Goal: Transaction & Acquisition: Download file/media

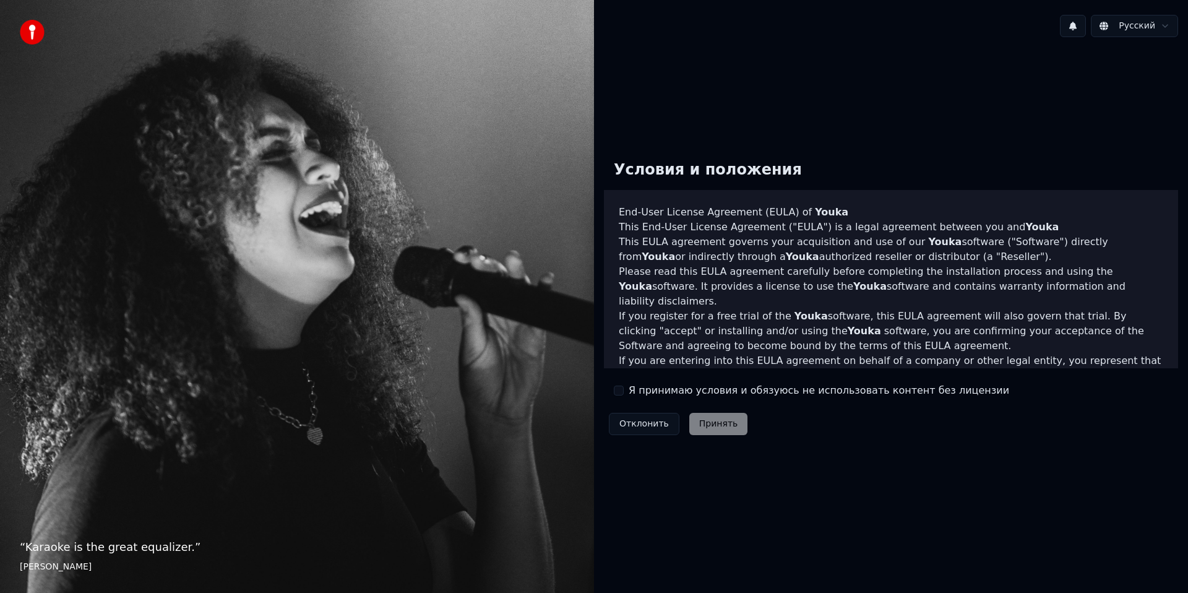
click at [635, 389] on label "Я принимаю условия и обязуюсь не использовать контент без лицензии" at bounding box center [819, 390] width 381 height 15
click at [624, 389] on button "Я принимаю условия и обязуюсь не использовать контент без лицензии" at bounding box center [619, 390] width 10 height 10
click at [700, 431] on button "Принять" at bounding box center [718, 424] width 59 height 22
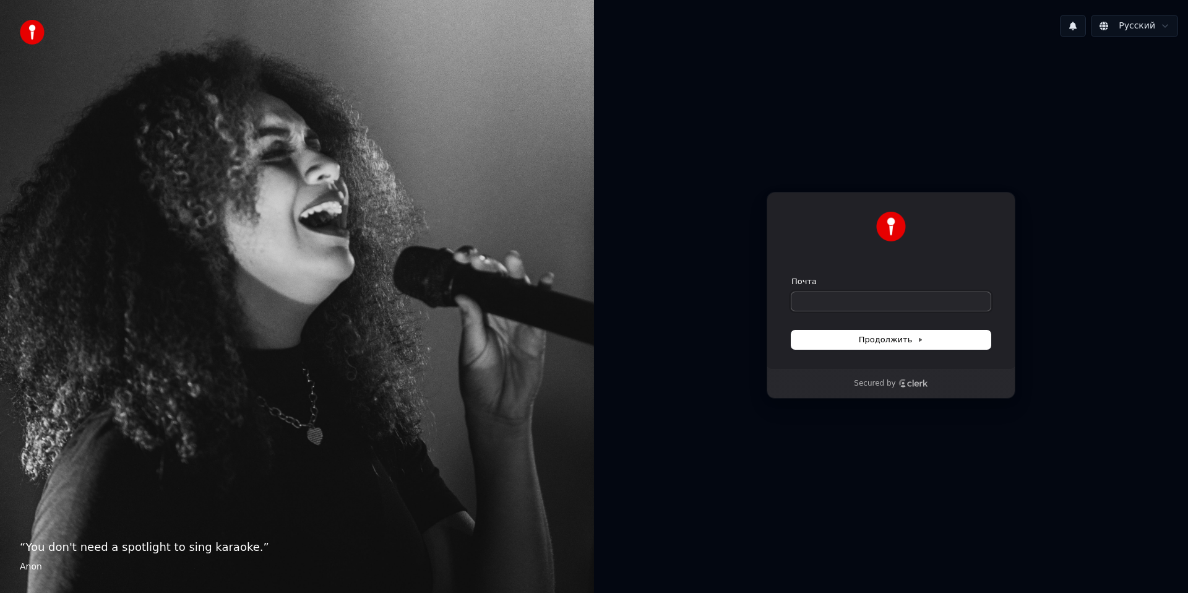
click at [822, 303] on input "Почта" at bounding box center [890, 301] width 199 height 19
click at [910, 384] on icon "Clerk logo" at bounding box center [913, 383] width 30 height 9
click at [830, 301] on input "Почта" at bounding box center [890, 301] width 199 height 19
type input "*"
click at [906, 337] on span "Продолжить" at bounding box center [891, 339] width 65 height 11
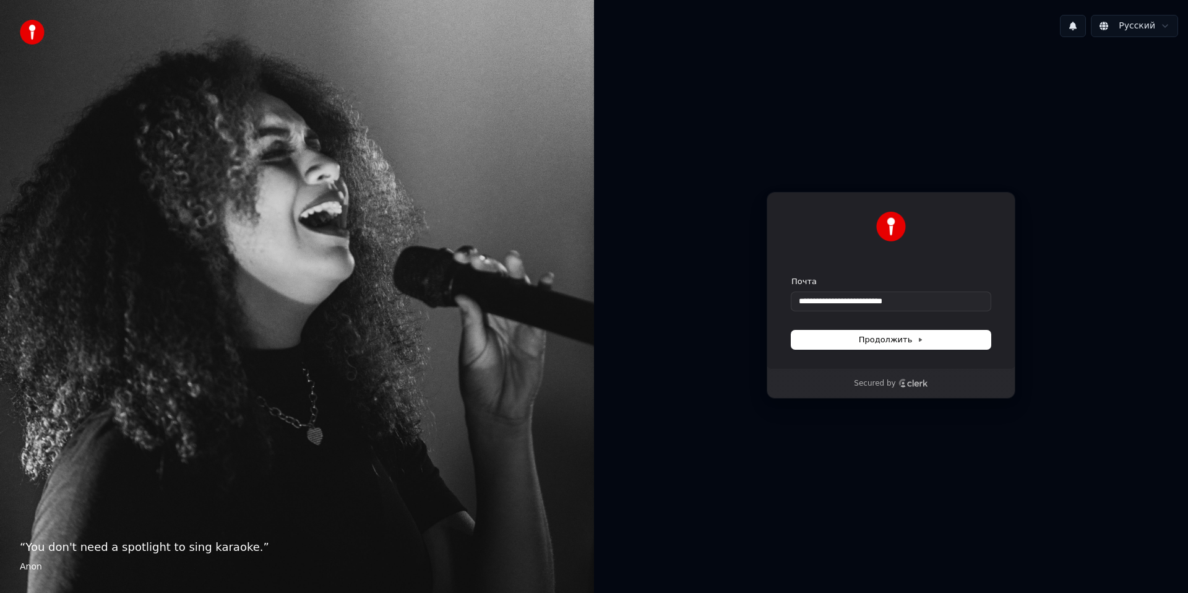
type input "**********"
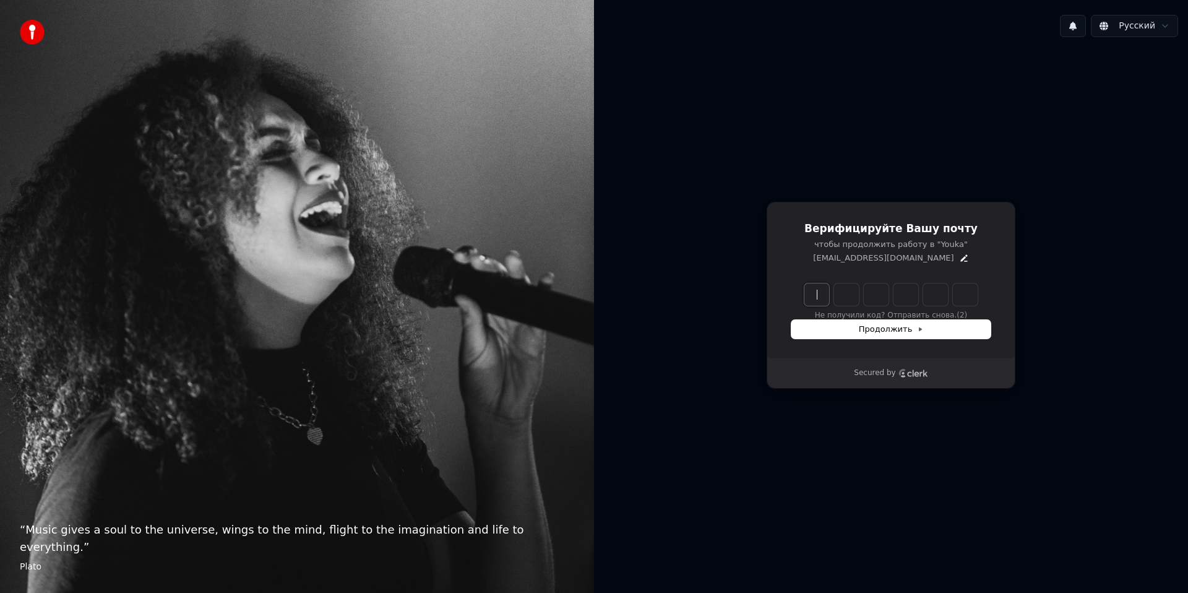
paste input "******"
type input "******"
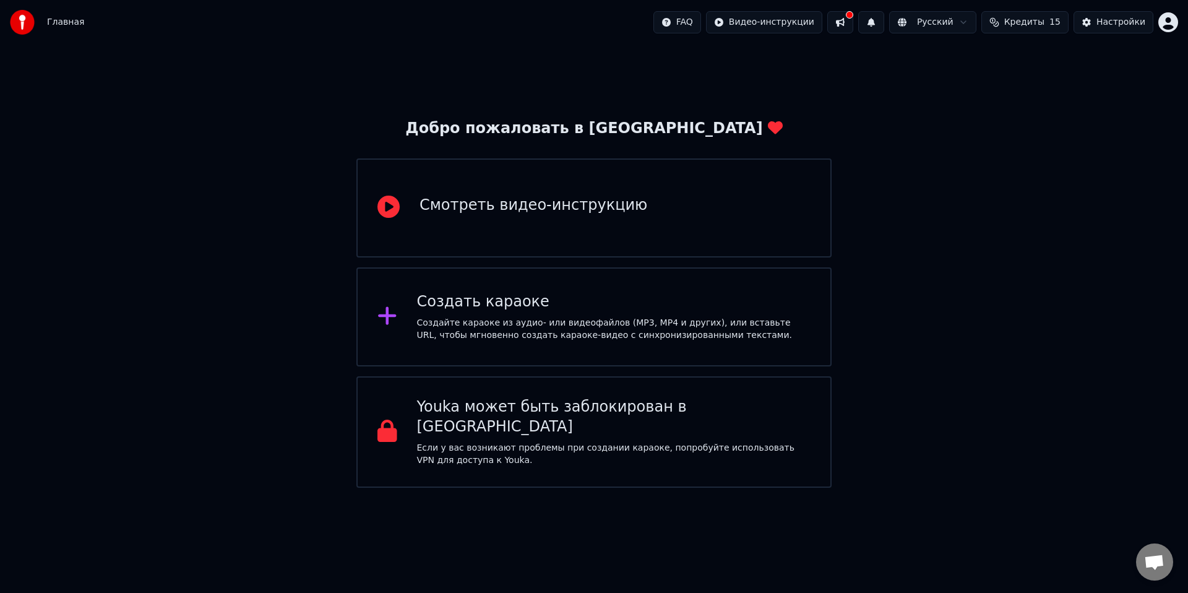
click at [533, 319] on div "Создайте караоке из аудио- или видеофайлов (MP3, MP4 и других), или вставьте UR…" at bounding box center [614, 329] width 394 height 25
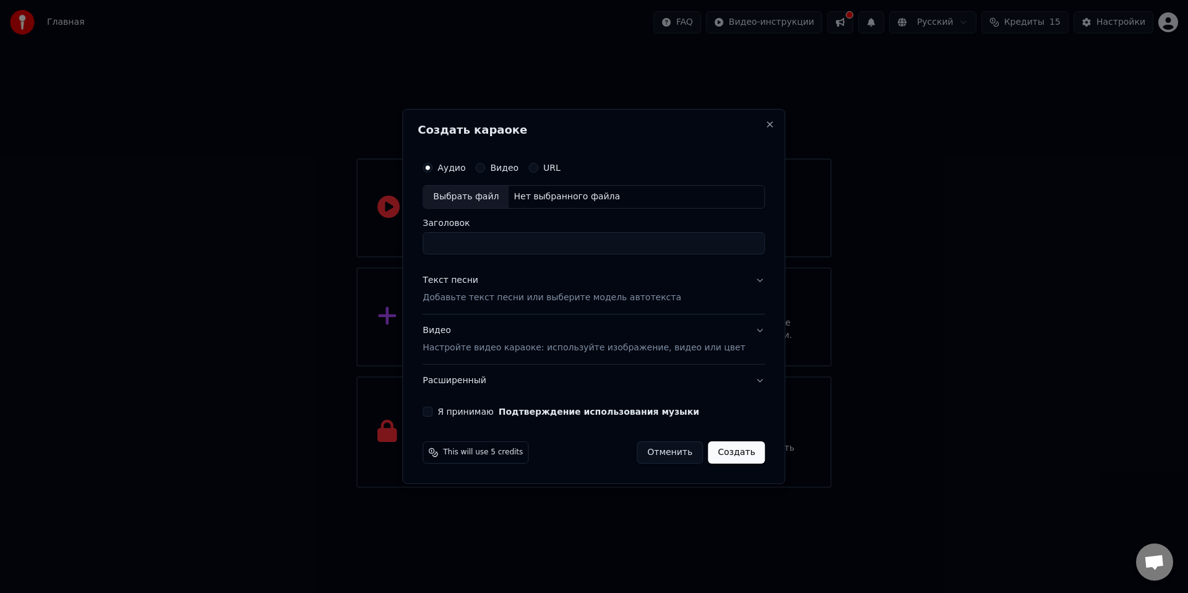
click at [497, 171] on div "Видео" at bounding box center [496, 168] width 43 height 10
click at [485, 163] on button "Видео" at bounding box center [480, 168] width 10 height 10
click at [481, 201] on div "Выбрать файл" at bounding box center [465, 197] width 85 height 22
click at [477, 294] on p "Добавьте текст песни или выберите модель автотекста" at bounding box center [552, 297] width 259 height 12
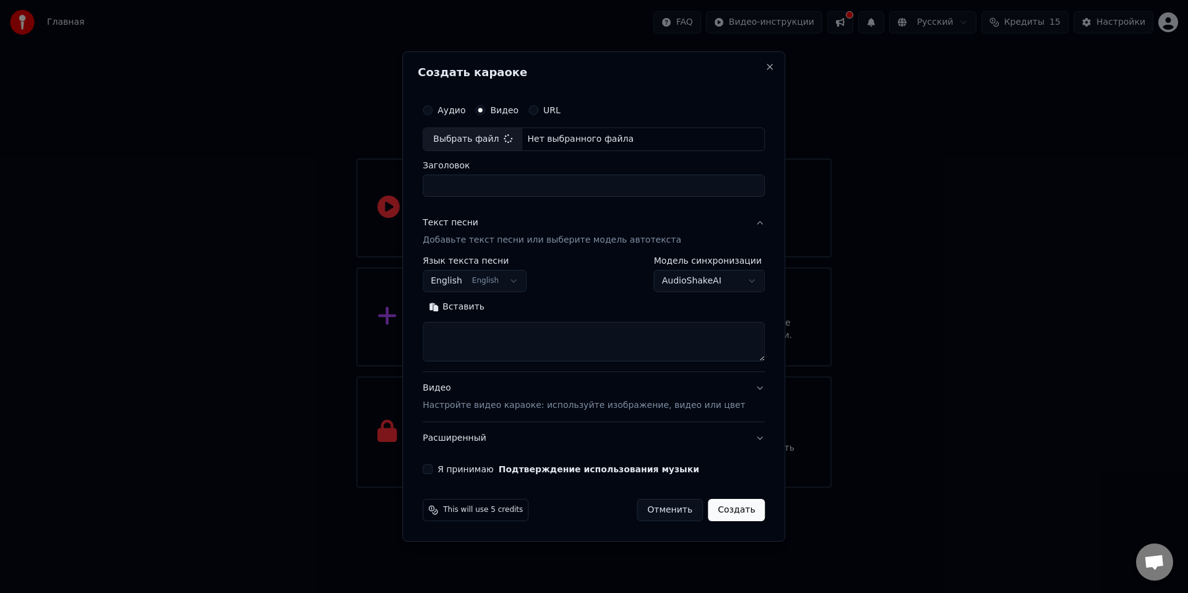
click at [491, 334] on textarea at bounding box center [594, 342] width 342 height 40
type input "****"
click at [451, 310] on button "Вставить" at bounding box center [457, 307] width 68 height 20
type textarea "**********"
click at [580, 264] on div "**********" at bounding box center [594, 274] width 342 height 36
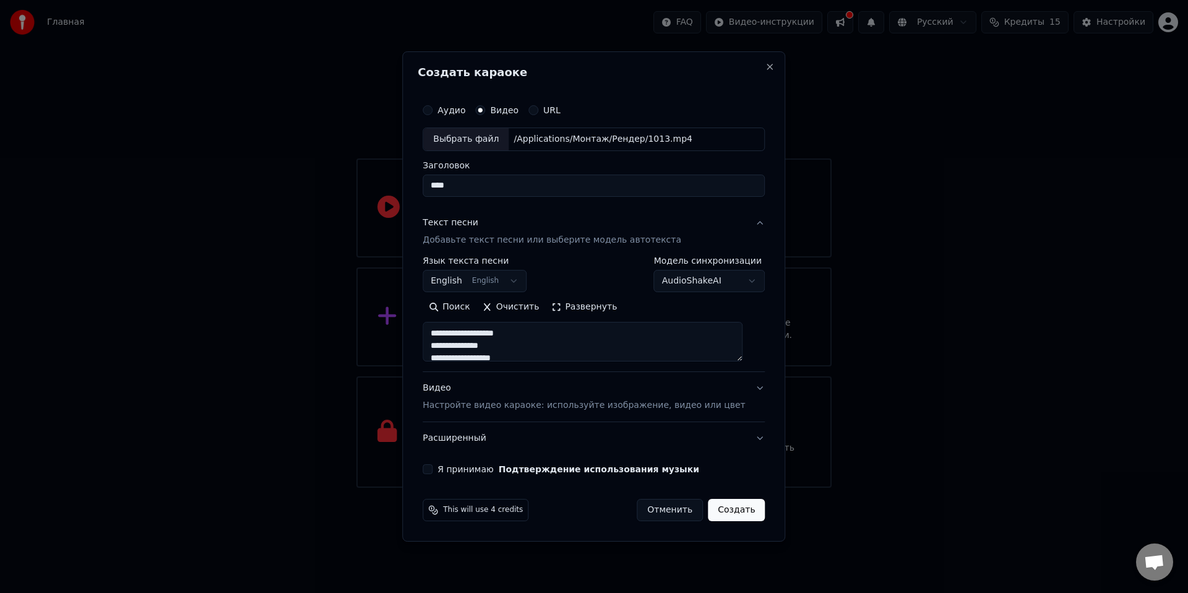
click at [496, 280] on button "English English" at bounding box center [475, 281] width 104 height 22
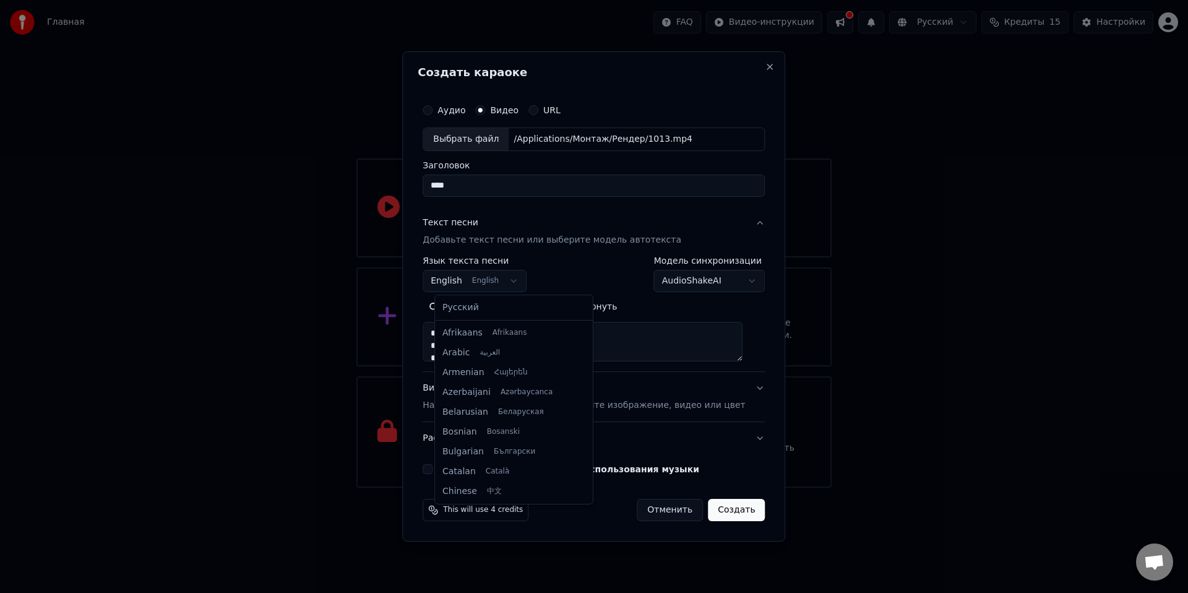
scroll to position [99, 0]
select select "**"
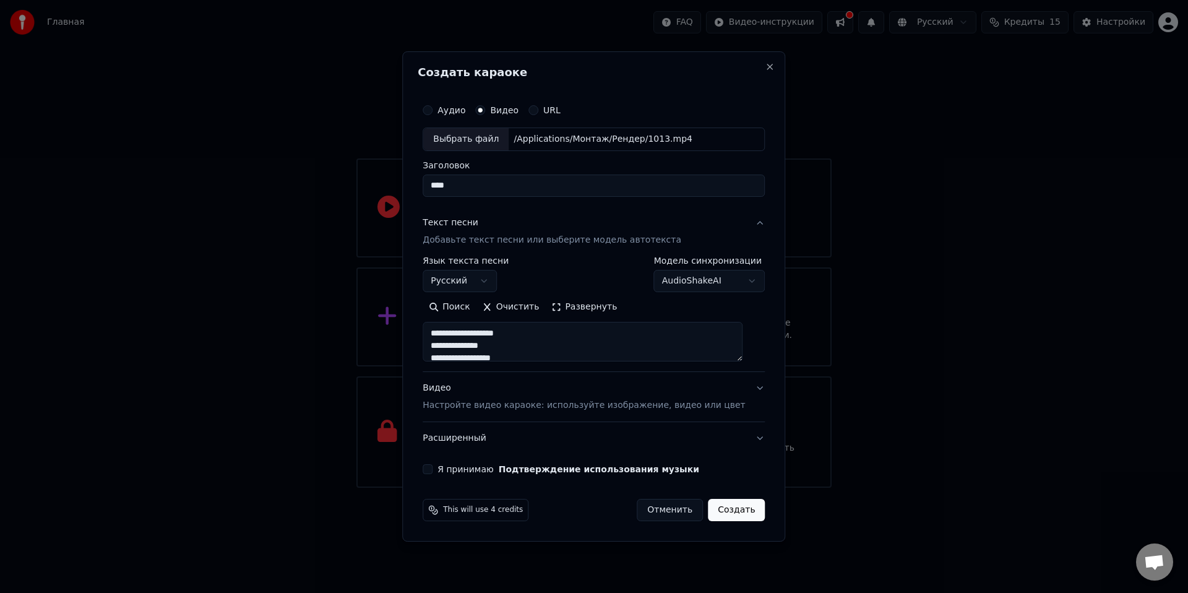
click at [720, 276] on body "Главная FAQ Видео-инструкции Русский Кредиты 15 Настройки Добро пожаловать в Yo…" at bounding box center [594, 244] width 1188 height 488
click at [586, 262] on body "Главная FAQ Видео-инструкции Русский Кредиты 15 Настройки Добро пожаловать в Yo…" at bounding box center [594, 244] width 1188 height 488
click at [432, 471] on button "Я принимаю Подтверждение использования музыки" at bounding box center [428, 469] width 10 height 10
click at [640, 407] on p "Настройте видео караоке: используйте изображение, видео или цвет" at bounding box center [584, 405] width 322 height 12
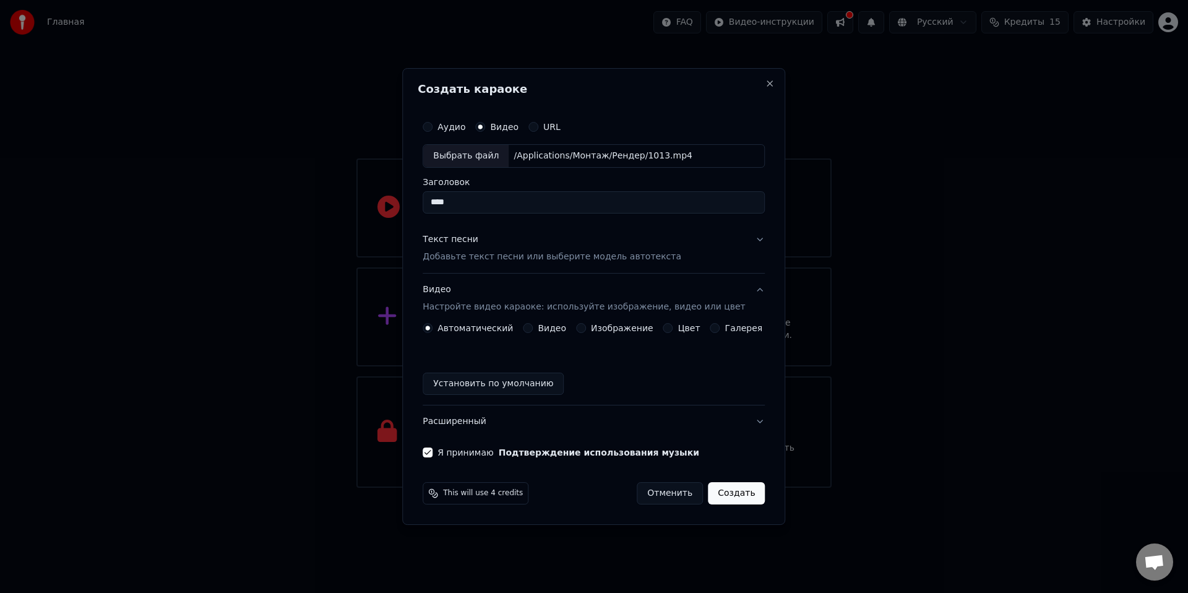
click at [537, 333] on div "Автоматический Видео Изображение Цвет Галерея Установить по умолчанию" at bounding box center [594, 359] width 342 height 72
click at [533, 327] on button "Видео" at bounding box center [528, 328] width 10 height 10
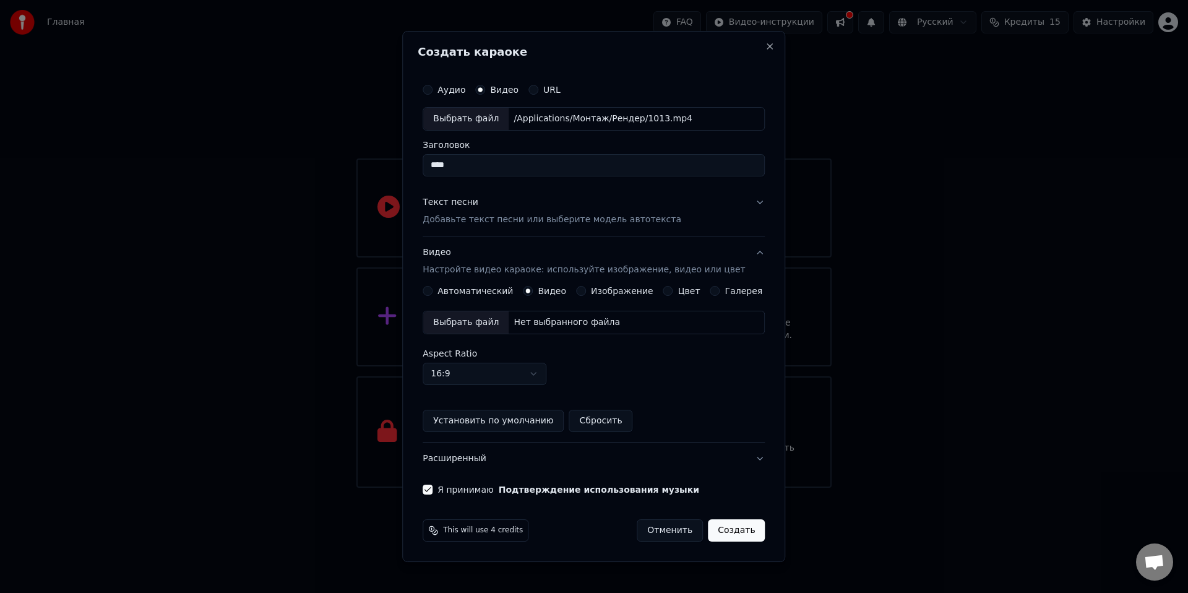
click at [432, 294] on button "Автоматический" at bounding box center [428, 291] width 10 height 10
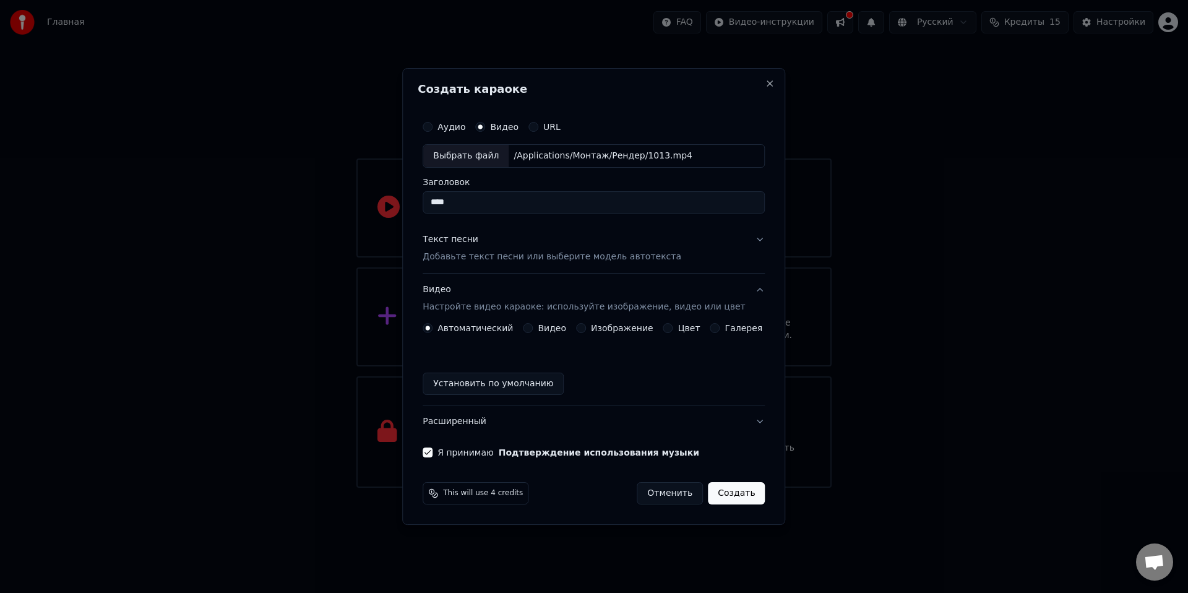
click at [737, 491] on button "Создать" at bounding box center [736, 493] width 57 height 22
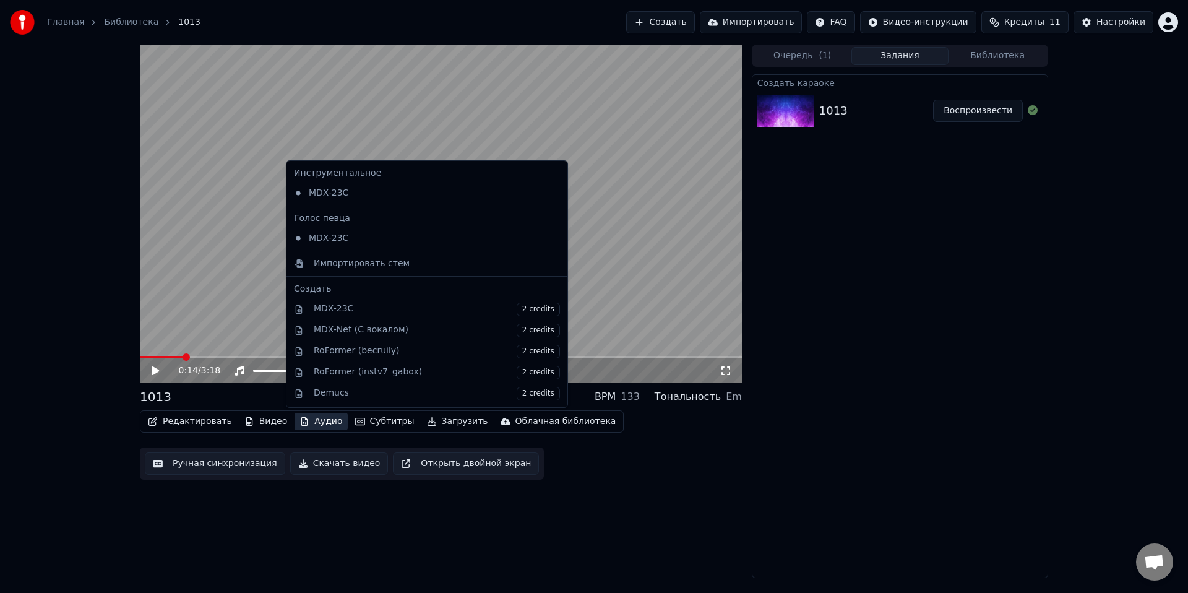
click at [325, 425] on button "Аудио" at bounding box center [321, 421] width 53 height 17
click at [353, 234] on div "MDX-23C" at bounding box center [417, 238] width 257 height 20
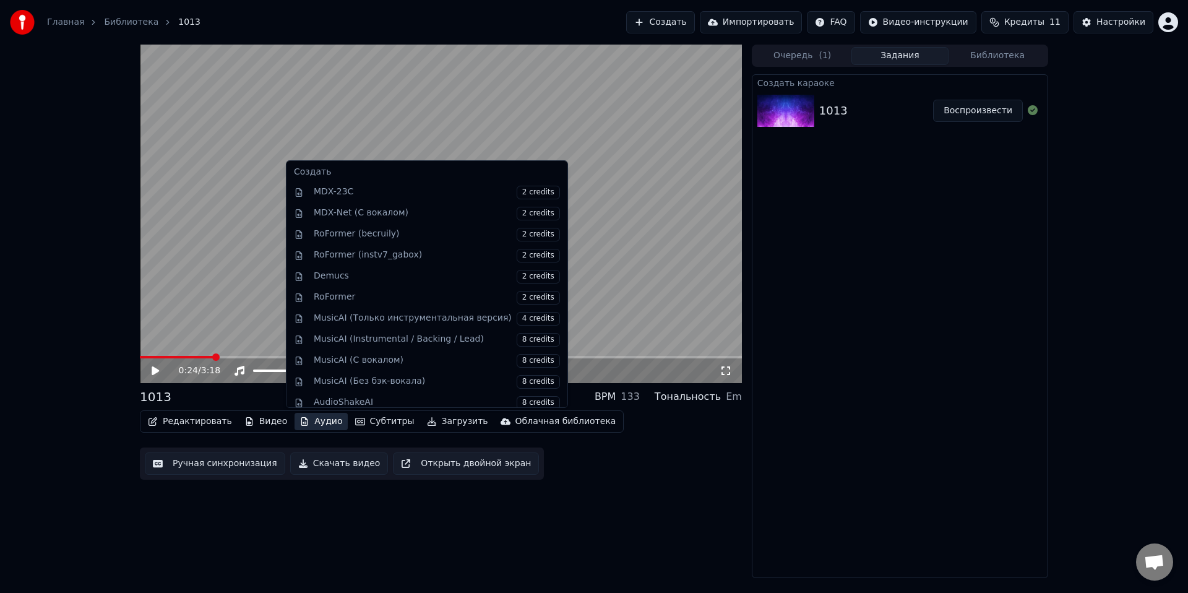
scroll to position [126, 0]
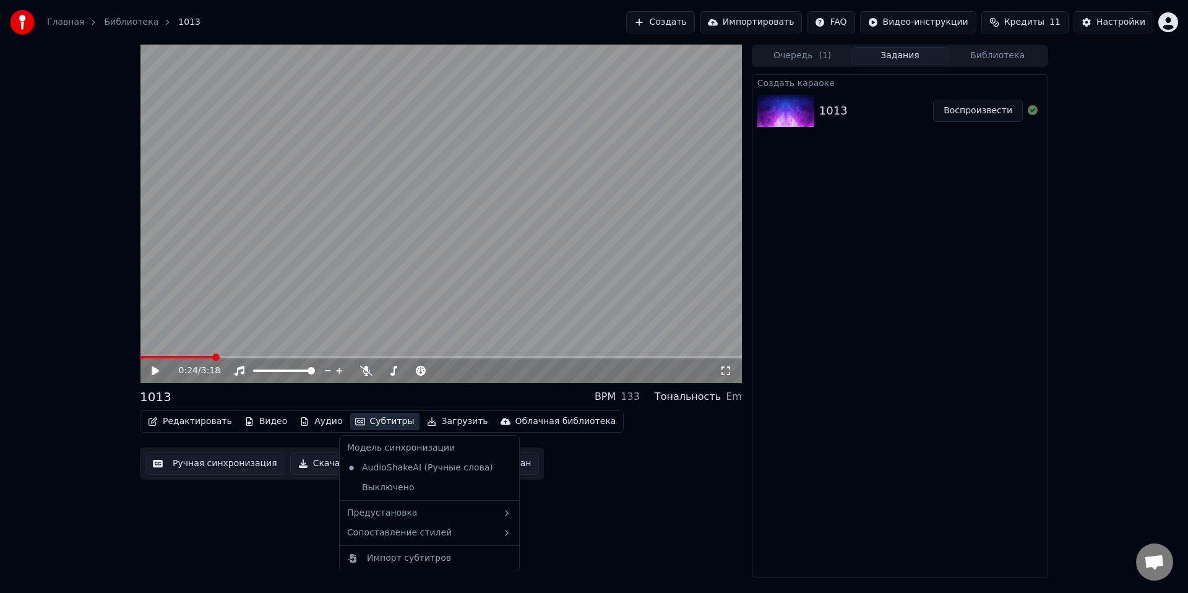
click at [260, 505] on div "0:24 / 3:18 1013 BPM 133 Тональность Em Редактировать Видео Аудио Субтитры Загр…" at bounding box center [441, 311] width 602 height 533
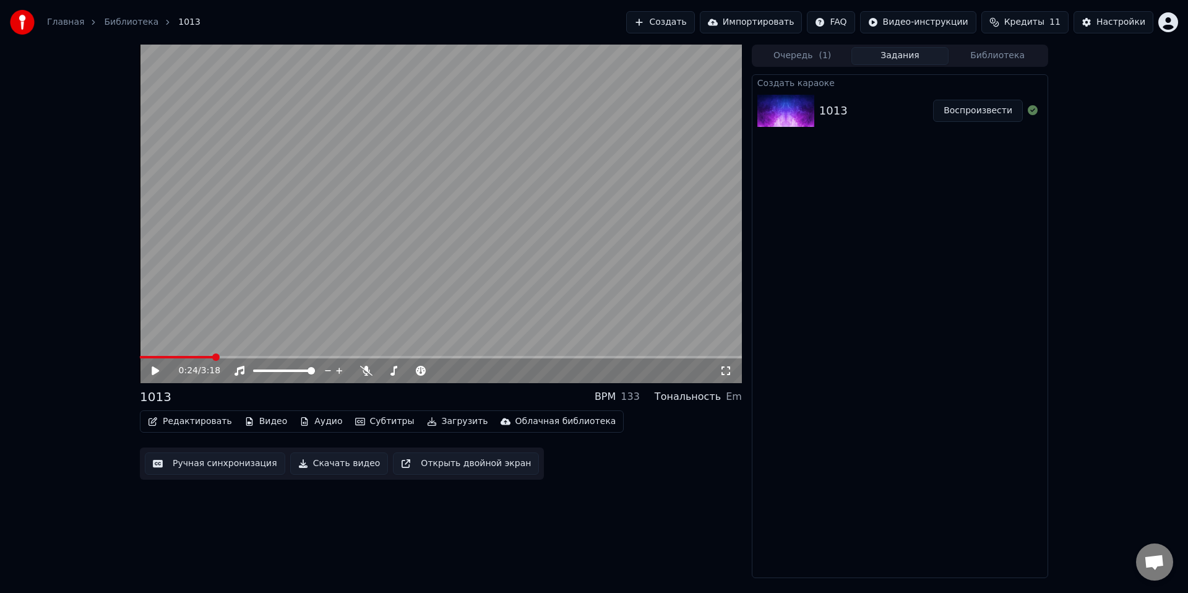
click at [262, 422] on button "Видео" at bounding box center [265, 421] width 53 height 17
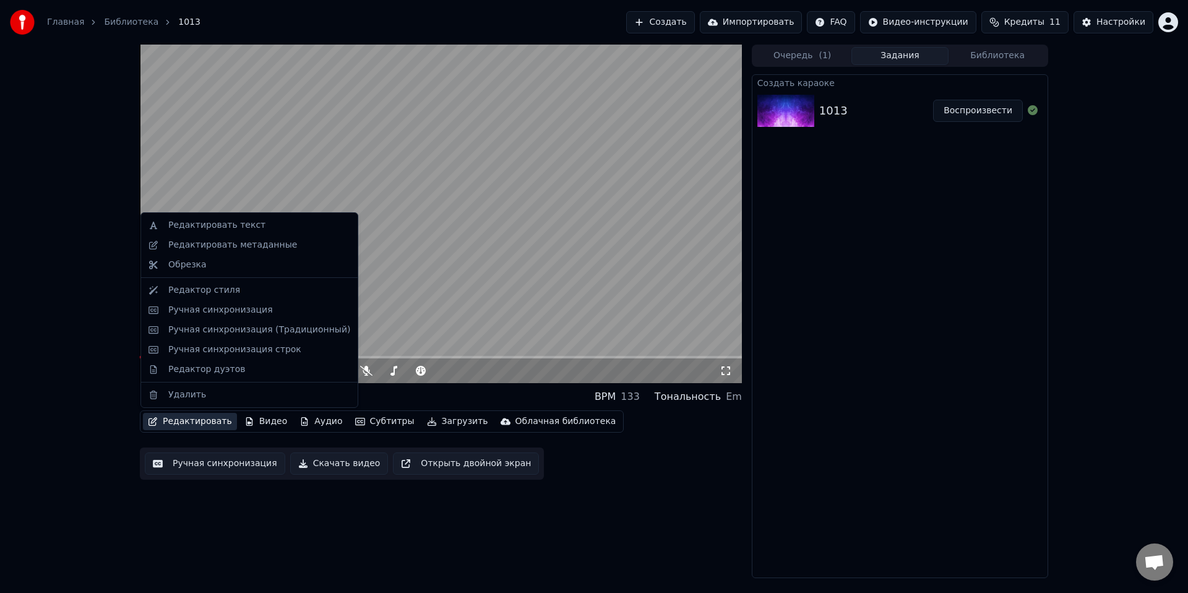
click at [204, 425] on button "Редактировать" at bounding box center [190, 421] width 94 height 17
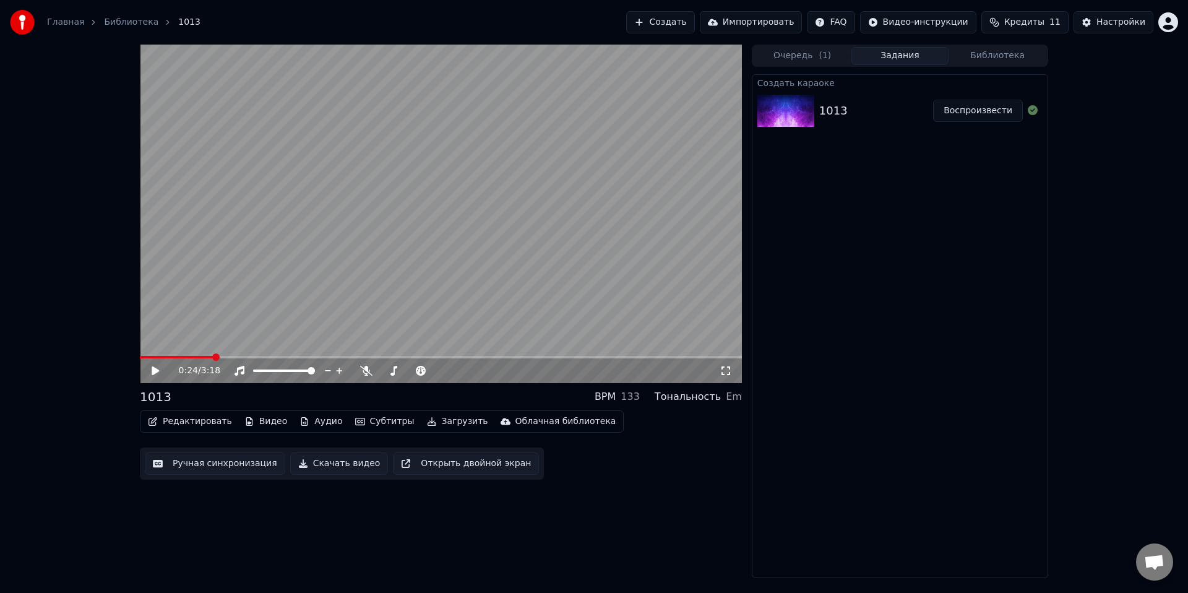
click at [199, 423] on button "Редактировать" at bounding box center [190, 421] width 94 height 17
click at [197, 550] on div "0:24 / 3:18 1013 BPM 133 Тональность Em Редактировать Видео Аудио Субтитры Загр…" at bounding box center [441, 311] width 602 height 533
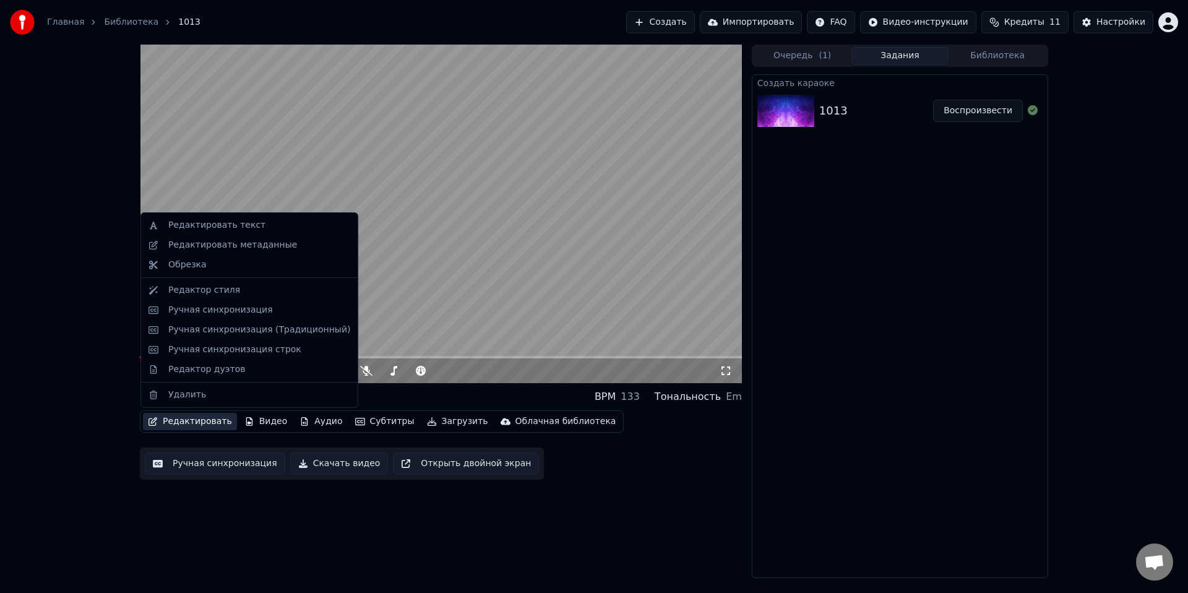
click at [200, 416] on button "Редактировать" at bounding box center [190, 421] width 94 height 17
click at [213, 293] on div "Редактор стиля" at bounding box center [204, 290] width 72 height 12
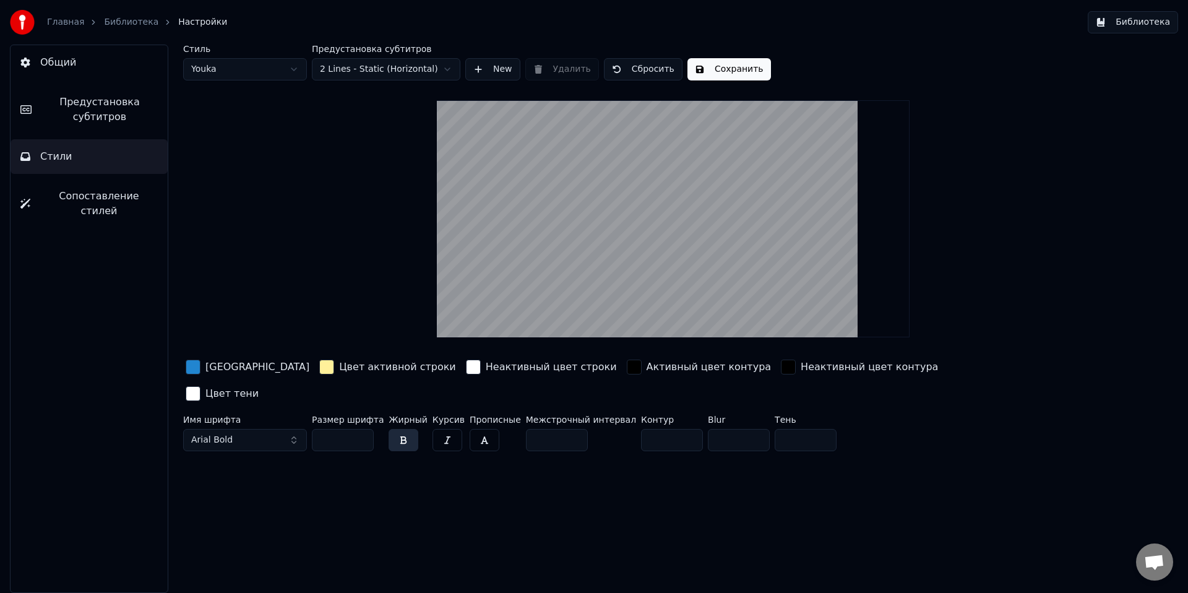
click at [319, 371] on div "button" at bounding box center [326, 366] width 15 height 15
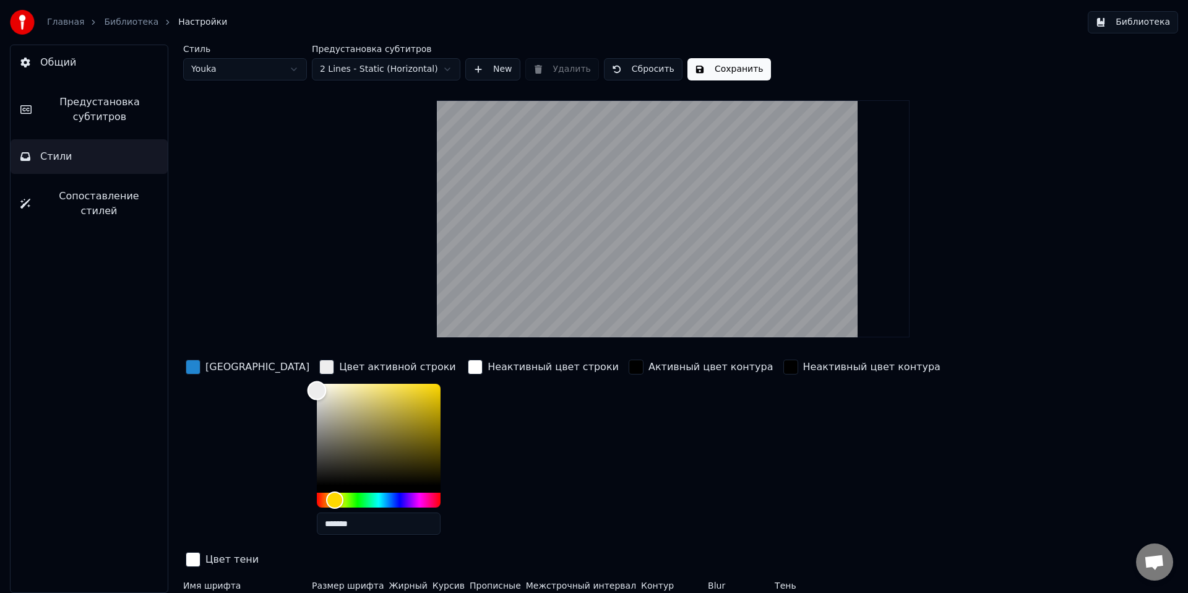
drag, startPoint x: 298, startPoint y: 396, endPoint x: 247, endPoint y: 389, distance: 50.6
click at [247, 389] on div "Цвет заливки Цвет активной строки ******* Неактивный цвет строки Активный цвет …" at bounding box center [599, 464] width 832 height 214
type input "*******"
drag, startPoint x: 277, startPoint y: 393, endPoint x: 234, endPoint y: 369, distance: 49.0
click at [234, 369] on div "Цвет заливки Цвет активной строки ******* Неактивный цвет строки Активный цвет …" at bounding box center [599, 464] width 832 height 214
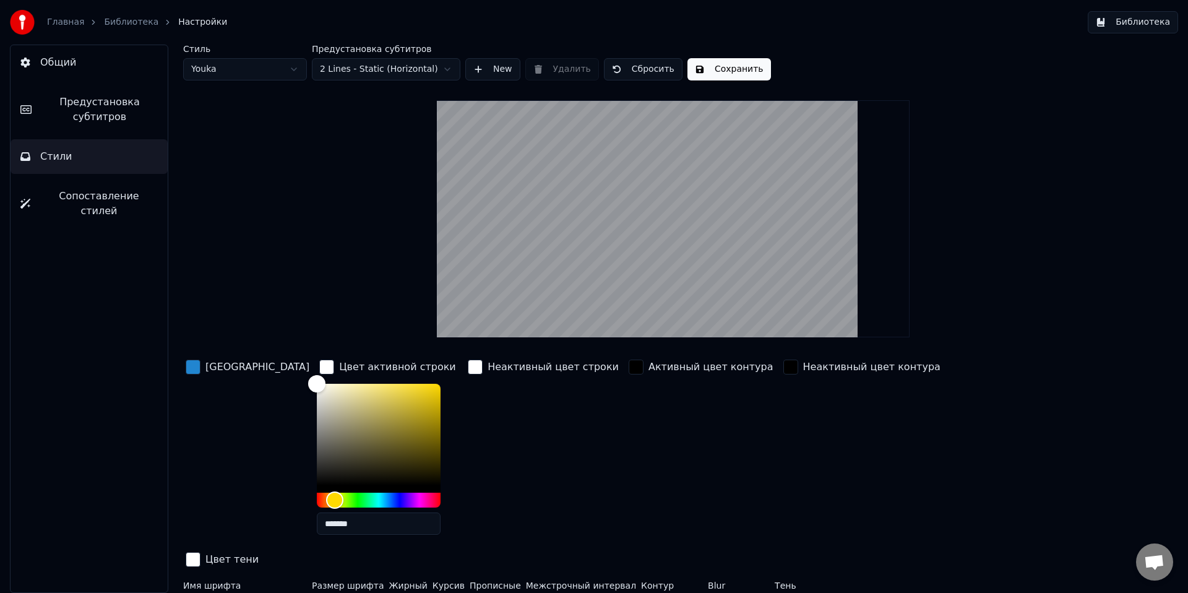
click at [196, 371] on div "button" at bounding box center [193, 366] width 15 height 15
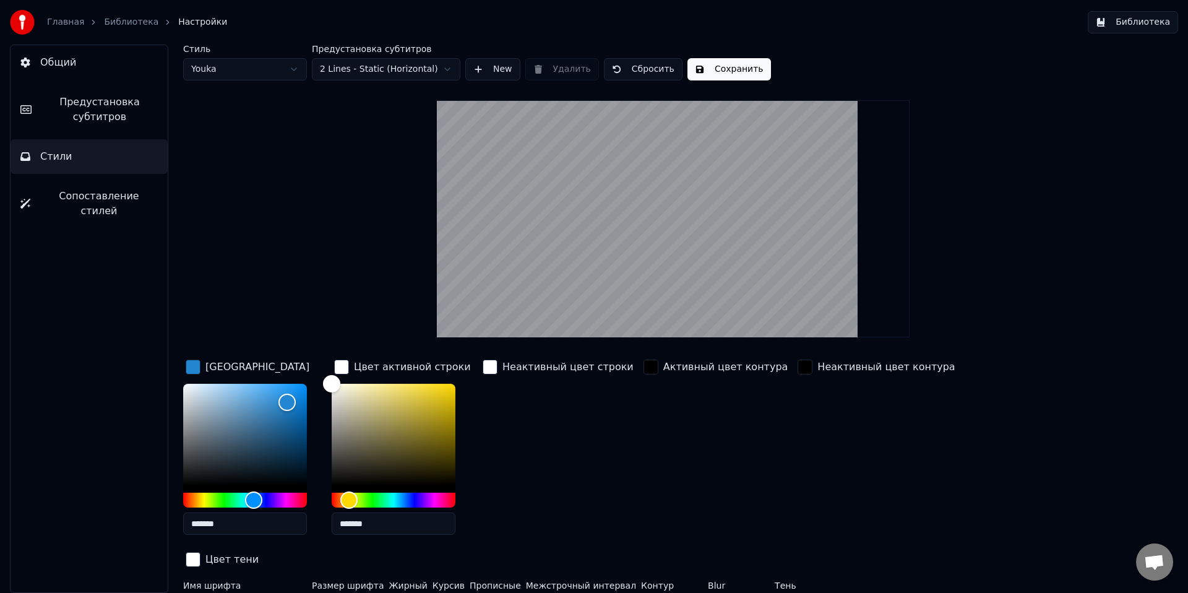
click at [531, 428] on div "Неактивный цвет строки" at bounding box center [558, 450] width 156 height 187
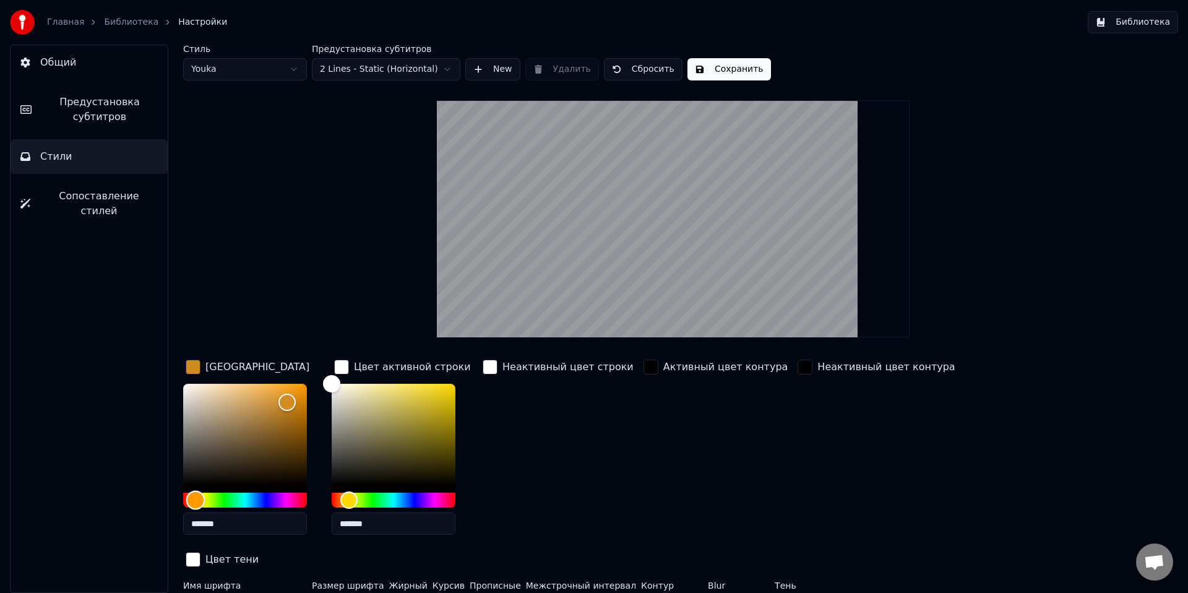
type input "*******"
drag, startPoint x: 254, startPoint y: 496, endPoint x: 195, endPoint y: 505, distance: 60.1
click at [195, 505] on div "Hue" at bounding box center [195, 500] width 19 height 19
click at [215, 76] on html "Главная Библиотека Настройки Библиотека Общий Предустановка субтитров Стили Соп…" at bounding box center [594, 296] width 1188 height 593
click at [398, 116] on html "Главная Библиотека Настройки Библиотека Общий Предустановка субтитров Стили Соп…" at bounding box center [594, 296] width 1188 height 593
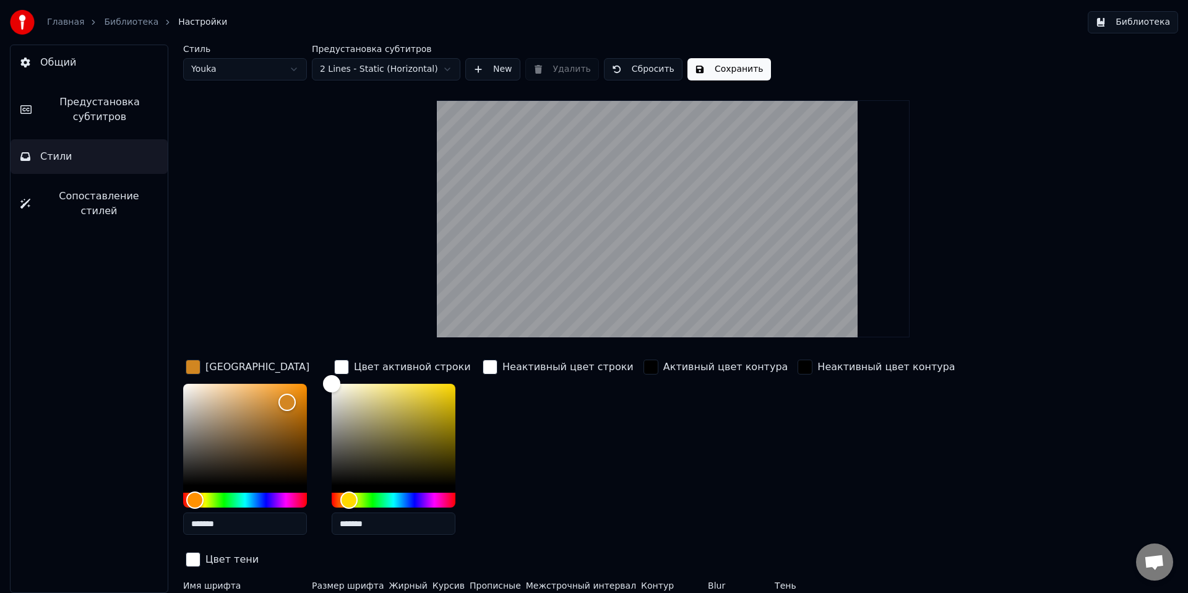
scroll to position [2, 0]
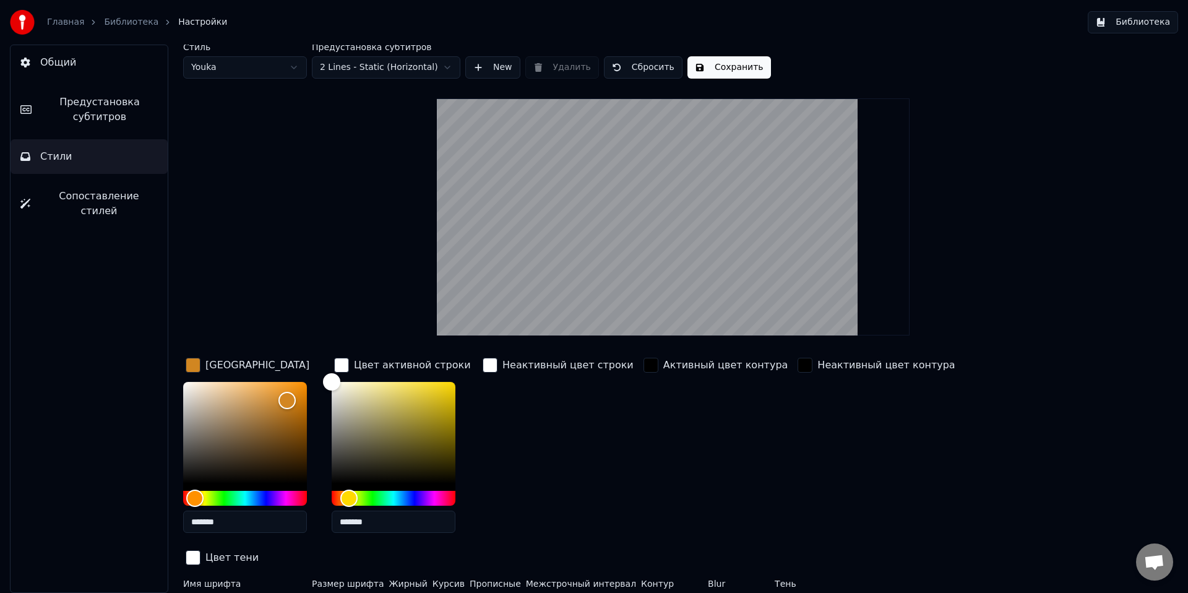
click at [212, 592] on span "Arial Bold" at bounding box center [211, 604] width 41 height 12
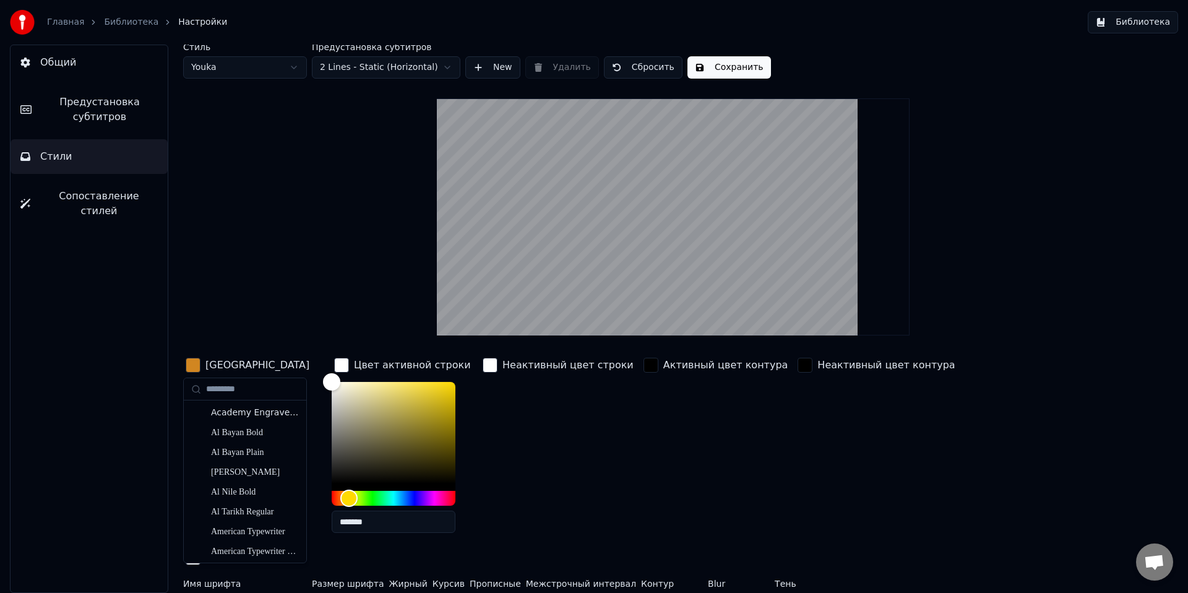
click at [252, 592] on button "Arial Bold" at bounding box center [245, 604] width 124 height 22
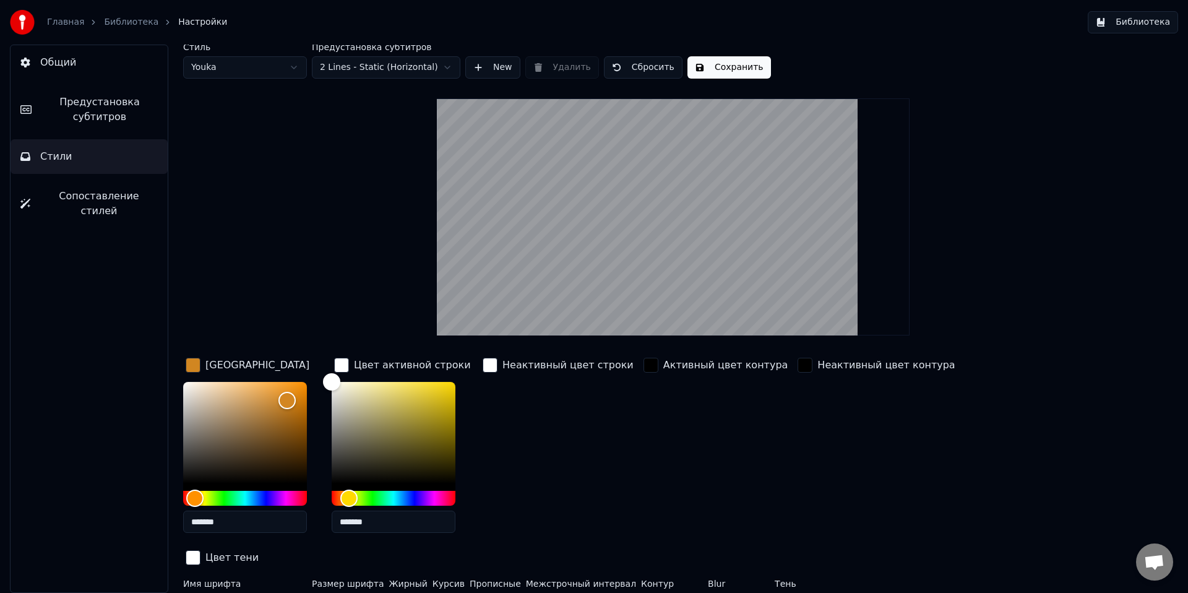
click at [252, 592] on button "Arial Bold" at bounding box center [245, 604] width 124 height 22
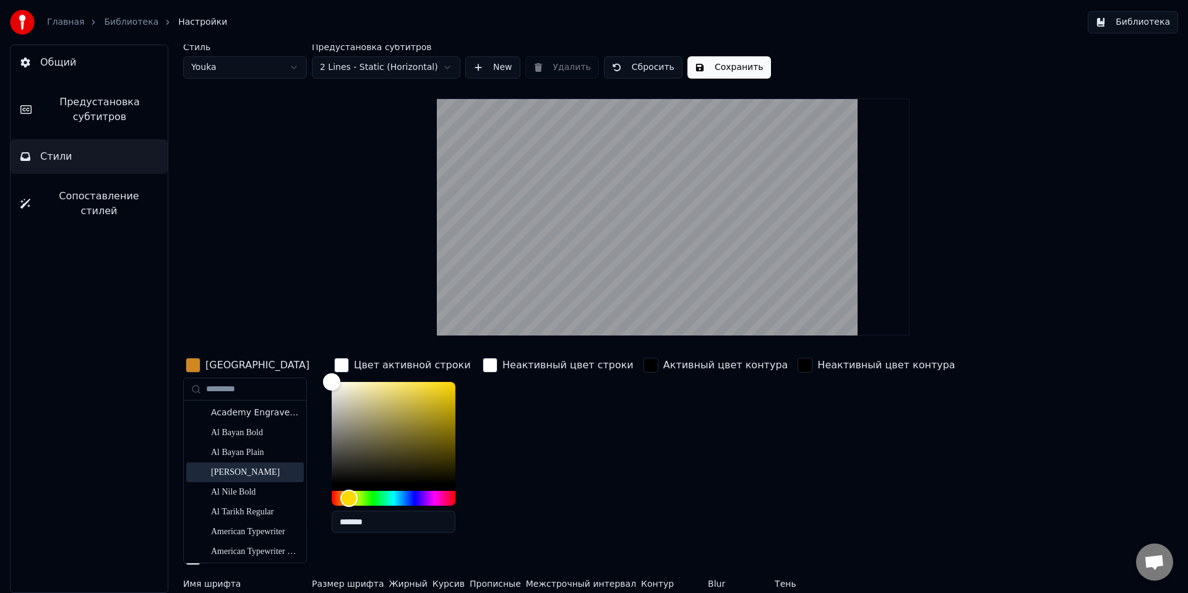
scroll to position [431, 0]
type input "*"
type input "***"
click at [260, 557] on div "Open Sans Bold" at bounding box center [255, 555] width 88 height 12
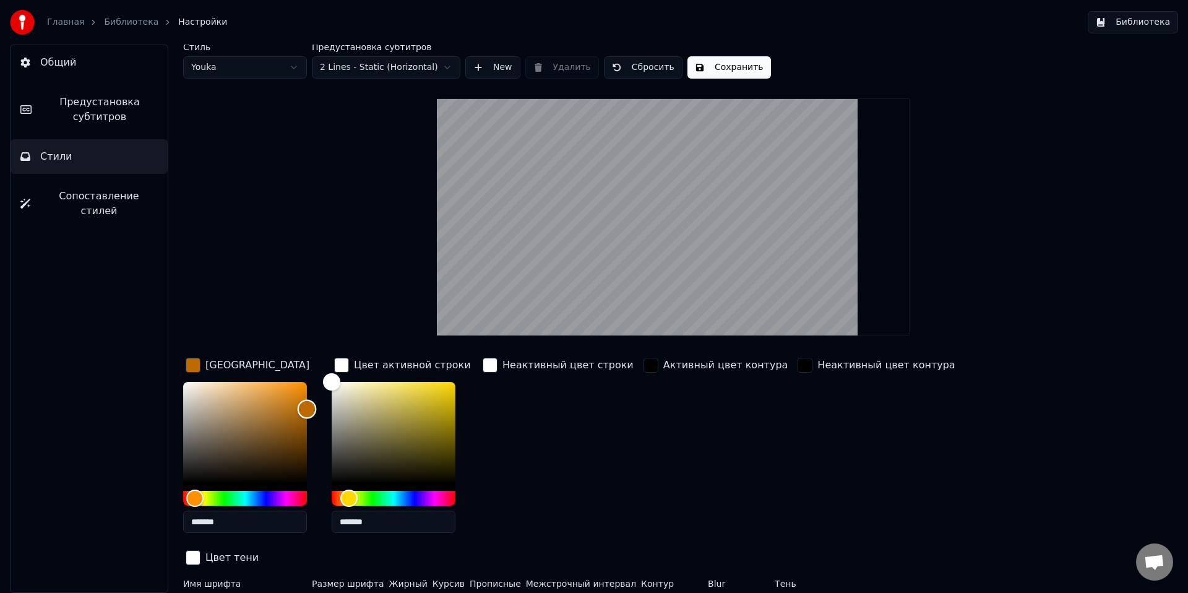
type input "*******"
drag, startPoint x: 291, startPoint y: 398, endPoint x: 308, endPoint y: 379, distance: 25.0
click at [308, 379] on div "Color" at bounding box center [307, 381] width 19 height 19
click at [723, 63] on button "Сохранить" at bounding box center [729, 67] width 84 height 22
click at [84, 116] on span "Предустановка субтитров" at bounding box center [99, 110] width 116 height 30
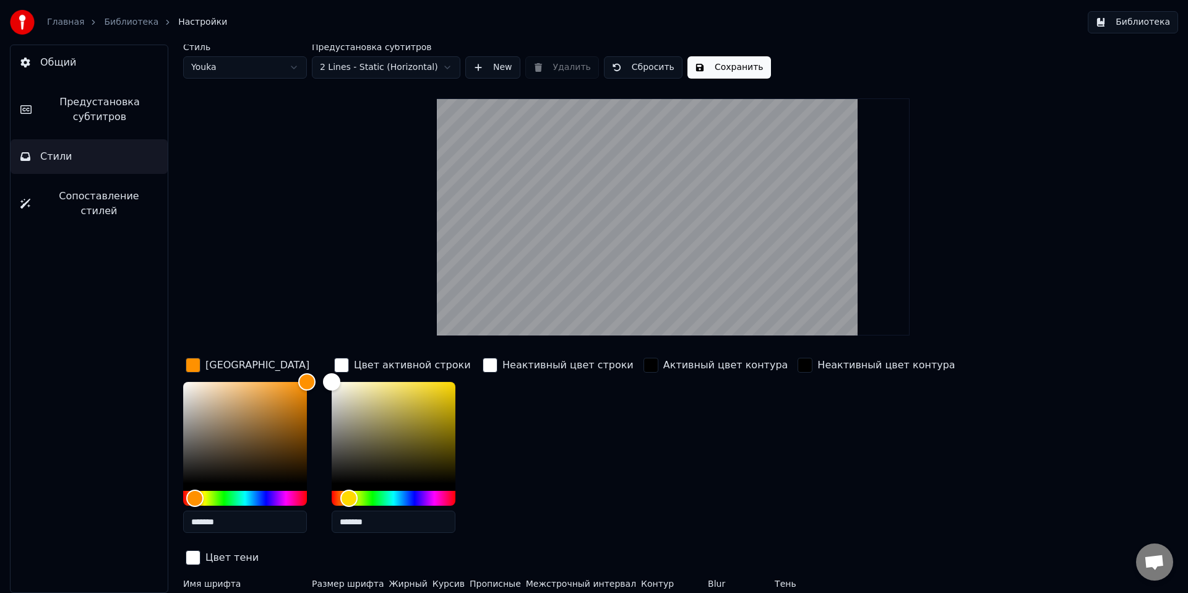
scroll to position [0, 0]
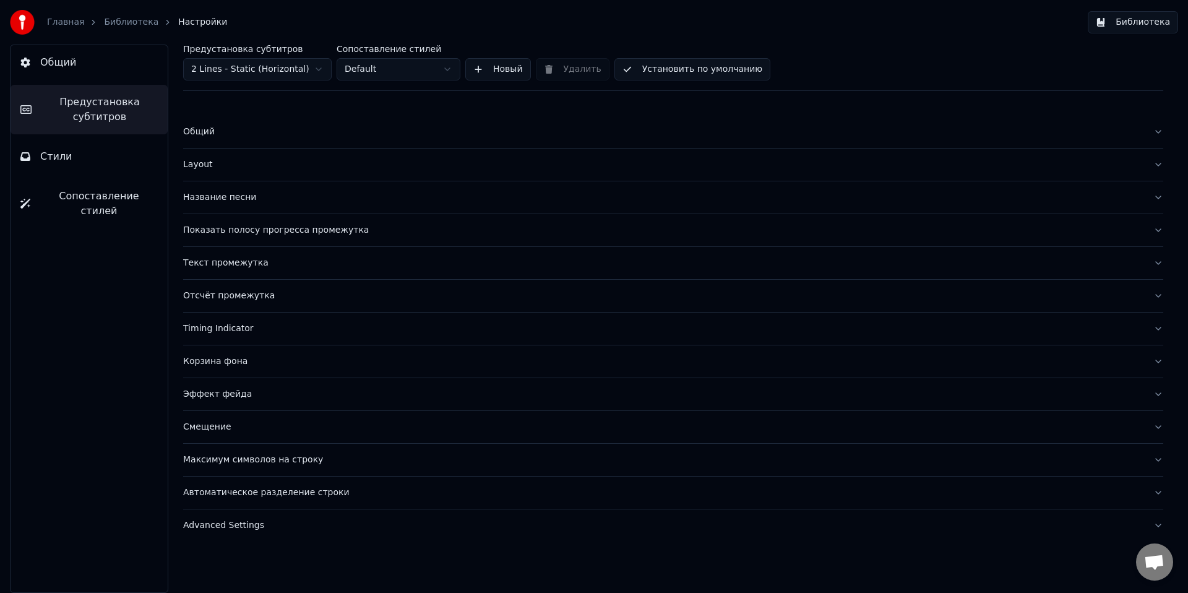
click at [72, 150] on button "Стили" at bounding box center [89, 156] width 157 height 35
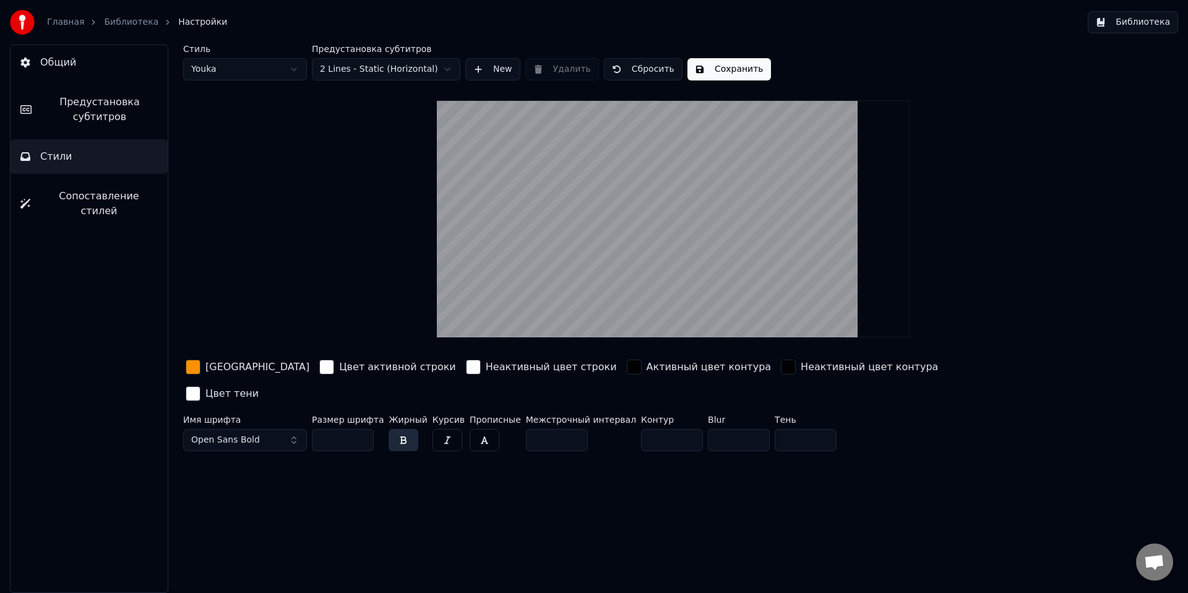
click at [65, 15] on div "Главная Библиотека Настройки" at bounding box center [118, 22] width 217 height 25
click at [65, 27] on link "Главная" at bounding box center [65, 22] width 37 height 12
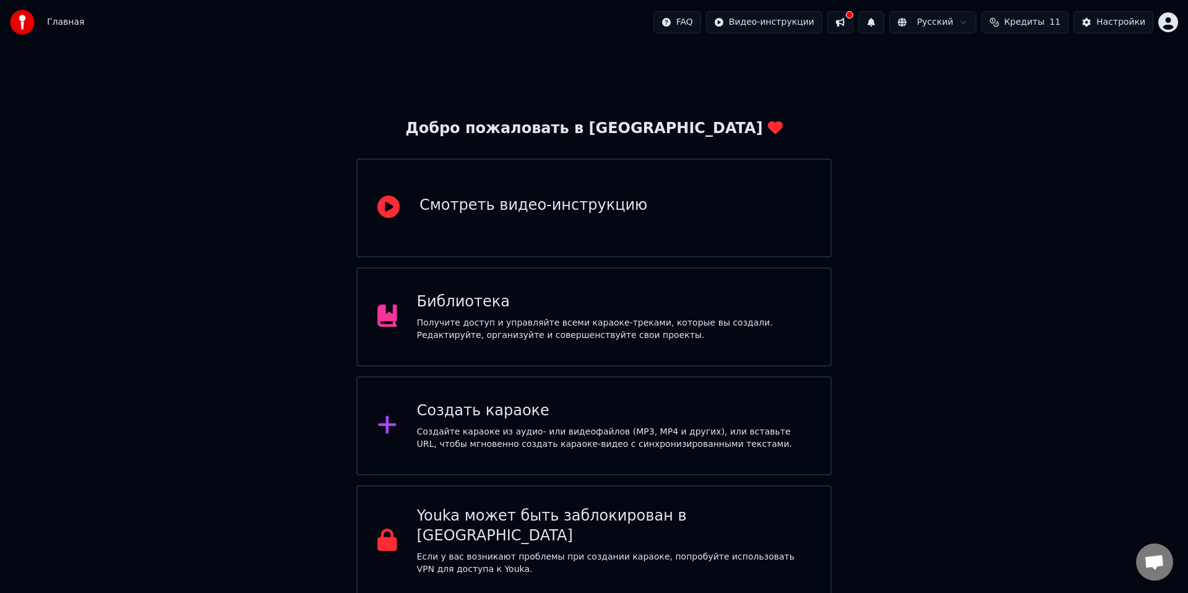
click at [537, 323] on div "Получите доступ и управляйте всеми караоке-треками, которые вы создали. Редакти…" at bounding box center [614, 329] width 394 height 25
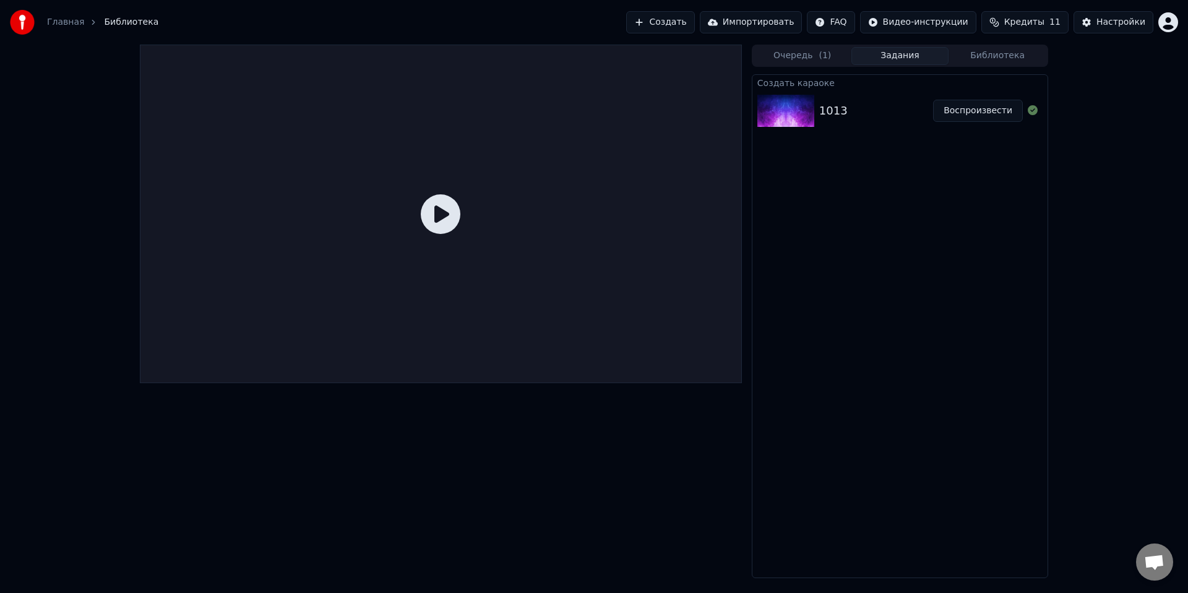
click at [851, 102] on div "1013" at bounding box center [876, 110] width 114 height 17
click at [979, 113] on button "Воспроизвести" at bounding box center [978, 111] width 90 height 22
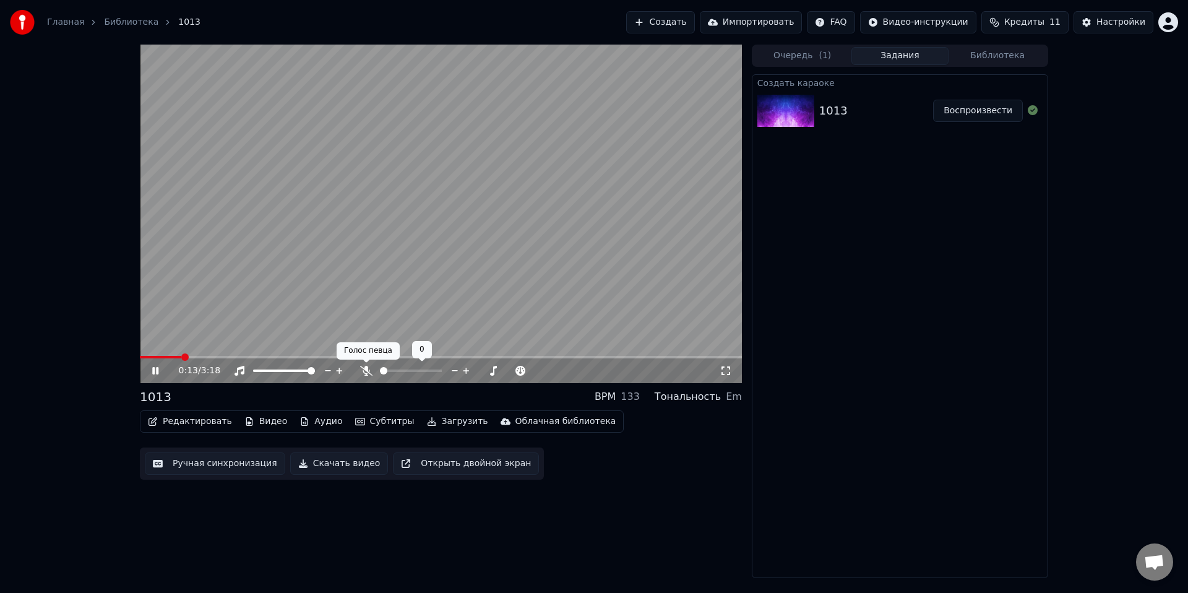
click at [367, 369] on icon at bounding box center [366, 371] width 12 height 10
click at [209, 418] on button "Редактировать" at bounding box center [190, 421] width 94 height 17
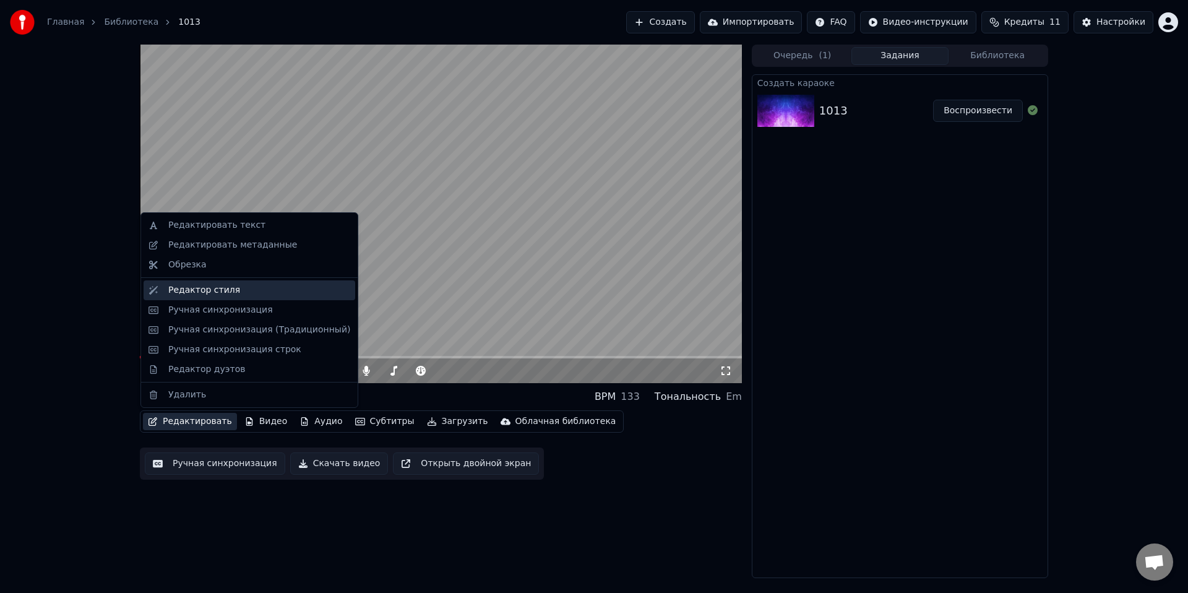
click at [268, 296] on div "Редактор стиля" at bounding box center [250, 290] width 212 height 20
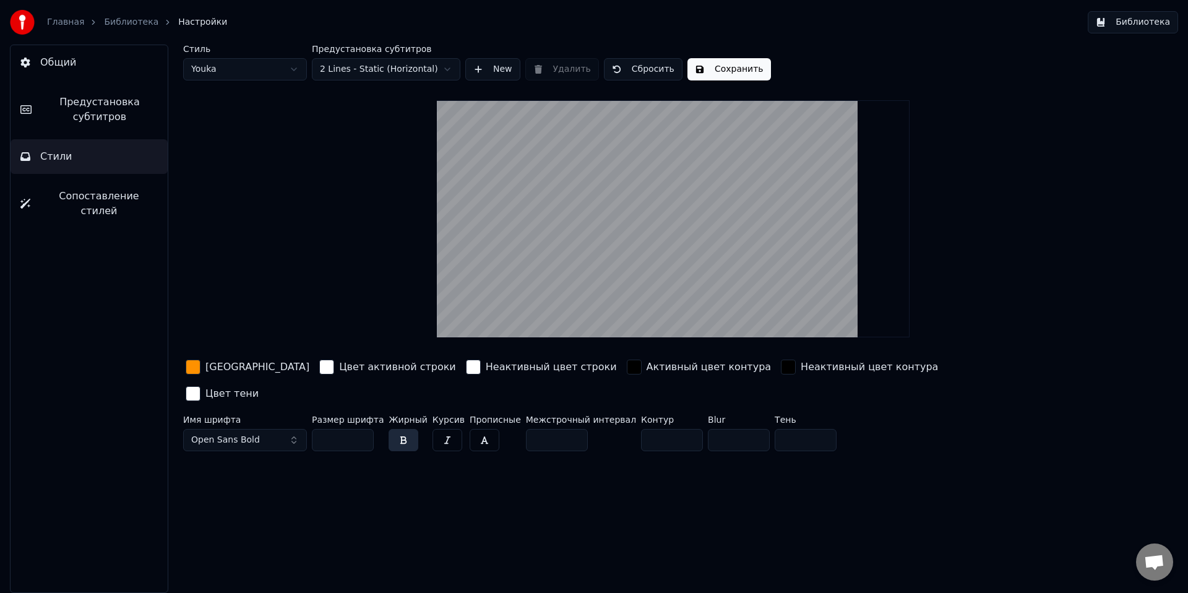
click at [385, 60] on html "Главная Библиотека Настройки Библиотека Общий Предустановка субтитров Стили Соп…" at bounding box center [594, 296] width 1188 height 593
click at [264, 73] on html "Главная Библиотека Настройки Библиотека Общий Предустановка субтитров Стили Соп…" at bounding box center [594, 296] width 1188 height 593
click at [256, 61] on html "Главная Библиотека Настройки Библиотека Общий Предустановка субтитров Стили Соп…" at bounding box center [594, 296] width 1188 height 593
click at [238, 69] on html "Главная Библиотека Настройки Библиотека Общий Предустановка субтитров Стили Соп…" at bounding box center [594, 296] width 1188 height 593
click at [241, 78] on html "Главная Библиотека Настройки Библиотека Общий Предустановка субтитров Стили Соп…" at bounding box center [594, 296] width 1188 height 593
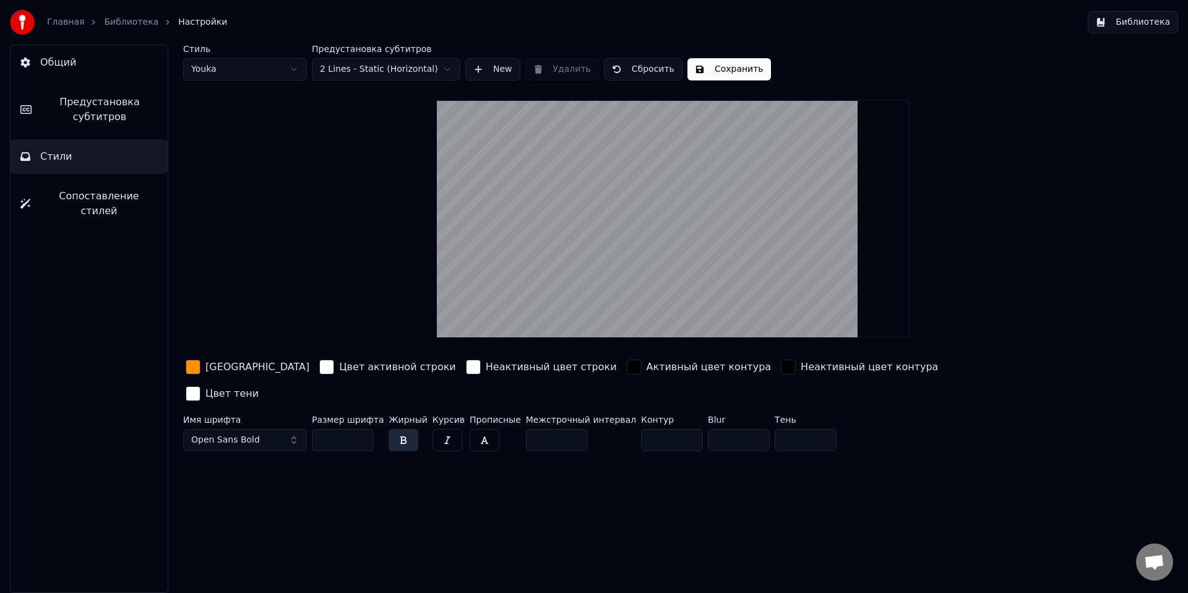
click at [346, 429] on input "**" at bounding box center [343, 440] width 62 height 22
click at [365, 429] on input "**" at bounding box center [343, 440] width 62 height 22
click at [361, 429] on input "**" at bounding box center [343, 440] width 62 height 22
click at [361, 429] on input "***" at bounding box center [343, 440] width 62 height 22
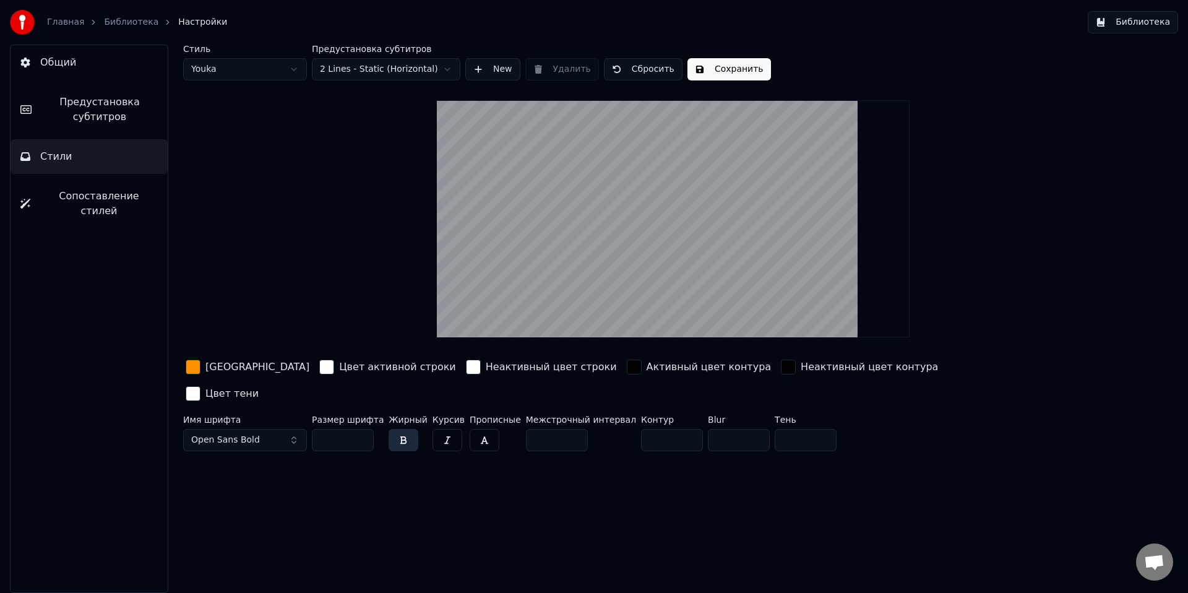
click at [361, 429] on input "***" at bounding box center [343, 440] width 62 height 22
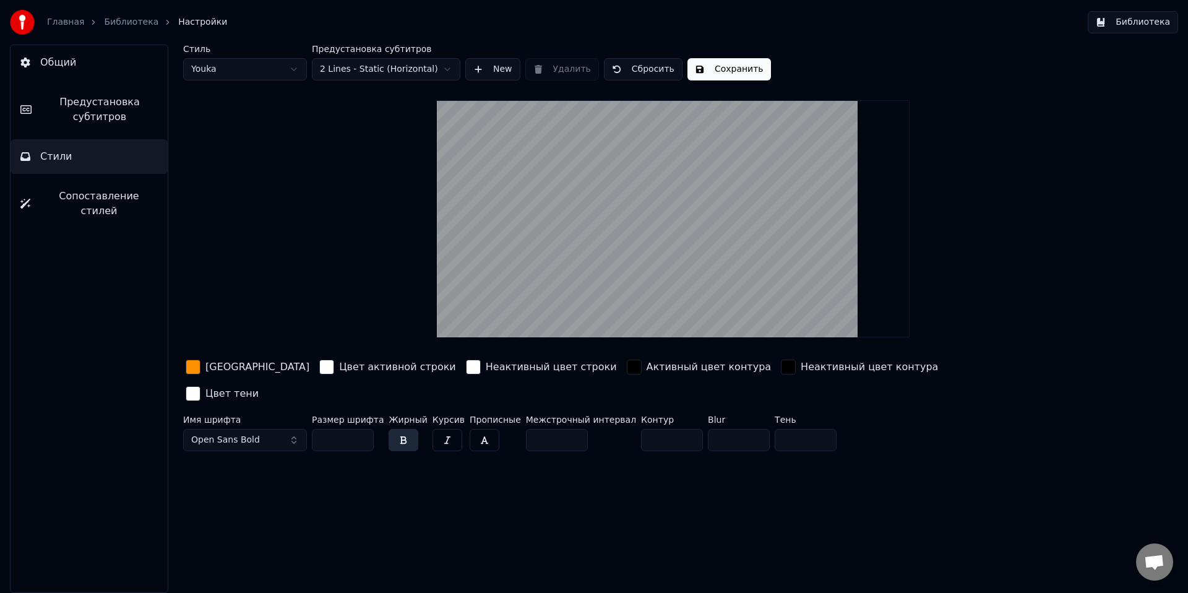
click at [361, 429] on input "***" at bounding box center [343, 440] width 62 height 22
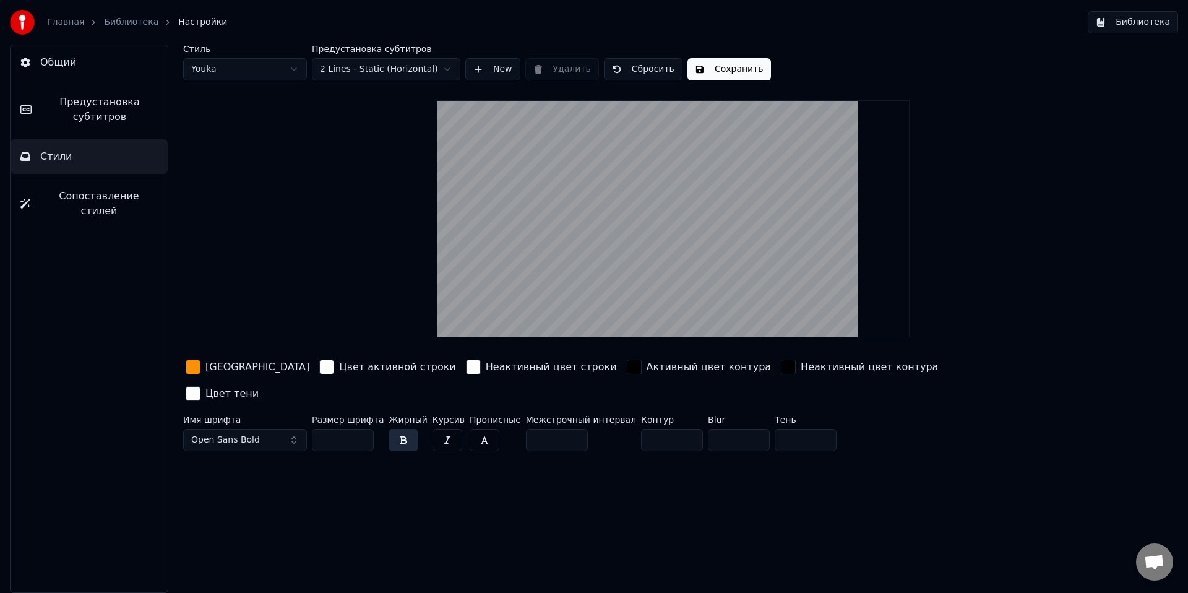
click at [361, 429] on input "***" at bounding box center [343, 440] width 62 height 22
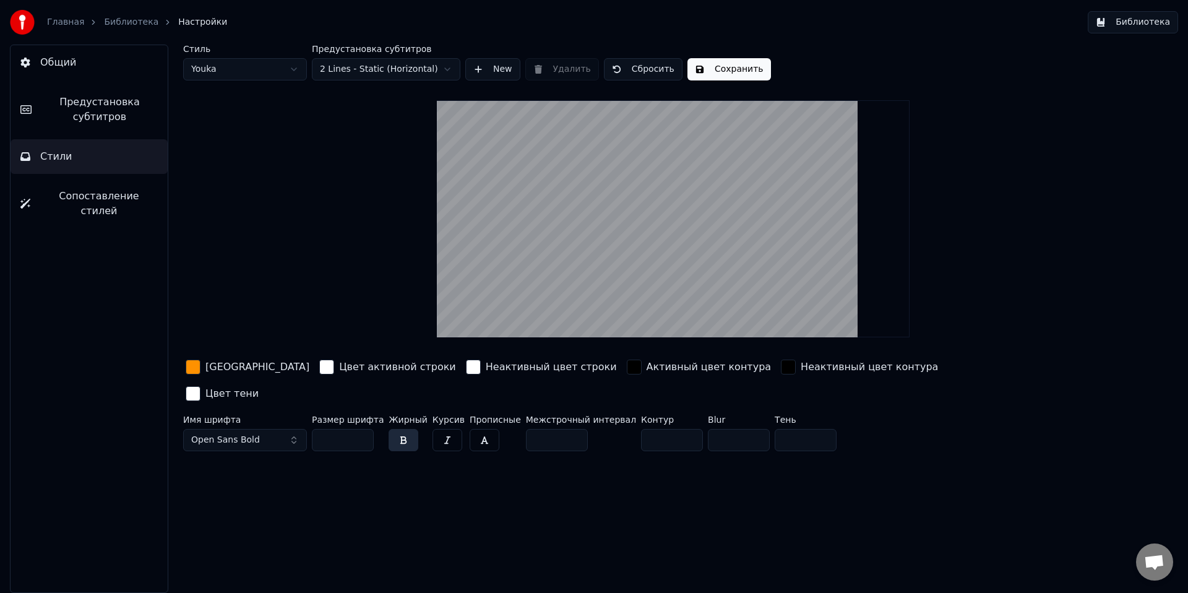
click at [361, 429] on input "***" at bounding box center [343, 440] width 62 height 22
type input "***"
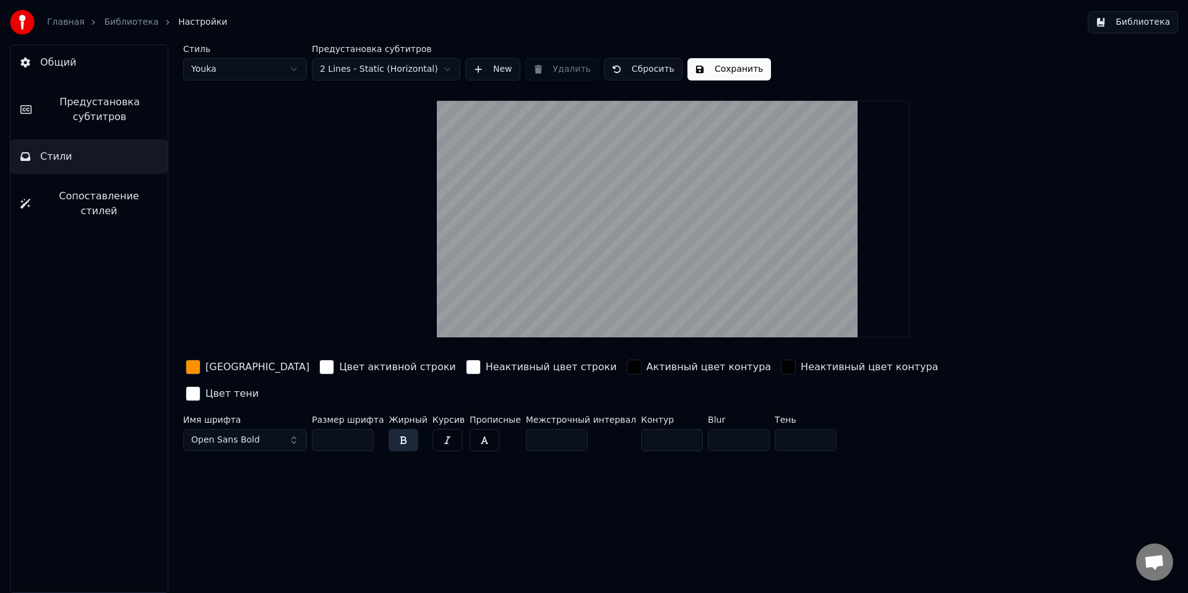
click at [361, 429] on input "***" at bounding box center [343, 440] width 62 height 22
click at [120, 184] on button "Сопоставление стилей" at bounding box center [89, 203] width 157 height 49
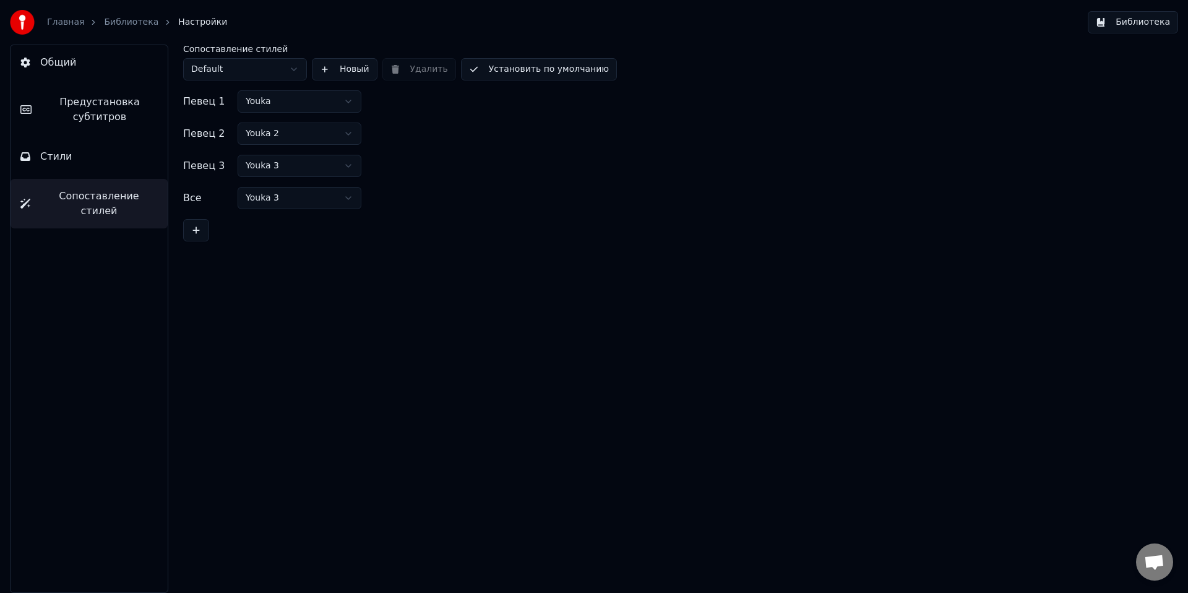
click at [112, 152] on button "Стили" at bounding box center [89, 156] width 157 height 35
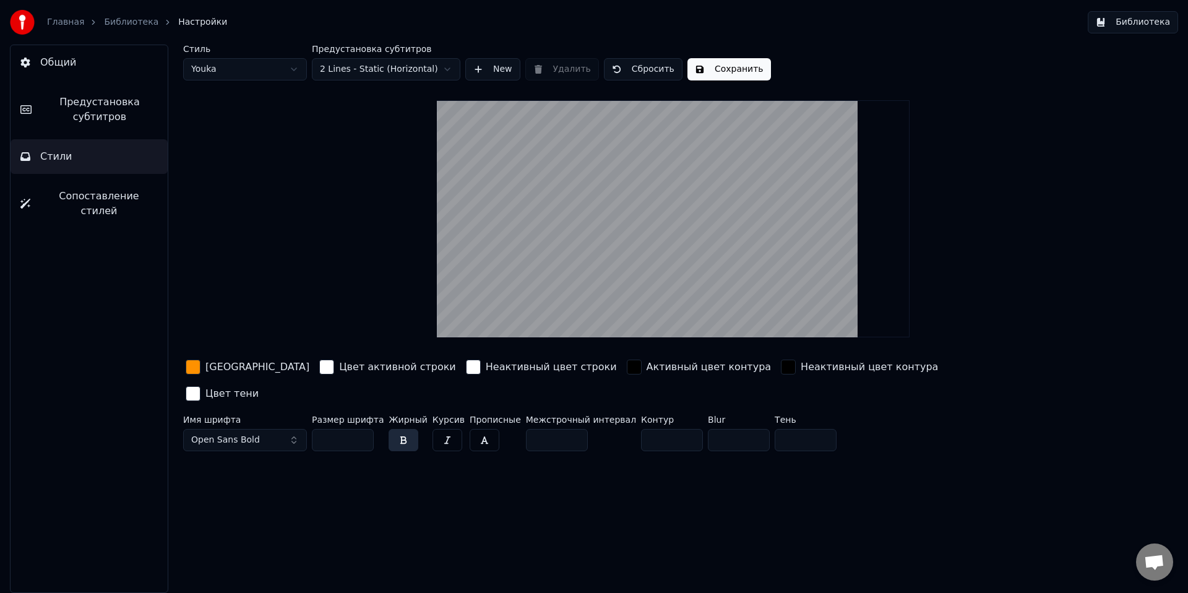
drag, startPoint x: 340, startPoint y: 414, endPoint x: 139, endPoint y: 419, distance: 201.1
click at [139, 419] on div "Общий Предустановка субтитров Стили Сопоставление стилей Стиль Youka Предустано…" at bounding box center [594, 319] width 1188 height 548
click at [324, 429] on input "**" at bounding box center [343, 440] width 62 height 22
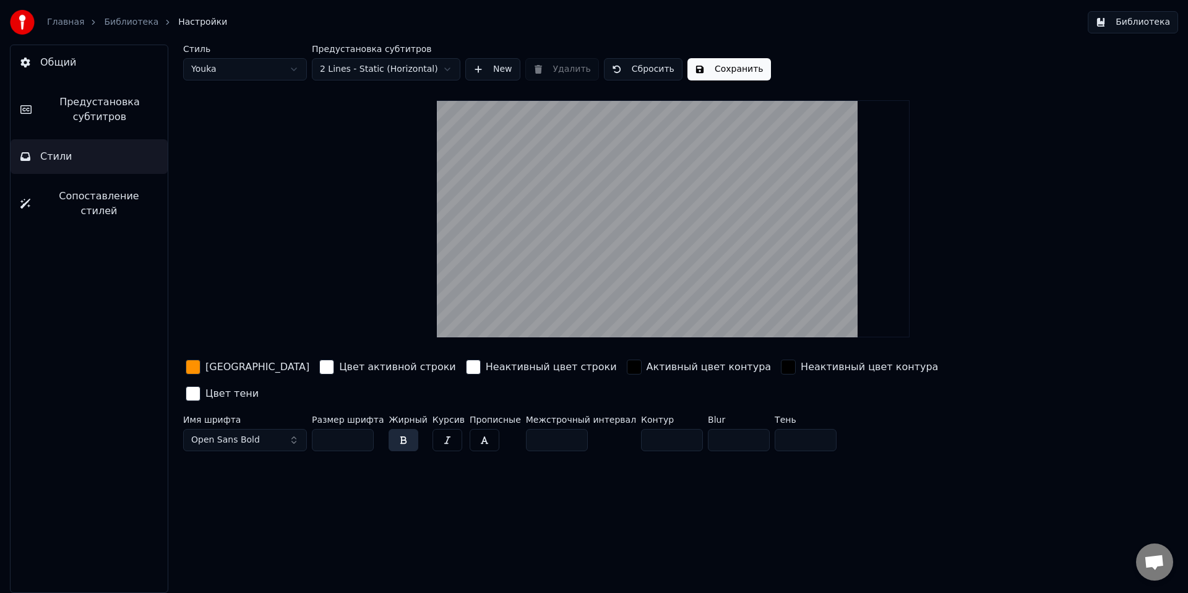
click at [324, 429] on input "**" at bounding box center [343, 440] width 62 height 22
click at [325, 429] on input "**" at bounding box center [343, 440] width 62 height 22
drag, startPoint x: 334, startPoint y: 415, endPoint x: 306, endPoint y: 415, distance: 28.5
click at [306, 415] on div "Имя шрифта Open Sans Bold Размер шрифта ** Жирный Курсив Прописные Межстрочный …" at bounding box center [599, 435] width 832 height 41
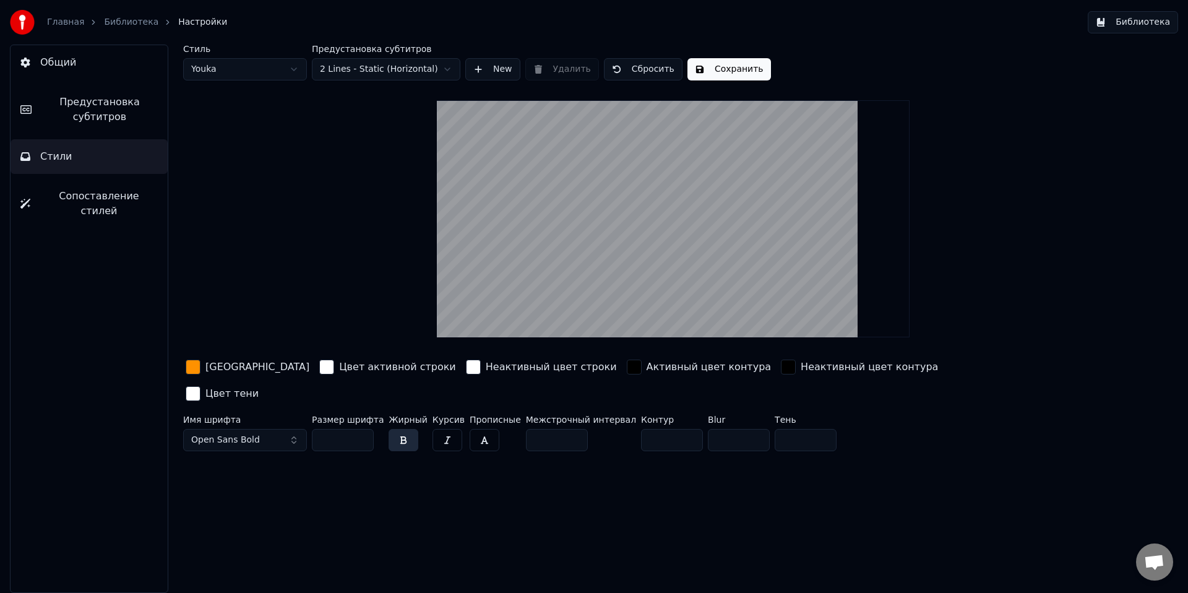
type input "***"
click at [353, 514] on div "Стиль Youka Предустановка субтитров 2 Lines - Static (Horizontal) New Удалить С…" at bounding box center [673, 319] width 1030 height 548
click at [264, 75] on html "Главная Библиотека Настройки Библиотека Общий Предустановка субтитров Стили Соп…" at bounding box center [594, 296] width 1188 height 593
click at [364, 64] on html "Главная Библиотека Настройки Библиотека Общий Предустановка субтитров Стили Соп…" at bounding box center [594, 296] width 1188 height 593
click at [364, 79] on html "Главная Библиотека Настройки Библиотека Общий Предустановка субтитров Стили Соп…" at bounding box center [594, 296] width 1188 height 593
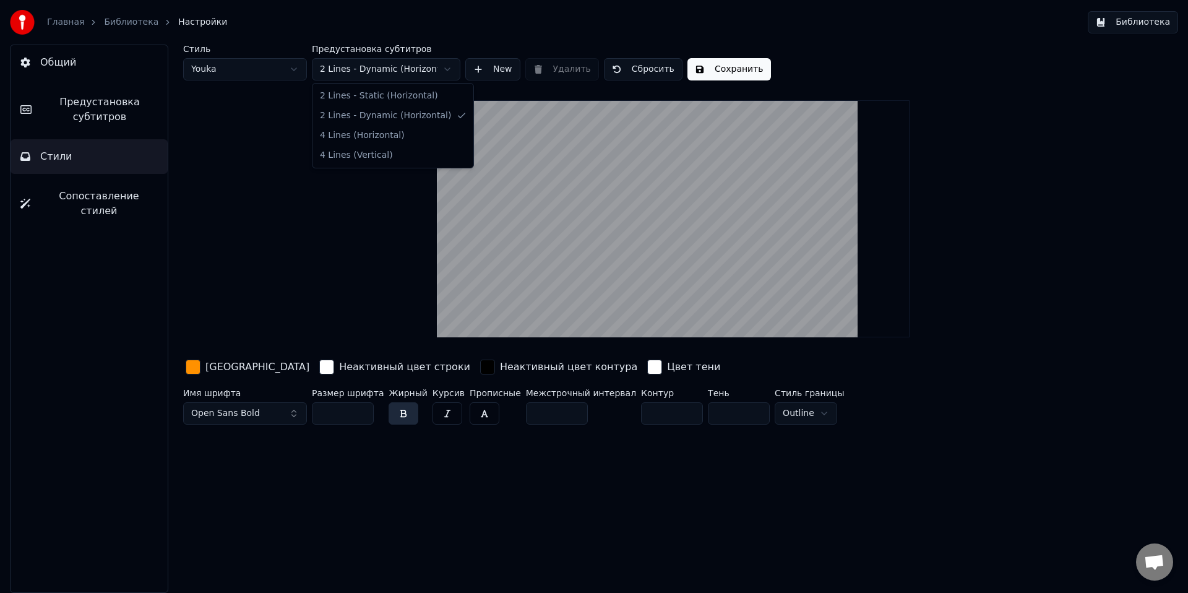
click at [338, 69] on html "Главная Библиотека Настройки Библиотека Общий Предустановка субтитров Стили Соп…" at bounding box center [594, 296] width 1188 height 593
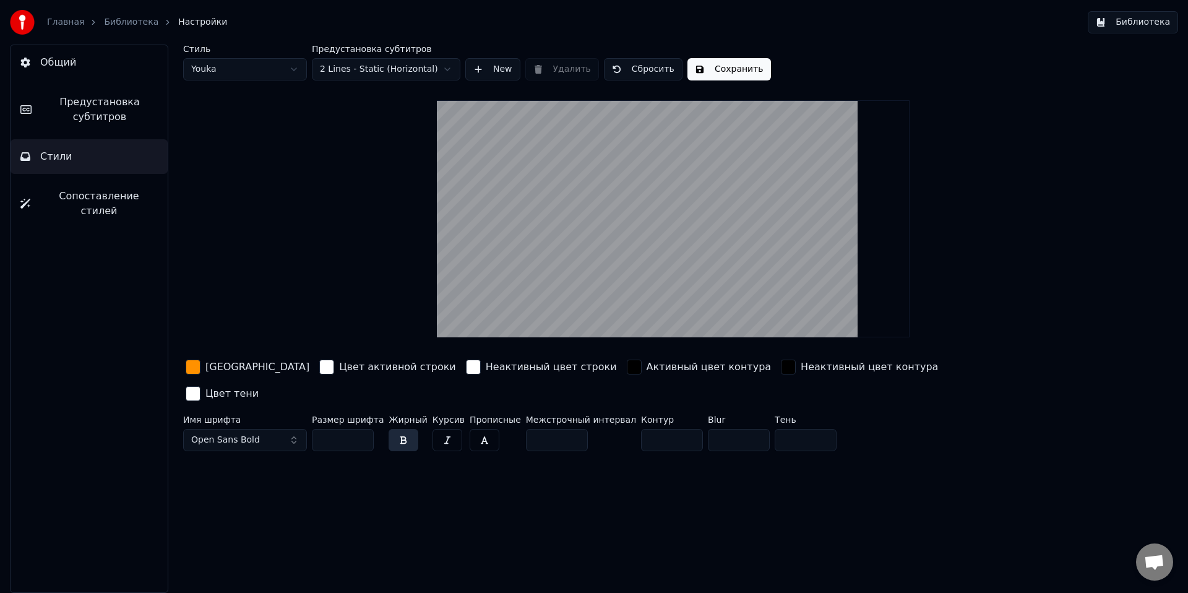
click at [729, 60] on button "Сохранить" at bounding box center [729, 69] width 84 height 22
click at [674, 165] on video at bounding box center [673, 218] width 473 height 237
drag, startPoint x: 749, startPoint y: 164, endPoint x: 580, endPoint y: 153, distance: 169.3
click at [587, 153] on video at bounding box center [673, 218] width 473 height 237
drag, startPoint x: 720, startPoint y: 175, endPoint x: 853, endPoint y: 217, distance: 138.9
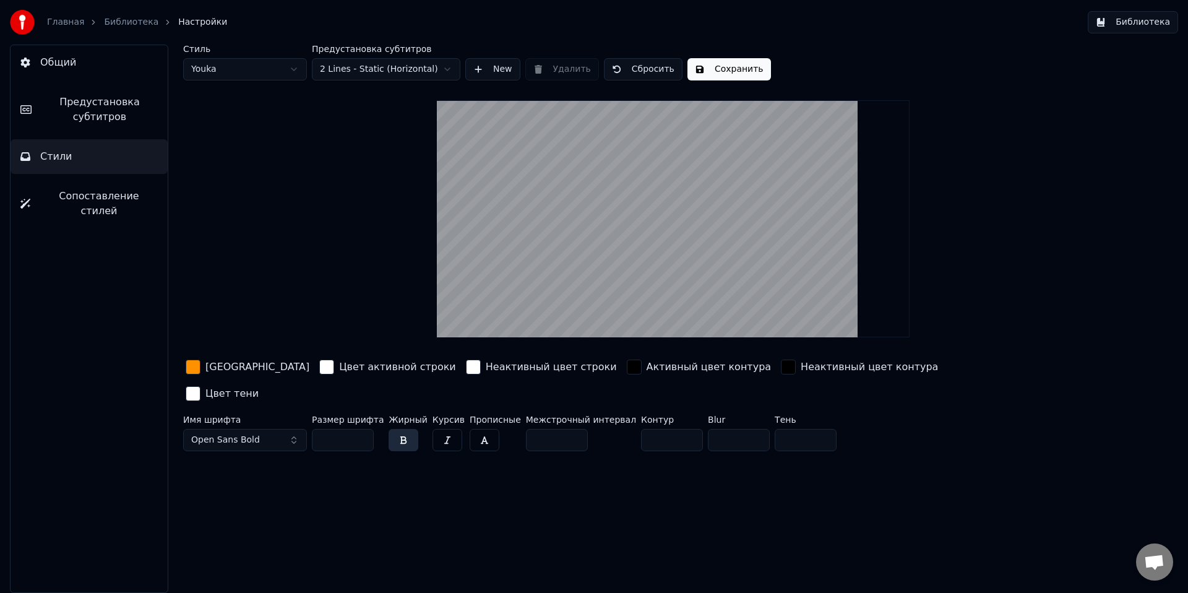
click at [853, 217] on video at bounding box center [673, 218] width 473 height 237
click at [487, 75] on button "New" at bounding box center [492, 69] width 55 height 22
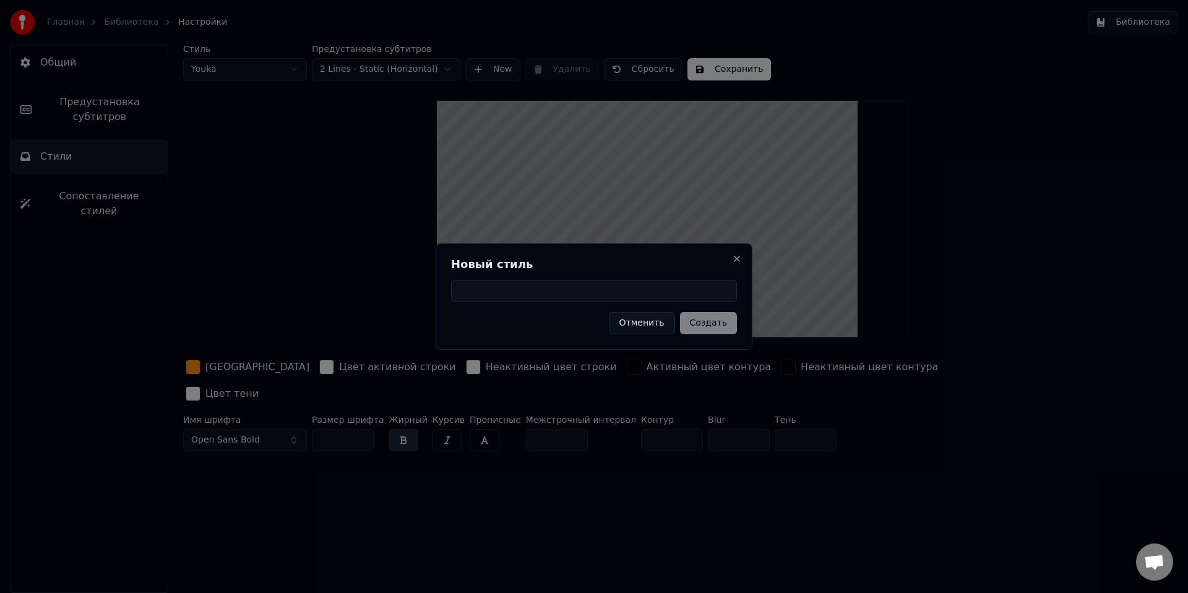
click at [738, 264] on div "Новый стиль Отменить Создать Close" at bounding box center [594, 296] width 317 height 106
click at [731, 252] on div "Новый стиль Отменить Создать Close" at bounding box center [594, 296] width 317 height 106
click at [732, 258] on button "Close" at bounding box center [737, 259] width 10 height 10
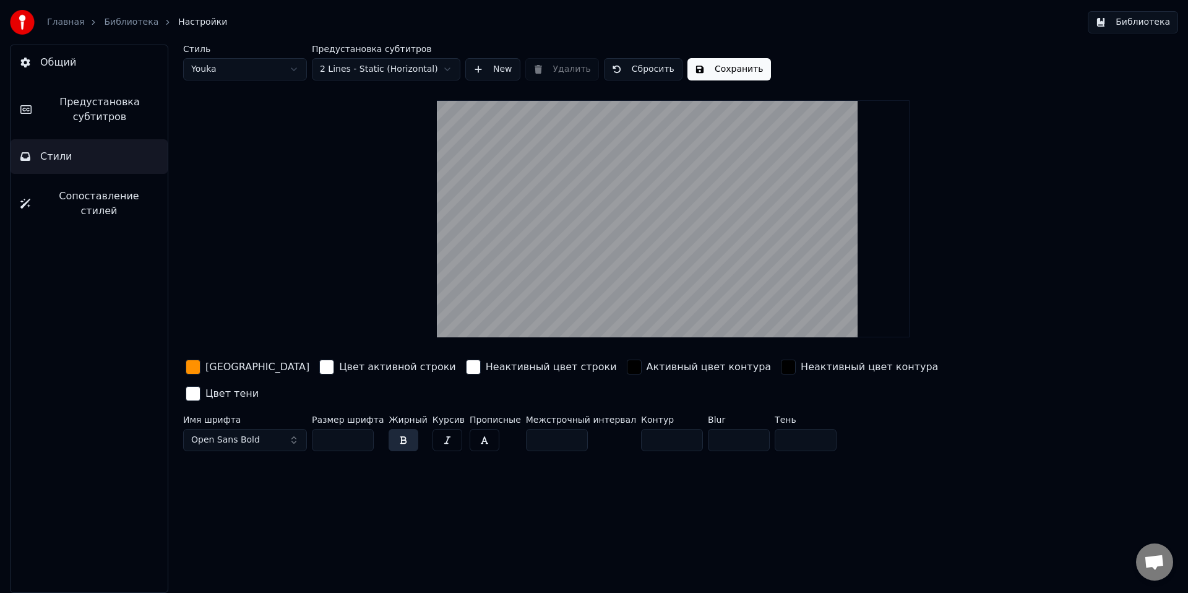
click at [64, 64] on span "Общий" at bounding box center [58, 62] width 36 height 15
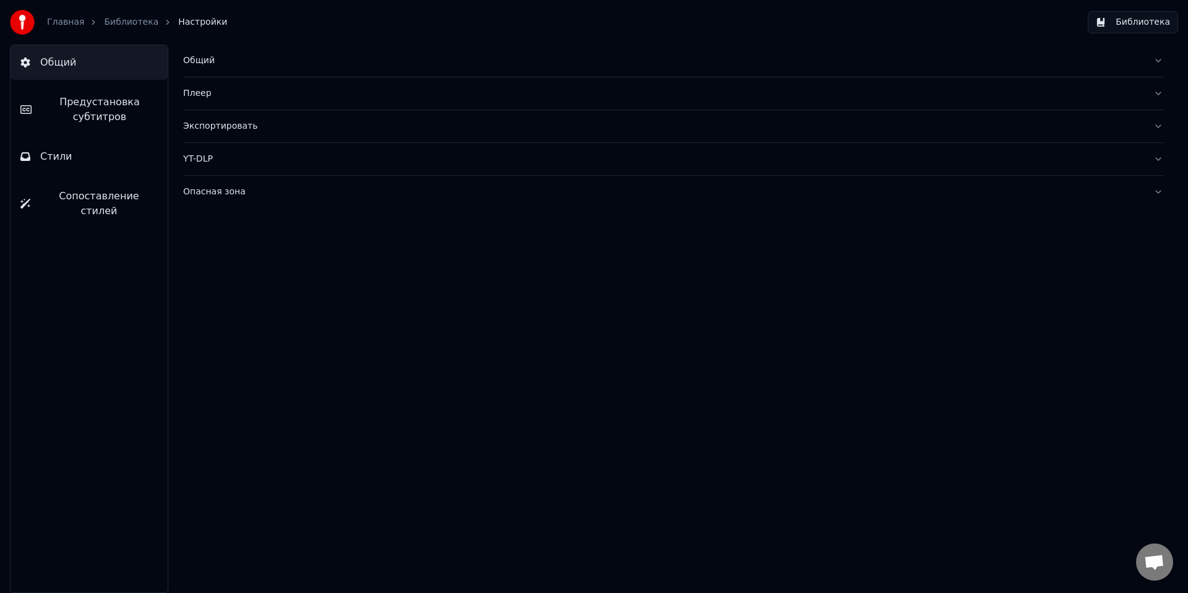
click at [80, 106] on span "Предустановка субтитров" at bounding box center [99, 110] width 116 height 30
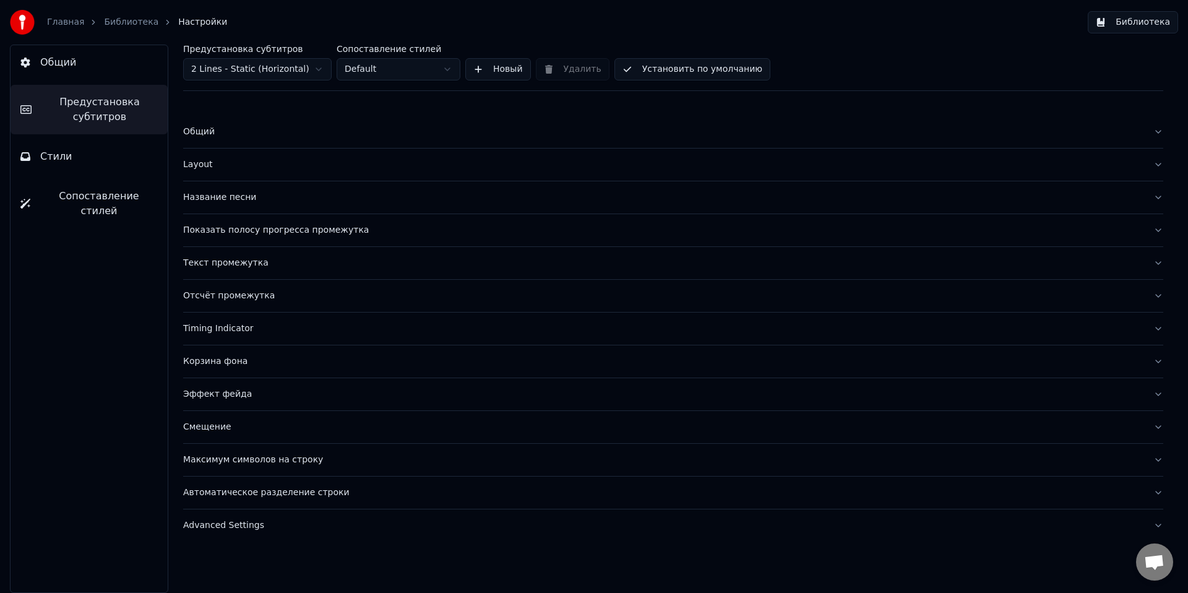
click at [252, 202] on div "Название песни" at bounding box center [663, 197] width 960 height 12
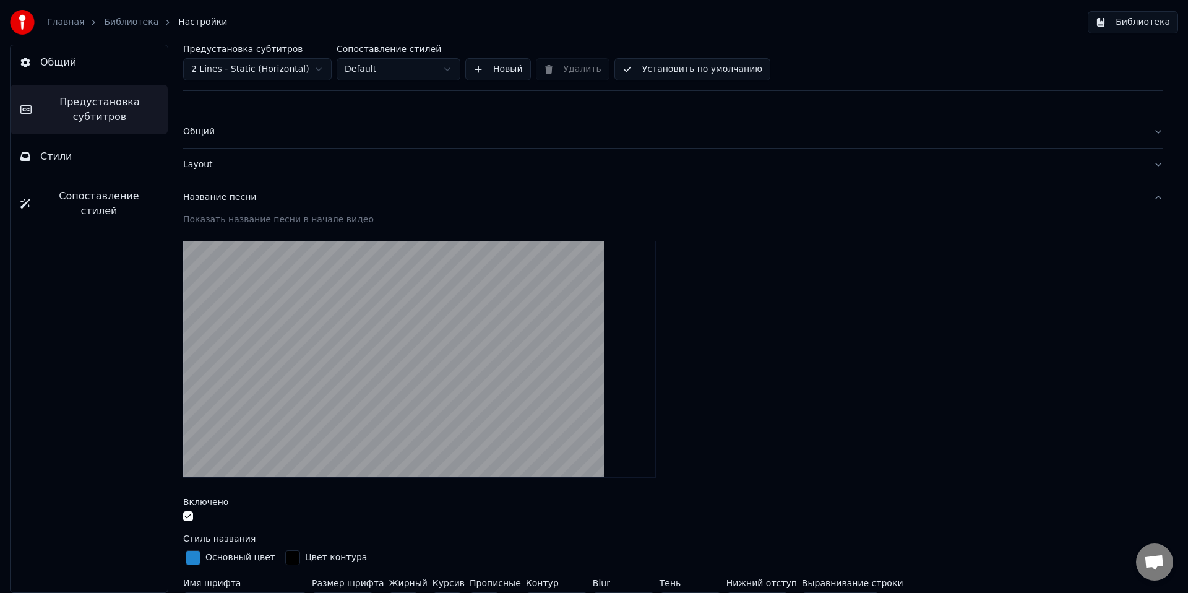
scroll to position [190, 0]
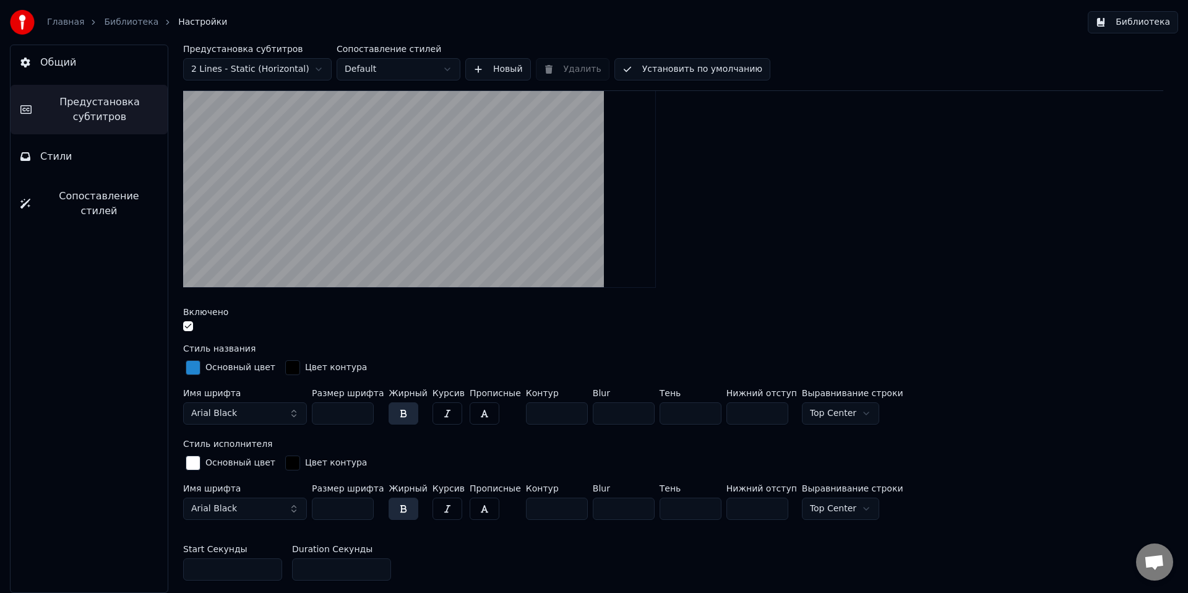
click at [187, 322] on button "button" at bounding box center [188, 326] width 10 height 10
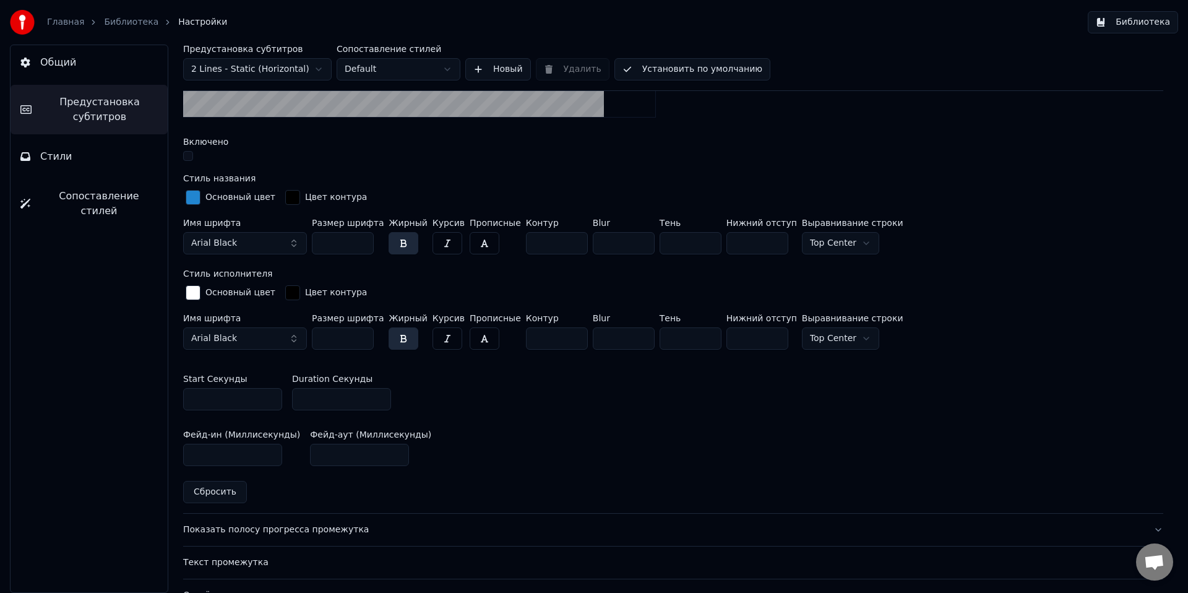
scroll to position [548, 0]
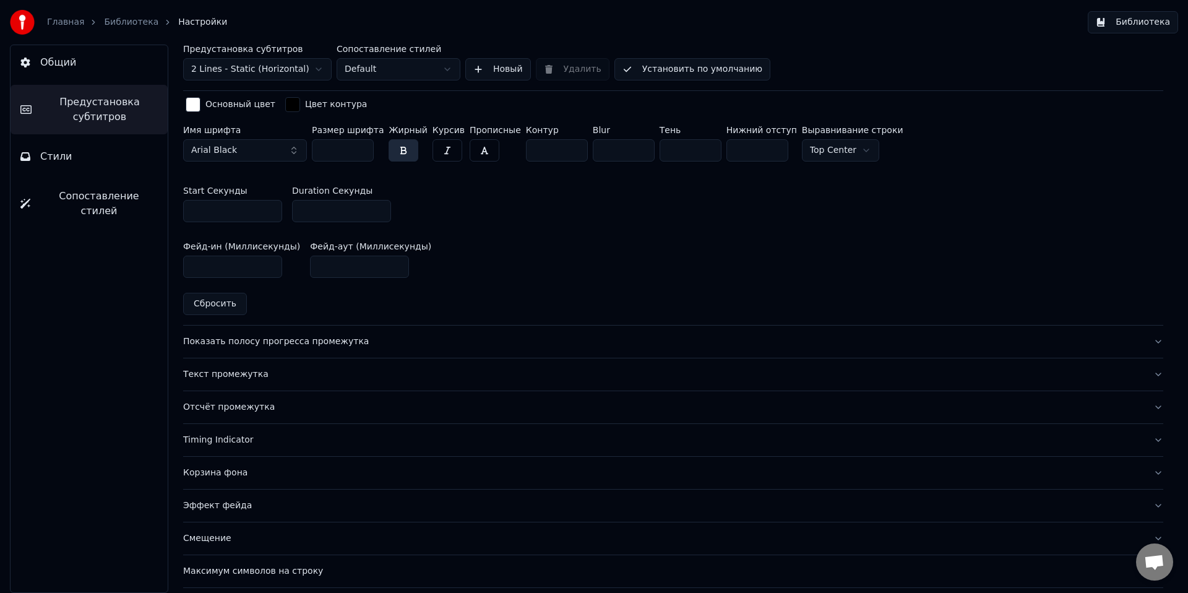
click at [252, 345] on div "Показать полосу прогресса промежутка" at bounding box center [663, 341] width 960 height 12
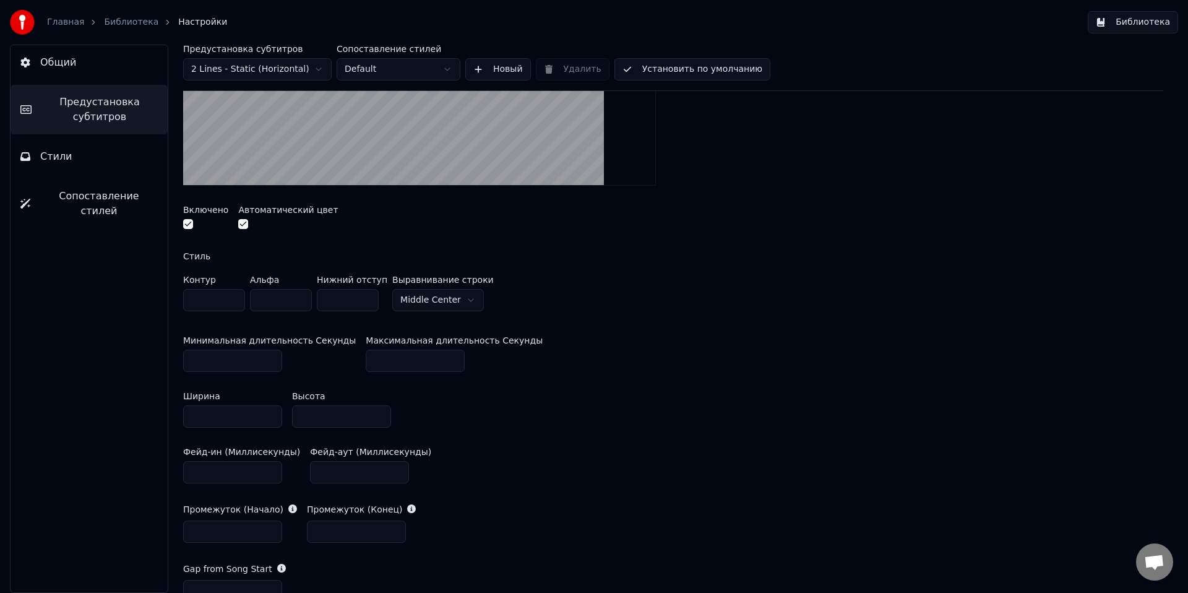
scroll to position [160, 0]
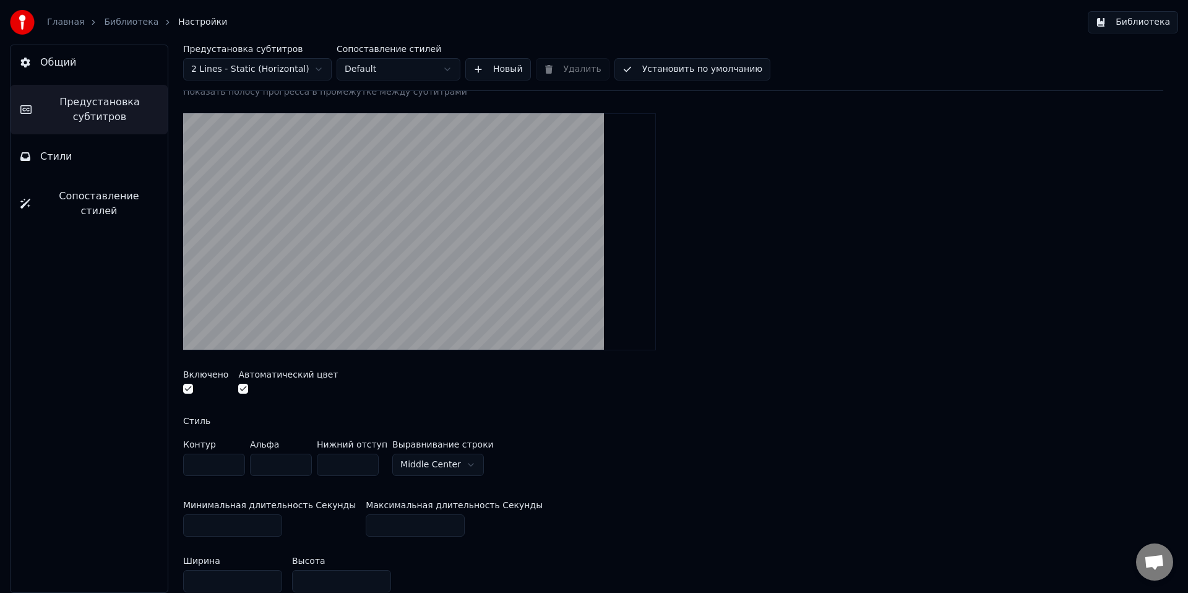
click at [184, 392] on button "button" at bounding box center [188, 389] width 10 height 10
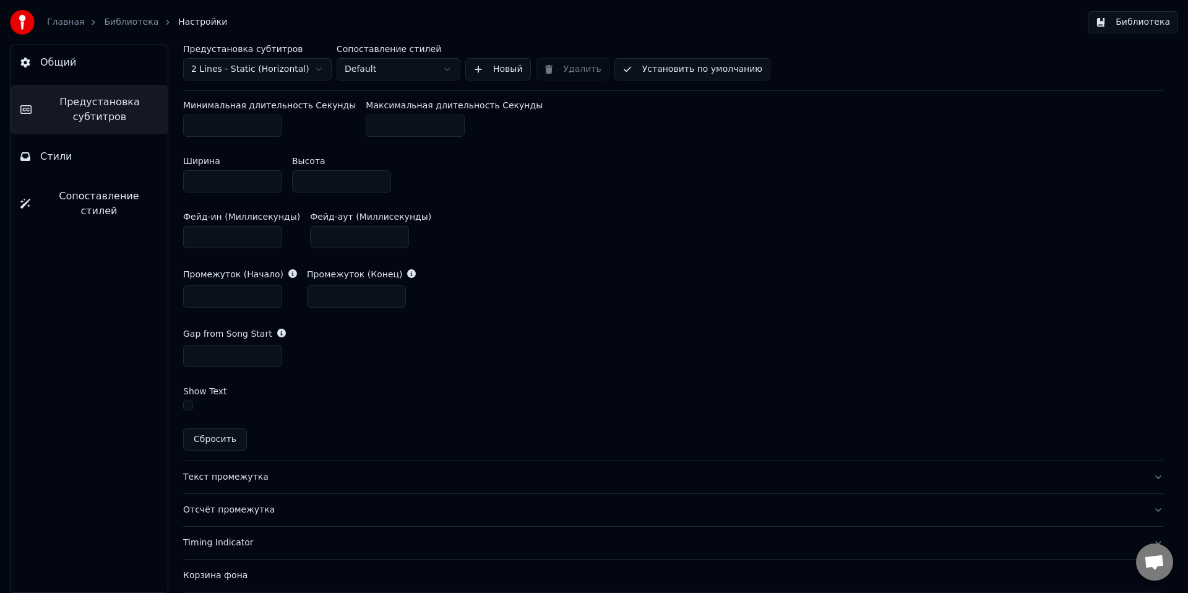
scroll to position [731, 0]
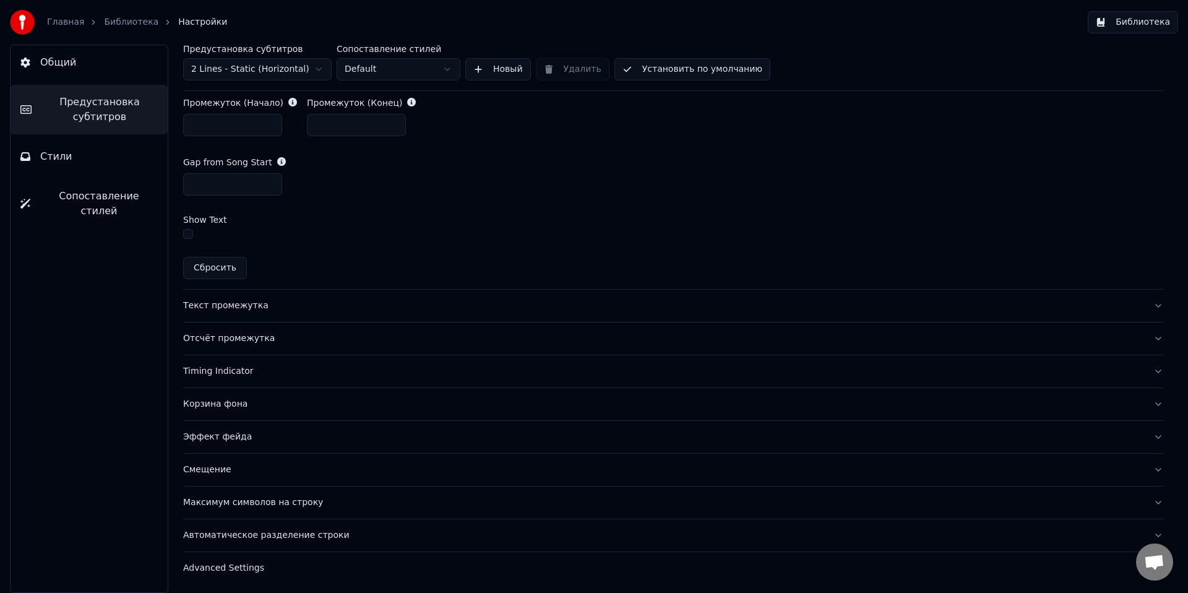
click at [252, 314] on button "Текст промежутка" at bounding box center [673, 306] width 980 height 32
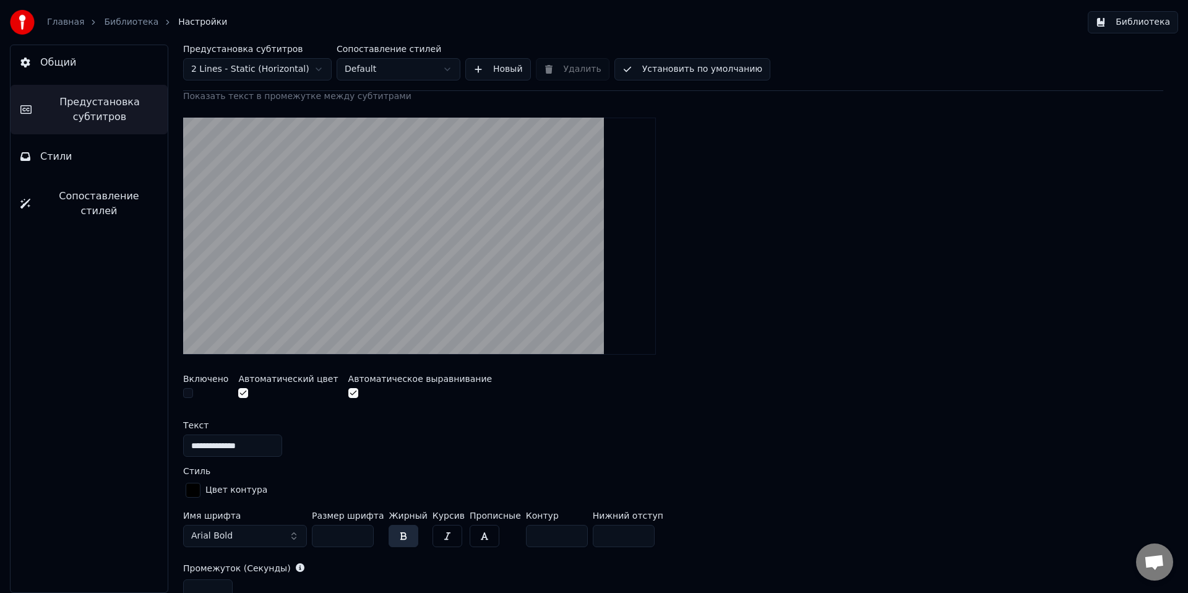
scroll to position [561, 0]
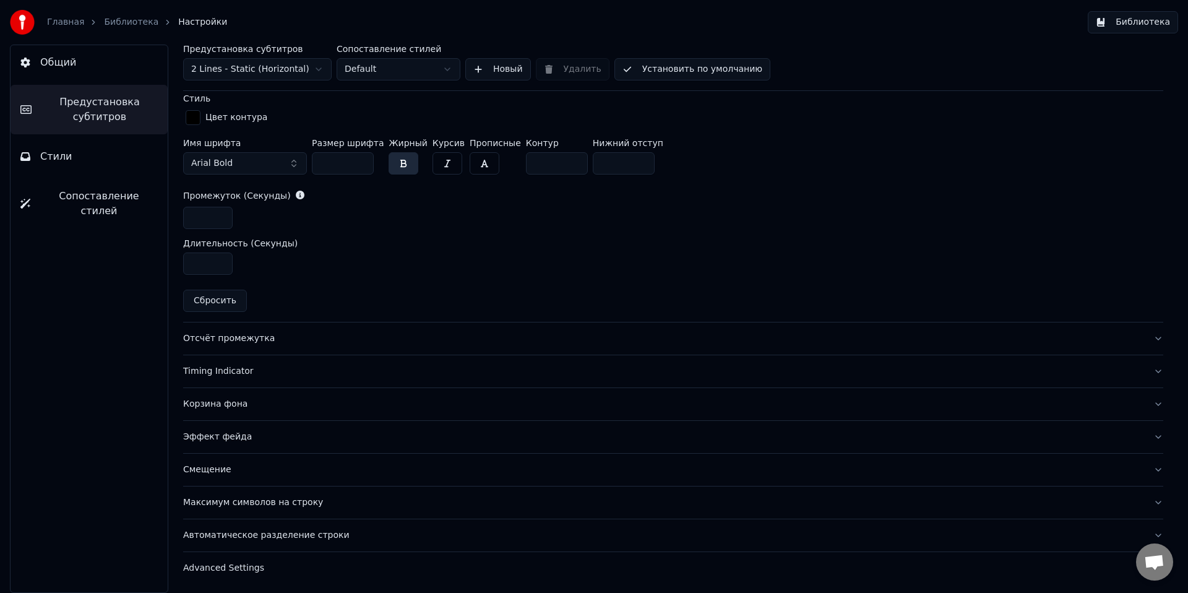
click at [238, 480] on button "Смещение" at bounding box center [673, 470] width 980 height 32
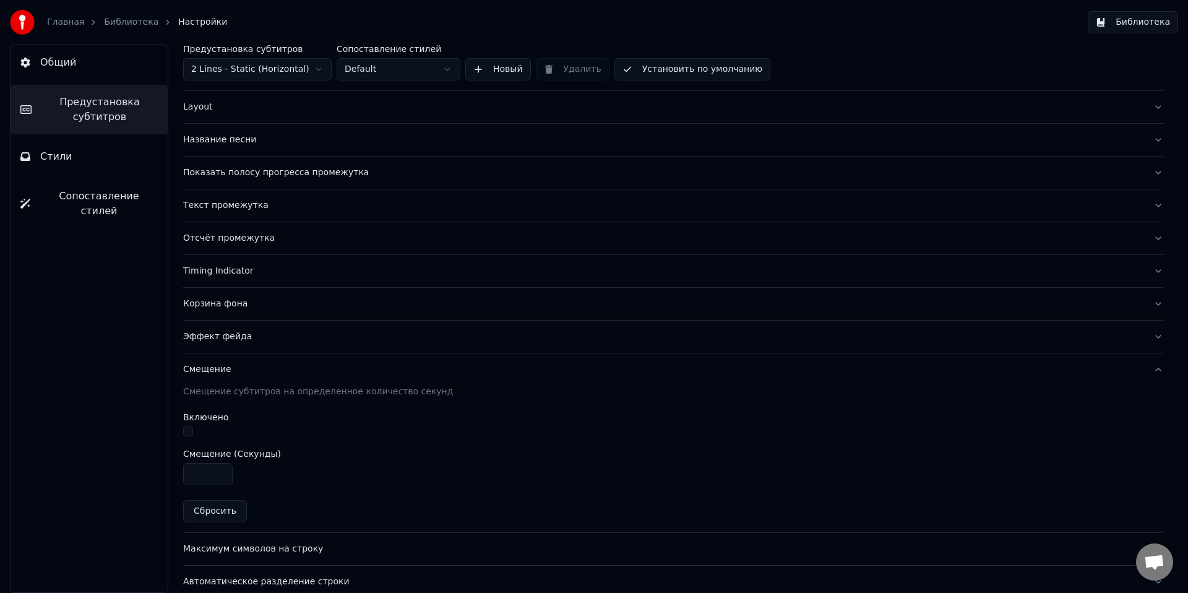
scroll to position [0, 0]
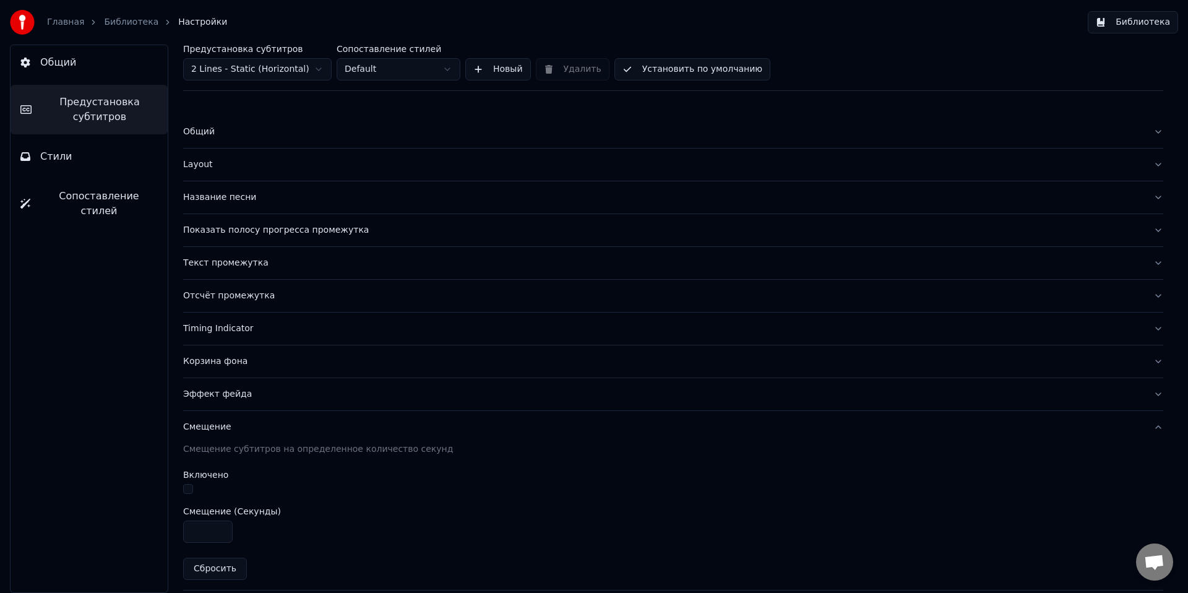
click at [235, 264] on div "Текст промежутка" at bounding box center [663, 263] width 960 height 12
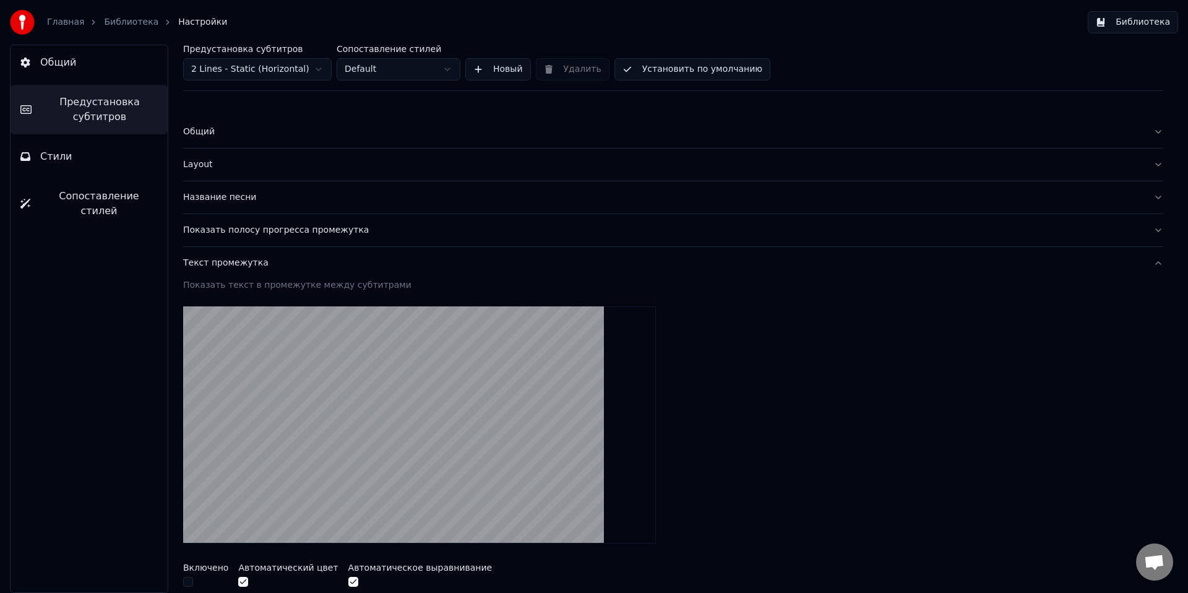
click at [226, 268] on div "Текст промежутка" at bounding box center [663, 263] width 960 height 12
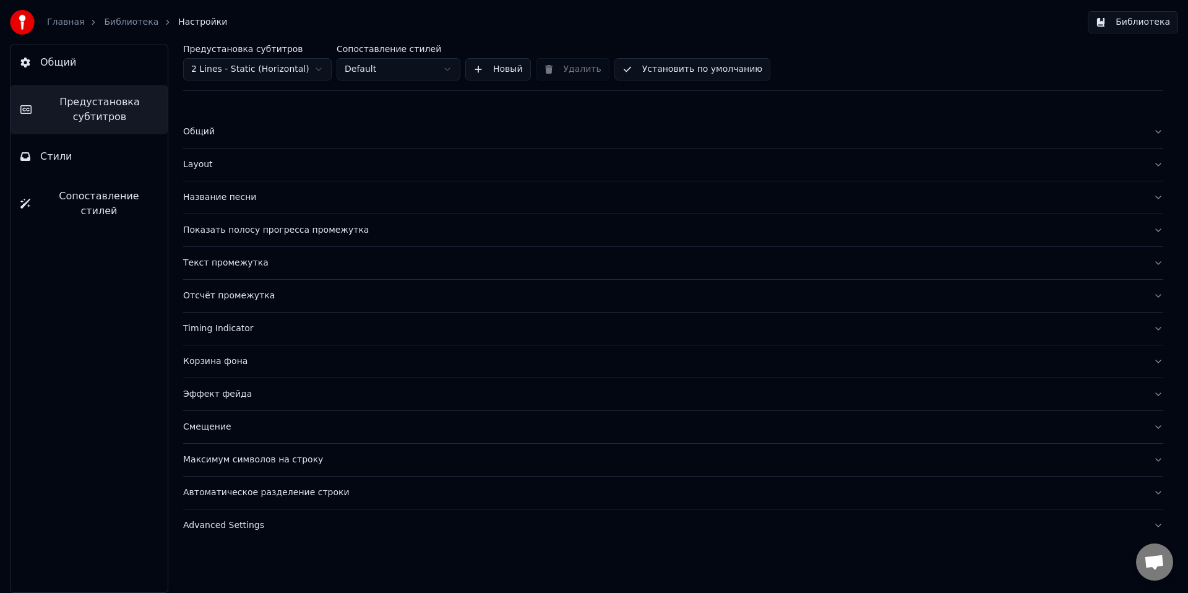
click at [234, 231] on div "Показать полосу прогресса промежутка" at bounding box center [663, 230] width 960 height 12
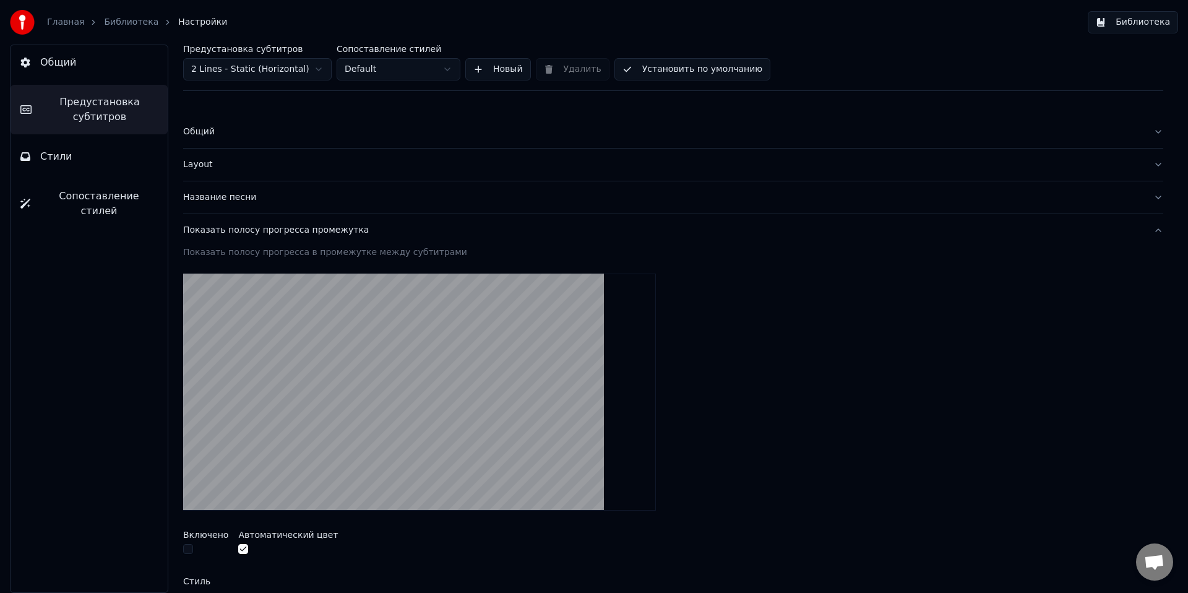
click at [234, 231] on div "Показать полосу прогресса промежутка" at bounding box center [663, 230] width 960 height 12
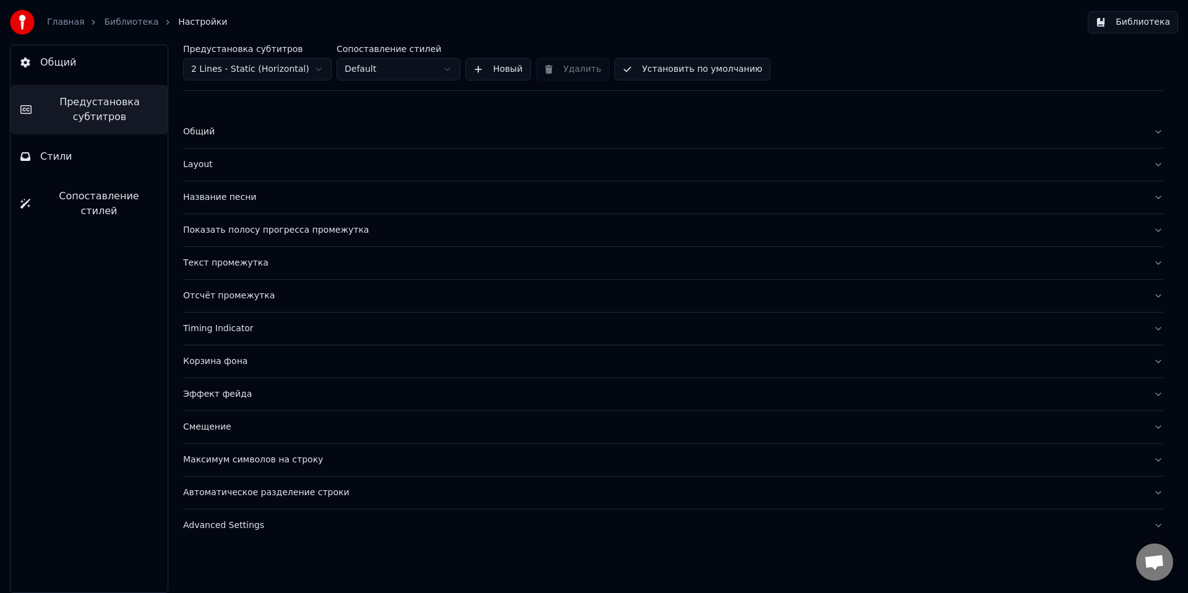
click at [223, 259] on div "Текст промежутка" at bounding box center [663, 263] width 960 height 12
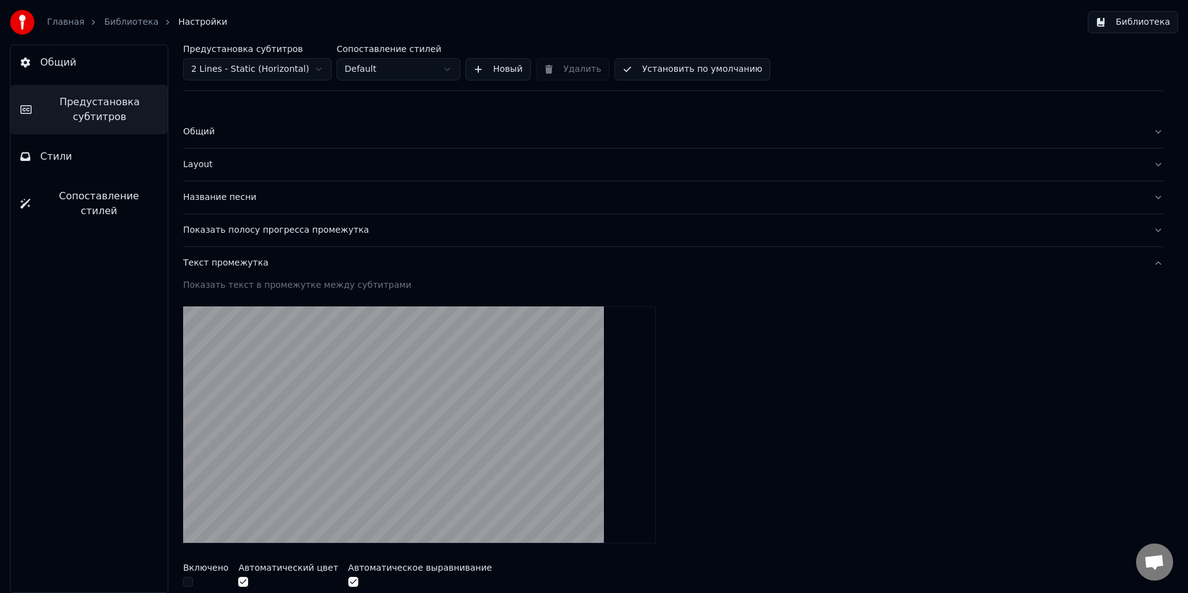
click at [223, 259] on div "Текст промежутка" at bounding box center [663, 263] width 960 height 12
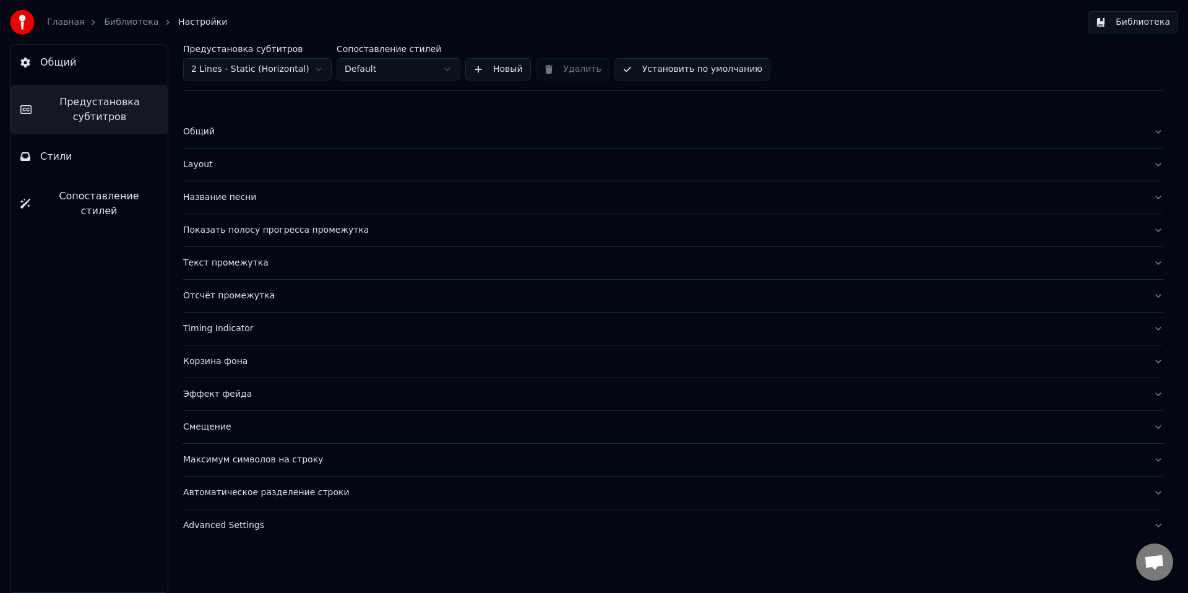
click at [226, 299] on div "Отсчёт промежутка" at bounding box center [663, 296] width 960 height 12
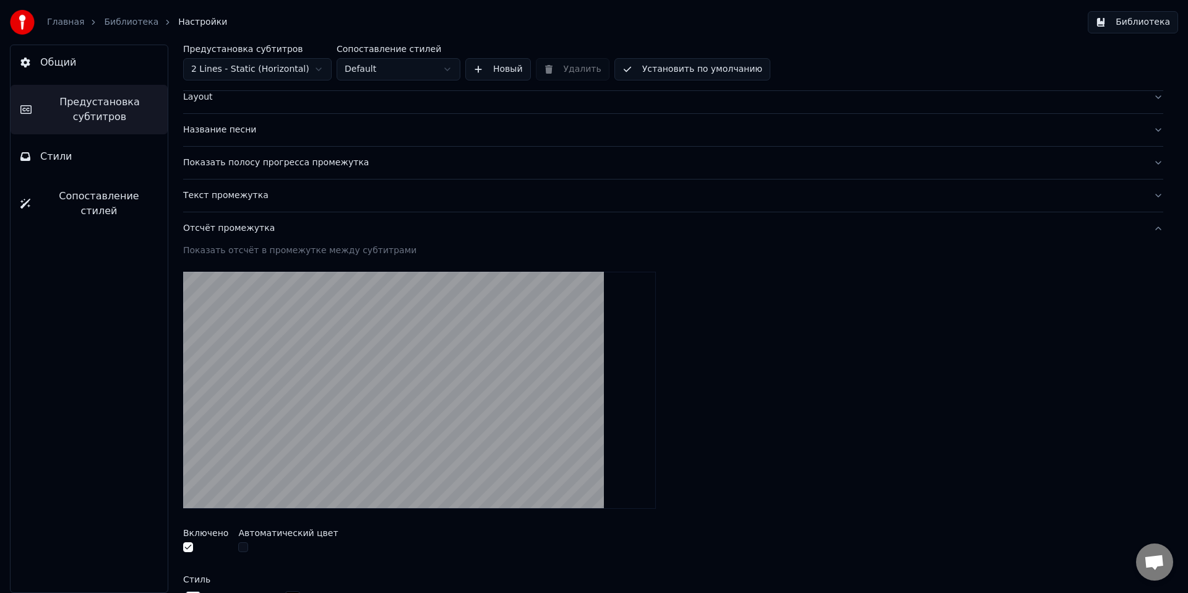
scroll to position [101, 0]
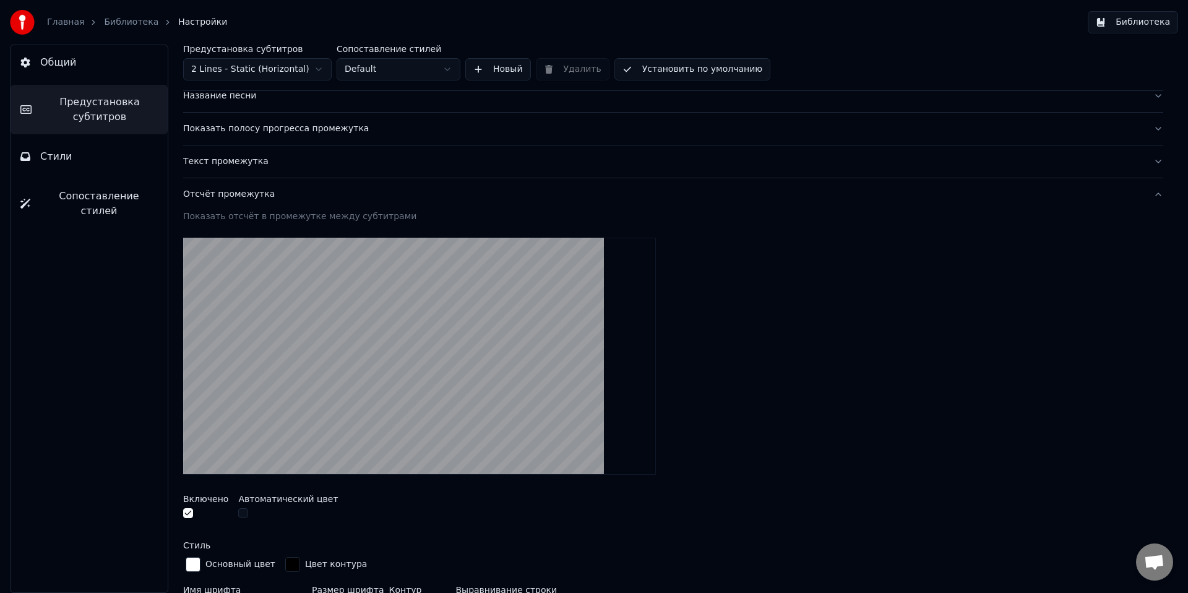
click at [191, 515] on button "button" at bounding box center [188, 513] width 10 height 10
click at [238, 204] on button "Отсчёт промежутка" at bounding box center [673, 194] width 980 height 32
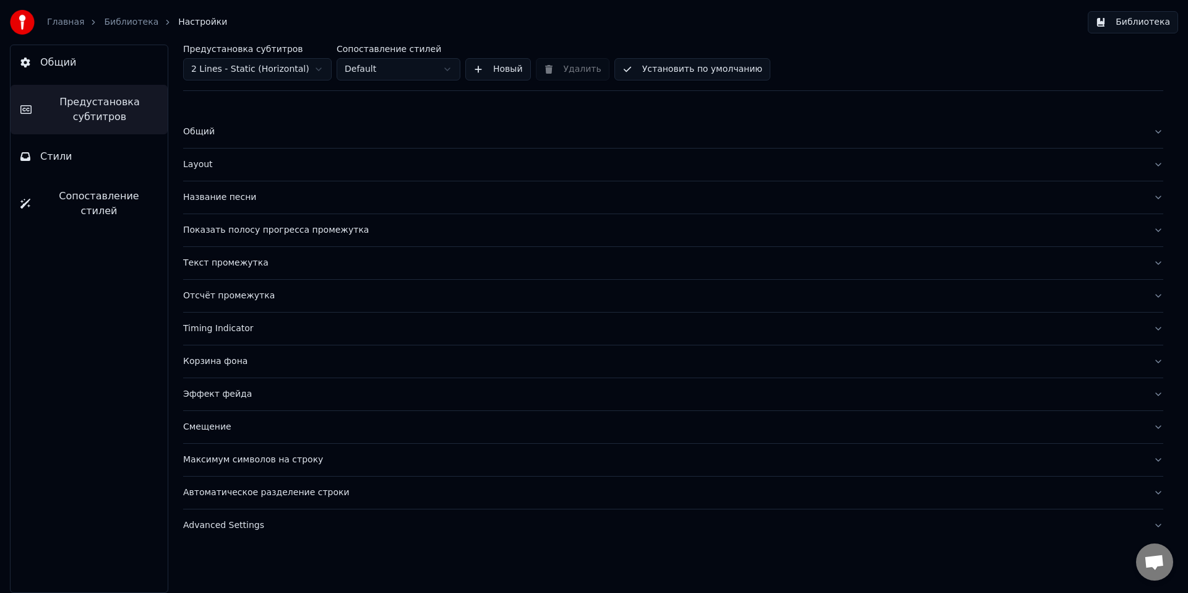
click at [230, 361] on div "Корзина фона" at bounding box center [663, 361] width 960 height 12
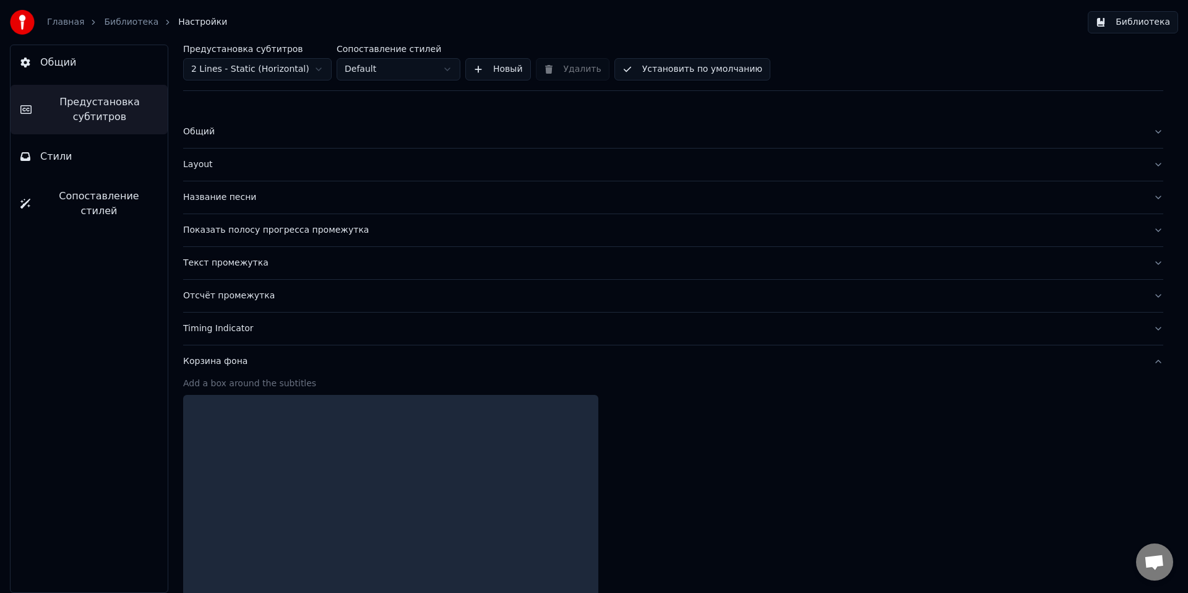
click at [230, 361] on div "Корзина фона" at bounding box center [663, 361] width 960 height 12
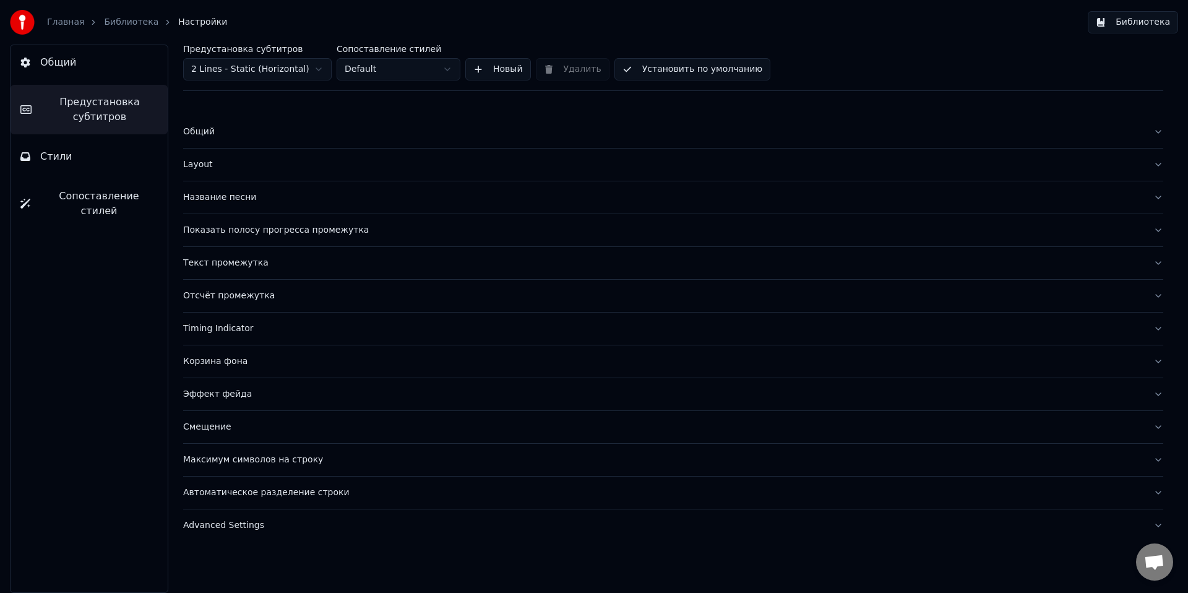
click at [228, 444] on button "Максимум символов на строку" at bounding box center [673, 460] width 980 height 32
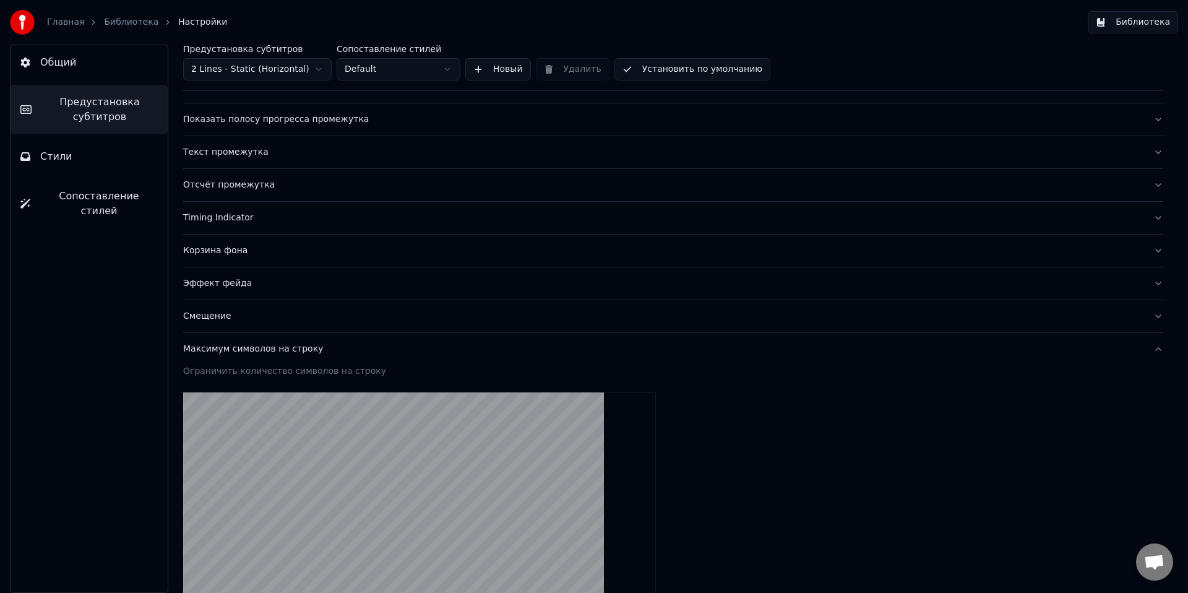
scroll to position [189, 0]
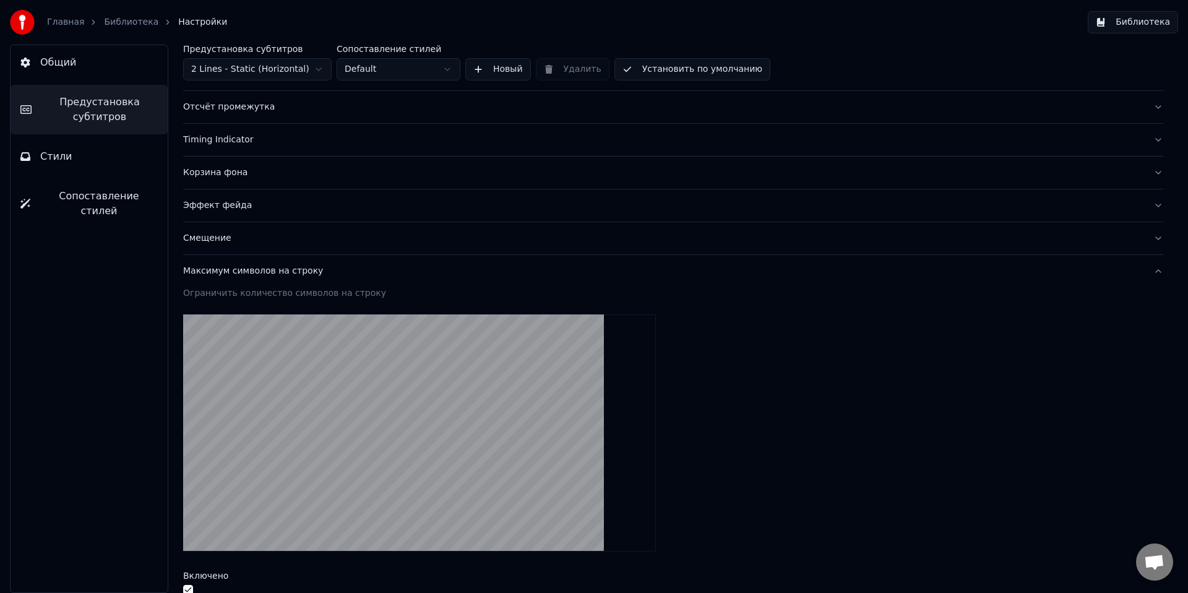
click at [249, 266] on div "Максимум символов на строку" at bounding box center [663, 271] width 960 height 12
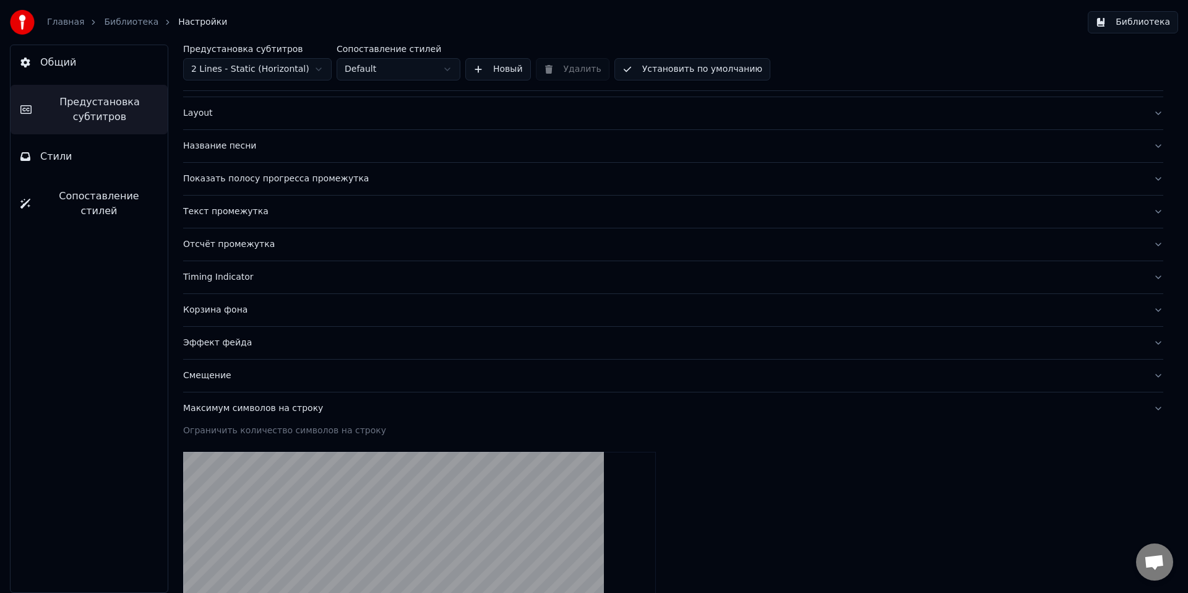
scroll to position [0, 0]
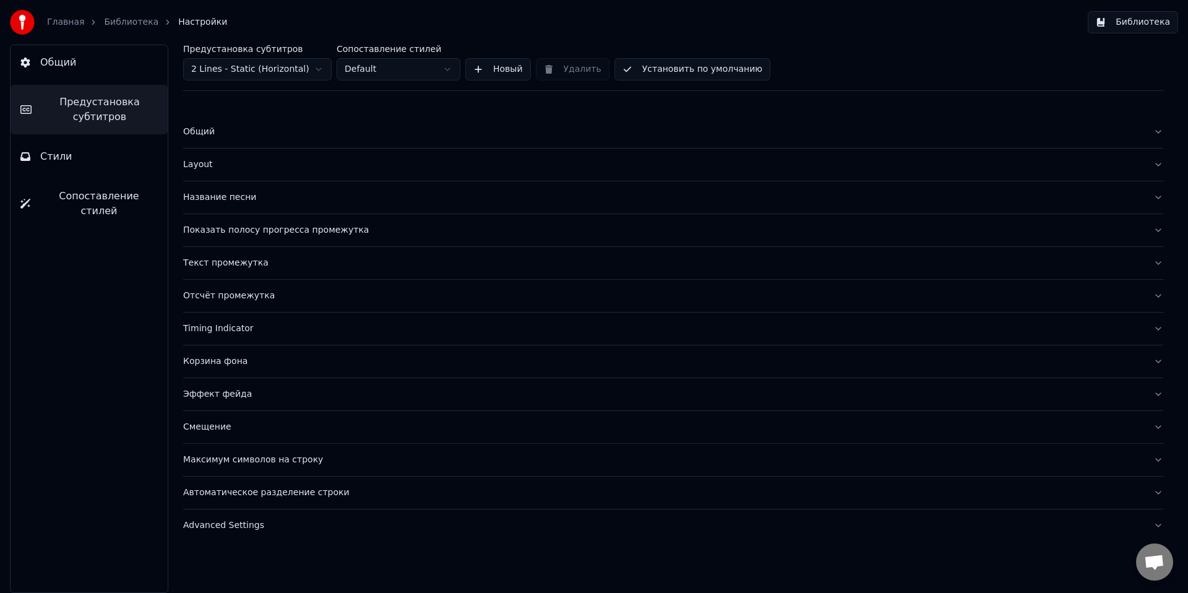
click at [283, 492] on div "Автоматическое разделение строки" at bounding box center [663, 492] width 960 height 12
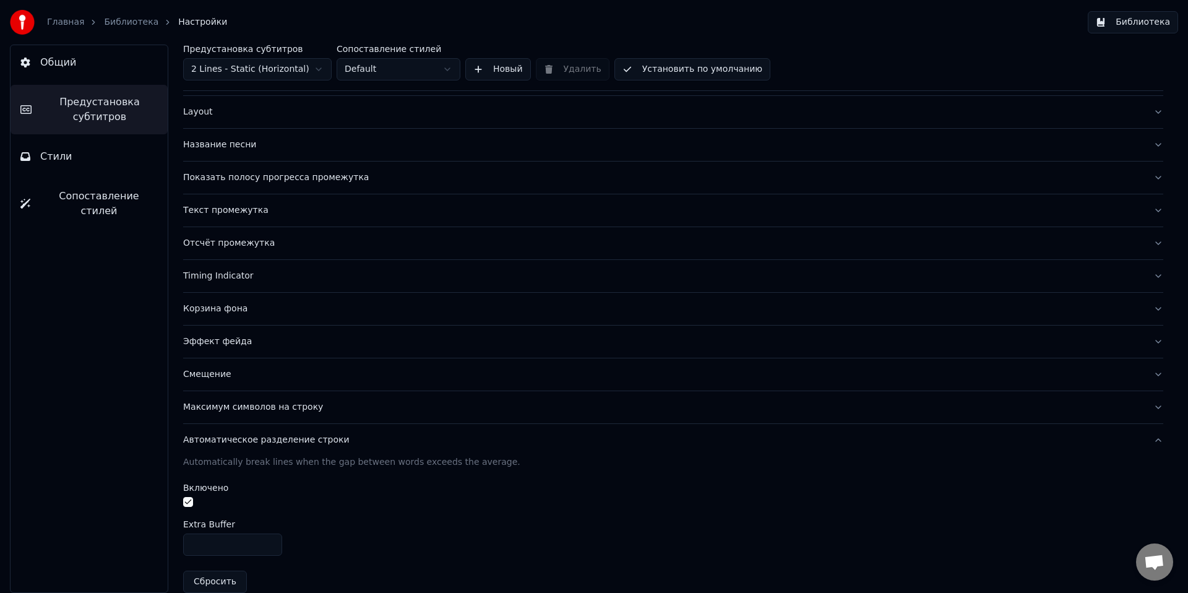
scroll to position [105, 0]
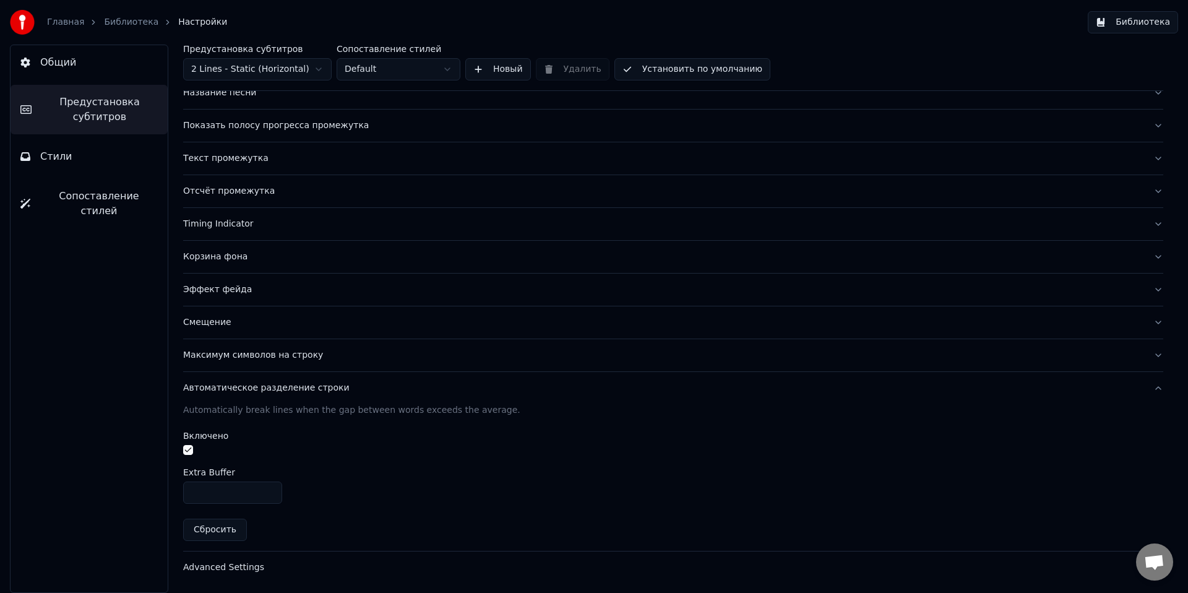
click at [132, 20] on link "Библиотека" at bounding box center [131, 22] width 54 height 12
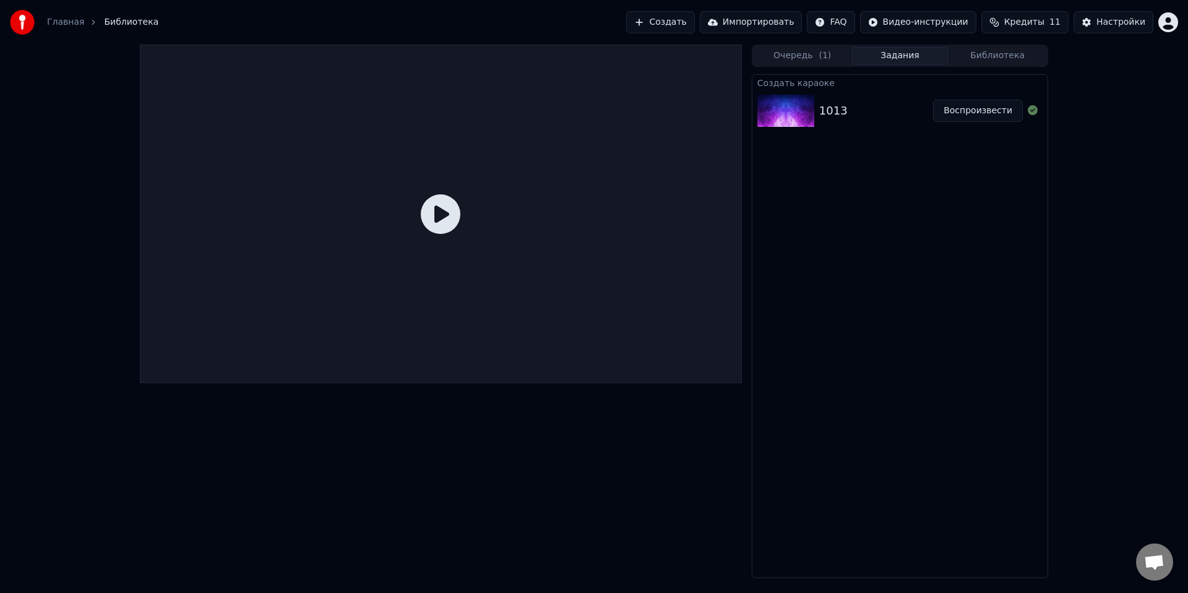
click at [830, 105] on div "1013" at bounding box center [833, 110] width 28 height 17
click at [1006, 111] on button "Воспроизвести" at bounding box center [978, 111] width 90 height 22
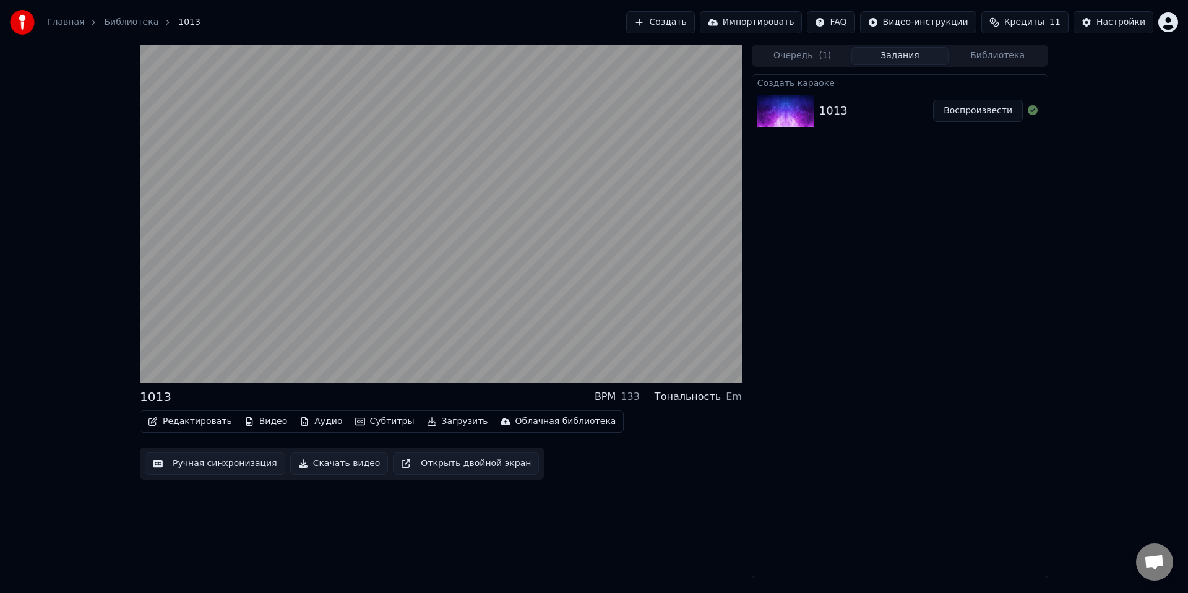
click at [933, 100] on button "Воспроизвести" at bounding box center [978, 111] width 90 height 22
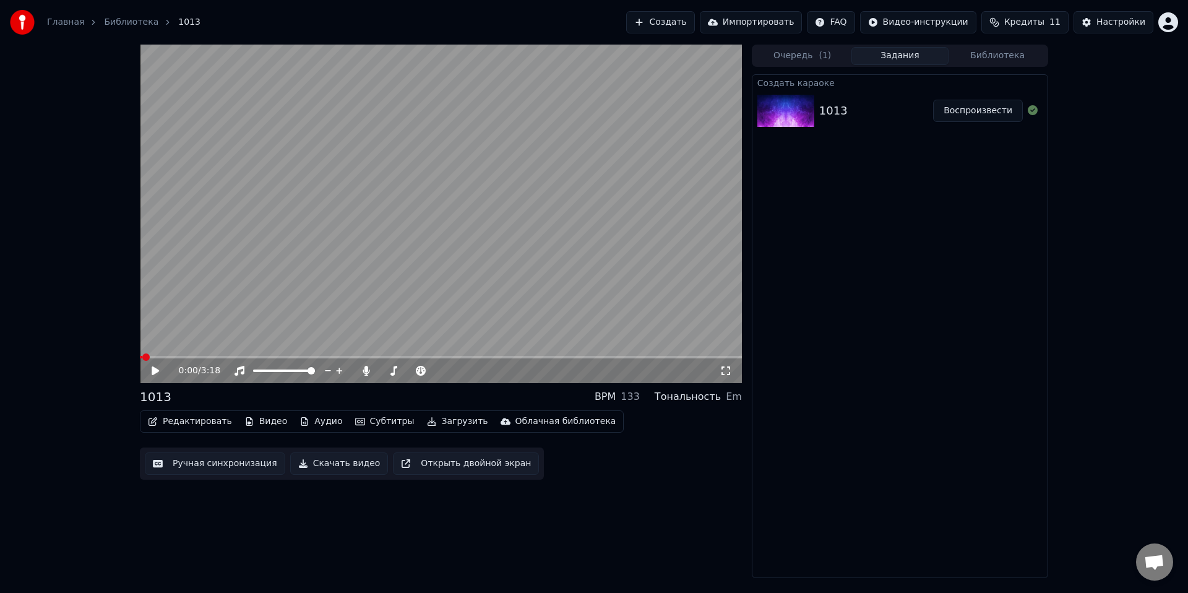
click at [933, 100] on button "Воспроизвести" at bounding box center [978, 111] width 90 height 22
click at [155, 368] on icon at bounding box center [155, 370] width 6 height 7
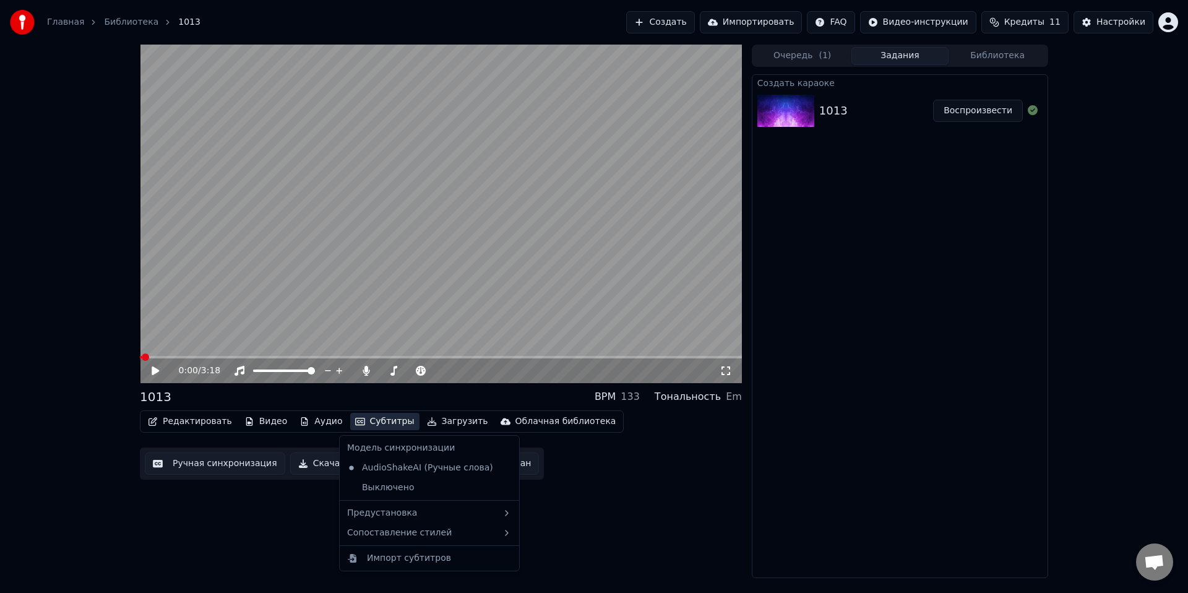
click at [378, 424] on button "Субтитры" at bounding box center [384, 421] width 69 height 17
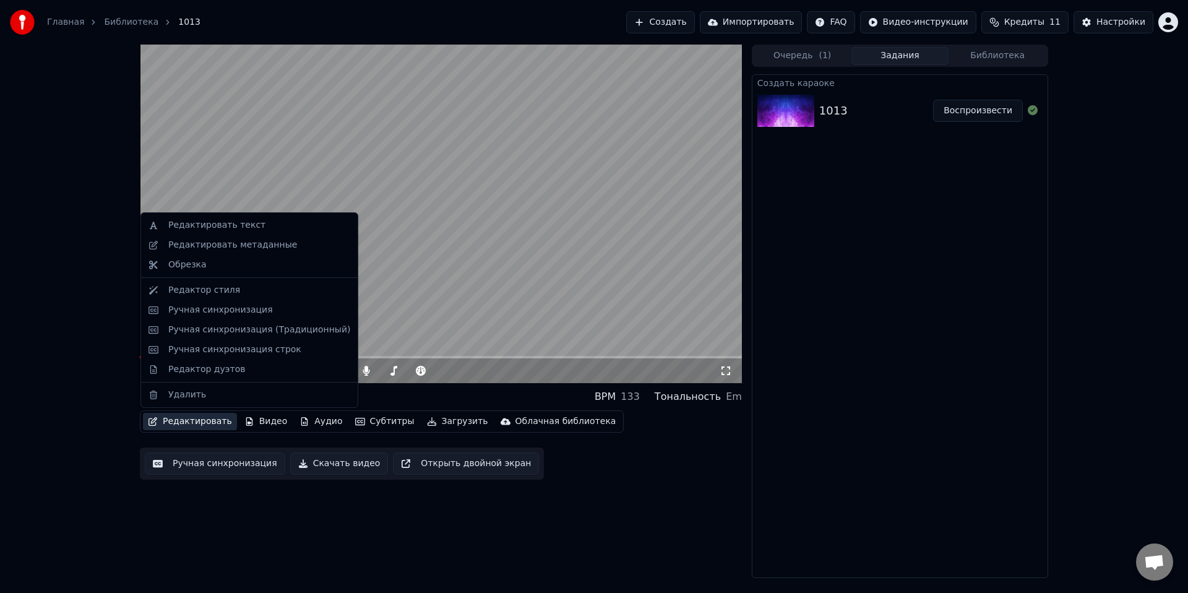
click at [195, 463] on button "Ручная синхронизация" at bounding box center [215, 463] width 140 height 22
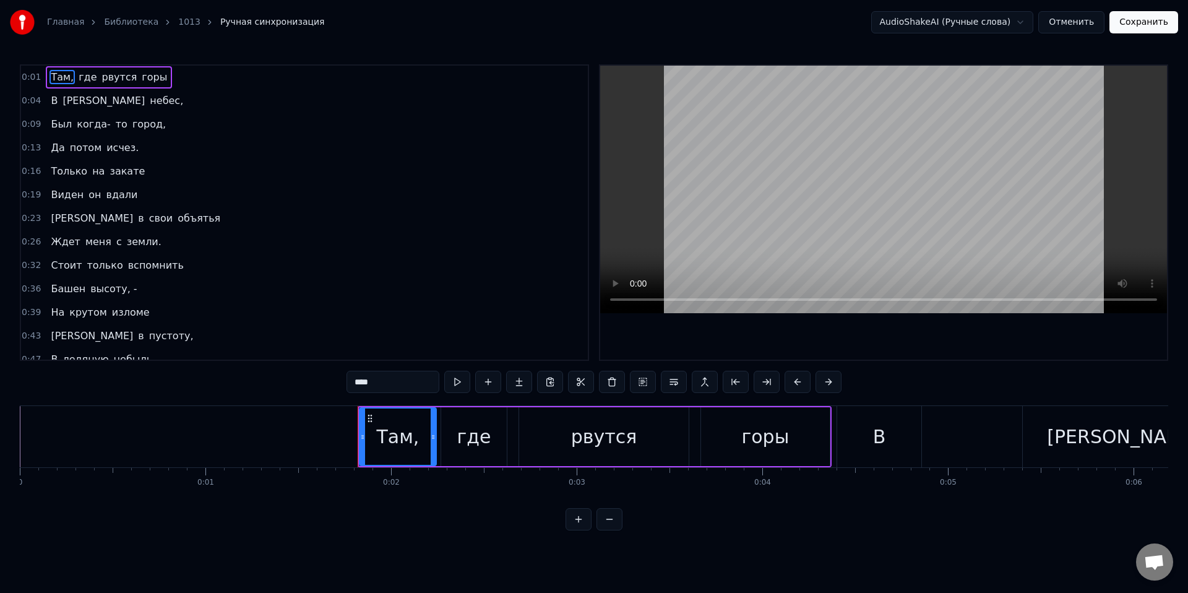
click at [136, 101] on div "0:04 В синеву небес," at bounding box center [304, 101] width 567 height 24
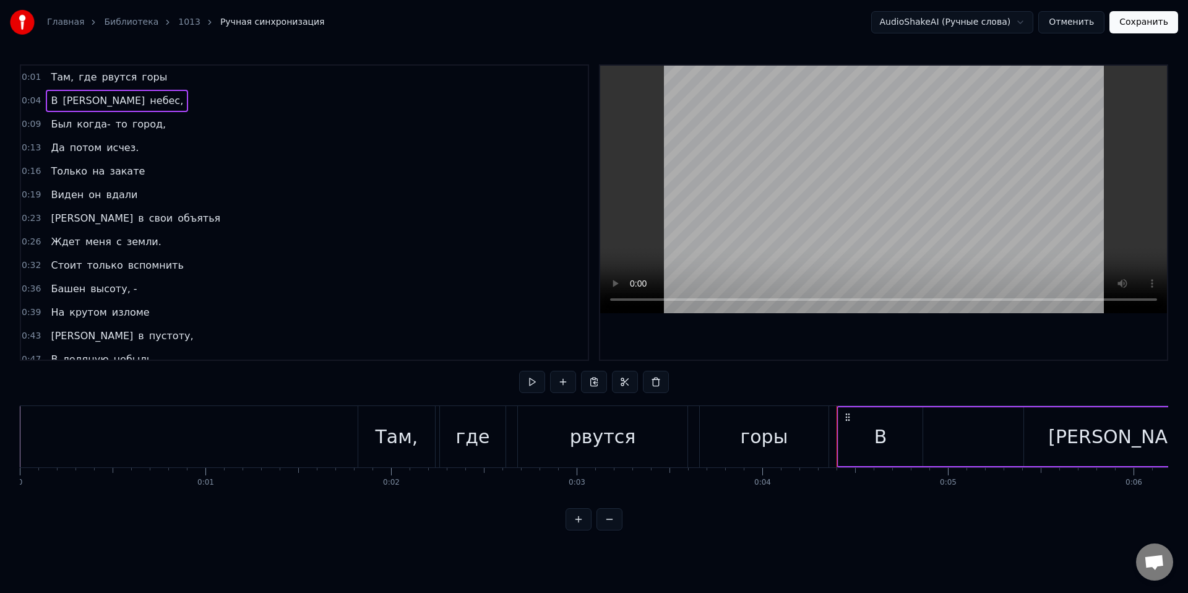
click at [148, 100] on span "небес," at bounding box center [166, 100] width 36 height 14
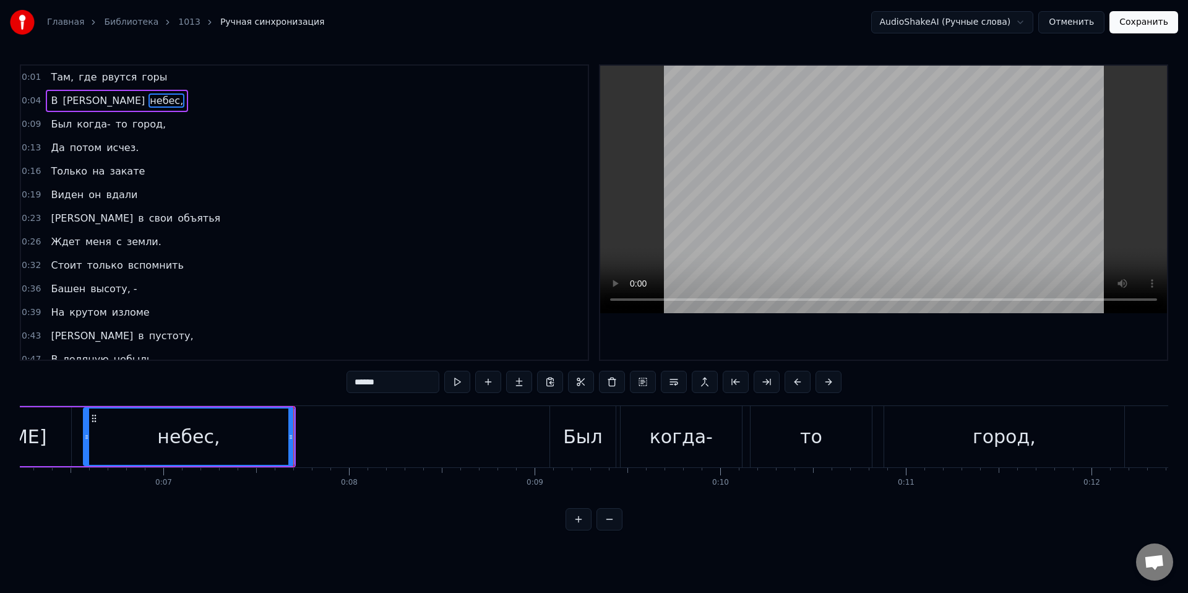
click at [145, 97] on div "0:04 В синеву небес," at bounding box center [304, 101] width 567 height 24
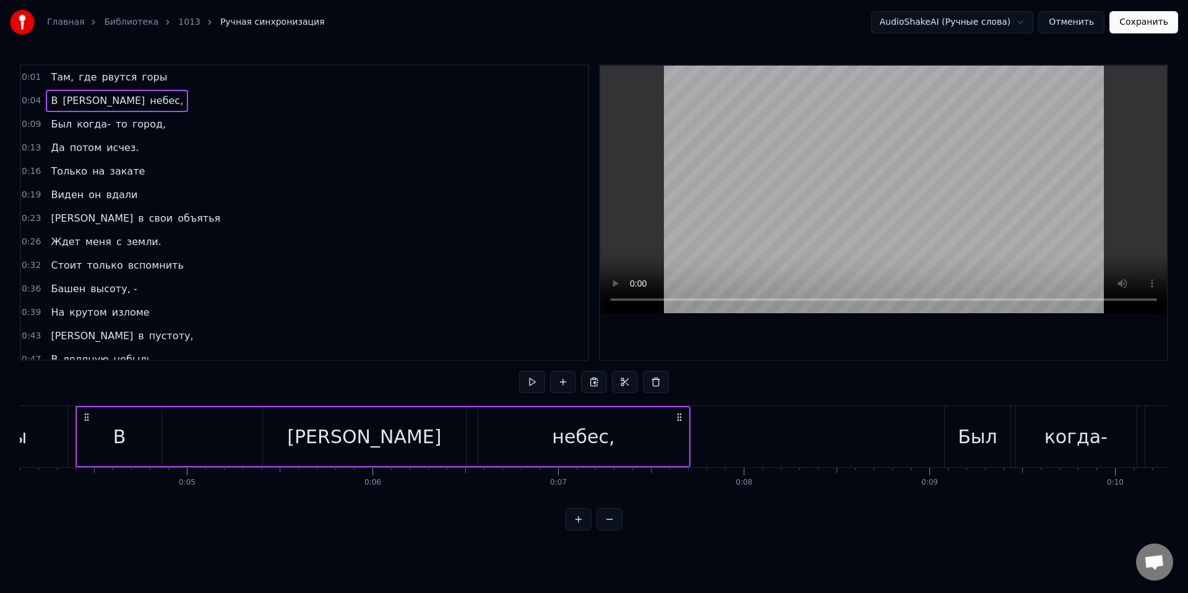
scroll to position [0, 755]
drag, startPoint x: 742, startPoint y: 380, endPoint x: 759, endPoint y: 377, distance: 16.9
click at [759, 377] on div "0:01 Там, где рвутся горы 0:04 В синеву небес, 0:09 Был когда- то город, 0:13 Д…" at bounding box center [594, 297] width 1148 height 466
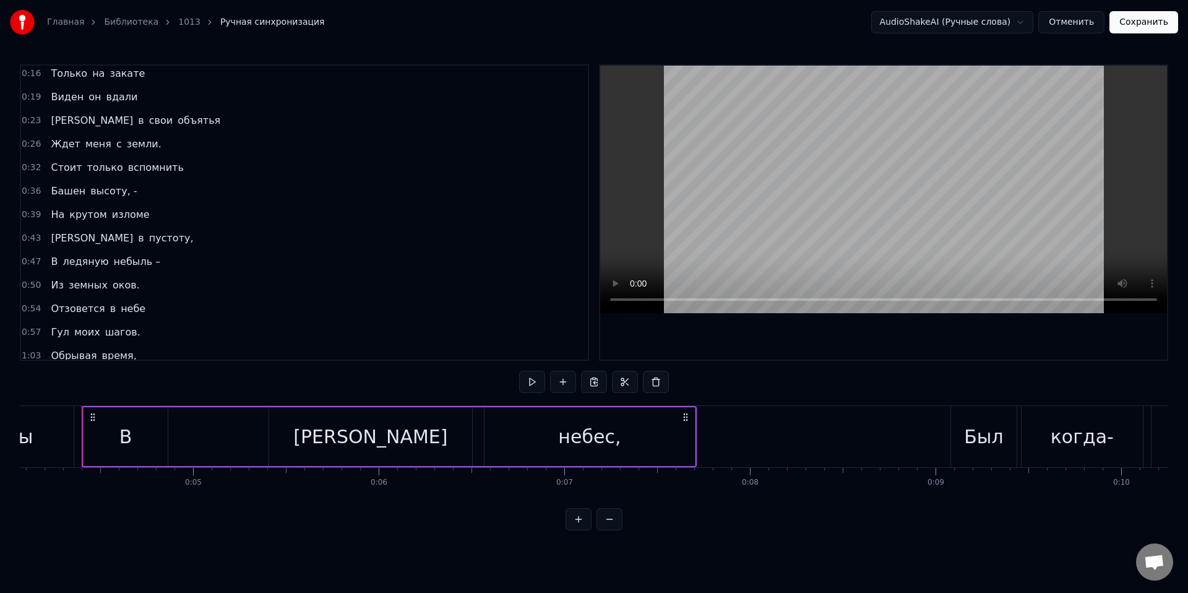
scroll to position [98, 0]
click at [89, 308] on span "Отзовется" at bounding box center [77, 308] width 56 height 14
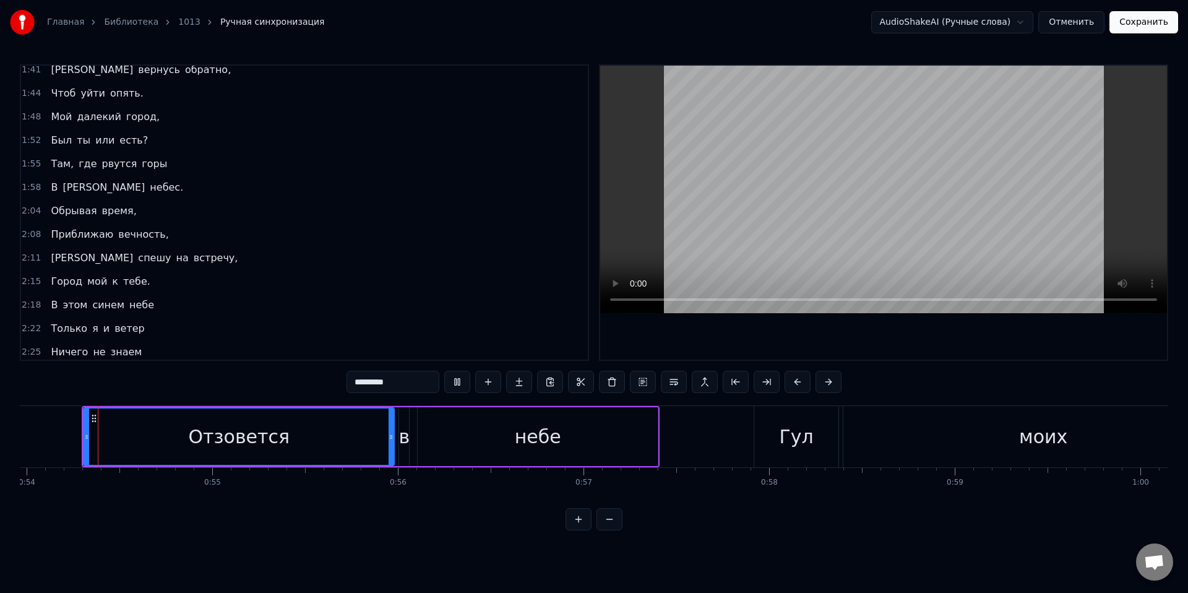
scroll to position [642, 0]
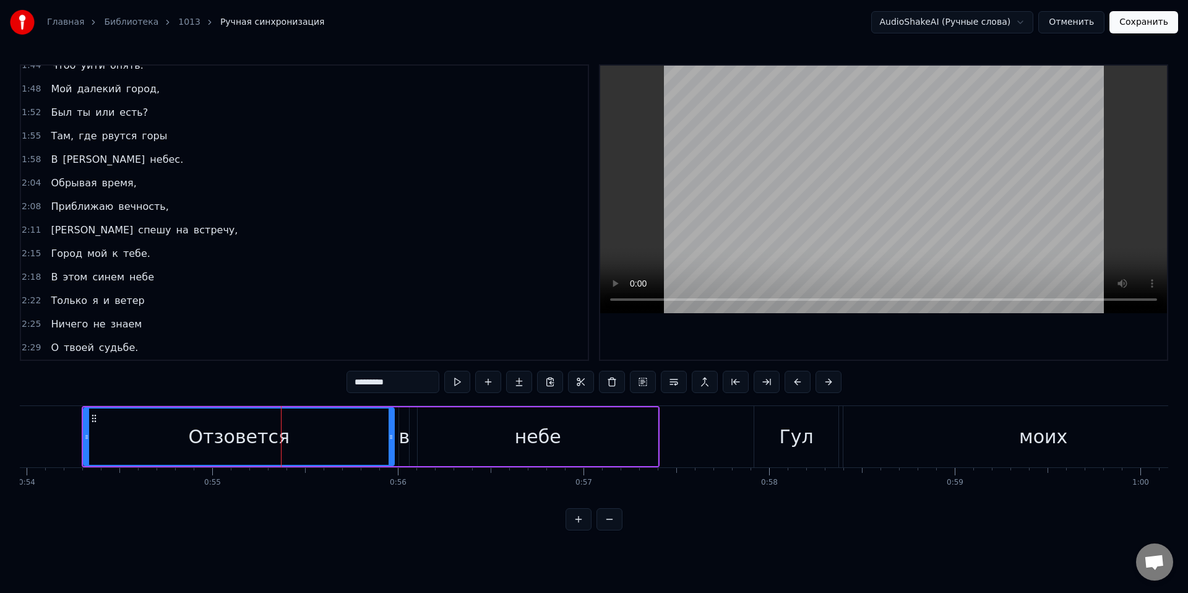
click at [818, 427] on div "Гул" at bounding box center [796, 436] width 84 height 61
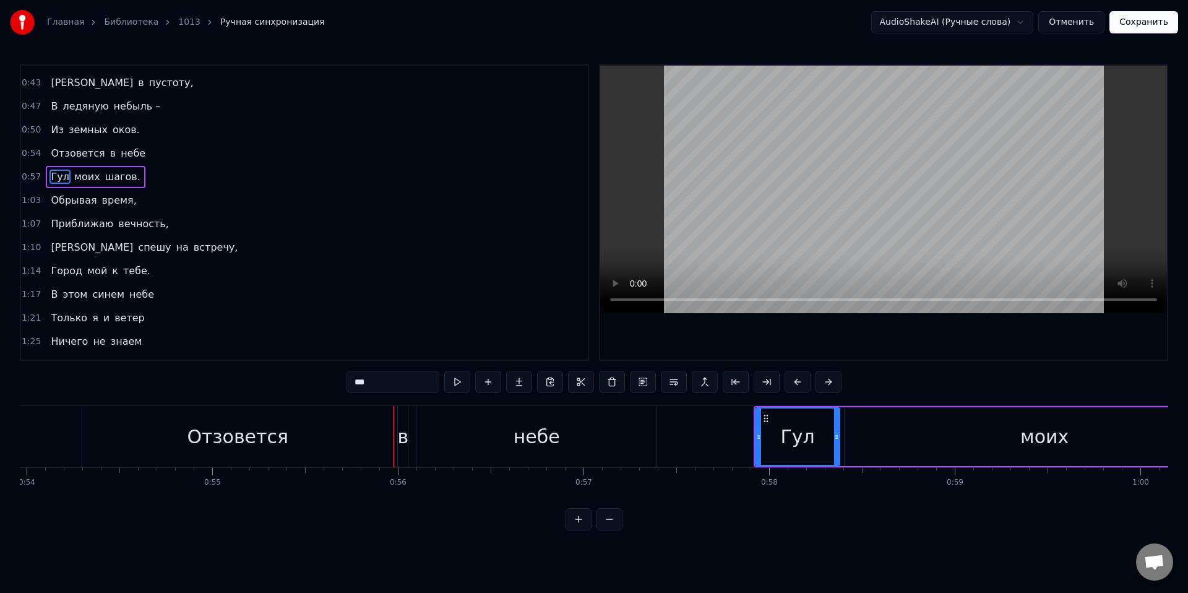
scroll to position [218, 0]
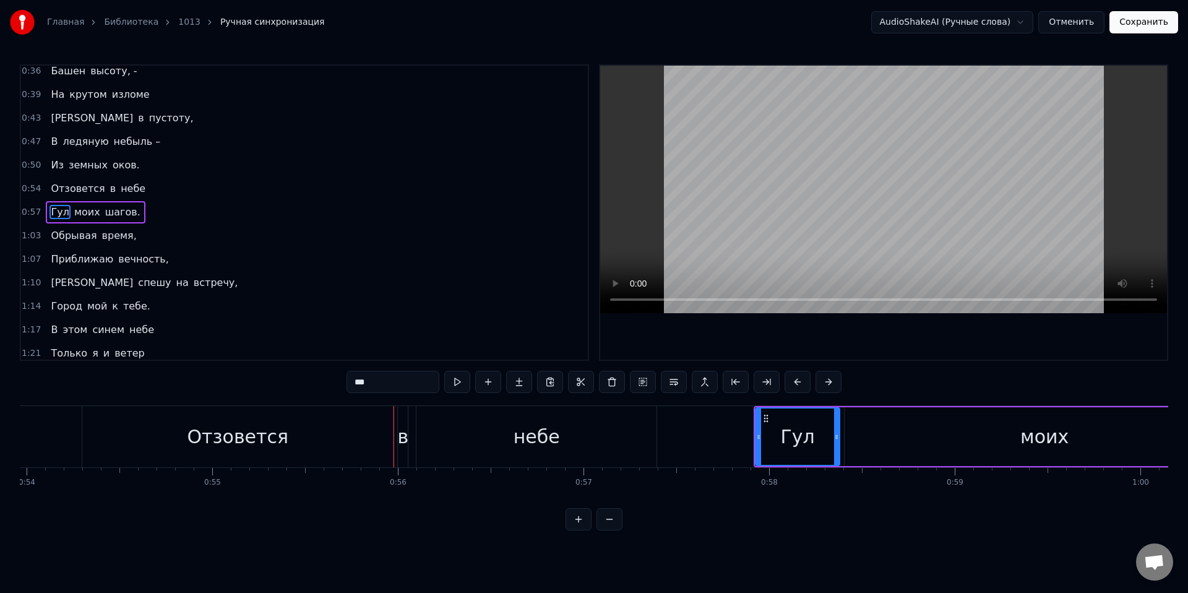
click at [107, 212] on span "шагов." at bounding box center [123, 212] width 38 height 14
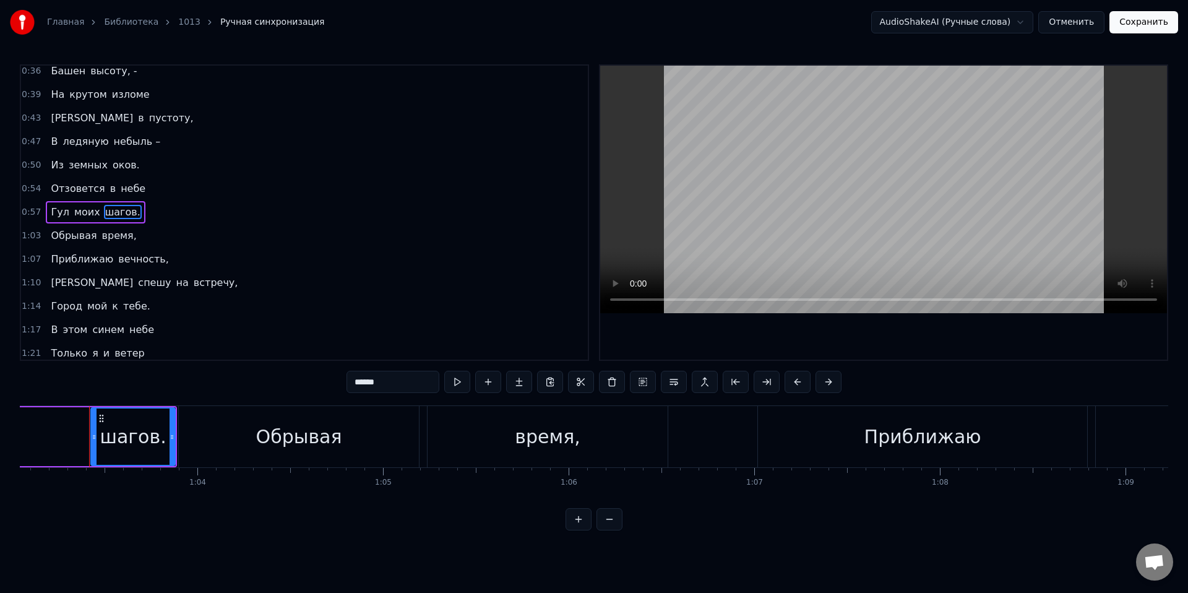
scroll to position [0, 11709]
drag, startPoint x: 97, startPoint y: 372, endPoint x: 87, endPoint y: 373, distance: 9.9
click at [87, 372] on div "0:01 Там, где рвутся горы 0:04 В синеву небес, 0:09 Был когда- то город, 0:13 Д…" at bounding box center [594, 297] width 1148 height 466
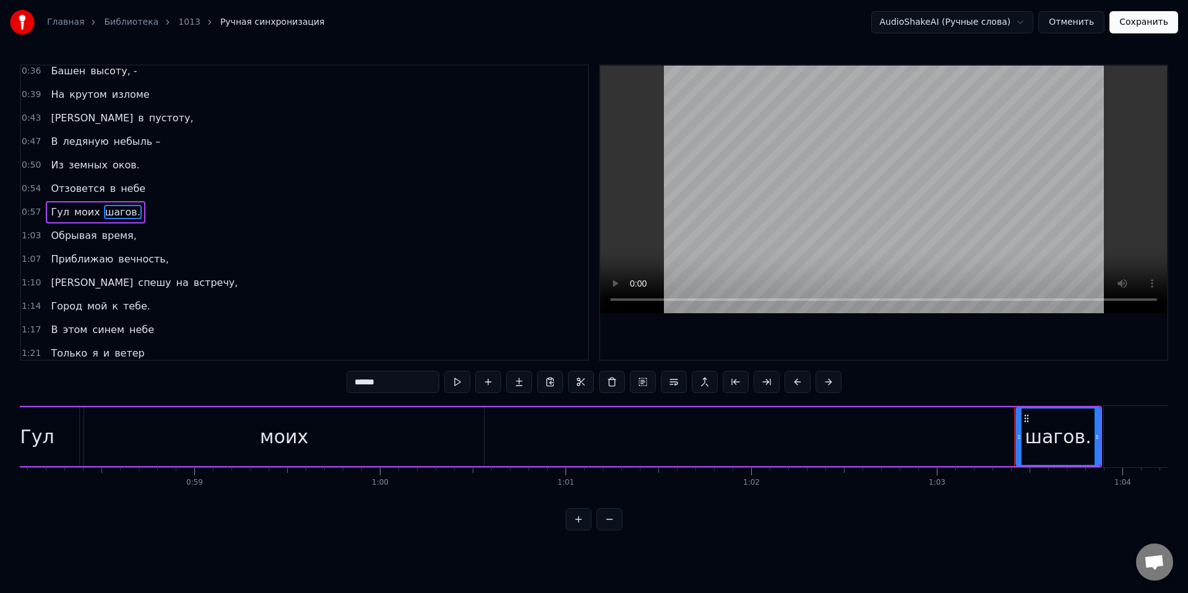
scroll to position [0, 10737]
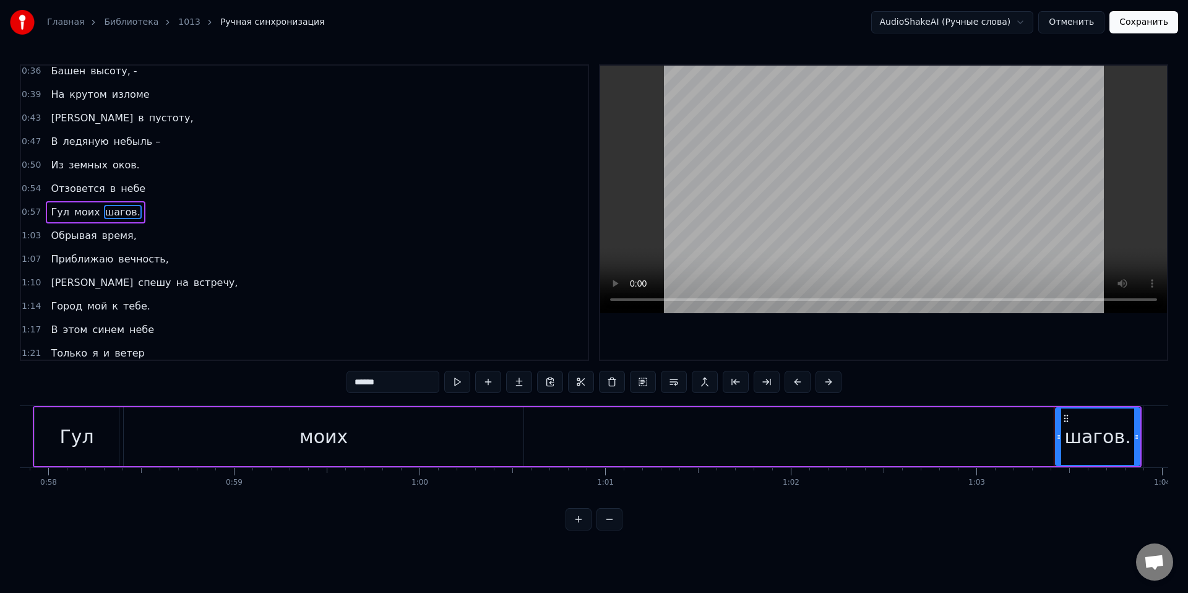
click at [348, 424] on div "моих" at bounding box center [324, 436] width 400 height 59
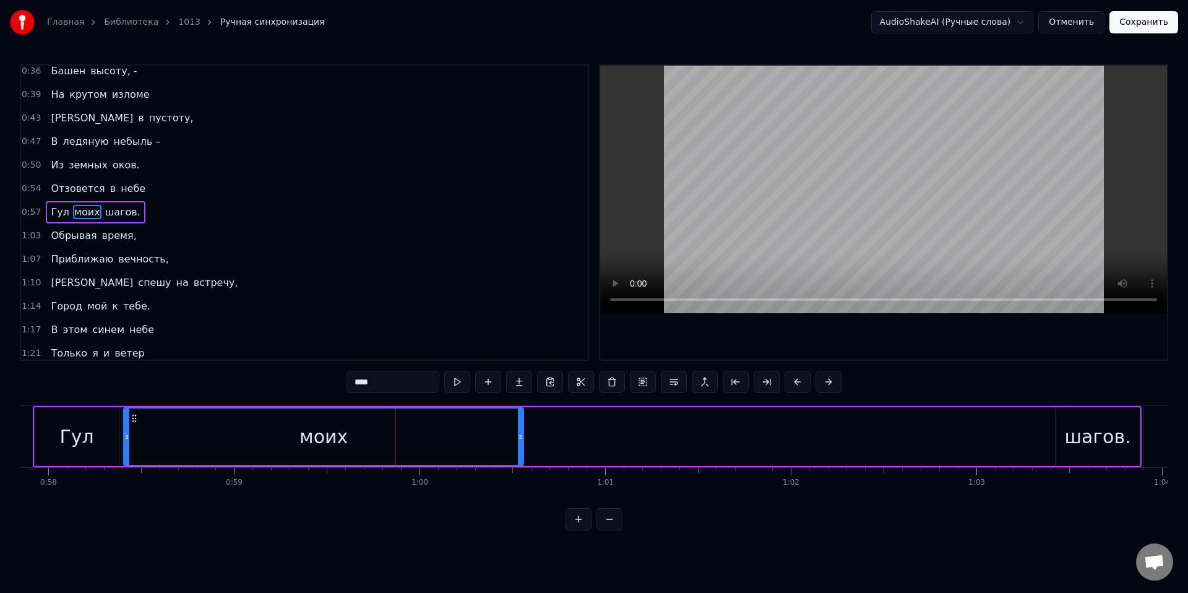
click at [87, 420] on div "Гул" at bounding box center [77, 436] width 84 height 59
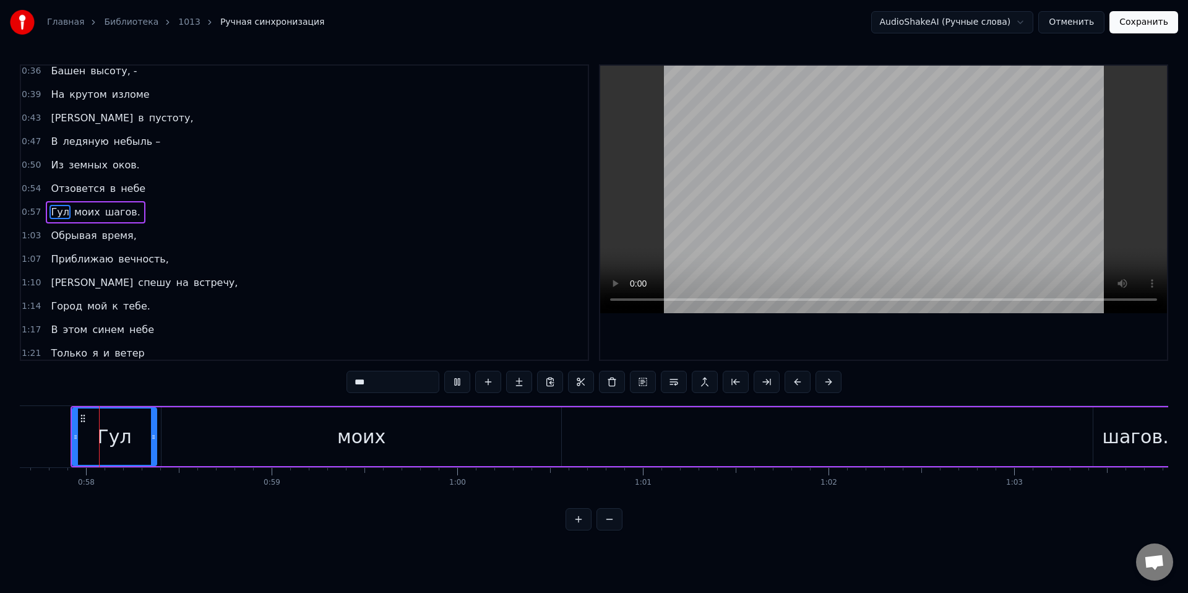
scroll to position [0, 10689]
click at [207, 429] on div "моих" at bounding box center [373, 436] width 400 height 59
type input "****"
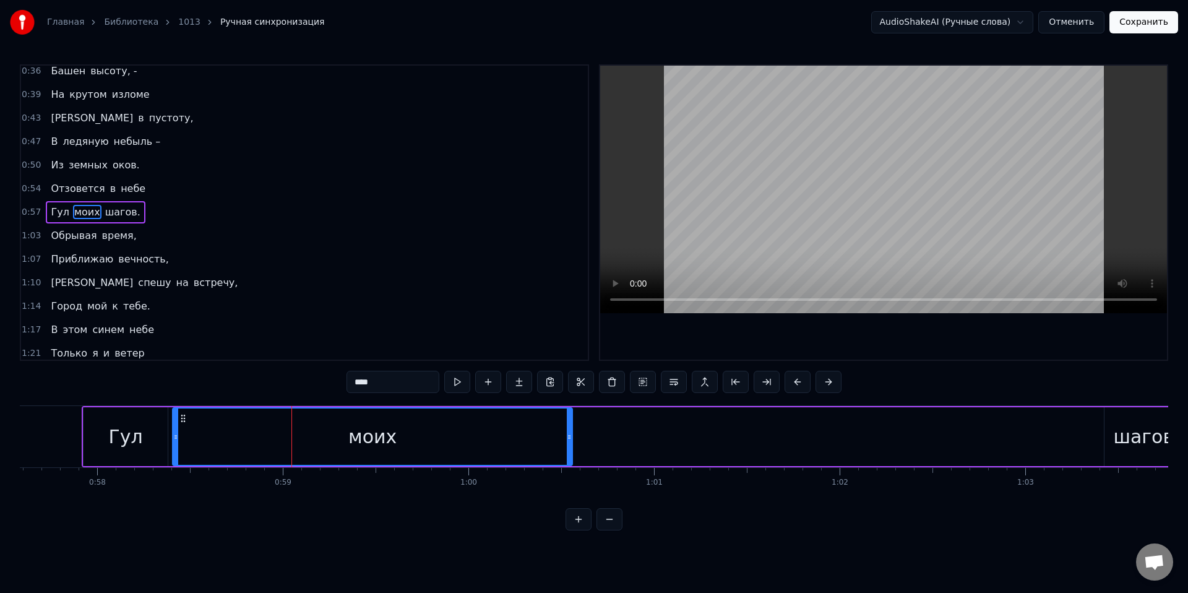
click at [189, 433] on div "моих" at bounding box center [372, 436] width 398 height 56
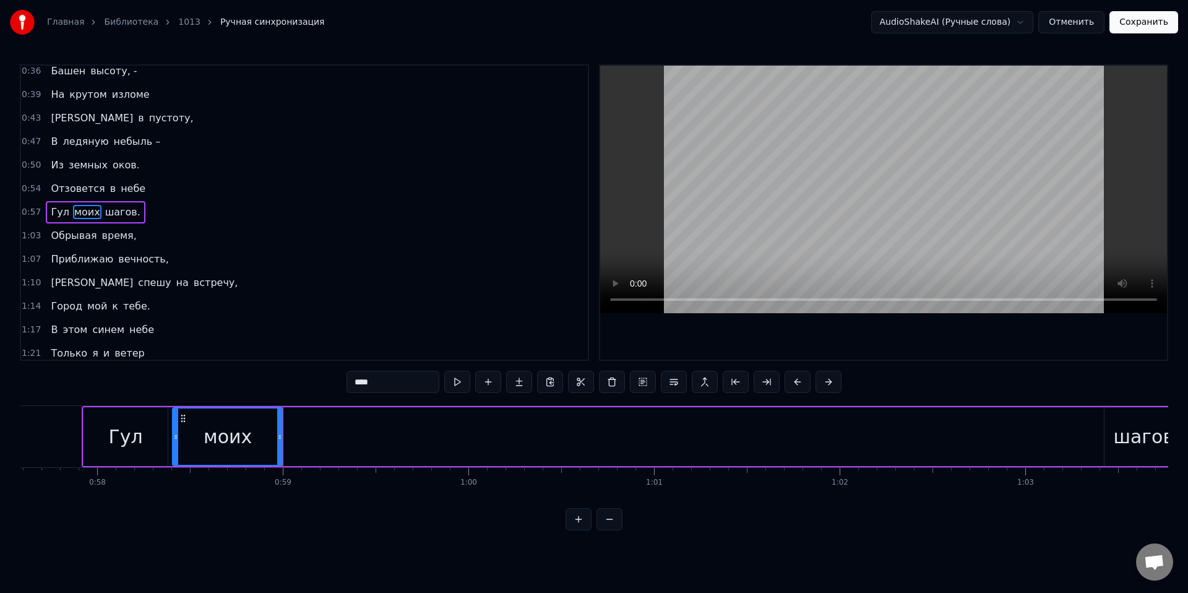
drag, startPoint x: 570, startPoint y: 441, endPoint x: 280, endPoint y: 450, distance: 289.7
click at [280, 450] on div at bounding box center [279, 436] width 5 height 56
drag, startPoint x: 1136, startPoint y: 432, endPoint x: 1104, endPoint y: 444, distance: 33.7
click at [989, 447] on div "Гул моих шагов." at bounding box center [636, 436] width 1109 height 61
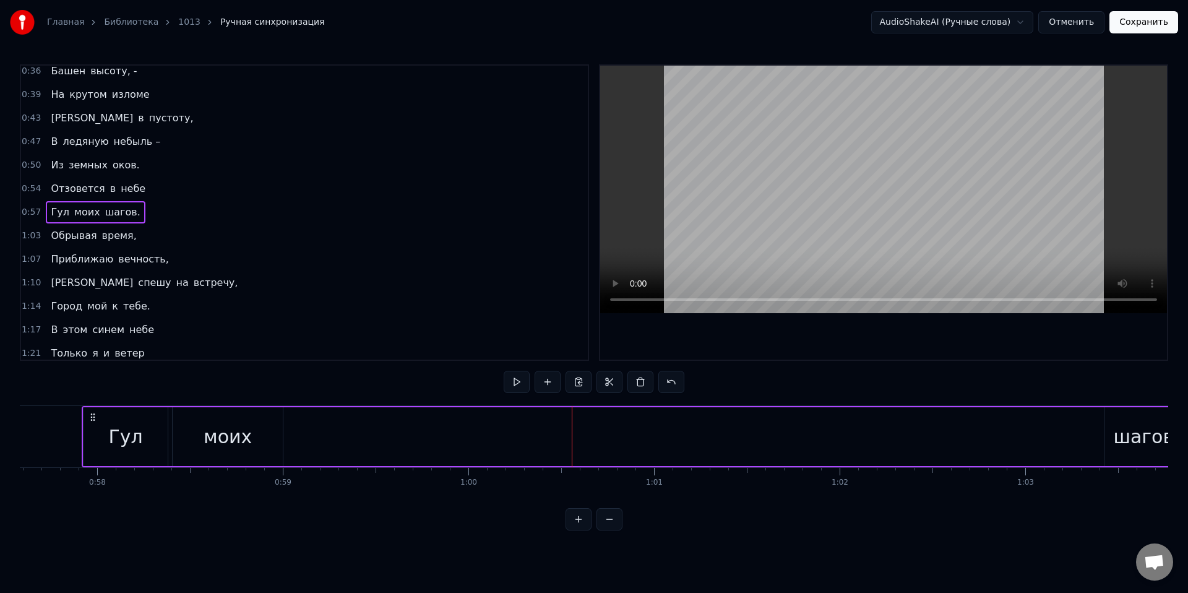
click at [1140, 437] on div "шагов." at bounding box center [1147, 437] width 66 height 28
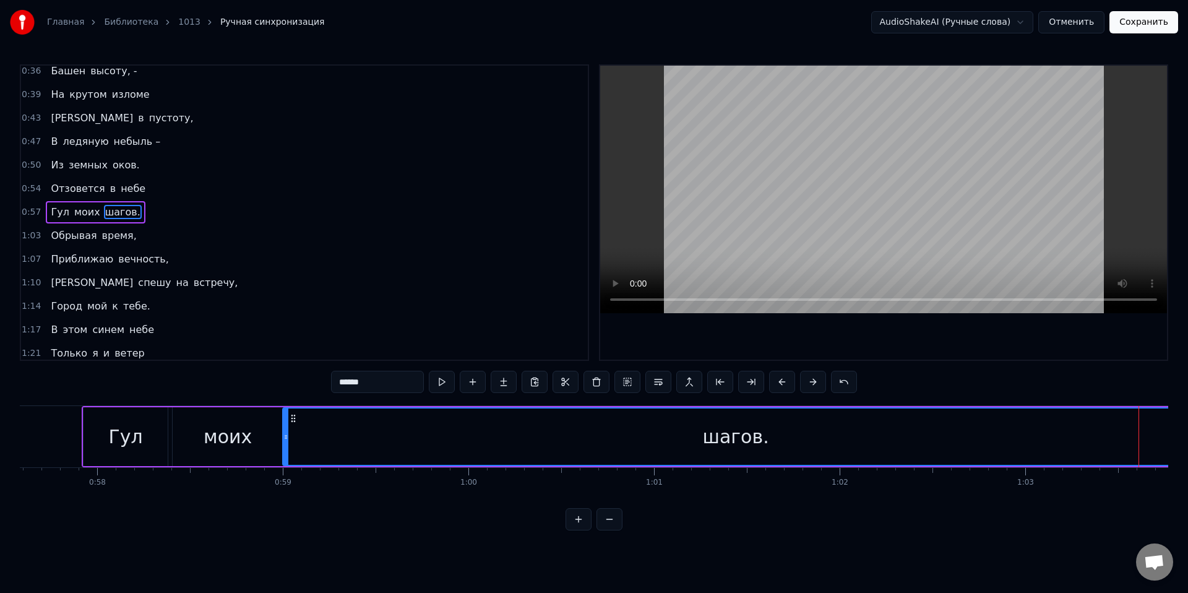
drag, startPoint x: 1109, startPoint y: 438, endPoint x: 287, endPoint y: 452, distance: 821.8
click at [287, 452] on div at bounding box center [285, 436] width 5 height 56
click at [245, 391] on div "0:01 Там, где рвутся горы 0:04 В синеву небес, 0:09 Был когда- то город, 0:13 Д…" at bounding box center [594, 297] width 1148 height 466
click at [201, 430] on div "моих" at bounding box center [228, 436] width 110 height 59
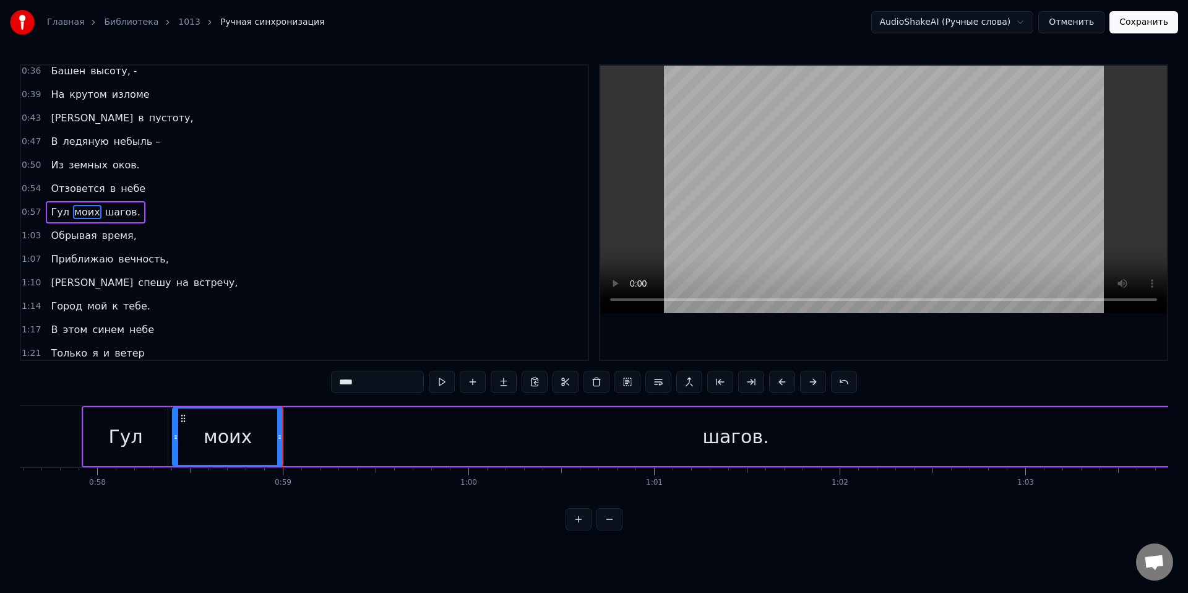
click at [118, 209] on span "шагов." at bounding box center [123, 212] width 38 height 14
type input "******"
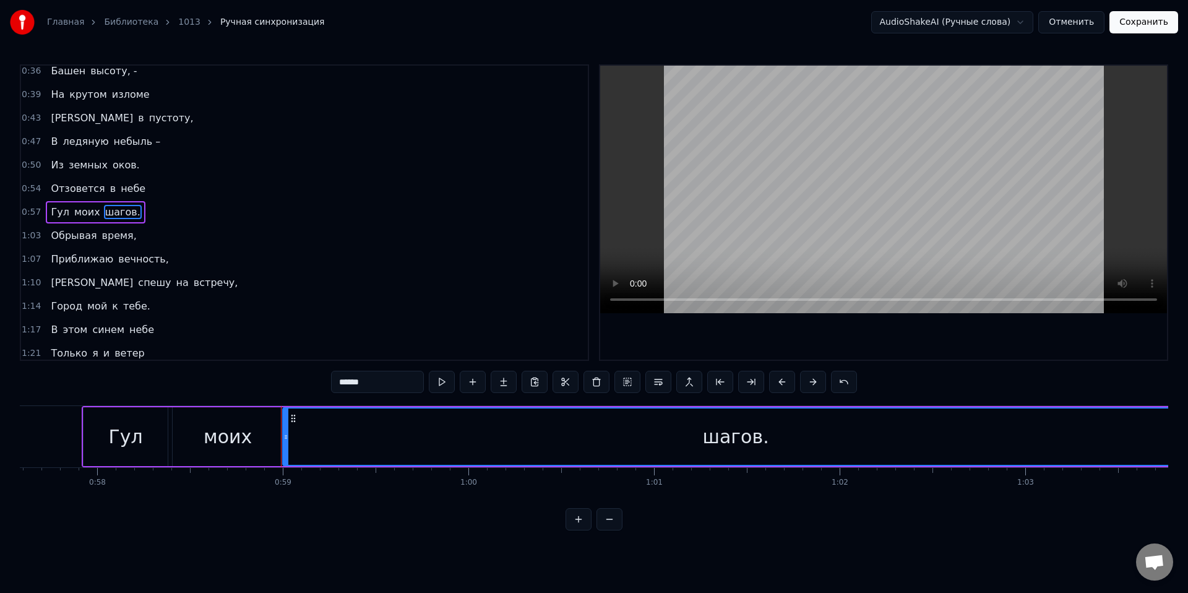
click at [51, 200] on div "0:57 Гул моих шагов." at bounding box center [304, 212] width 567 height 24
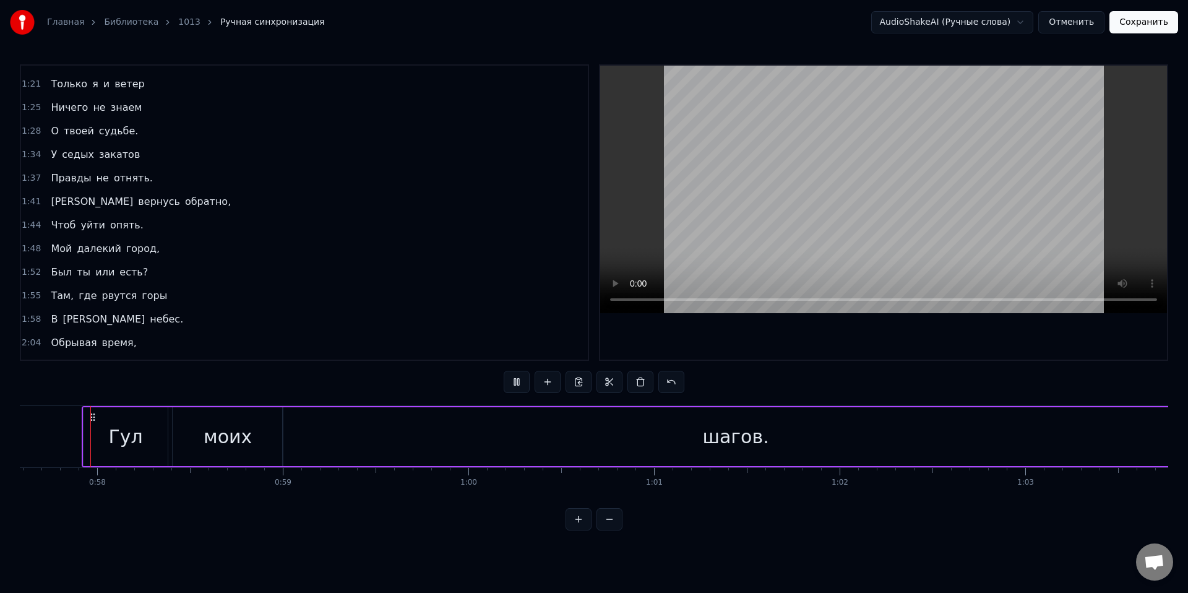
scroll to position [647, 0]
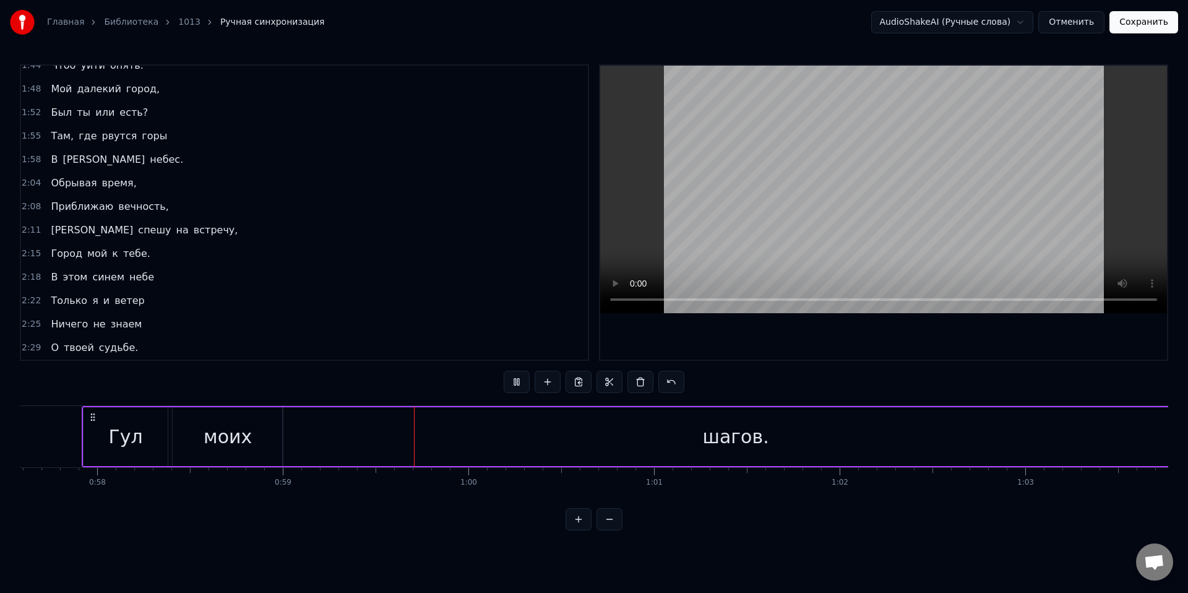
click at [1011, 431] on div "шагов." at bounding box center [736, 436] width 906 height 59
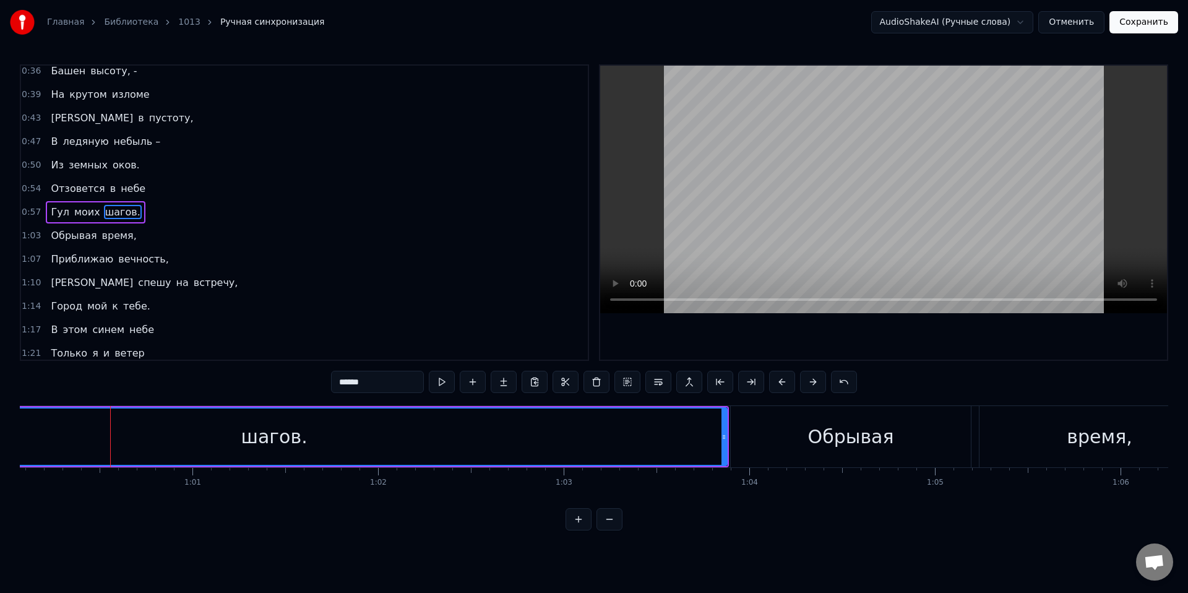
scroll to position [0, 11090]
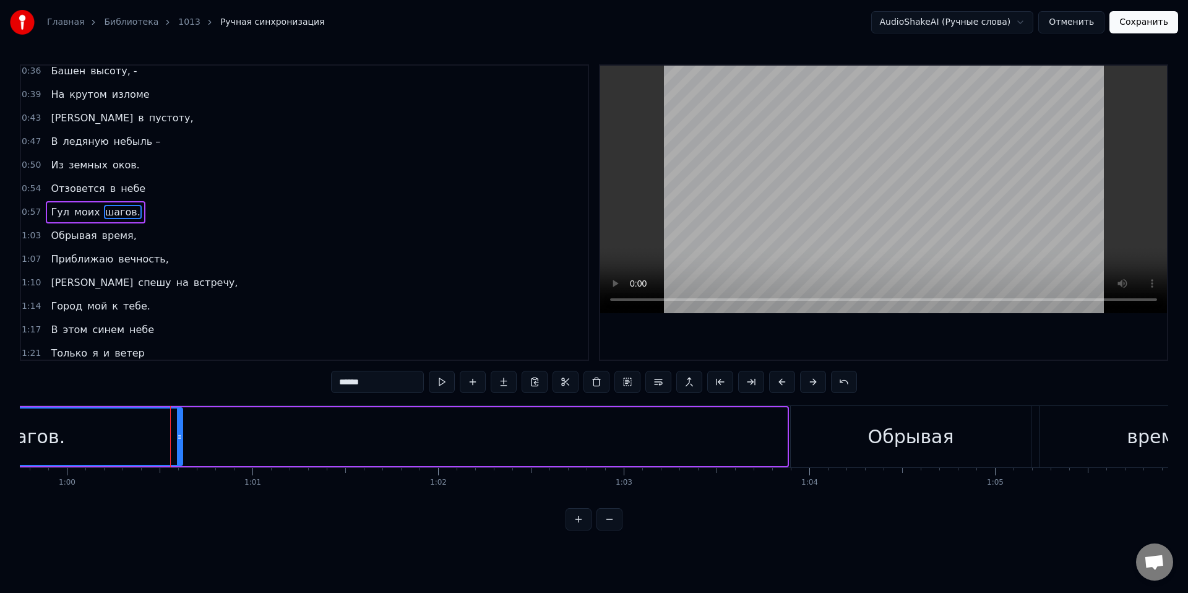
drag, startPoint x: 785, startPoint y: 446, endPoint x: 180, endPoint y: 455, distance: 604.6
click at [180, 455] on div at bounding box center [179, 436] width 5 height 56
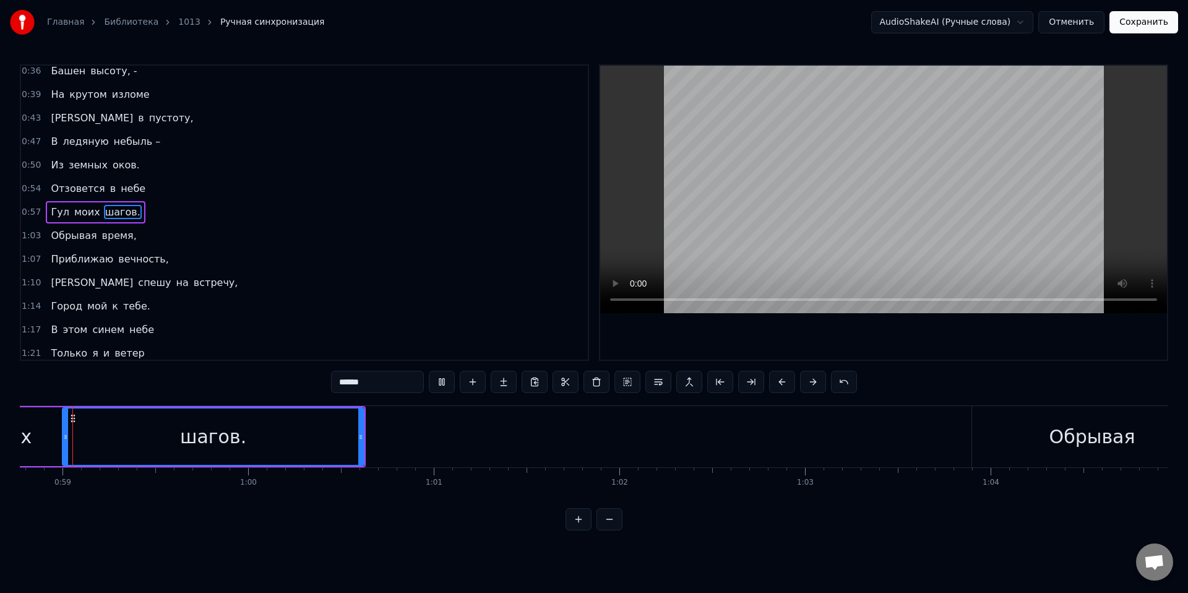
scroll to position [0, 10888]
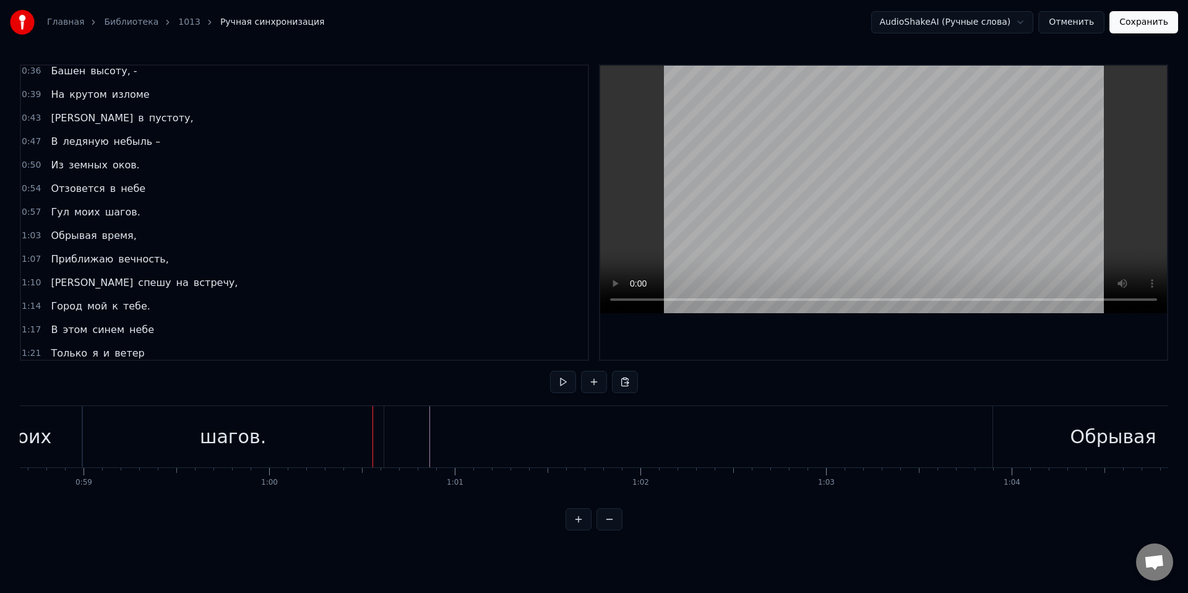
drag, startPoint x: 338, startPoint y: 377, endPoint x: 267, endPoint y: 379, distance: 70.5
click at [267, 379] on div "0:01 Там, где рвутся горы 0:04 В синеву небес, 0:09 Был когда- то город, 0:13 Д…" at bounding box center [594, 297] width 1148 height 466
click at [251, 398] on div "0:01 Там, где рвутся горы 0:04 В синеву небес, 0:09 Был когда- то город, 0:13 Д…" at bounding box center [594, 297] width 1148 height 466
click at [1087, 426] on div "Обрывая" at bounding box center [1113, 437] width 86 height 28
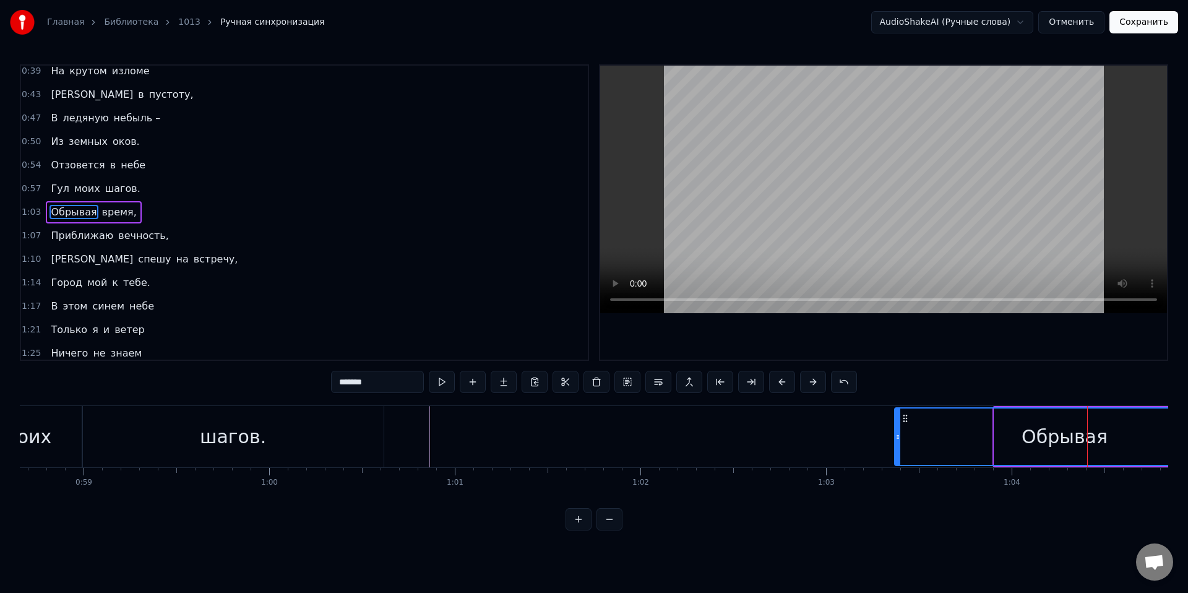
drag, startPoint x: 996, startPoint y: 448, endPoint x: 897, endPoint y: 460, distance: 100.3
click at [897, 460] on div at bounding box center [897, 436] width 5 height 56
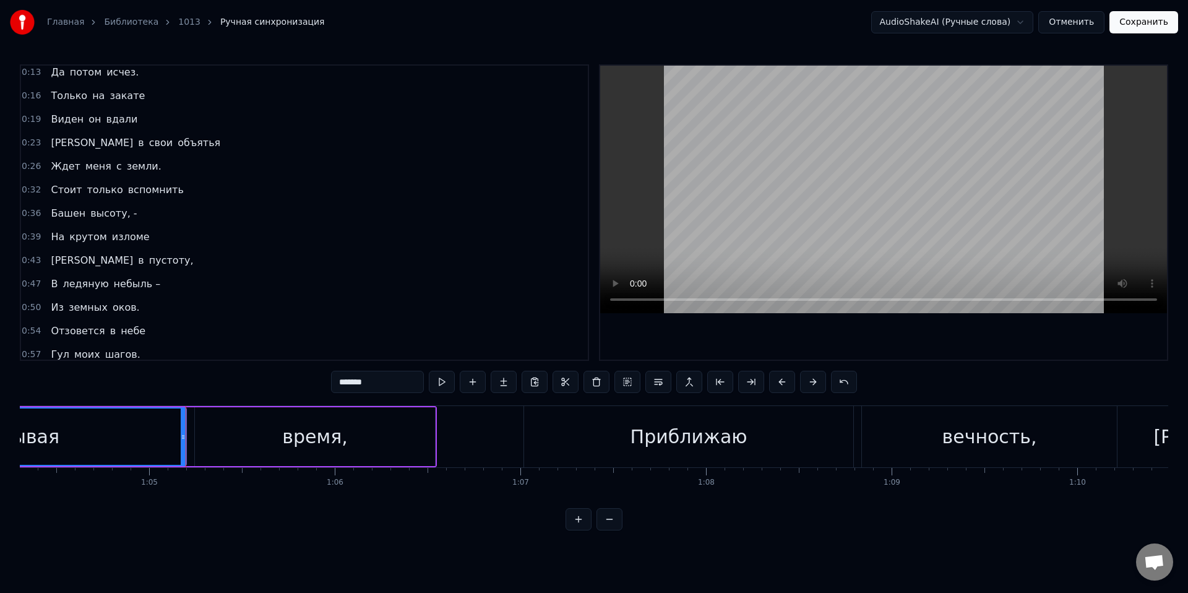
scroll to position [0, 0]
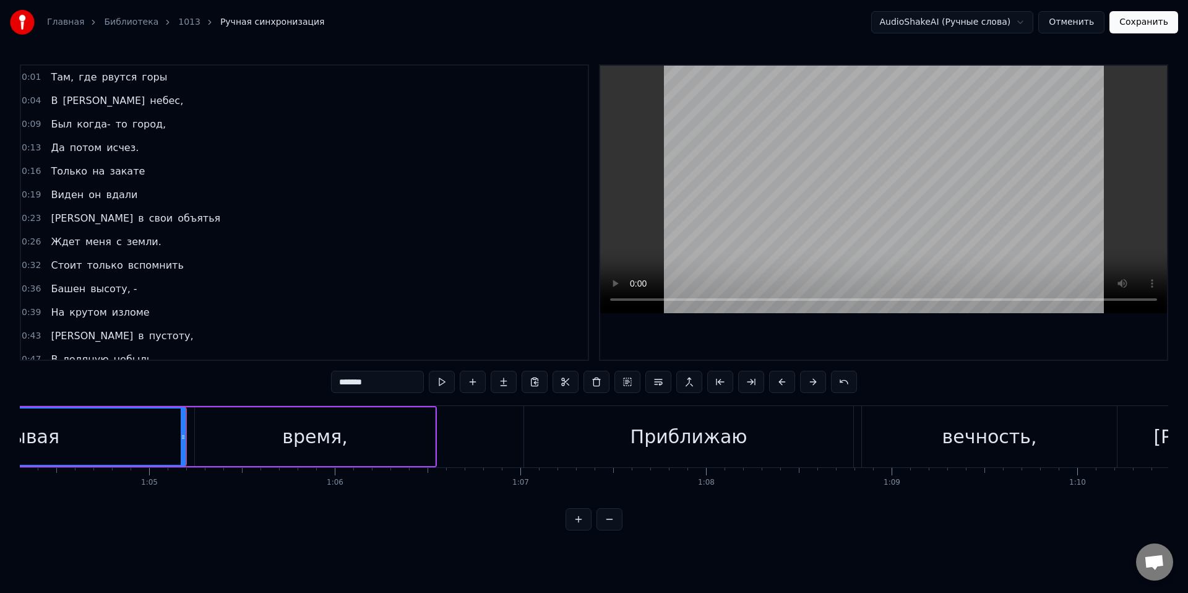
click at [148, 104] on span "небес," at bounding box center [166, 100] width 36 height 14
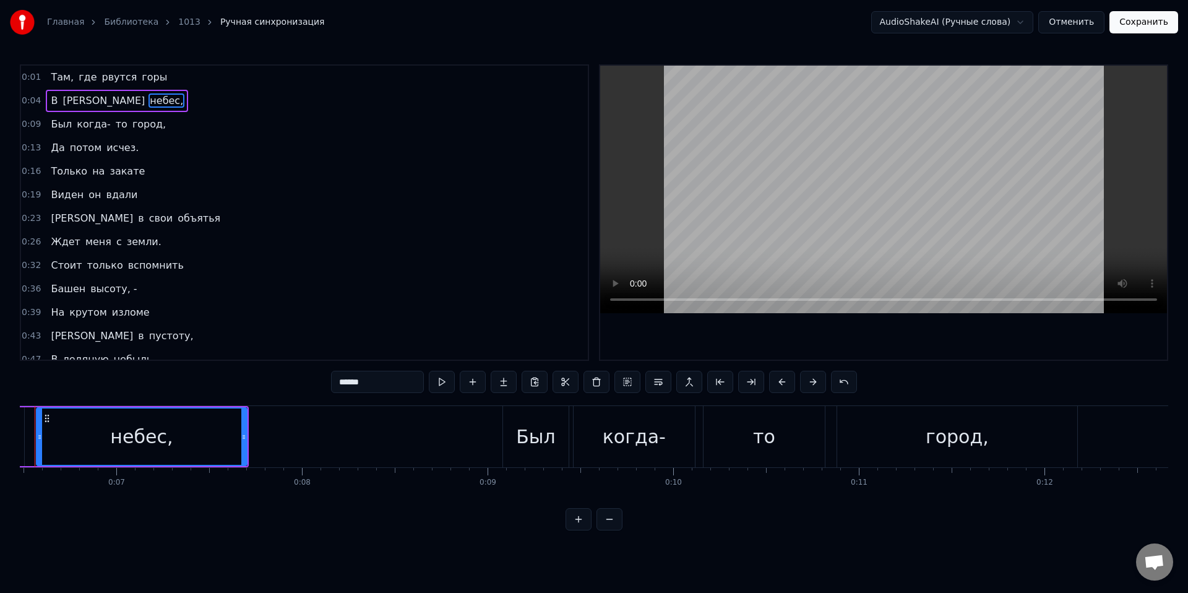
scroll to position [0, 1156]
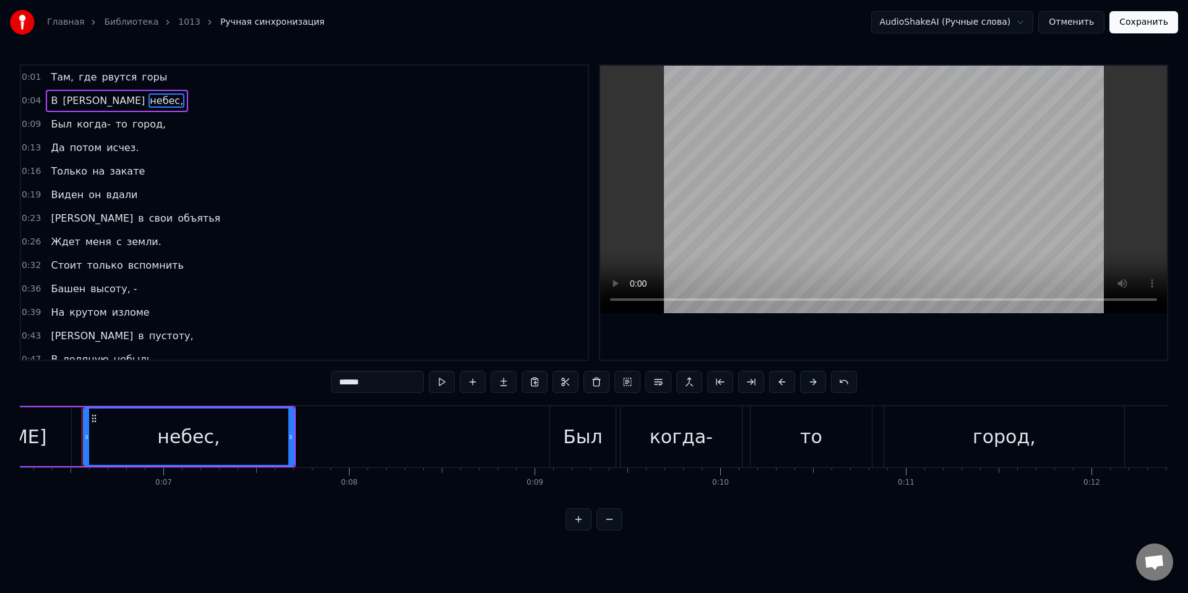
click at [388, 384] on input "******" at bounding box center [377, 382] width 93 height 22
click at [146, 124] on span "город," at bounding box center [149, 124] width 36 height 14
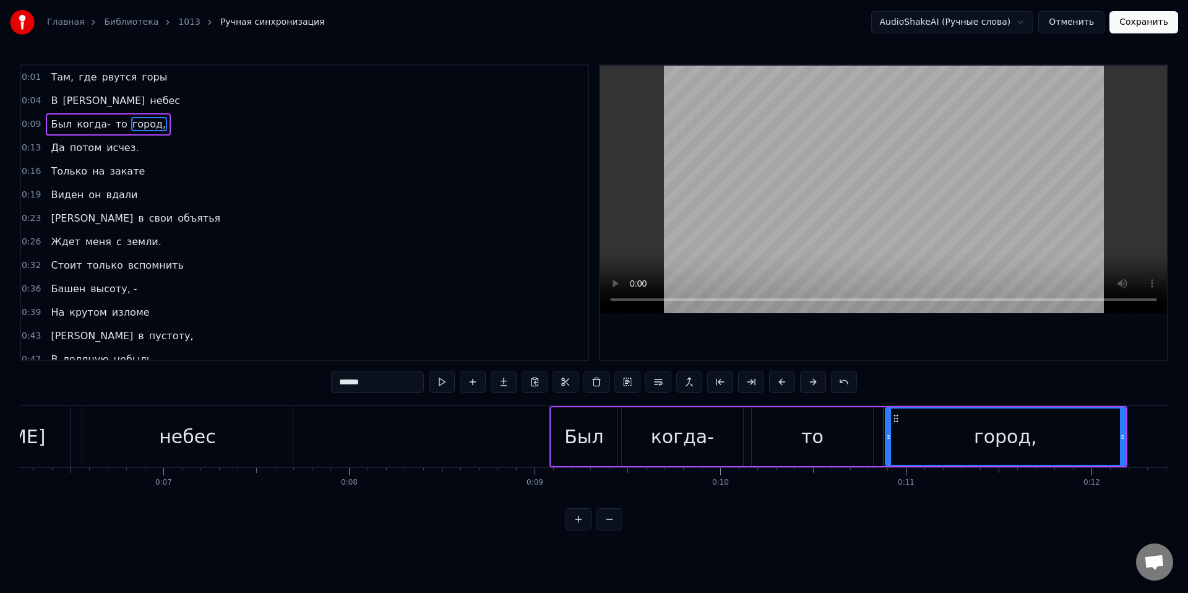
click at [114, 126] on span "то" at bounding box center [121, 124] width 14 height 14
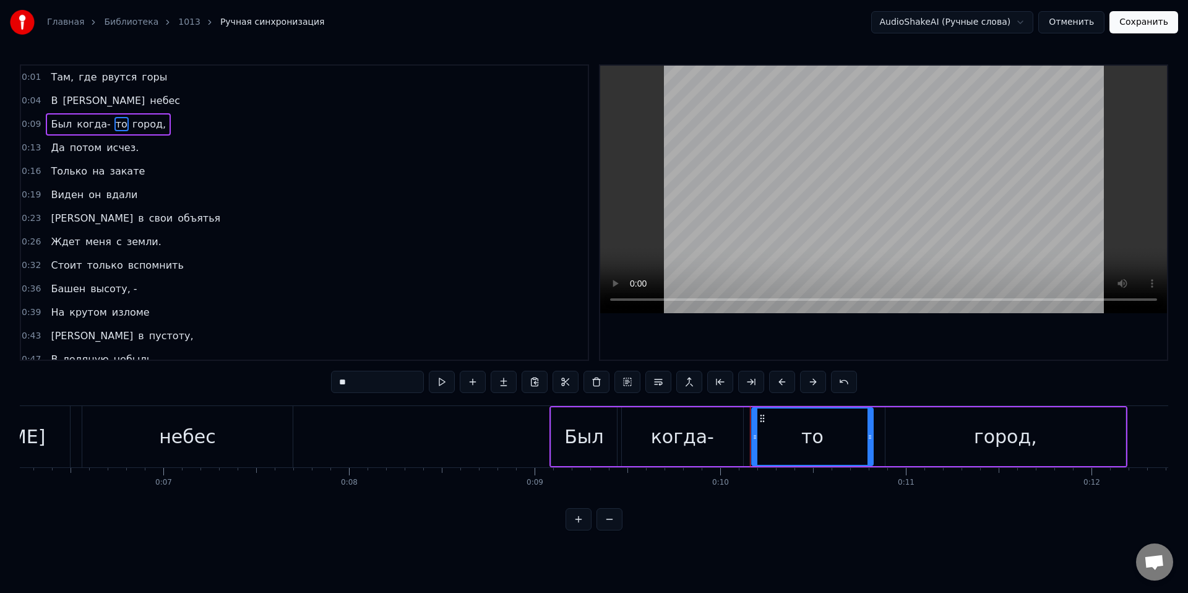
click at [139, 131] on span "город," at bounding box center [149, 124] width 36 height 14
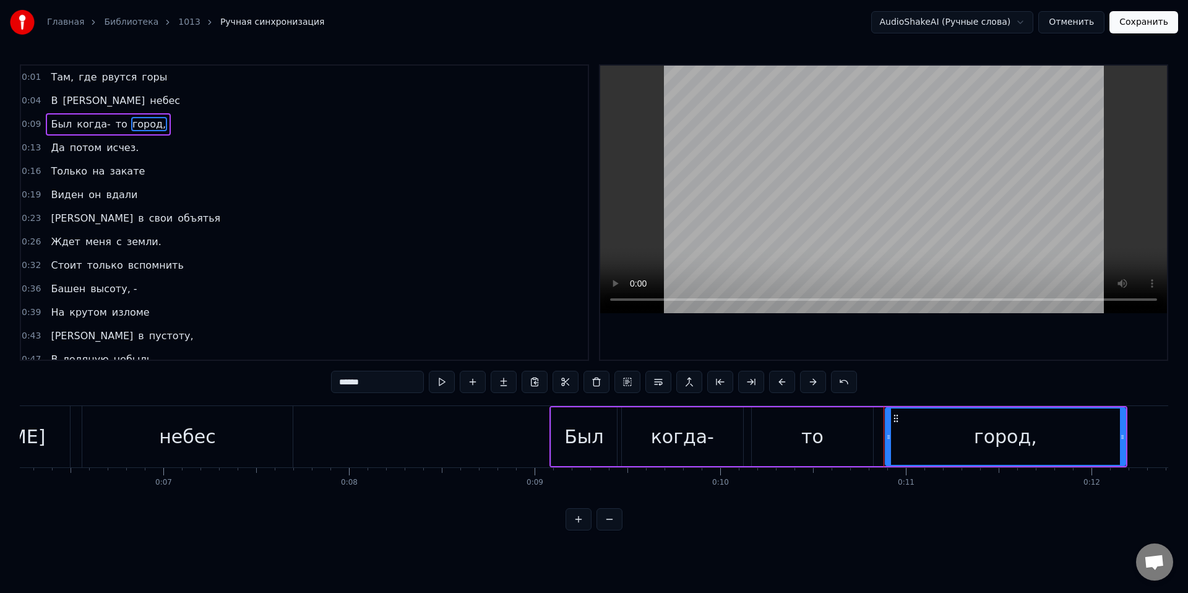
click at [407, 388] on input "******" at bounding box center [377, 382] width 93 height 22
click at [111, 144] on span "исчез." at bounding box center [122, 147] width 35 height 14
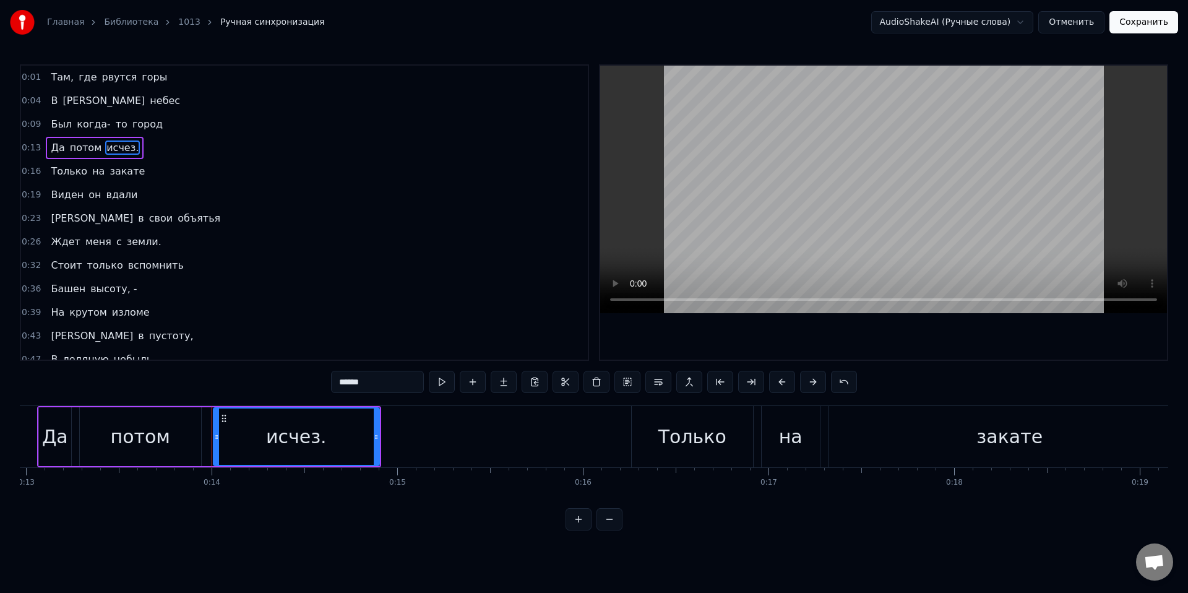
scroll to position [0, 2537]
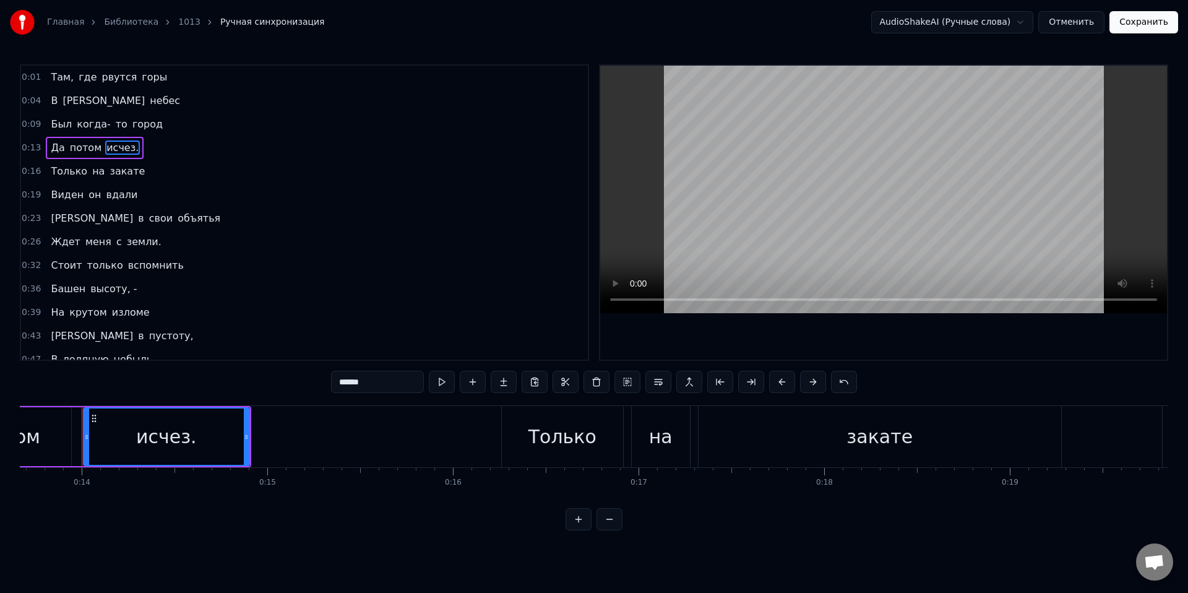
click at [384, 387] on input "******" at bounding box center [377, 382] width 93 height 22
click at [145, 240] on span "земли." at bounding box center [144, 241] width 37 height 14
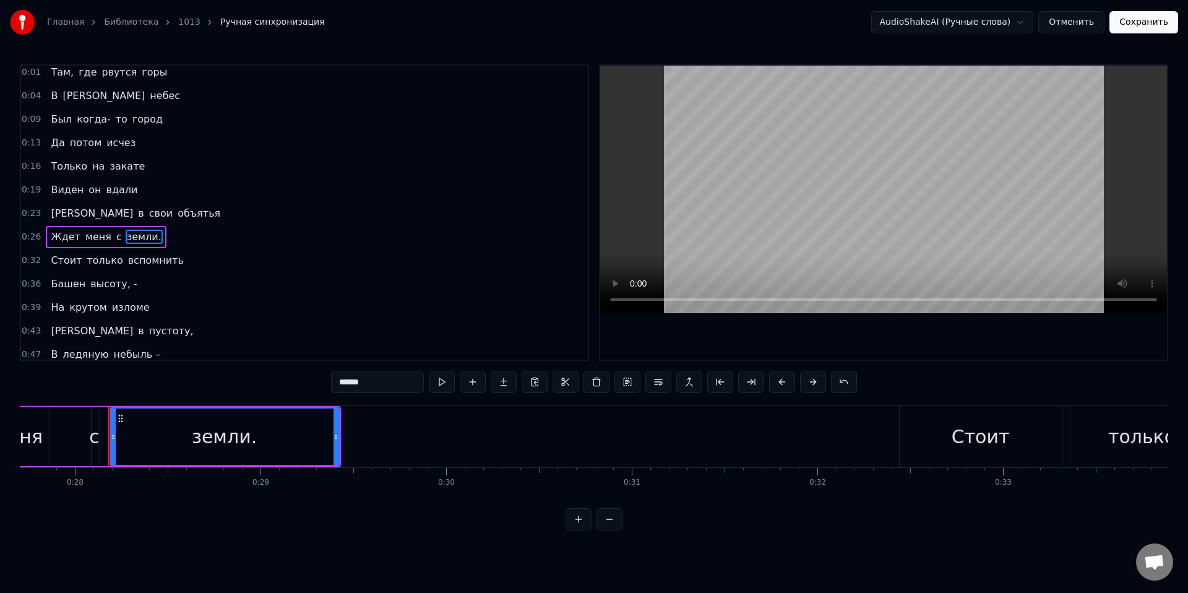
scroll to position [0, 5169]
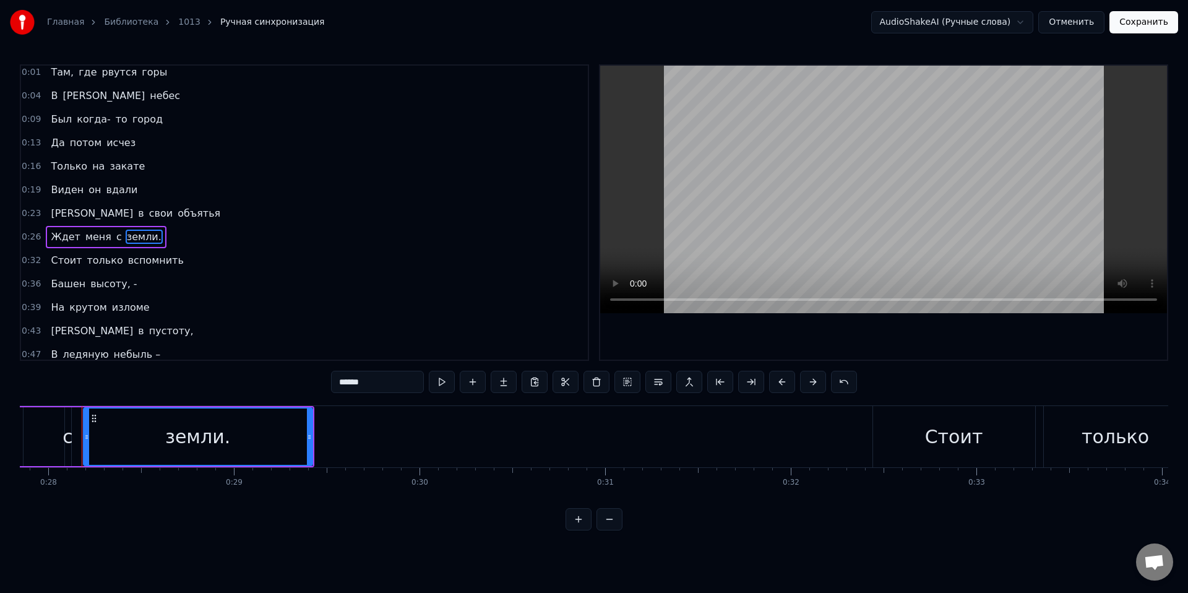
click at [380, 377] on input "******" at bounding box center [377, 382] width 93 height 22
click at [111, 279] on span "высоту, -" at bounding box center [113, 284] width 49 height 14
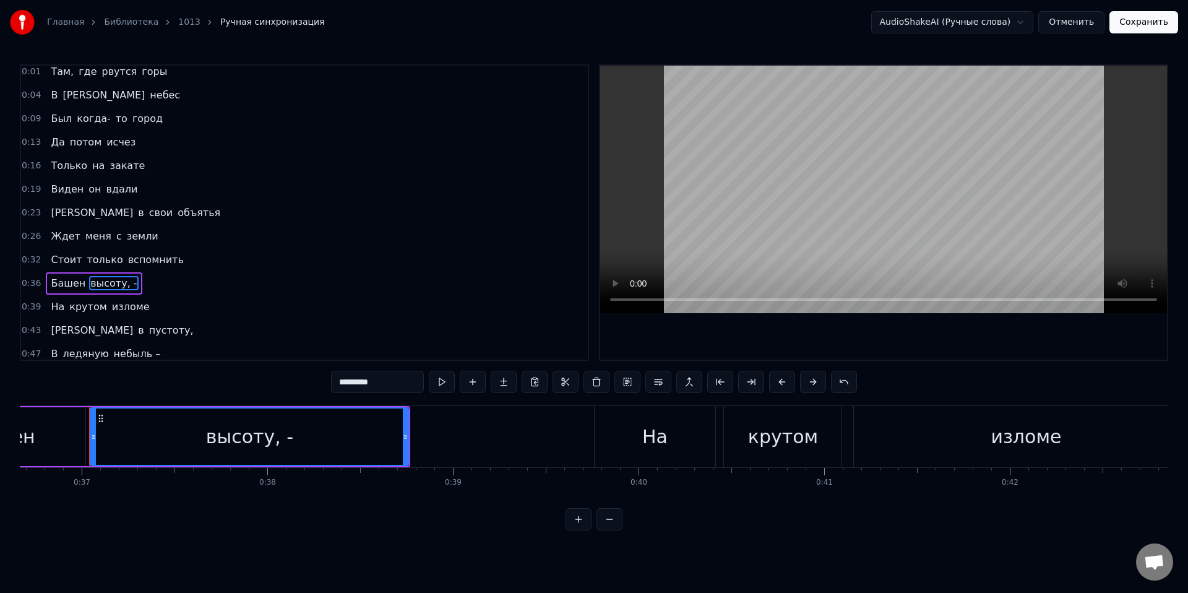
scroll to position [0, 6813]
click at [390, 384] on input "*********" at bounding box center [377, 382] width 93 height 22
drag, startPoint x: 397, startPoint y: 449, endPoint x: 429, endPoint y: 458, distance: 32.7
click at [429, 458] on div at bounding box center [430, 436] width 5 height 56
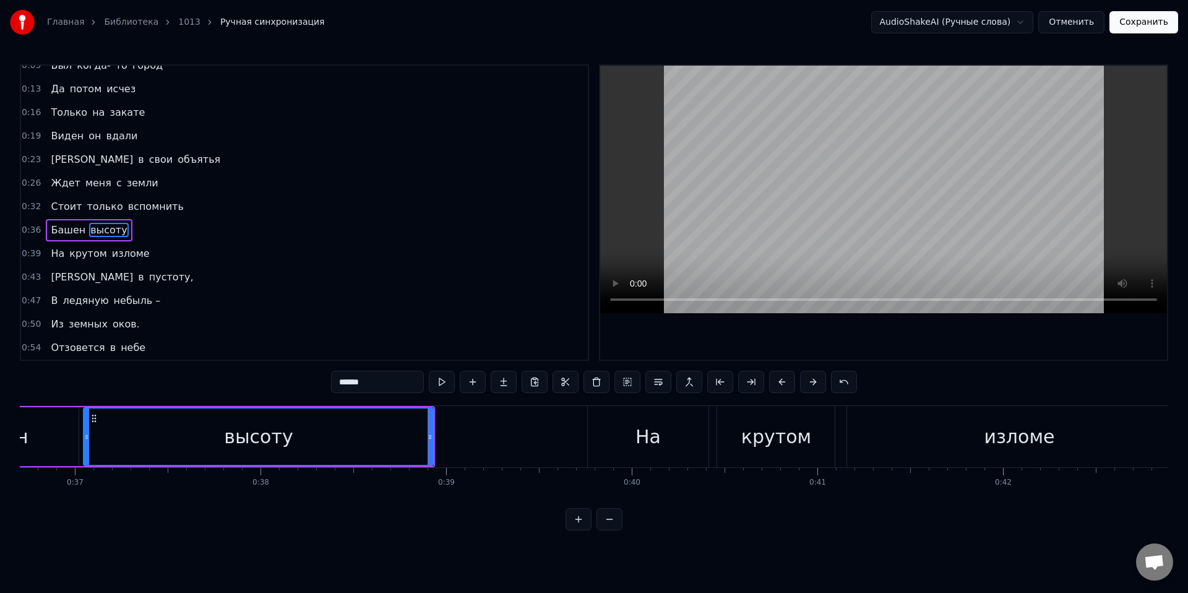
scroll to position [77, 0]
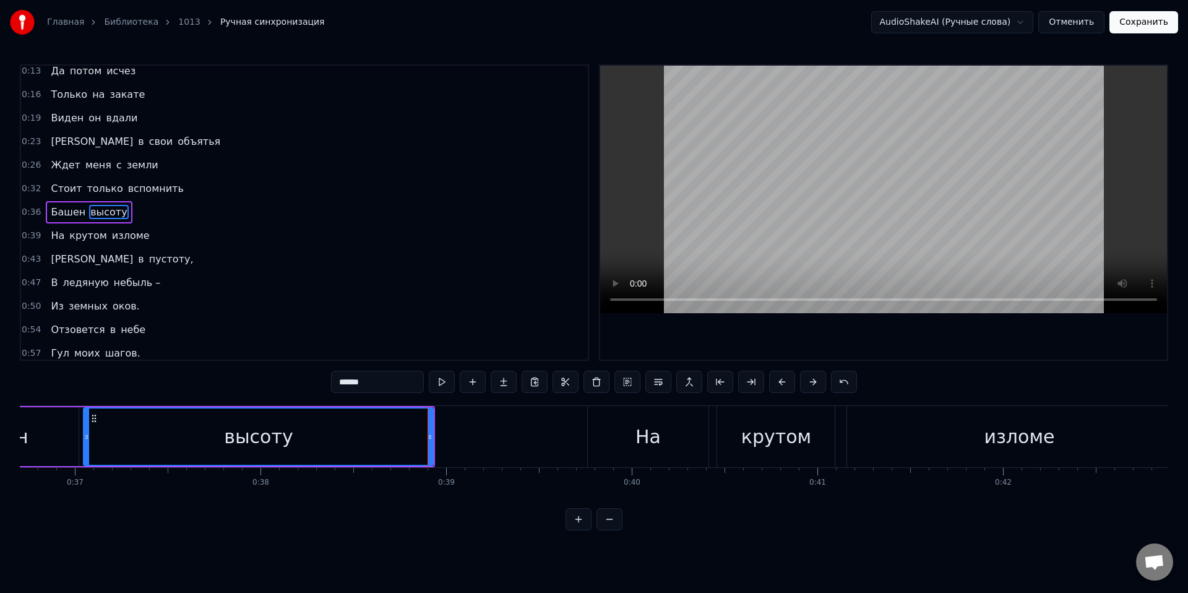
click at [58, 232] on span "На" at bounding box center [57, 235] width 16 height 14
type input "**"
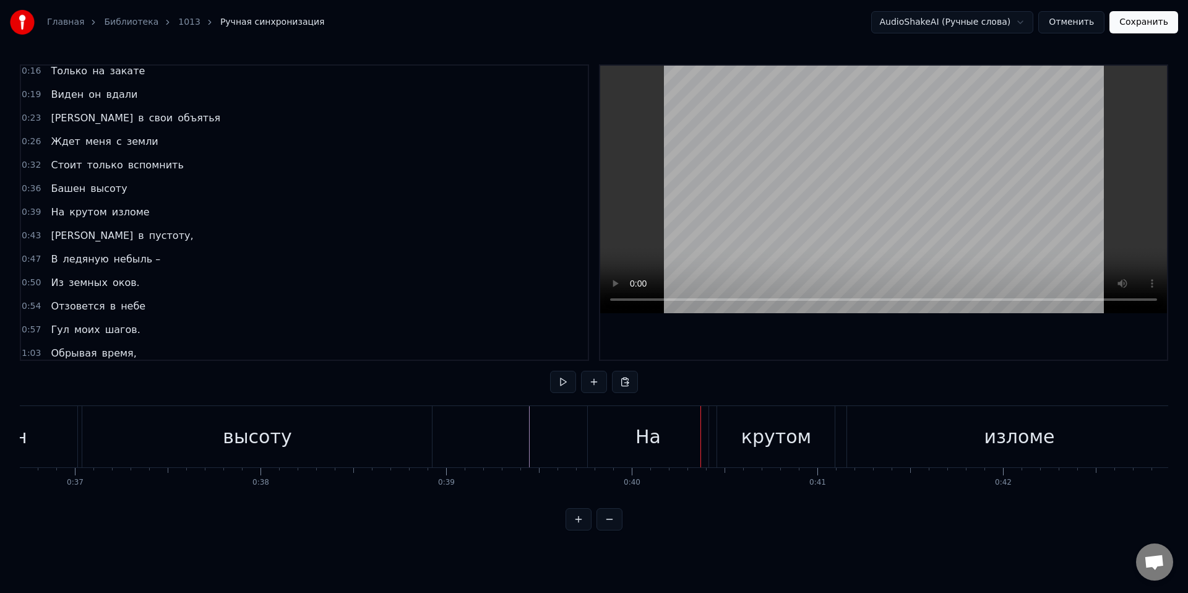
click at [603, 425] on div "На" at bounding box center [648, 436] width 121 height 61
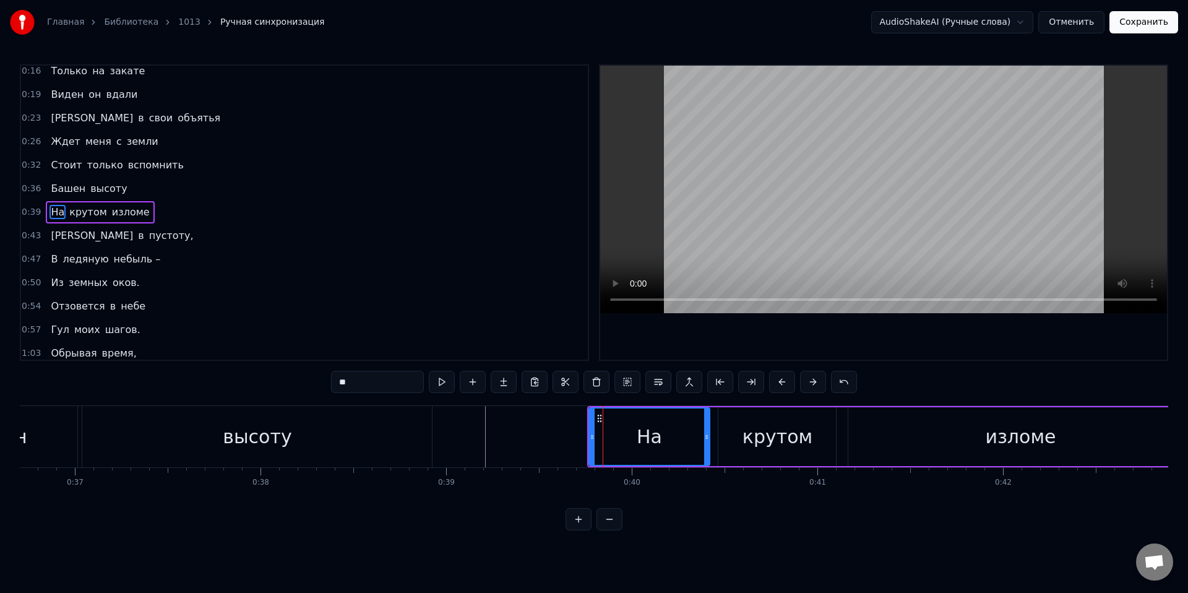
click at [148, 233] on span "пустоту," at bounding box center [171, 235] width 47 height 14
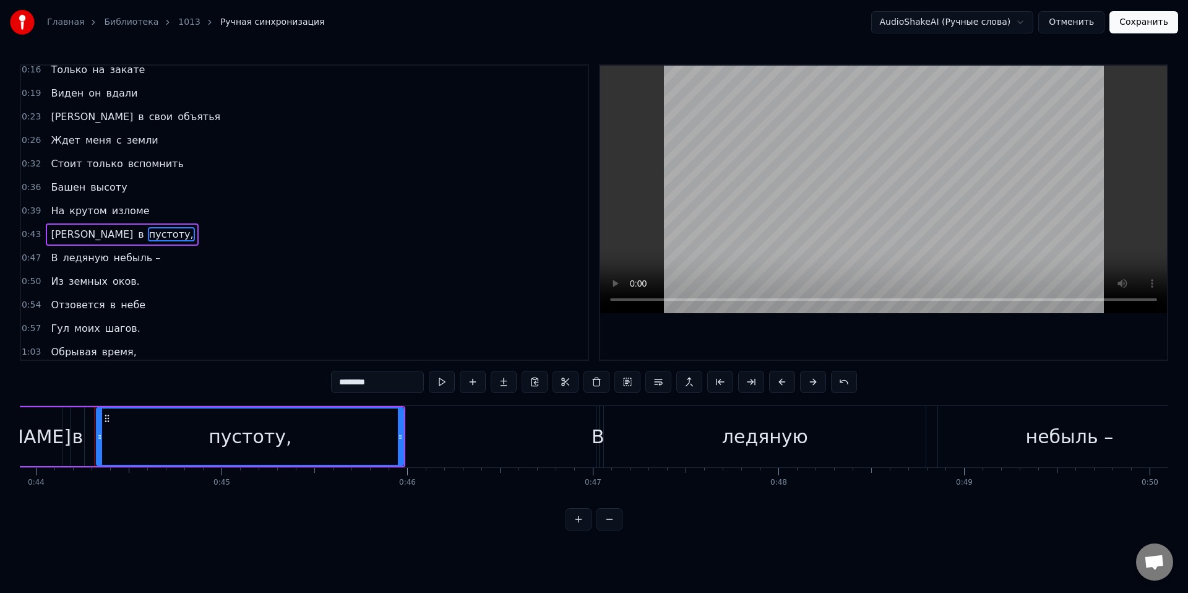
scroll to position [0, 8164]
click at [407, 383] on input "********" at bounding box center [377, 382] width 93 height 22
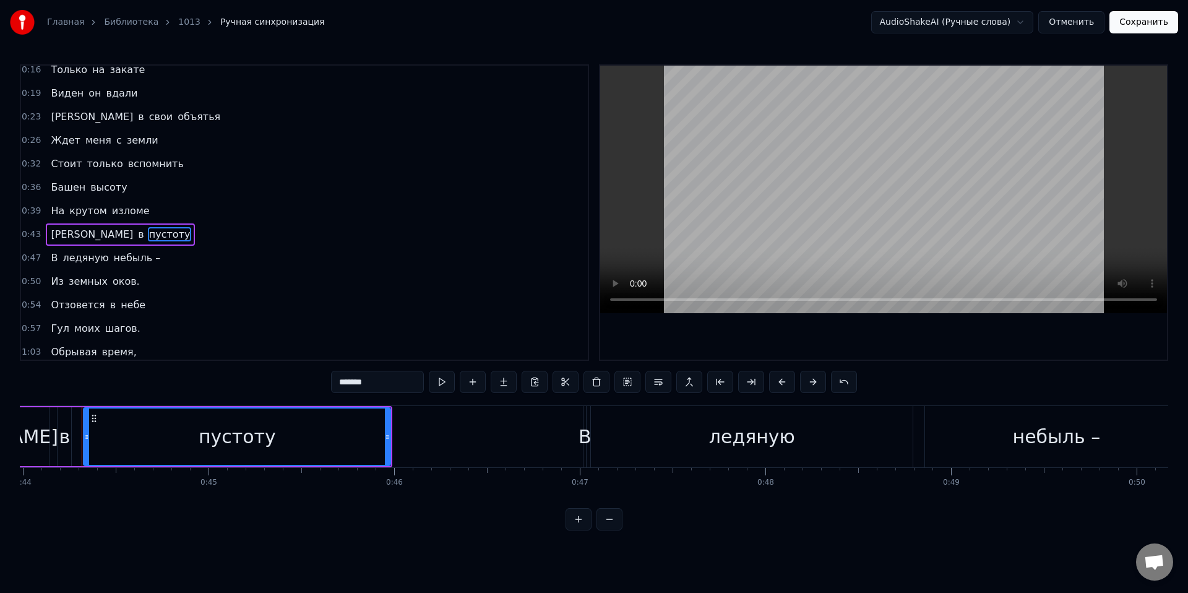
click at [126, 259] on span "небыль –" at bounding box center [137, 258] width 49 height 14
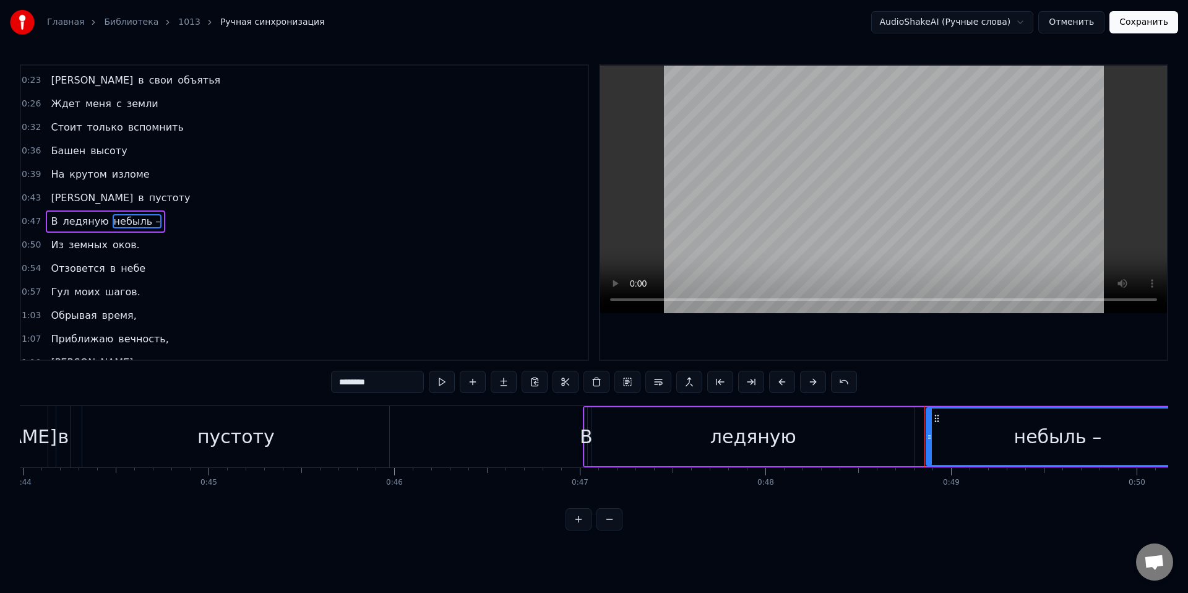
scroll to position [147, 0]
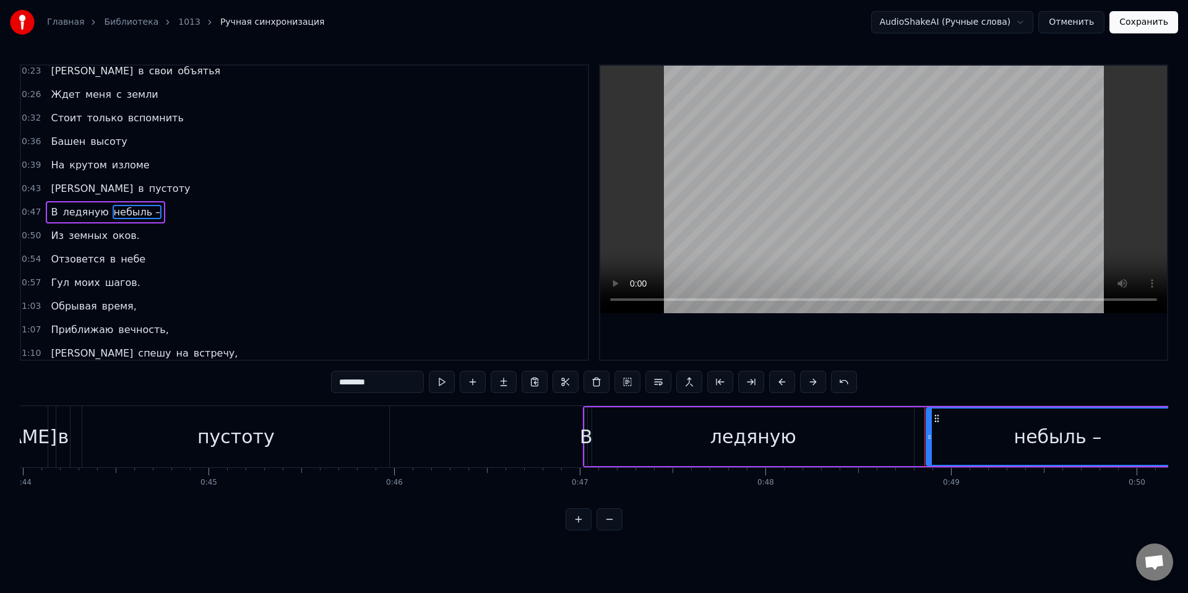
click at [384, 379] on input "********" at bounding box center [377, 382] width 93 height 22
type input "******"
click at [702, 543] on html "Главная Библиотека 1013 Ручная синхронизация AudioShakeAI (Ручные слова) Отмени…" at bounding box center [594, 275] width 1188 height 550
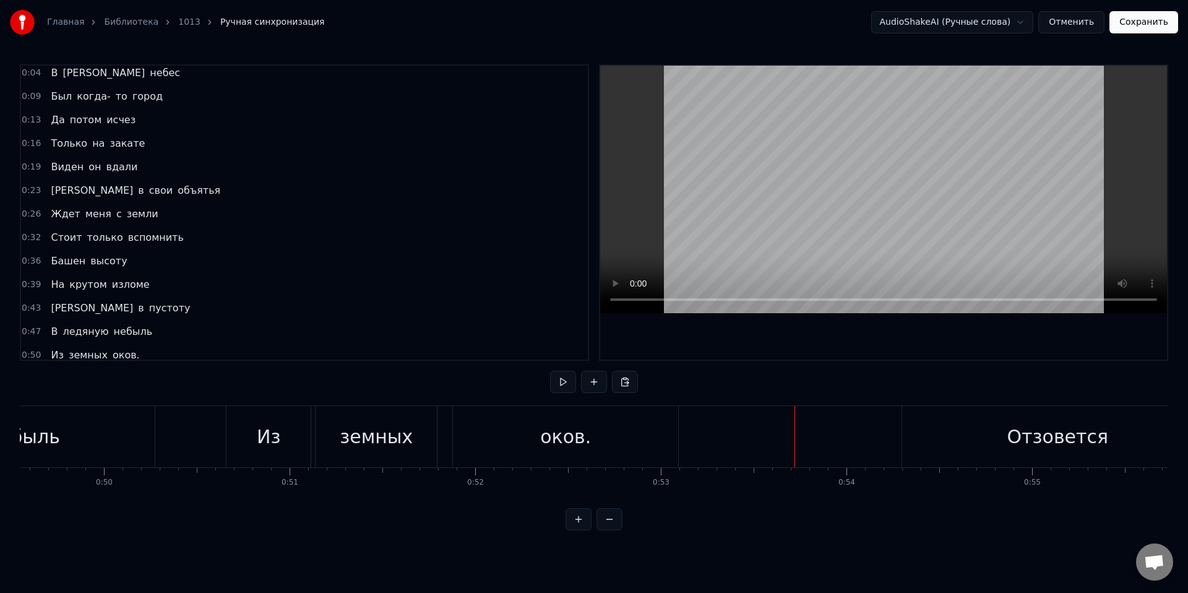
scroll to position [197, 0]
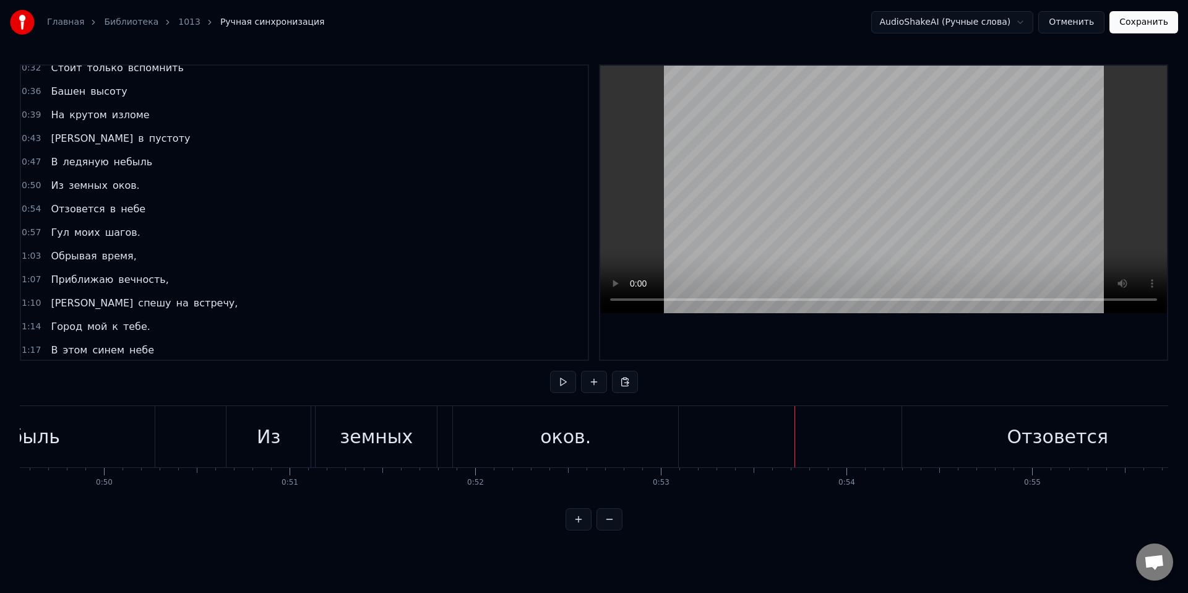
click at [106, 184] on div "Из земных оков." at bounding box center [95, 185] width 98 height 22
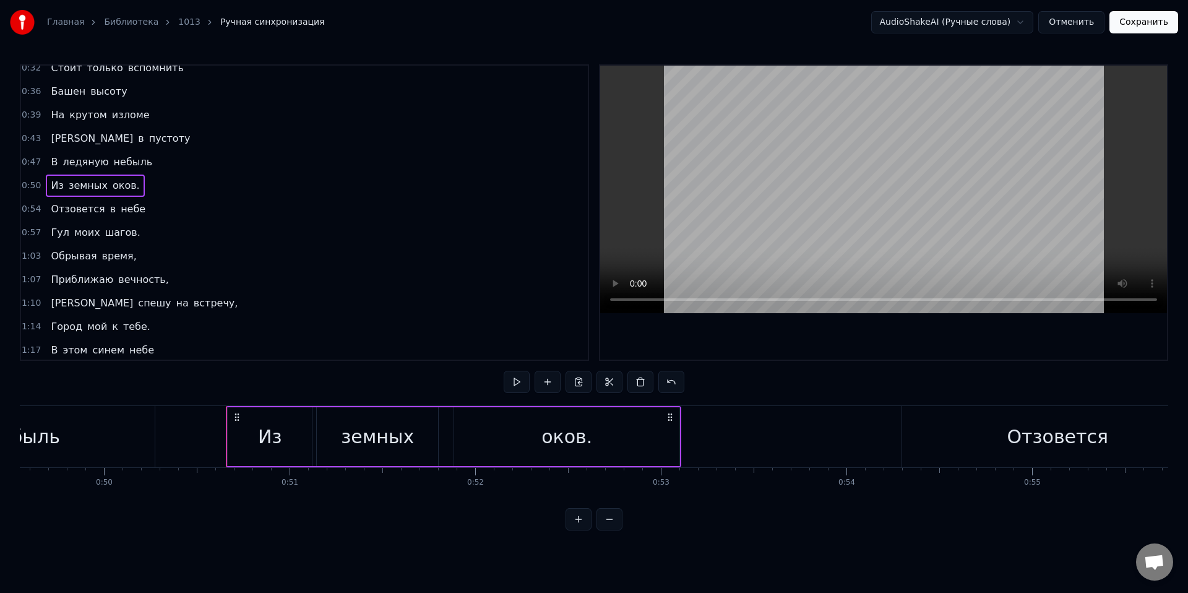
click at [117, 188] on span "оков." at bounding box center [126, 185] width 30 height 14
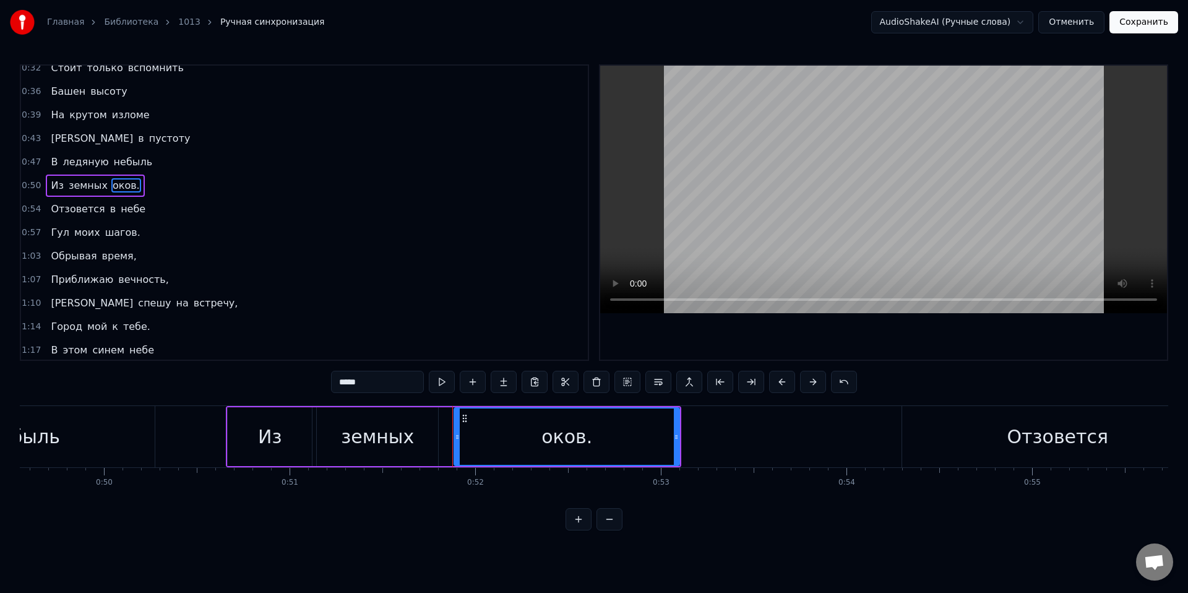
scroll to position [171, 0]
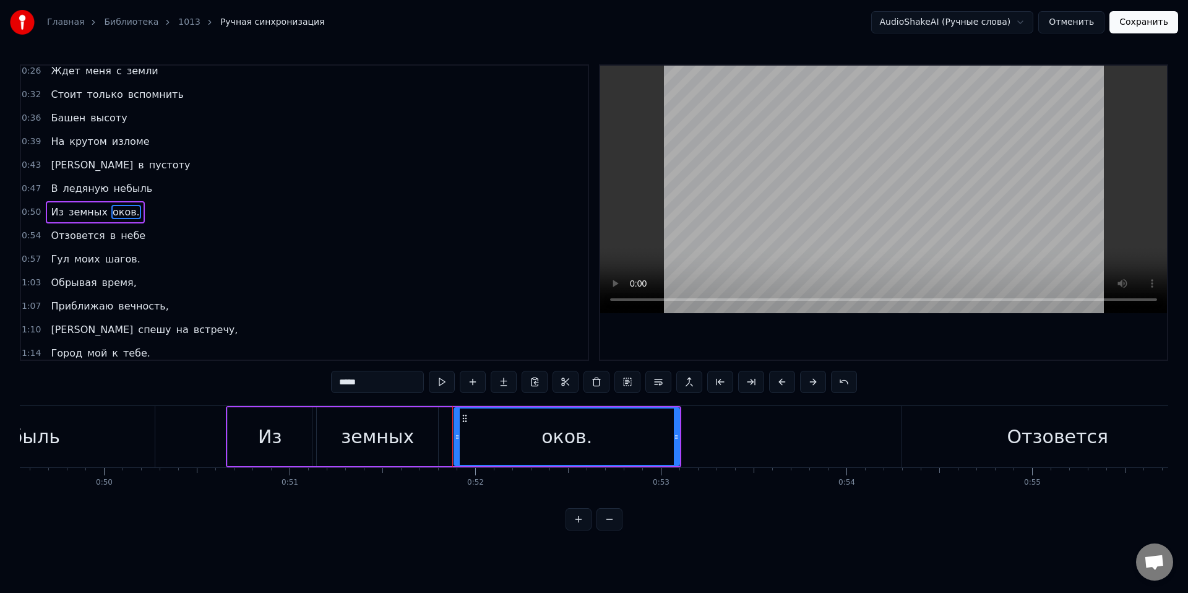
click at [388, 381] on input "*****" at bounding box center [377, 382] width 93 height 22
click at [114, 256] on span "шагов." at bounding box center [123, 259] width 38 height 14
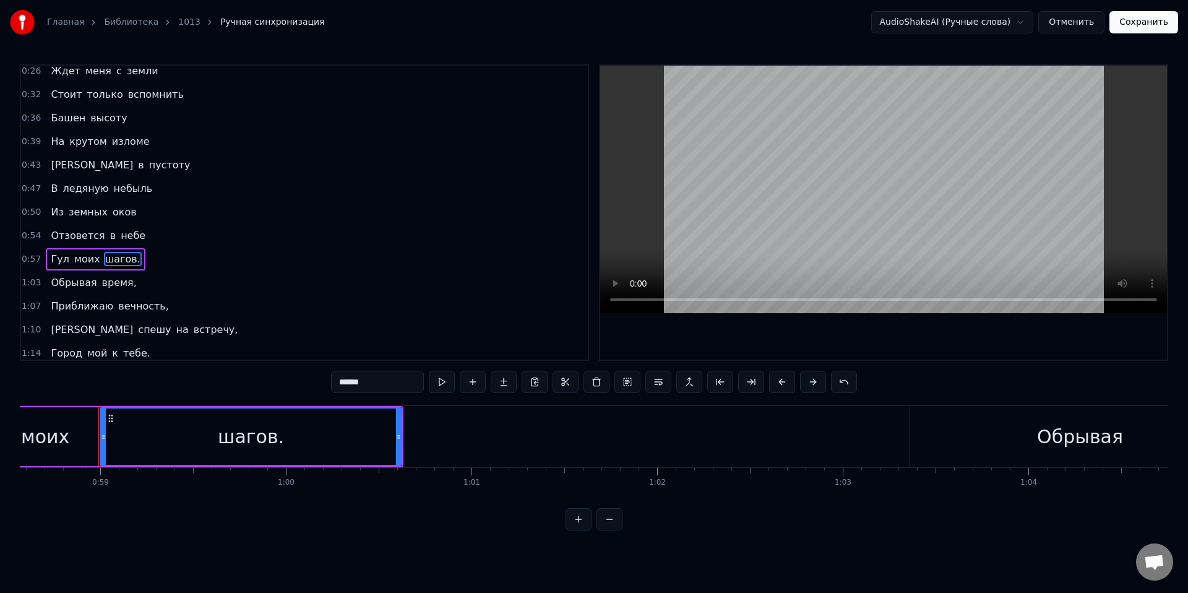
scroll to position [0, 10888]
click at [375, 384] on input "******" at bounding box center [377, 382] width 93 height 22
click at [108, 280] on span "время," at bounding box center [119, 282] width 37 height 14
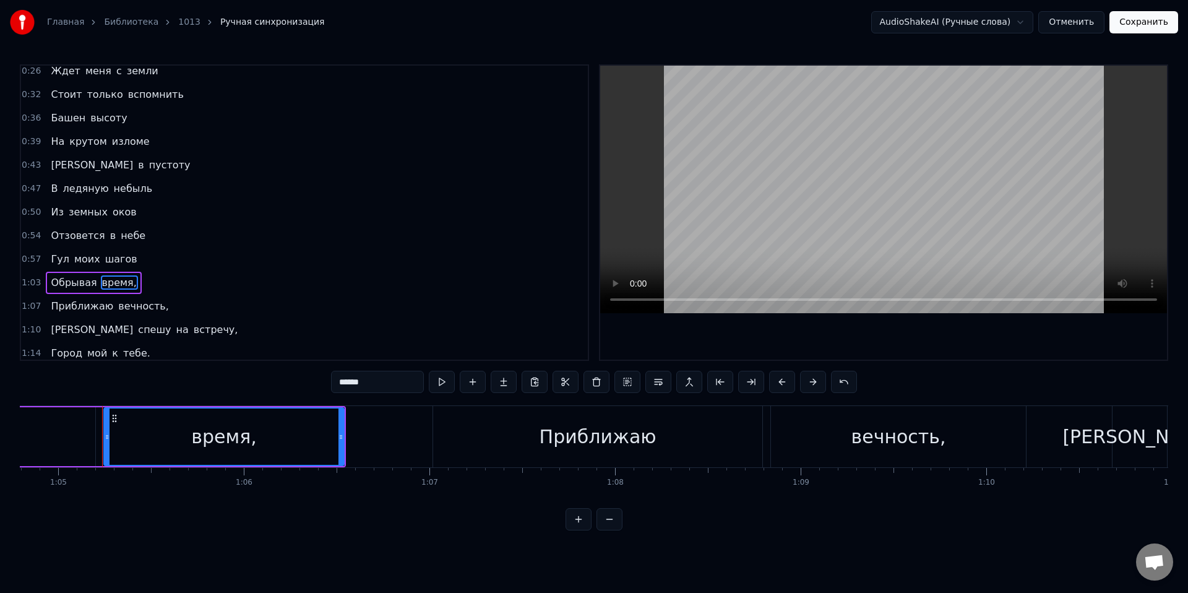
click at [377, 390] on input "******" at bounding box center [377, 382] width 93 height 22
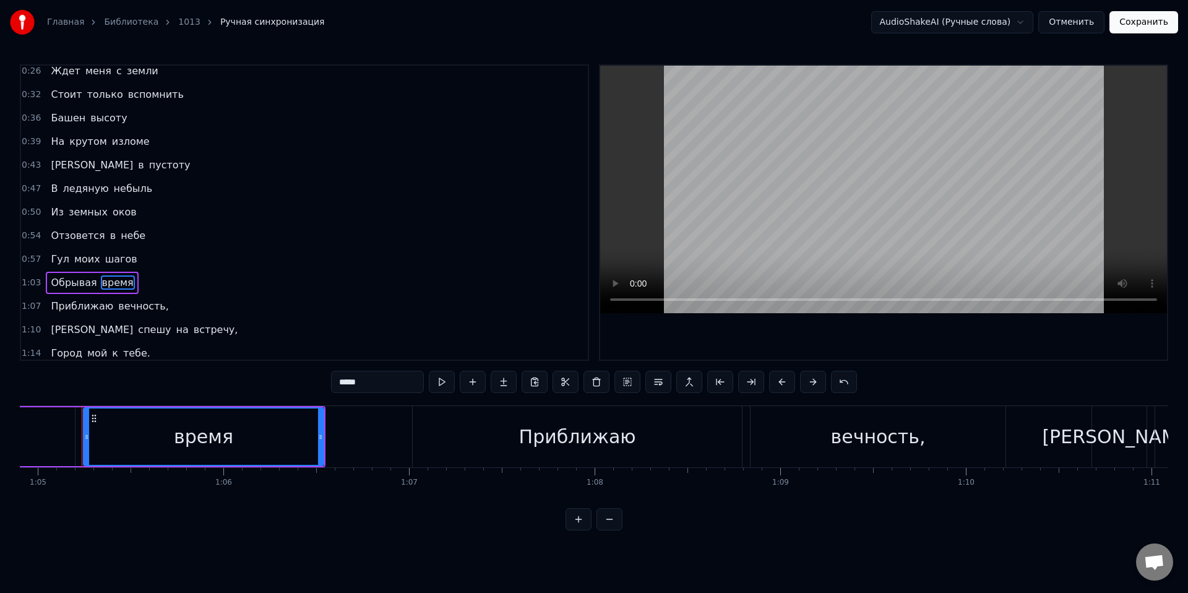
click at [135, 310] on span "вечность," at bounding box center [143, 306] width 53 height 14
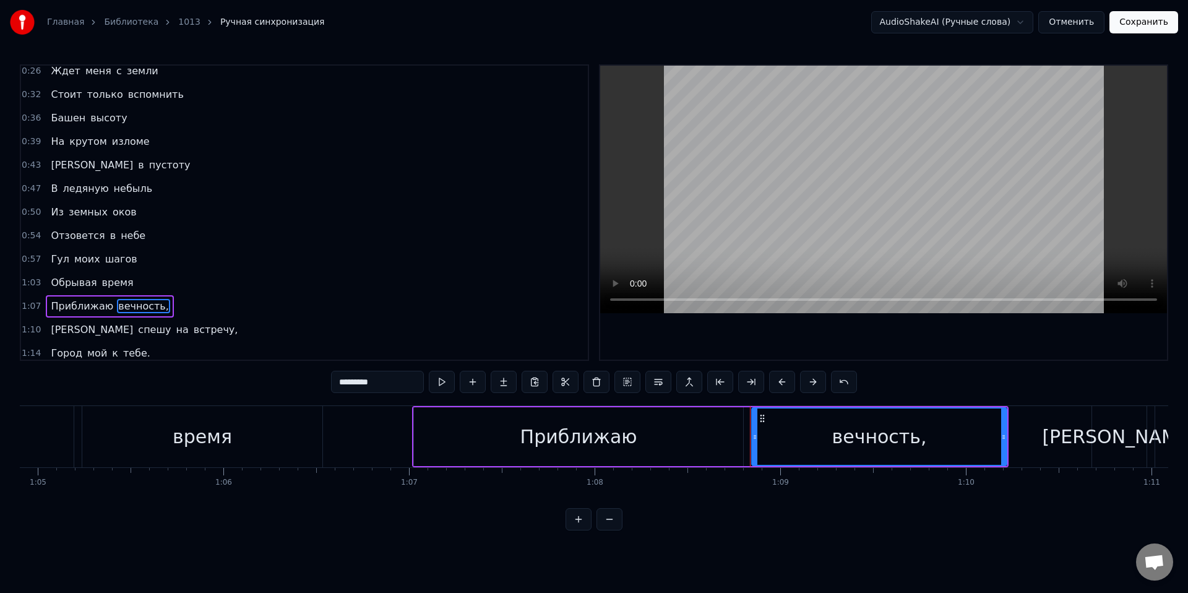
scroll to position [265, 0]
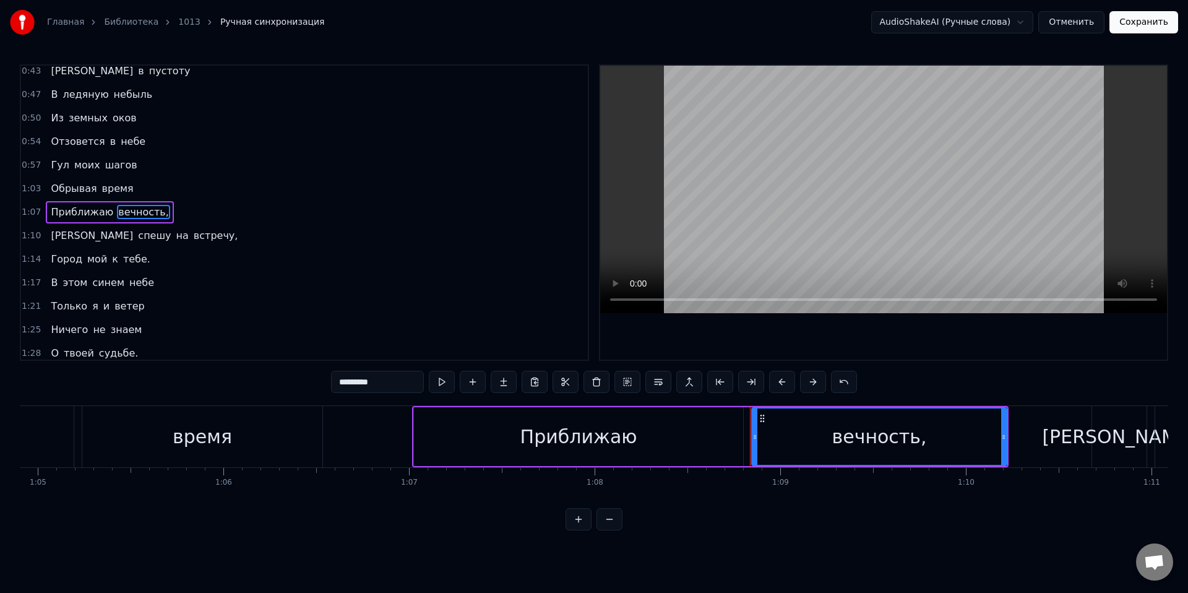
click at [390, 383] on input "*********" at bounding box center [377, 382] width 93 height 22
click at [192, 240] on span "встречу," at bounding box center [215, 235] width 47 height 14
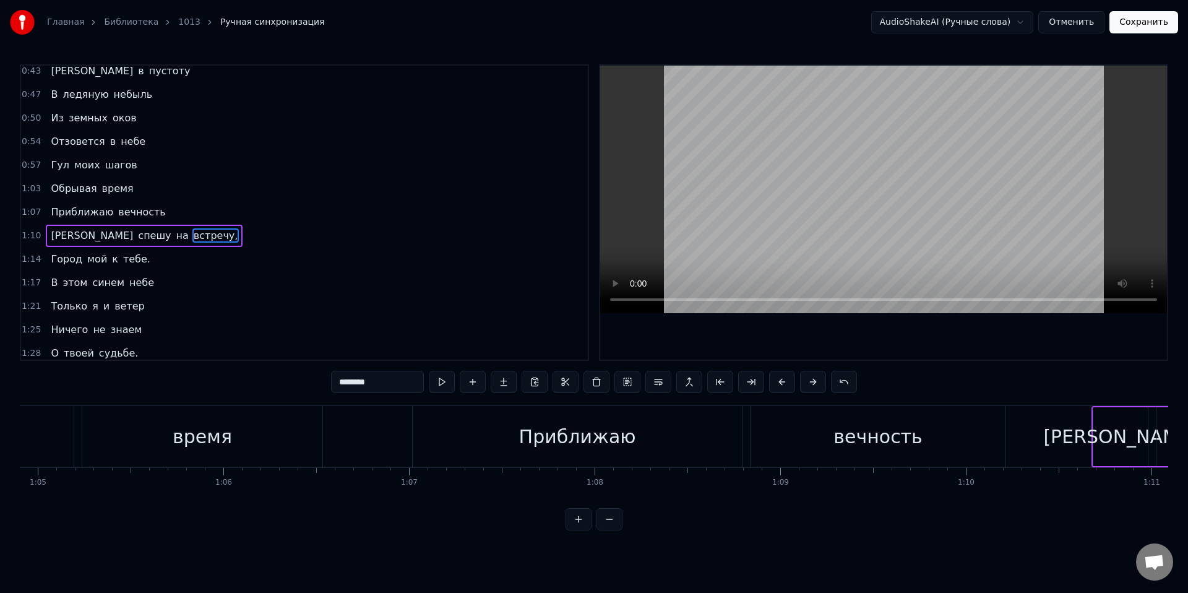
scroll to position [266, 0]
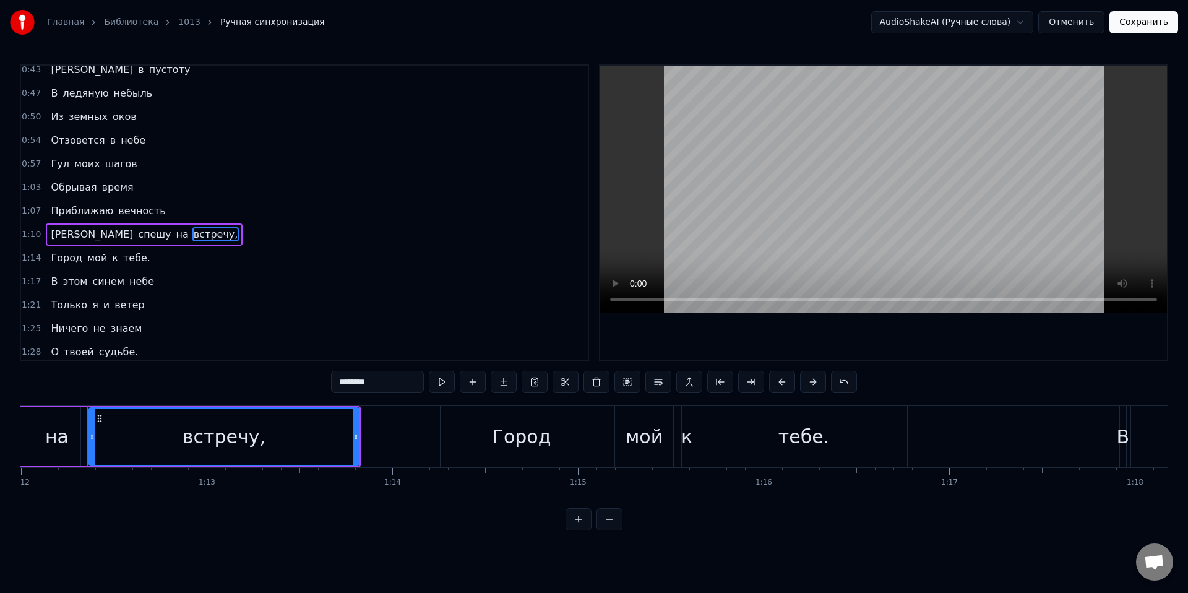
click at [395, 387] on input "********" at bounding box center [377, 382] width 93 height 22
click at [129, 256] on span "тебе." at bounding box center [137, 258] width 30 height 14
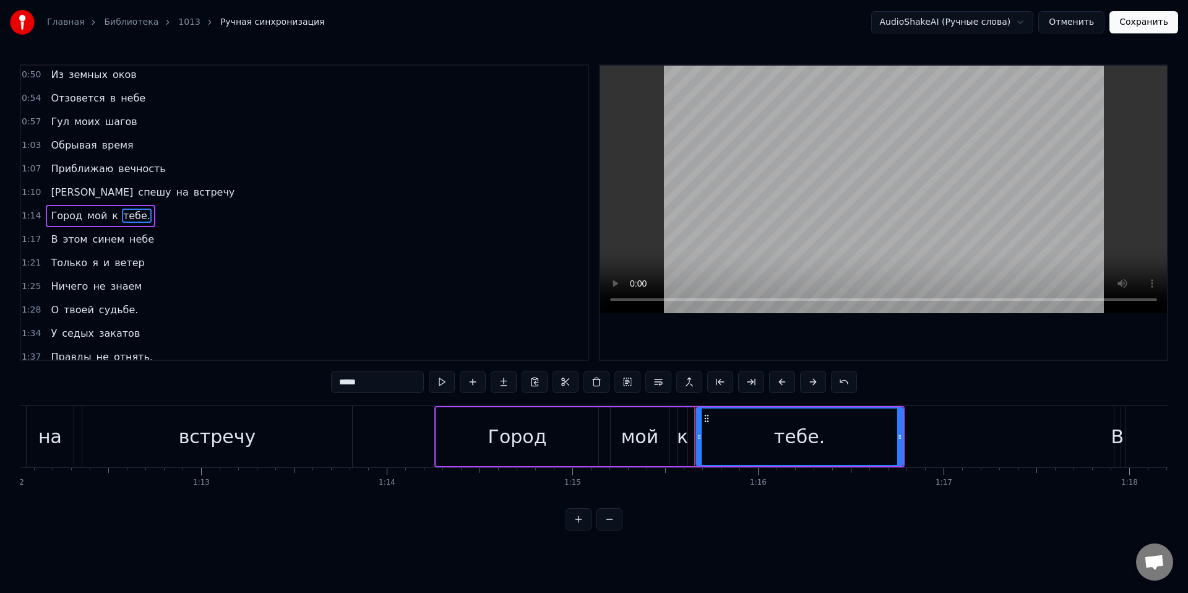
scroll to position [312, 0]
click at [394, 379] on input "*****" at bounding box center [377, 382] width 93 height 22
click at [122, 306] on span "судьбе." at bounding box center [119, 306] width 42 height 14
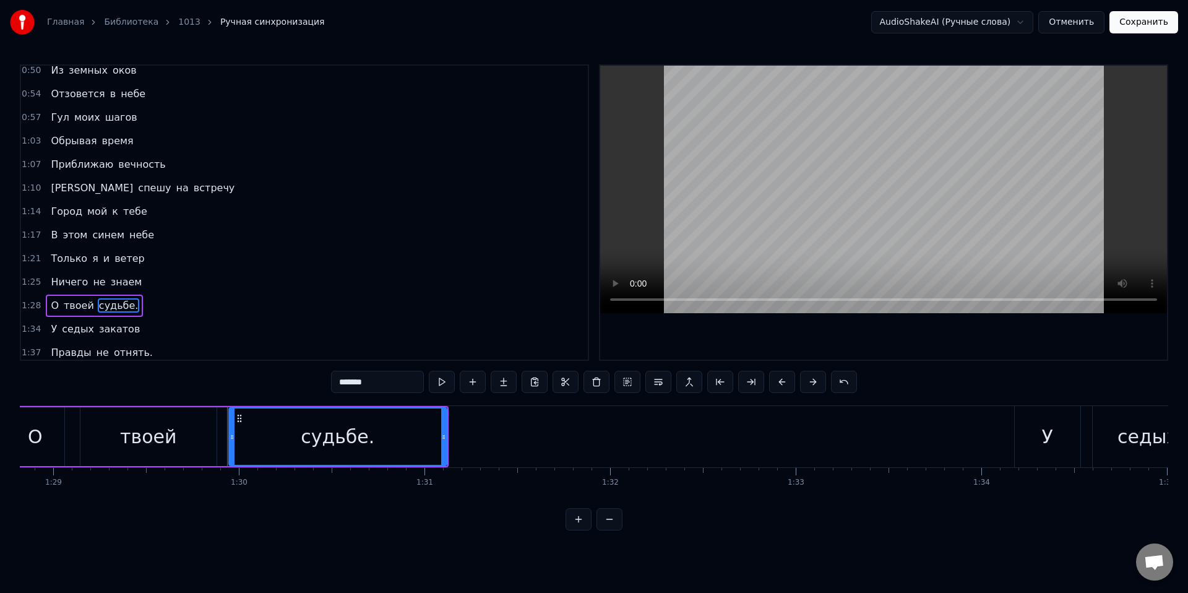
click at [383, 382] on input "*******" at bounding box center [377, 382] width 93 height 22
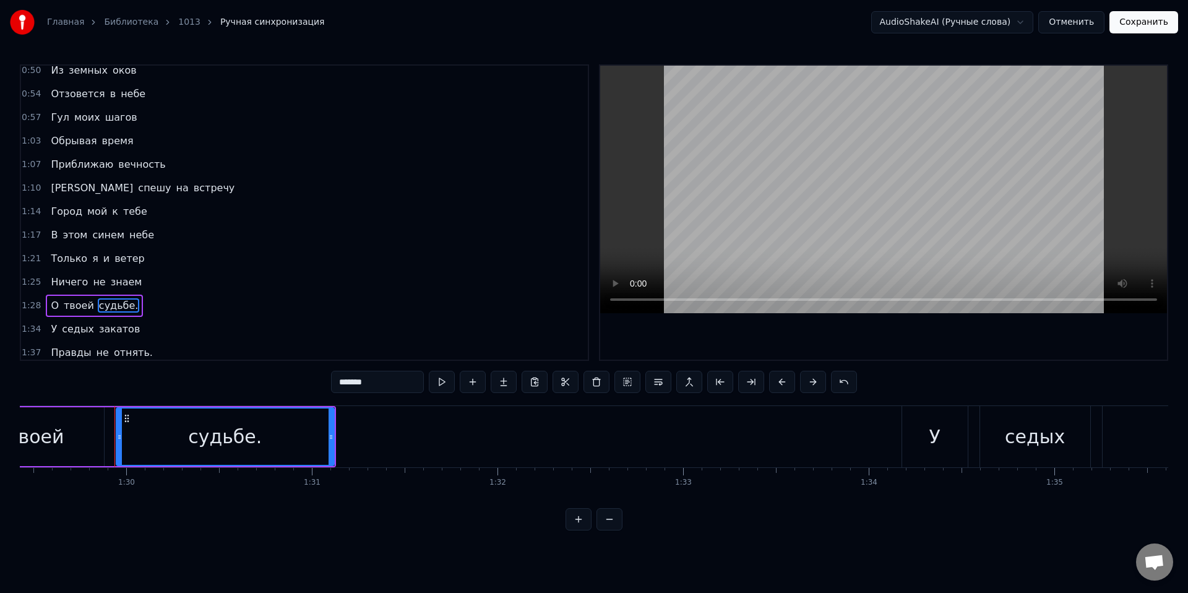
scroll to position [0, 16632]
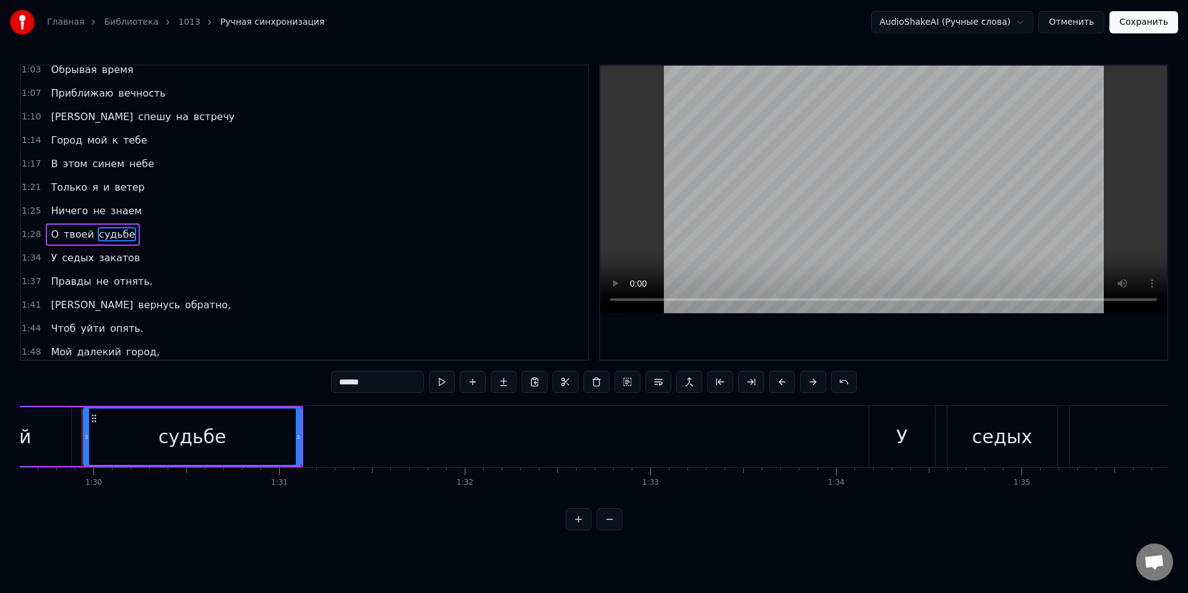
click at [126, 283] on span "отнять." at bounding box center [133, 281] width 41 height 14
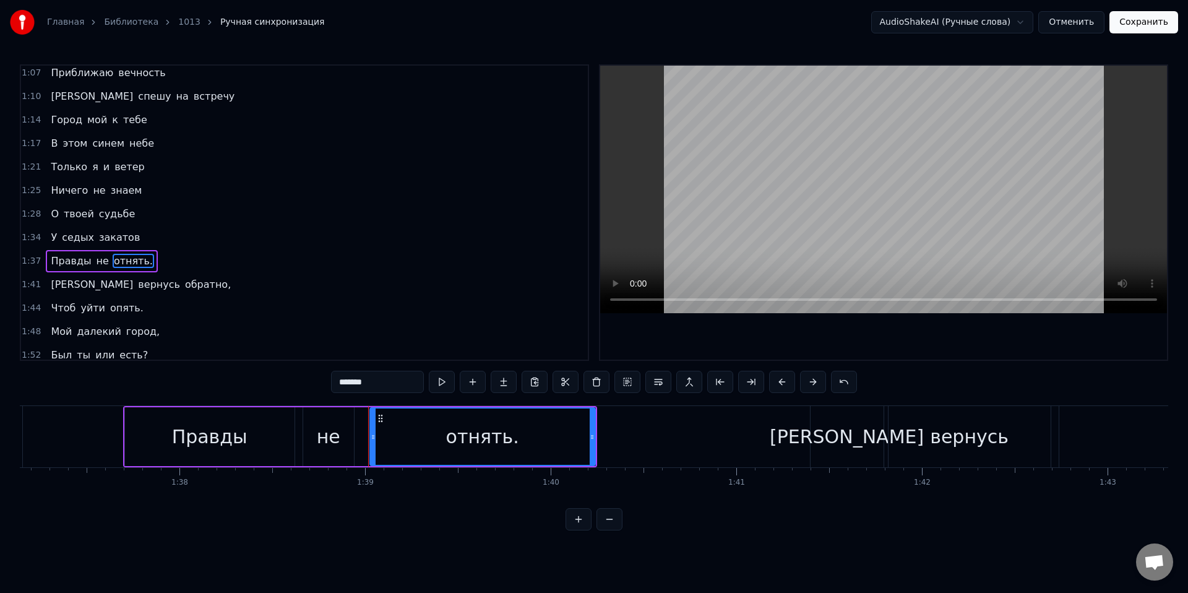
scroll to position [0, 18318]
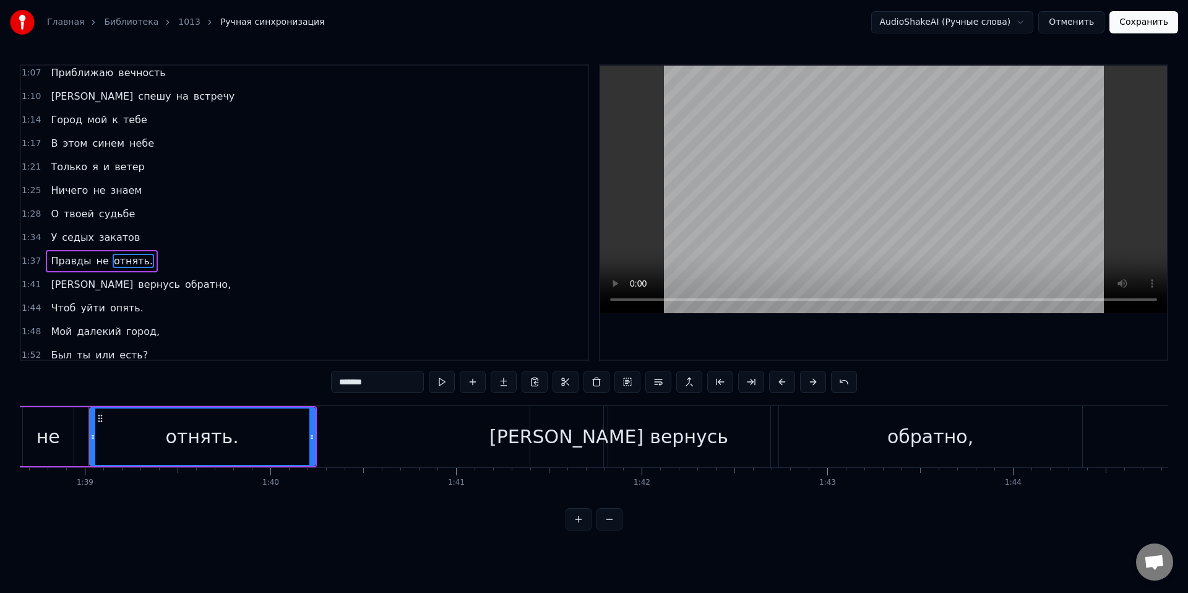
click at [390, 379] on input "*******" at bounding box center [377, 382] width 93 height 22
click at [184, 285] on span "обратно," at bounding box center [208, 284] width 48 height 14
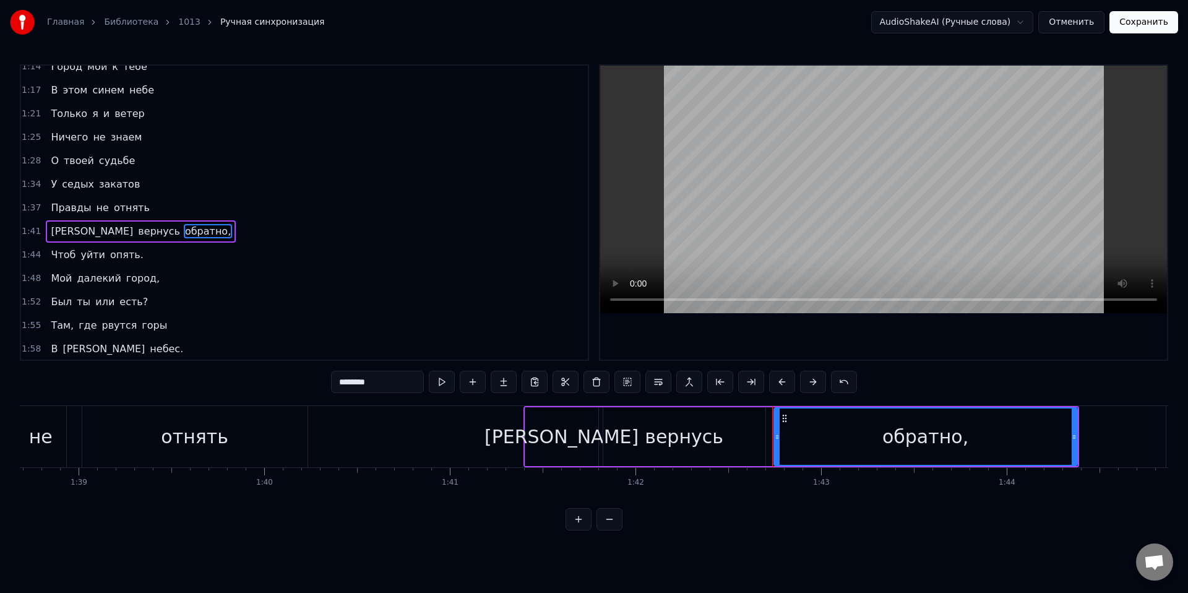
scroll to position [476, 0]
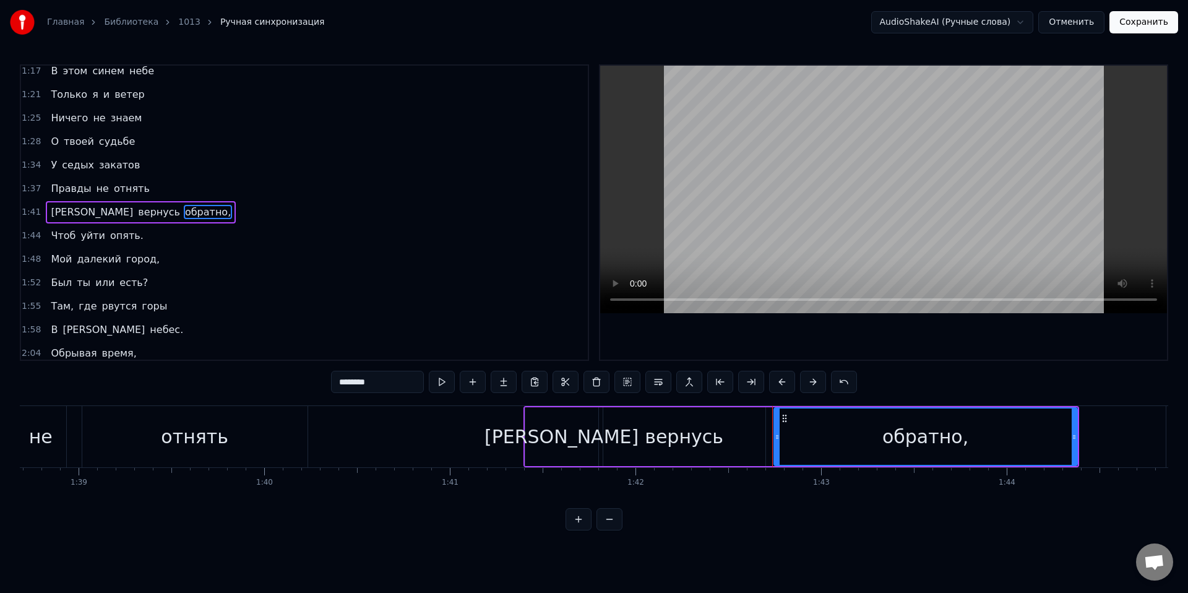
click at [390, 383] on input "********" at bounding box center [377, 382] width 93 height 22
click at [109, 231] on span "опять." at bounding box center [127, 235] width 36 height 14
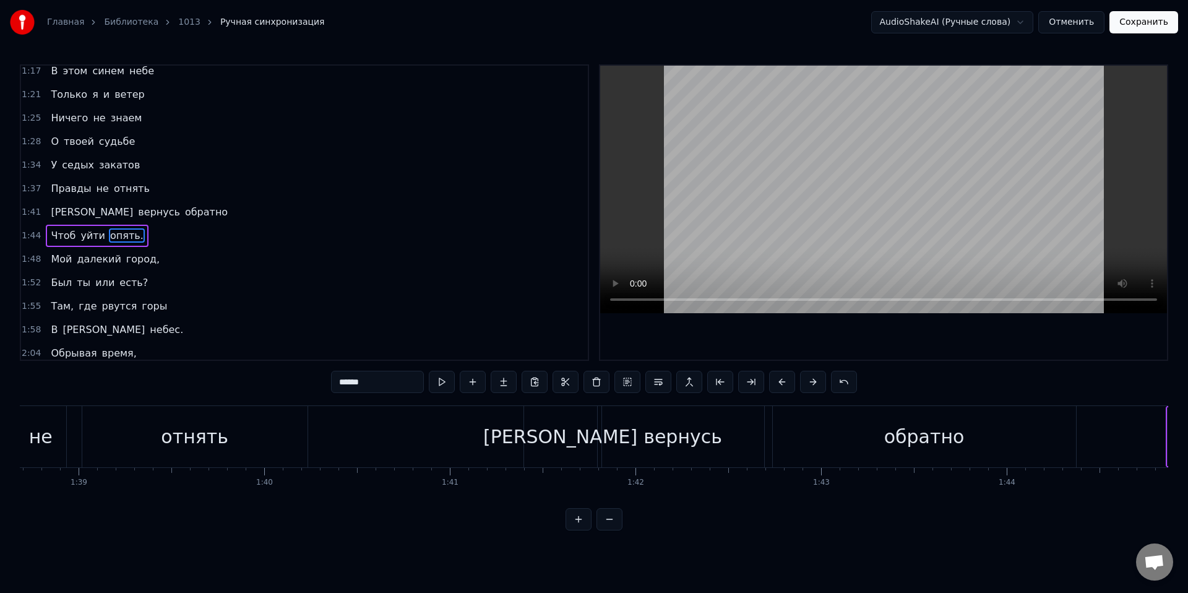
scroll to position [481, 0]
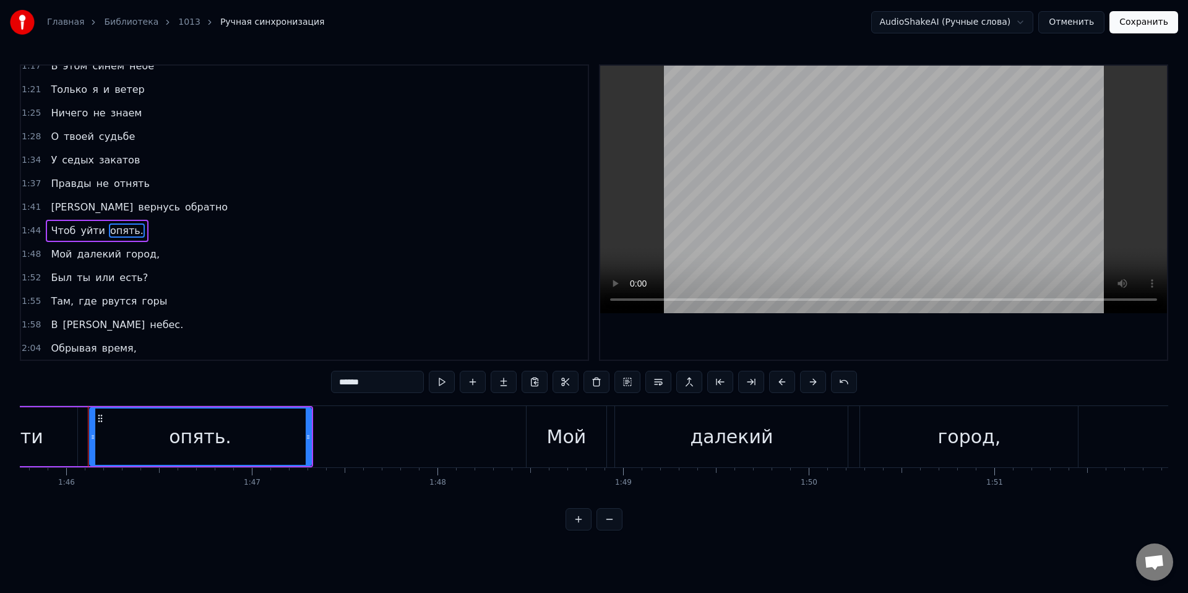
click at [385, 379] on input "******" at bounding box center [377, 382] width 93 height 22
click at [134, 259] on span "город," at bounding box center [143, 254] width 36 height 14
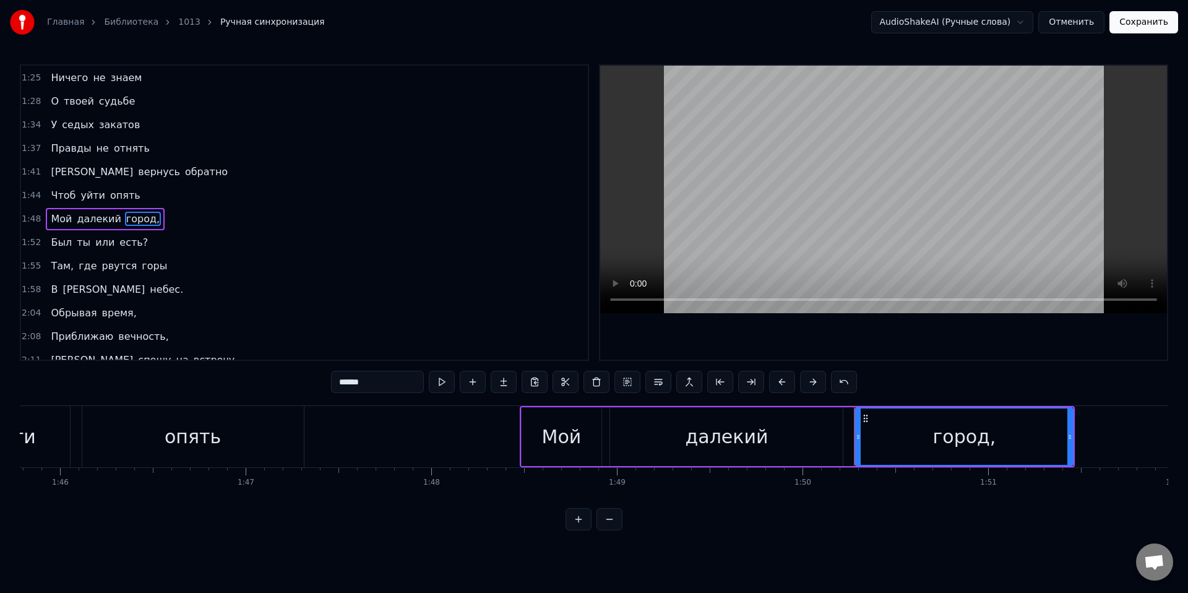
scroll to position [523, 0]
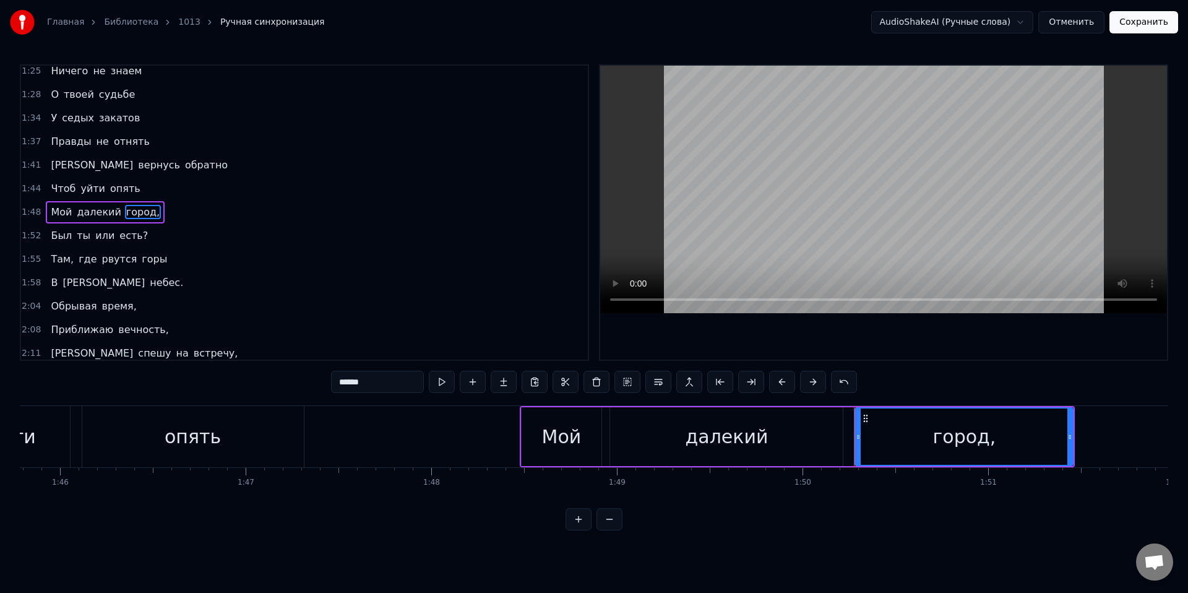
click at [379, 386] on input "******" at bounding box center [377, 382] width 93 height 22
click at [148, 282] on span "небес." at bounding box center [166, 282] width 36 height 14
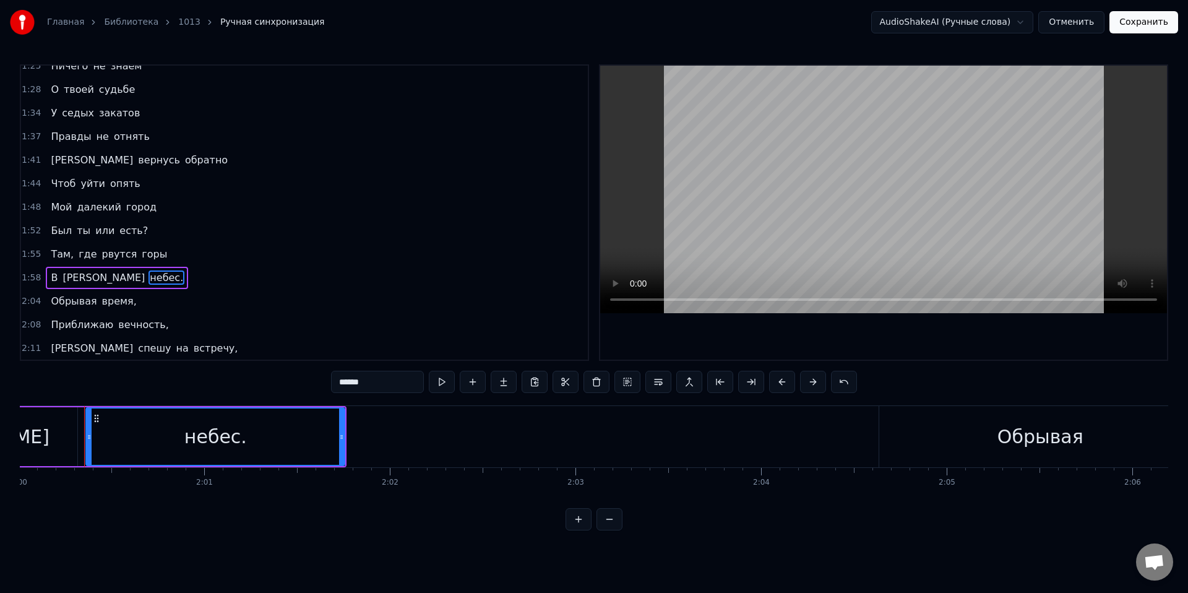
scroll to position [0, 22278]
click at [379, 379] on input "******" at bounding box center [377, 382] width 93 height 22
click at [112, 303] on span "время," at bounding box center [119, 301] width 37 height 14
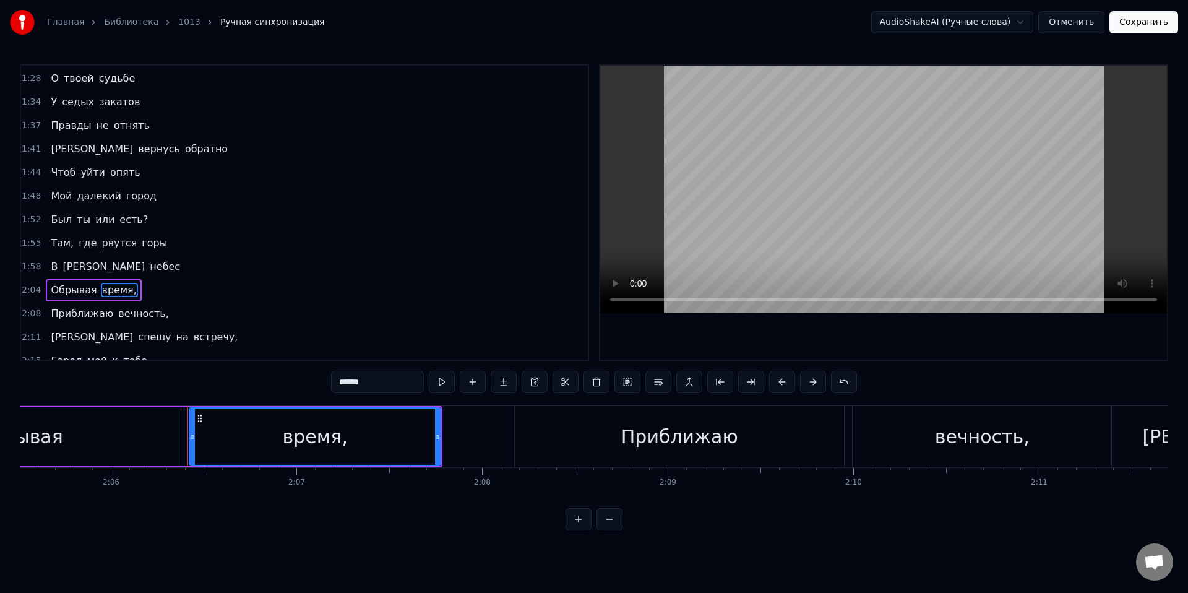
scroll to position [0, 23403]
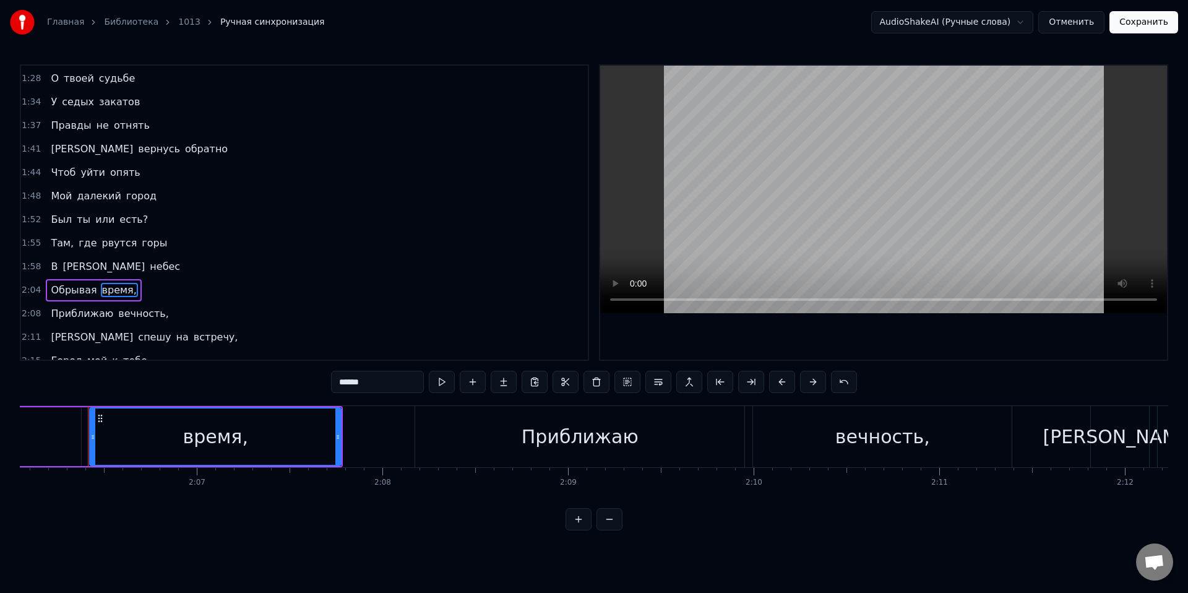
click at [377, 384] on input "******" at bounding box center [377, 382] width 93 height 22
click at [147, 311] on span "вечность," at bounding box center [143, 313] width 53 height 14
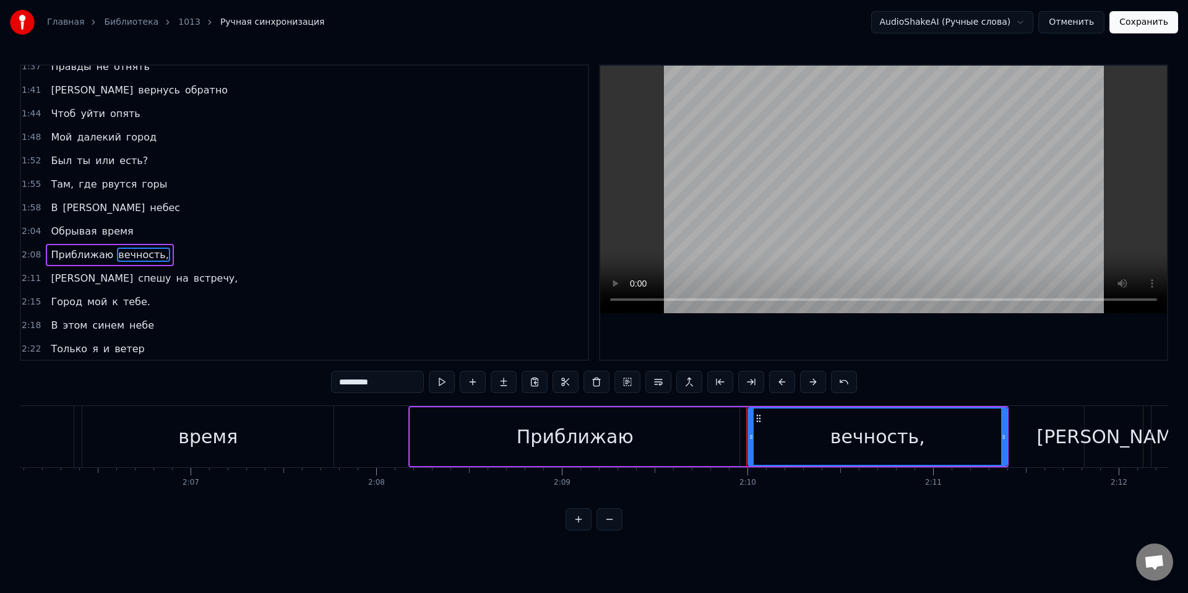
scroll to position [641, 0]
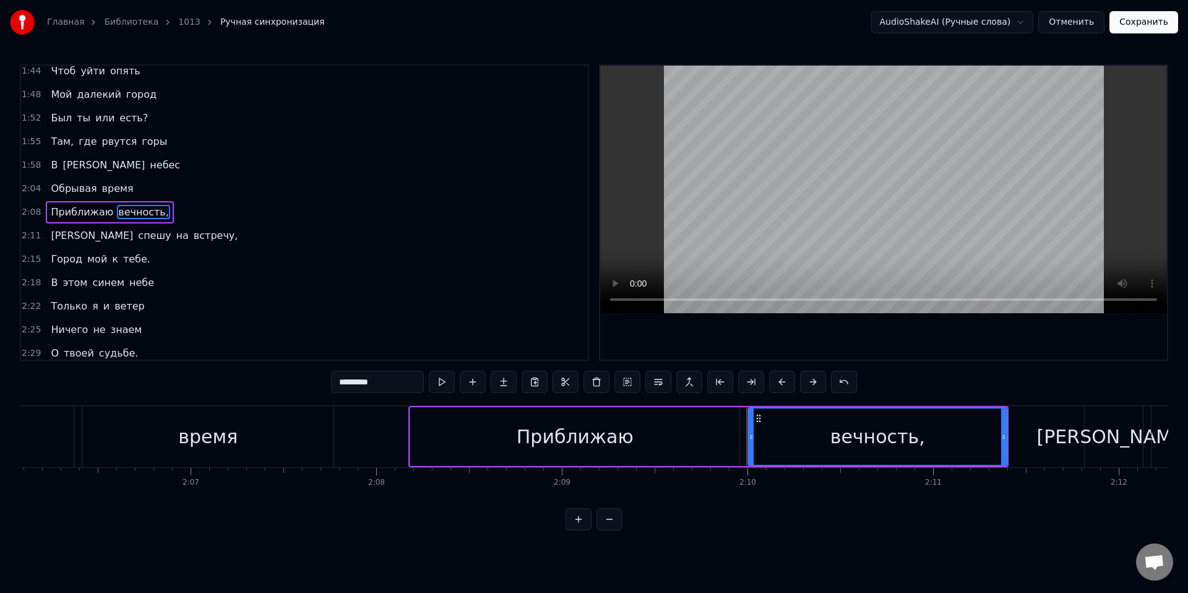
click at [394, 382] on input "*********" at bounding box center [377, 382] width 93 height 22
click at [192, 238] on span "встречу," at bounding box center [215, 235] width 47 height 14
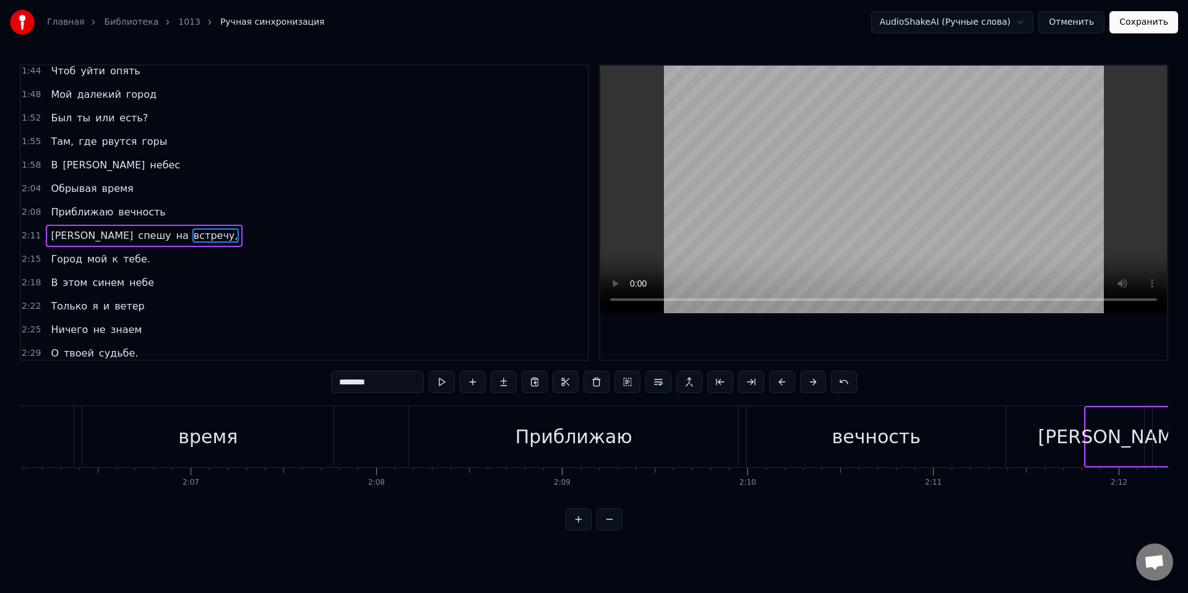
scroll to position [642, 0]
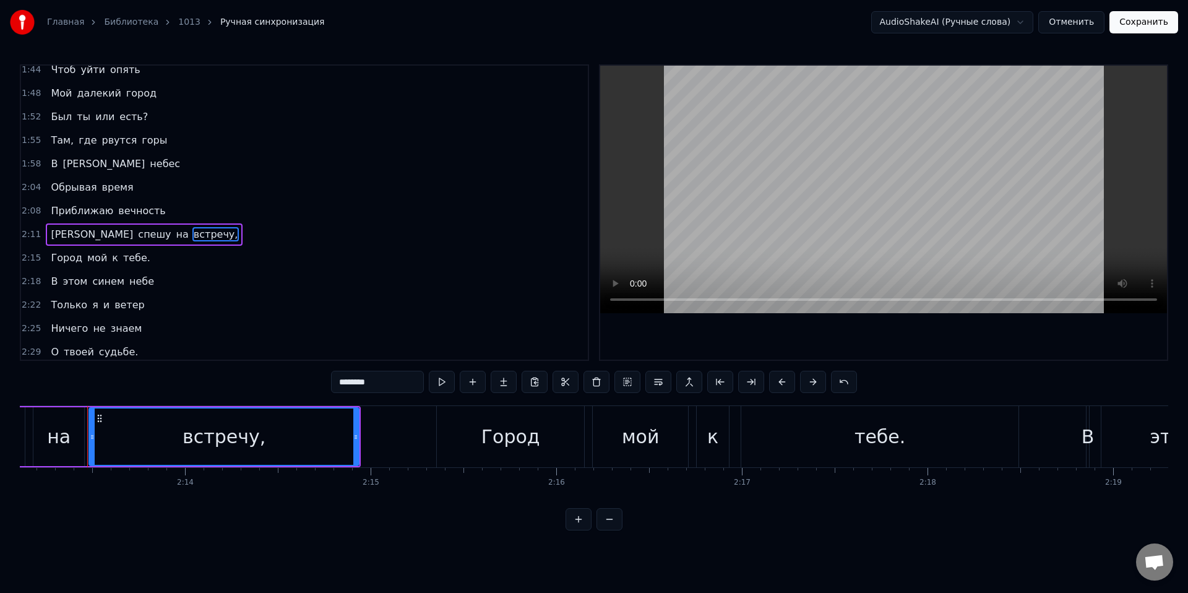
click at [394, 387] on input "********" at bounding box center [377, 382] width 93 height 22
click at [132, 259] on span "тебе." at bounding box center [137, 258] width 30 height 14
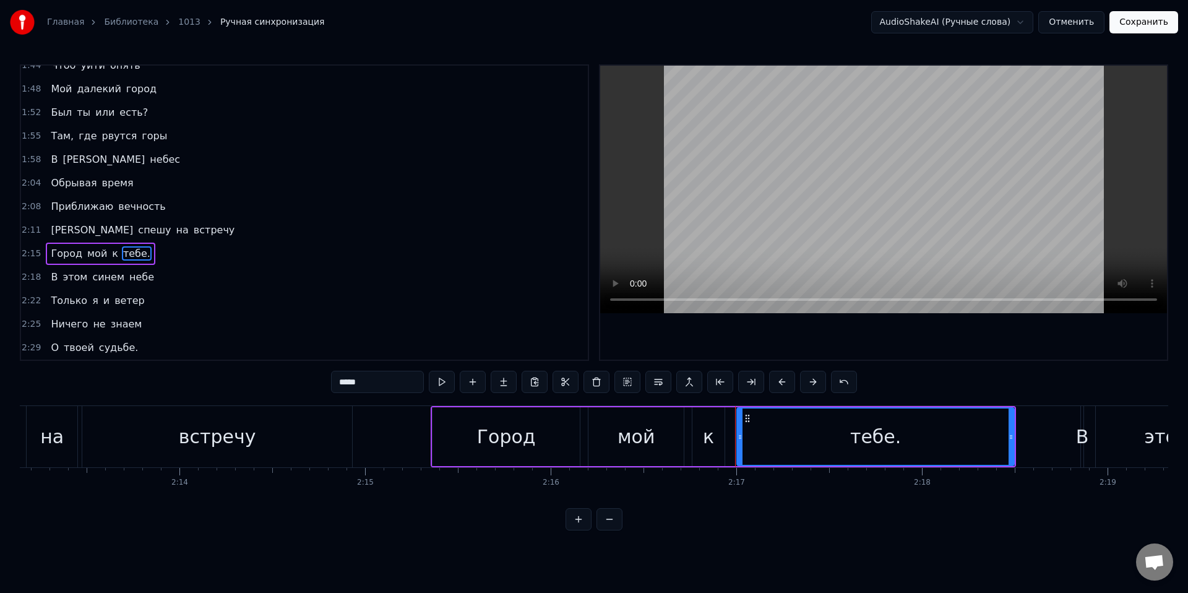
click at [380, 382] on input "*****" at bounding box center [377, 382] width 93 height 22
click at [115, 353] on span "судьбе." at bounding box center [119, 347] width 42 height 14
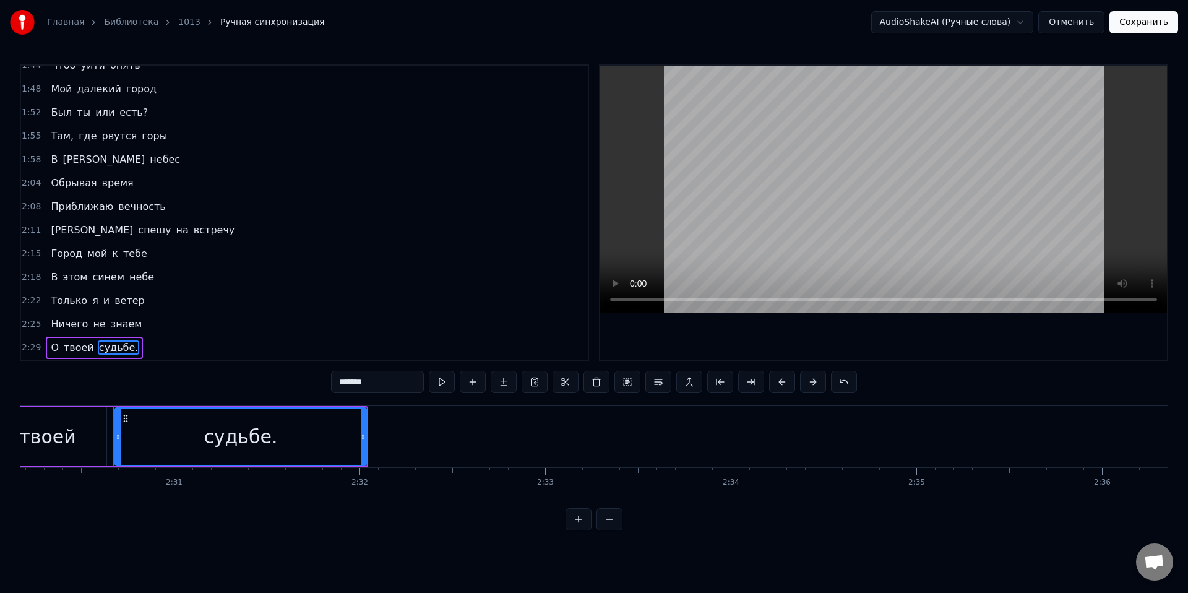
click at [381, 384] on input "*******" at bounding box center [377, 382] width 93 height 22
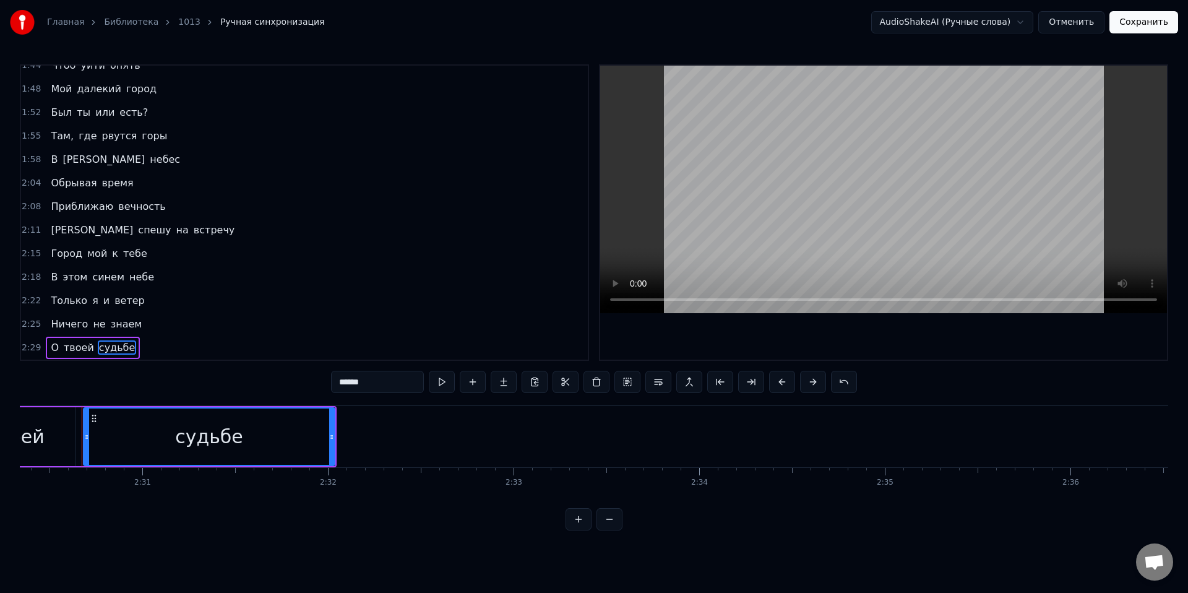
type input "******"
click at [363, 550] on html "Главная Библиотека 1013 Ручная синхронизация AudioShakeAI (Ручные слова) Отмени…" at bounding box center [594, 275] width 1188 height 550
click at [1140, 22] on button "Сохранить" at bounding box center [1143, 22] width 69 height 22
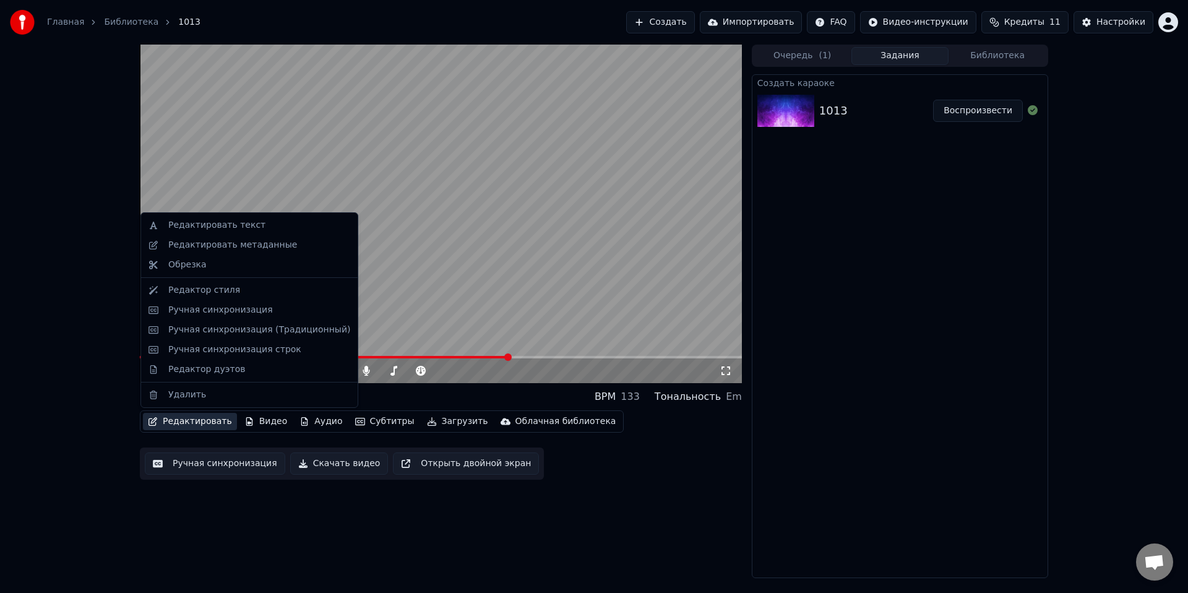
click at [199, 418] on button "Редактировать" at bounding box center [190, 421] width 94 height 17
click at [257, 293] on div "Редактор стиля" at bounding box center [259, 290] width 182 height 12
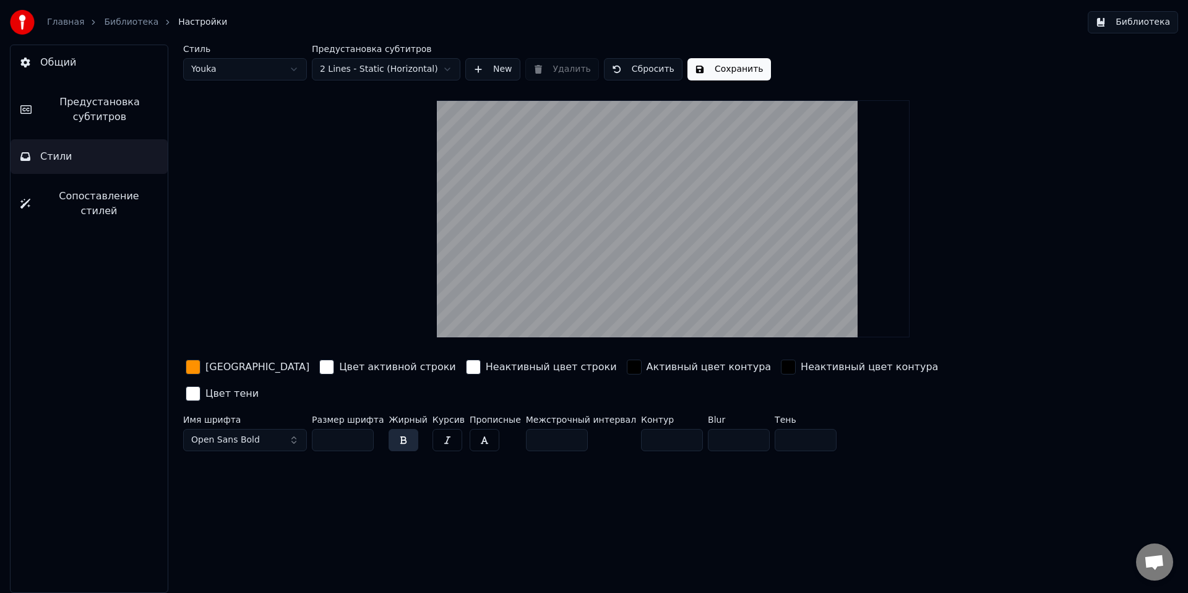
click at [74, 103] on span "Предустановка субтитров" at bounding box center [99, 110] width 116 height 30
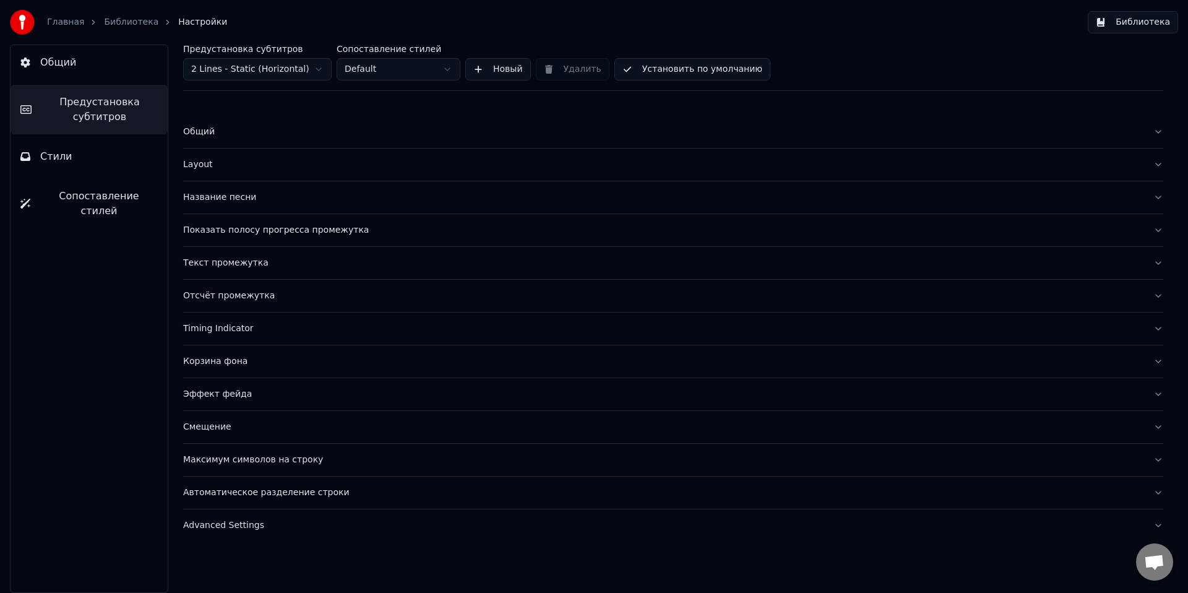
click at [205, 135] on div "Общий" at bounding box center [663, 132] width 960 height 12
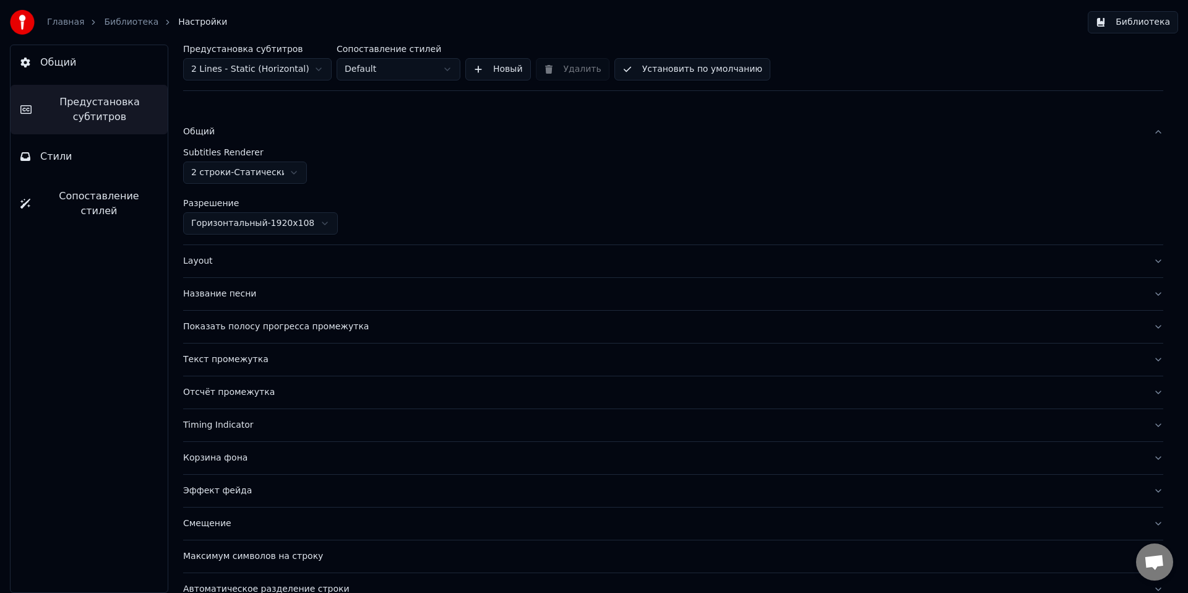
click at [212, 175] on html "Главная Библиотека Настройки Библиотека Общий Предустановка субтитров Стили Соп…" at bounding box center [594, 296] width 1188 height 593
click at [196, 134] on div "Общий" at bounding box center [663, 132] width 960 height 12
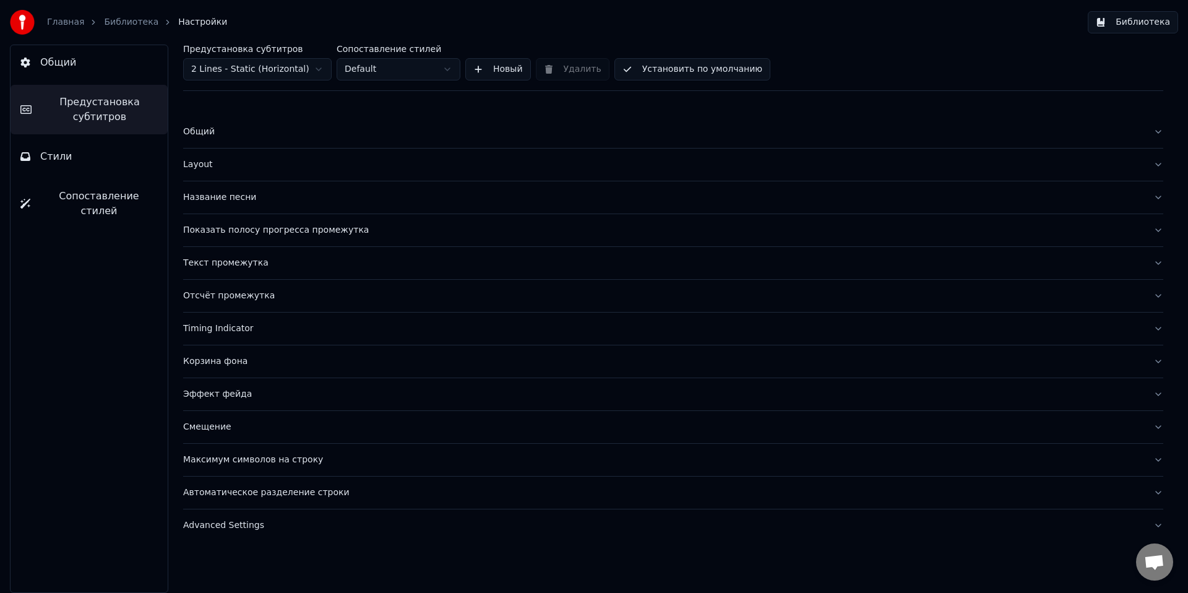
click at [204, 171] on button "Layout" at bounding box center [673, 164] width 980 height 32
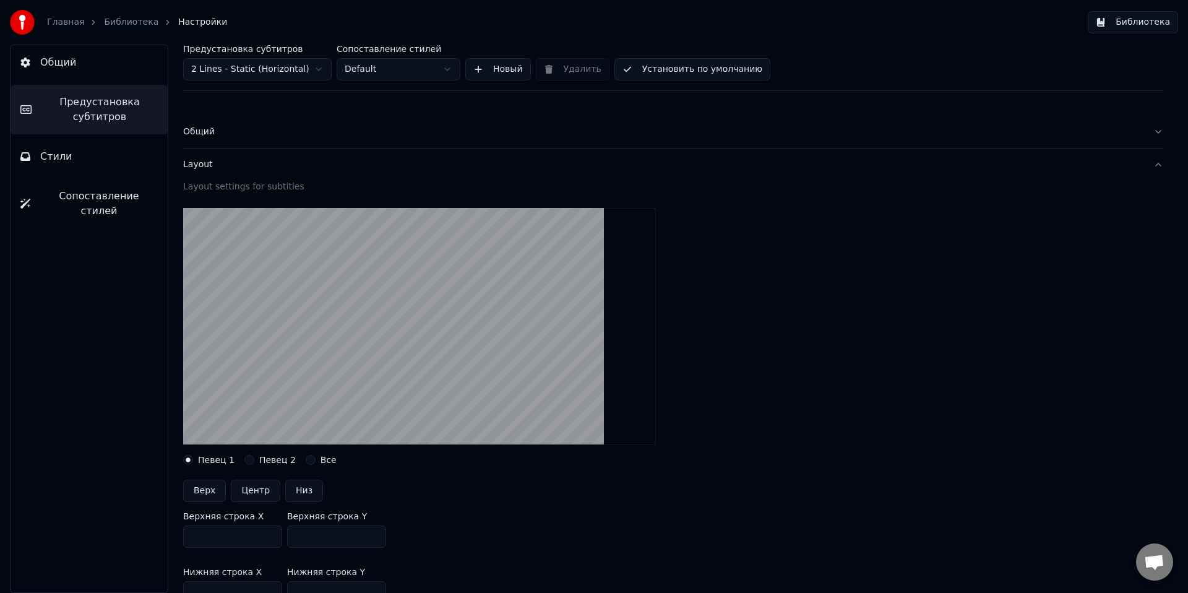
click at [204, 173] on button "Layout" at bounding box center [673, 164] width 980 height 32
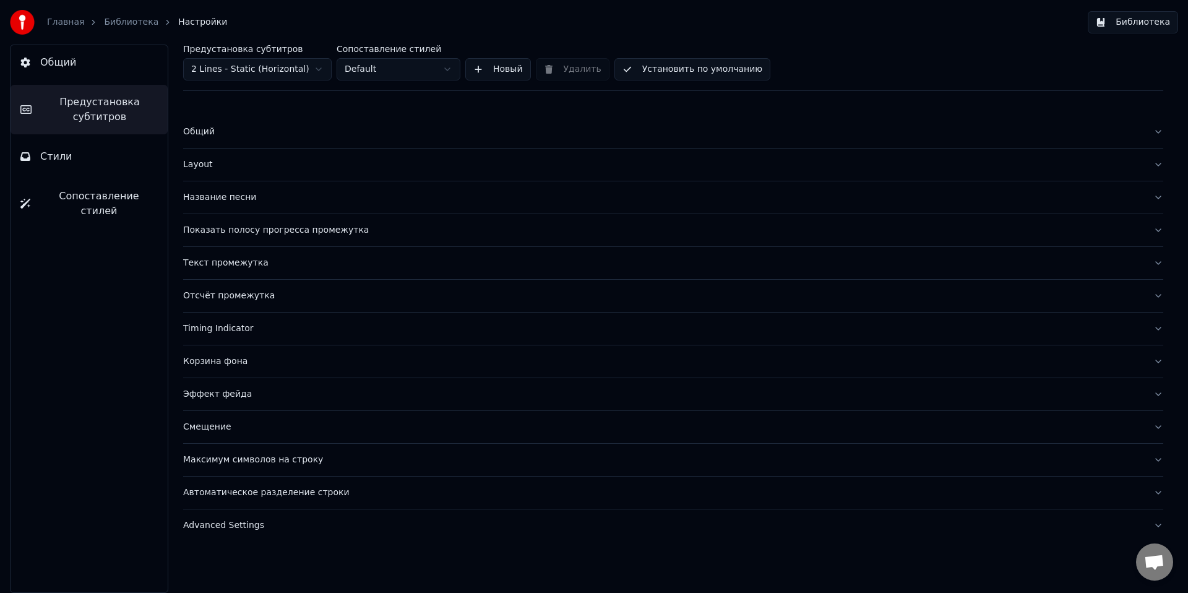
click at [206, 228] on div "Показать полосу прогресса промежутка" at bounding box center [663, 230] width 960 height 12
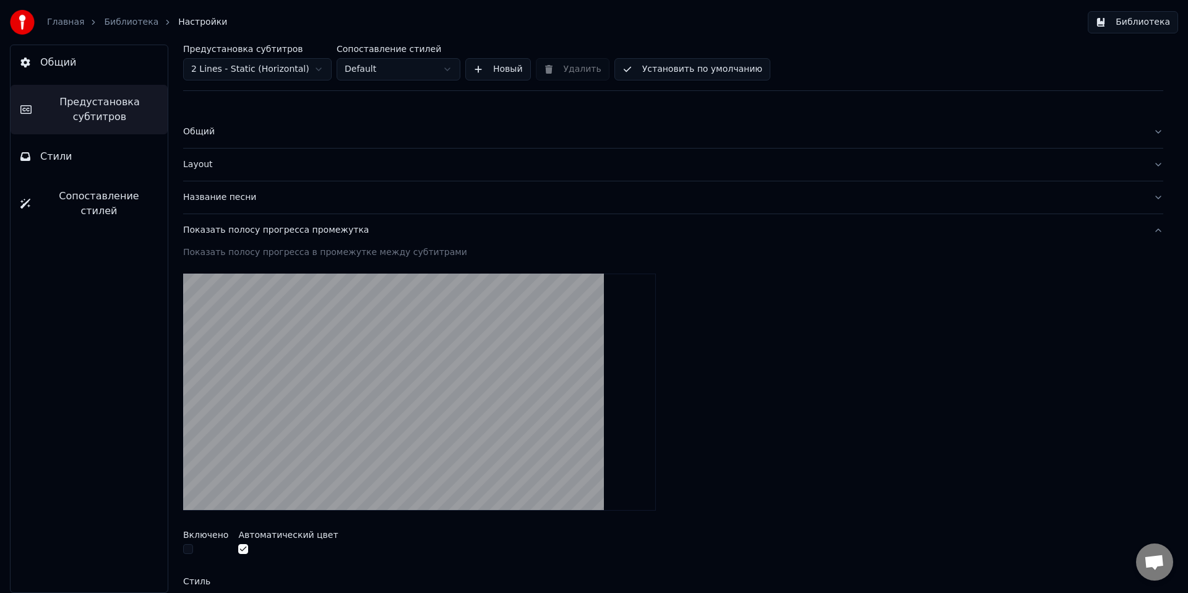
click at [206, 228] on div "Показать полосу прогресса промежутка" at bounding box center [663, 230] width 960 height 12
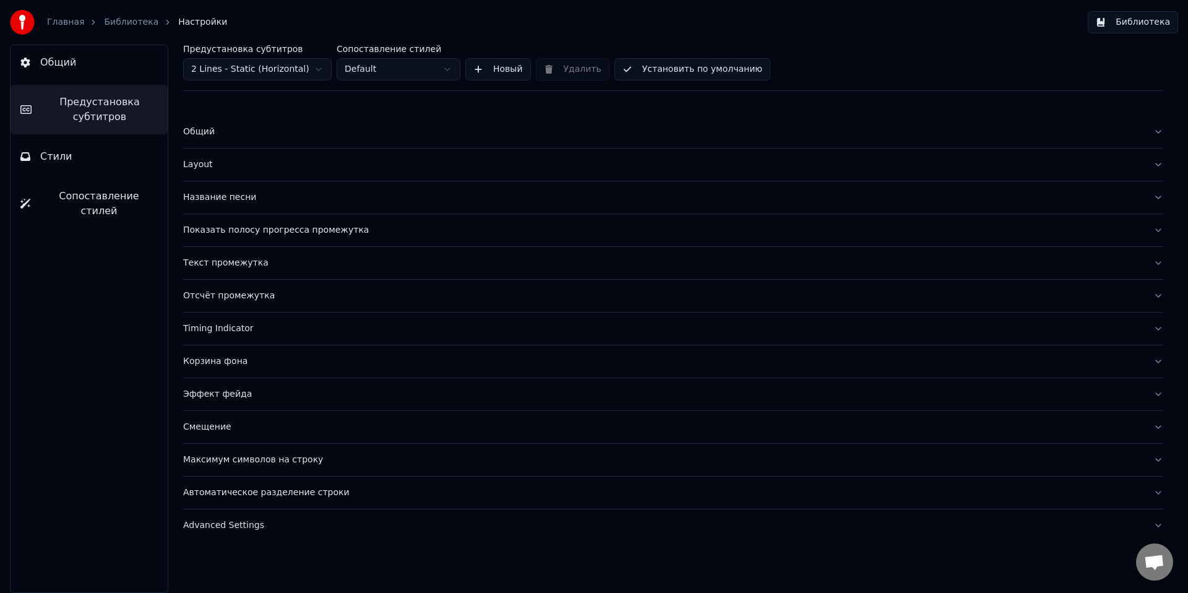
click at [204, 259] on div "Текст промежутка" at bounding box center [663, 263] width 960 height 12
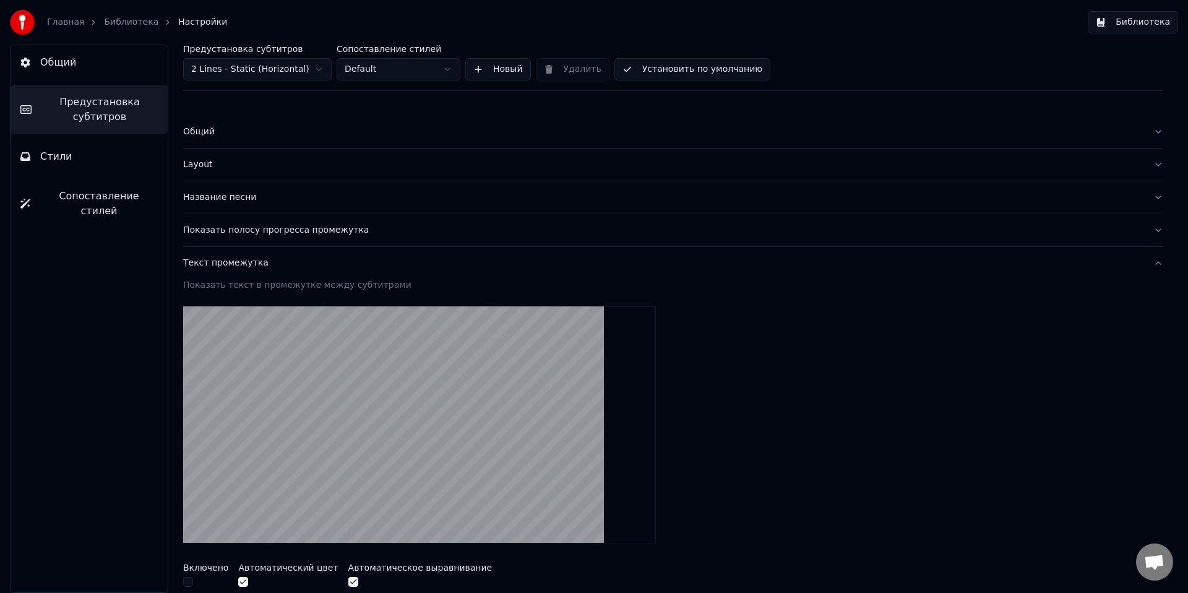
click at [204, 262] on div "Текст промежутка" at bounding box center [663, 263] width 960 height 12
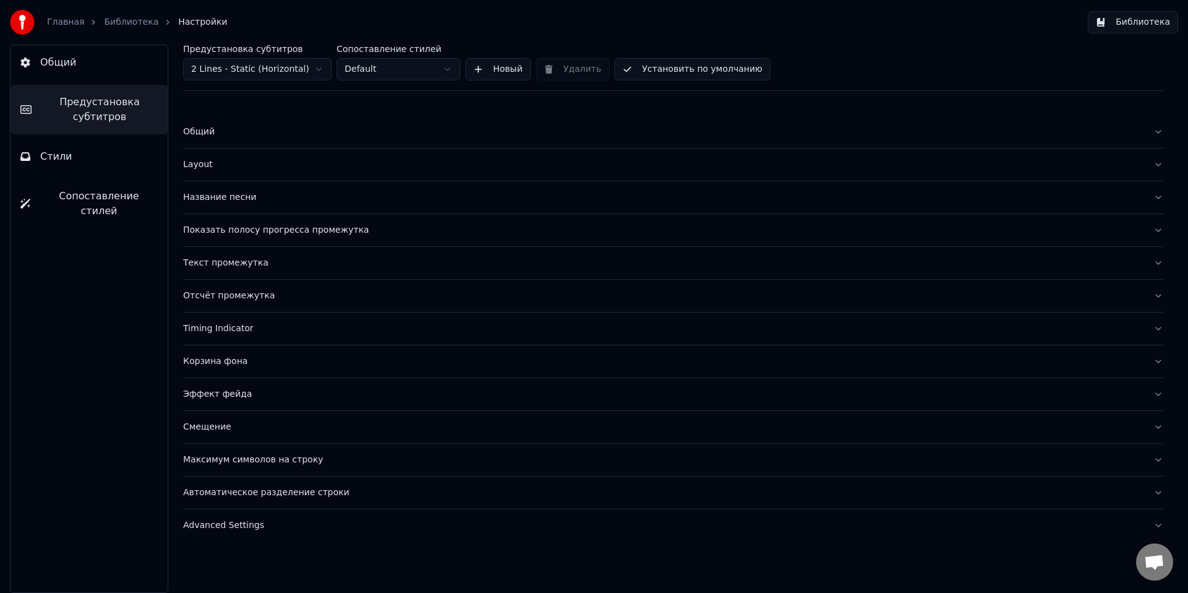
click at [202, 290] on div "Отсчёт промежутка" at bounding box center [663, 296] width 960 height 12
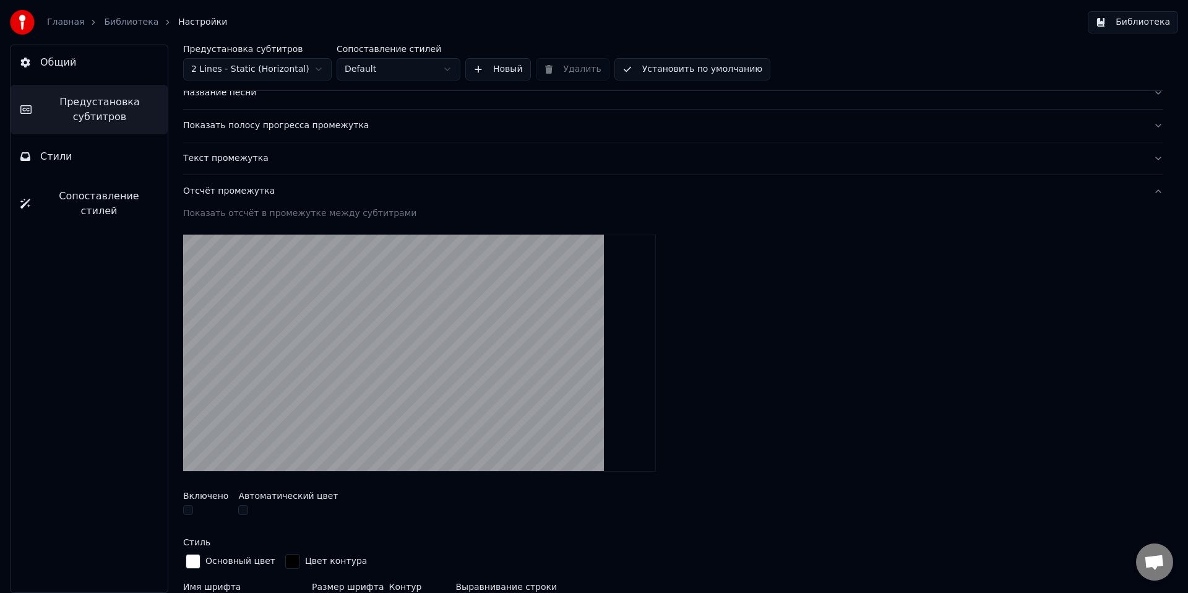
scroll to position [178, 0]
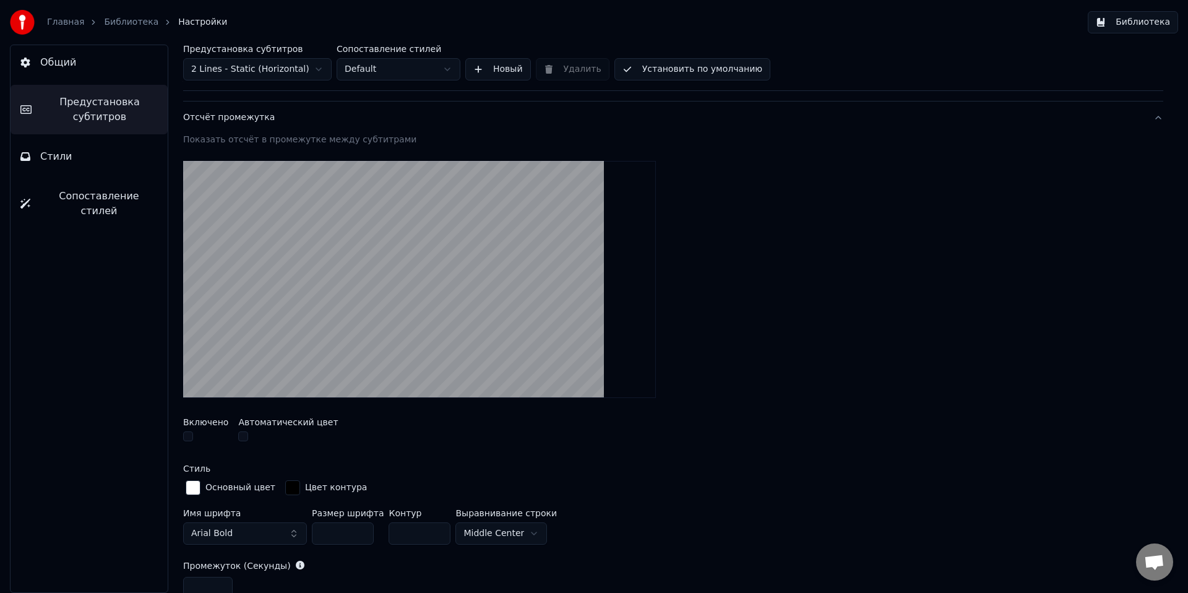
click at [243, 124] on button "Отсчёт промежутка" at bounding box center [673, 117] width 980 height 32
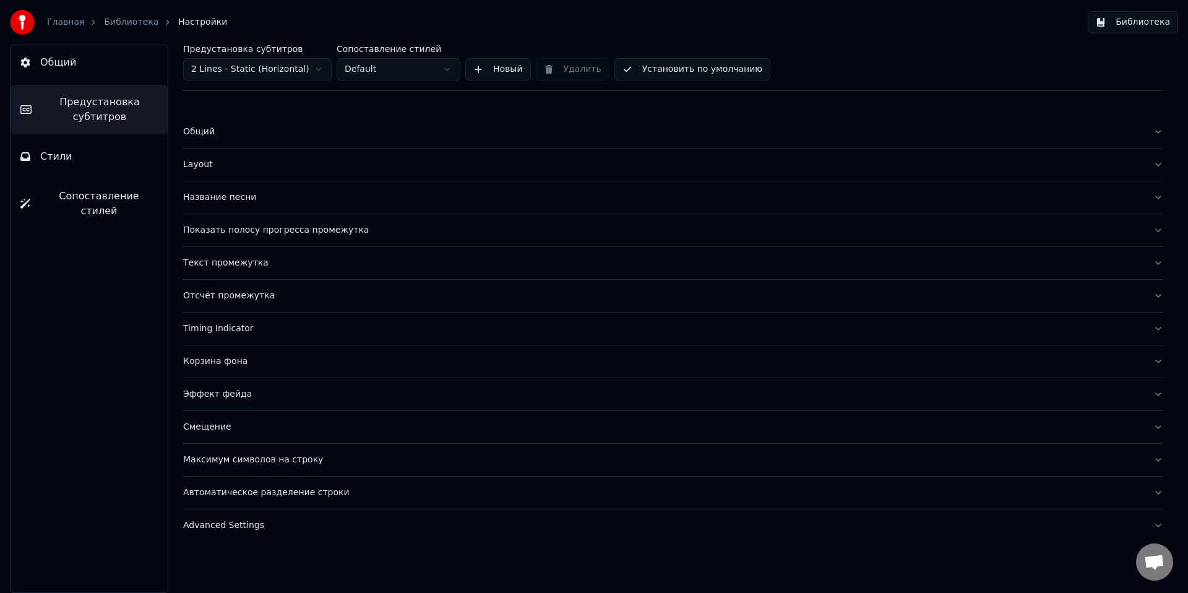
click at [230, 329] on div "Timing Indicator" at bounding box center [663, 328] width 960 height 12
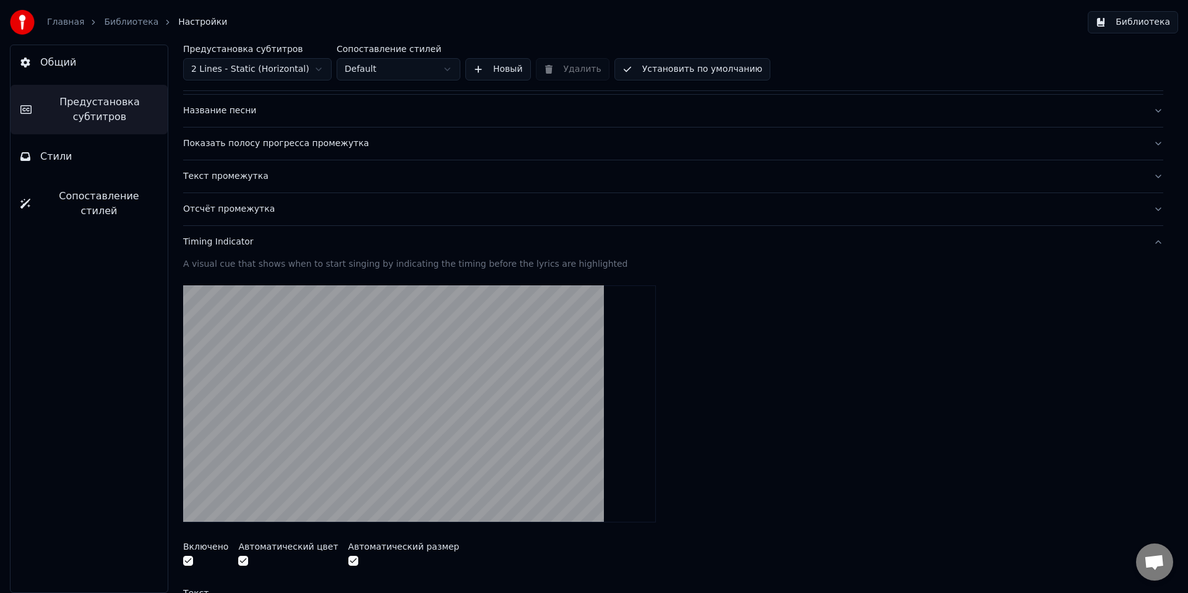
scroll to position [179, 0]
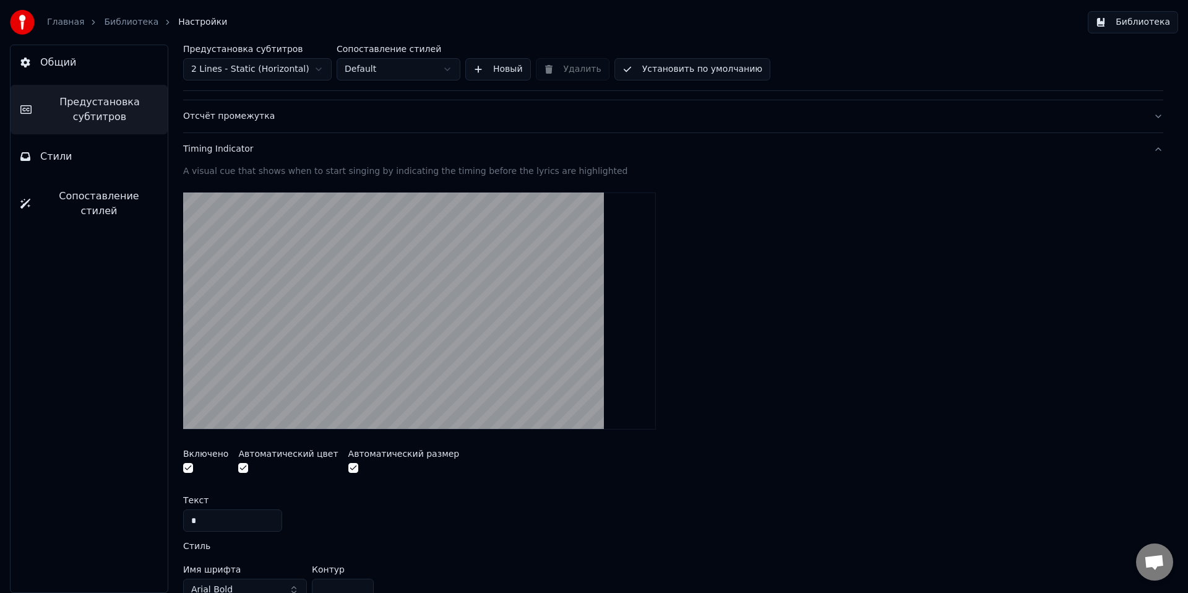
click at [188, 468] on button "button" at bounding box center [188, 468] width 10 height 10
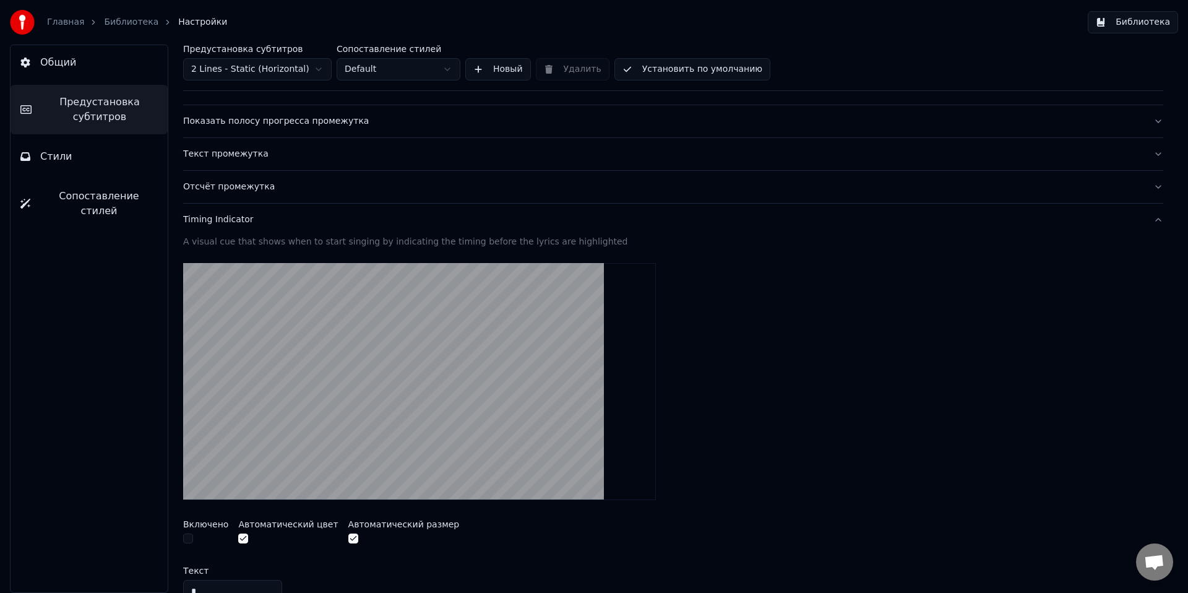
scroll to position [0, 0]
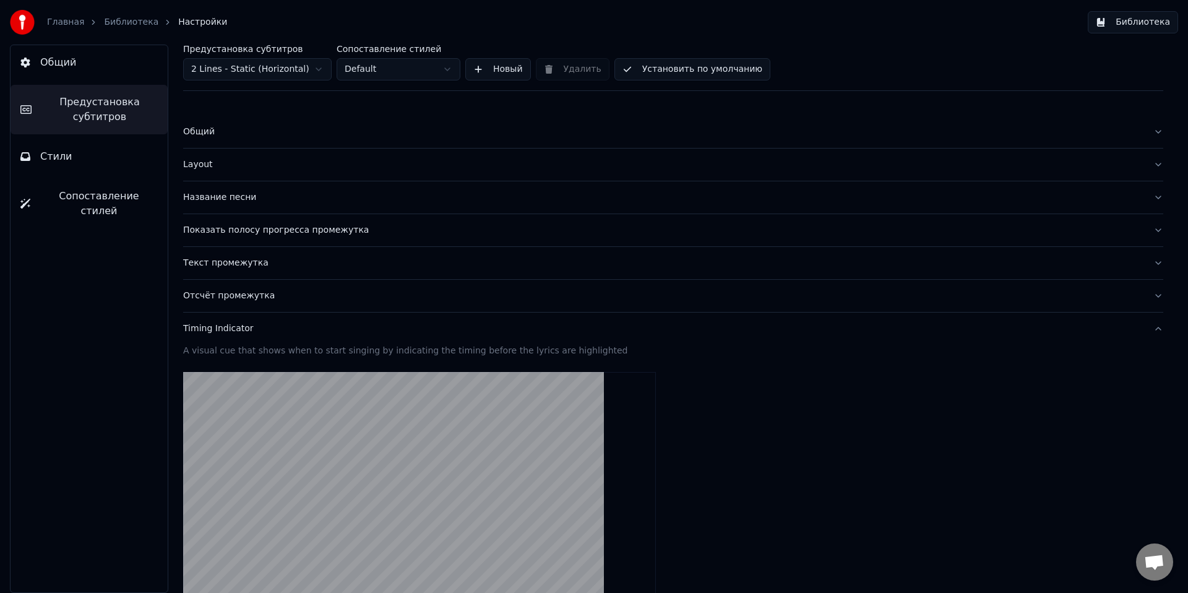
click at [58, 69] on span "Общий" at bounding box center [58, 62] width 36 height 15
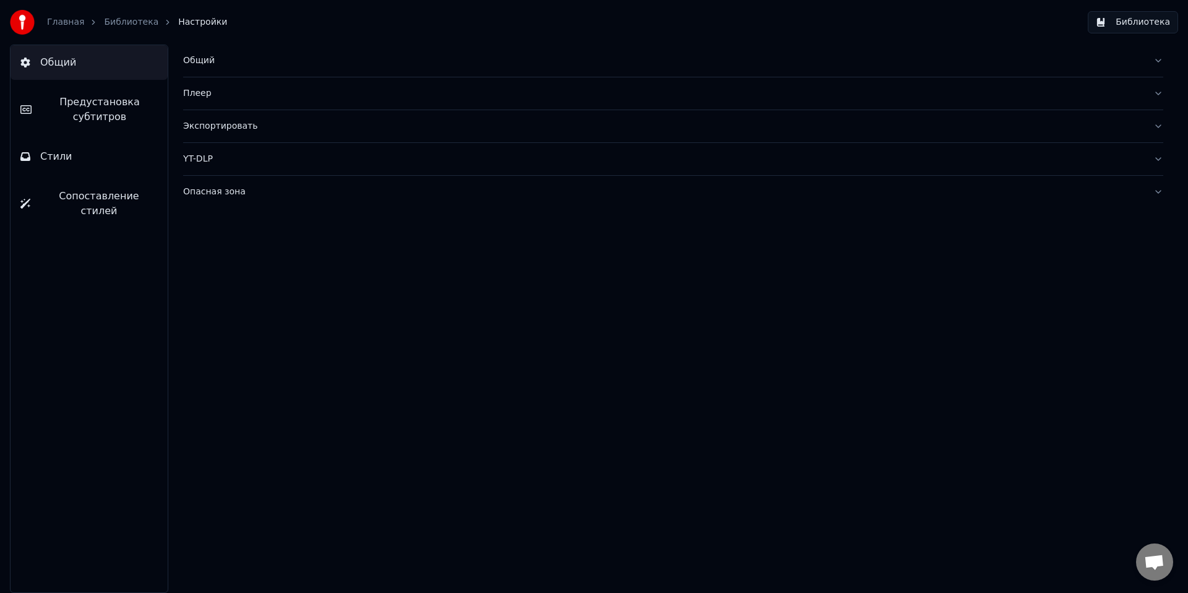
click at [139, 27] on link "Библиотека" at bounding box center [131, 22] width 54 height 12
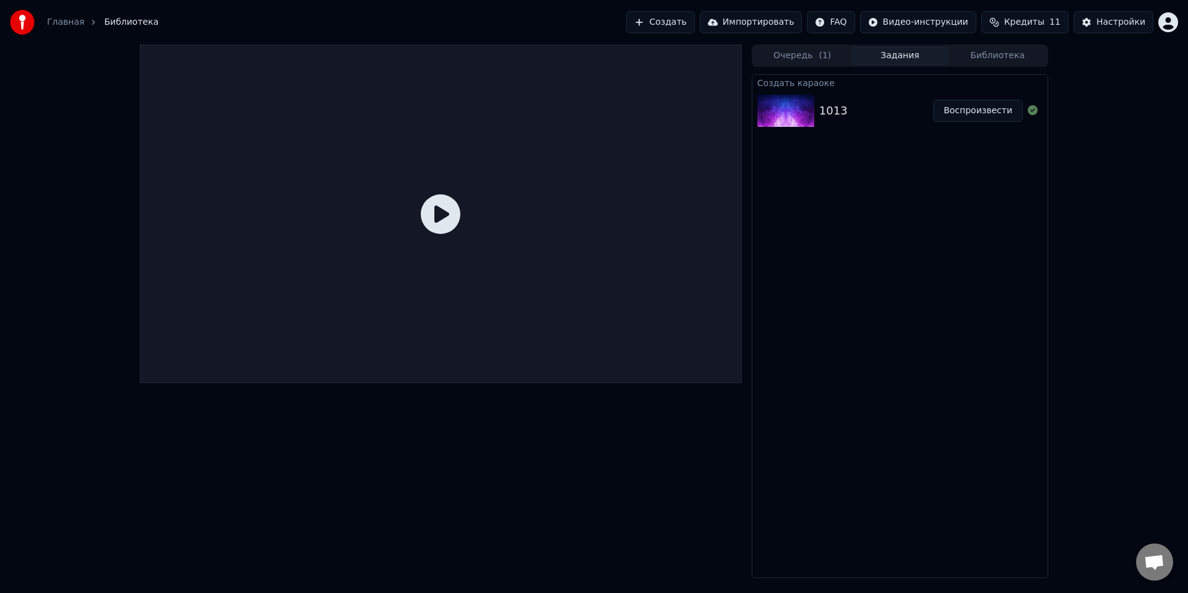
click at [841, 113] on div "1013" at bounding box center [833, 110] width 28 height 17
click at [979, 109] on button "Воспроизвести" at bounding box center [978, 111] width 90 height 22
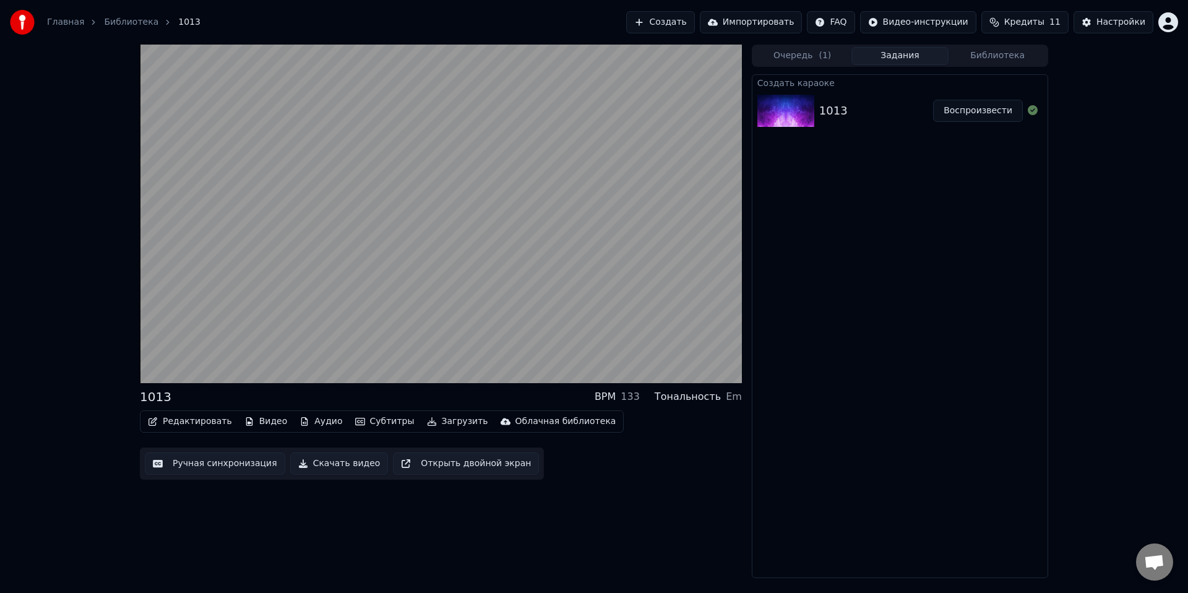
click at [181, 421] on button "Редактировать" at bounding box center [190, 421] width 94 height 17
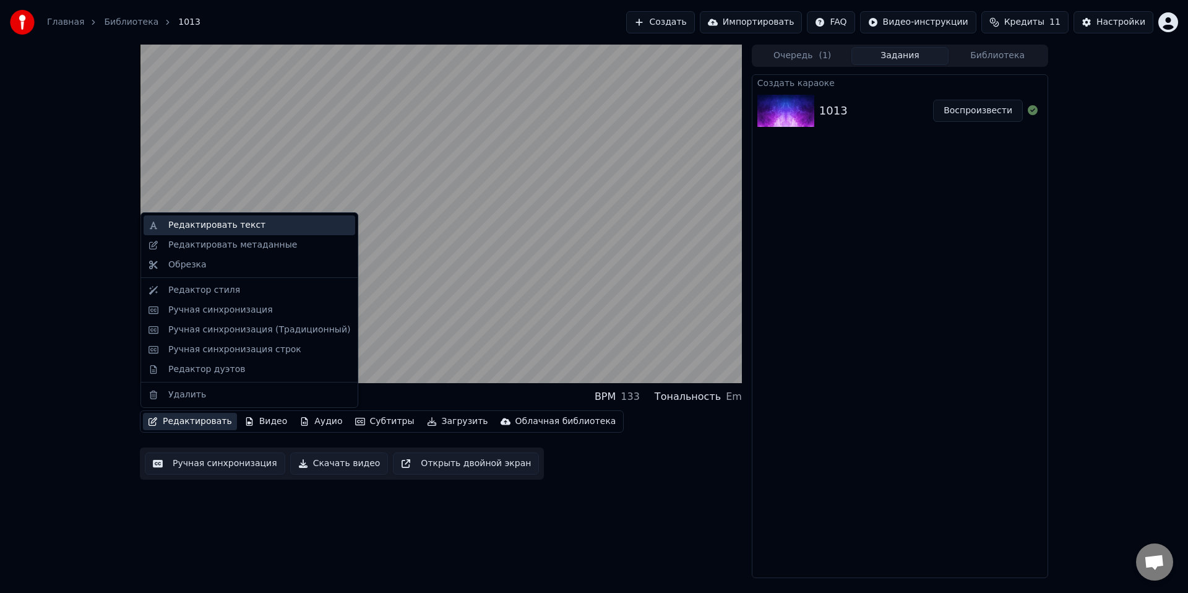
click at [215, 226] on div "Редактировать текст" at bounding box center [216, 225] width 97 height 12
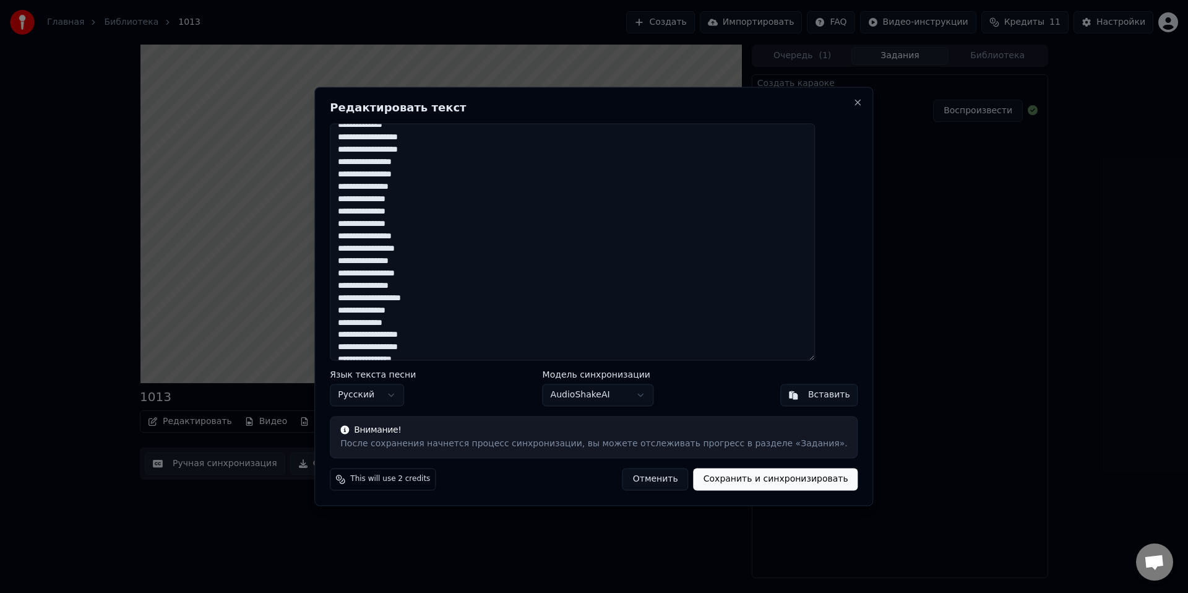
scroll to position [269, 0]
click at [632, 478] on button "Отменить" at bounding box center [655, 479] width 66 height 22
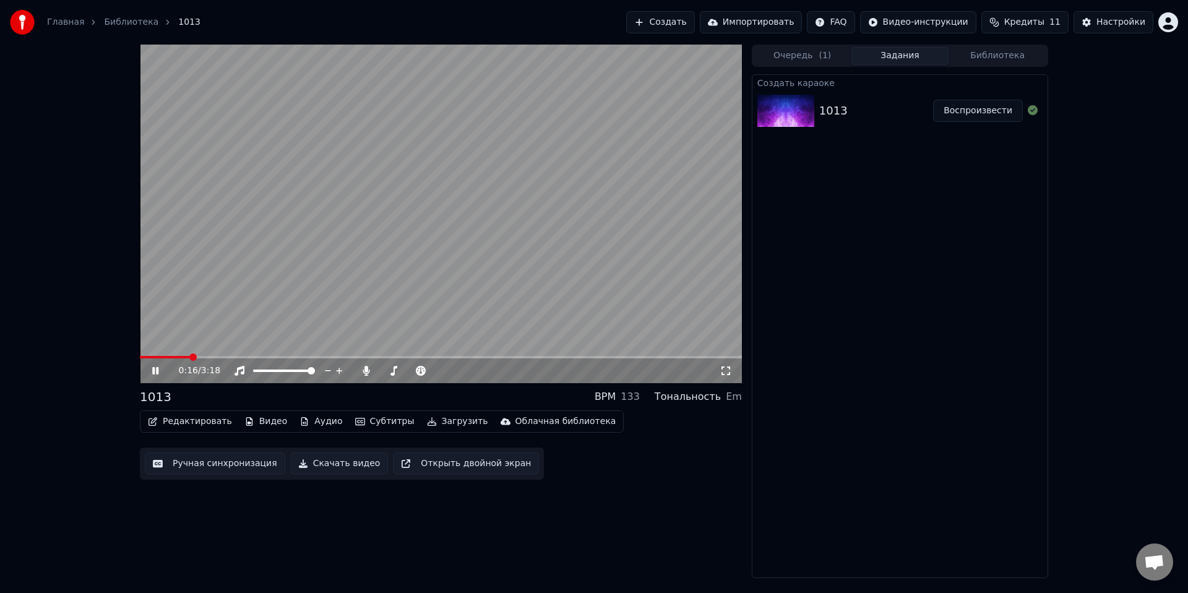
click at [188, 421] on button "Редактировать" at bounding box center [190, 421] width 94 height 17
click at [257, 531] on div "0:17 / 3:18 1013 BPM 133 Тональность Em Редактировать Видео Аудио Субтитры Загр…" at bounding box center [441, 311] width 602 height 533
drag, startPoint x: 183, startPoint y: 353, endPoint x: 137, endPoint y: 366, distance: 47.2
click at [100, 365] on div "0:21 / 3:18 1013 BPM 133 Тональность Em Редактировать Видео Аудио Субтитры Загр…" at bounding box center [594, 311] width 1188 height 533
click at [140, 358] on span at bounding box center [140, 357] width 0 height 2
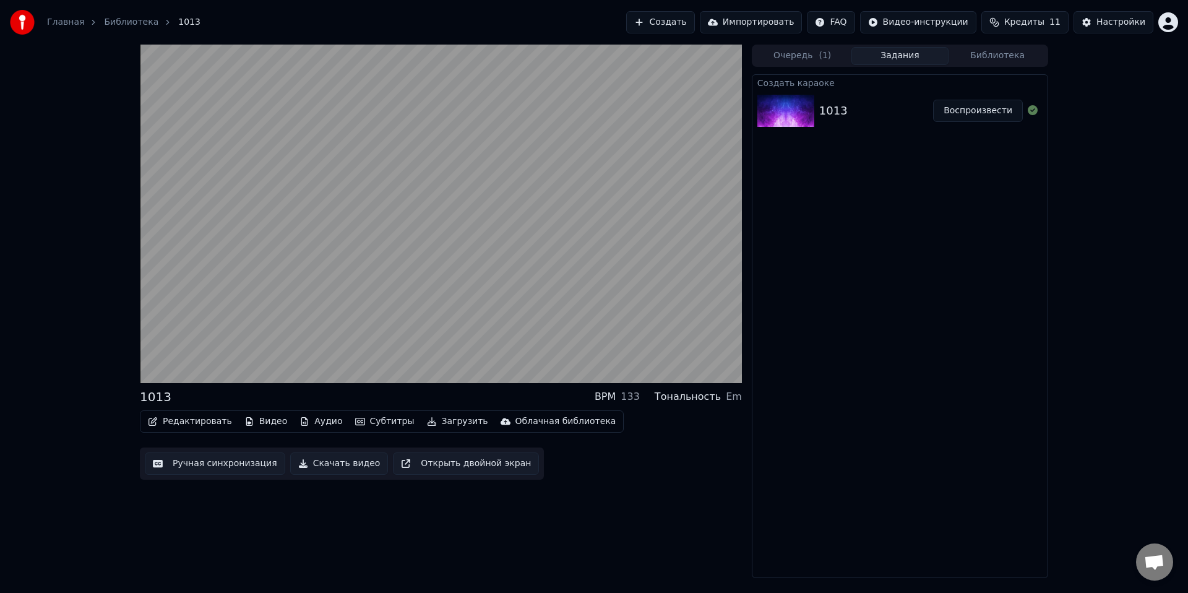
click at [174, 420] on button "Редактировать" at bounding box center [190, 421] width 94 height 17
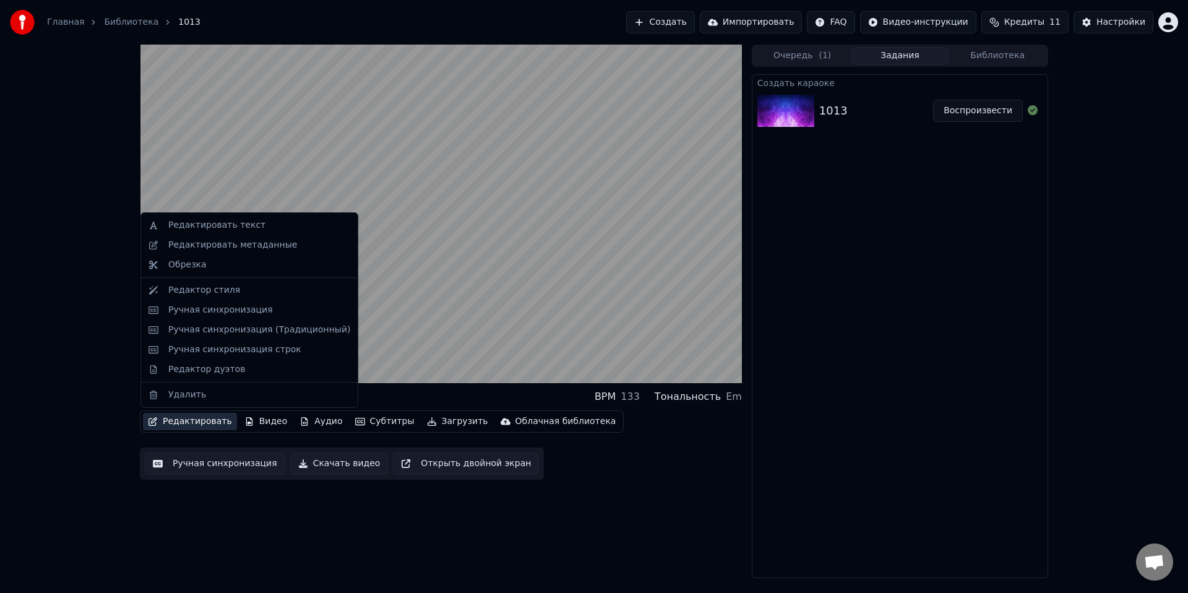
click at [204, 458] on button "Ручная синхронизация" at bounding box center [215, 463] width 140 height 22
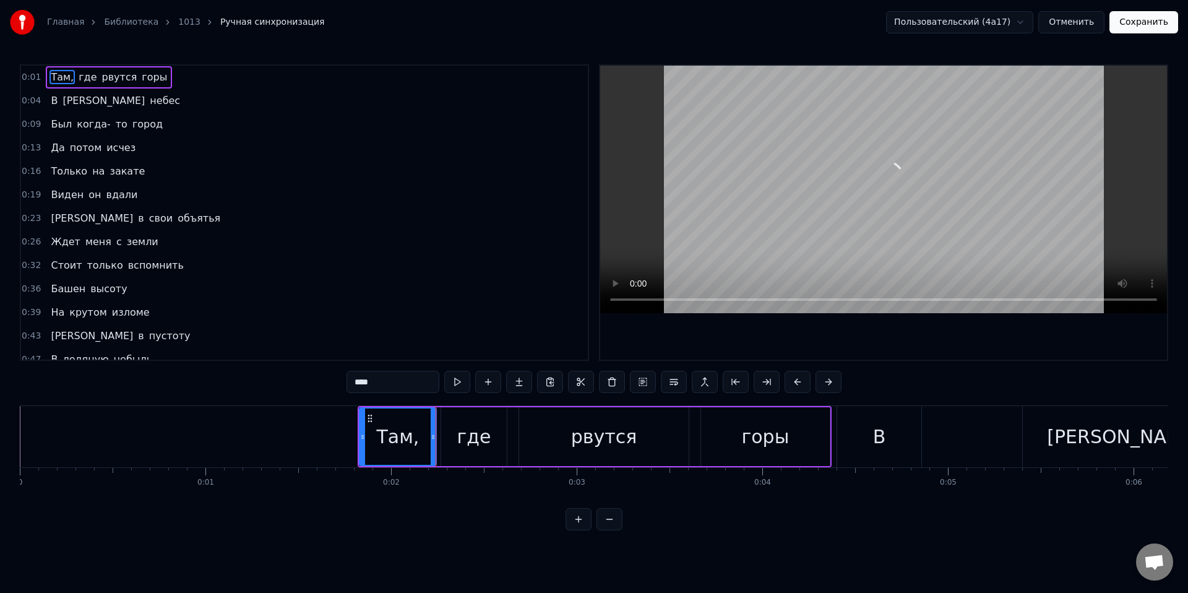
click at [450, 544] on html "Главная Библиотека 1013 Ручная синхронизация Пользовательский (4a17) Отменить С…" at bounding box center [594, 275] width 1188 height 550
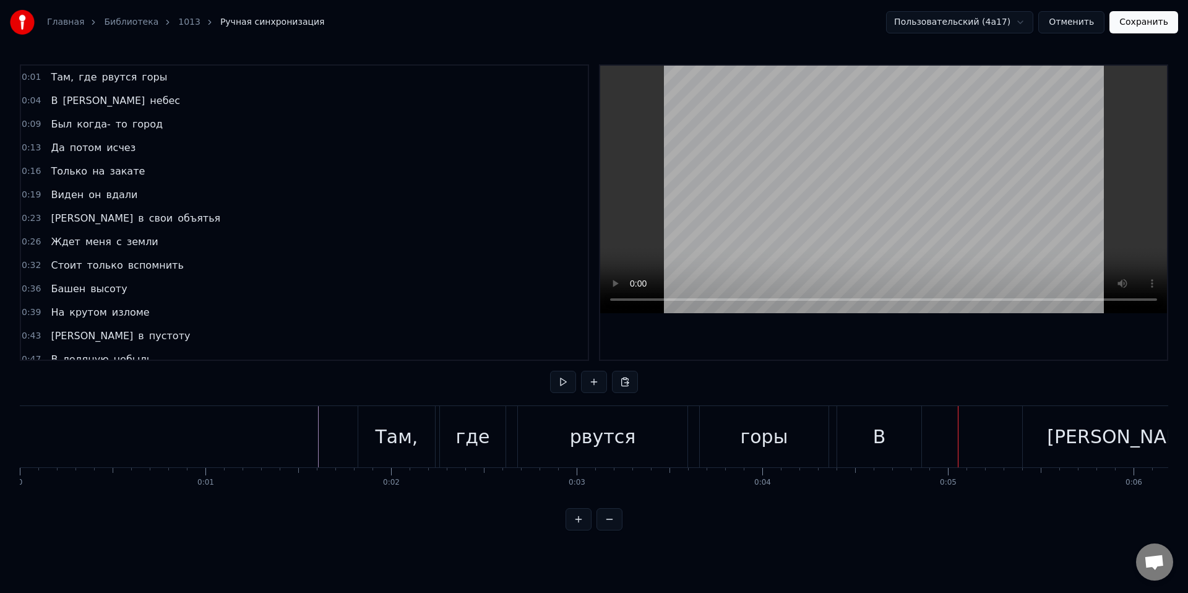
click at [863, 440] on div "В" at bounding box center [879, 436] width 84 height 61
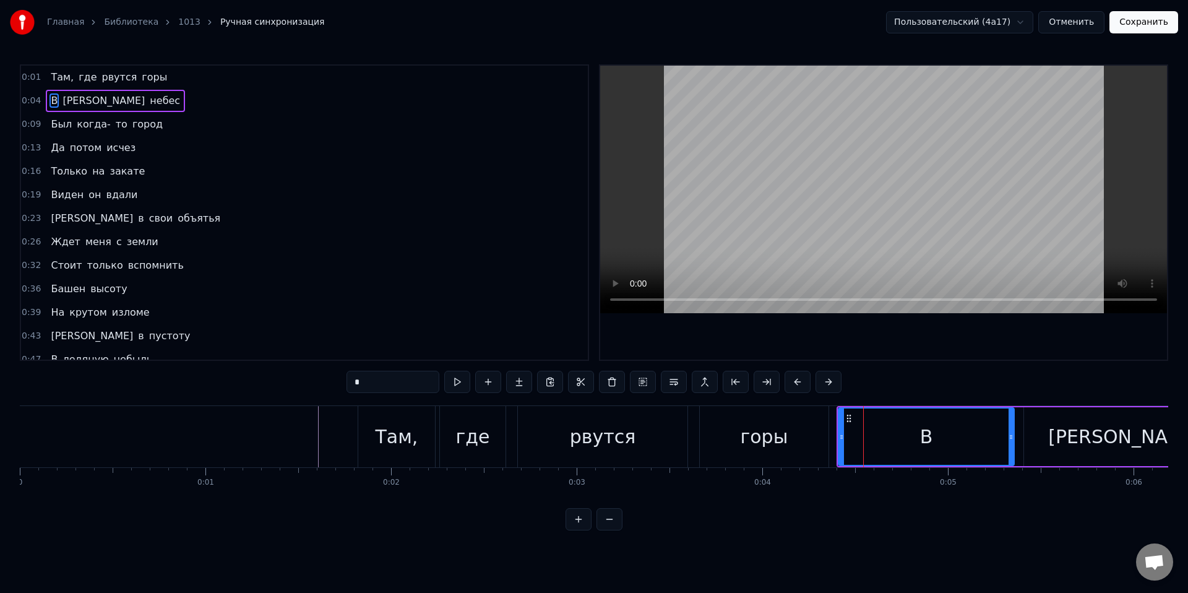
drag, startPoint x: 919, startPoint y: 445, endPoint x: 1010, endPoint y: 460, distance: 91.5
click at [1010, 460] on div at bounding box center [1011, 436] width 5 height 56
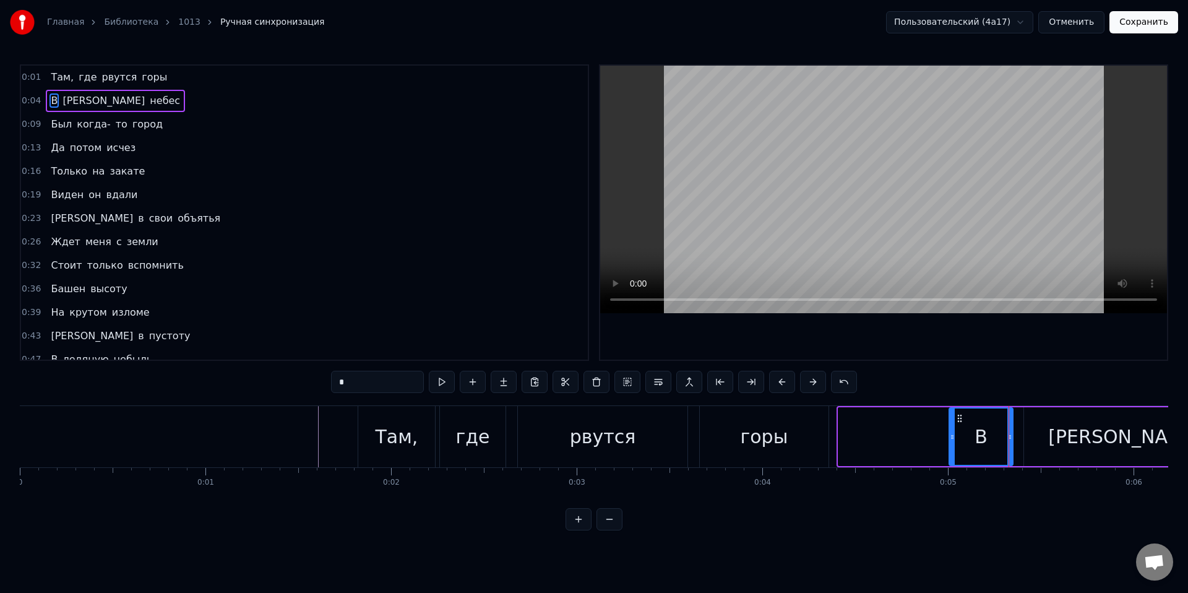
drag, startPoint x: 843, startPoint y: 441, endPoint x: 936, endPoint y: 451, distance: 93.4
click at [950, 452] on div at bounding box center [952, 436] width 5 height 56
click at [811, 401] on div "0:01 Там, где рвутся горы 0:04 В синеву небес 0:09 Был когда- то город 0:13 Да …" at bounding box center [594, 297] width 1148 height 466
click at [806, 426] on div "горы" at bounding box center [764, 436] width 129 height 61
type input "****"
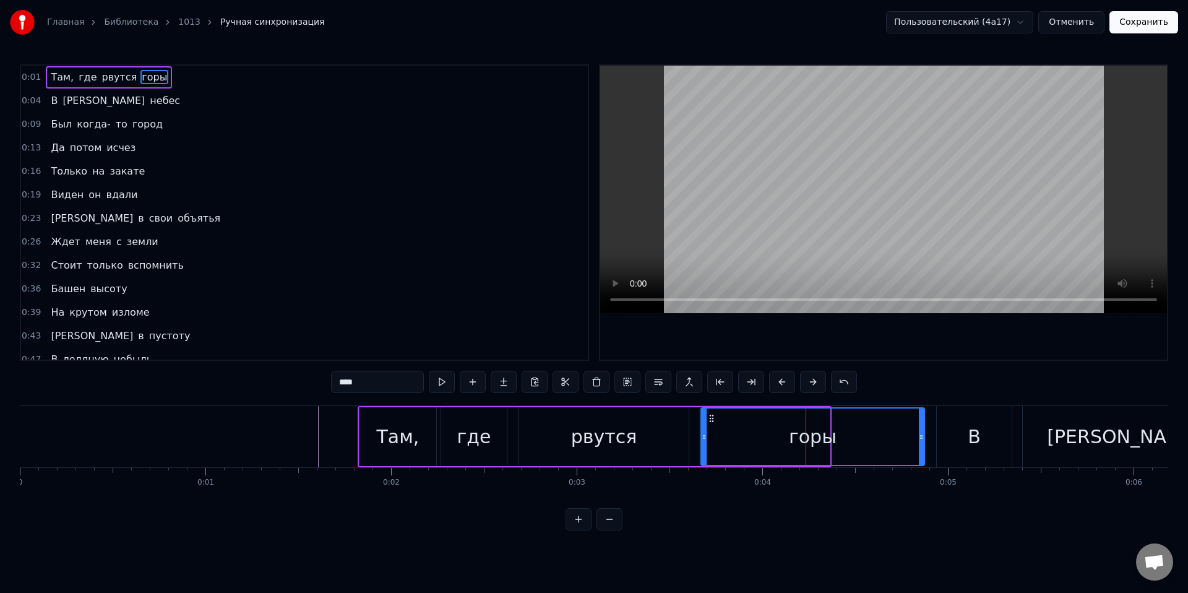
drag, startPoint x: 829, startPoint y: 437, endPoint x: 923, endPoint y: 449, distance: 94.2
click at [923, 449] on div at bounding box center [921, 436] width 5 height 56
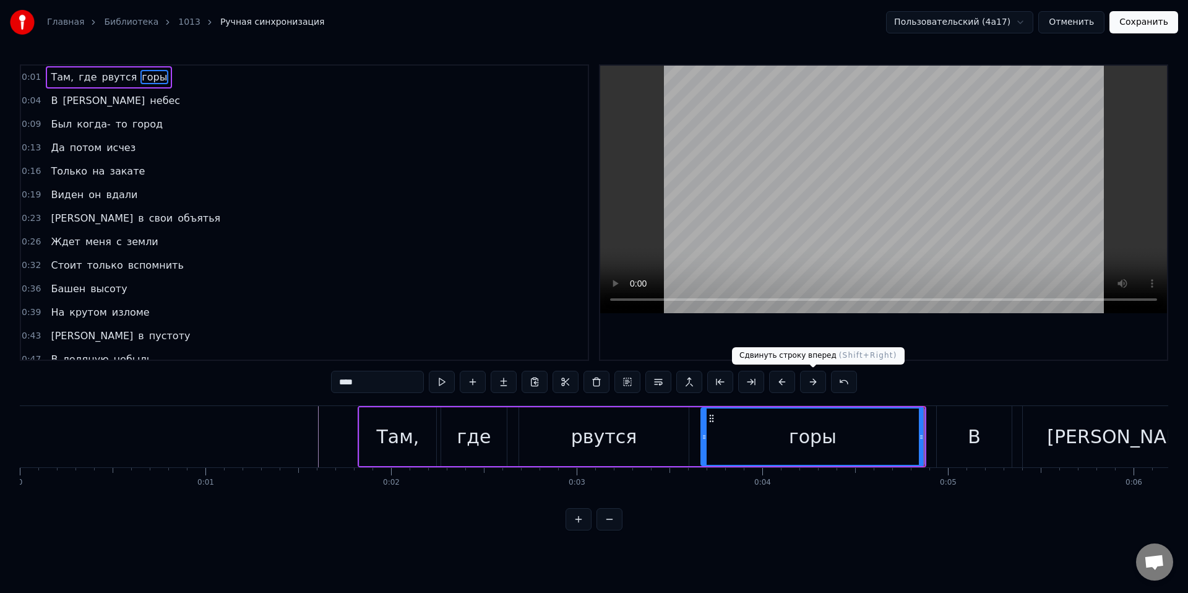
click at [904, 378] on div "0:01 Там, где рвутся горы 0:04 В синеву небес 0:09 Был когда- то город 0:13 Да …" at bounding box center [594, 297] width 1148 height 466
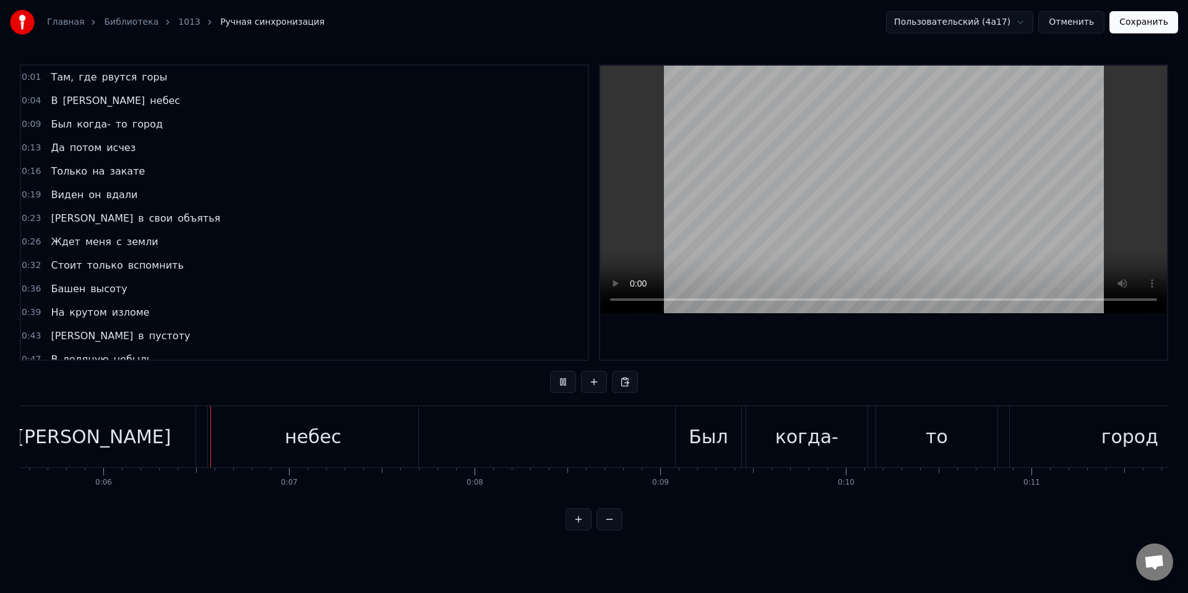
scroll to position [0, 1031]
drag, startPoint x: 207, startPoint y: 402, endPoint x: 161, endPoint y: 382, distance: 49.1
click at [129, 404] on div "0:01 Там, где рвутся горы 0:04 В синеву небес 0:09 Был когда- то город 0:13 Да …" at bounding box center [594, 297] width 1148 height 466
drag, startPoint x: 164, startPoint y: 383, endPoint x: 106, endPoint y: 405, distance: 62.3
click at [79, 394] on div "0:01 Там, где рвутся горы 0:04 В синеву небес 0:09 Был когда- то город 0:13 Да …" at bounding box center [594, 297] width 1148 height 466
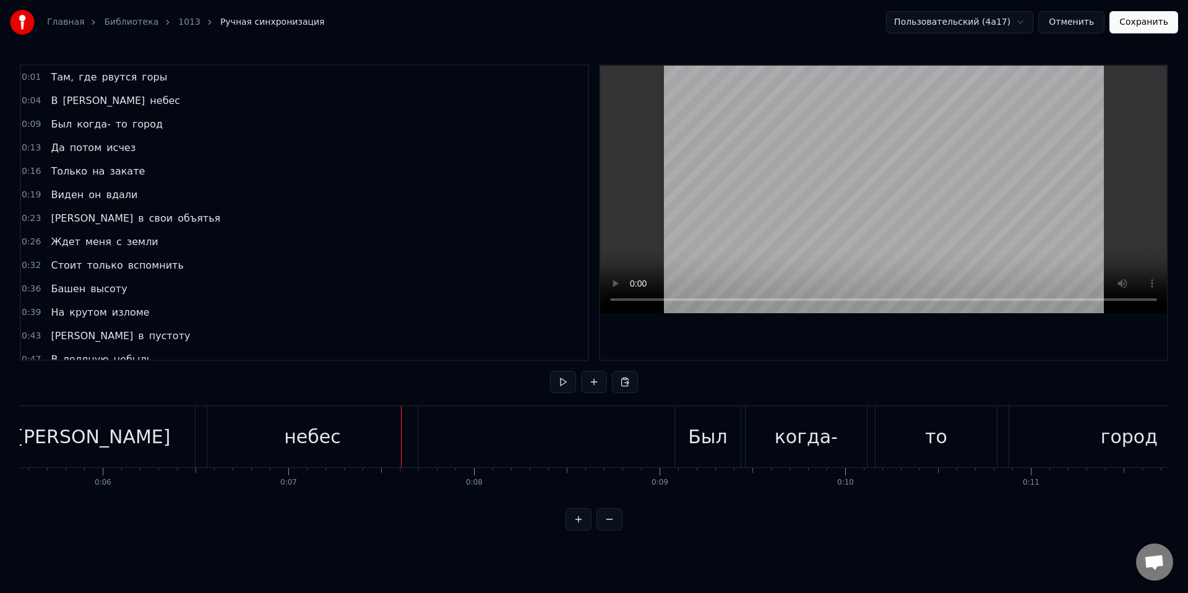
scroll to position [0, 0]
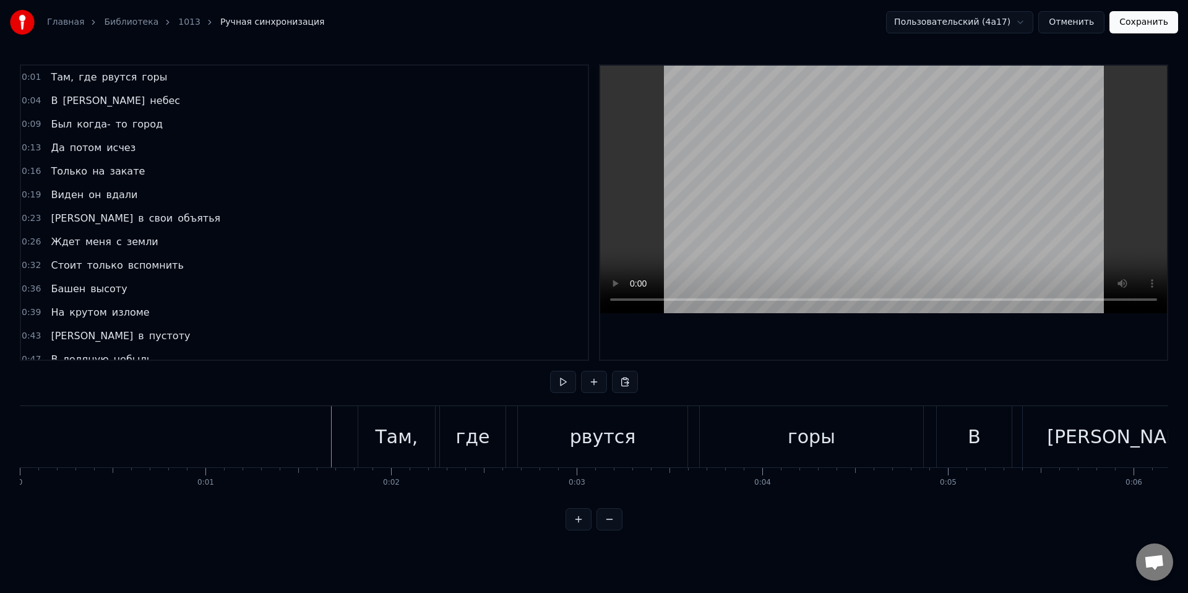
click at [723, 415] on div "горы" at bounding box center [811, 436] width 223 height 61
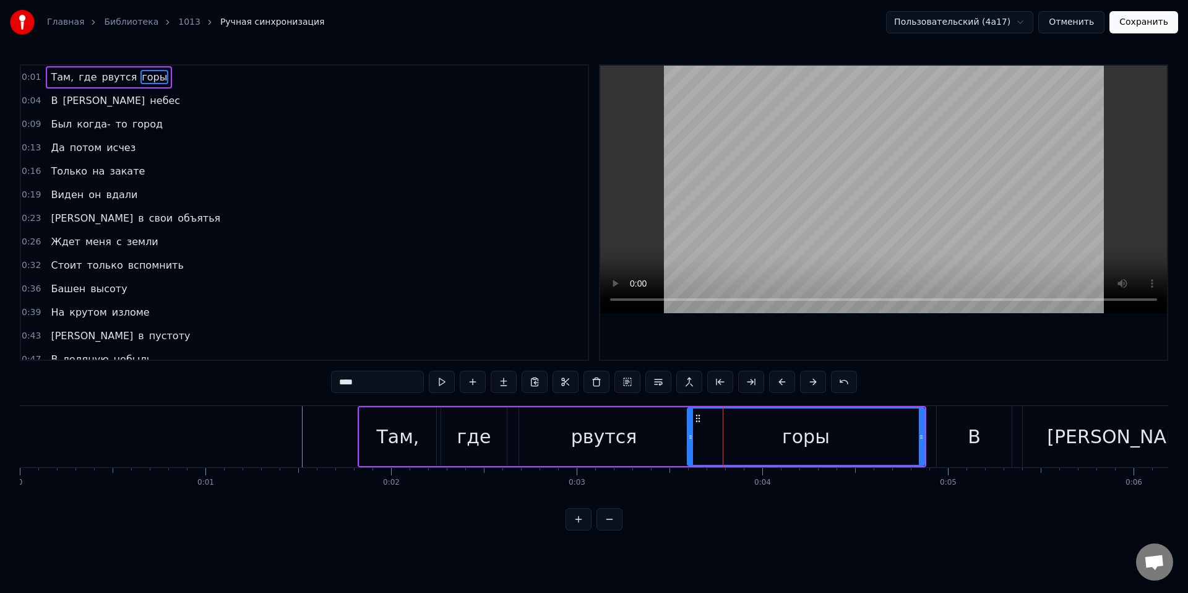
drag, startPoint x: 703, startPoint y: 422, endPoint x: 690, endPoint y: 419, distance: 14.0
click at [690, 419] on div at bounding box center [690, 436] width 5 height 56
click at [647, 400] on div "0:01 Там, где рвутся горы 0:04 В синеву небес 0:09 Был когда- то город 0:13 Да …" at bounding box center [594, 297] width 1148 height 466
click at [390, 438] on div "Там," at bounding box center [398, 437] width 43 height 28
type input "****"
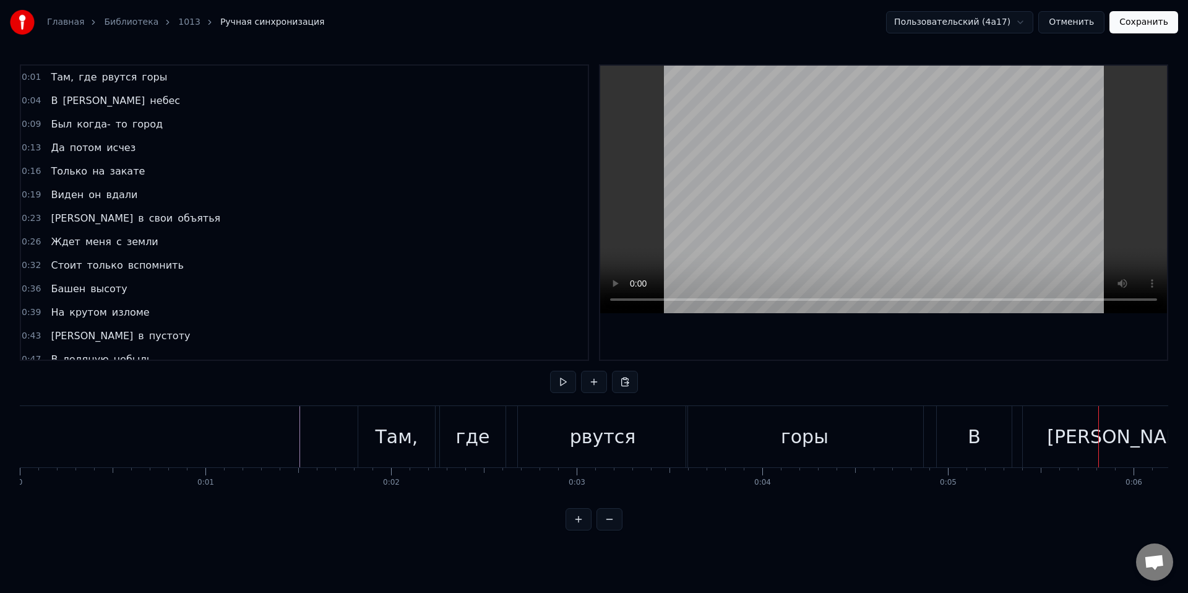
click at [901, 376] on div "0:01 Там, где рвутся горы 0:04 В синеву небес 0:09 Был когда- то город 0:13 Да …" at bounding box center [594, 297] width 1148 height 466
click at [908, 392] on div "0:01 Там, где рвутся горы 0:04 В синеву небес 0:09 Был когда- то город 0:13 Да …" at bounding box center [594, 297] width 1148 height 466
click at [897, 416] on div "горы" at bounding box center [804, 436] width 237 height 61
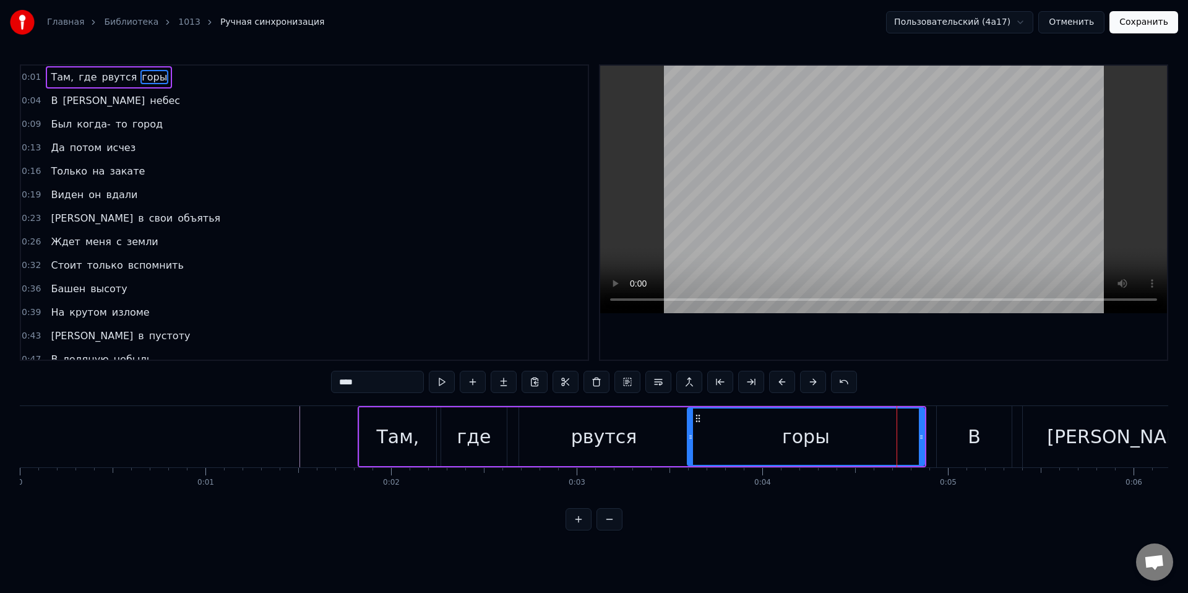
click at [914, 372] on div "0:01 Там, где рвутся горы 0:04 В синеву небес 0:09 Был когда- то город 0:13 Да …" at bounding box center [594, 297] width 1148 height 466
click at [904, 396] on div "0:01 Там, где рвутся горы 0:04 В синеву небес 0:09 Был когда- то город 0:13 Да …" at bounding box center [594, 297] width 1148 height 466
click at [931, 402] on div "0:01 Там, где рвутся горы 0:04 В синеву небес 0:09 Был когда- то город 0:13 Да …" at bounding box center [594, 297] width 1148 height 466
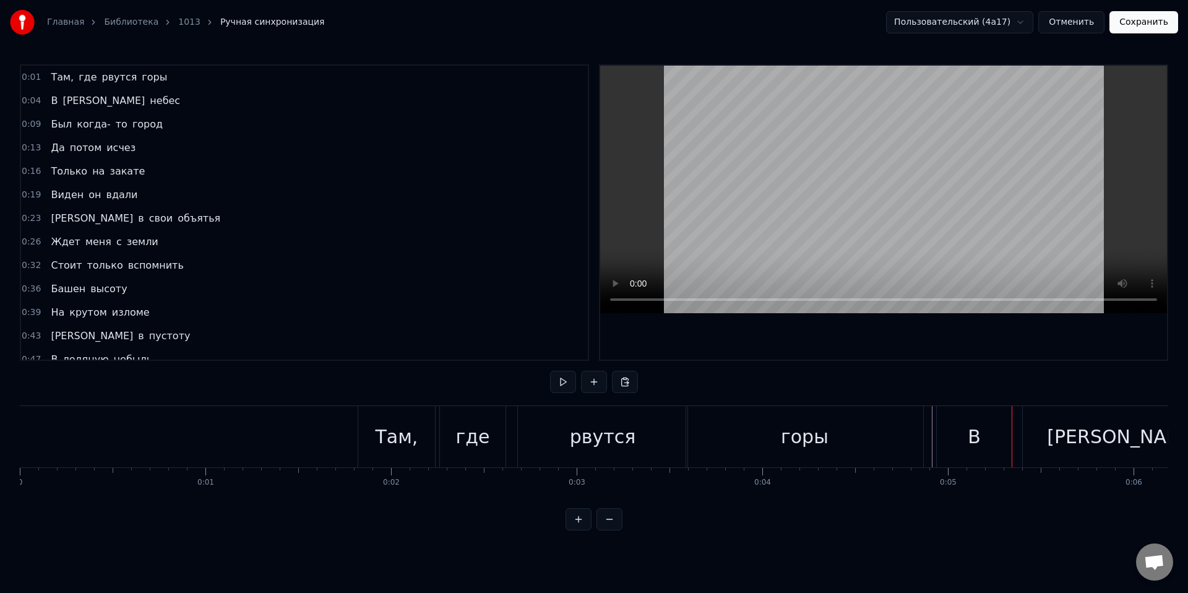
click at [976, 415] on div "В" at bounding box center [974, 436] width 75 height 61
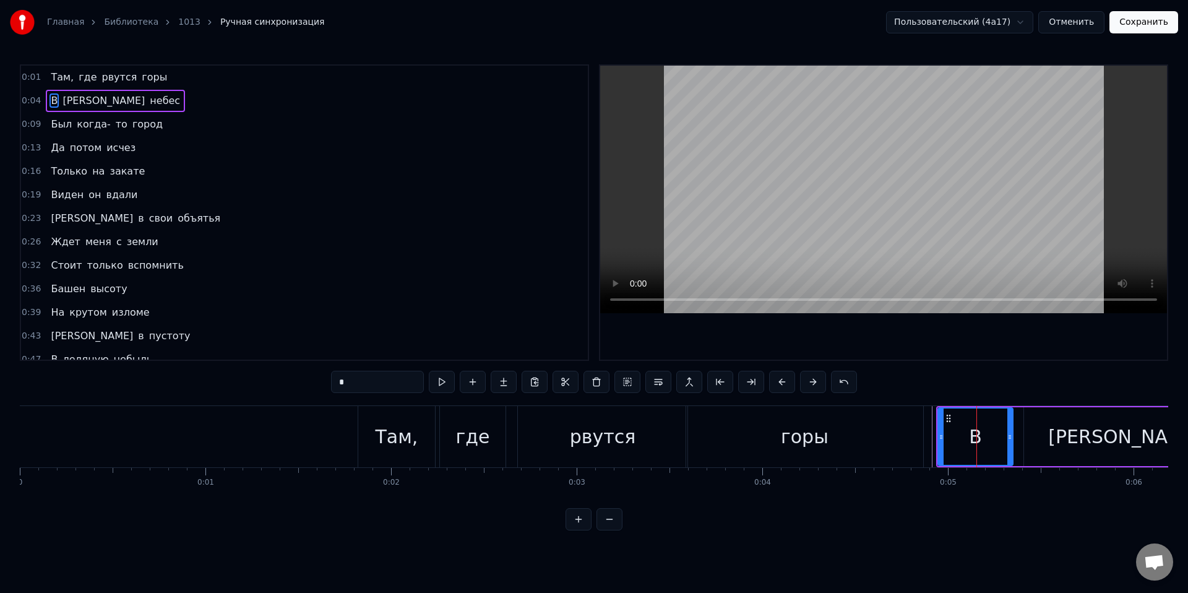
click at [1052, 435] on div "[PERSON_NAME]" at bounding box center [1125, 436] width 203 height 59
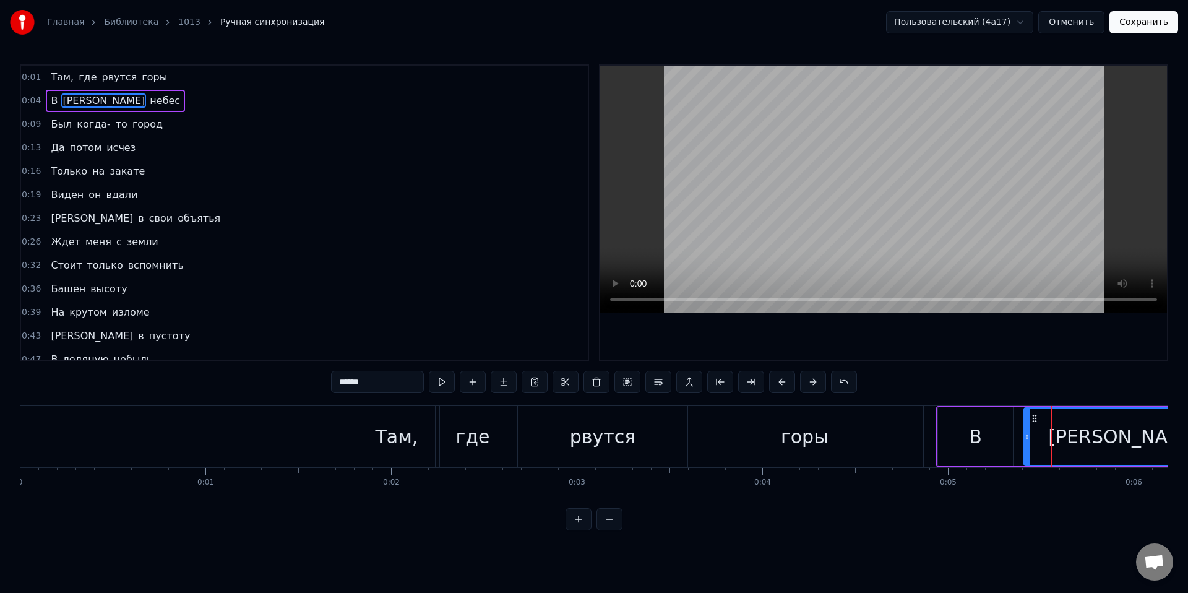
click at [984, 432] on div "В" at bounding box center [975, 436] width 75 height 59
type input "*"
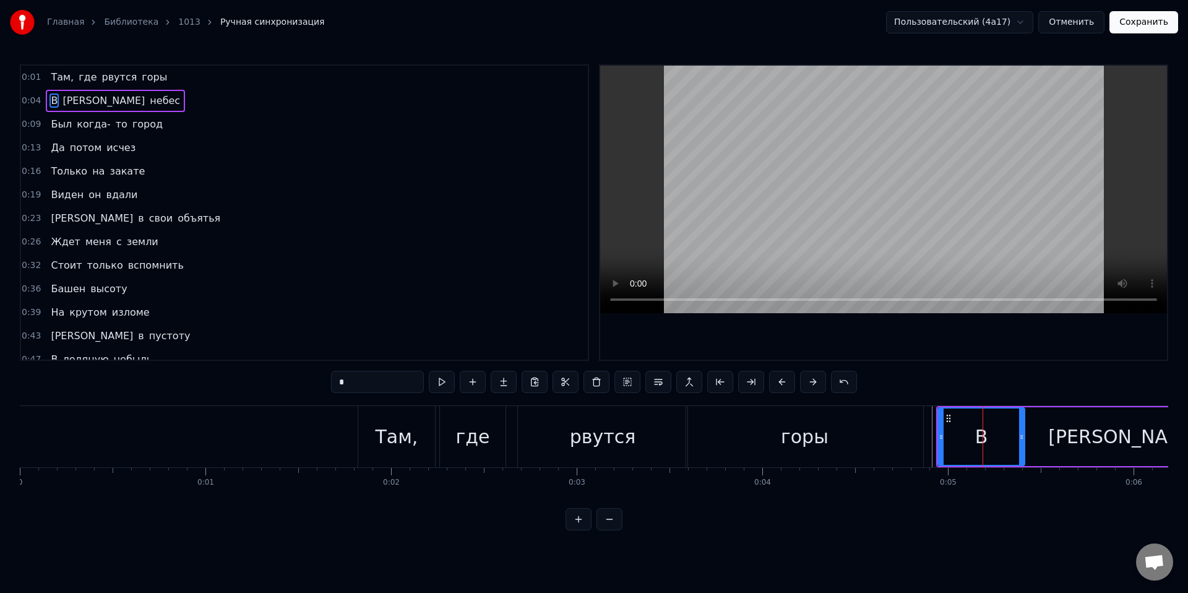
drag, startPoint x: 1010, startPoint y: 432, endPoint x: 1022, endPoint y: 433, distance: 11.8
click at [1022, 433] on icon at bounding box center [1021, 437] width 5 height 10
drag, startPoint x: 941, startPoint y: 439, endPoint x: 991, endPoint y: 445, distance: 49.9
click at [991, 445] on div at bounding box center [990, 436] width 5 height 56
click at [923, 379] on div "0:01 Там, где рвутся горы 0:05 В синеву небес 0:09 Был когда- то город 0:13 Да …" at bounding box center [594, 297] width 1148 height 466
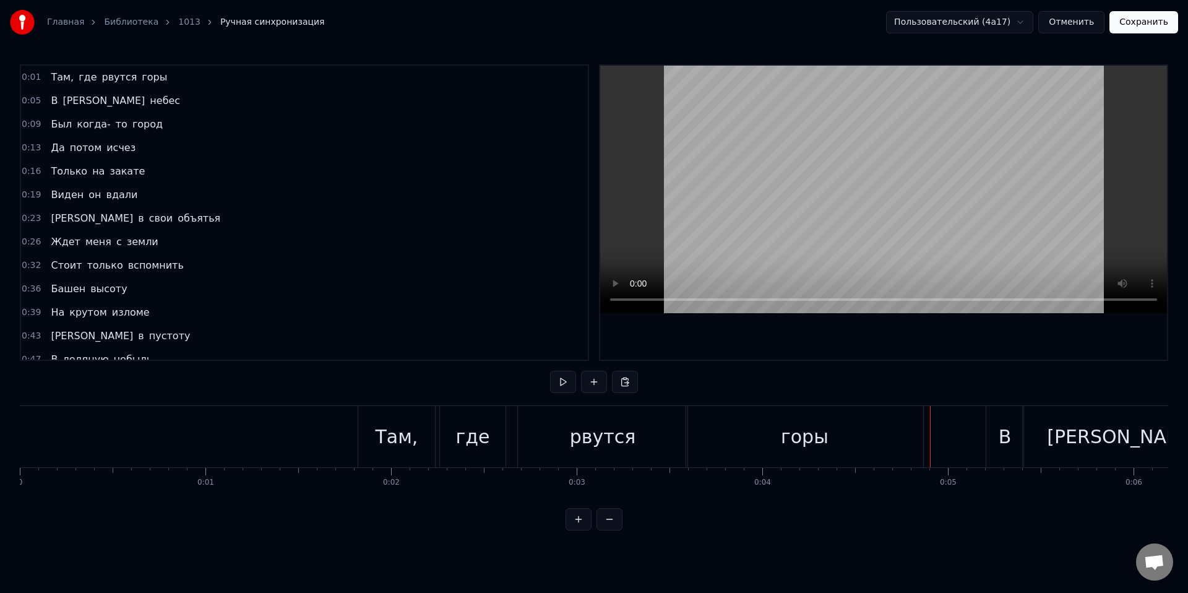
drag, startPoint x: 930, startPoint y: 420, endPoint x: 856, endPoint y: 420, distance: 74.2
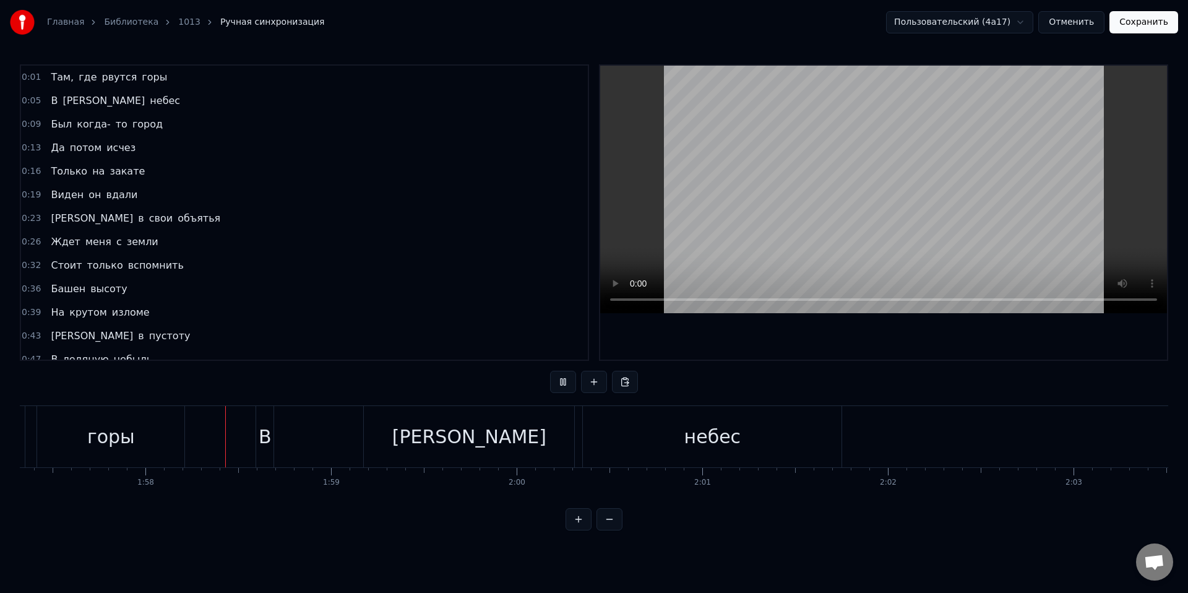
scroll to position [0, 21782]
click at [259, 428] on div "В" at bounding box center [260, 437] width 13 height 28
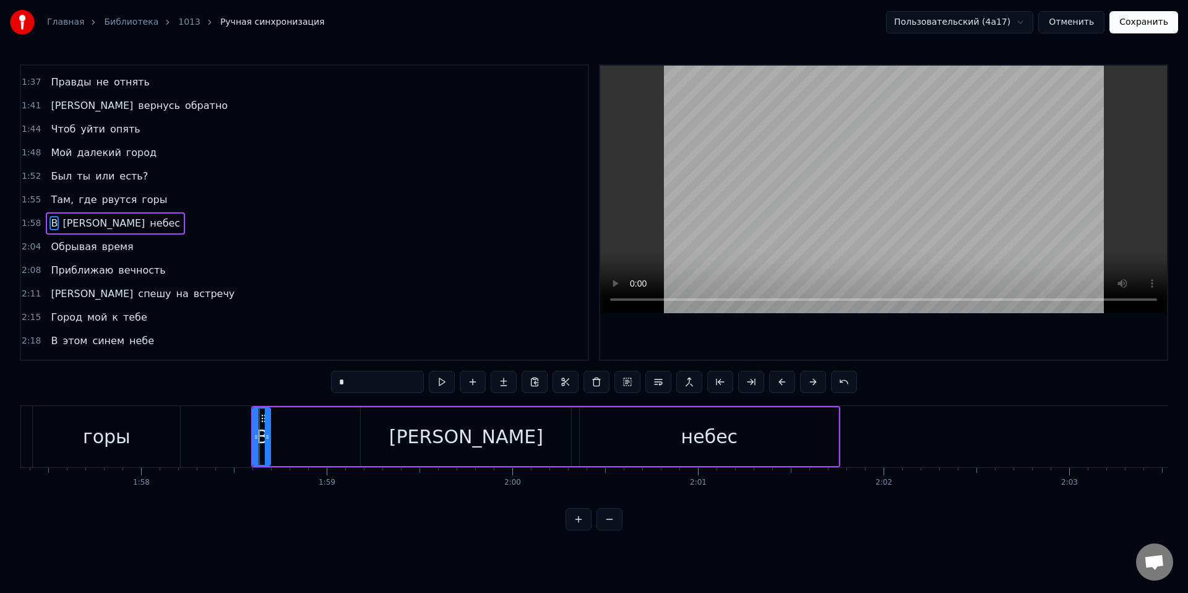
scroll to position [594, 0]
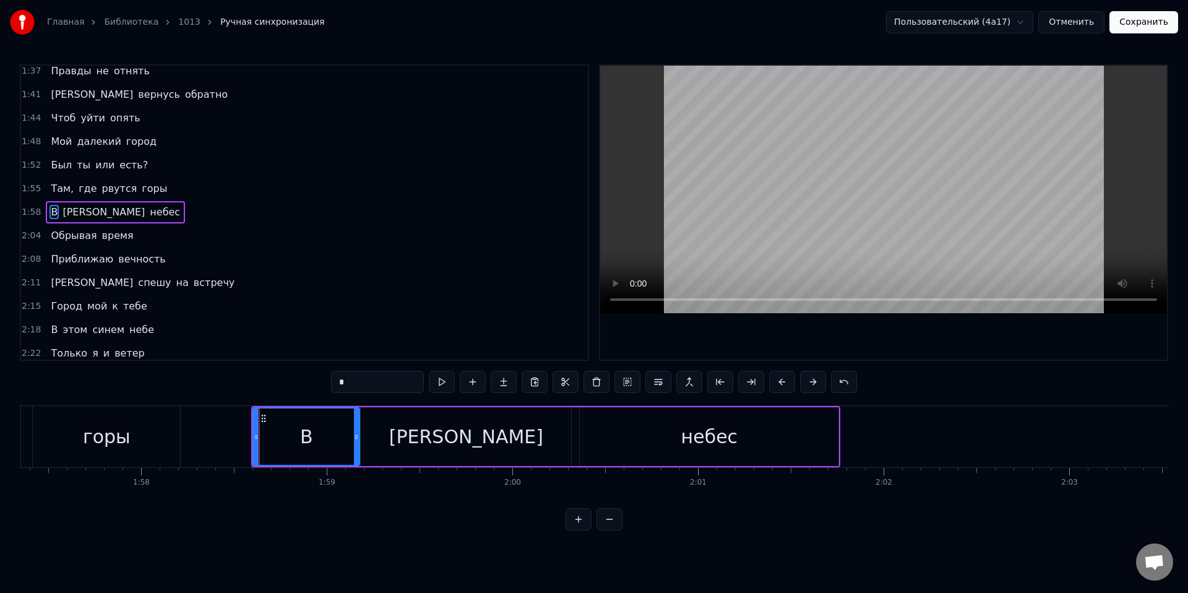
drag, startPoint x: 272, startPoint y: 439, endPoint x: 356, endPoint y: 450, distance: 85.5
click at [356, 450] on div at bounding box center [356, 436] width 5 height 56
drag, startPoint x: 256, startPoint y: 442, endPoint x: 332, endPoint y: 461, distance: 77.7
click at [332, 461] on div at bounding box center [331, 436] width 5 height 56
click at [272, 550] on html "Главная Библиотека 1013 Ручная синхронизация Пользовательский (4a17) Отменить С…" at bounding box center [594, 275] width 1188 height 550
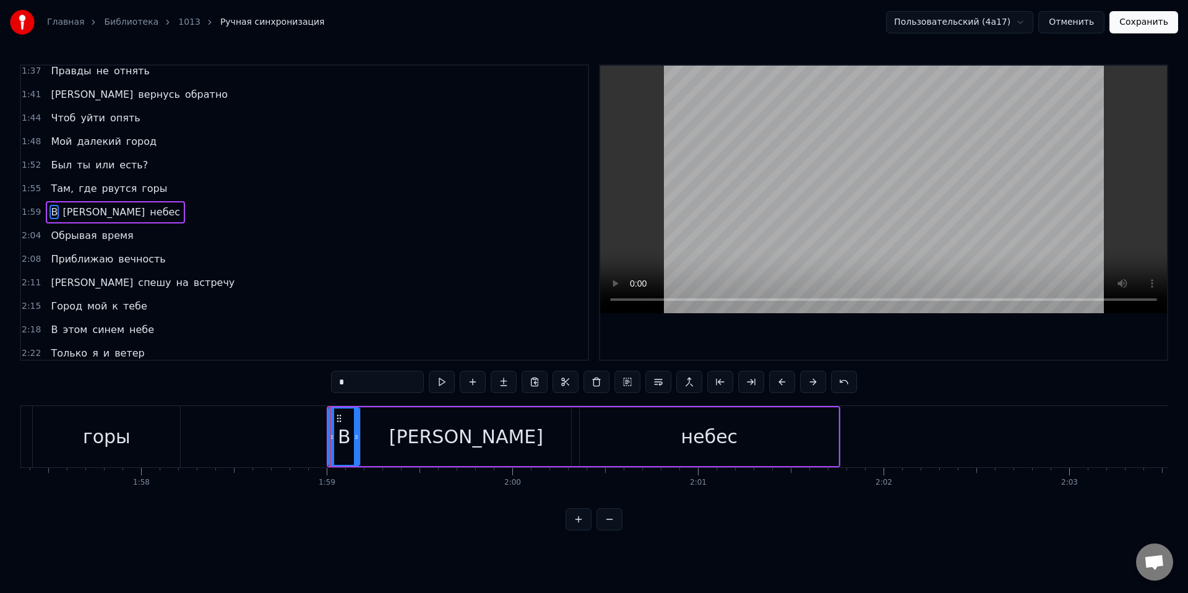
click at [169, 376] on div "0:01 Там, где рвутся горы 0:05 В синеву небес 0:09 Был когда- то город 0:13 Да …" at bounding box center [594, 297] width 1148 height 466
click at [150, 395] on div "0:01 Там, где рвутся горы 0:05 В синеву небес 0:09 Был когда- то город 0:13 Да …" at bounding box center [594, 297] width 1148 height 466
click at [126, 392] on div "0:01 Там, где рвутся горы 0:05 В синеву небес 0:09 Был когда- то город 0:13 Да …" at bounding box center [594, 297] width 1148 height 466
click at [124, 411] on div "горы" at bounding box center [106, 436] width 147 height 61
type input "****"
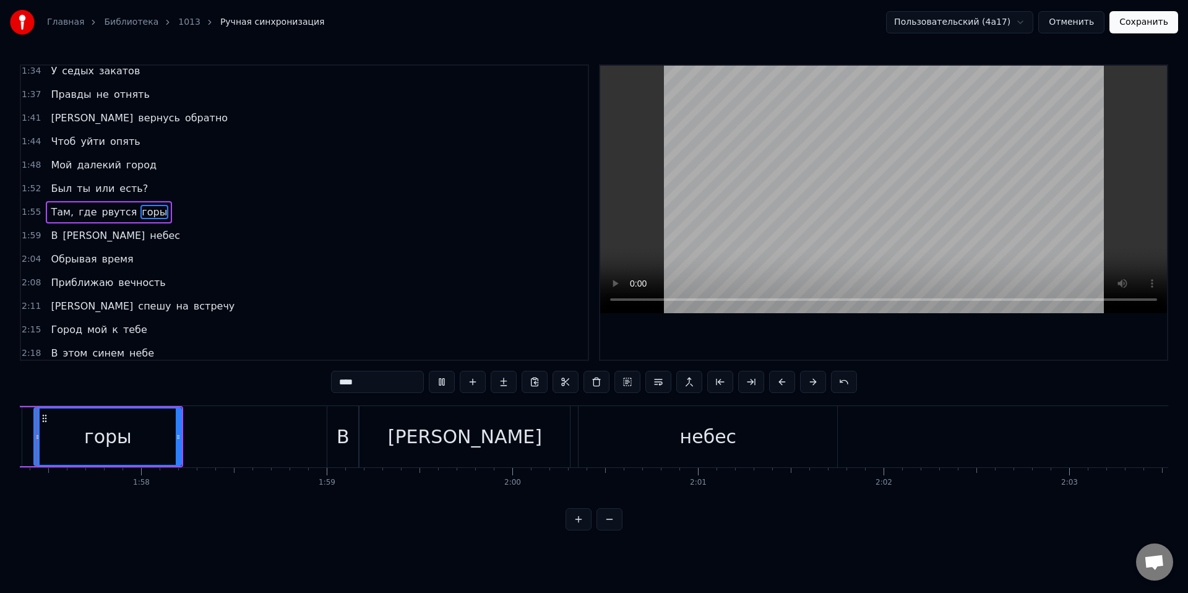
scroll to position [0, 21733]
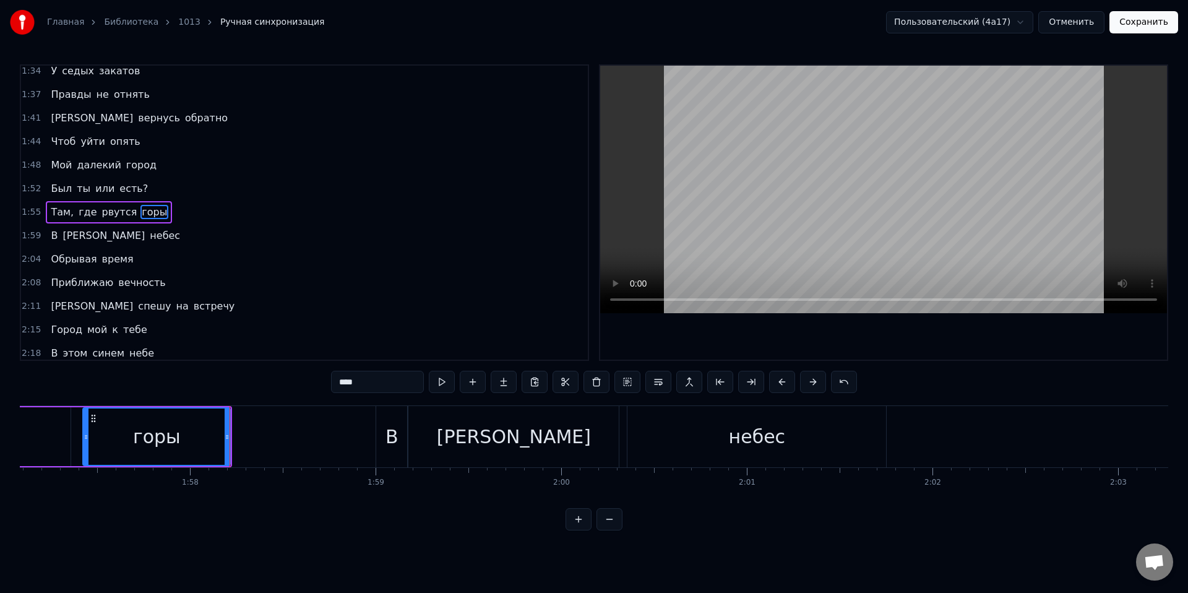
click at [226, 383] on div "0:01 Там, где рвутся горы 0:05 В синеву небес 0:09 Был когда- то город 0:13 Да …" at bounding box center [594, 297] width 1148 height 466
click at [251, 385] on div "0:01 Там, где рвутся горы 0:05 В синеву небес 0:09 Был когда- то город 0:13 Да …" at bounding box center [594, 297] width 1148 height 466
click at [239, 510] on div "0:01 Там, где рвутся горы 0:05 В синеву небес 0:09 Был когда- то город 0:13 Да …" at bounding box center [594, 297] width 1148 height 466
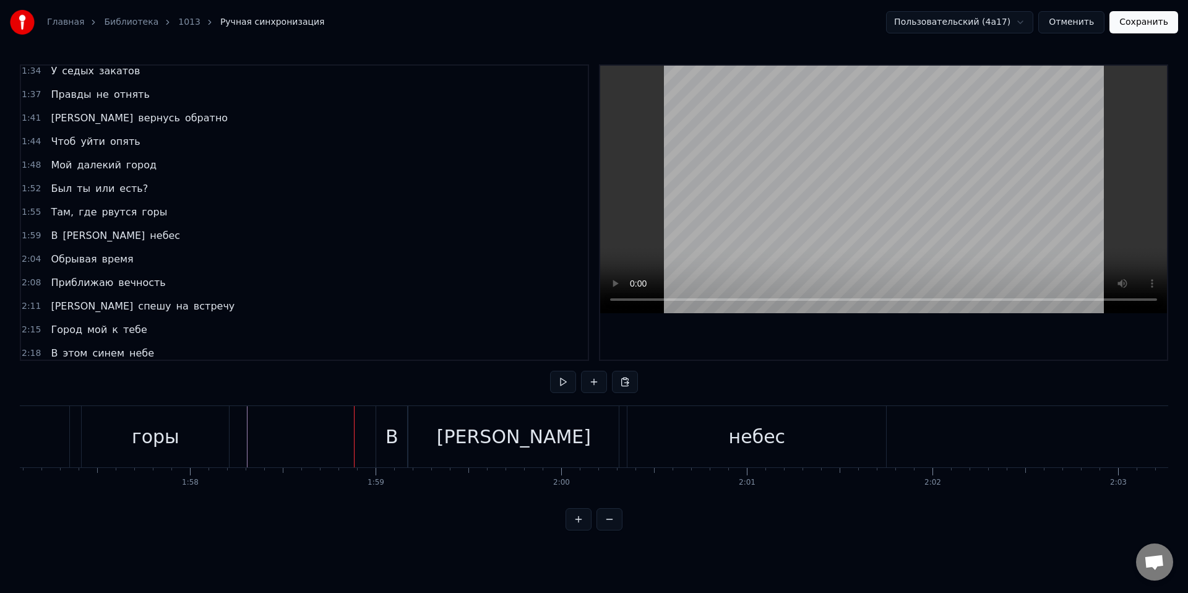
click at [205, 437] on div "горы" at bounding box center [155, 436] width 147 height 61
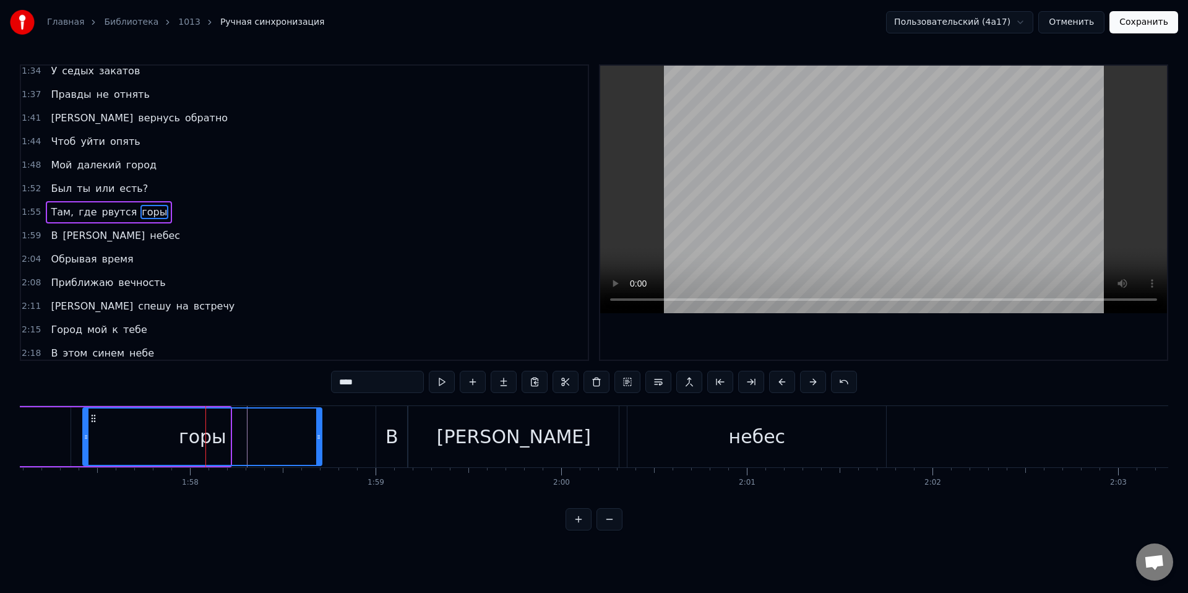
drag, startPoint x: 226, startPoint y: 437, endPoint x: 272, endPoint y: 444, distance: 46.3
click at [317, 452] on div at bounding box center [318, 436] width 5 height 56
click at [169, 386] on div "0:01 Там, где рвутся горы 0:05 В синеву небес 0:09 Был когда- то город 0:13 Да …" at bounding box center [594, 297] width 1148 height 466
click at [100, 428] on div "горы" at bounding box center [202, 436] width 236 height 56
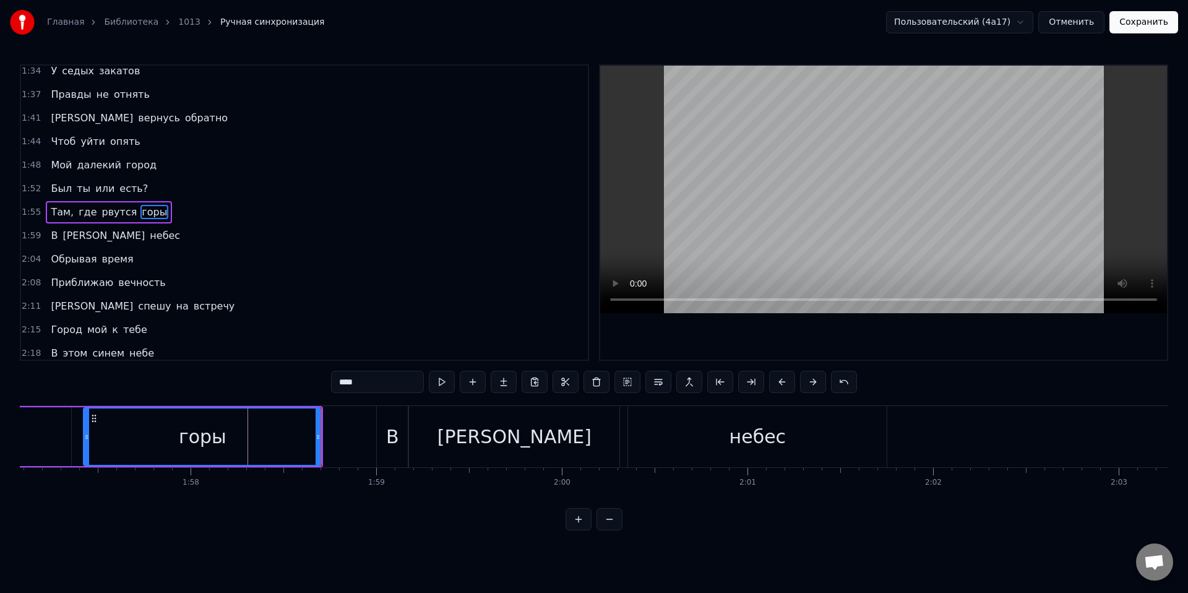
click at [233, 530] on div "0:01 Там, где рвутся горы 0:05 В синеву небес 0:09 Был когда- то город 0:13 Да …" at bounding box center [594, 297] width 1148 height 466
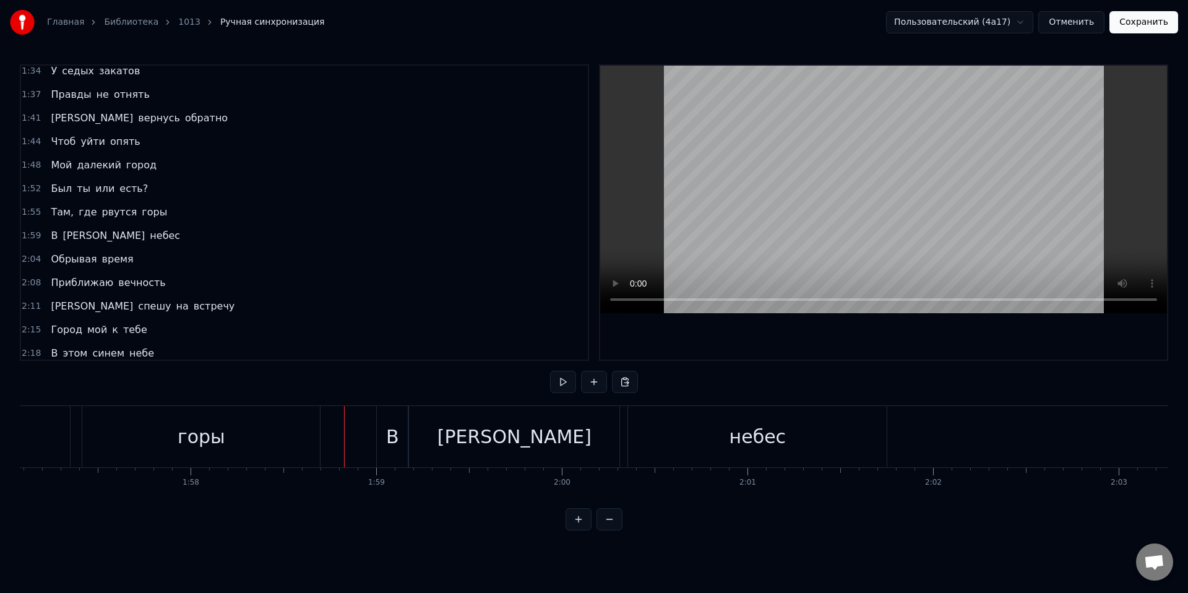
click at [189, 385] on div "0:01 Там, где рвутся горы 0:05 В синеву небес 0:09 Был когда- то город 0:13 Да …" at bounding box center [594, 297] width 1148 height 466
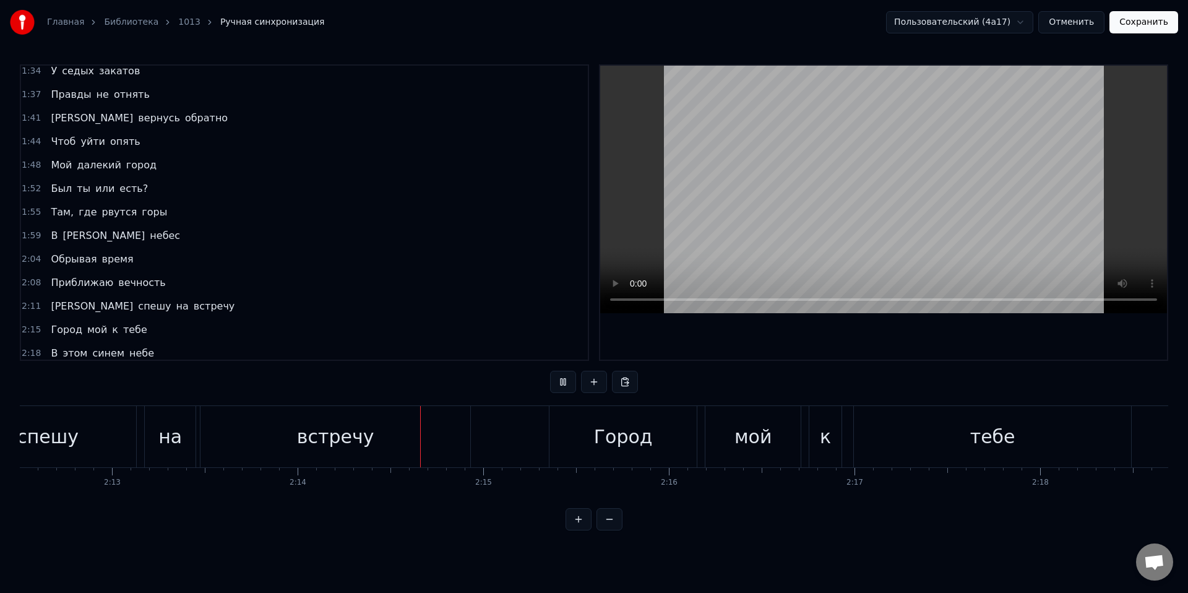
scroll to position [0, 24845]
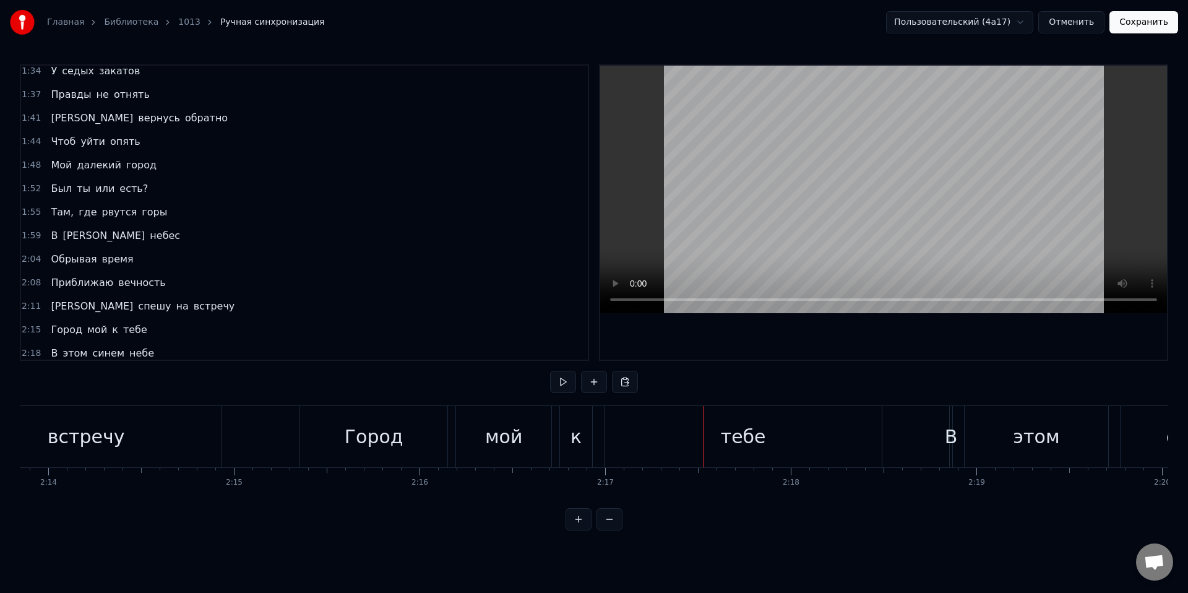
click at [512, 426] on div "мой" at bounding box center [503, 437] width 37 height 28
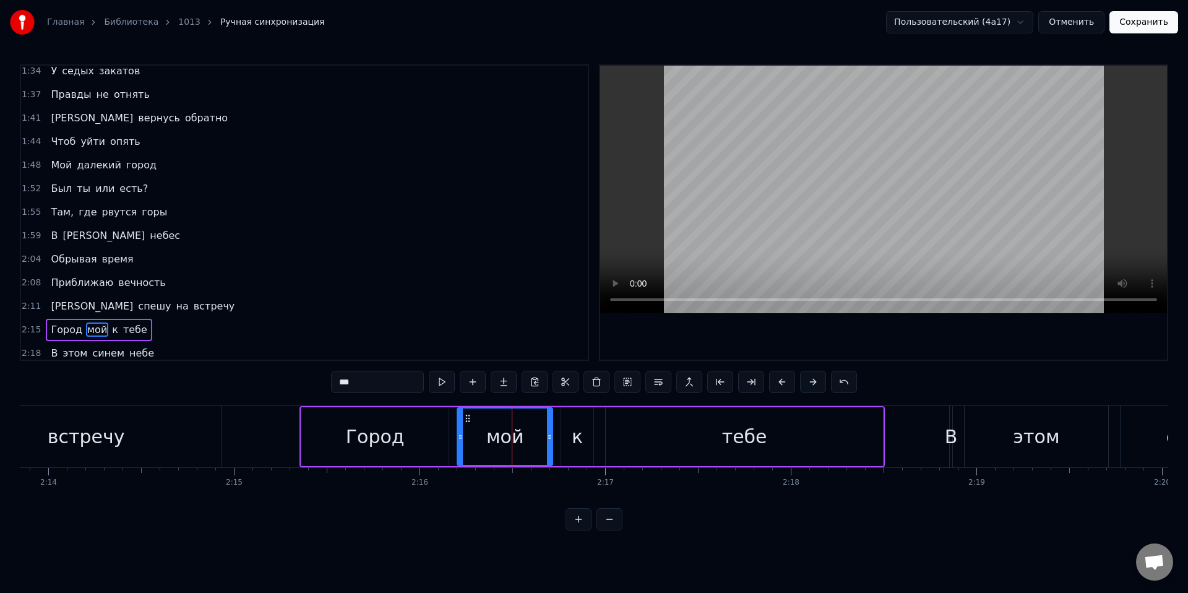
scroll to position [647, 0]
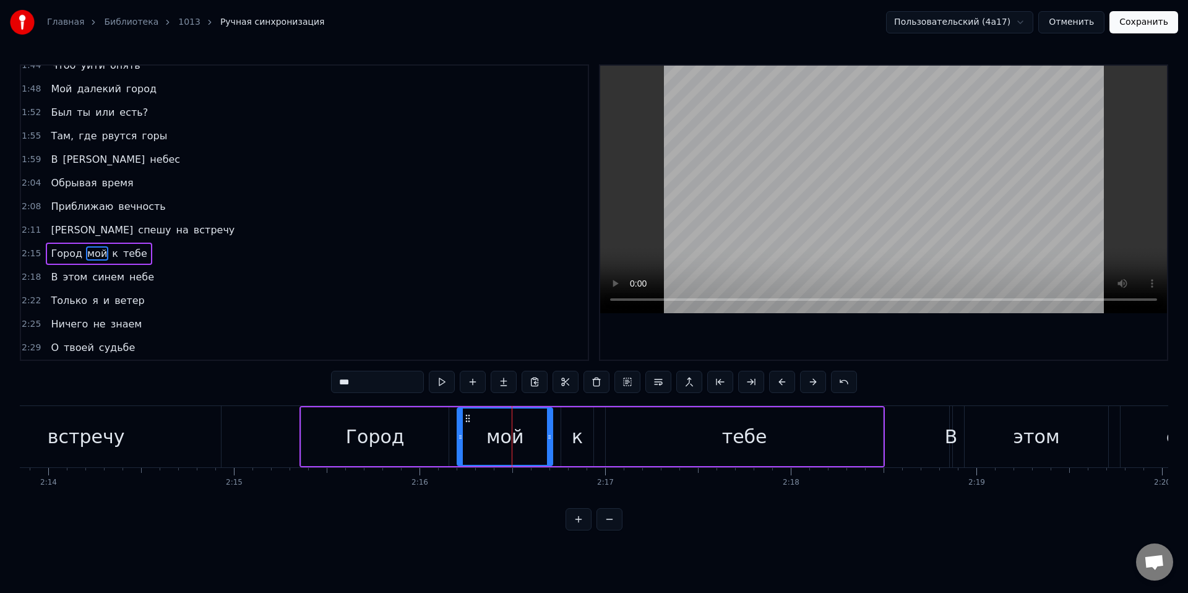
click at [385, 381] on input "***" at bounding box center [377, 382] width 93 height 22
type input "****"
click at [493, 546] on html "Главная Библиотека 1013 Ручная синхронизация Пользовательский (4a17) Отменить С…" at bounding box center [594, 275] width 1188 height 550
click at [259, 395] on div "0:01 Там, где рвутся горы 0:05 В синеву небес 0:09 Был когда- то город 0:13 Да …" at bounding box center [594, 297] width 1148 height 466
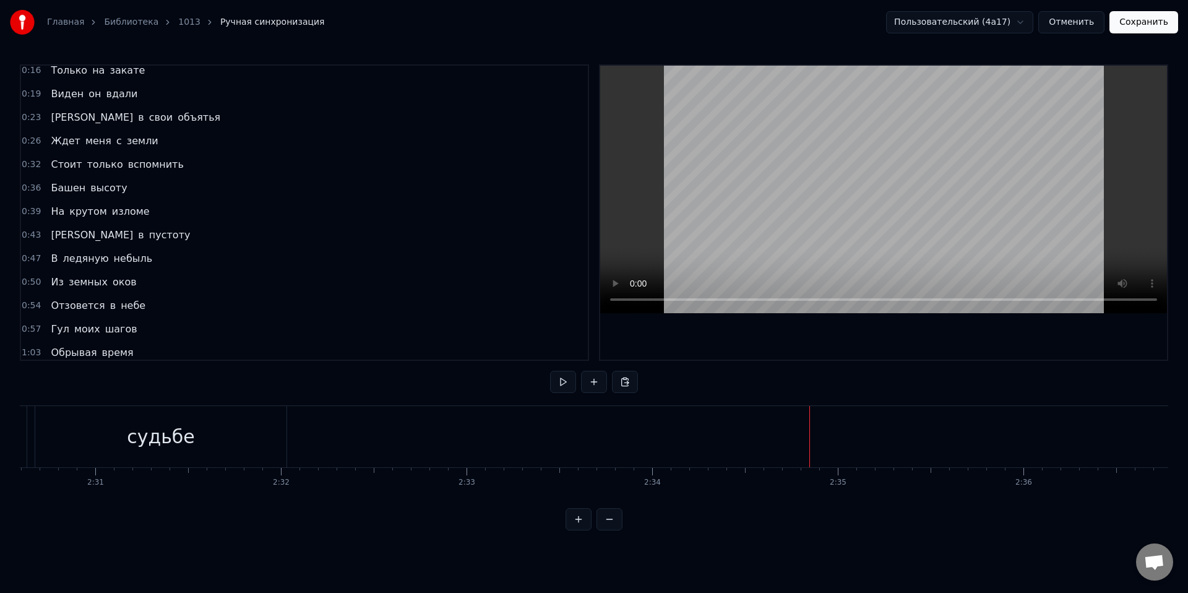
scroll to position [150, 0]
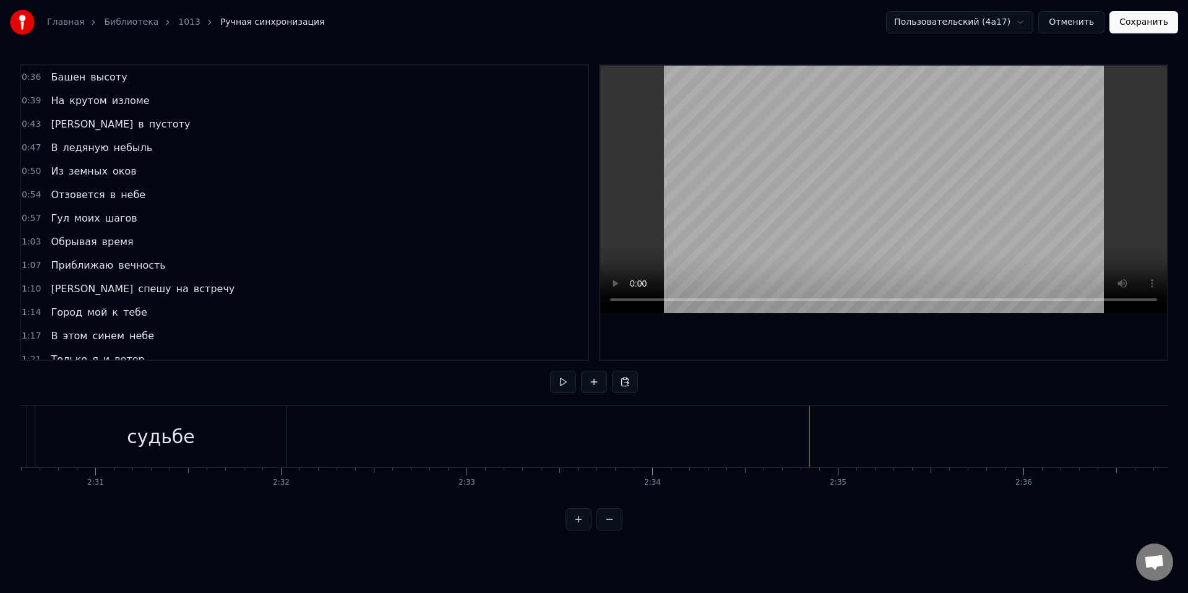
click at [87, 308] on span "мой" at bounding box center [97, 312] width 22 height 14
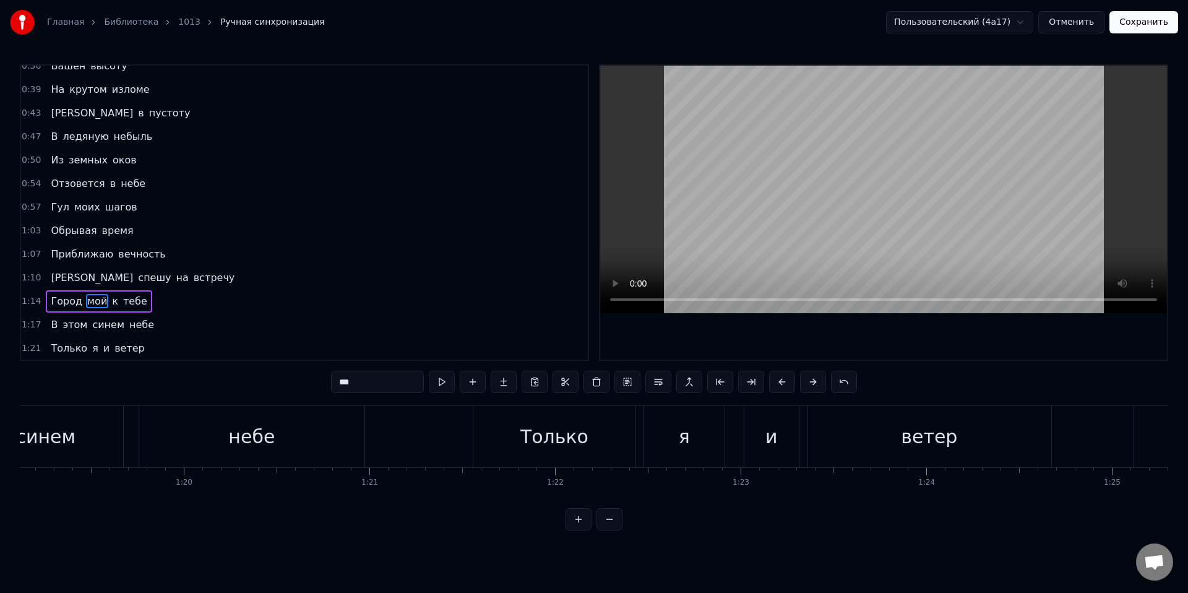
scroll to position [0, 13896]
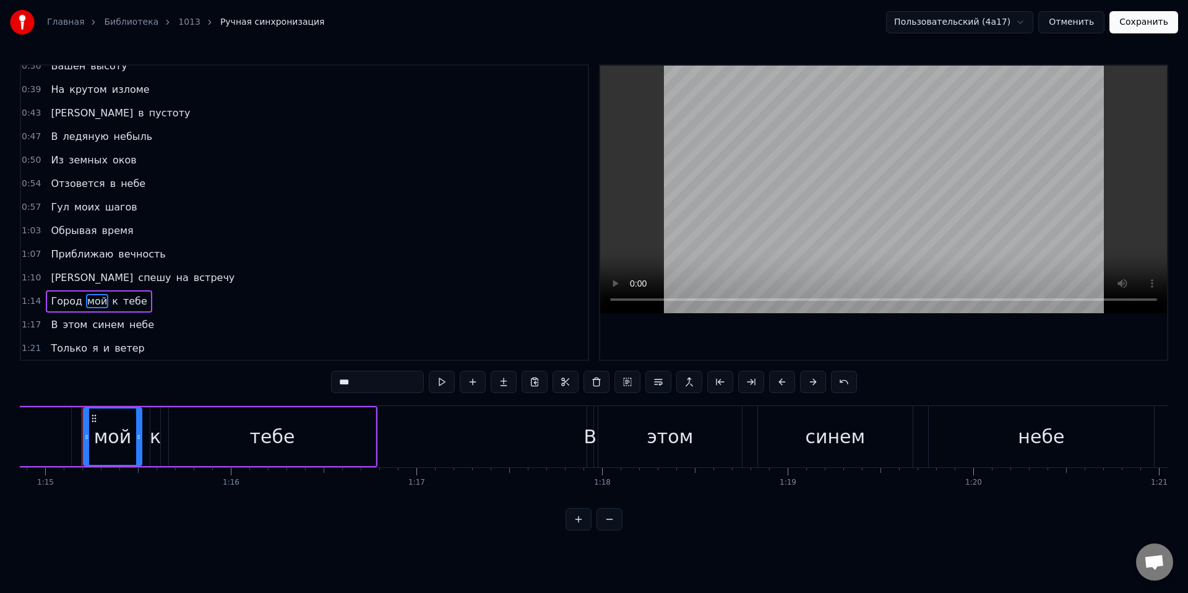
click at [361, 389] on input "***" at bounding box center [377, 382] width 93 height 22
type input "****"
click at [415, 550] on html "Главная Библиотека 1013 Ручная синхронизация Пользовательский (4a17) Отменить С…" at bounding box center [594, 275] width 1188 height 550
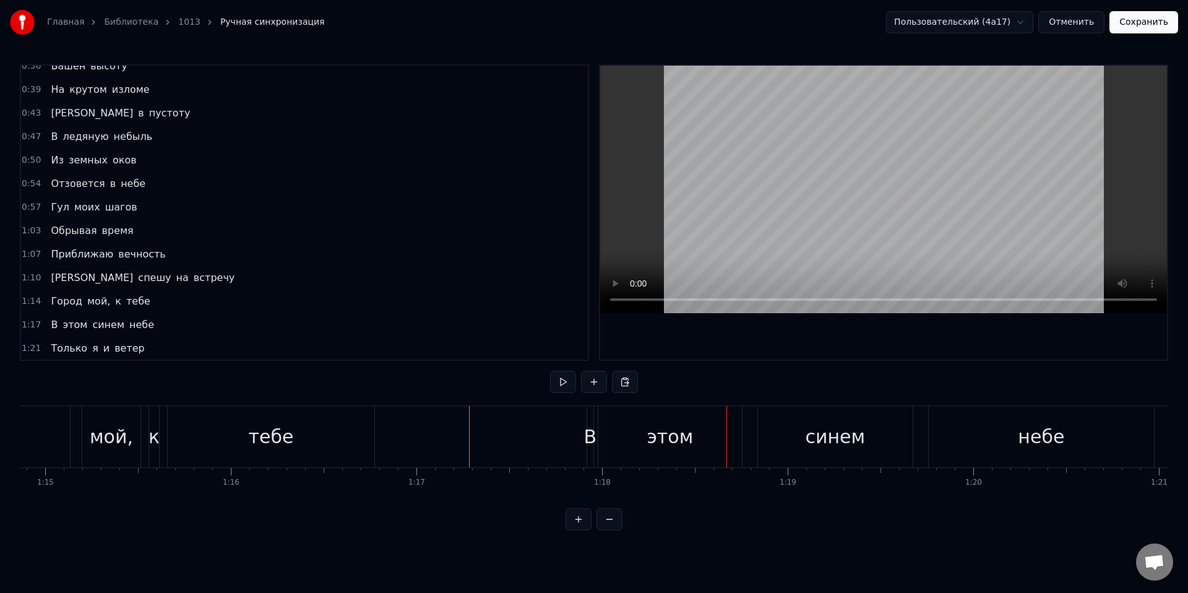
click at [1129, 24] on button "Сохранить" at bounding box center [1143, 22] width 69 height 22
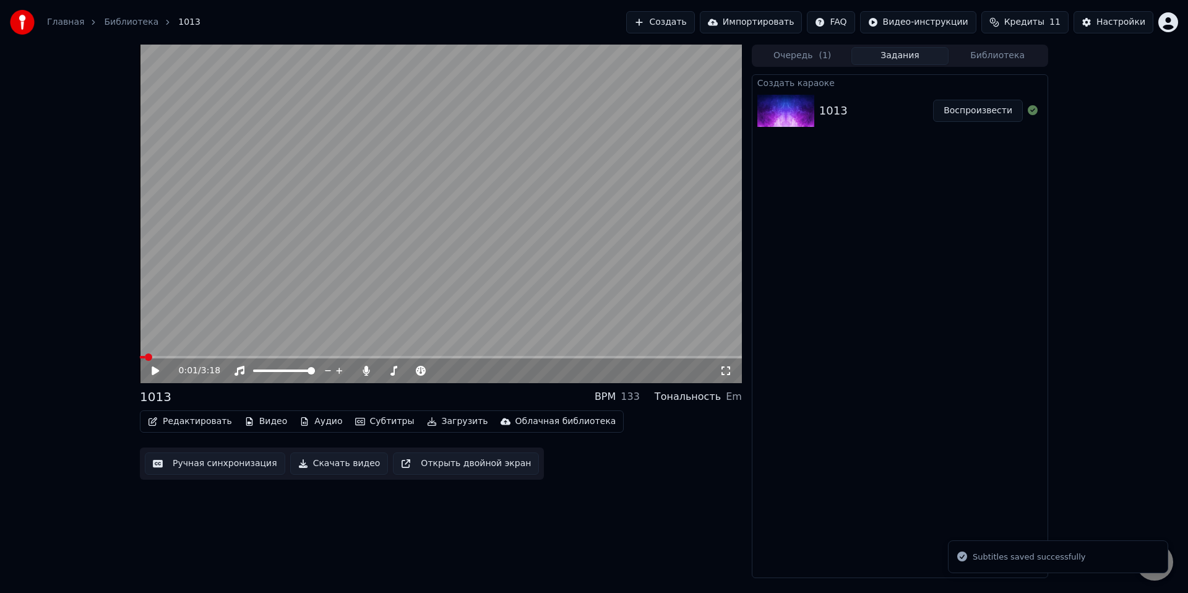
click at [191, 418] on button "Редактировать" at bounding box center [190, 421] width 94 height 17
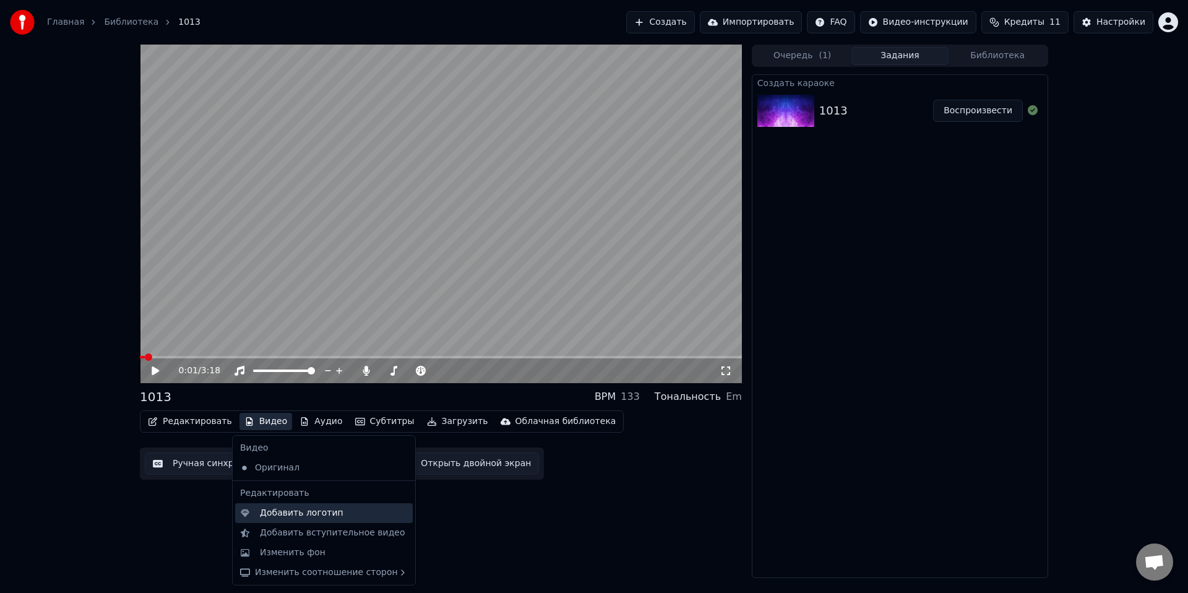
click at [280, 520] on div "Добавить логотип" at bounding box center [324, 513] width 178 height 20
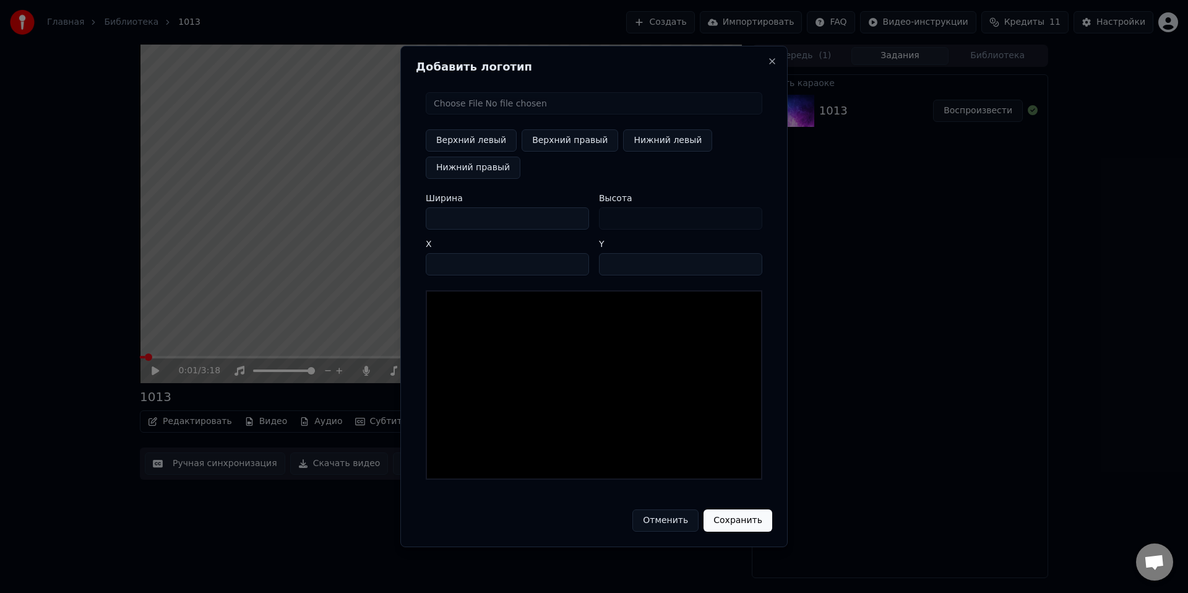
click at [663, 515] on button "Отменить" at bounding box center [665, 520] width 66 height 22
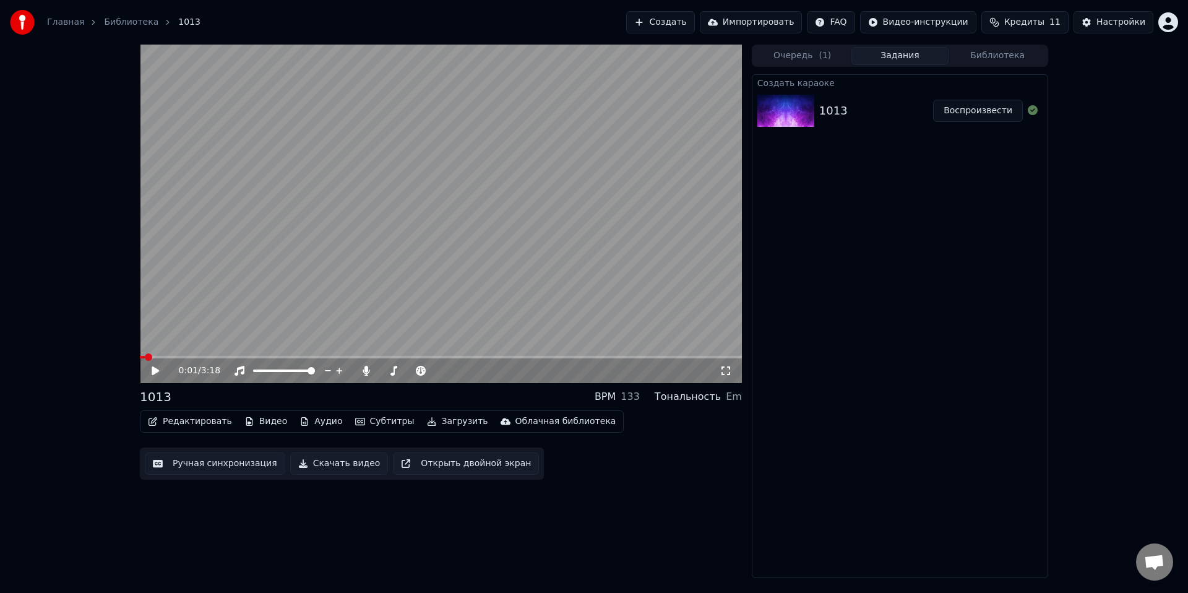
click at [224, 504] on div "0:01 / 3:18 1013 BPM 133 Тональность Em Редактировать Видео Аудио Субтитры Загр…" at bounding box center [441, 311] width 602 height 533
click at [197, 422] on button "Редактировать" at bounding box center [190, 421] width 94 height 17
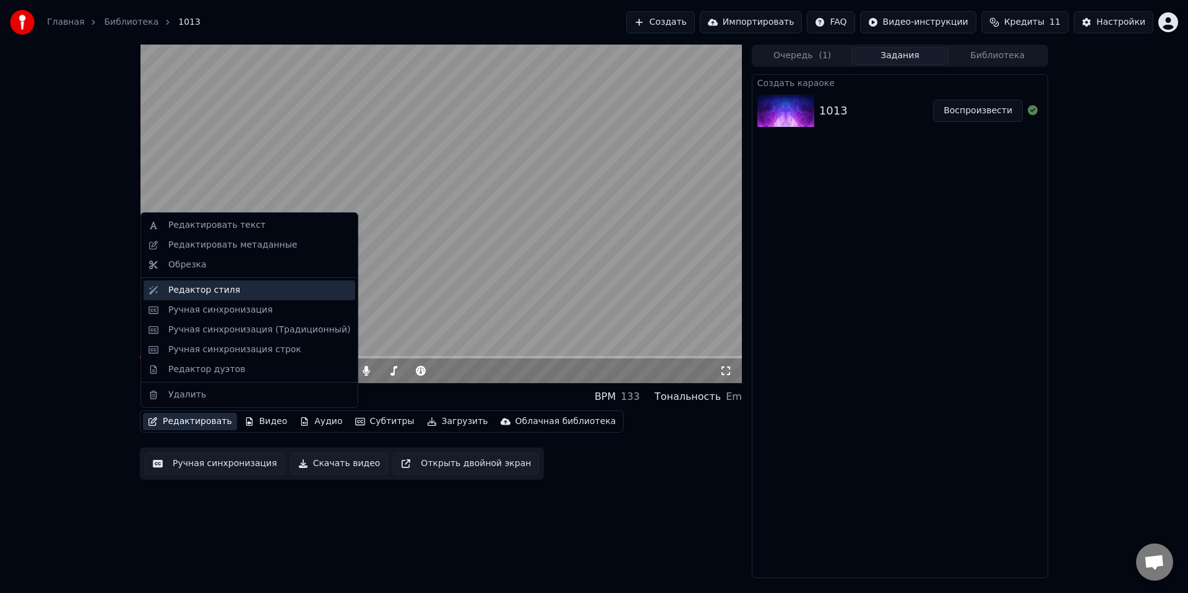
click at [205, 286] on div "Редактор стиля" at bounding box center [204, 290] width 72 height 12
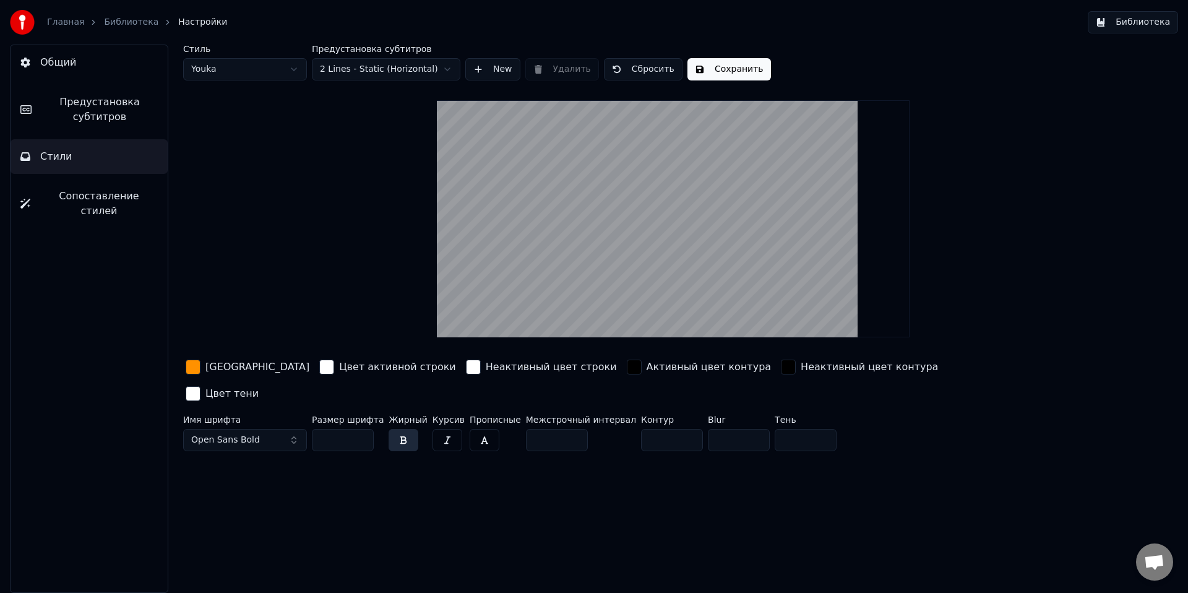
click at [87, 111] on span "Предустановка субтитров" at bounding box center [99, 110] width 116 height 30
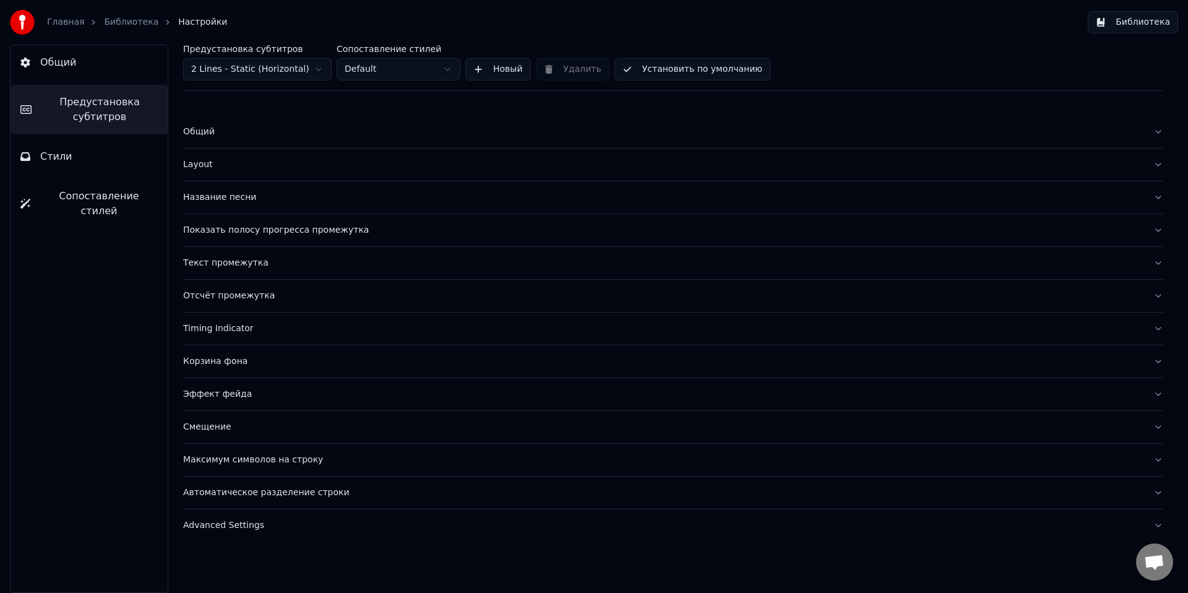
click at [215, 166] on div "Layout" at bounding box center [663, 164] width 960 height 12
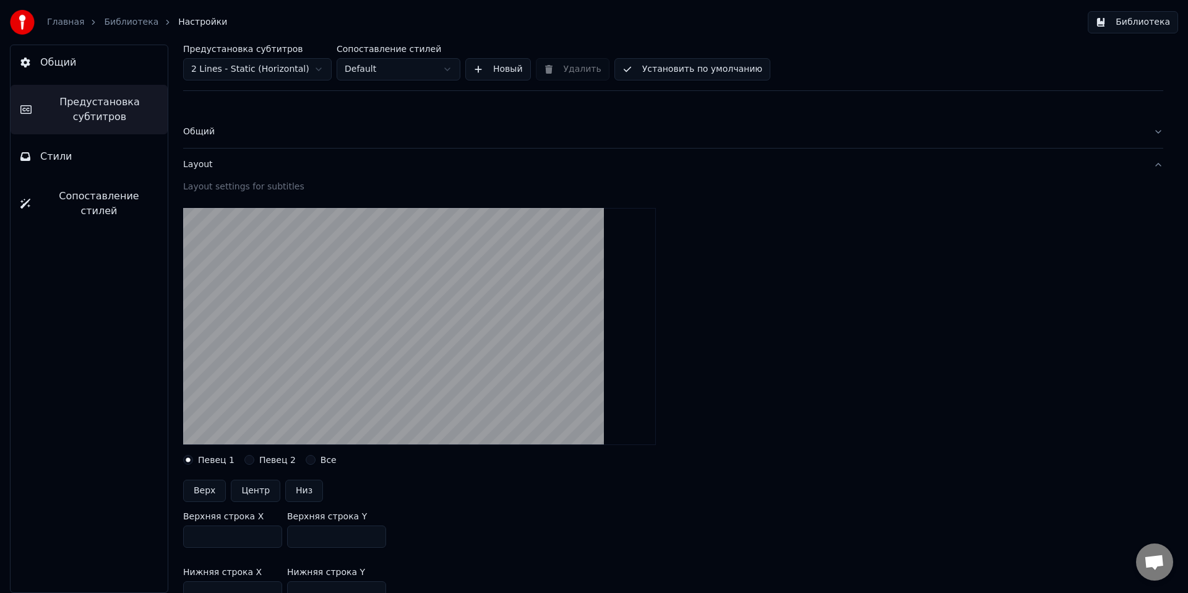
click at [215, 166] on div "Layout" at bounding box center [663, 164] width 960 height 12
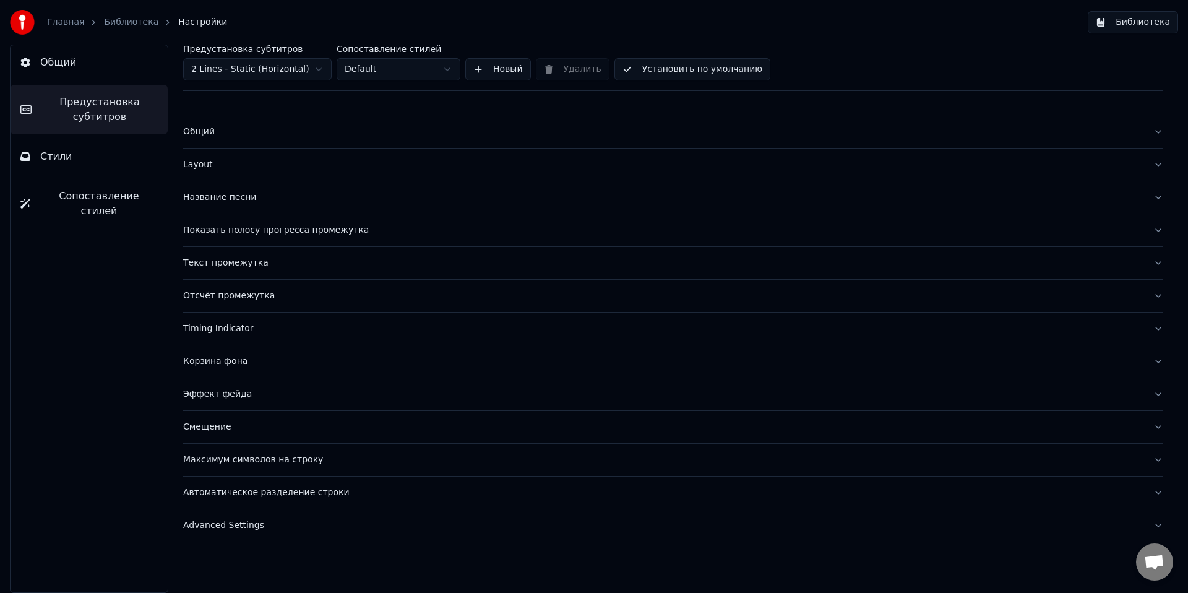
click at [210, 136] on div "Общий" at bounding box center [663, 132] width 960 height 12
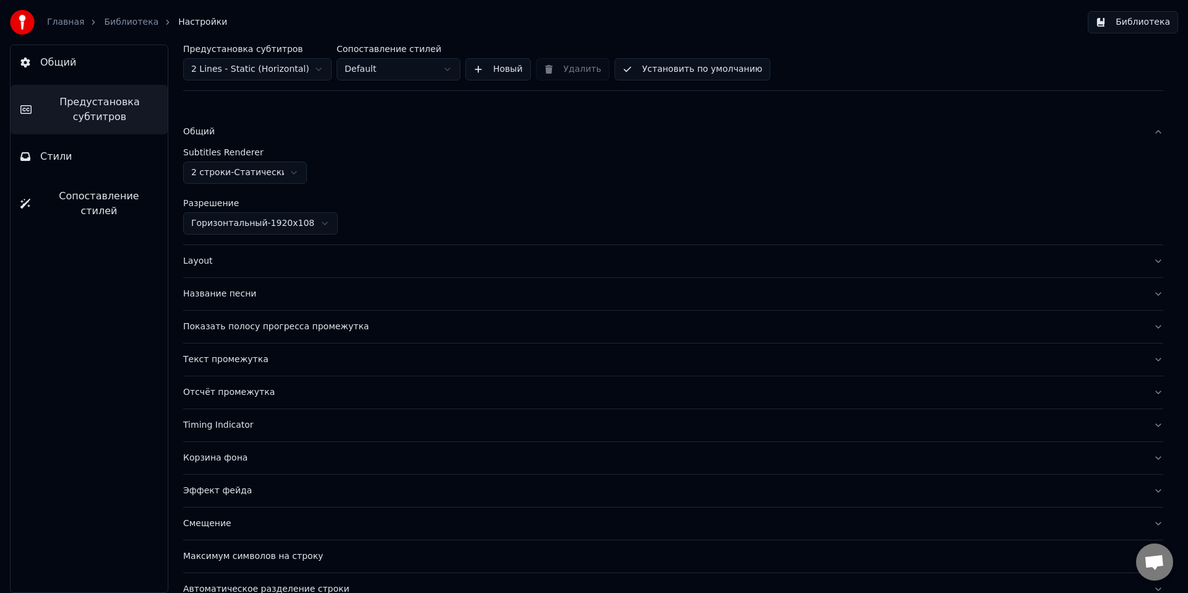
click at [210, 136] on div "Общий" at bounding box center [663, 132] width 960 height 12
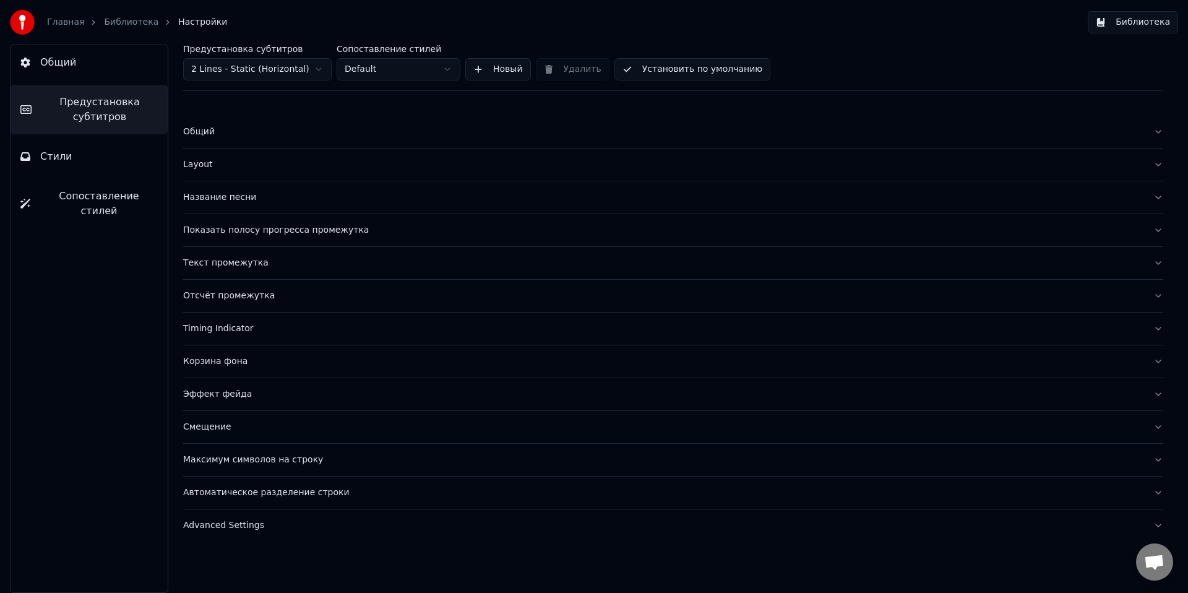
click at [212, 166] on div "Layout" at bounding box center [663, 164] width 960 height 12
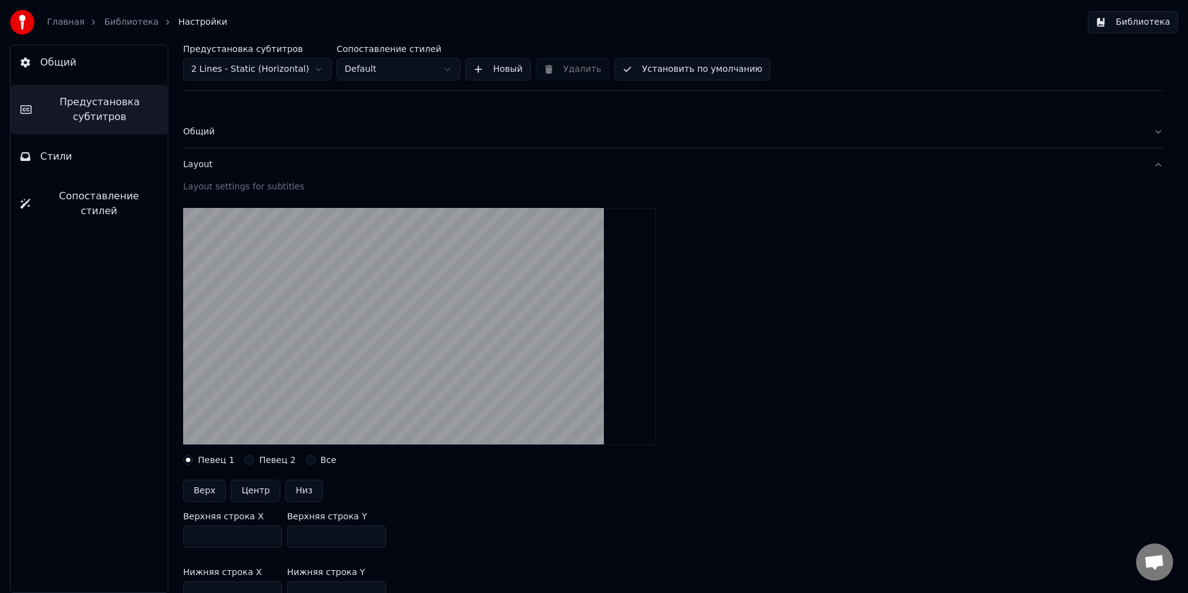
scroll to position [168, 0]
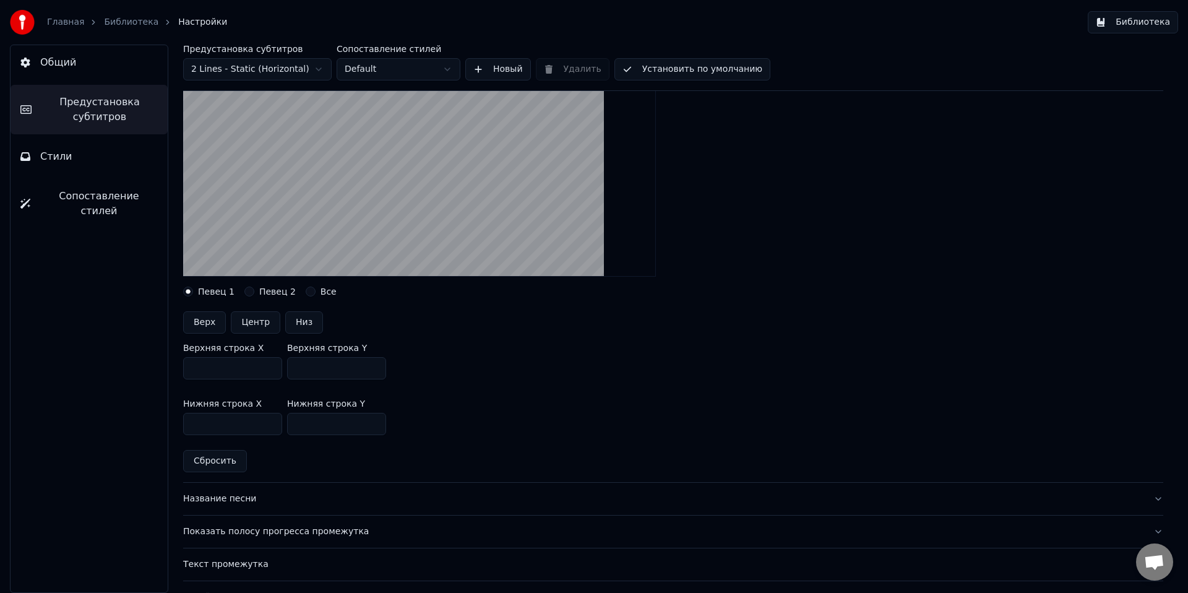
click at [374, 424] on input "***" at bounding box center [336, 424] width 99 height 22
click at [373, 423] on input "***" at bounding box center [336, 424] width 99 height 22
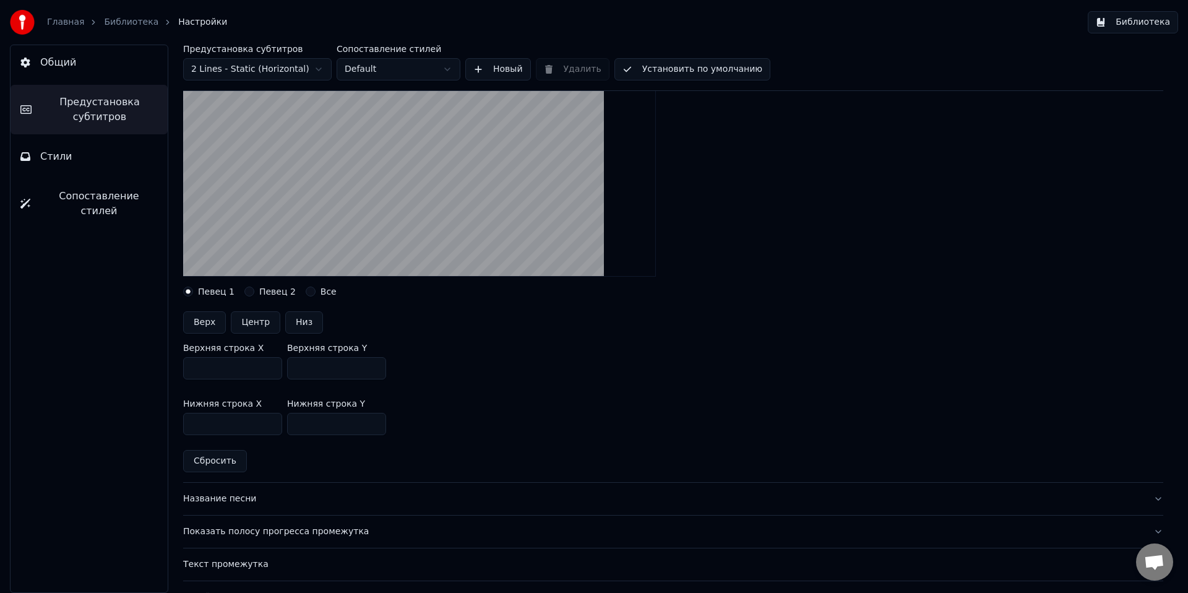
click at [373, 423] on input "***" at bounding box center [336, 424] width 99 height 22
drag, startPoint x: 358, startPoint y: 428, endPoint x: 280, endPoint y: 426, distance: 78.0
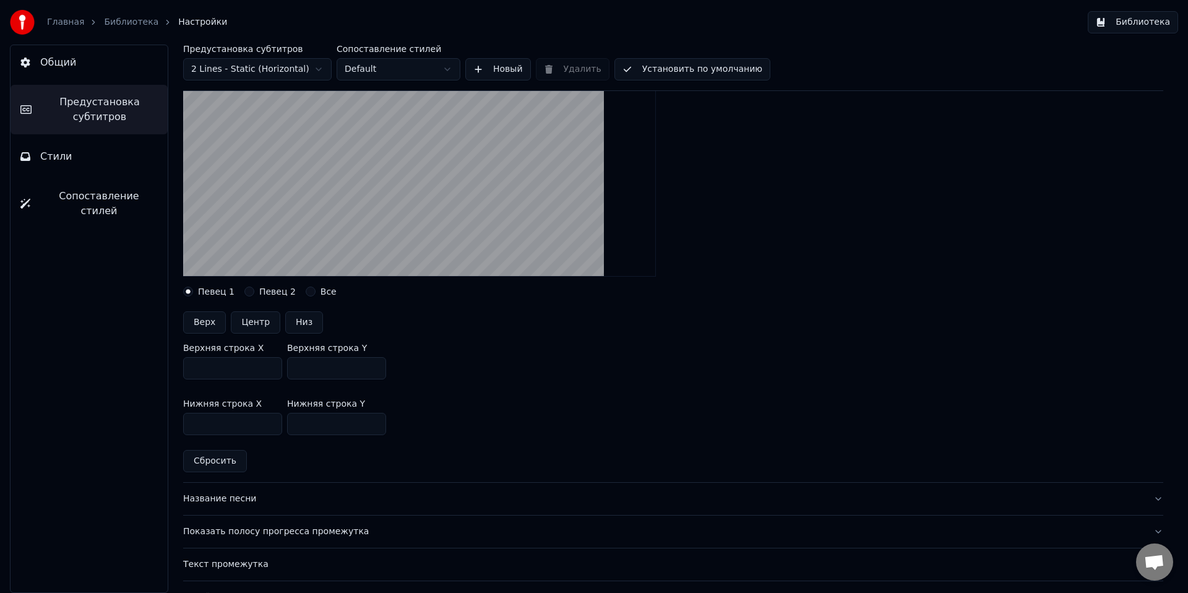
click at [280, 426] on div "Нижняя строка X *** Нижняя строка Y ***" at bounding box center [673, 417] width 980 height 56
type input "***"
click at [475, 347] on div "Верхняя строка X *** Верхняя строка Y ***" at bounding box center [673, 361] width 980 height 56
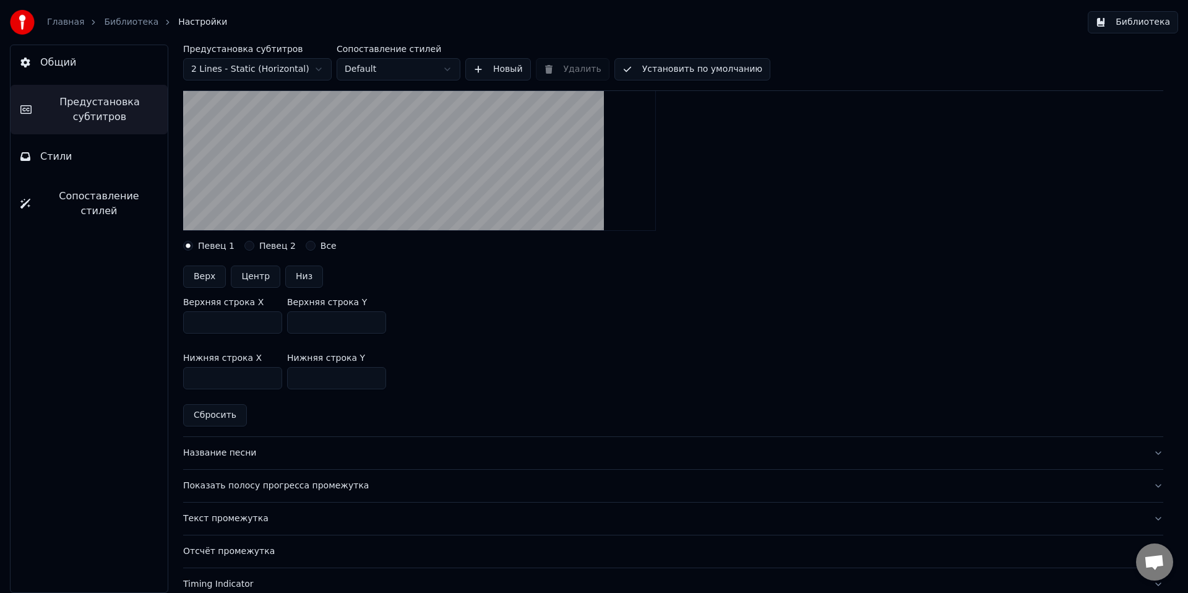
scroll to position [215, 0]
click at [316, 488] on div "Показать полосу прогресса промежутка" at bounding box center [663, 485] width 960 height 12
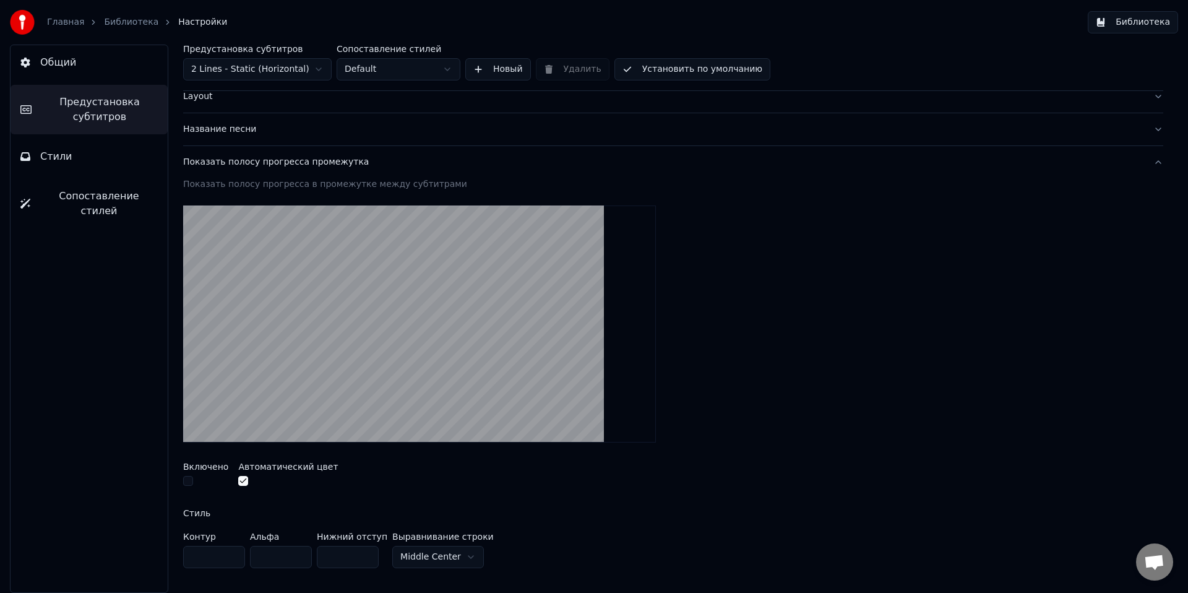
scroll to position [61, 0]
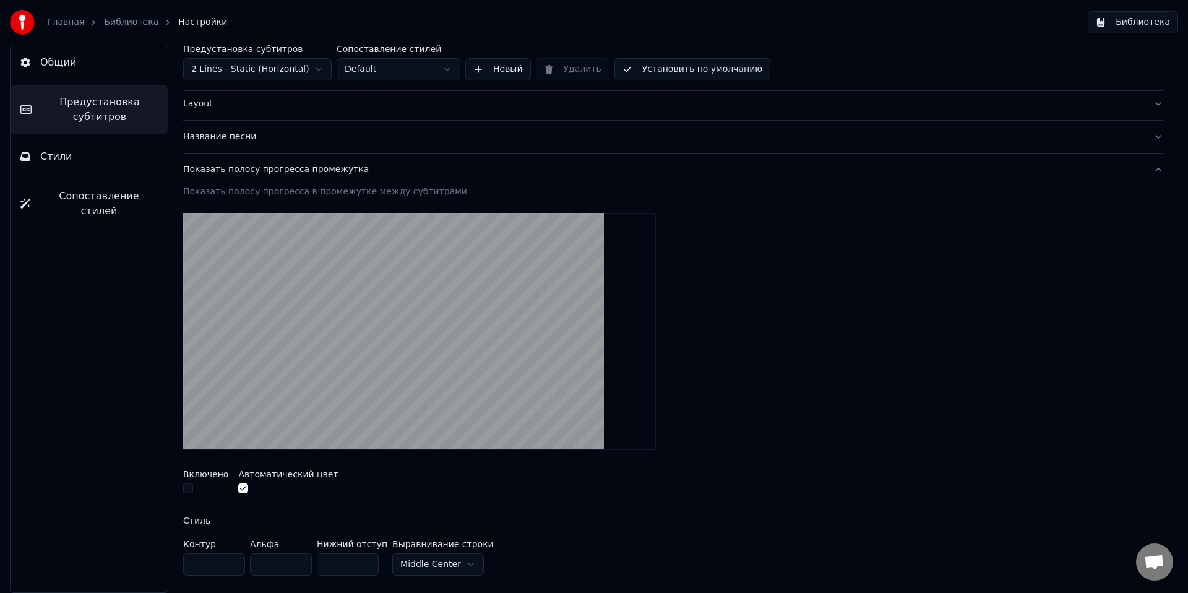
click at [188, 487] on button "button" at bounding box center [188, 488] width 10 height 10
click at [187, 490] on button "button" at bounding box center [188, 488] width 10 height 10
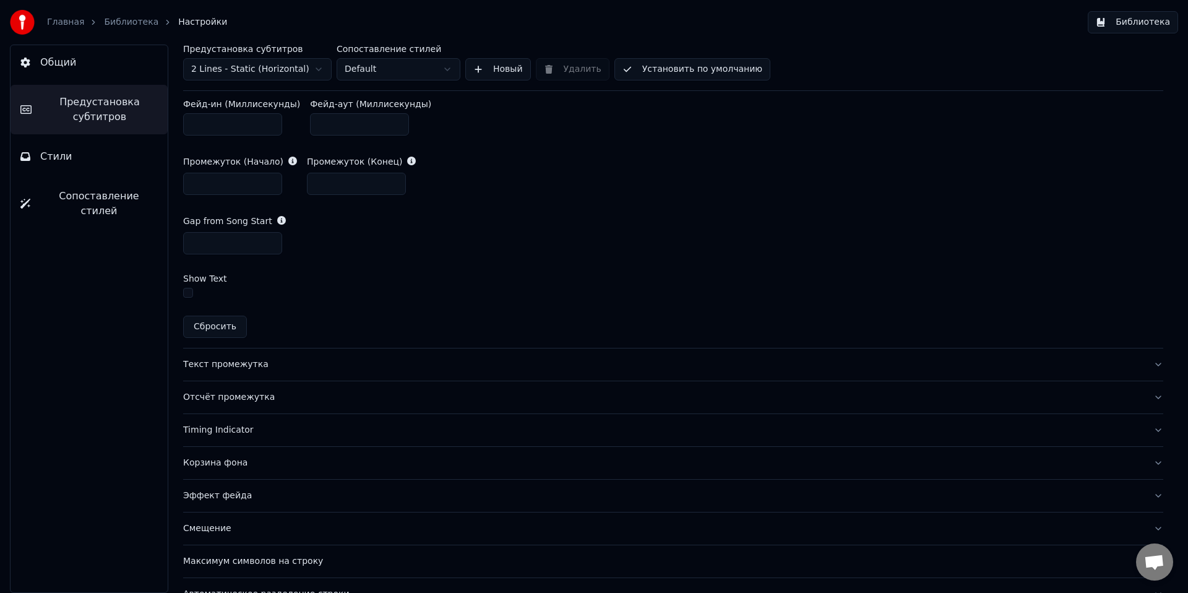
click at [239, 358] on div "Текст промежутка" at bounding box center [663, 364] width 960 height 12
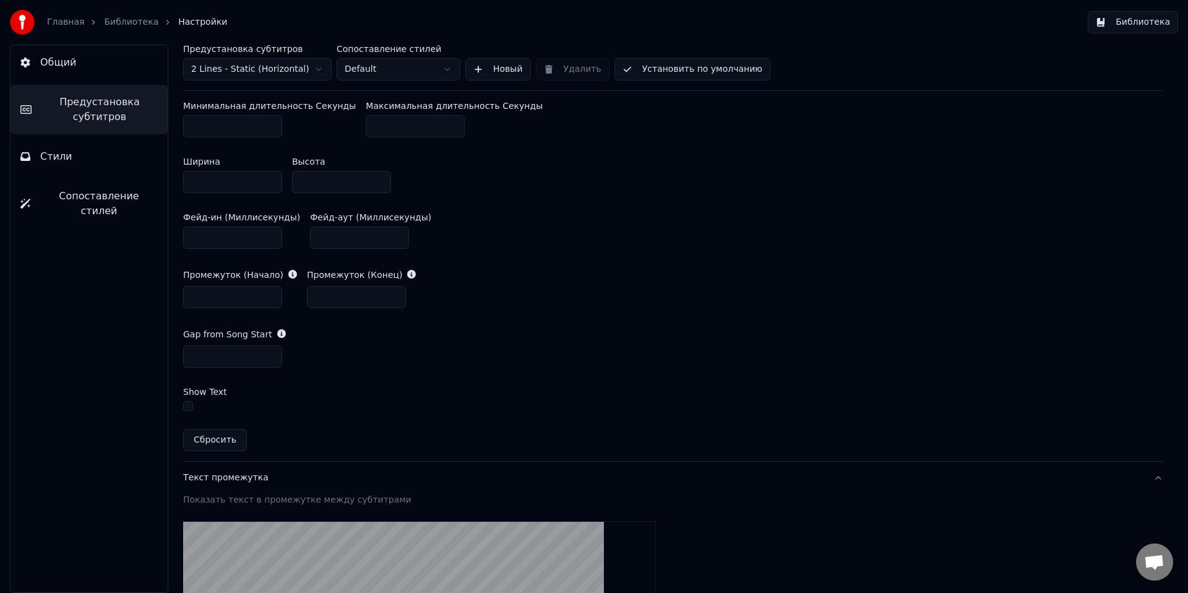
scroll to position [541, 0]
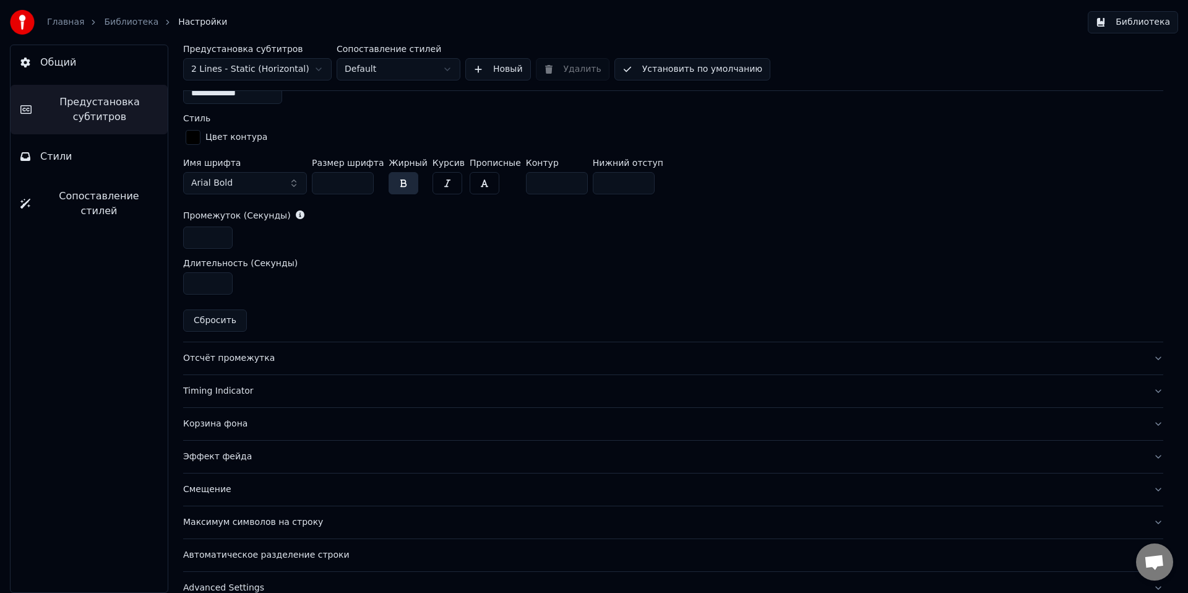
click at [225, 387] on div "Timing Indicator" at bounding box center [663, 391] width 960 height 12
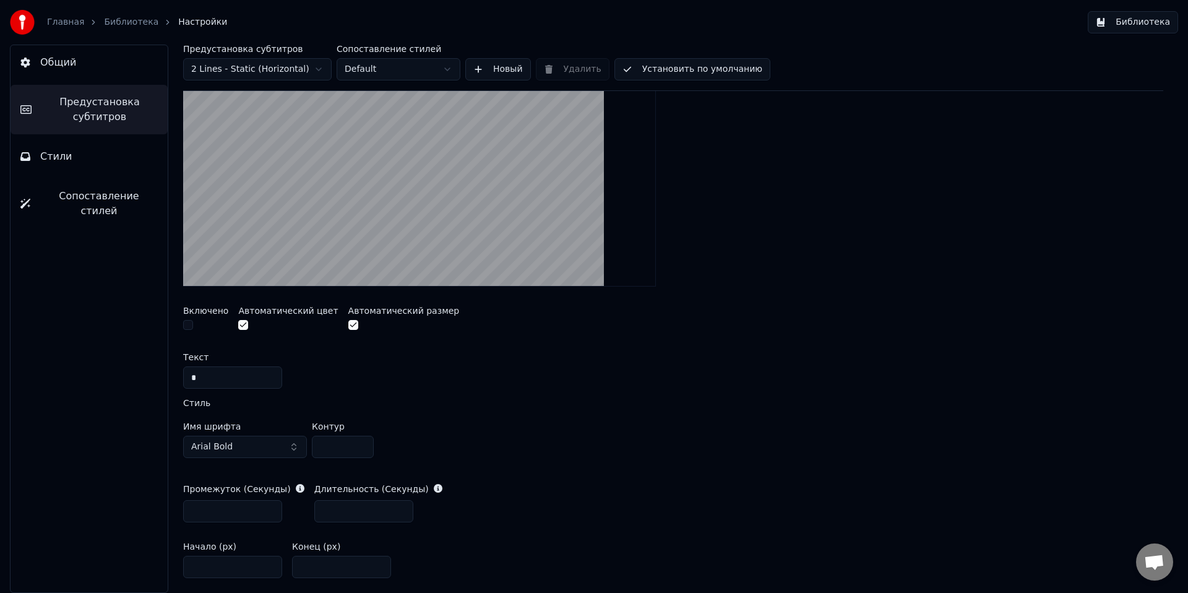
scroll to position [318, 0]
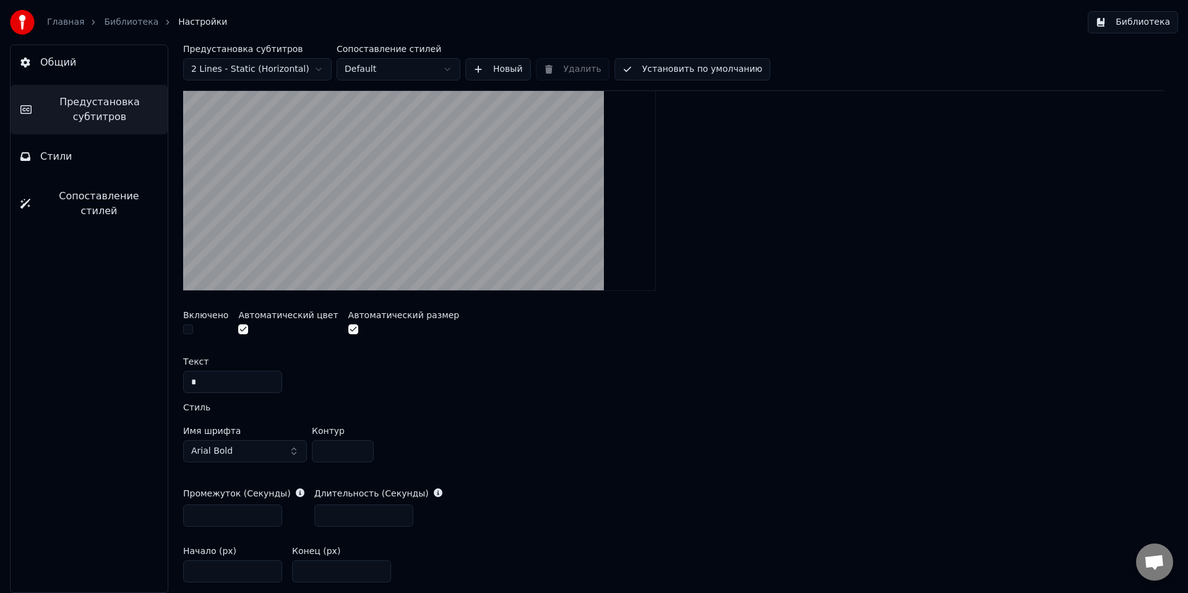
click at [187, 332] on button "button" at bounding box center [188, 329] width 10 height 10
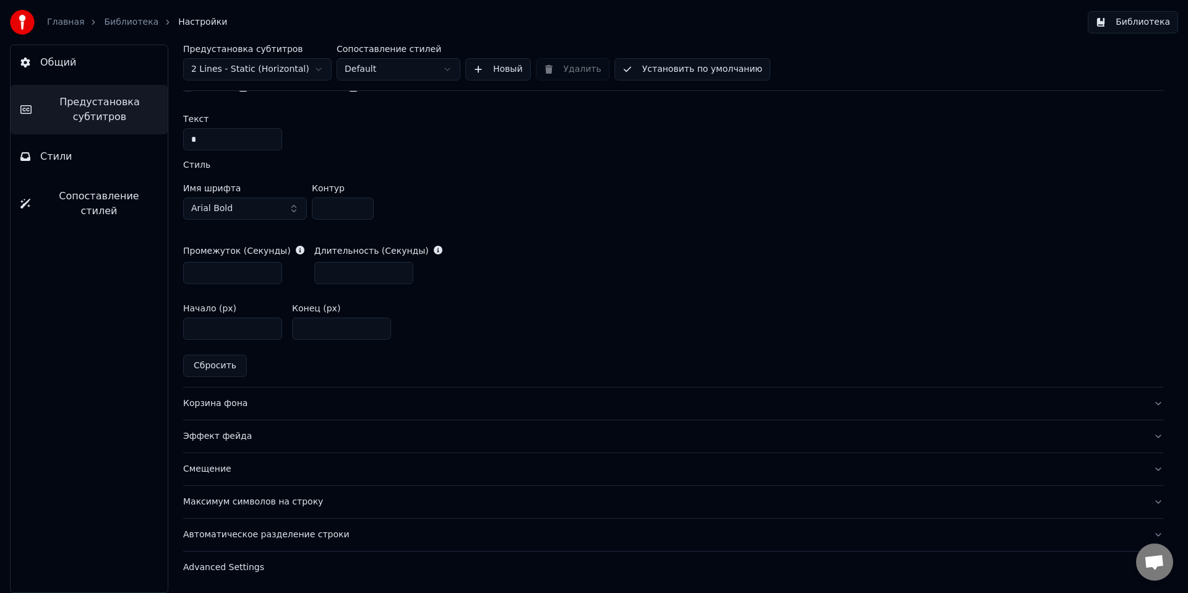
click at [303, 392] on button "Корзина фона" at bounding box center [673, 403] width 980 height 32
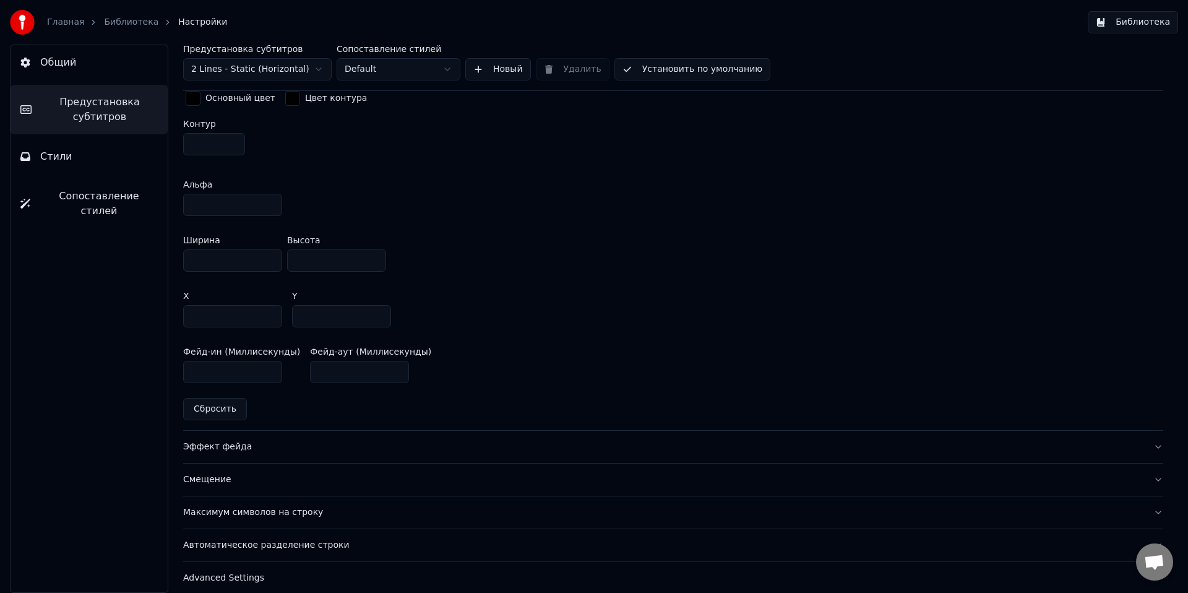
scroll to position [685, 0]
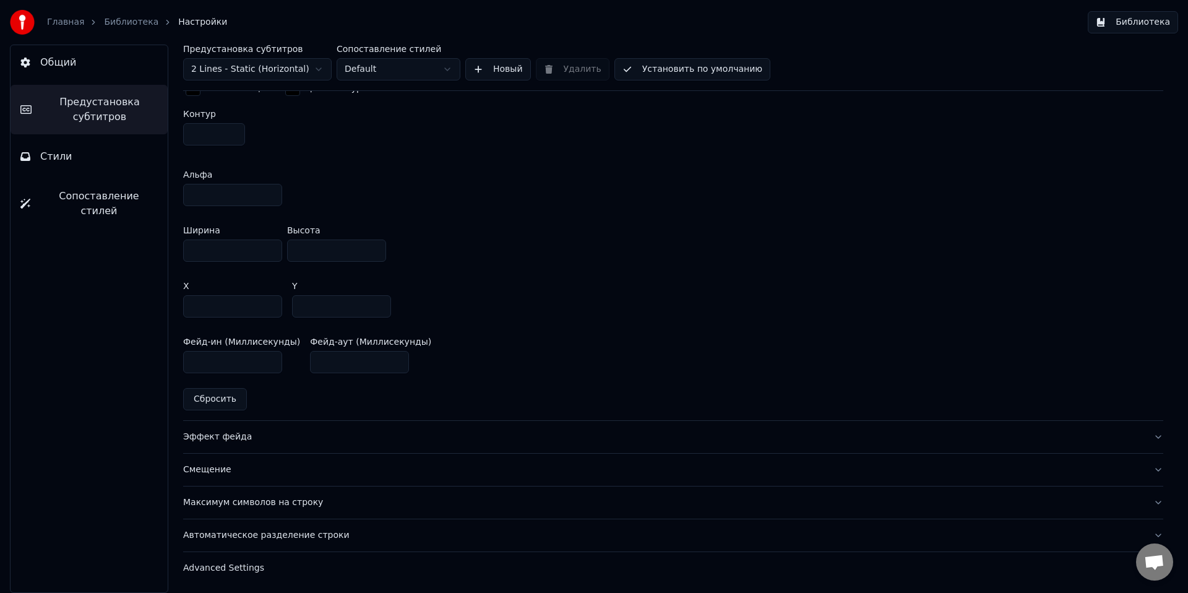
click at [237, 436] on div "Эффект фейда" at bounding box center [663, 437] width 960 height 12
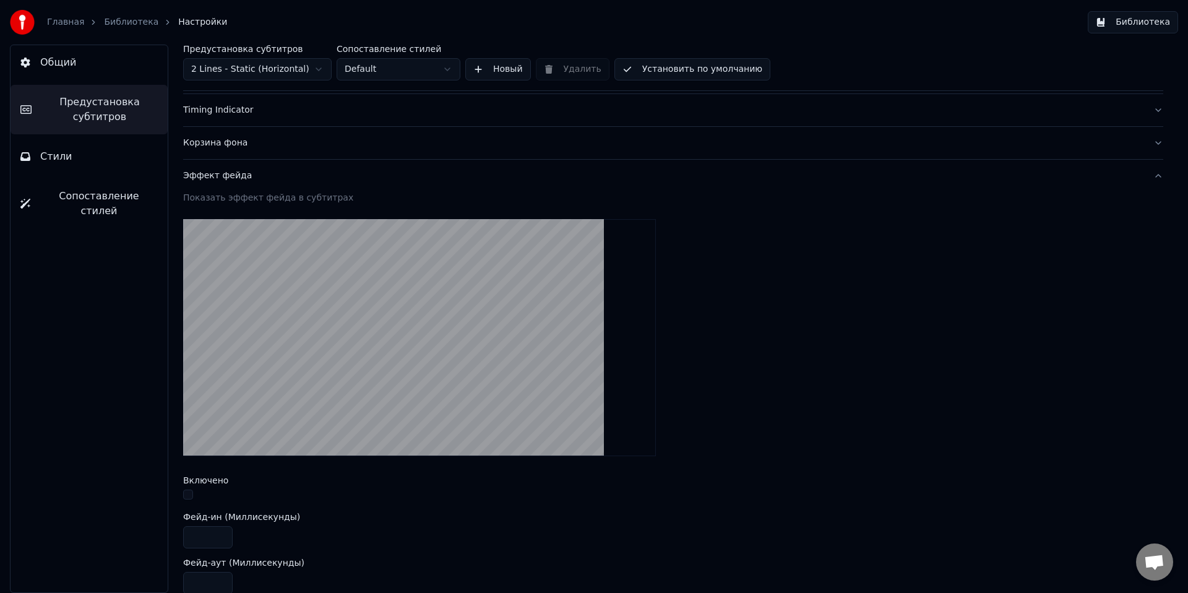
scroll to position [233, 0]
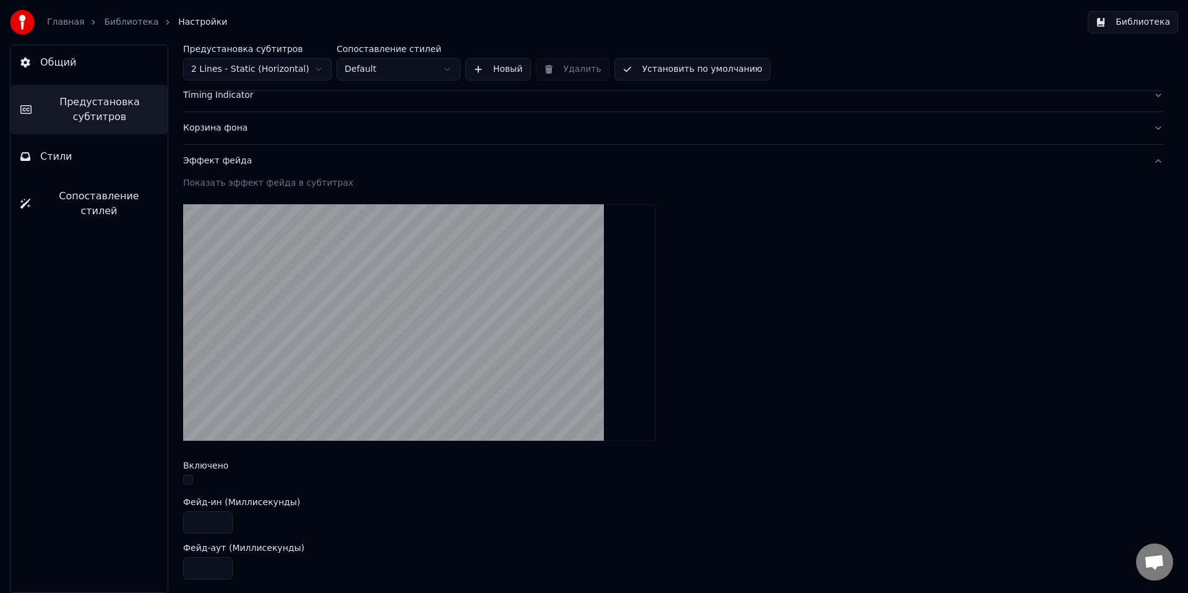
click at [185, 483] on button "button" at bounding box center [188, 480] width 10 height 10
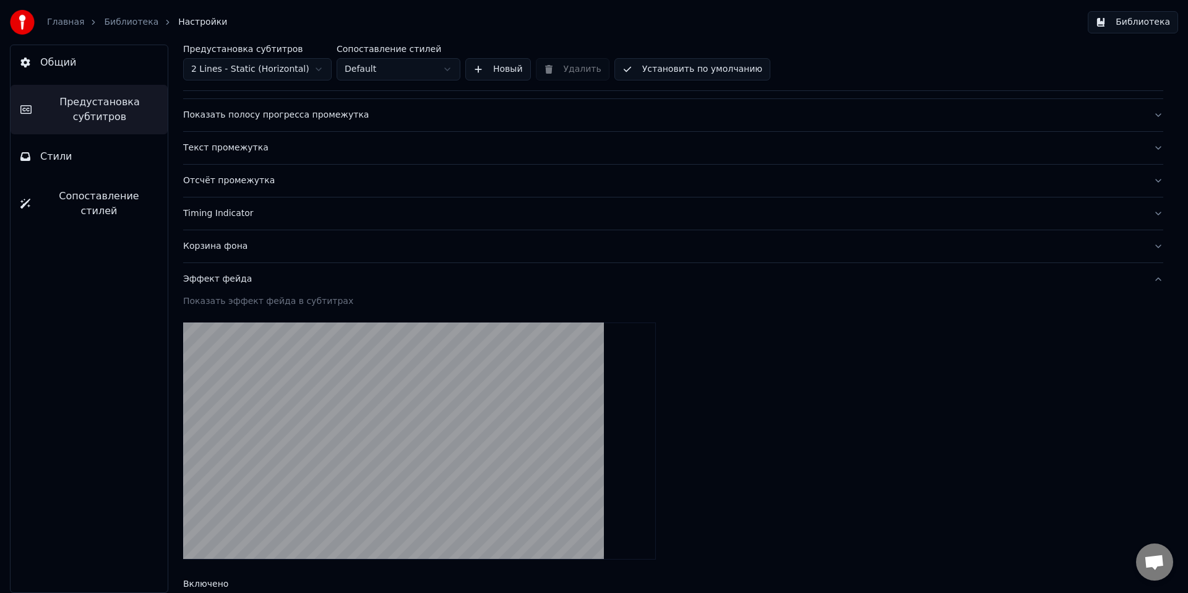
scroll to position [0, 0]
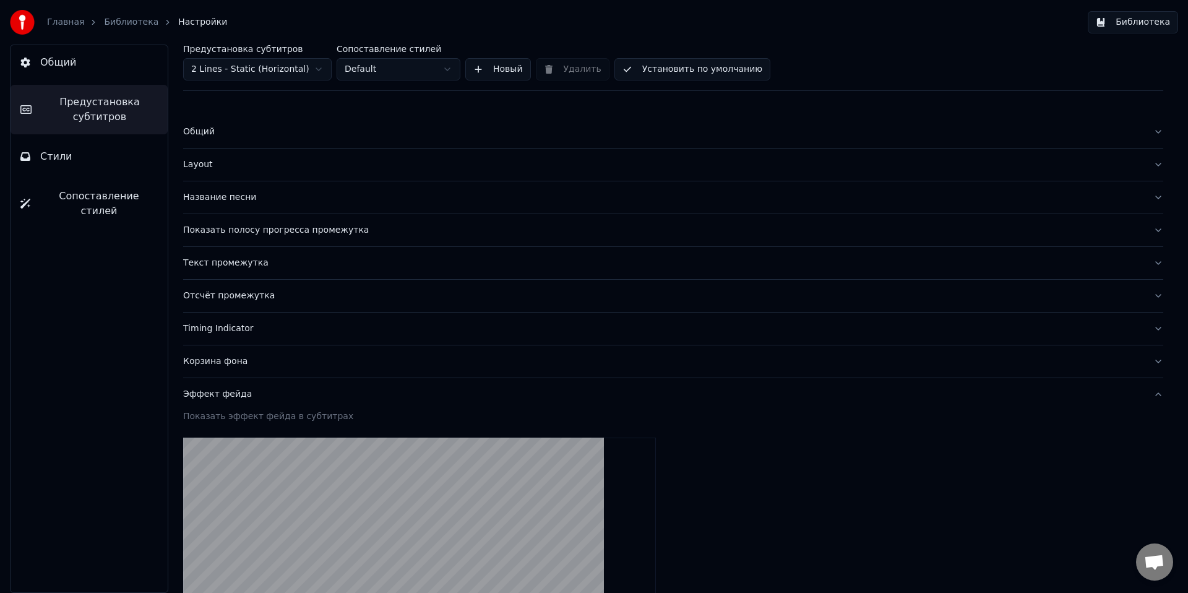
click at [65, 67] on span "Общий" at bounding box center [58, 62] width 36 height 15
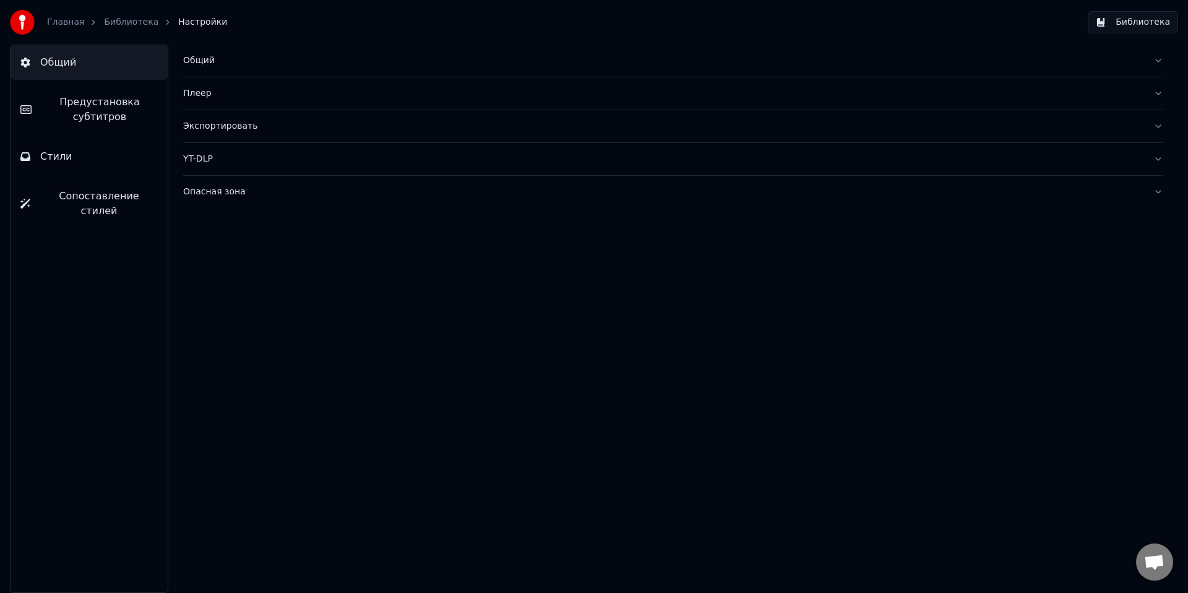
click at [122, 22] on link "Библиотека" at bounding box center [131, 22] width 54 height 12
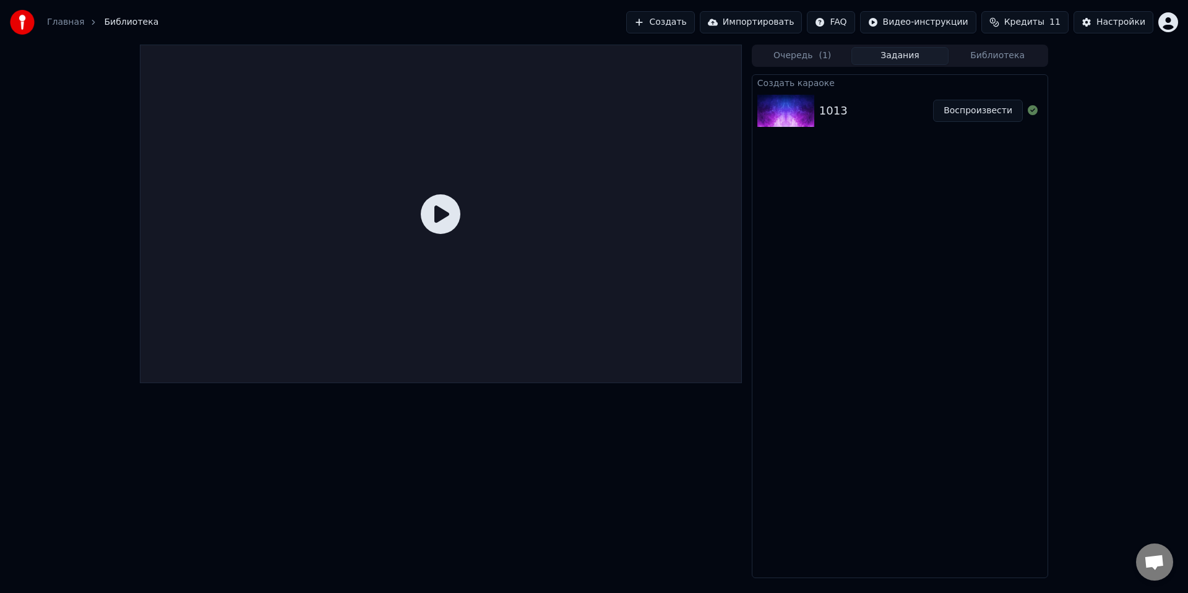
click at [853, 111] on div "1013" at bounding box center [876, 110] width 114 height 17
click at [1002, 114] on button "Воспроизвести" at bounding box center [978, 111] width 90 height 22
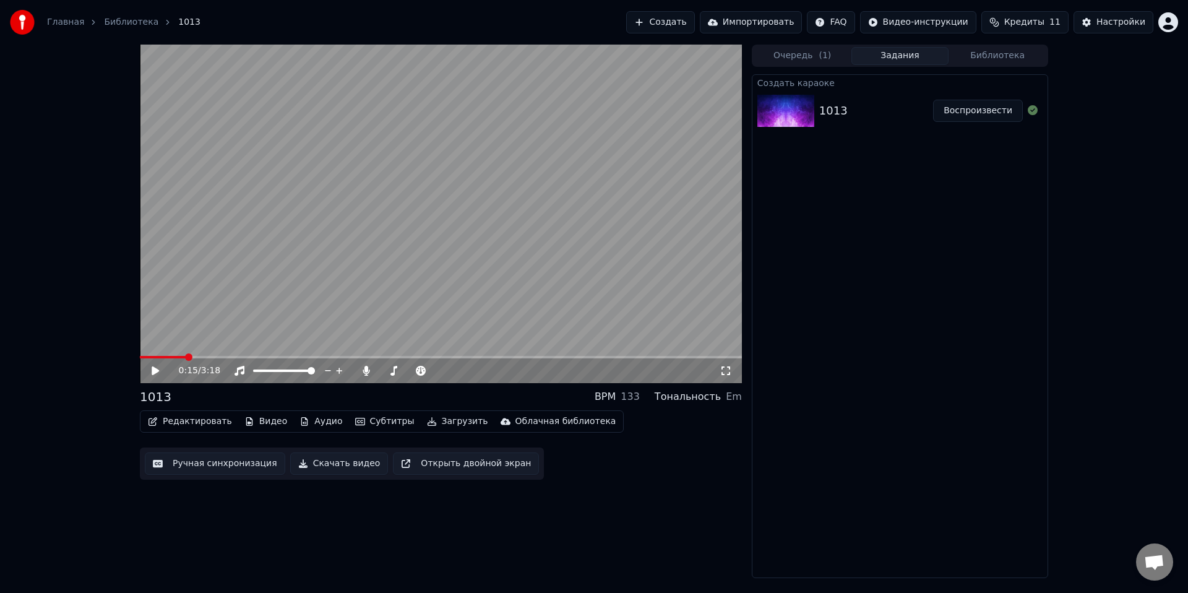
click at [933, 100] on button "Воспроизвести" at bounding box center [978, 111] width 90 height 22
click at [156, 371] on icon at bounding box center [164, 371] width 29 height 10
click at [204, 426] on button "Редактировать" at bounding box center [190, 421] width 94 height 17
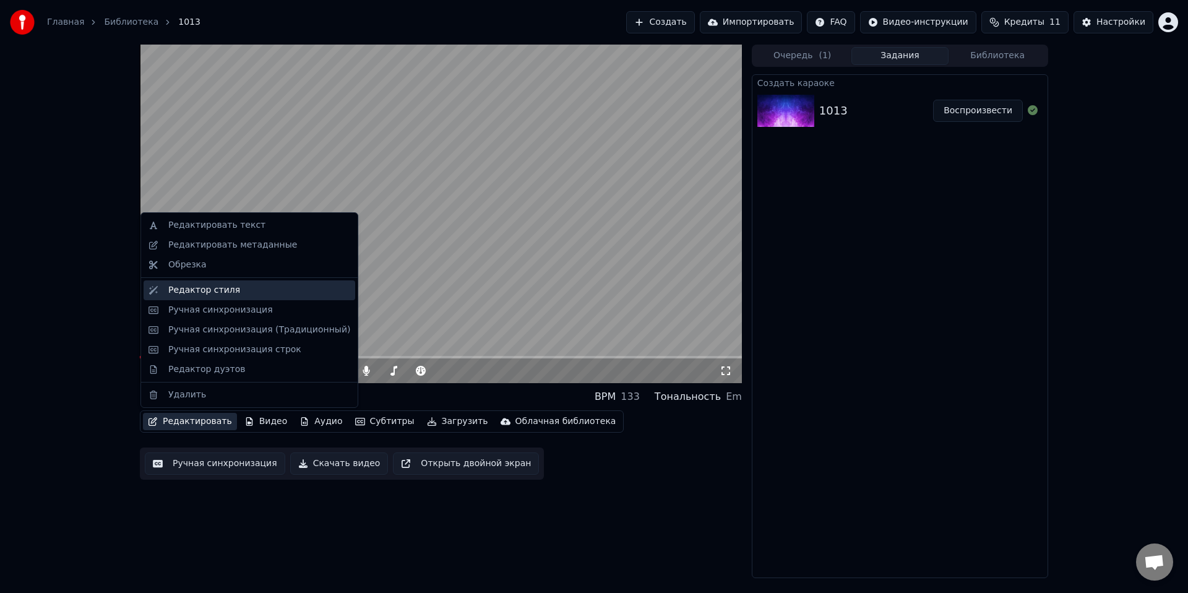
click at [219, 290] on div "Редактор стиля" at bounding box center [204, 290] width 72 height 12
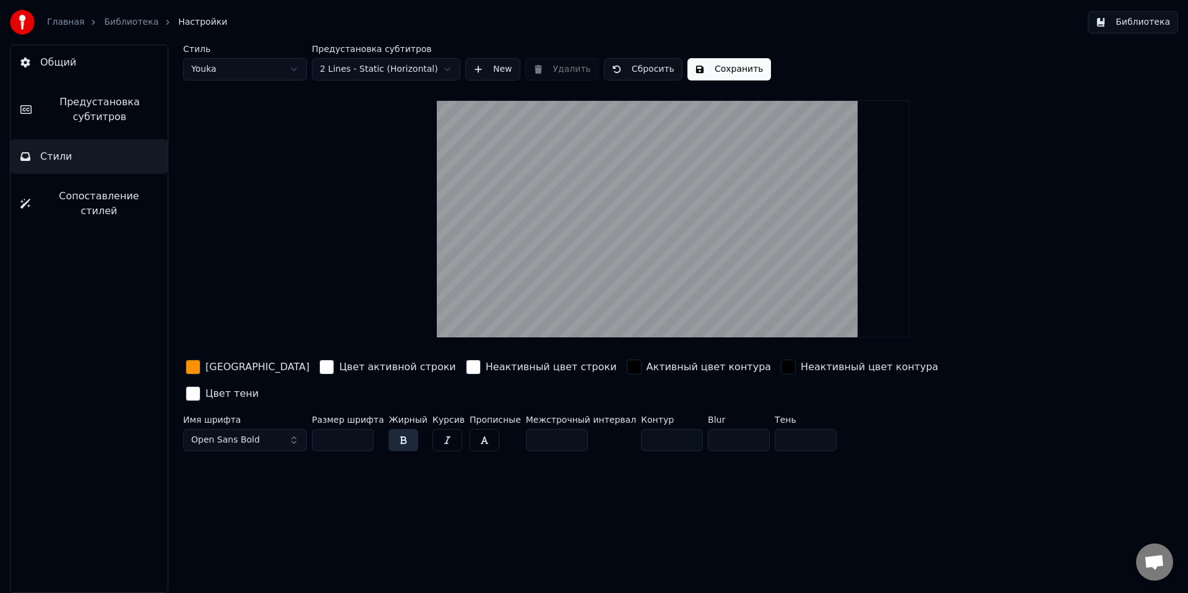
click at [105, 105] on span "Предустановка субтитров" at bounding box center [99, 110] width 116 height 30
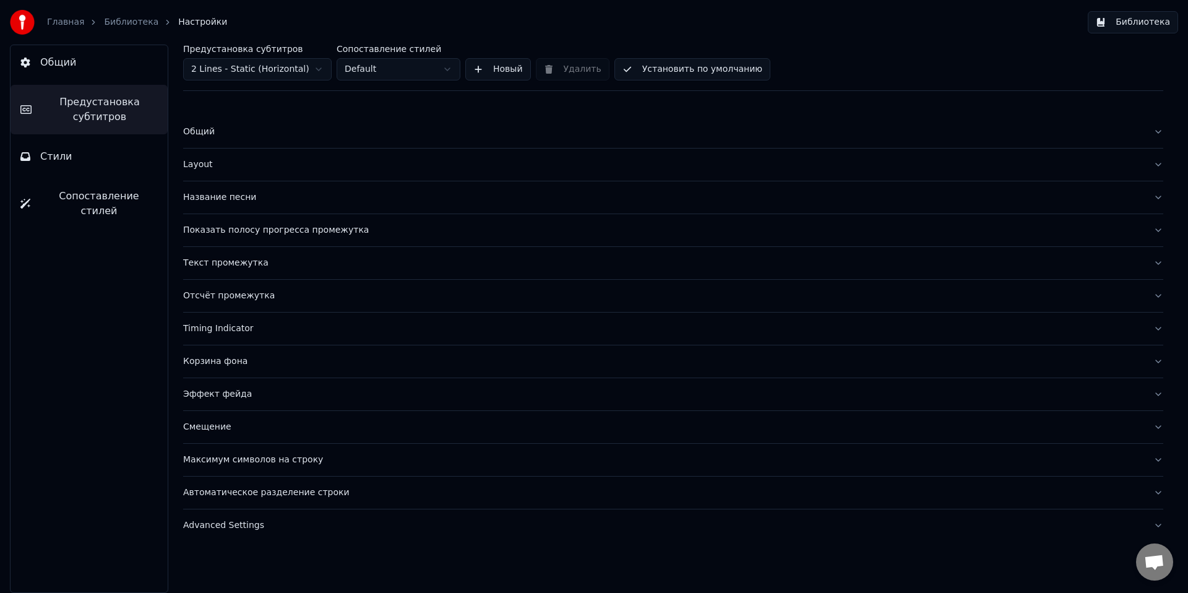
click at [297, 465] on div "Максимум символов на строку" at bounding box center [663, 460] width 960 height 12
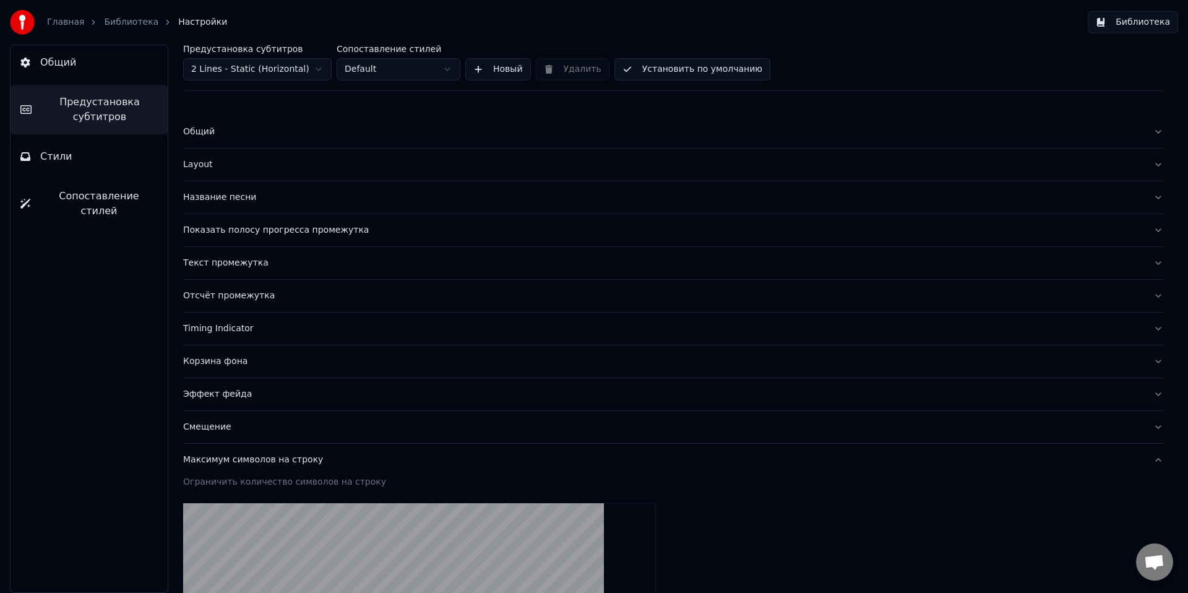
click at [296, 463] on div "Максимум символов на строку" at bounding box center [663, 460] width 960 height 12
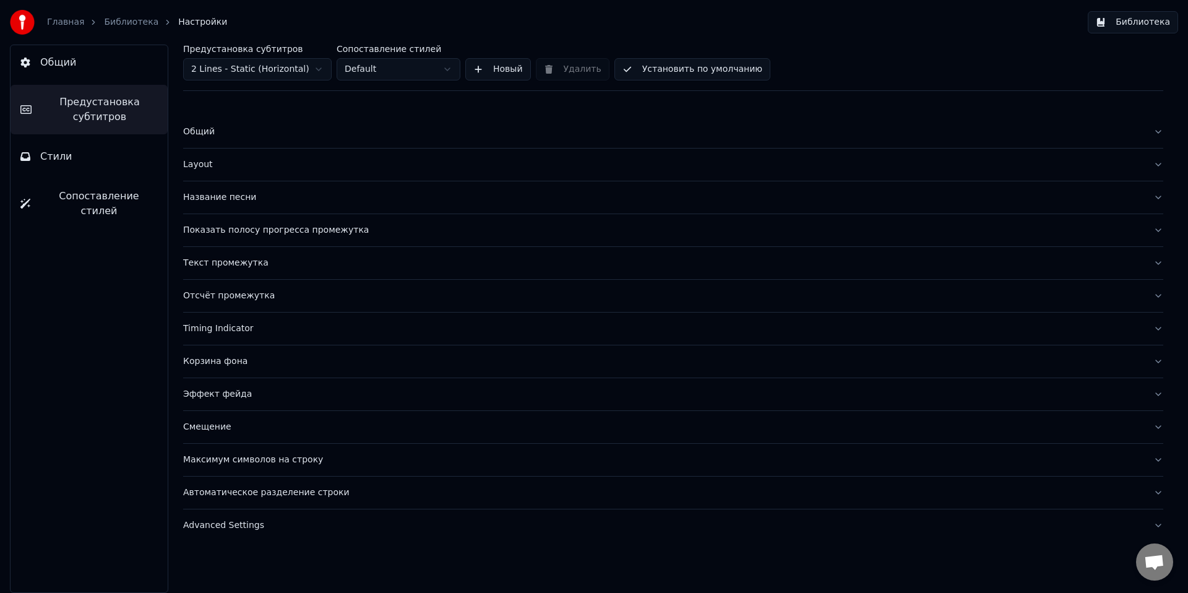
click at [212, 431] on div "Смещение" at bounding box center [663, 427] width 960 height 12
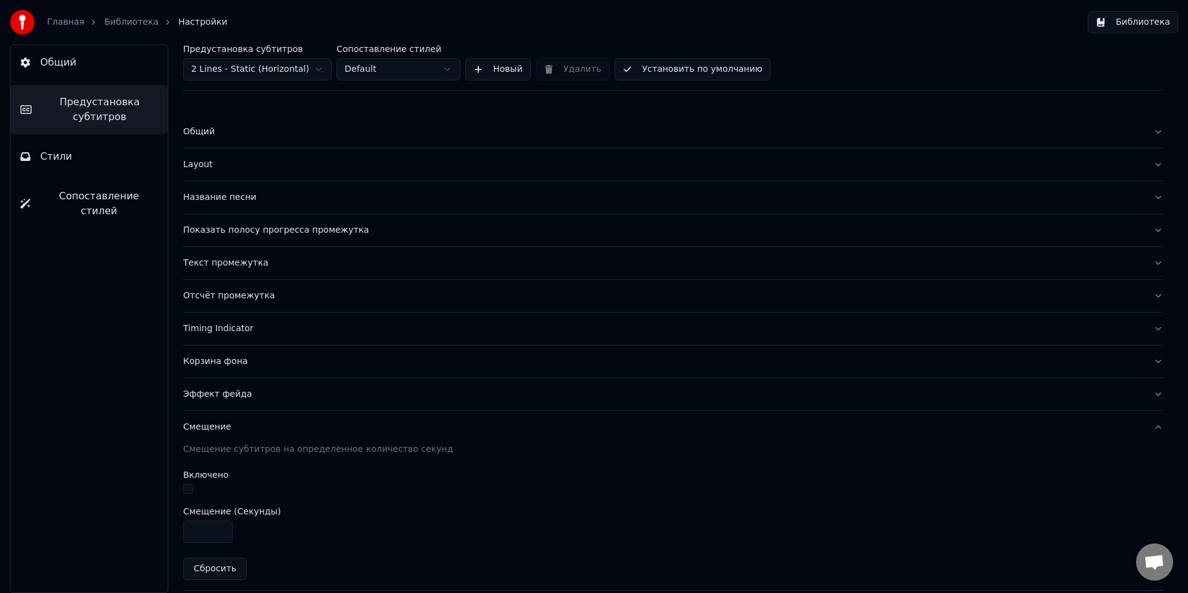
click at [207, 427] on div "Смещение" at bounding box center [663, 427] width 960 height 12
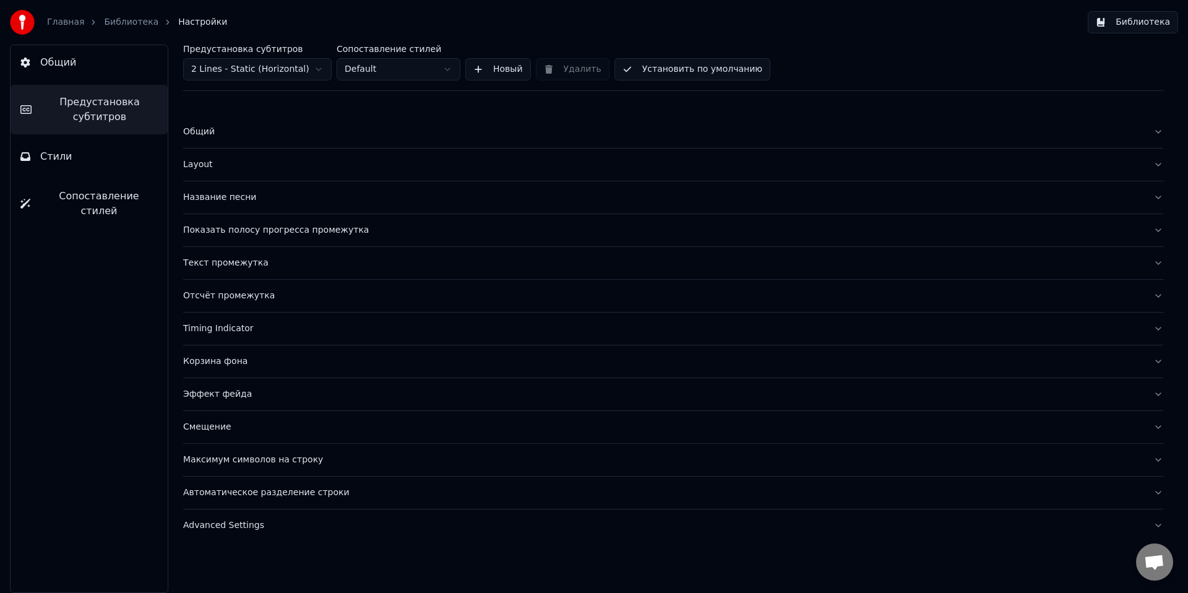
click at [206, 400] on button "Эффект фейда" at bounding box center [673, 394] width 980 height 32
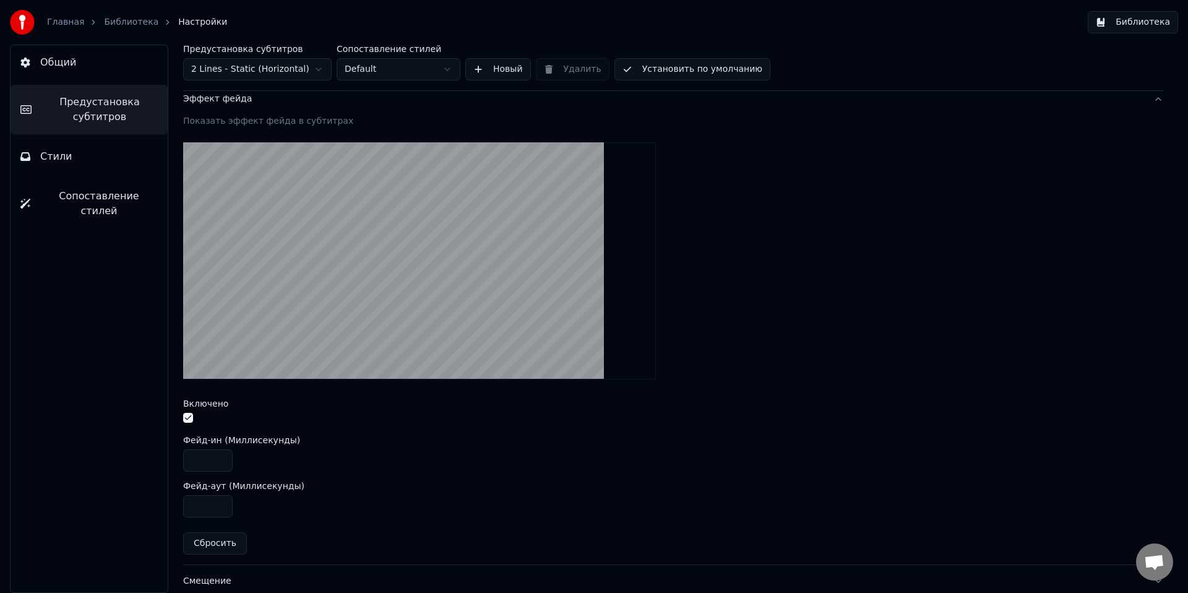
scroll to position [308, 0]
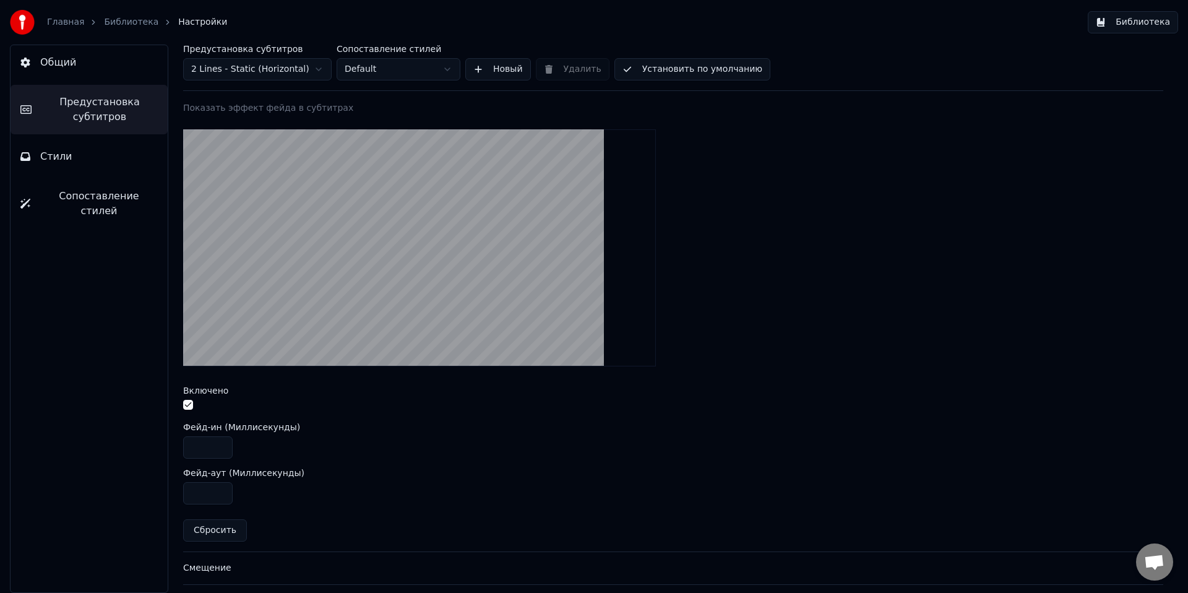
click at [224, 533] on button "Сбросить" at bounding box center [215, 530] width 64 height 22
click at [188, 408] on button "button" at bounding box center [188, 405] width 10 height 10
drag, startPoint x: 218, startPoint y: 495, endPoint x: 97, endPoint y: 483, distance: 122.5
click at [183, 483] on input "***" at bounding box center [207, 493] width 49 height 22
click at [201, 497] on input "***" at bounding box center [207, 493] width 49 height 22
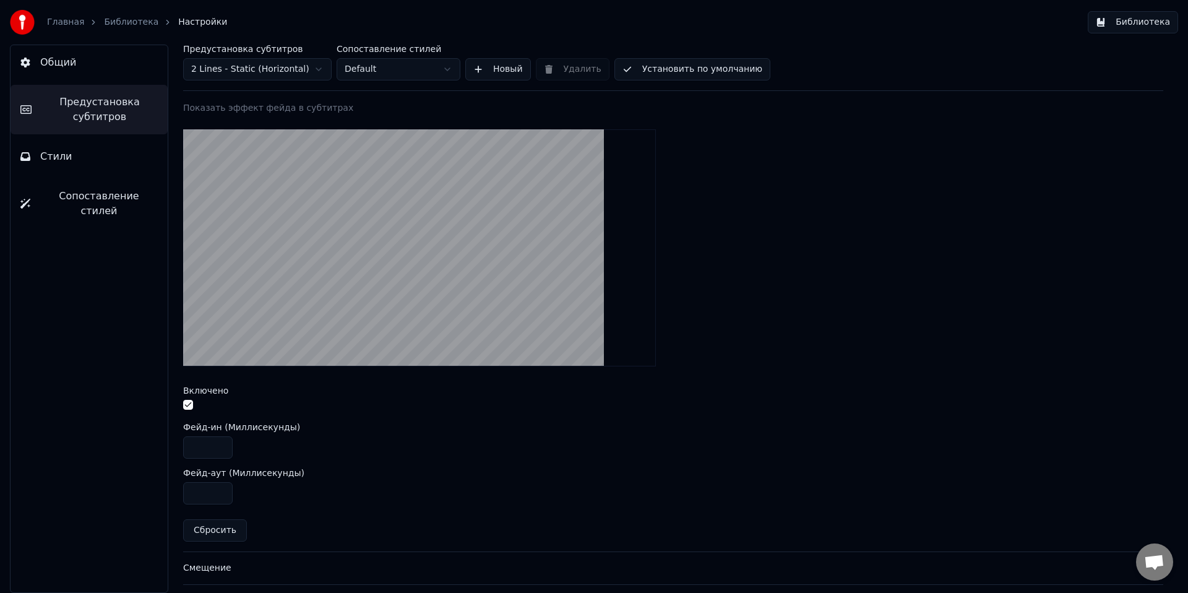
click at [201, 497] on input "***" at bounding box center [207, 493] width 49 height 22
type input "****"
click at [46, 69] on span "Общий" at bounding box center [58, 62] width 36 height 15
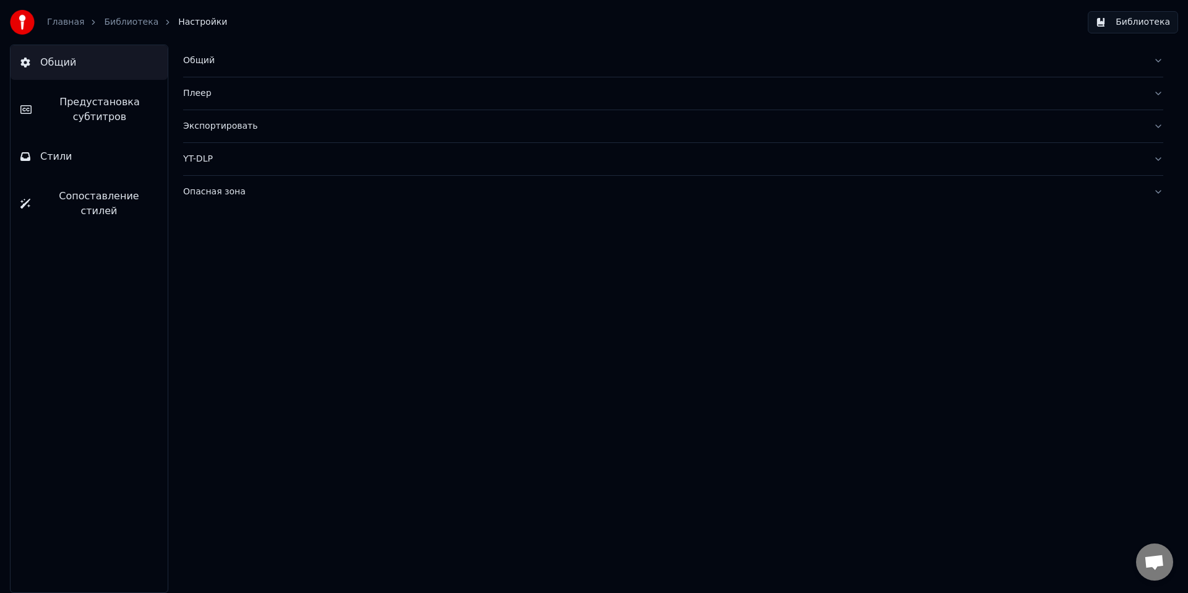
click at [106, 21] on link "Библиотека" at bounding box center [131, 22] width 54 height 12
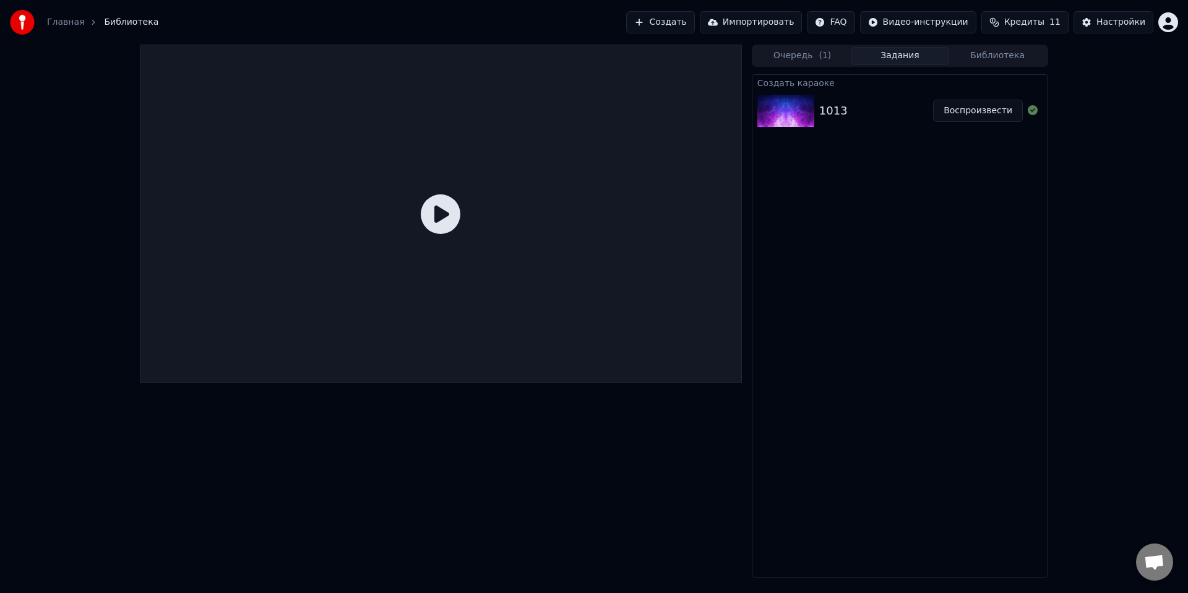
click at [974, 111] on button "Воспроизвести" at bounding box center [978, 111] width 90 height 22
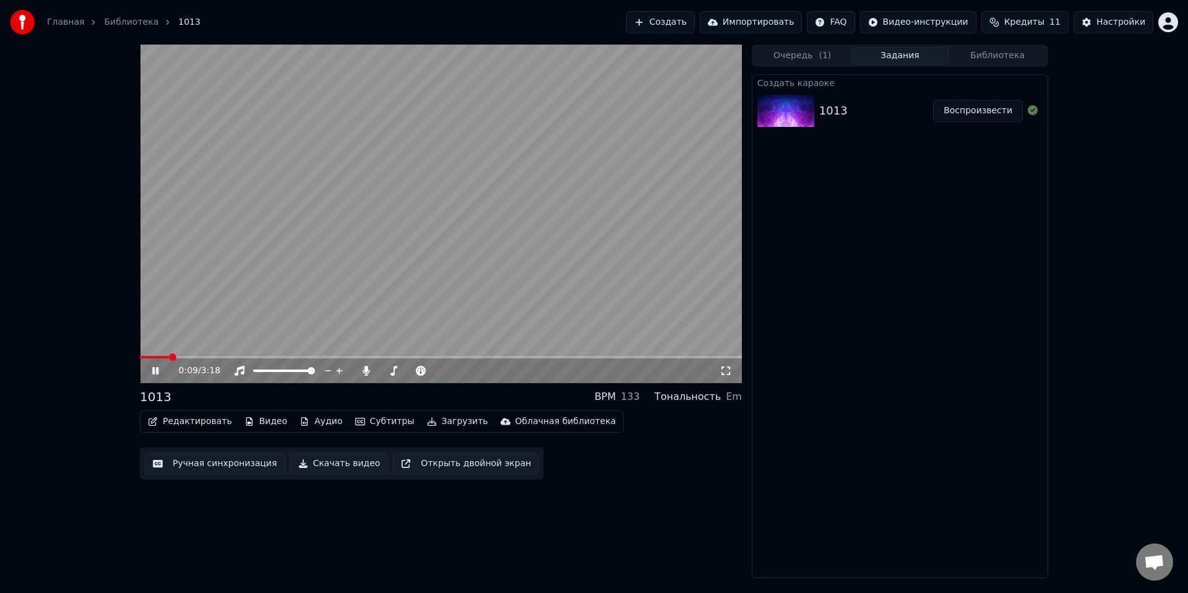
click at [155, 374] on icon at bounding box center [164, 371] width 29 height 10
click at [179, 426] on button "Редактировать" at bounding box center [190, 421] width 94 height 17
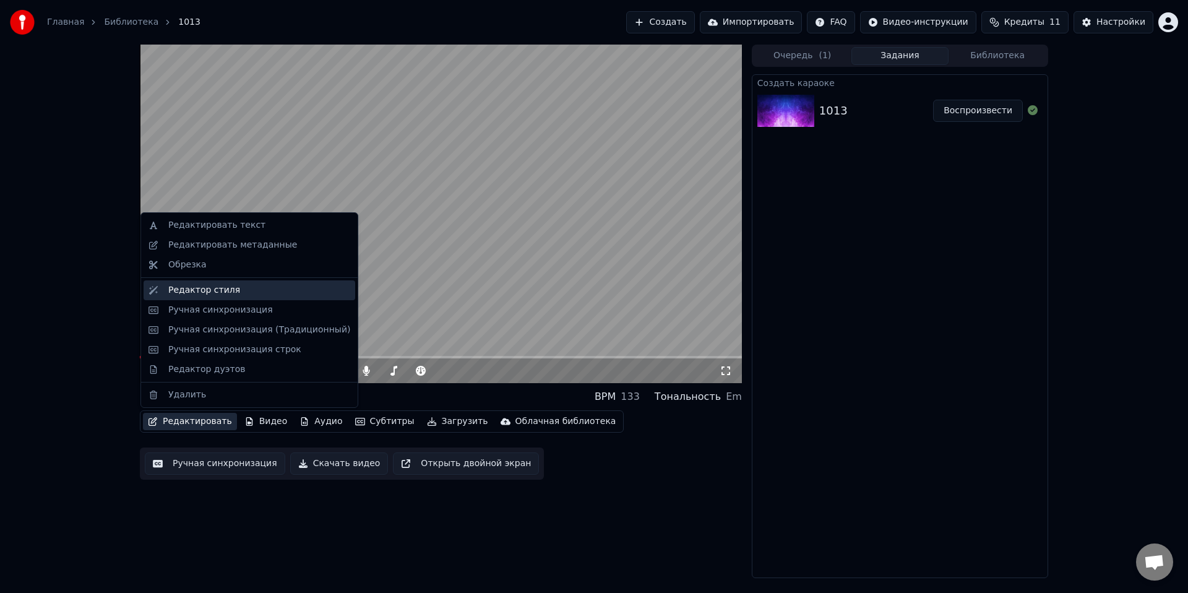
click at [186, 293] on div "Редактор стиля" at bounding box center [204, 290] width 72 height 12
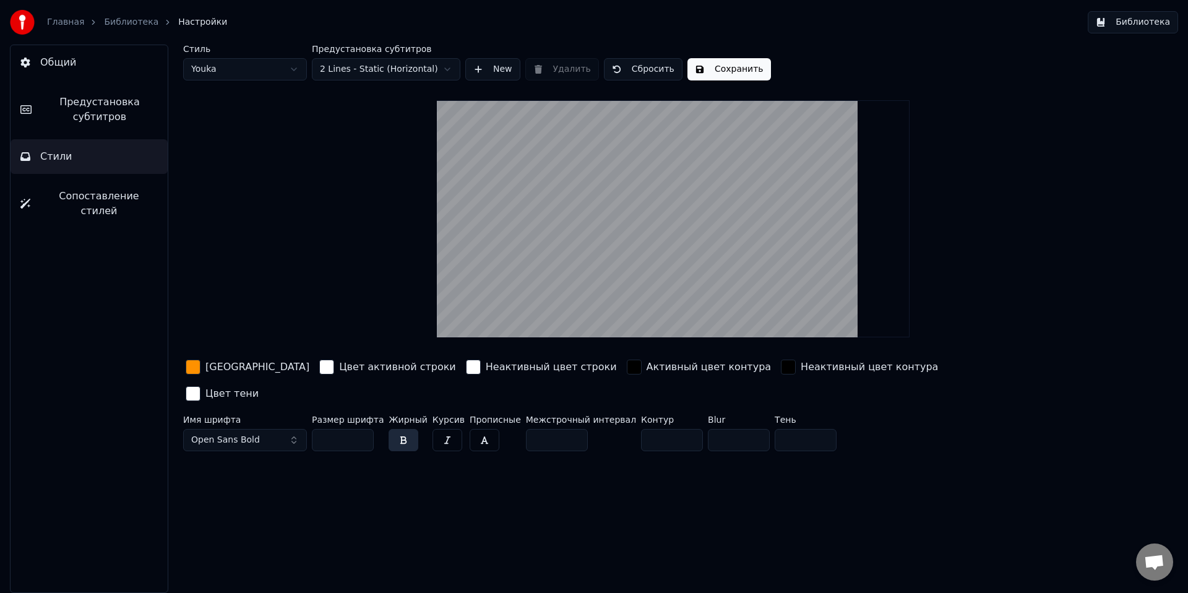
click at [113, 119] on span "Предустановка субтитров" at bounding box center [99, 110] width 116 height 30
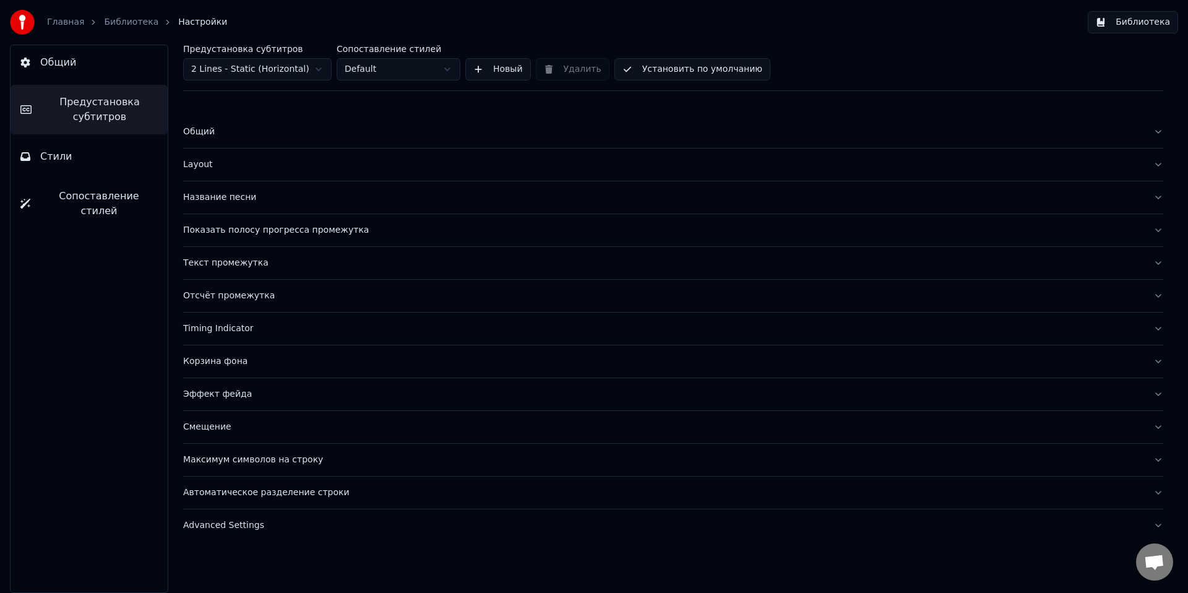
click at [206, 423] on div "Смещение" at bounding box center [663, 427] width 960 height 12
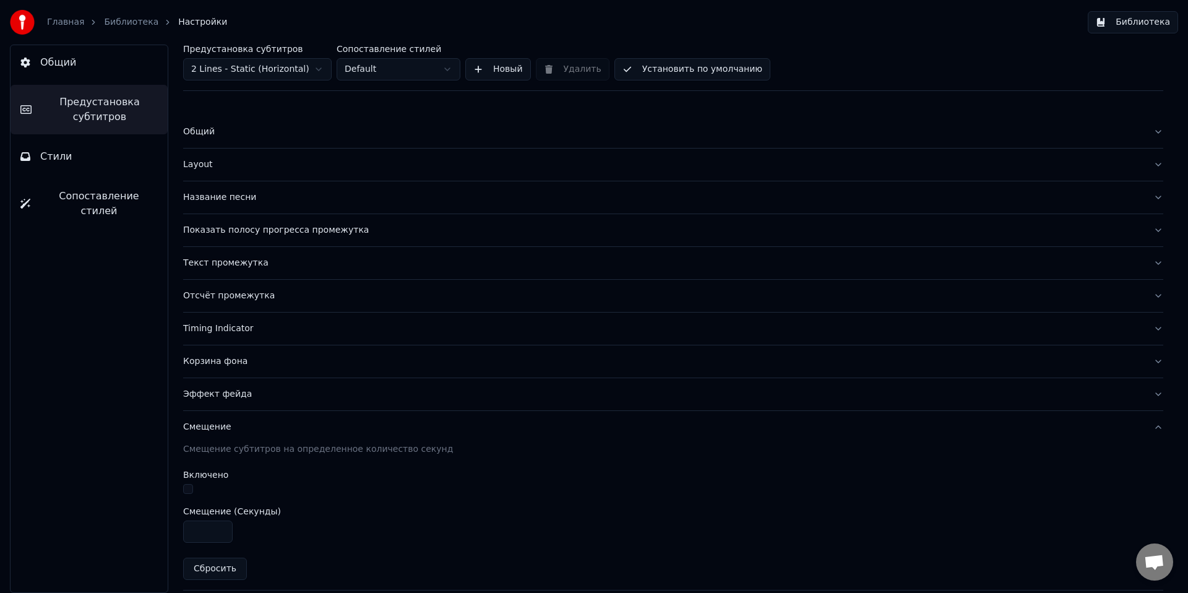
click at [206, 423] on div "Смещение" at bounding box center [663, 427] width 960 height 12
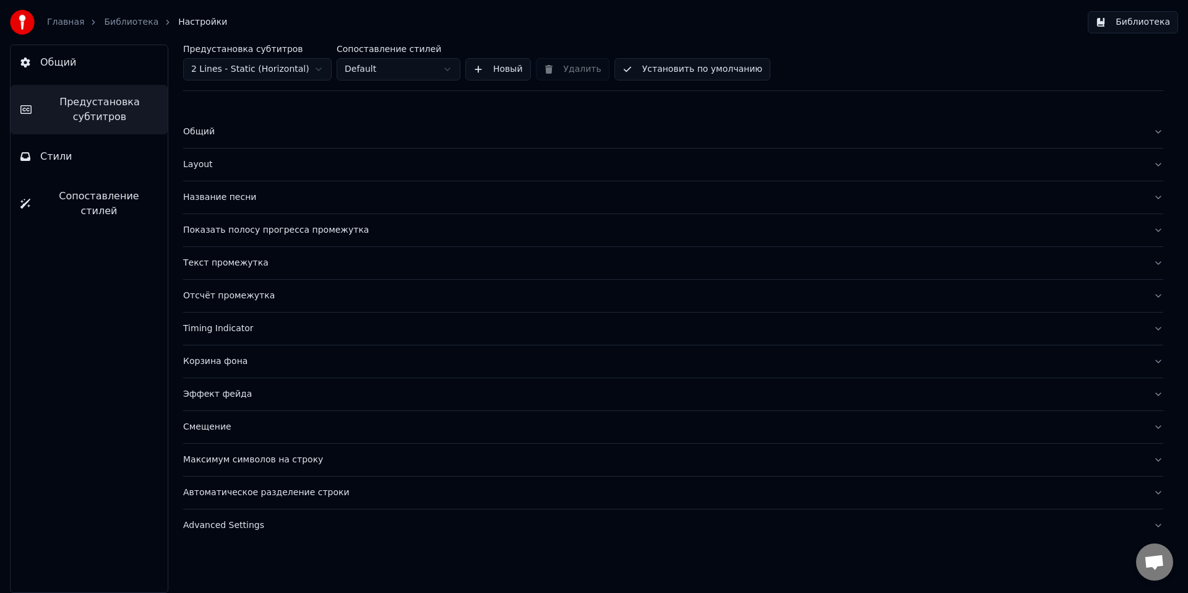
click at [203, 405] on button "Эффект фейда" at bounding box center [673, 394] width 980 height 32
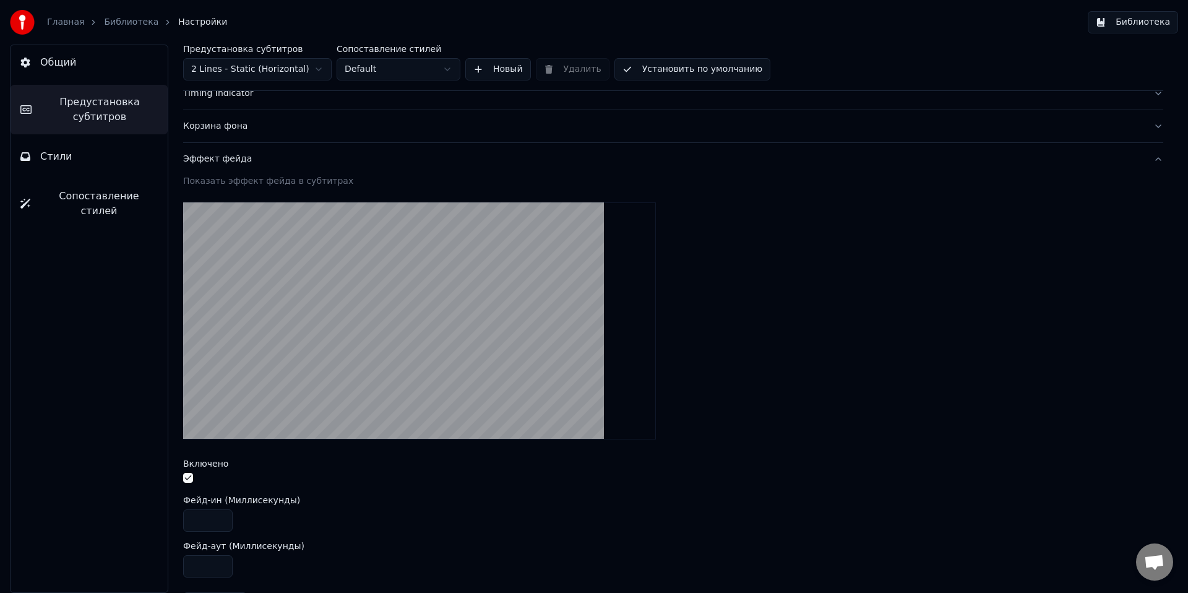
scroll to position [236, 0]
click at [196, 475] on div at bounding box center [673, 478] width 980 height 13
click at [189, 478] on button "button" at bounding box center [188, 477] width 10 height 10
click at [76, 74] on button "Общий" at bounding box center [89, 62] width 157 height 35
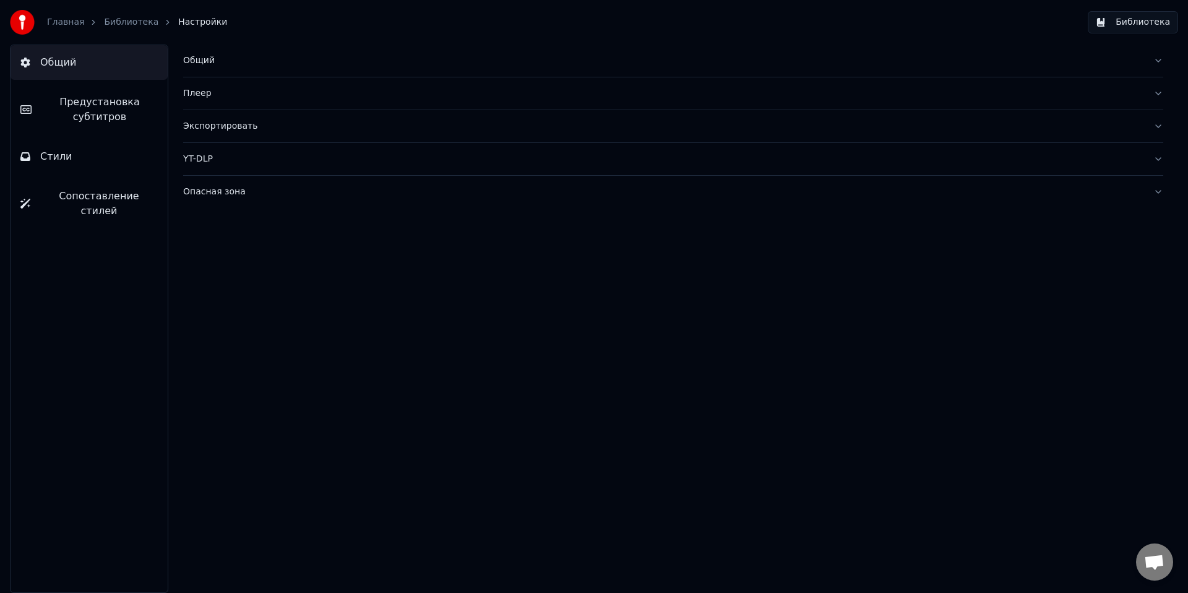
click at [132, 24] on link "Библиотека" at bounding box center [131, 22] width 54 height 12
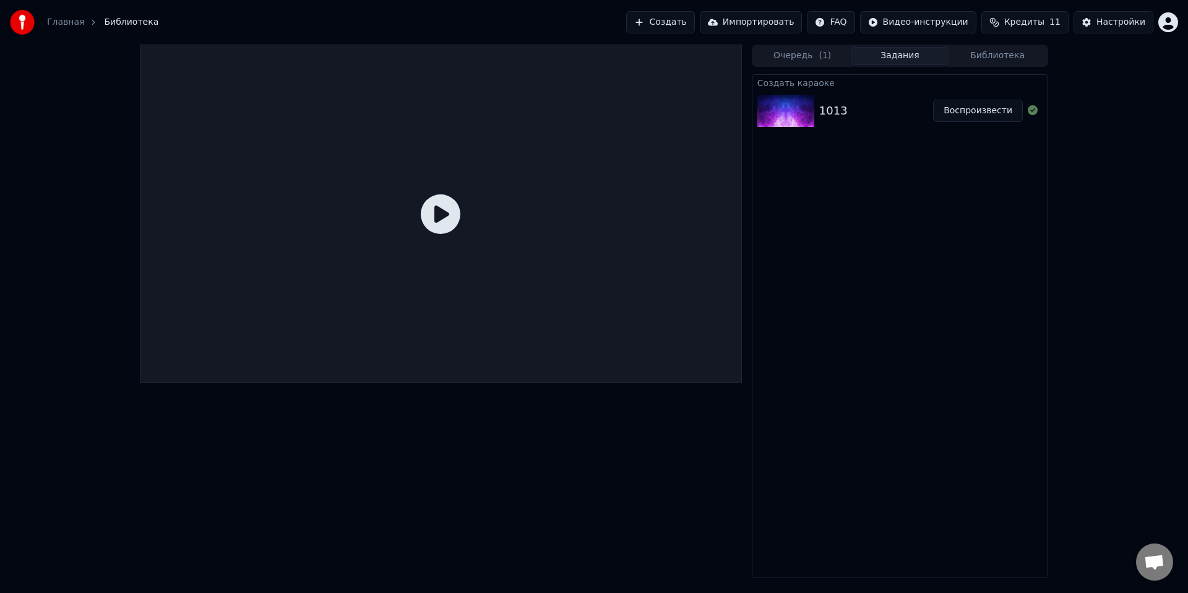
click at [970, 111] on button "Воспроизвести" at bounding box center [978, 111] width 90 height 22
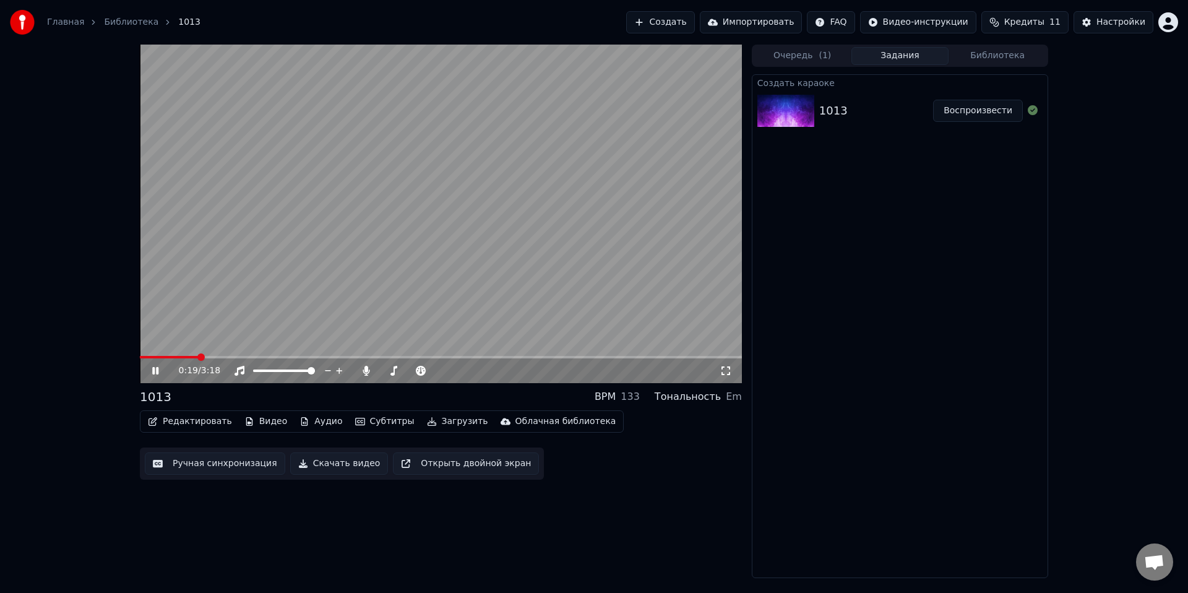
click at [157, 372] on icon at bounding box center [155, 370] width 6 height 7
click at [171, 416] on button "Редактировать" at bounding box center [190, 421] width 94 height 17
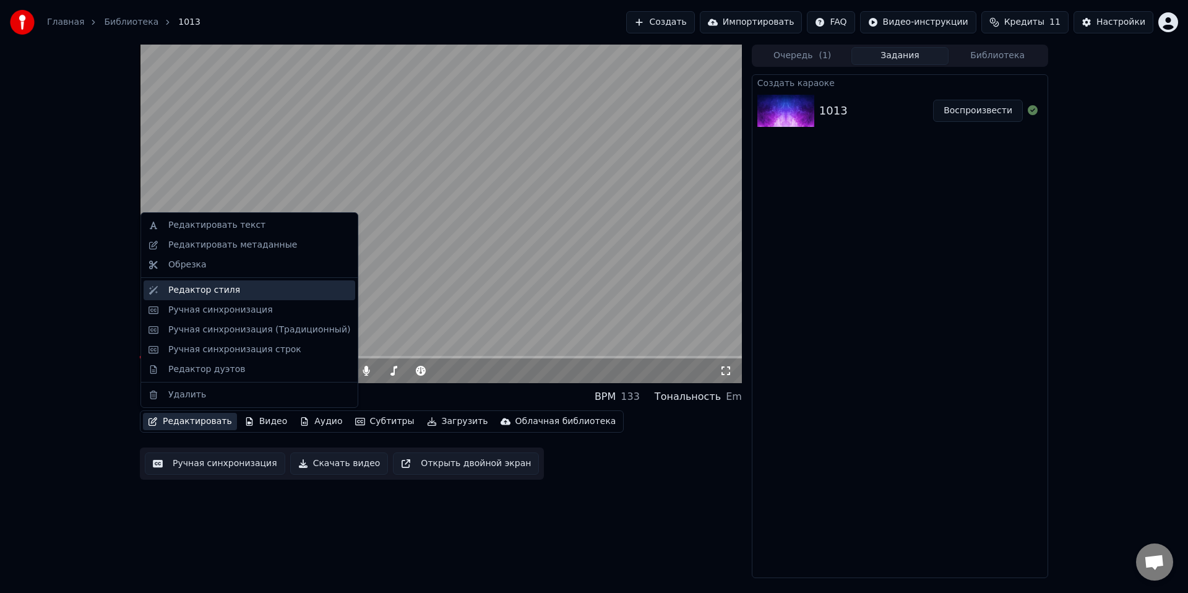
click at [213, 293] on div "Редактор стиля" at bounding box center [204, 290] width 72 height 12
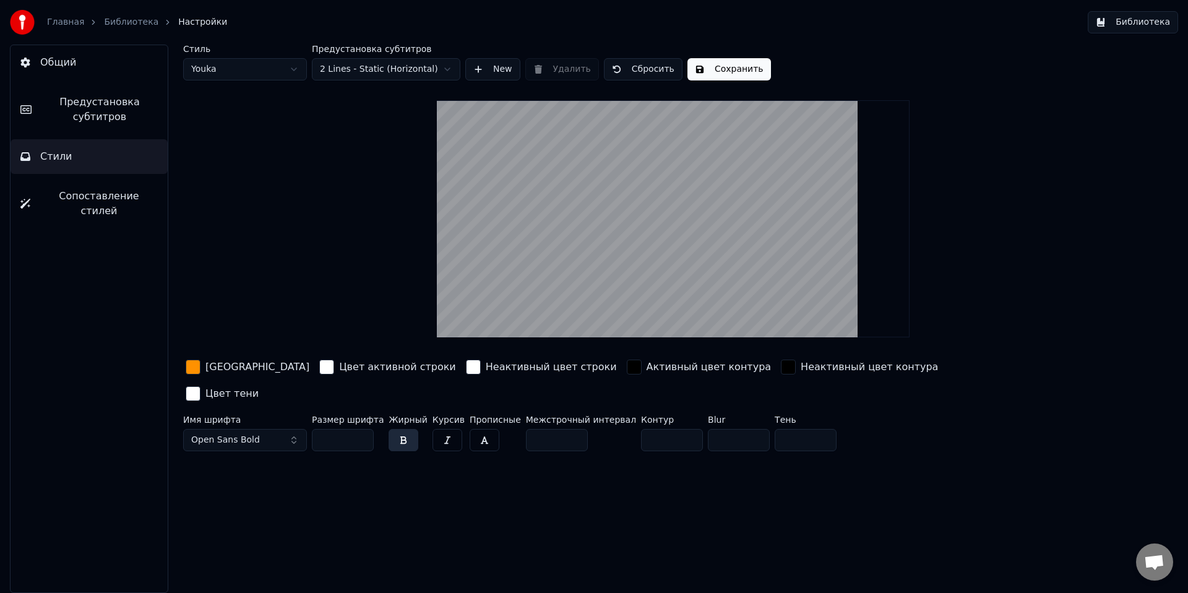
click at [131, 110] on span "Предустановка субтитров" at bounding box center [99, 110] width 116 height 30
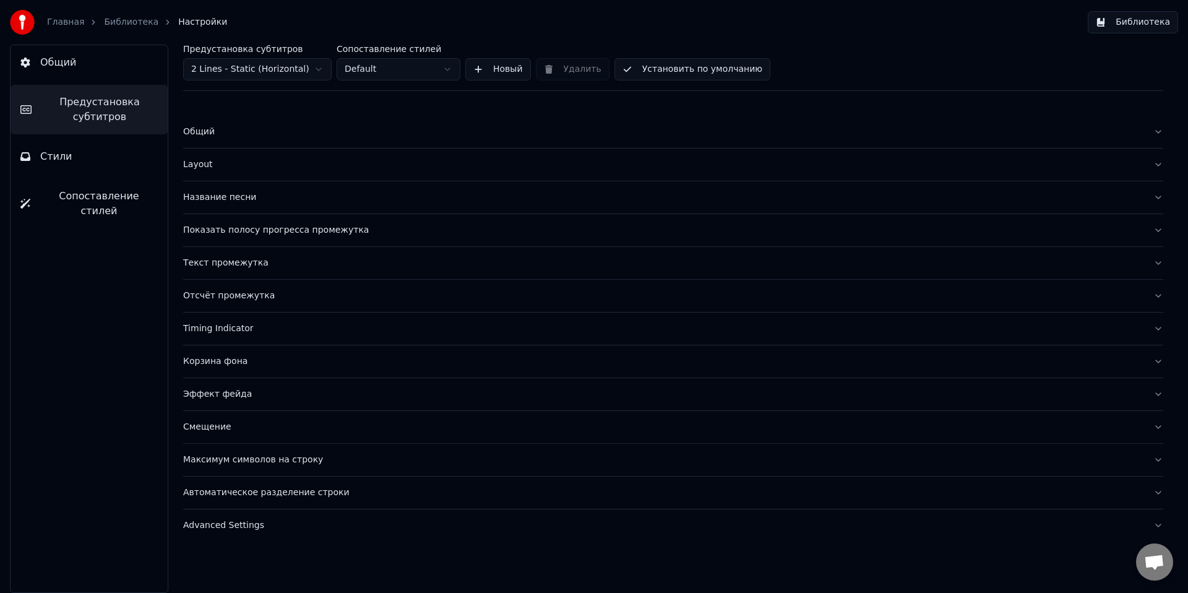
click at [226, 392] on div "Эффект фейда" at bounding box center [663, 394] width 960 height 12
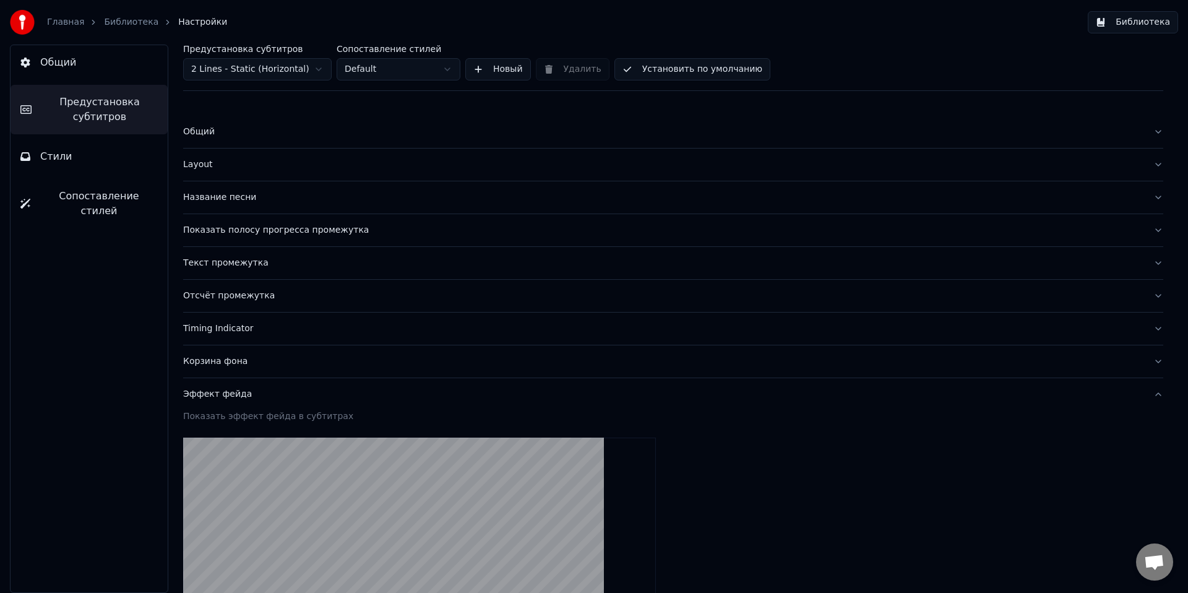
scroll to position [407, 0]
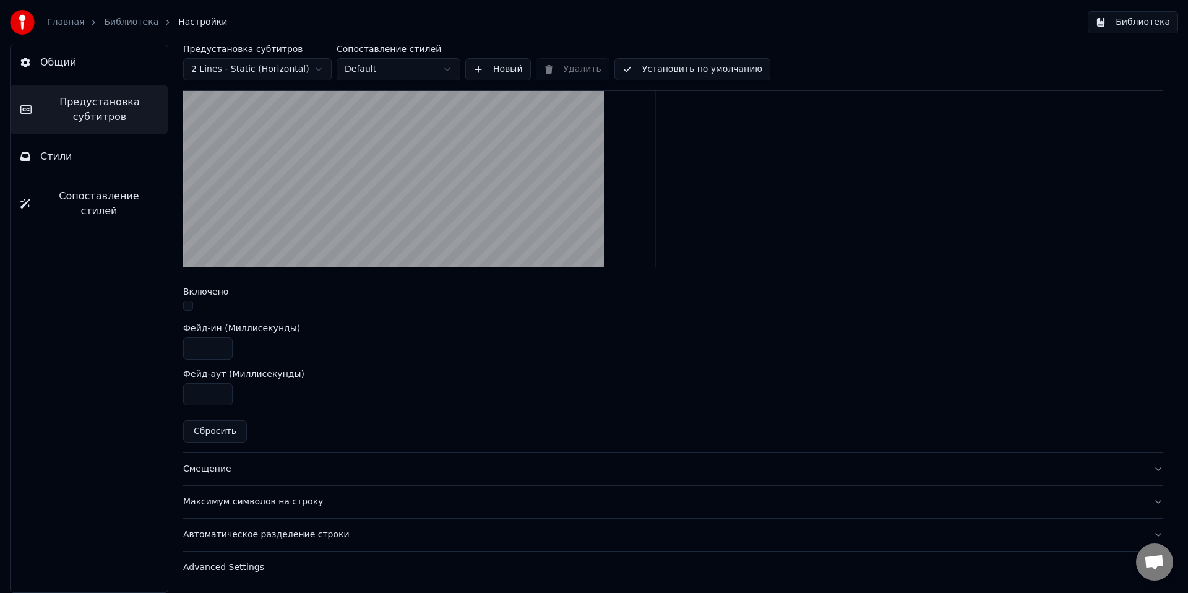
click at [184, 301] on button "button" at bounding box center [188, 306] width 10 height 10
click at [195, 349] on input "****" at bounding box center [207, 348] width 49 height 22
type input "*"
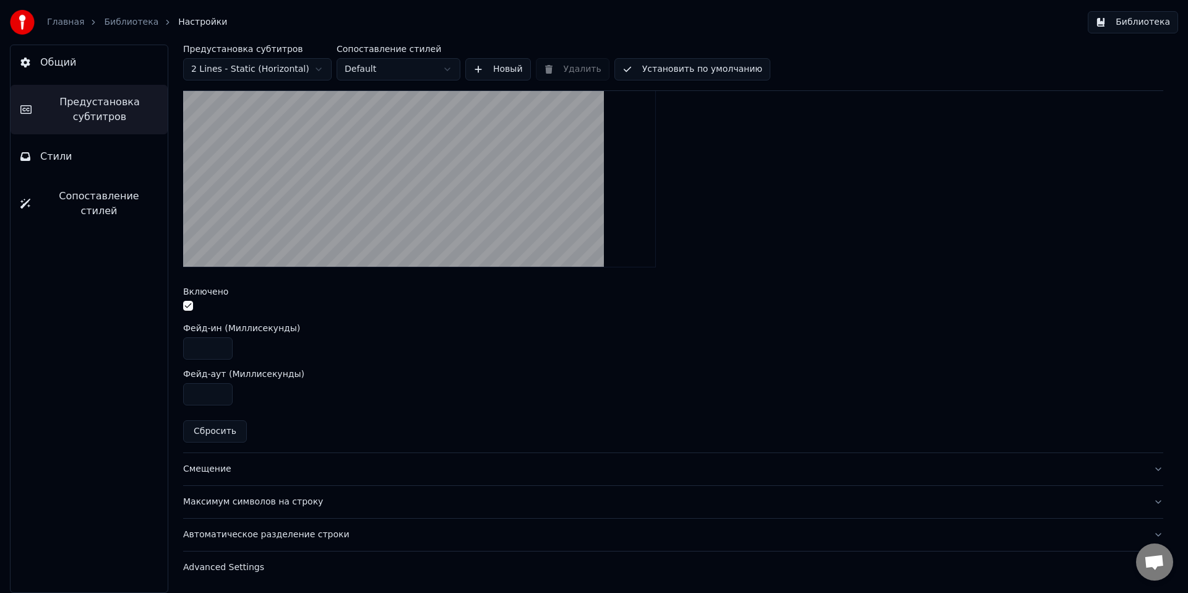
click at [396, 297] on div "Включено" at bounding box center [673, 300] width 980 height 27
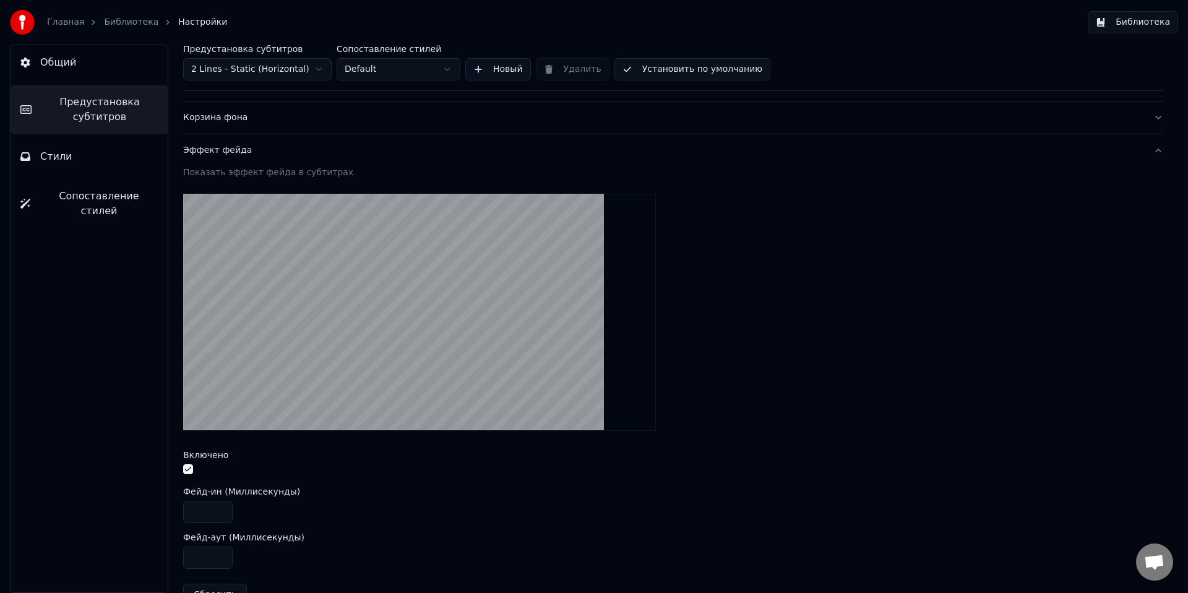
scroll to position [191, 0]
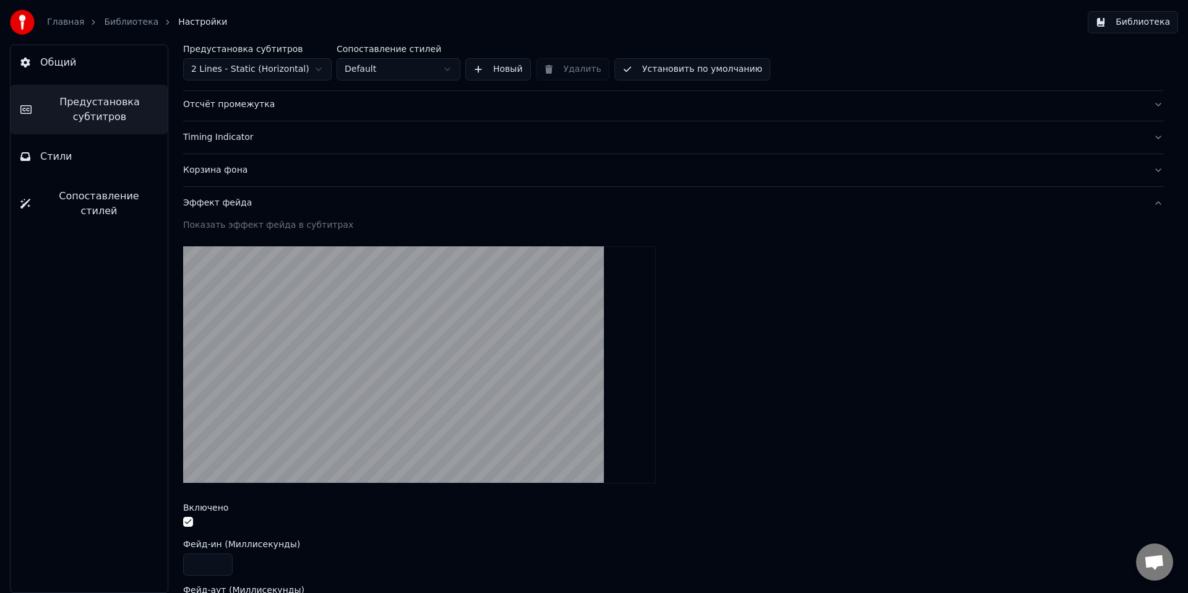
click at [61, 63] on span "Общий" at bounding box center [58, 62] width 36 height 15
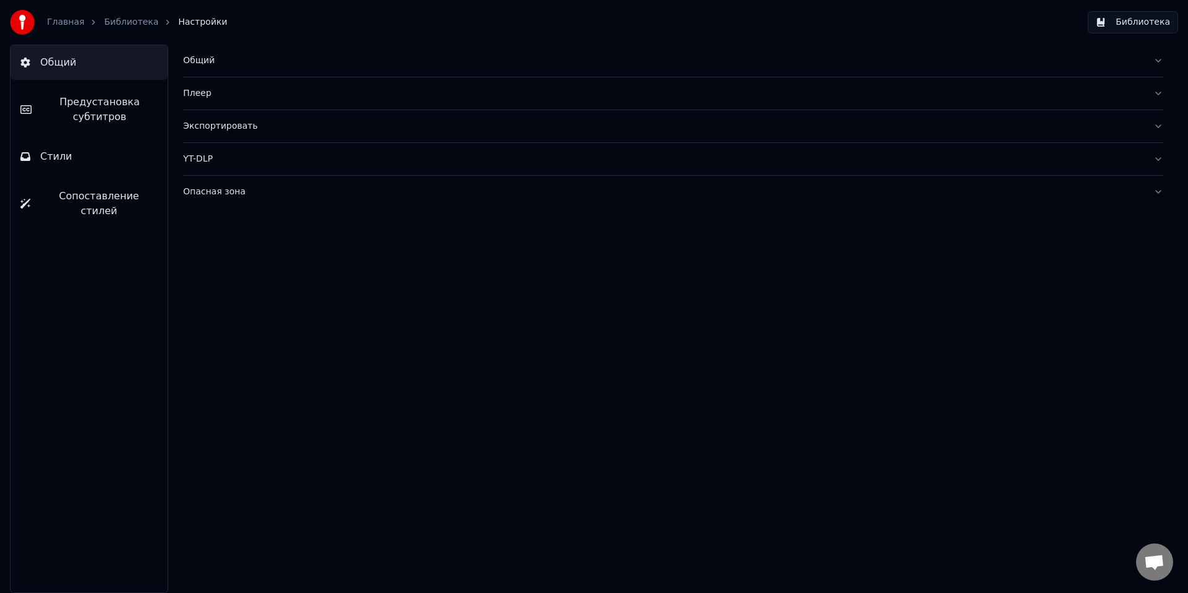
scroll to position [0, 0]
click at [126, 22] on link "Библиотека" at bounding box center [131, 22] width 54 height 12
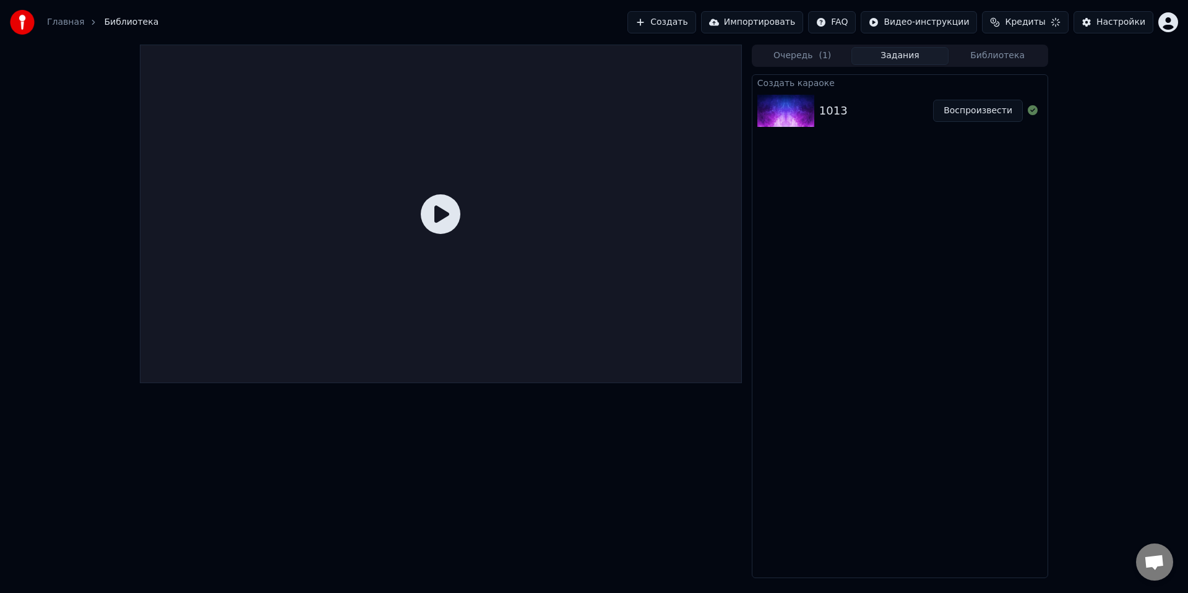
click at [998, 106] on button "Воспроизвести" at bounding box center [978, 111] width 90 height 22
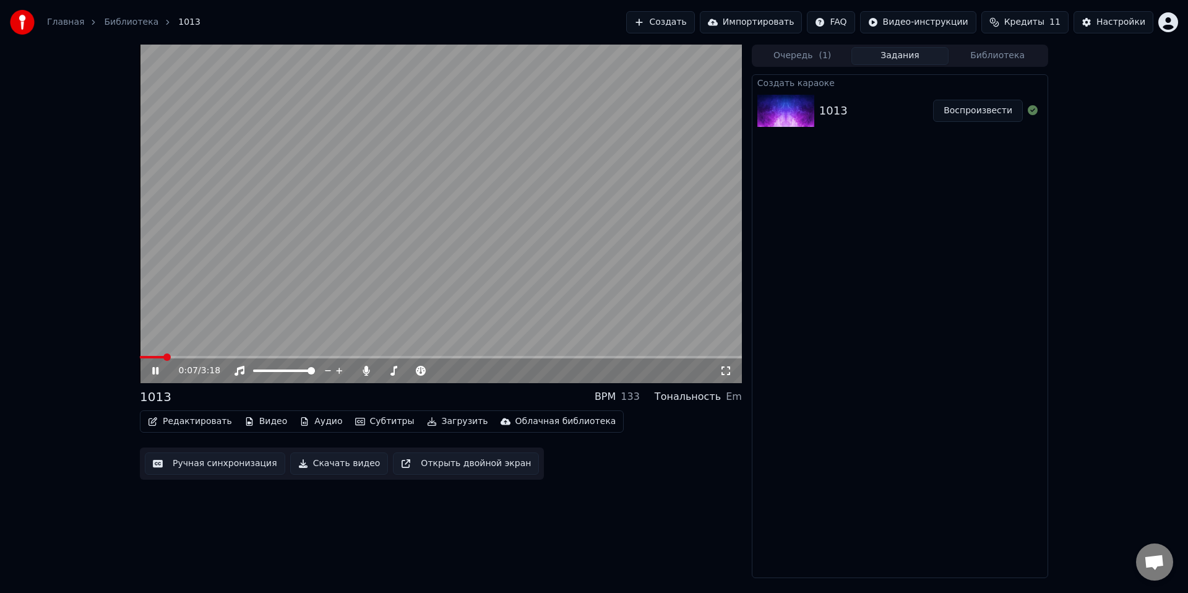
click at [152, 366] on icon at bounding box center [164, 371] width 29 height 10
click at [185, 418] on button "Редактировать" at bounding box center [190, 421] width 94 height 17
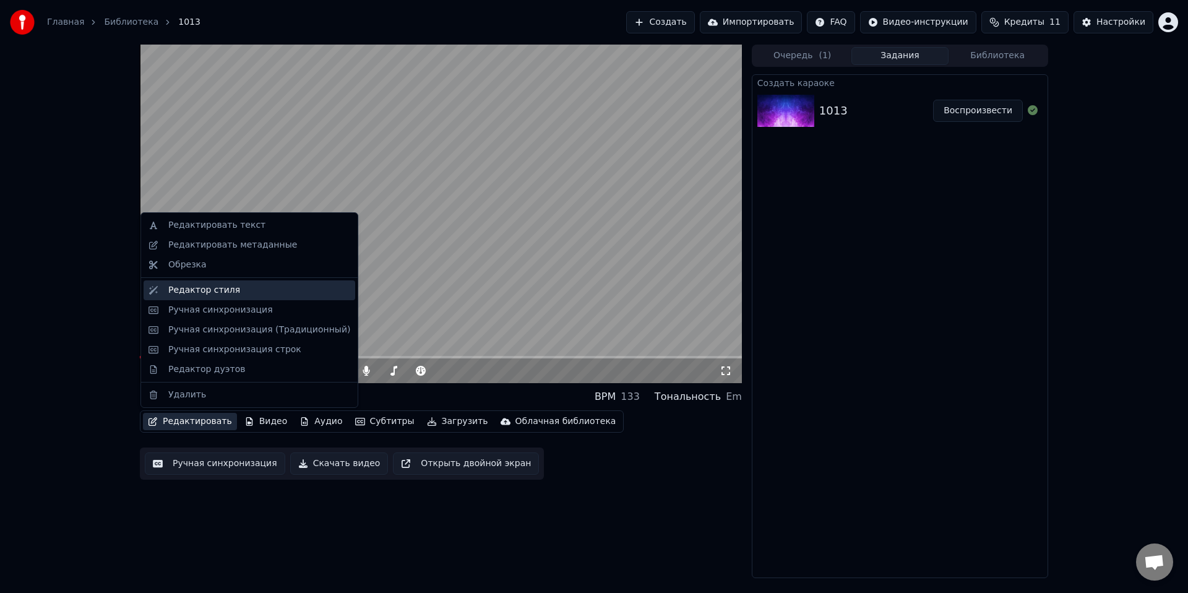
click at [193, 290] on div "Редактор стиля" at bounding box center [204, 290] width 72 height 12
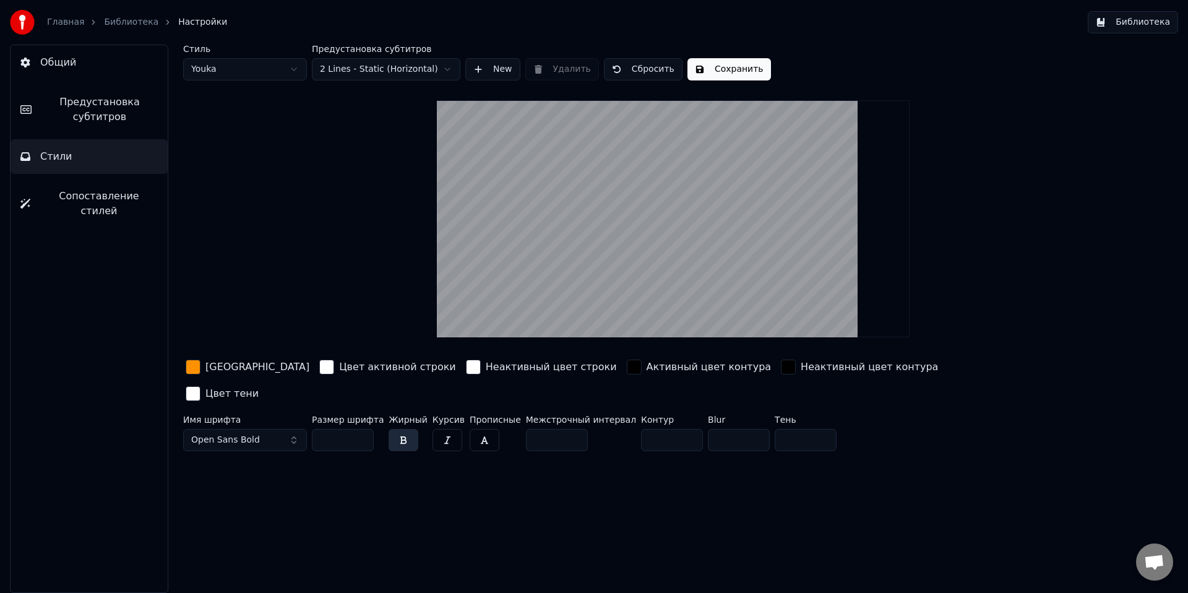
click at [83, 121] on span "Предустановка субтитров" at bounding box center [99, 110] width 116 height 30
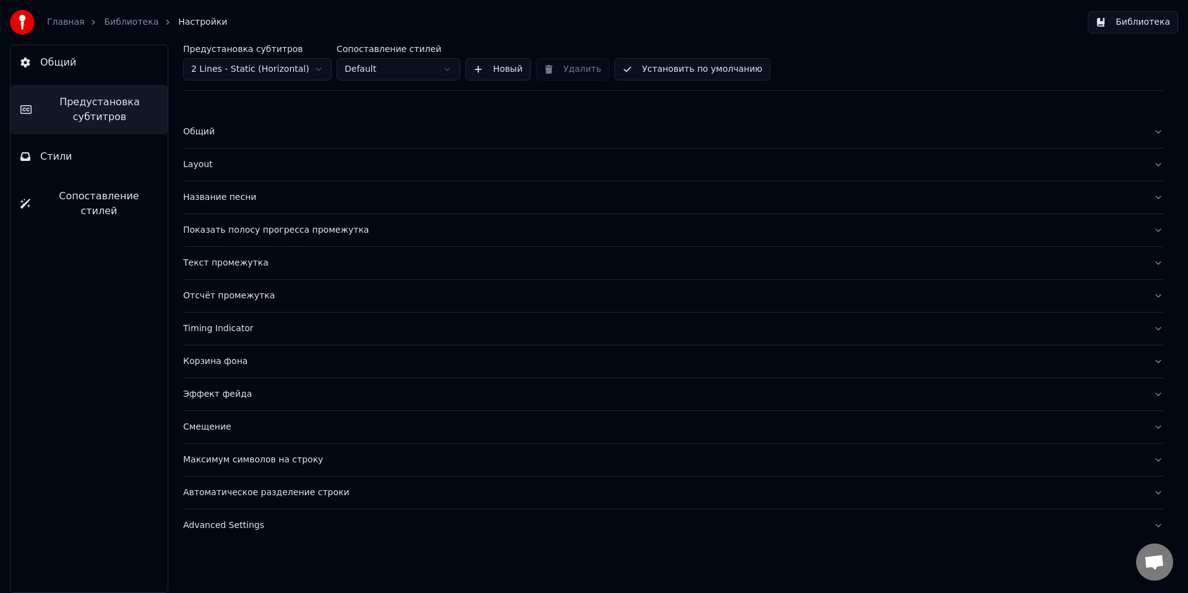
click at [199, 392] on div "Эффект фейда" at bounding box center [663, 394] width 960 height 12
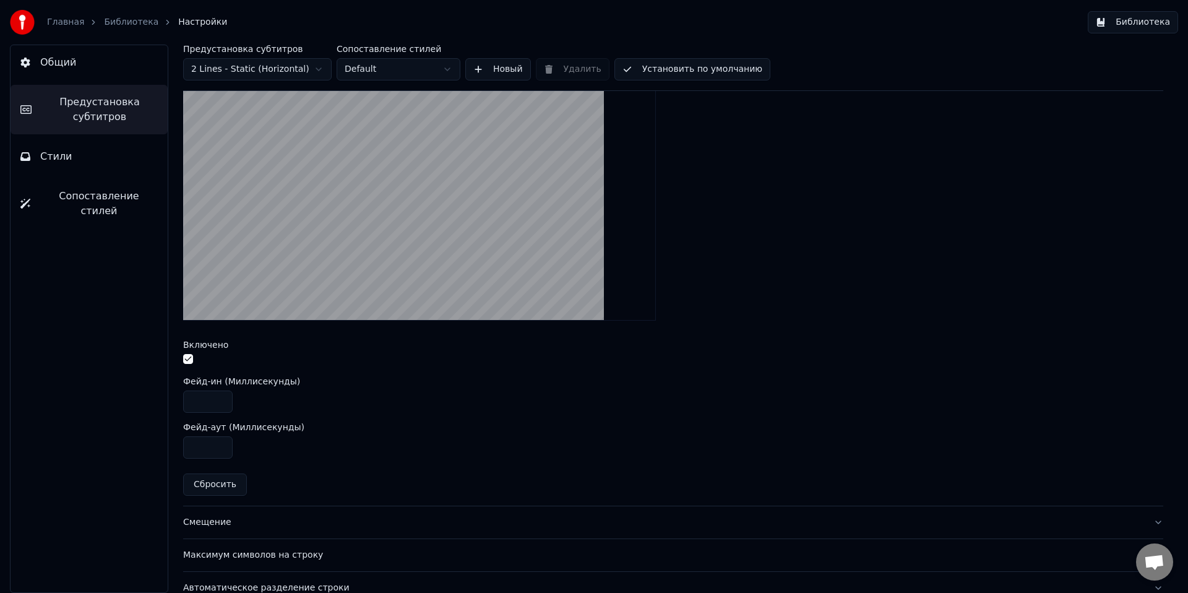
scroll to position [370, 0]
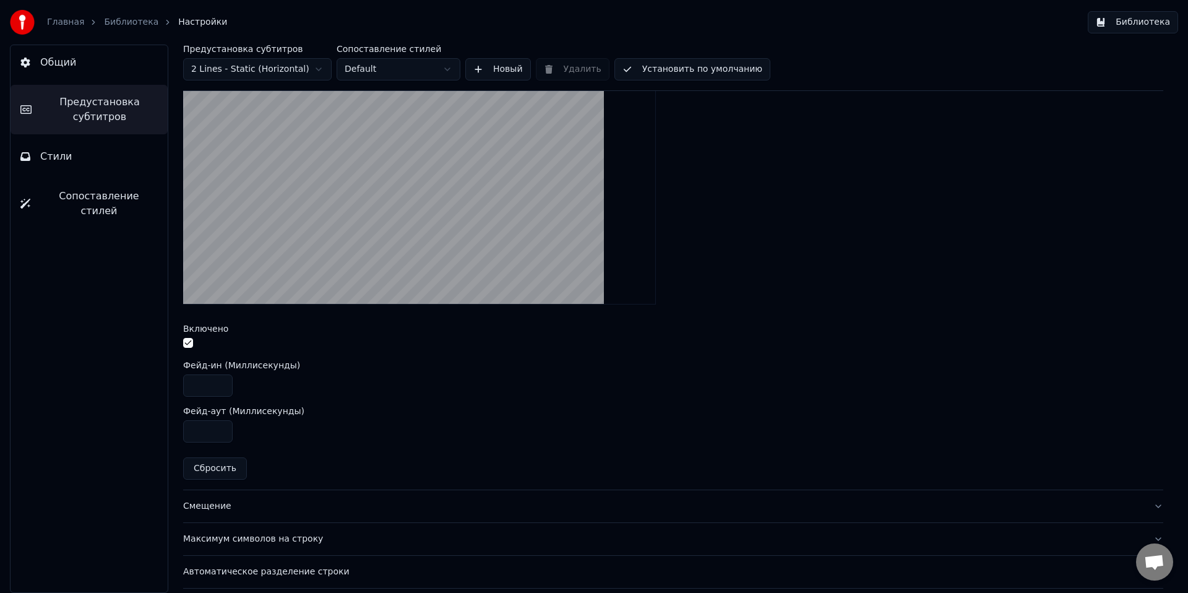
click at [213, 467] on button "Сбросить" at bounding box center [215, 468] width 64 height 22
type input "****"
click at [187, 345] on button "button" at bounding box center [188, 343] width 10 height 10
click at [202, 434] on input "***" at bounding box center [207, 431] width 49 height 22
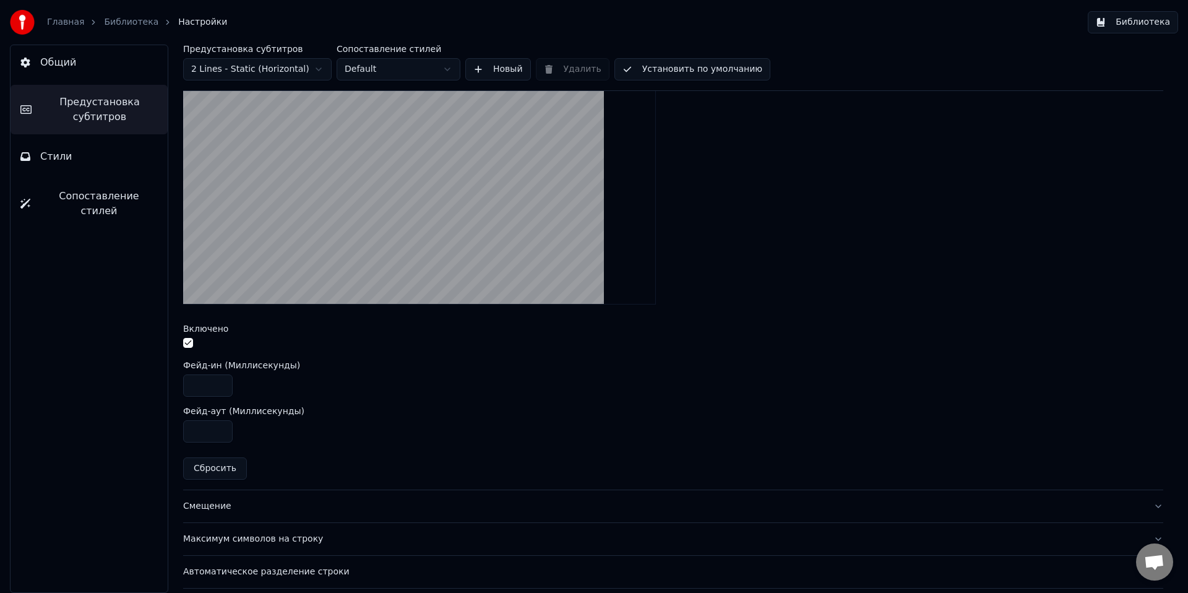
click at [192, 437] on input "*" at bounding box center [207, 431] width 49 height 22
click at [191, 431] on input "*" at bounding box center [207, 431] width 49 height 22
type input "***"
click at [48, 72] on button "Общий" at bounding box center [89, 62] width 157 height 35
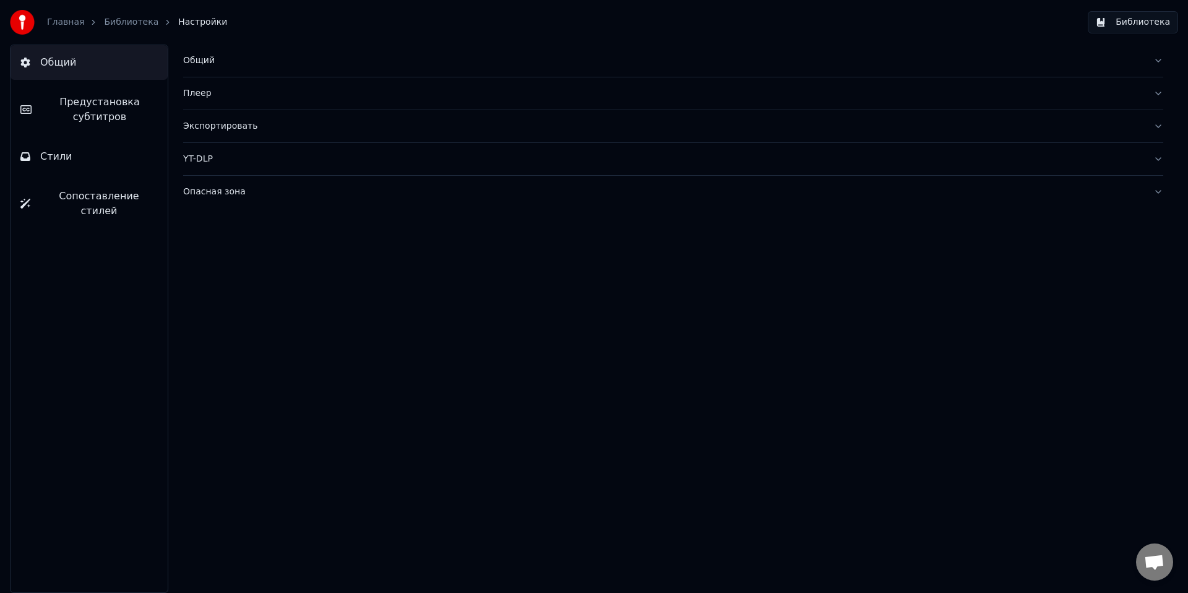
scroll to position [0, 0]
click at [122, 20] on link "Библиотека" at bounding box center [131, 22] width 54 height 12
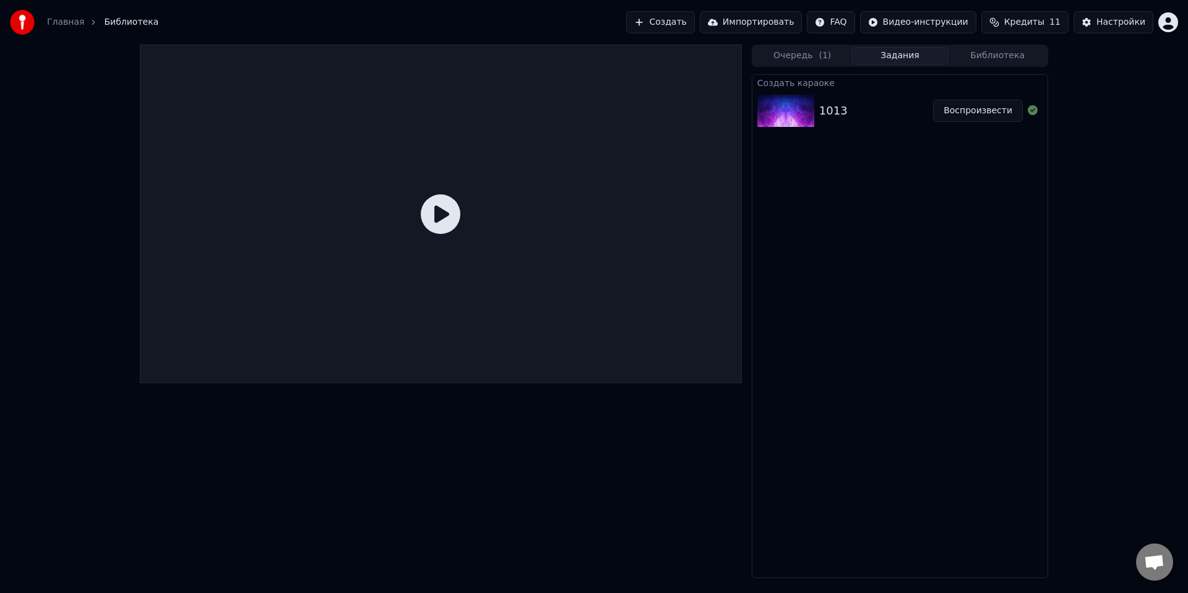
click at [985, 109] on button "Воспроизвести" at bounding box center [978, 111] width 90 height 22
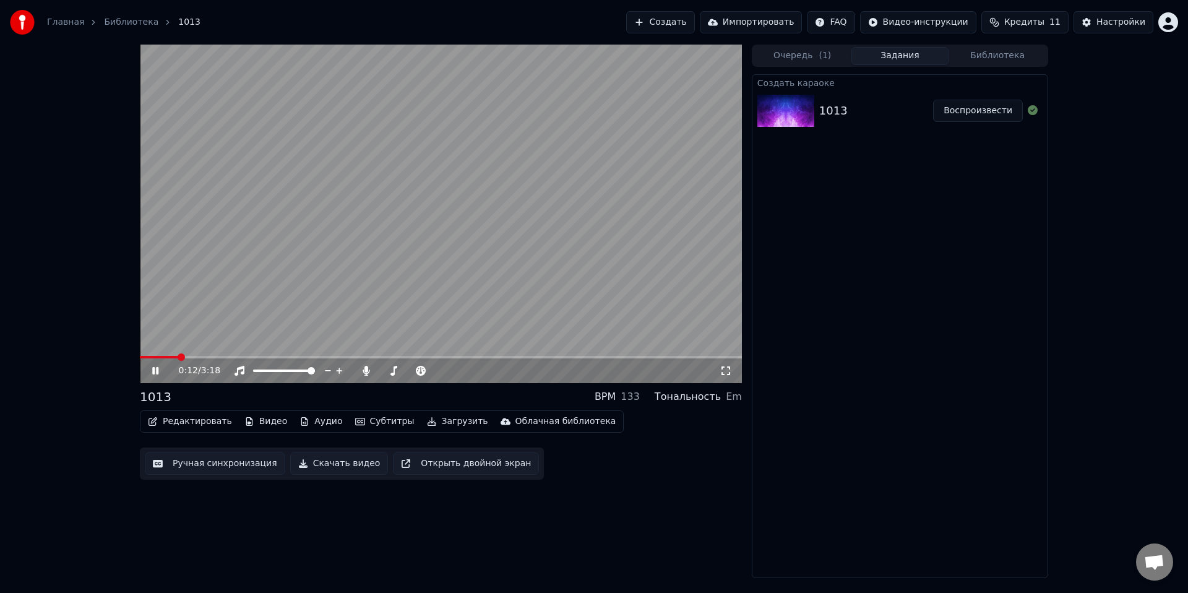
click at [153, 370] on icon at bounding box center [155, 370] width 6 height 7
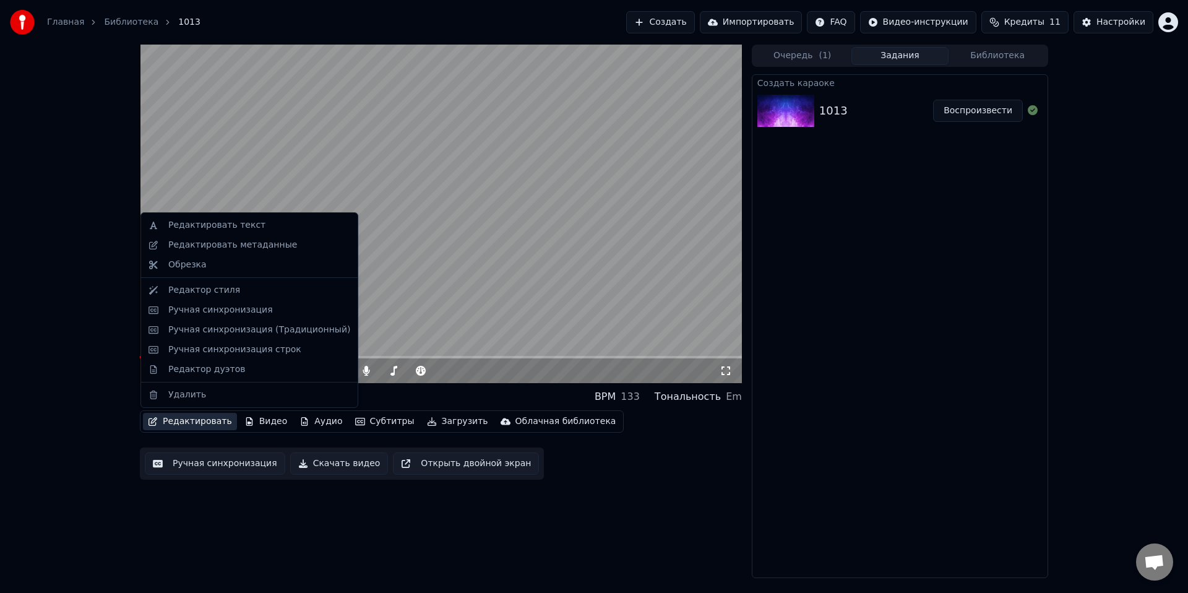
click at [195, 420] on button "Редактировать" at bounding box center [190, 421] width 94 height 17
click at [220, 296] on div "Редактор стиля" at bounding box center [204, 290] width 72 height 12
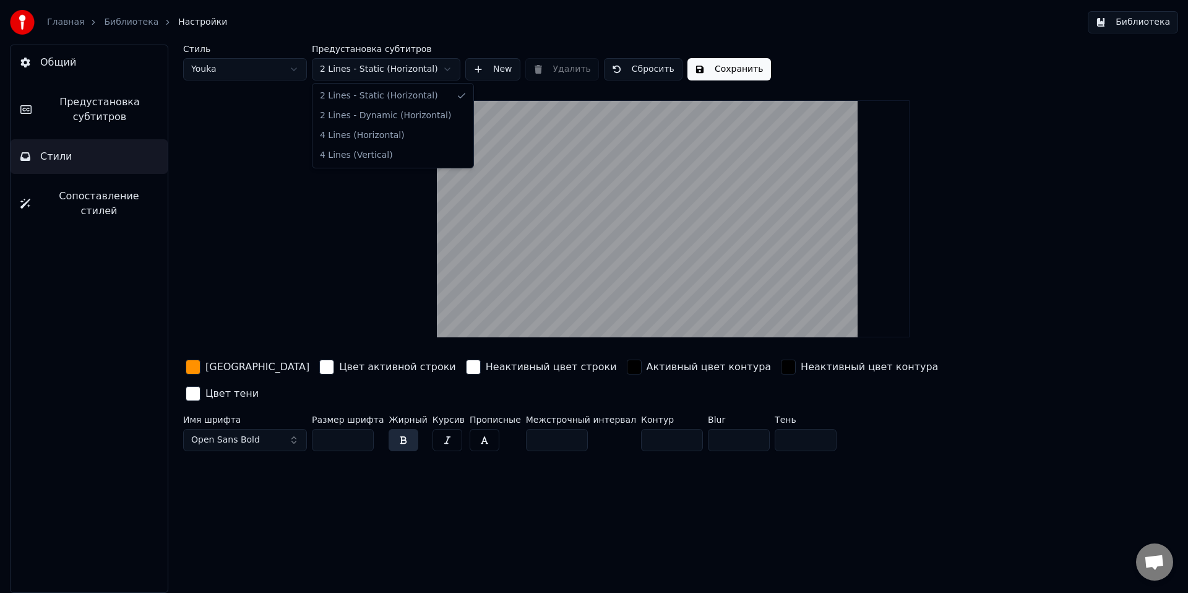
click at [376, 67] on html "Главная Библиотека Настройки Библиотека Общий Предустановка субтитров Стили Соп…" at bounding box center [594, 296] width 1188 height 593
click at [306, 254] on html "Главная Библиотека Настройки Библиотека Общий Предустановка субтитров Стили Соп…" at bounding box center [594, 296] width 1188 height 593
click at [82, 116] on span "Предустановка субтитров" at bounding box center [99, 110] width 116 height 30
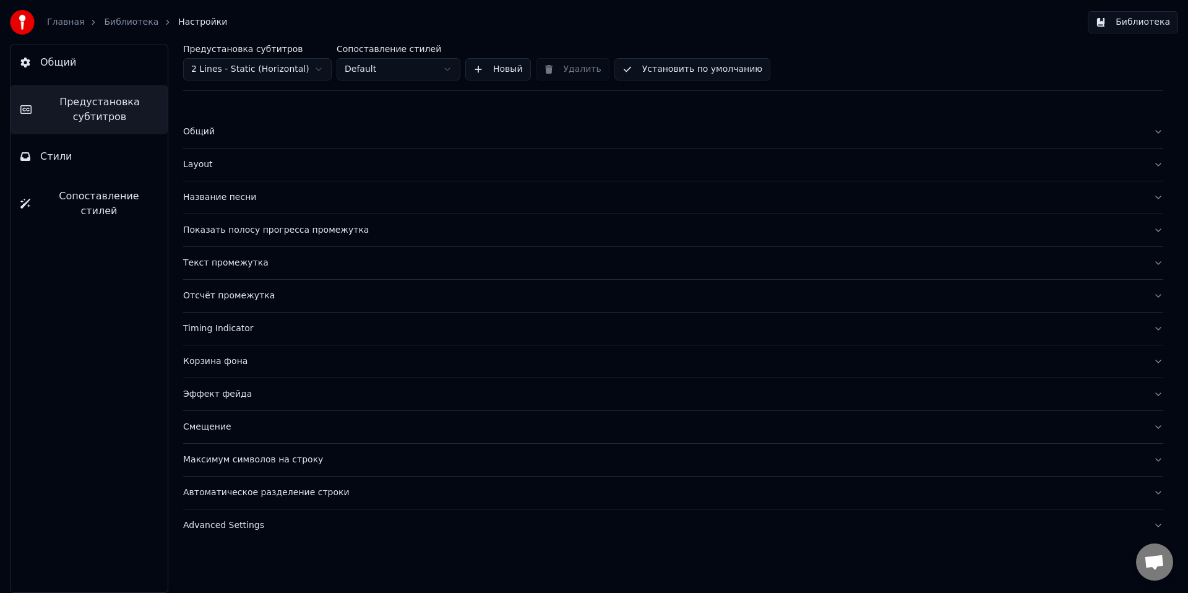
click at [212, 395] on div "Эффект фейда" at bounding box center [663, 394] width 960 height 12
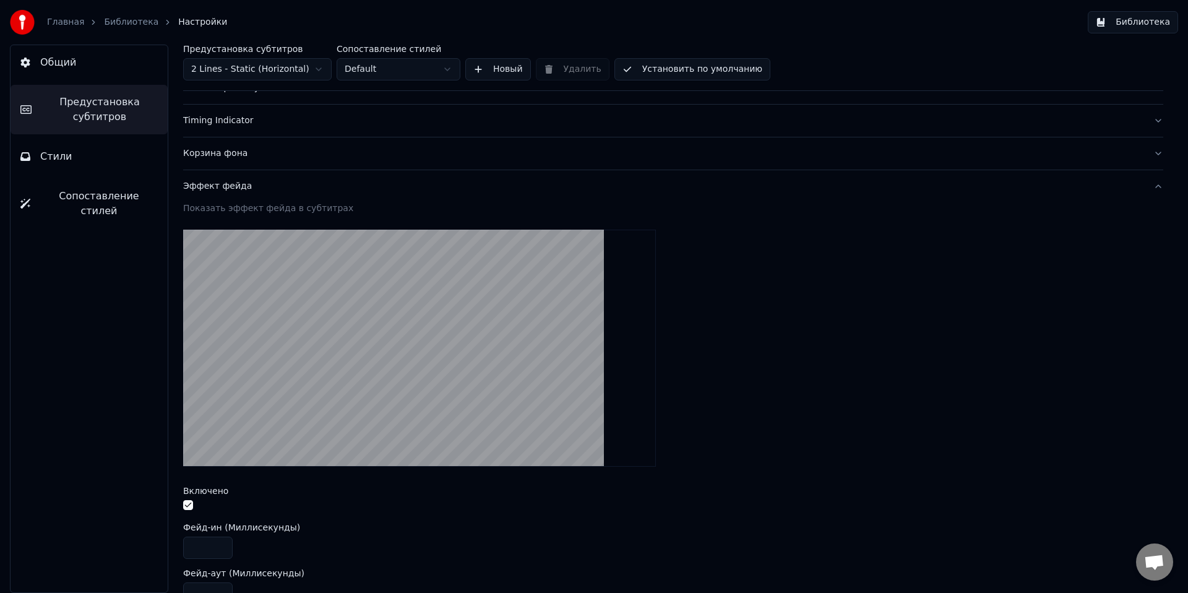
scroll to position [407, 0]
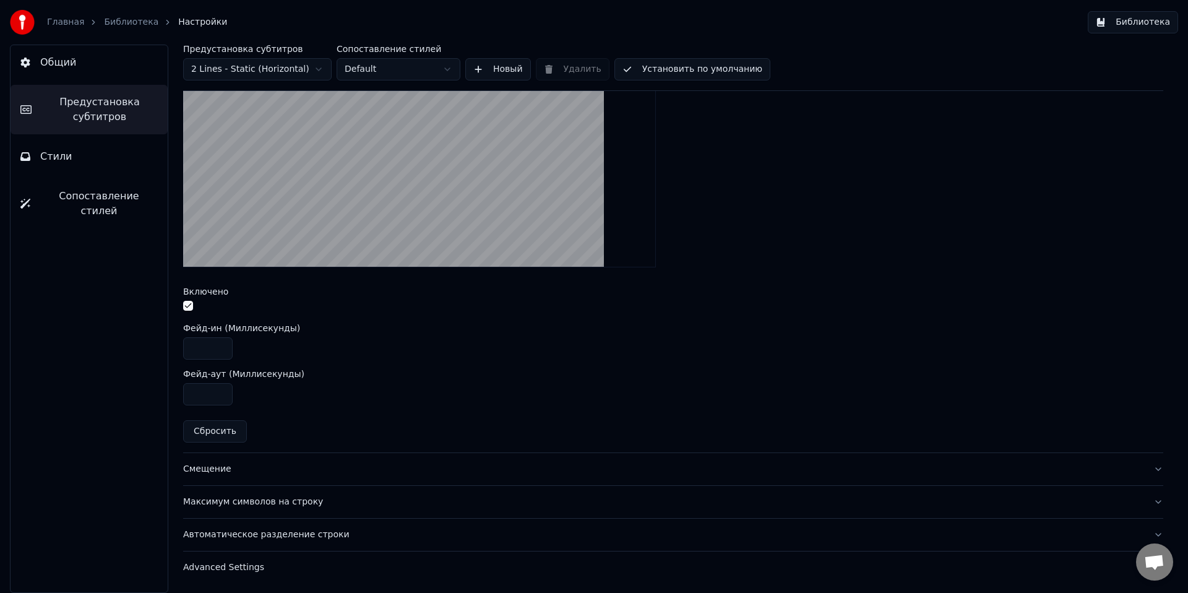
click at [194, 350] on input "****" at bounding box center [207, 348] width 49 height 22
type input "***"
click at [89, 59] on button "Общий" at bounding box center [89, 62] width 157 height 35
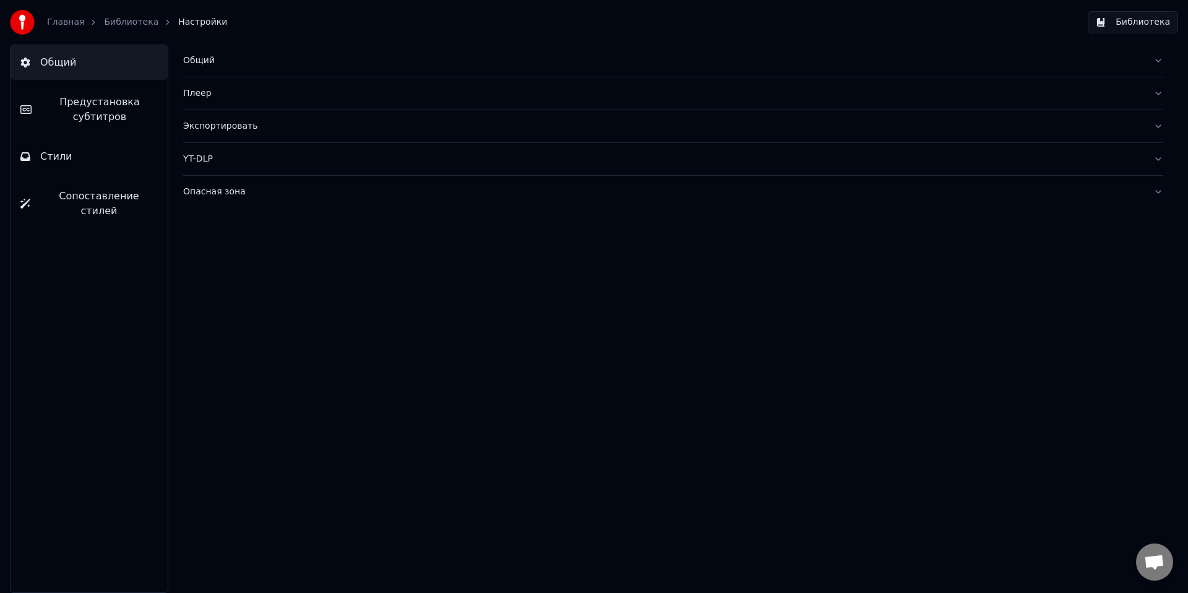
scroll to position [0, 0]
click at [132, 22] on link "Библиотека" at bounding box center [131, 22] width 54 height 12
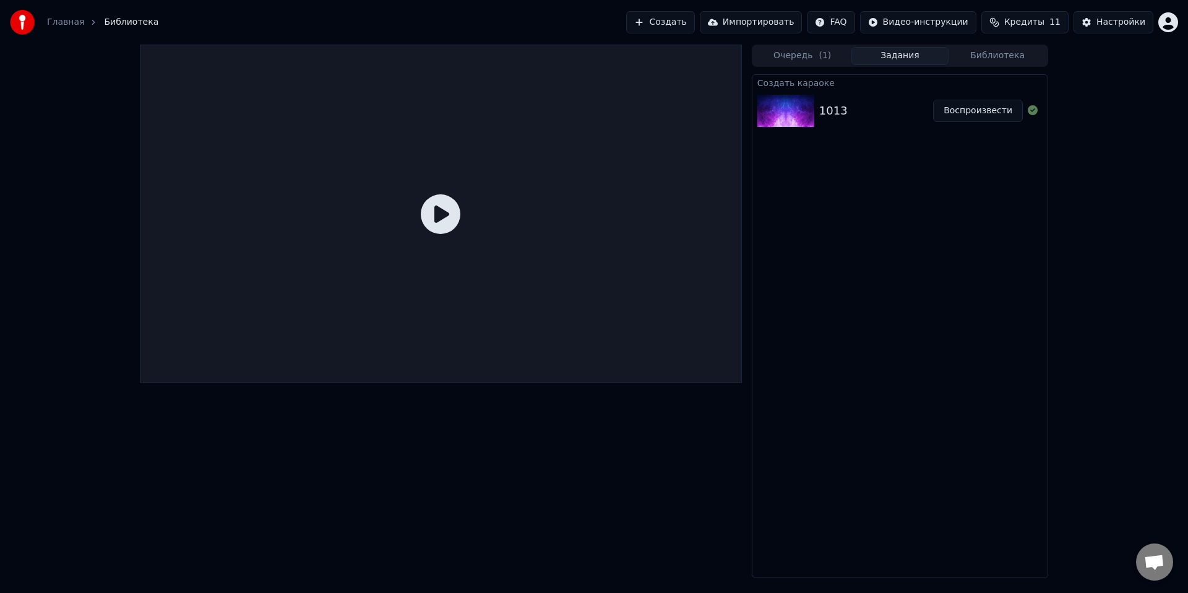
click at [995, 112] on button "Воспроизвести" at bounding box center [978, 111] width 90 height 22
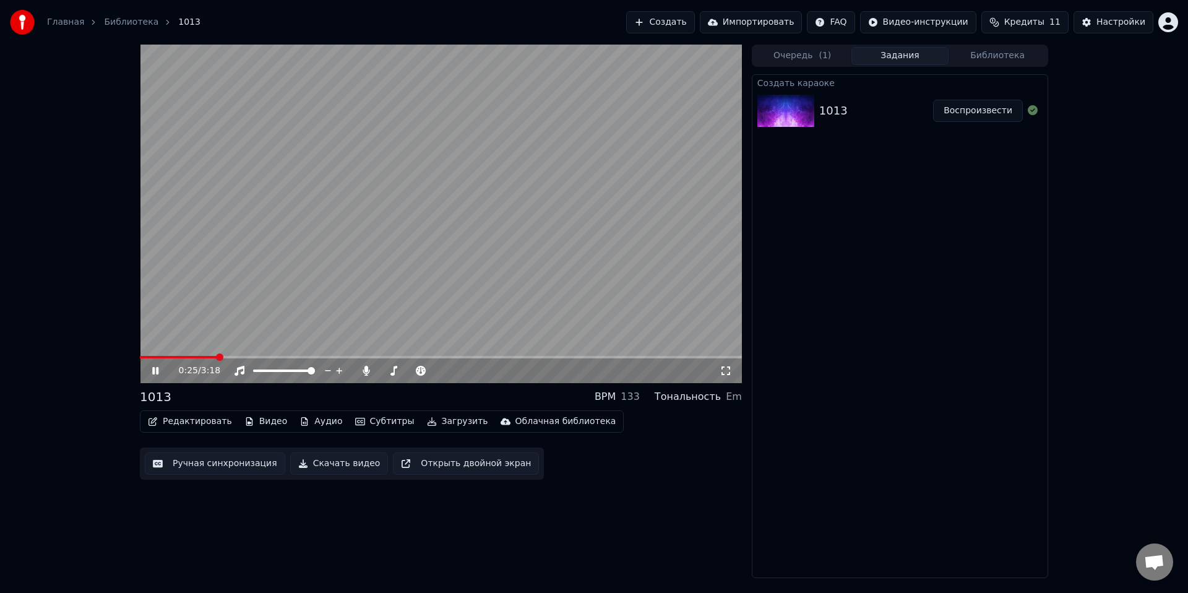
click at [154, 374] on icon at bounding box center [155, 370] width 6 height 7
click at [180, 421] on button "Редактировать" at bounding box center [190, 421] width 94 height 17
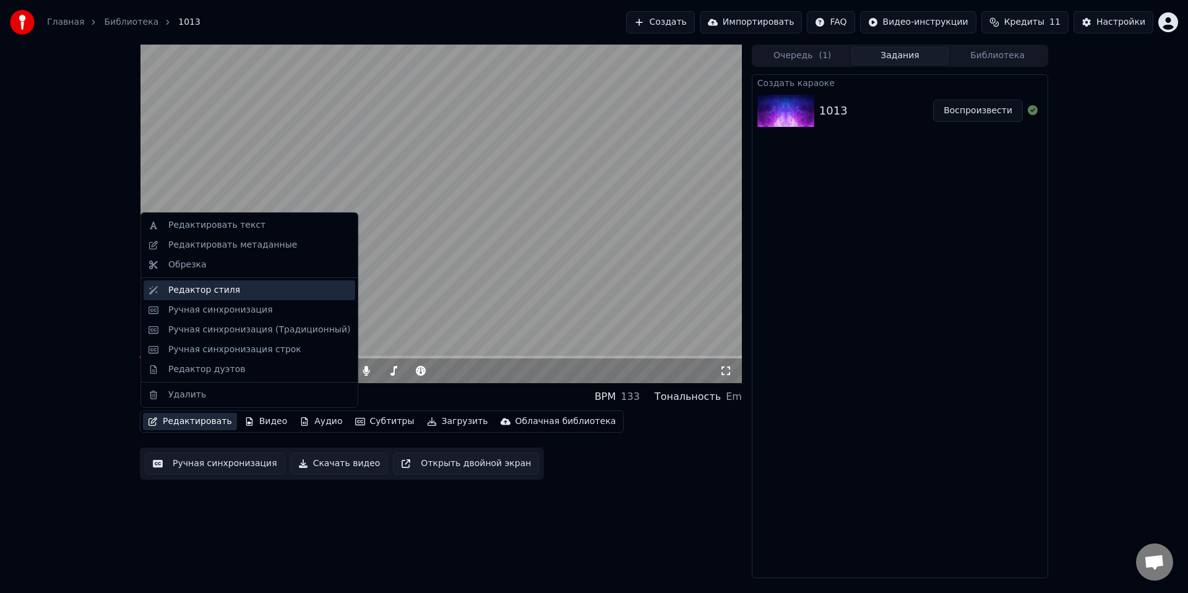
click at [203, 293] on div "Редактор стиля" at bounding box center [204, 290] width 72 height 12
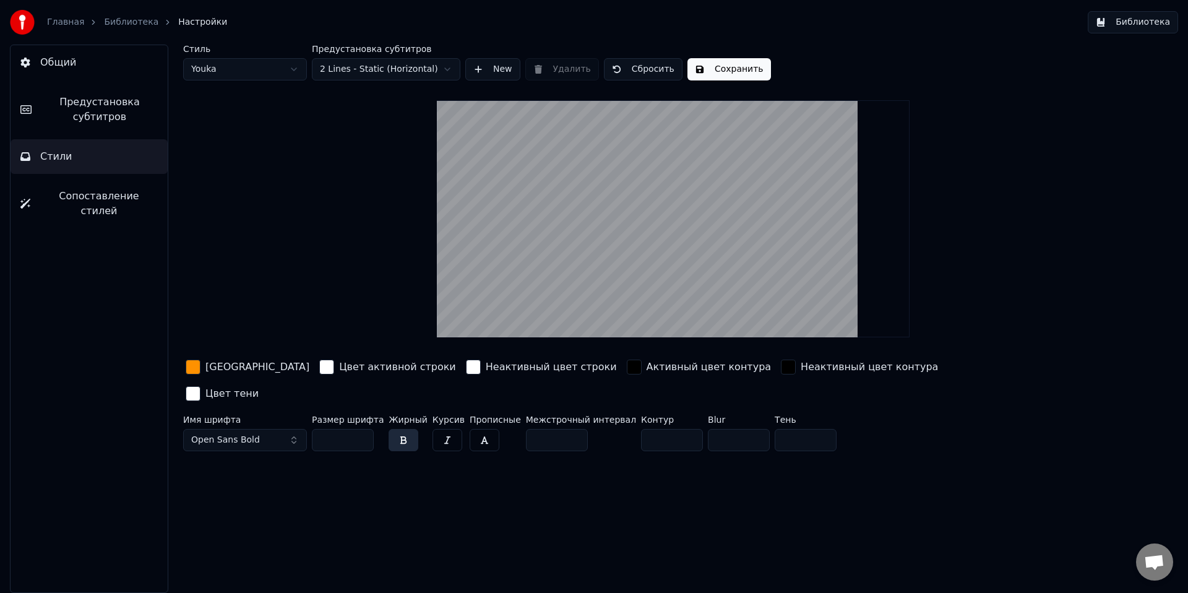
click at [72, 124] on span "Предустановка субтитров" at bounding box center [99, 110] width 116 height 30
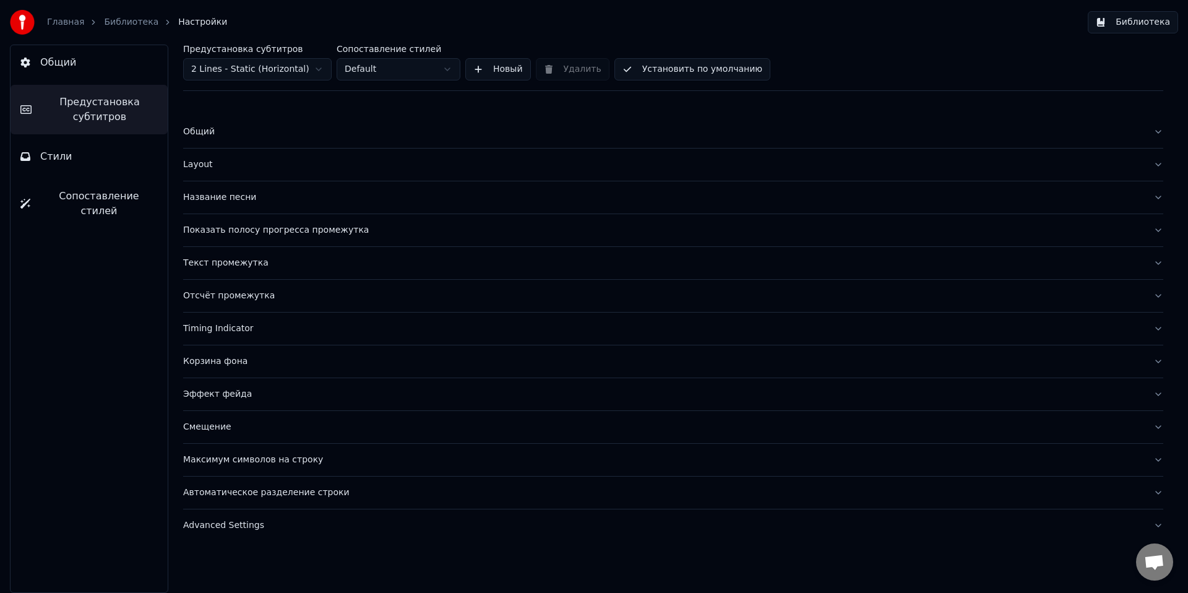
click at [209, 386] on button "Эффект фейда" at bounding box center [673, 394] width 980 height 32
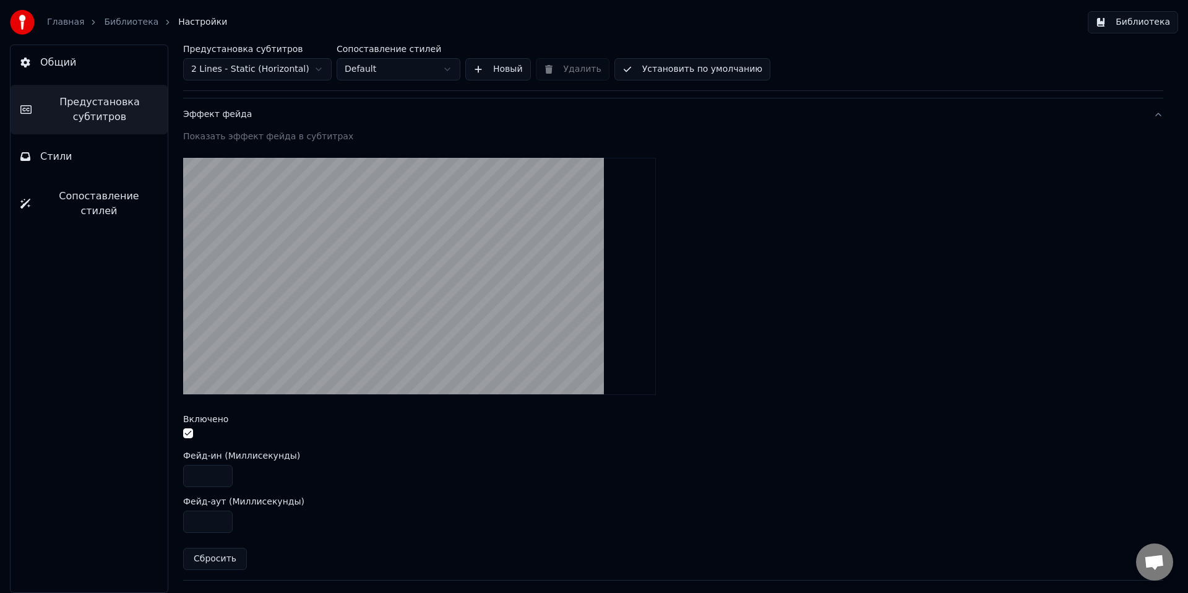
scroll to position [364, 0]
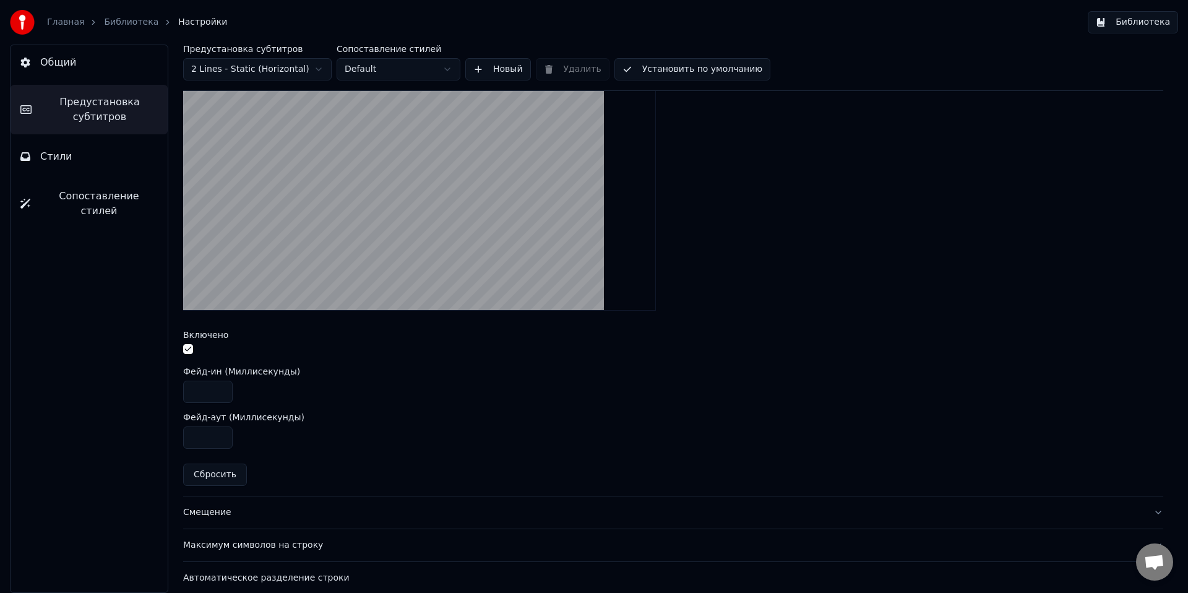
click at [202, 436] on input "***" at bounding box center [207, 437] width 49 height 22
type input "***"
click at [56, 67] on span "Общий" at bounding box center [58, 62] width 36 height 15
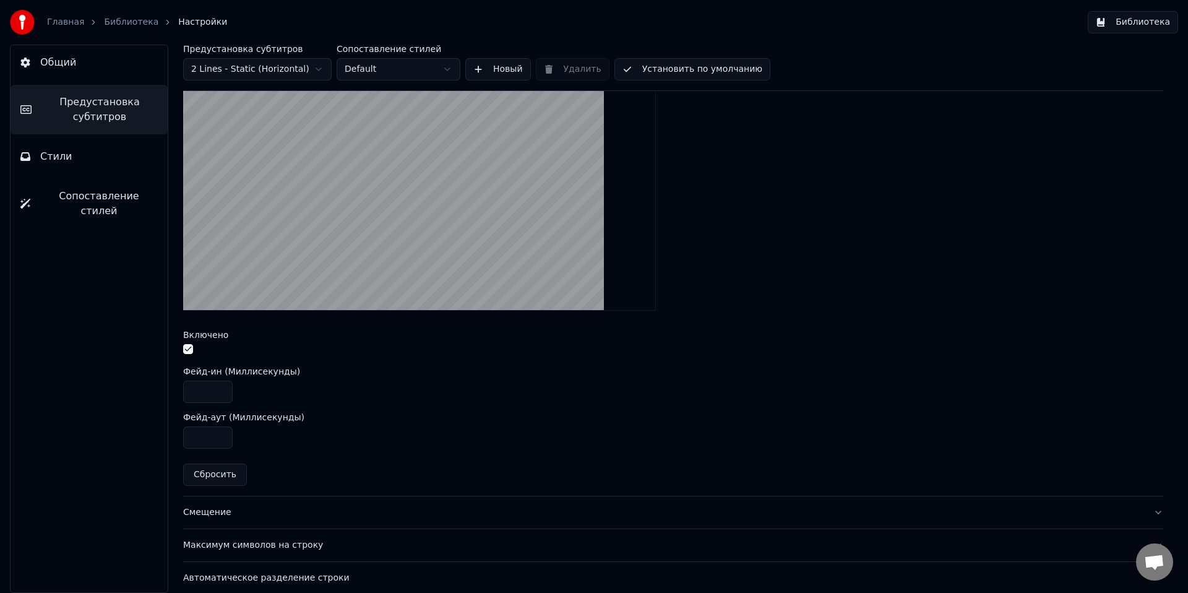
scroll to position [0, 0]
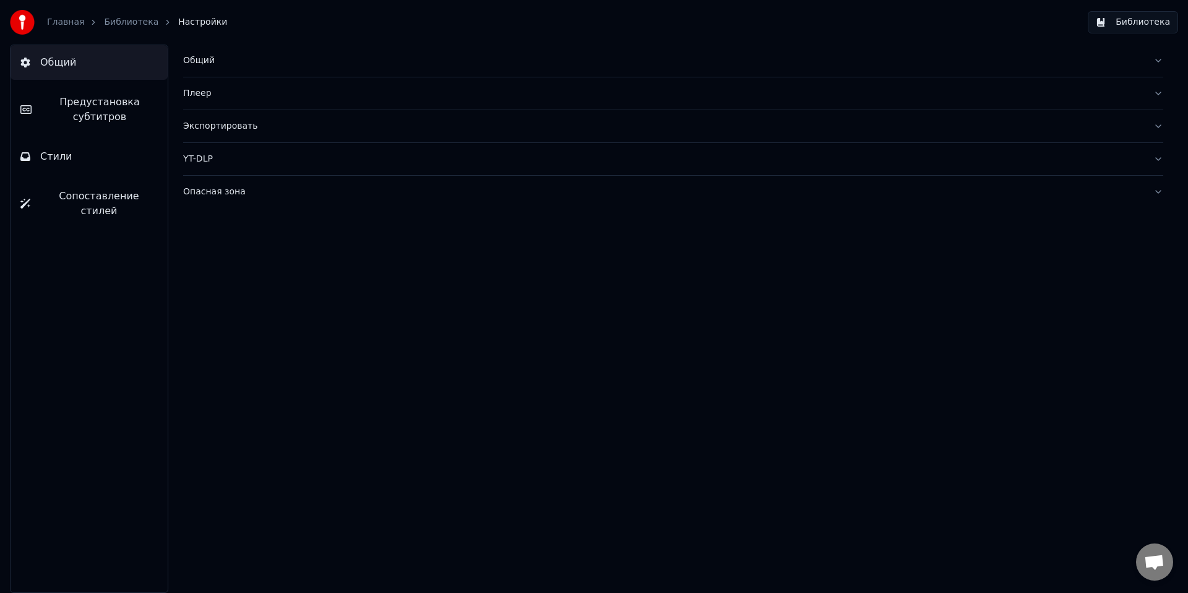
click at [121, 20] on link "Библиотека" at bounding box center [131, 22] width 54 height 12
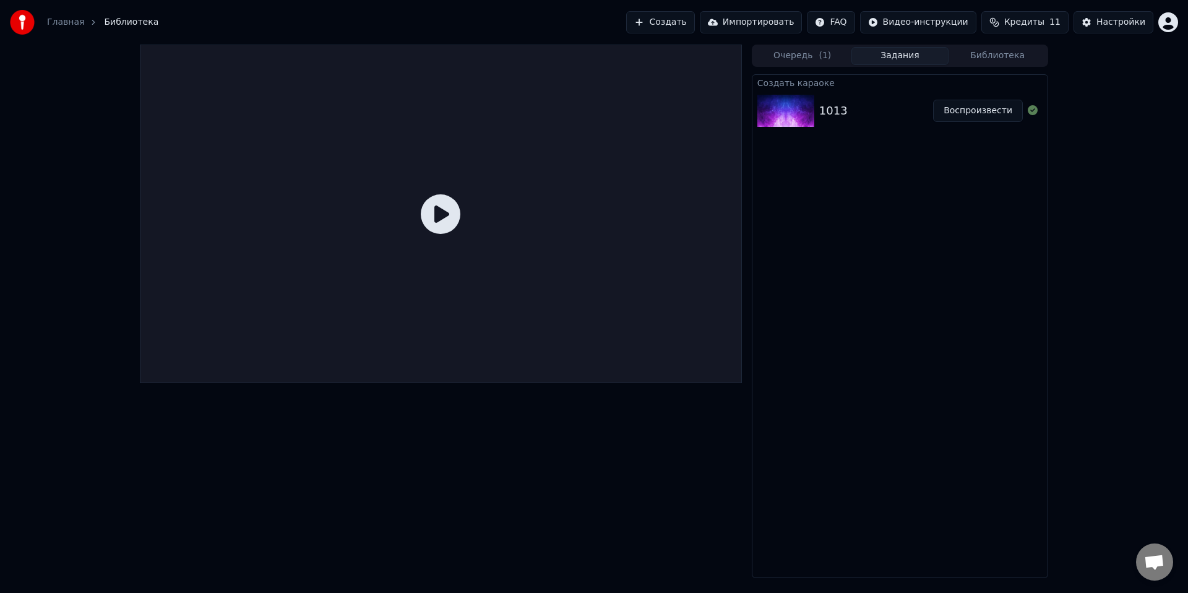
click at [983, 107] on button "Воспроизвести" at bounding box center [978, 111] width 90 height 22
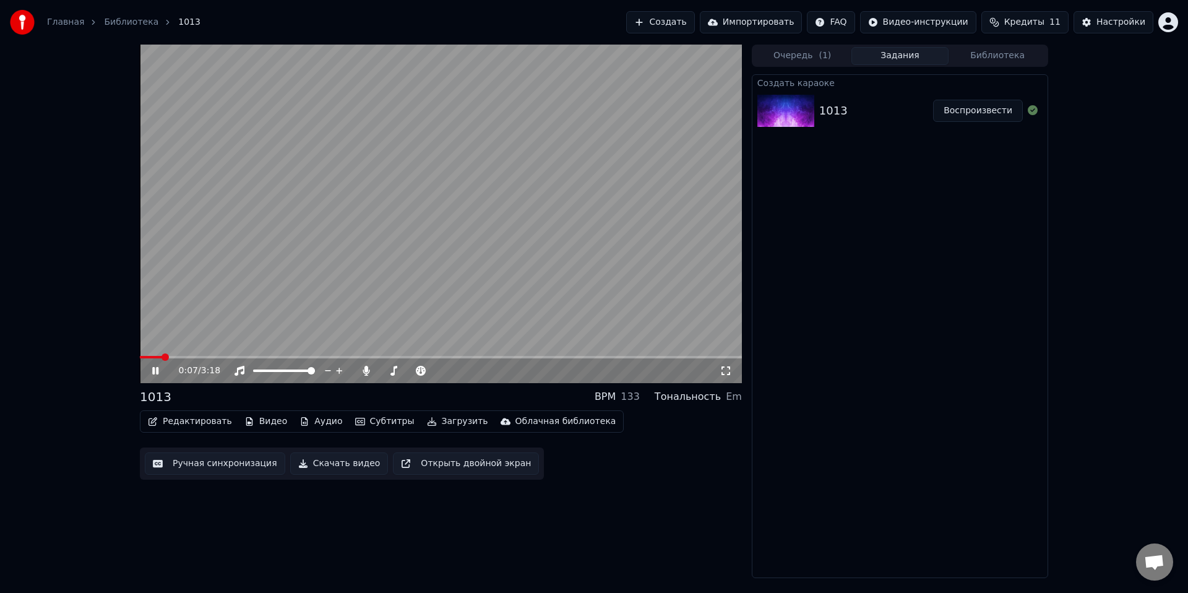
click at [156, 370] on icon at bounding box center [155, 370] width 6 height 7
click at [204, 426] on button "Редактировать" at bounding box center [190, 421] width 94 height 17
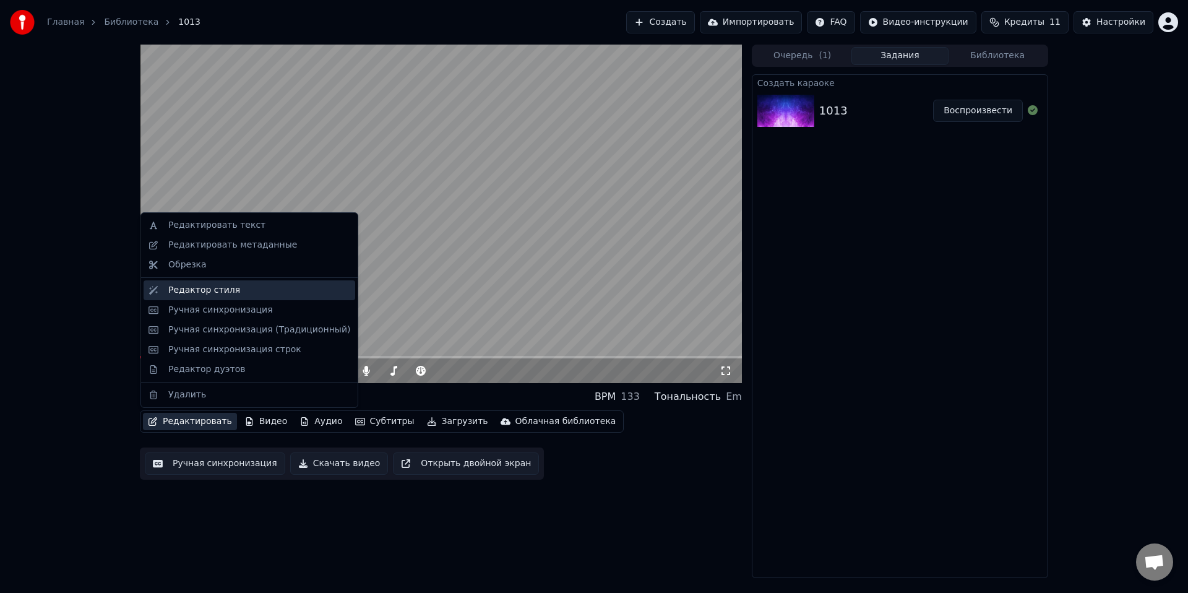
click at [205, 292] on div "Редактор стиля" at bounding box center [204, 290] width 72 height 12
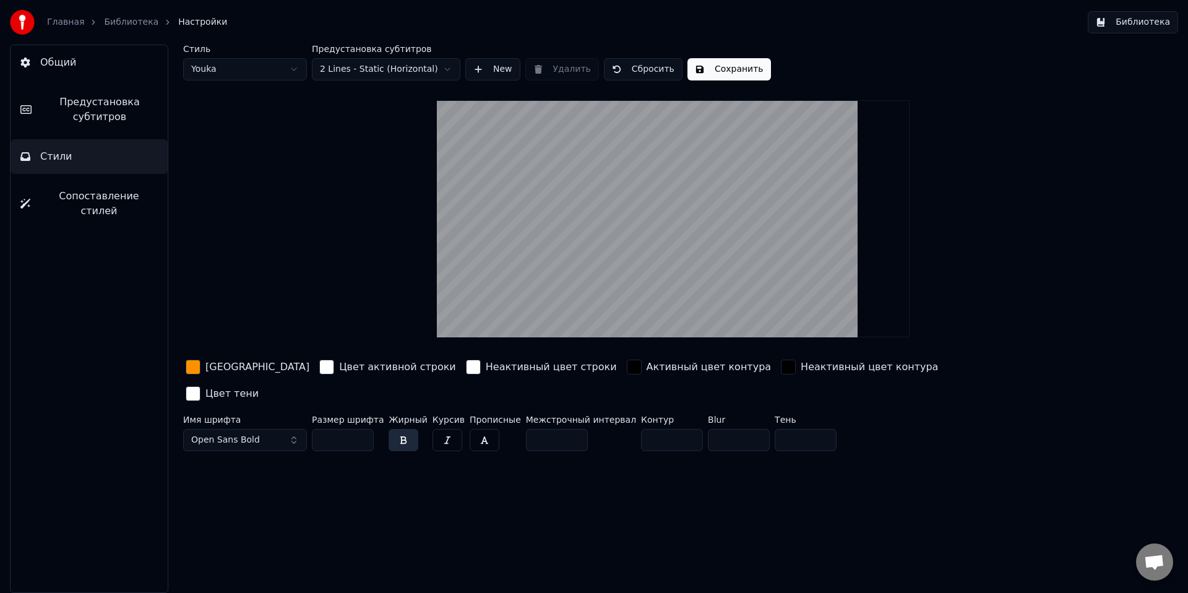
click at [65, 105] on span "Предустановка субтитров" at bounding box center [99, 110] width 116 height 30
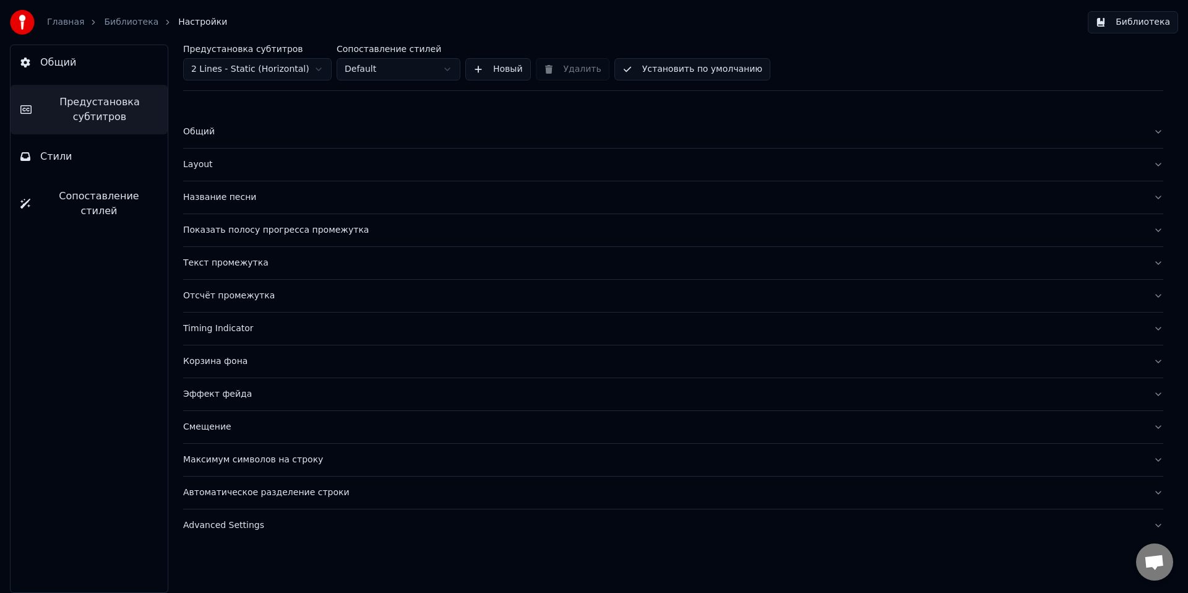
click at [217, 400] on div "Эффект фейда" at bounding box center [663, 394] width 960 height 12
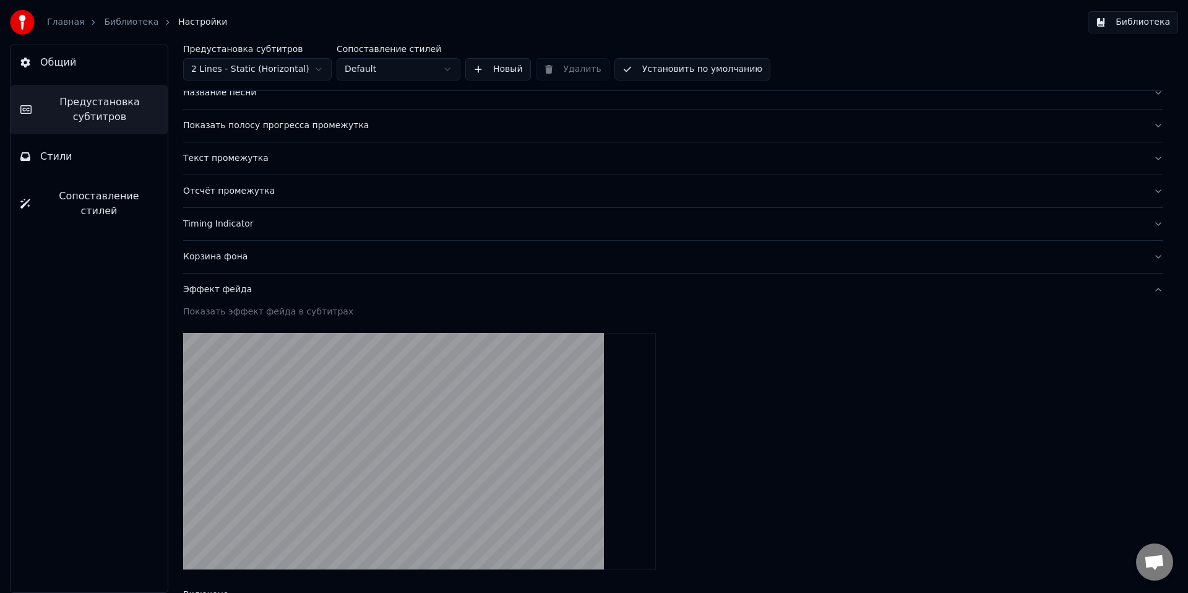
scroll to position [182, 0]
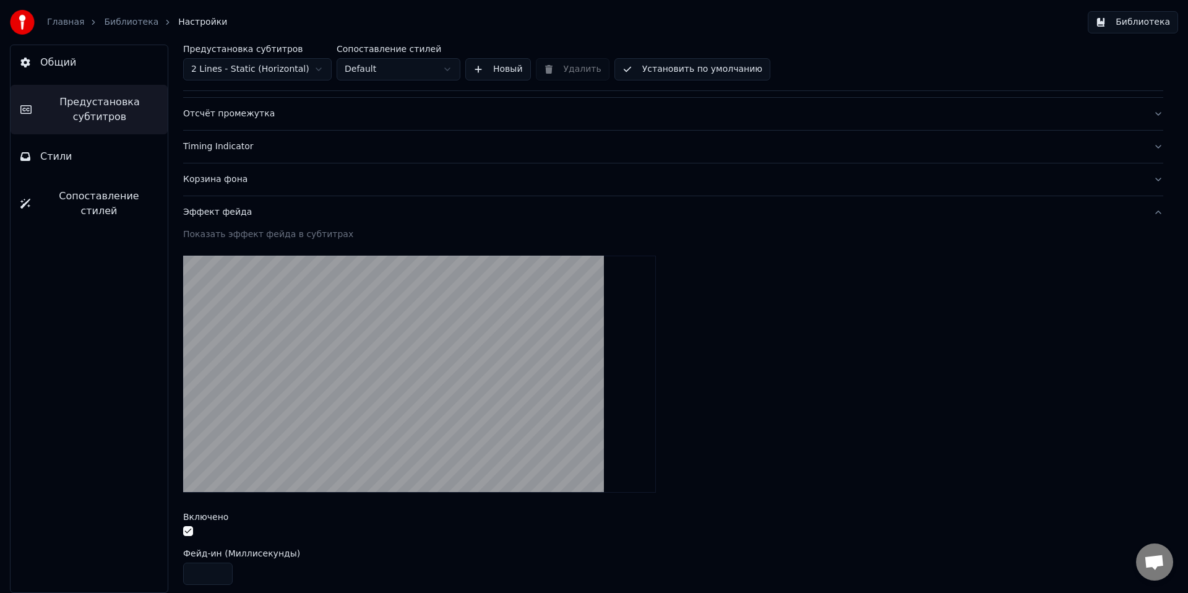
click at [191, 531] on button "button" at bounding box center [188, 531] width 10 height 10
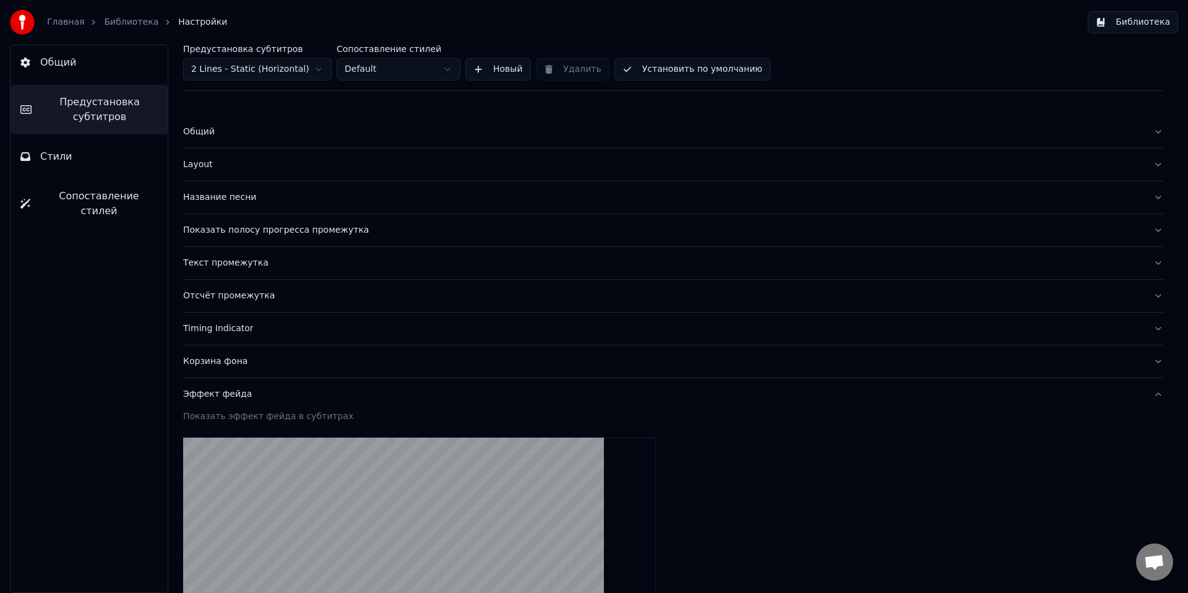
click at [139, 26] on link "Библиотека" at bounding box center [131, 22] width 54 height 12
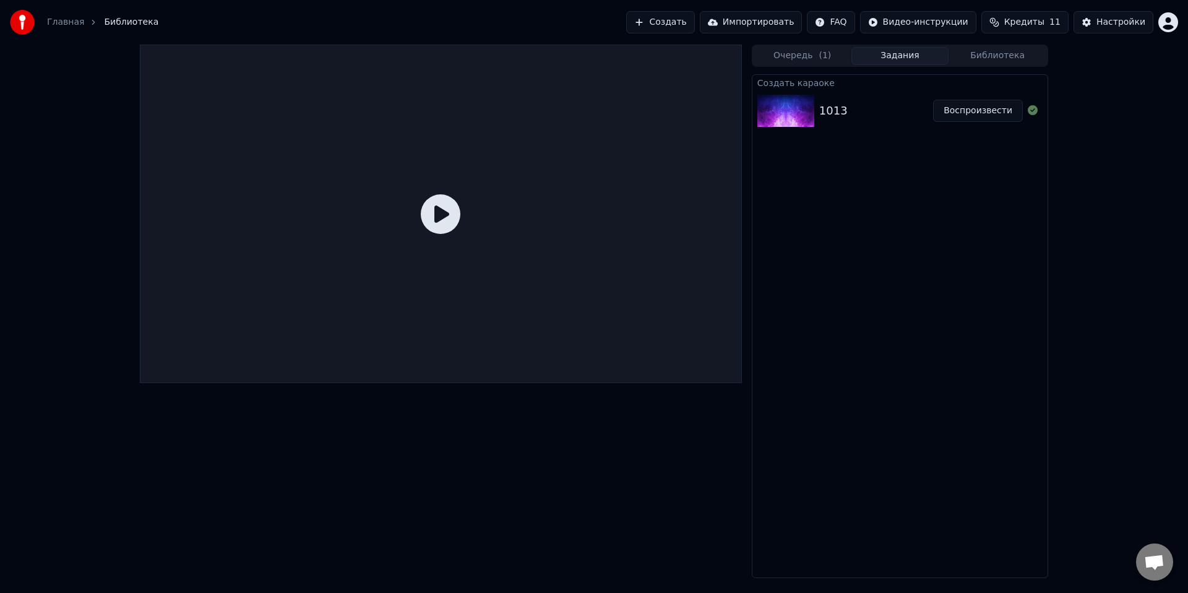
click at [972, 113] on button "Воспроизвести" at bounding box center [978, 111] width 90 height 22
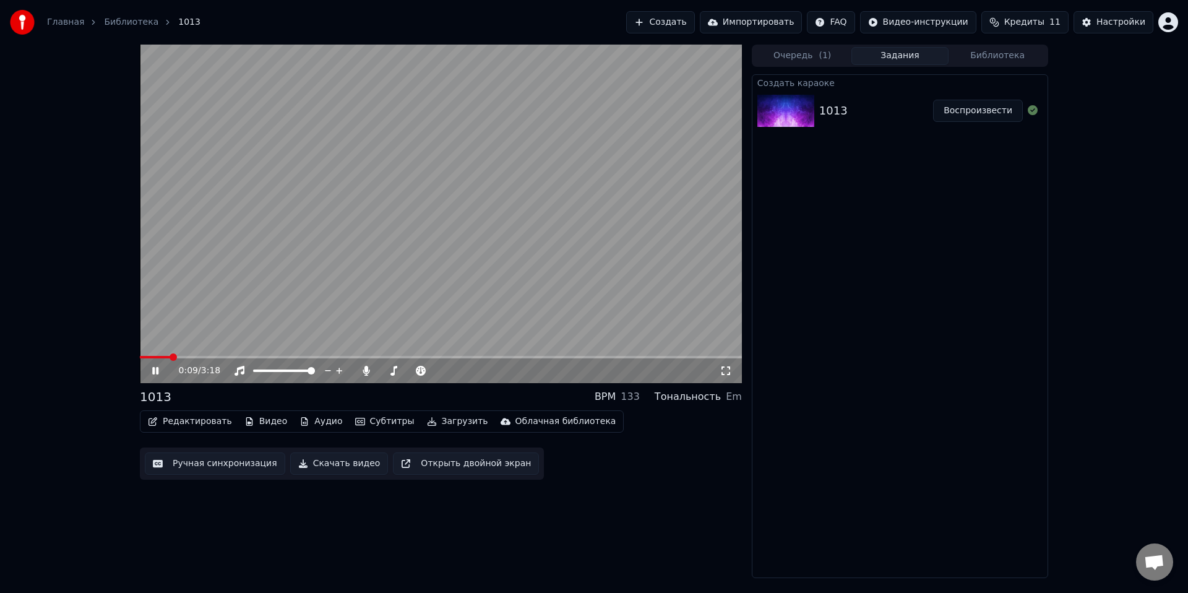
click at [152, 374] on icon at bounding box center [155, 370] width 6 height 7
click at [340, 463] on button "Скачать видео" at bounding box center [339, 463] width 98 height 22
click at [978, 115] on button "Показать" at bounding box center [991, 111] width 64 height 22
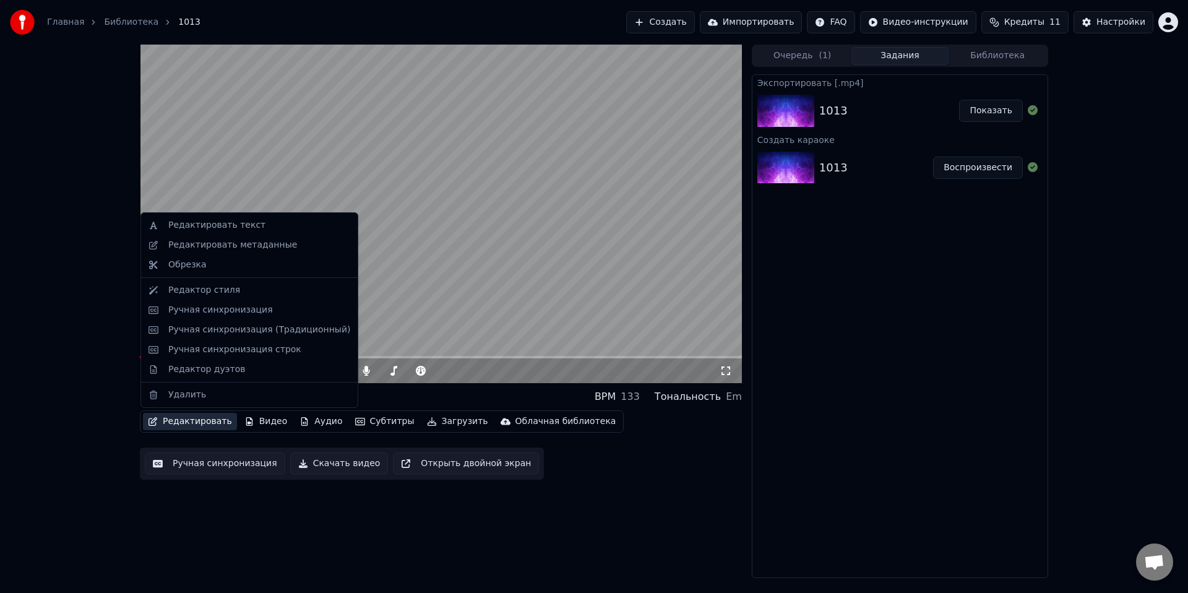
click at [207, 423] on button "Редактировать" at bounding box center [190, 421] width 94 height 17
click at [205, 286] on div "Редактор стиля" at bounding box center [204, 290] width 72 height 12
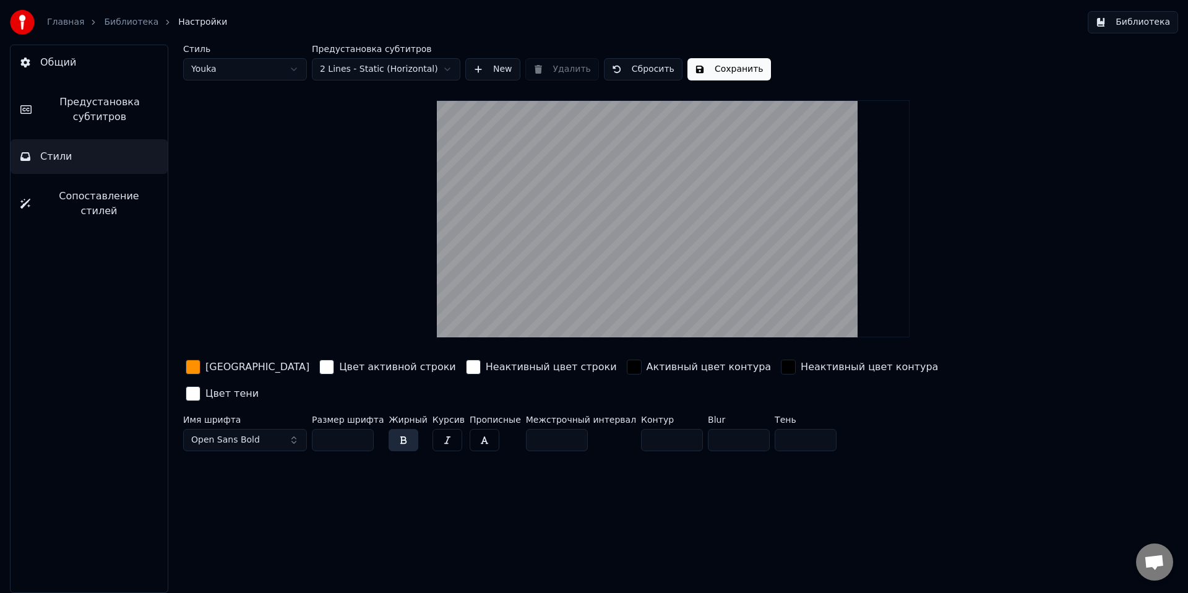
drag, startPoint x: 340, startPoint y: 413, endPoint x: 270, endPoint y: 416, distance: 70.6
click at [270, 416] on div "Имя шрифта Open Sans Bold Размер шрифта *** Жирный Курсив Прописные Межстрочный…" at bounding box center [599, 435] width 832 height 41
click at [329, 429] on input "***" at bounding box center [343, 440] width 62 height 22
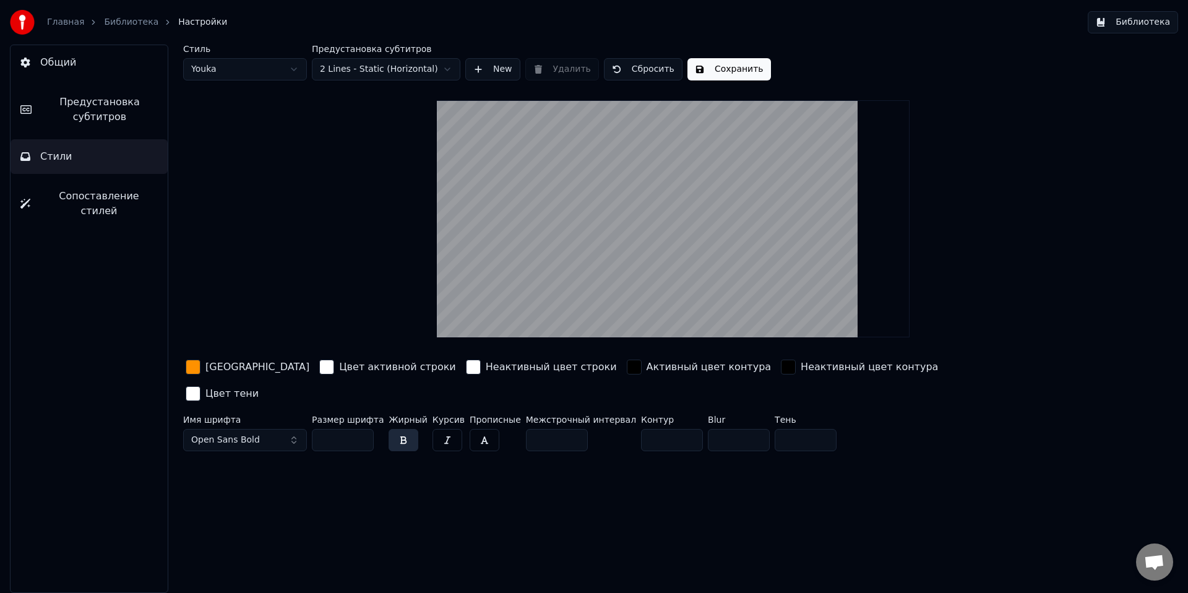
type input "***"
click at [727, 67] on button "Сохранить" at bounding box center [729, 69] width 84 height 22
click at [130, 24] on link "Библиотека" at bounding box center [131, 22] width 54 height 12
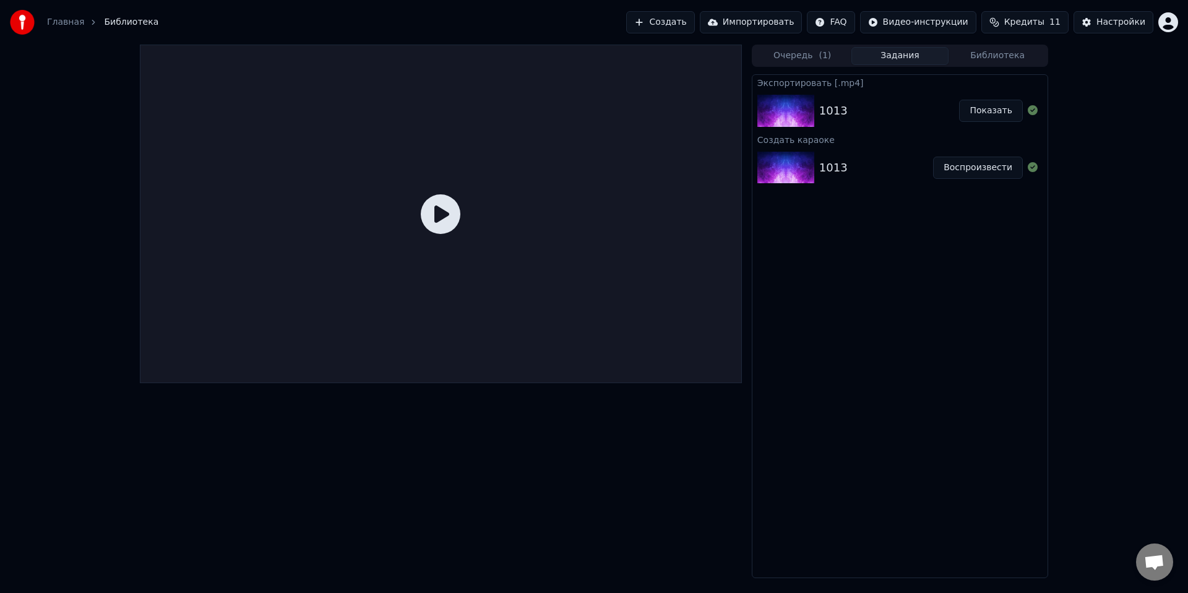
click at [892, 160] on div "1013" at bounding box center [876, 167] width 114 height 17
click at [834, 106] on div "1013" at bounding box center [833, 110] width 28 height 17
click at [986, 111] on button "Показать" at bounding box center [991, 111] width 64 height 22
click at [954, 166] on button "Воспроизвести" at bounding box center [978, 168] width 90 height 22
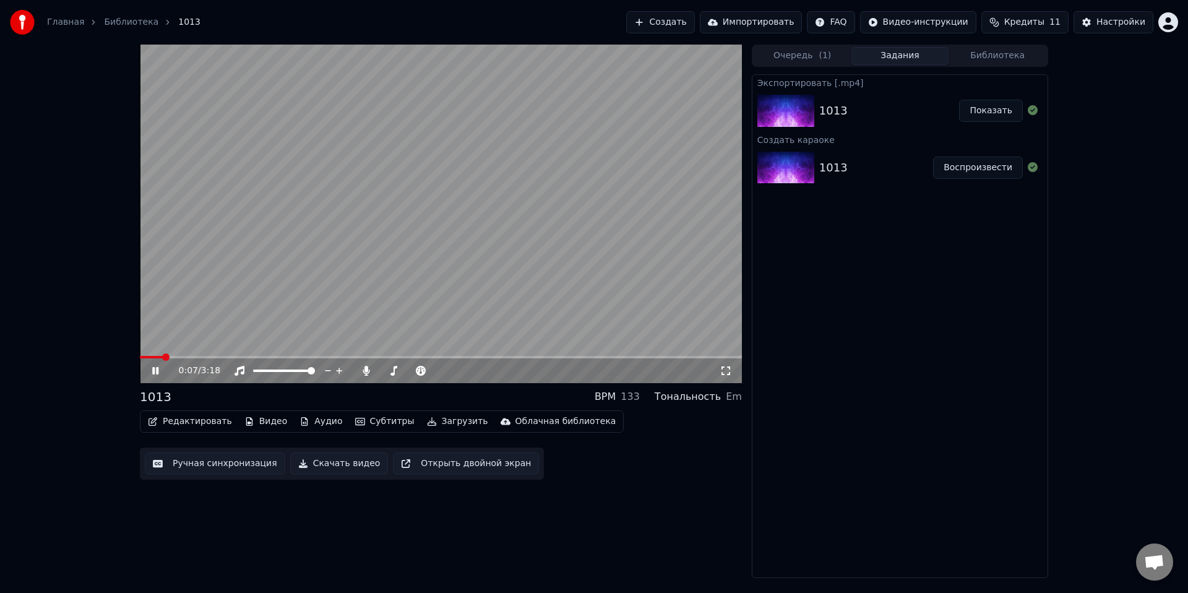
click at [154, 369] on icon at bounding box center [155, 370] width 6 height 7
click at [190, 427] on button "Редактировать" at bounding box center [190, 421] width 94 height 17
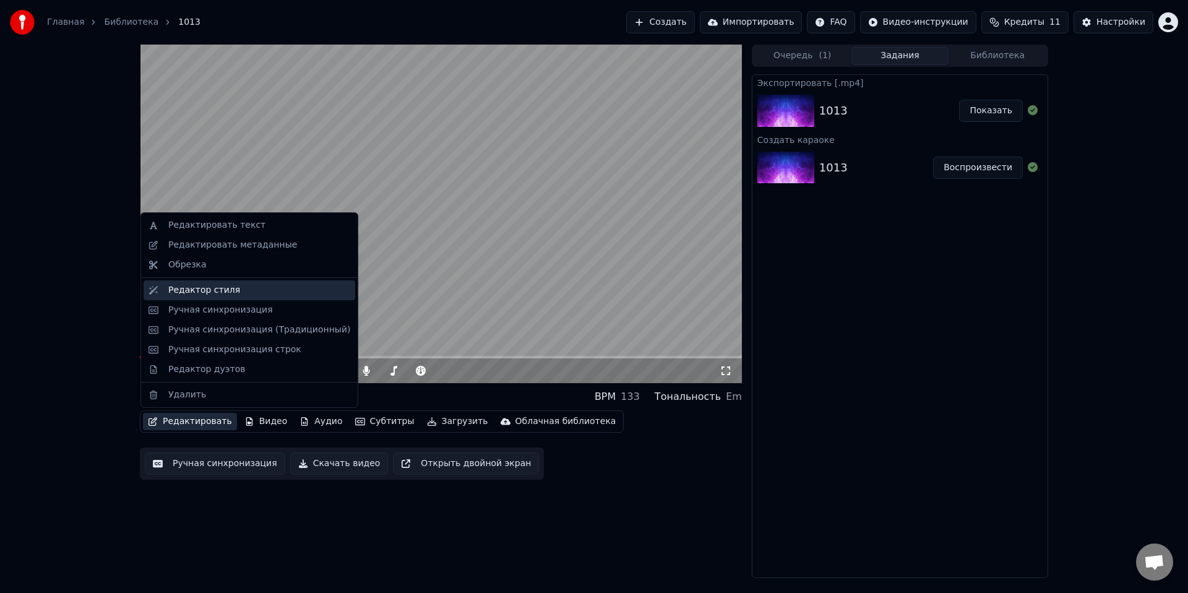
click at [215, 288] on div "Редактор стиля" at bounding box center [204, 290] width 72 height 12
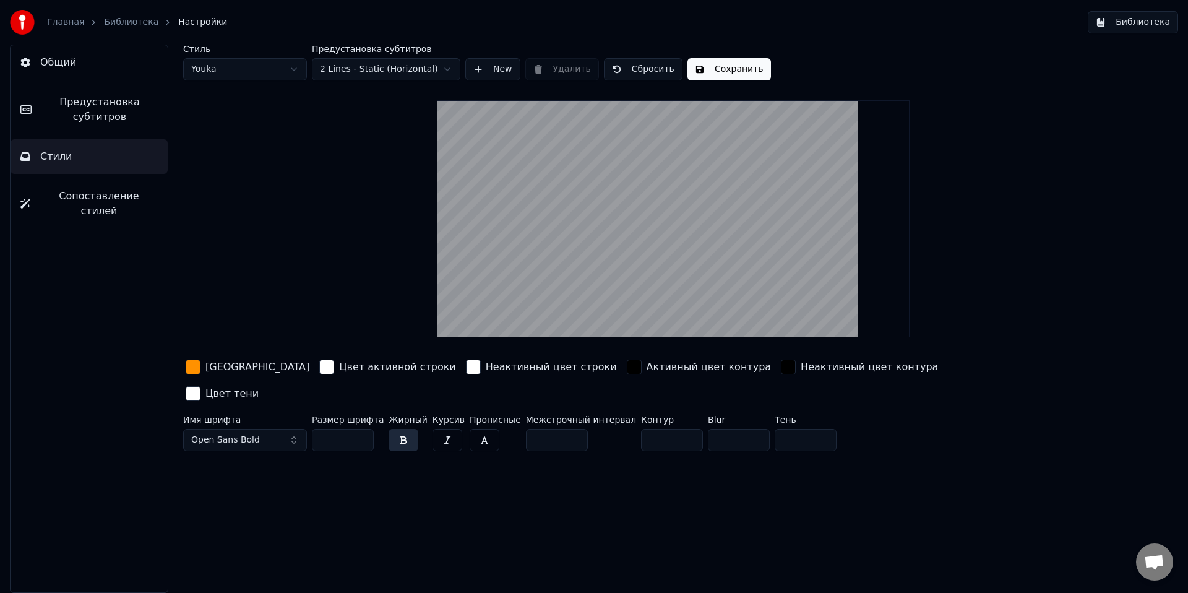
click at [84, 124] on button "Предустановка субтитров" at bounding box center [89, 109] width 157 height 49
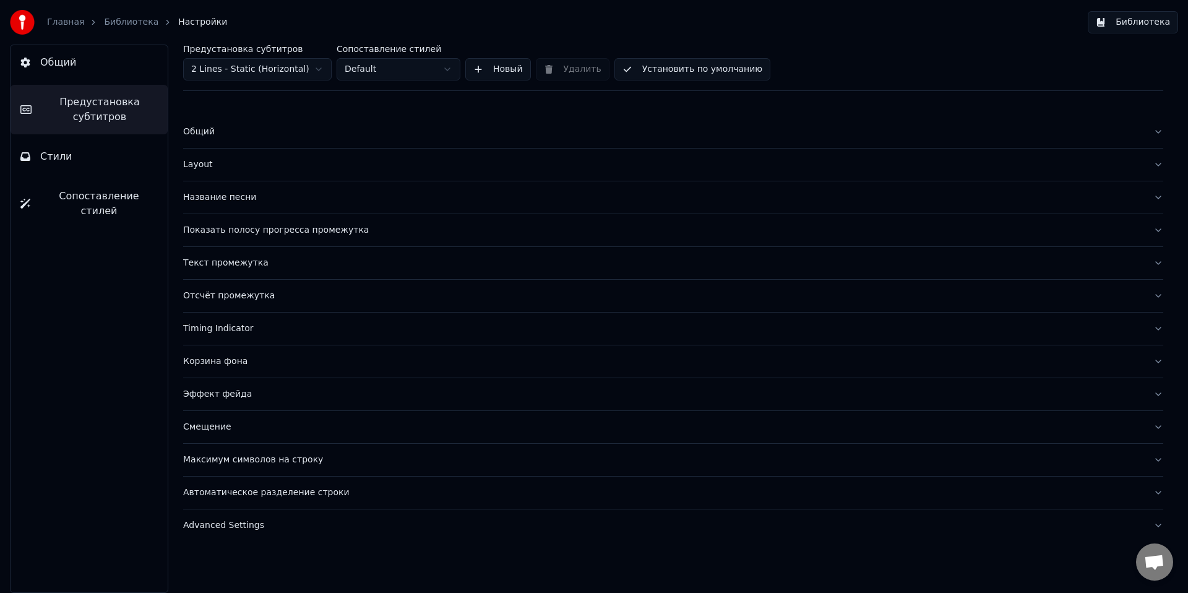
click at [206, 430] on div "Смещение" at bounding box center [663, 427] width 960 height 12
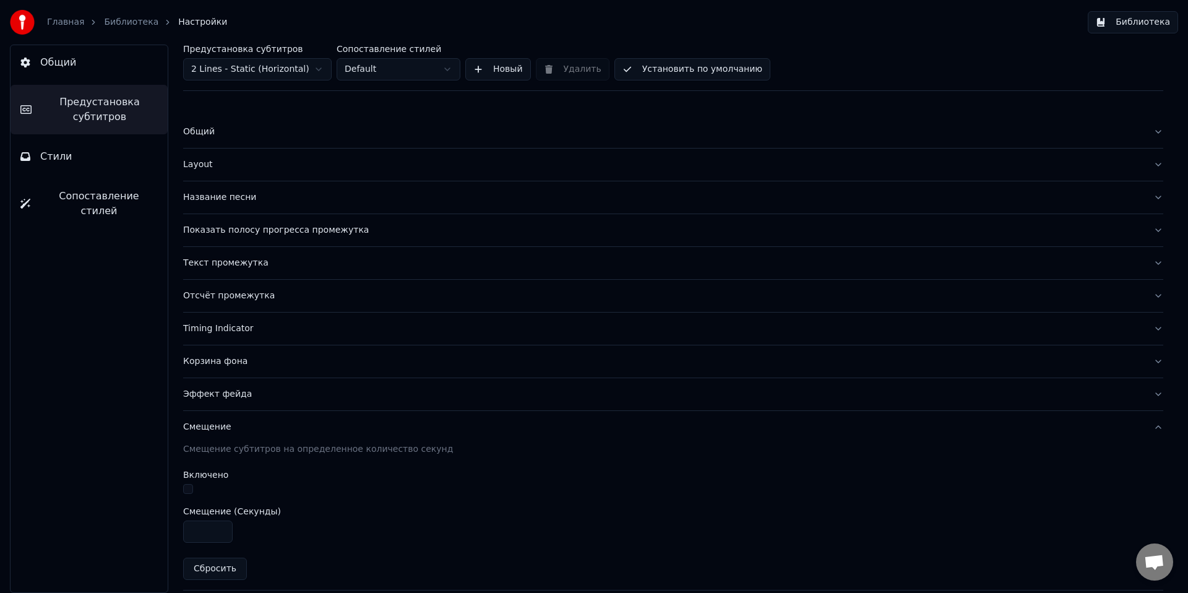
click at [206, 429] on div "Смещение" at bounding box center [663, 427] width 960 height 12
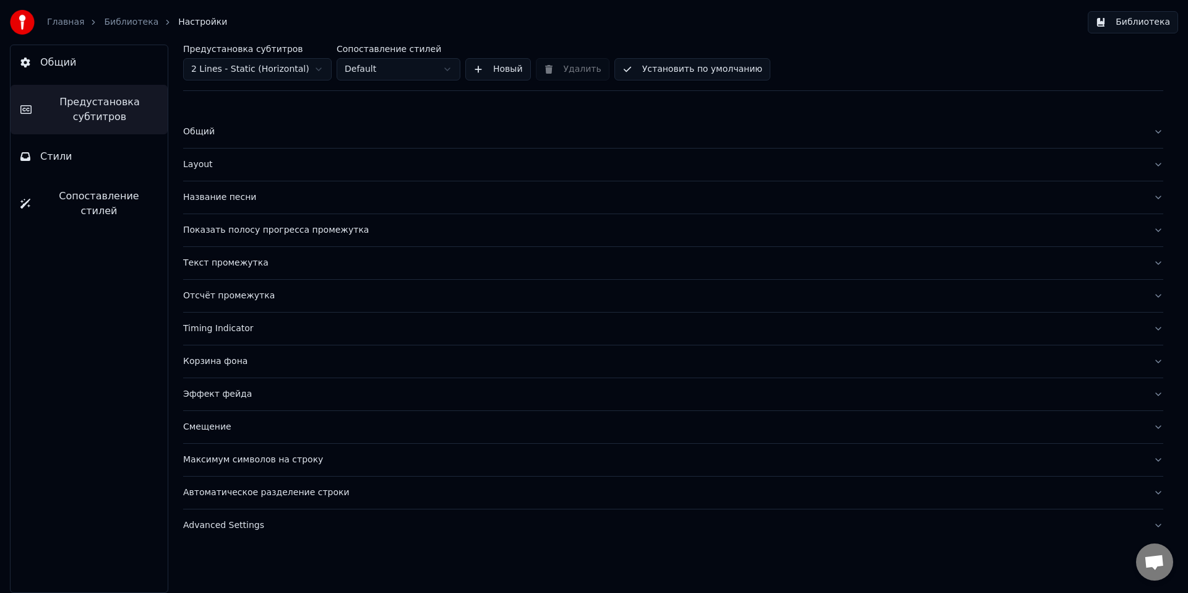
click at [220, 267] on div "Текст промежутка" at bounding box center [663, 263] width 960 height 12
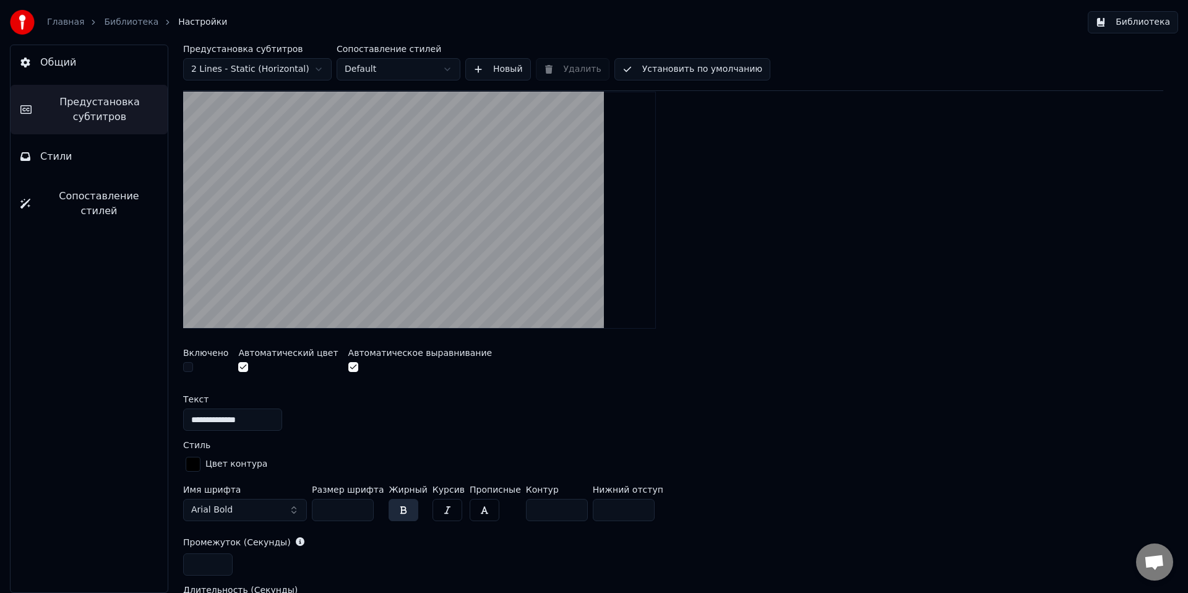
scroll to position [6, 0]
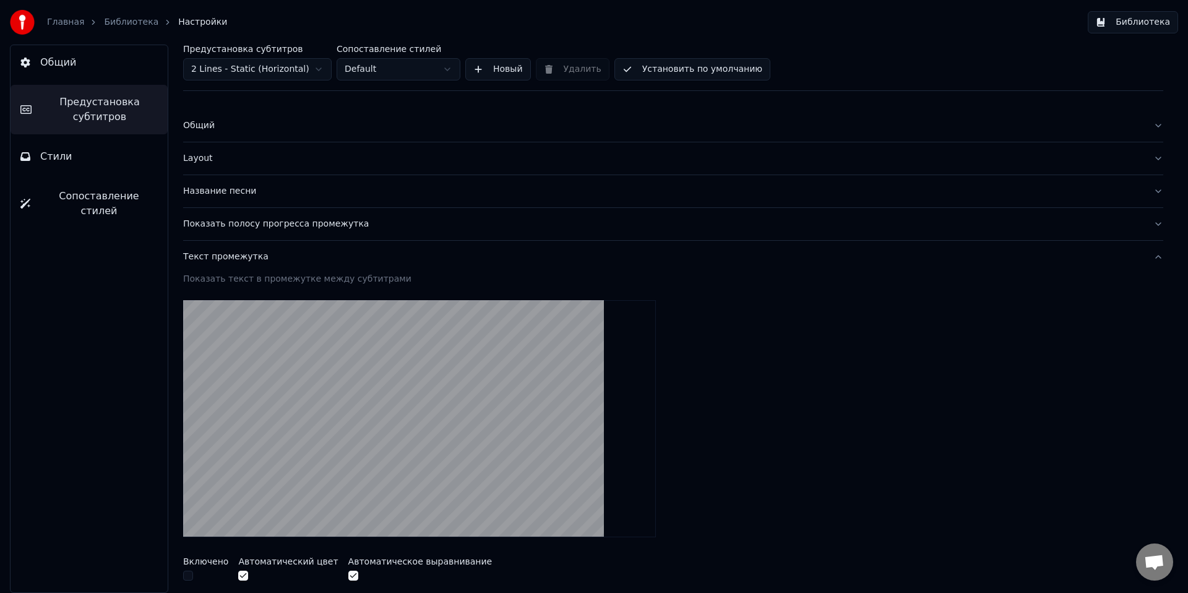
click at [198, 152] on div "Layout" at bounding box center [663, 158] width 960 height 12
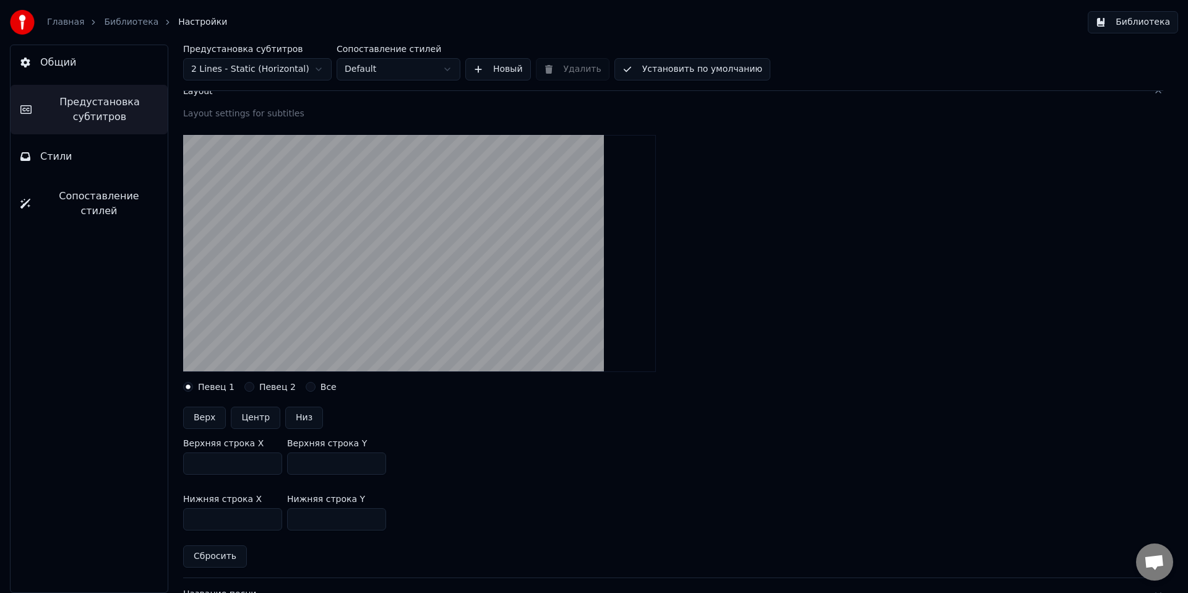
scroll to position [74, 0]
click at [324, 518] on input "***" at bounding box center [336, 518] width 99 height 22
type input "***"
click at [119, 22] on link "Библиотека" at bounding box center [131, 22] width 54 height 12
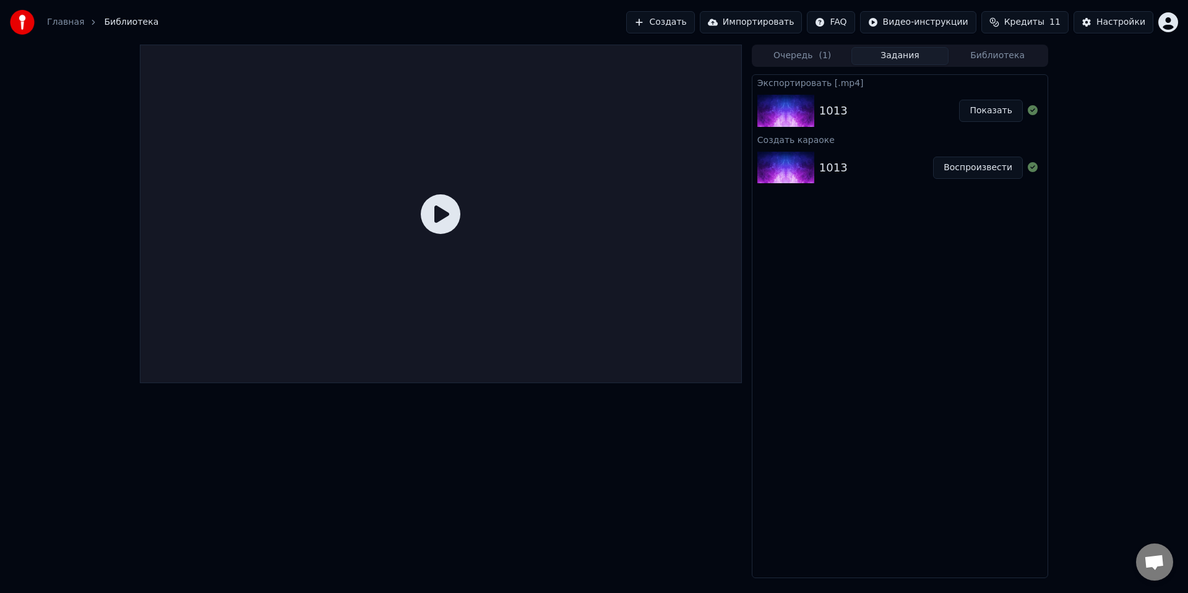
click at [971, 174] on button "Воспроизвести" at bounding box center [978, 168] width 90 height 22
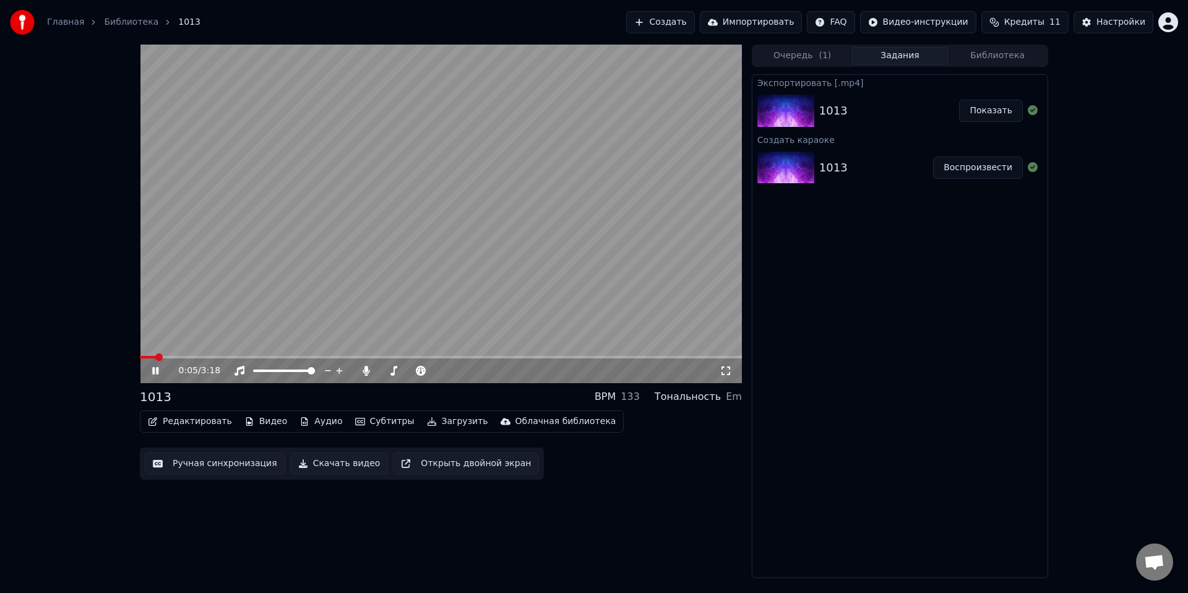
click at [152, 369] on icon at bounding box center [164, 371] width 29 height 10
click at [196, 426] on button "Редактировать" at bounding box center [190, 421] width 94 height 17
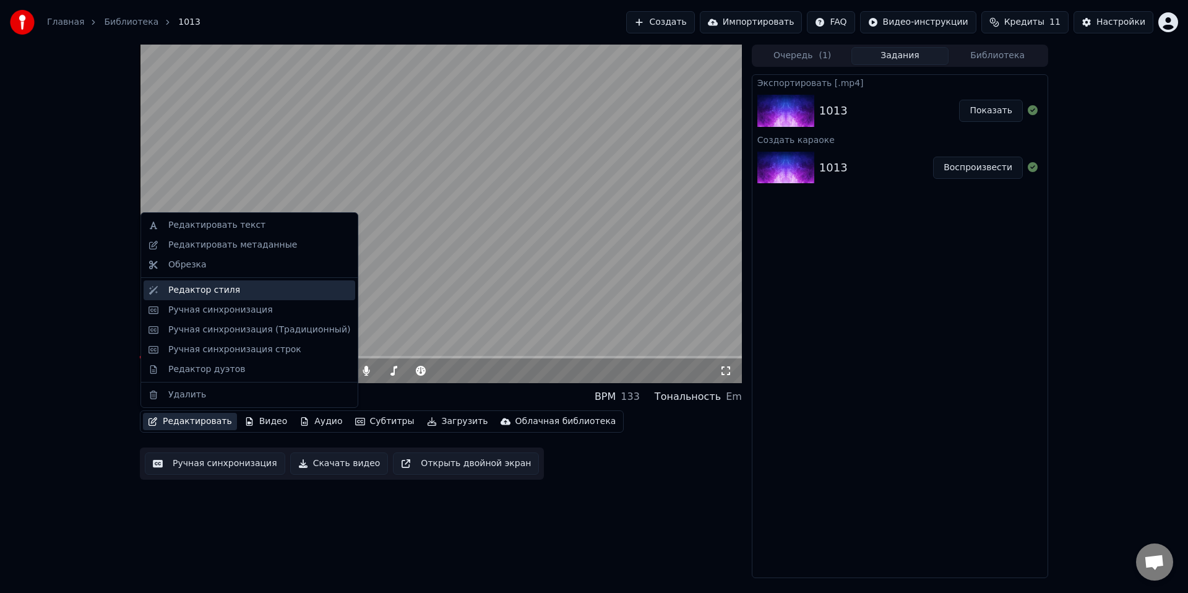
click at [187, 292] on div "Редактор стиля" at bounding box center [204, 290] width 72 height 12
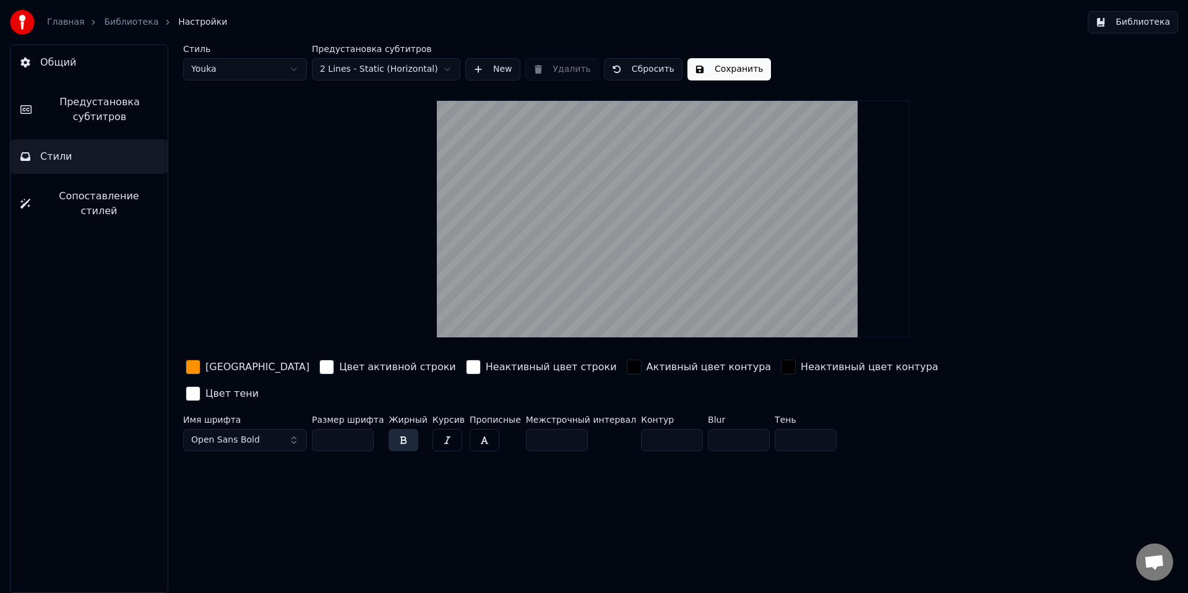
click at [85, 114] on span "Предустановка субтитров" at bounding box center [99, 110] width 116 height 30
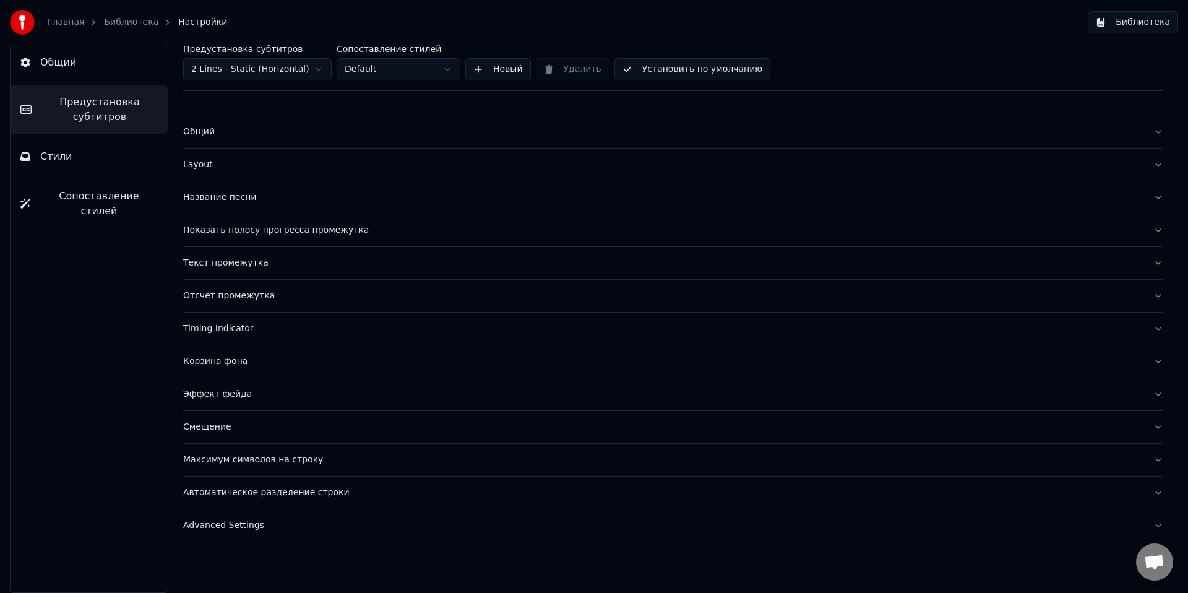
click at [184, 169] on div "Layout" at bounding box center [663, 164] width 960 height 12
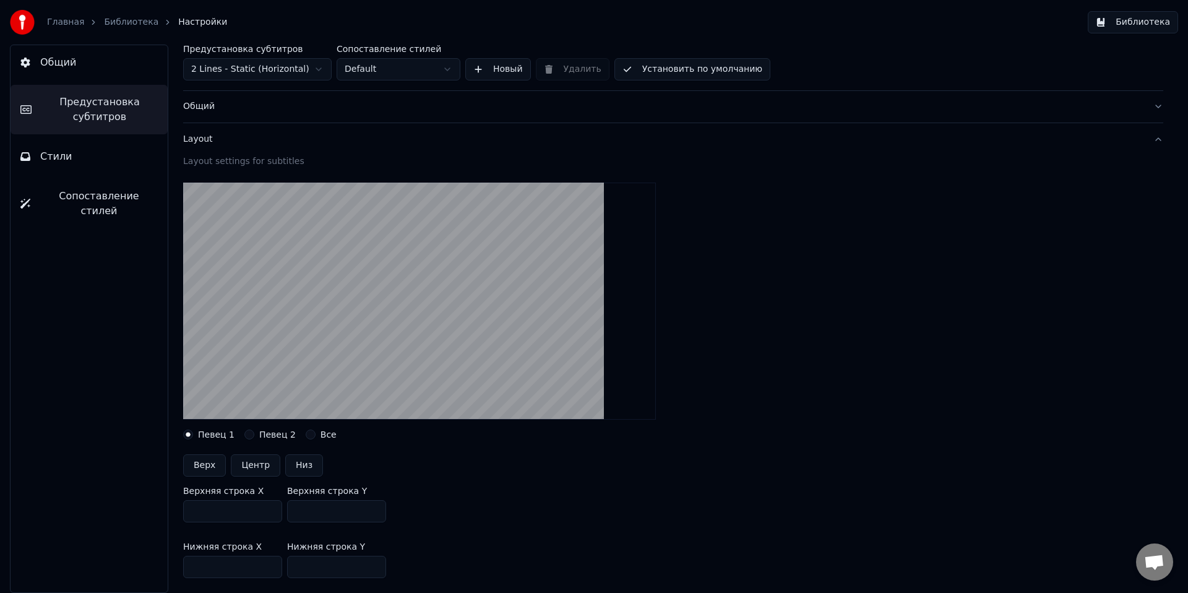
scroll to position [37, 0]
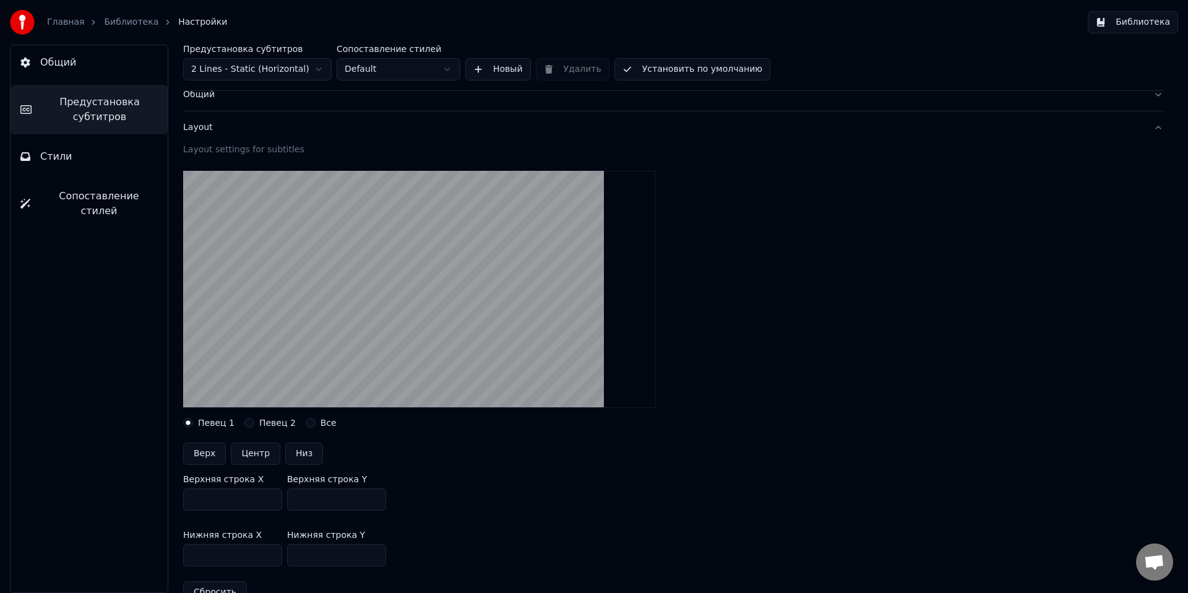
click at [331, 557] on input "***" at bounding box center [336, 555] width 99 height 22
type input "***"
click at [111, 17] on link "Библиотека" at bounding box center [131, 22] width 54 height 12
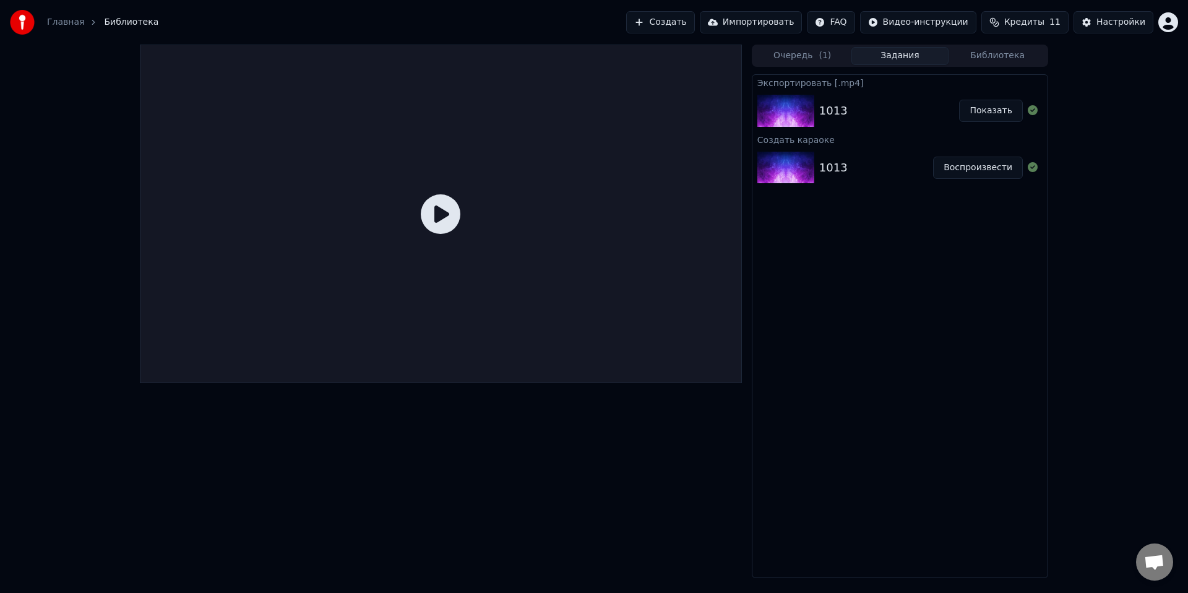
click at [973, 176] on button "Воспроизвести" at bounding box center [978, 168] width 90 height 22
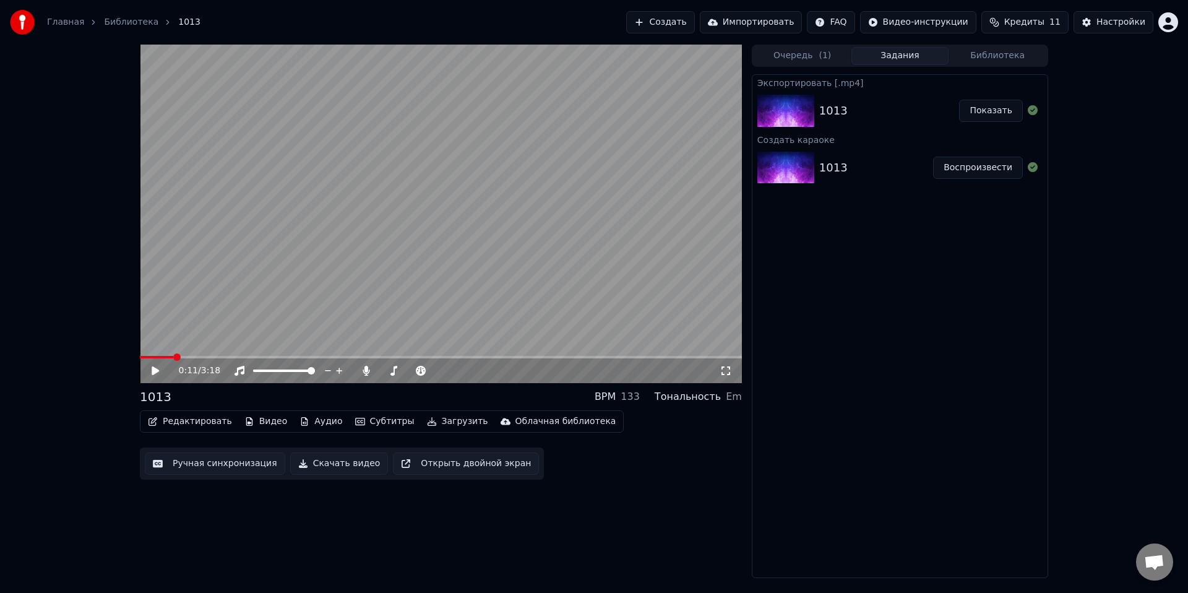
click at [933, 157] on button "Воспроизвести" at bounding box center [978, 168] width 90 height 22
click at [148, 373] on div "0:03 / 3:18" at bounding box center [441, 370] width 592 height 12
click at [158, 371] on icon at bounding box center [155, 370] width 6 height 7
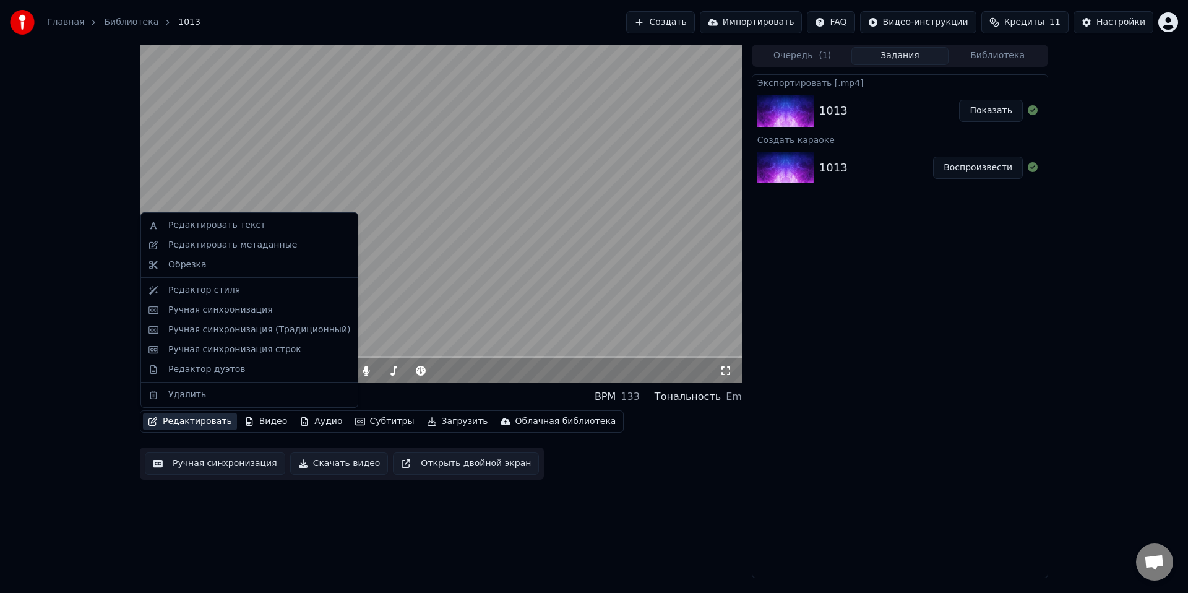
click at [191, 421] on button "Редактировать" at bounding box center [190, 421] width 94 height 17
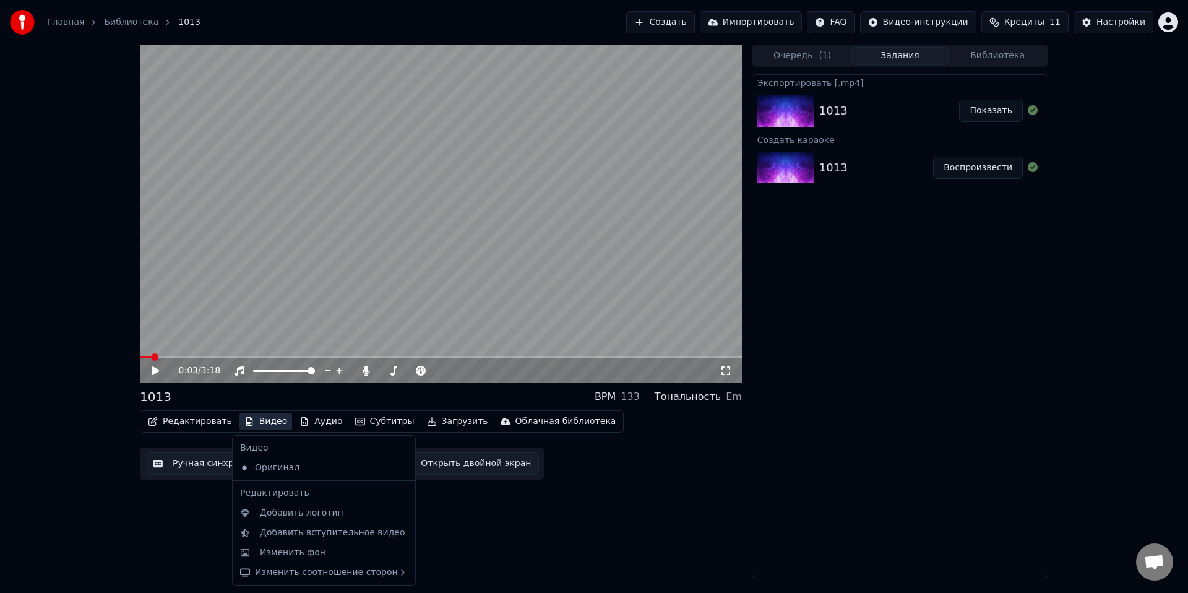
click at [187, 461] on button "Ручная синхронизация" at bounding box center [215, 463] width 140 height 22
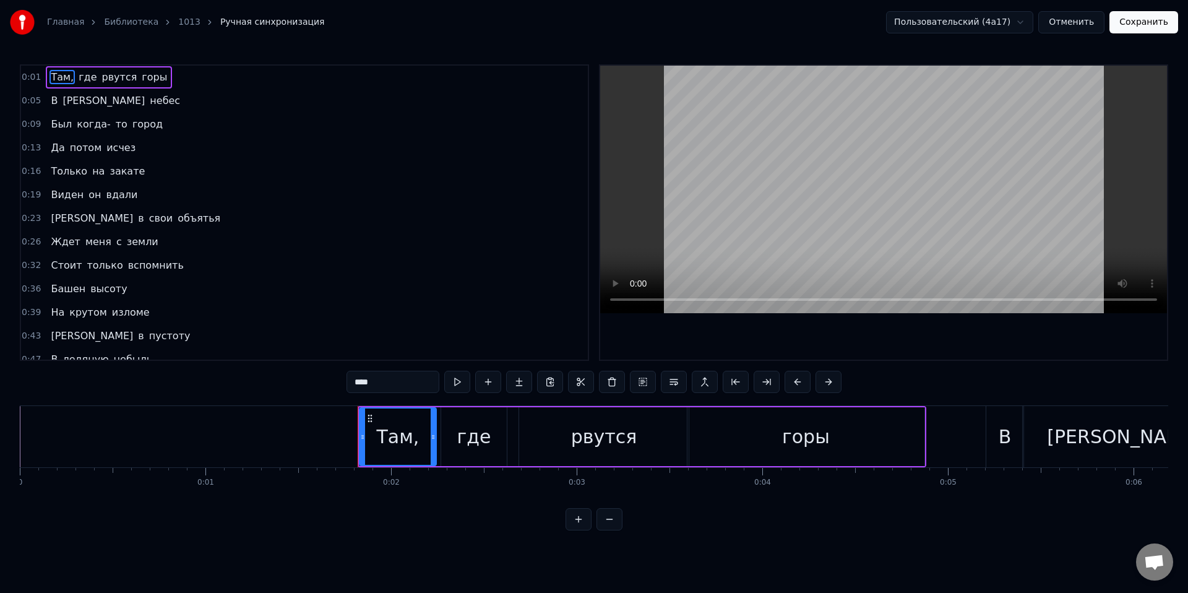
click at [110, 196] on span "вдали" at bounding box center [122, 194] width 34 height 14
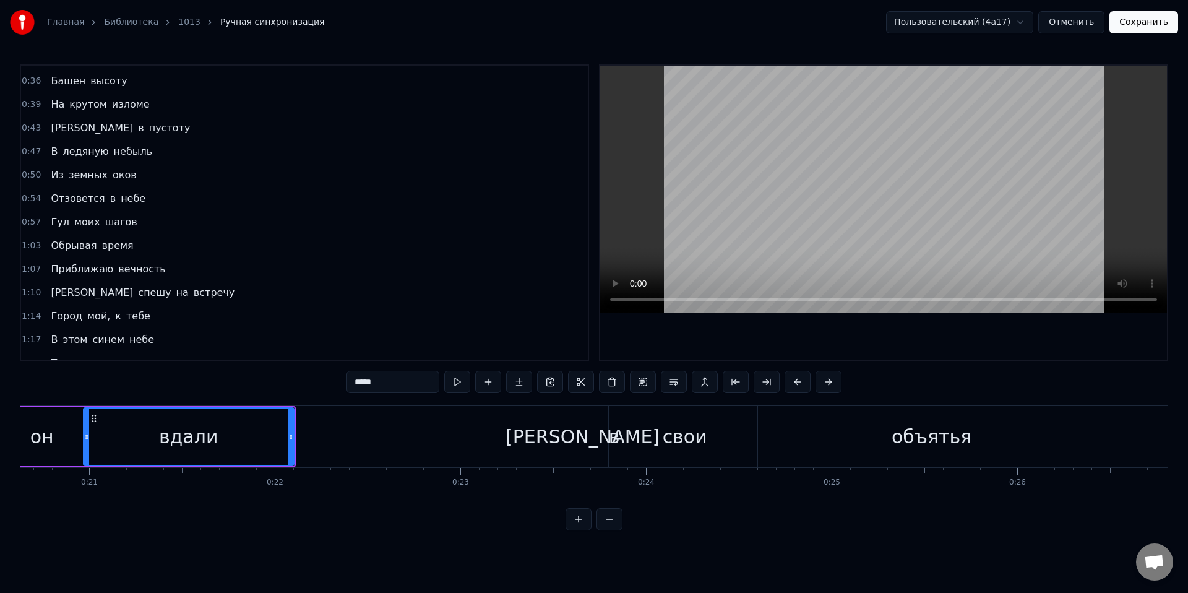
scroll to position [209, 0]
click at [175, 293] on span "на" at bounding box center [182, 291] width 15 height 14
type input "**"
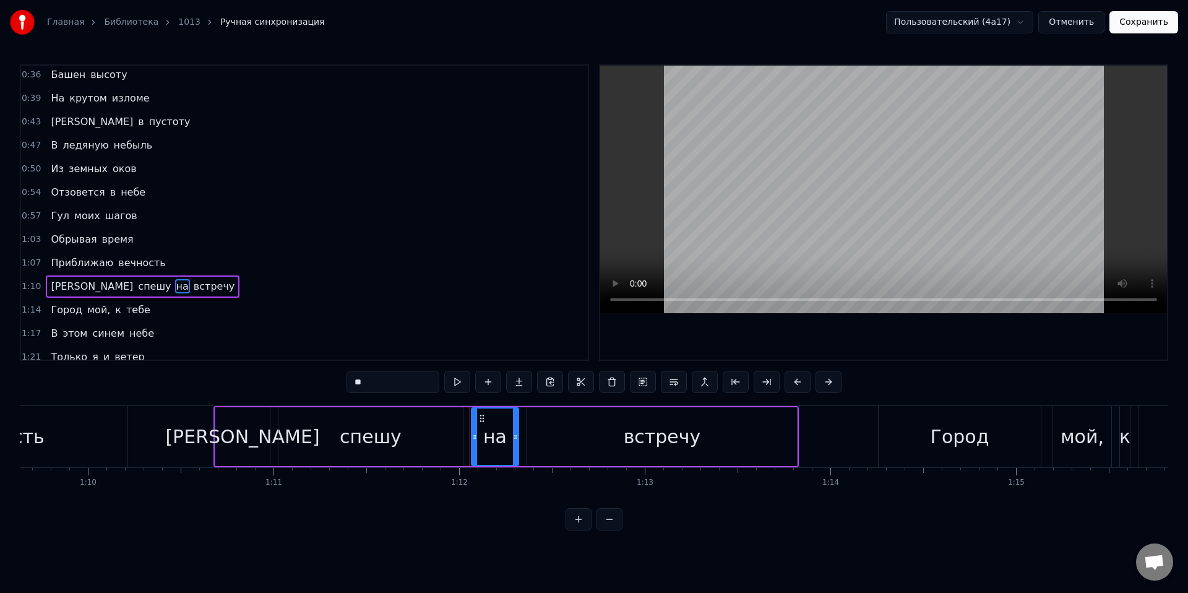
scroll to position [0, 13313]
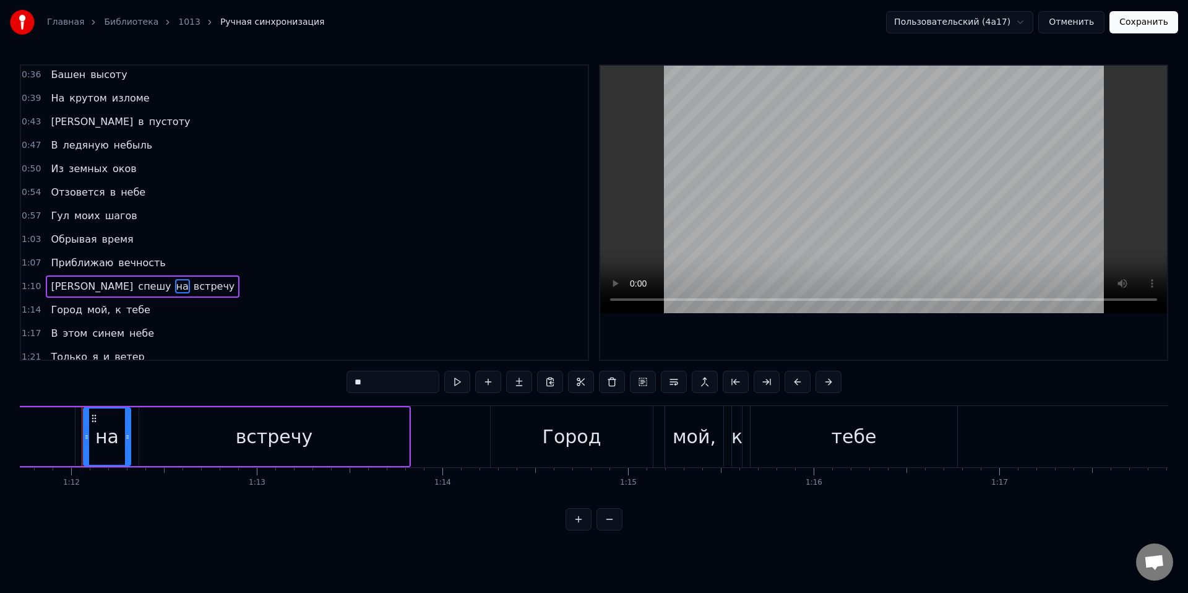
click at [615, 385] on button at bounding box center [612, 382] width 26 height 22
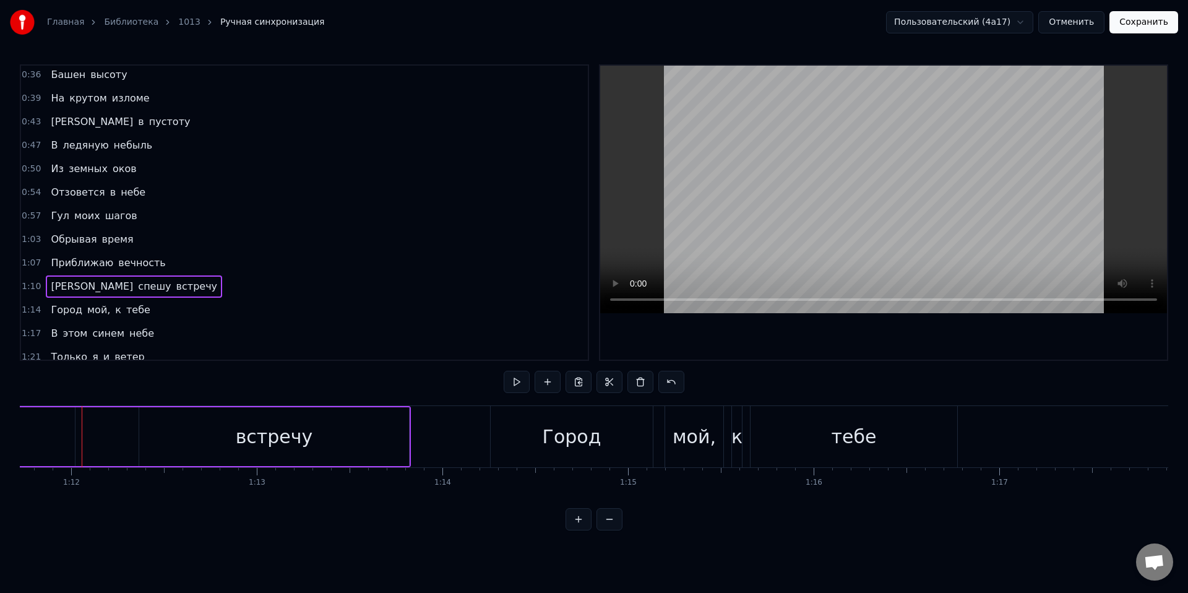
click at [203, 421] on div "встречу" at bounding box center [274, 436] width 270 height 59
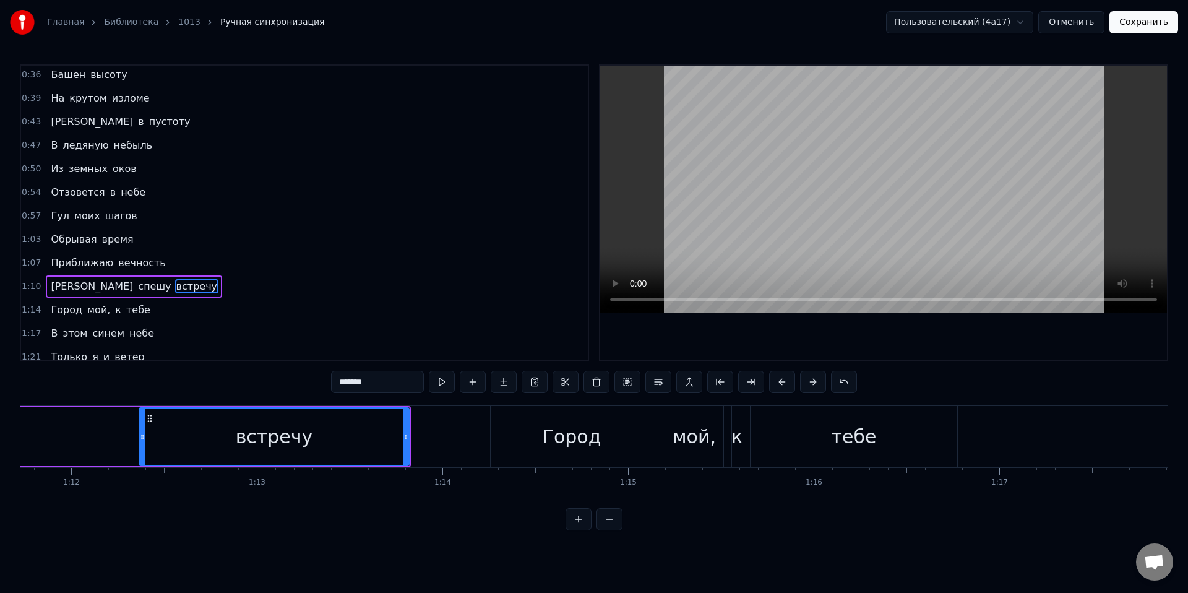
scroll to position [288, 0]
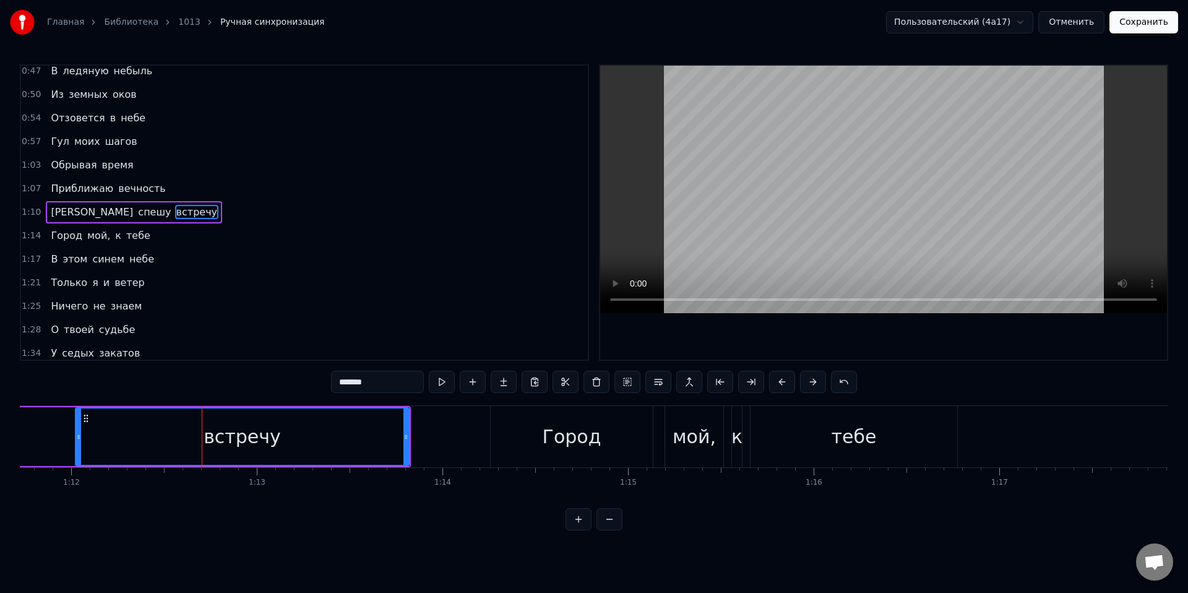
drag, startPoint x: 142, startPoint y: 431, endPoint x: 78, endPoint y: 442, distance: 64.6
click at [78, 442] on div at bounding box center [78, 436] width 5 height 56
click at [338, 382] on input "*******" at bounding box center [377, 382] width 93 height 22
click at [343, 388] on input "********" at bounding box center [377, 382] width 93 height 22
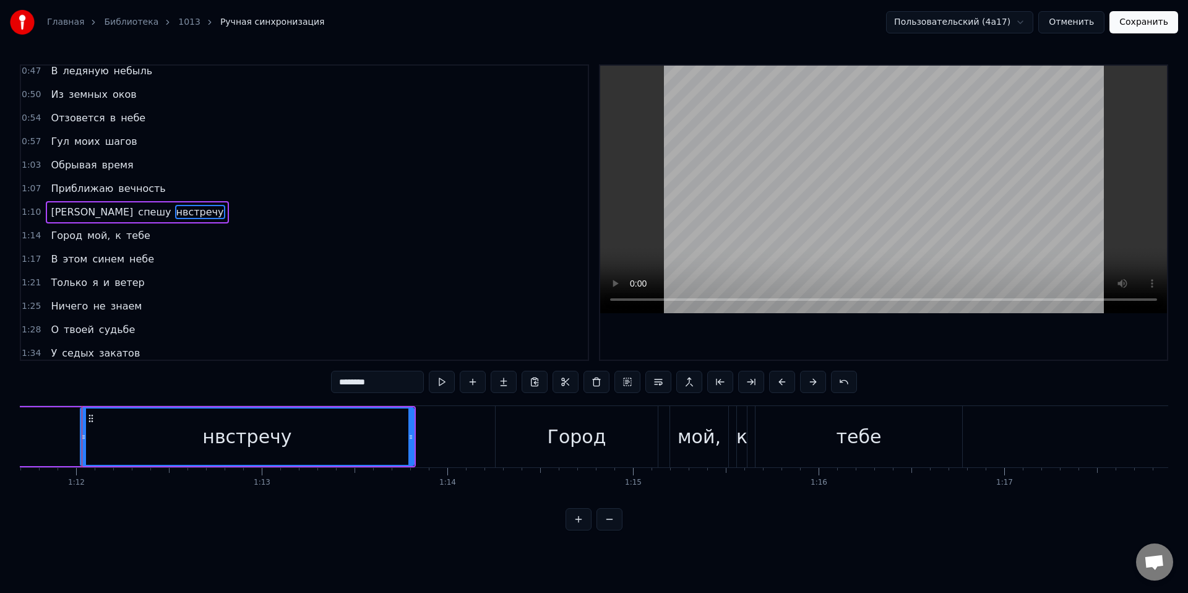
click at [343, 381] on input "********" at bounding box center [377, 382] width 93 height 22
type input "*********"
click at [225, 550] on html "Главная Библиотека 1013 Ручная синхронизация Пользовательский (4a17) Отменить С…" at bounding box center [594, 275] width 1188 height 550
drag, startPoint x: 116, startPoint y: 378, endPoint x: 73, endPoint y: 392, distance: 45.0
click at [74, 392] on div "0:01 Там, где рвутся горы 0:05 В синеву небес 0:09 Был когда- то город 0:13 Да …" at bounding box center [594, 297] width 1148 height 466
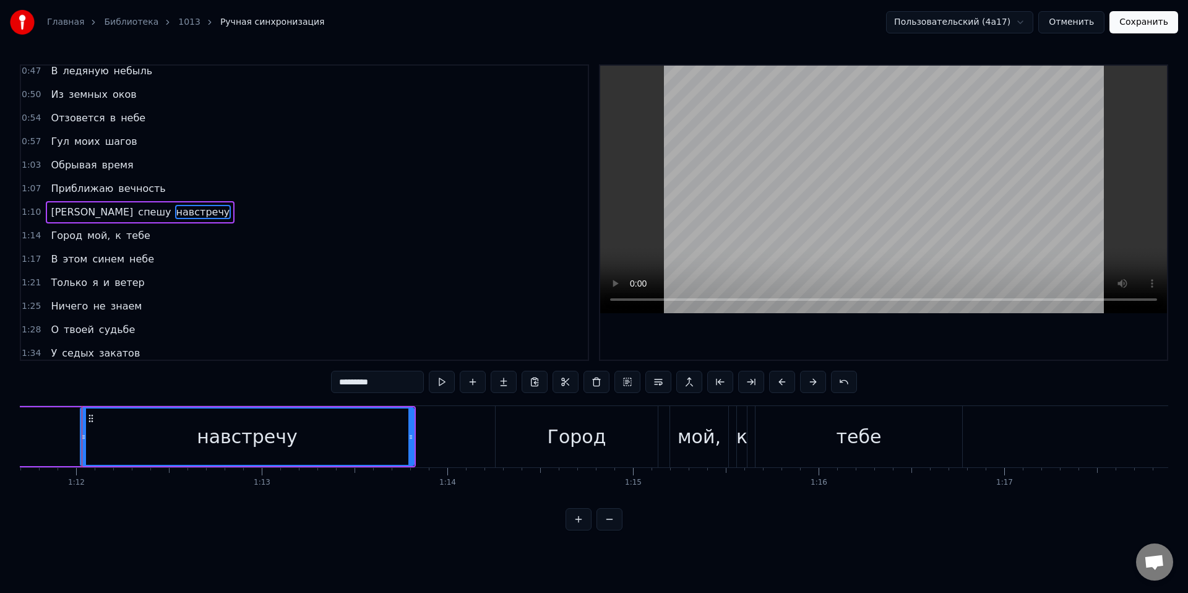
click at [80, 396] on div "0:01 Там, где рвутся горы 0:05 В синеву небес 0:09 Был когда- то город 0:13 Да …" at bounding box center [594, 297] width 1148 height 466
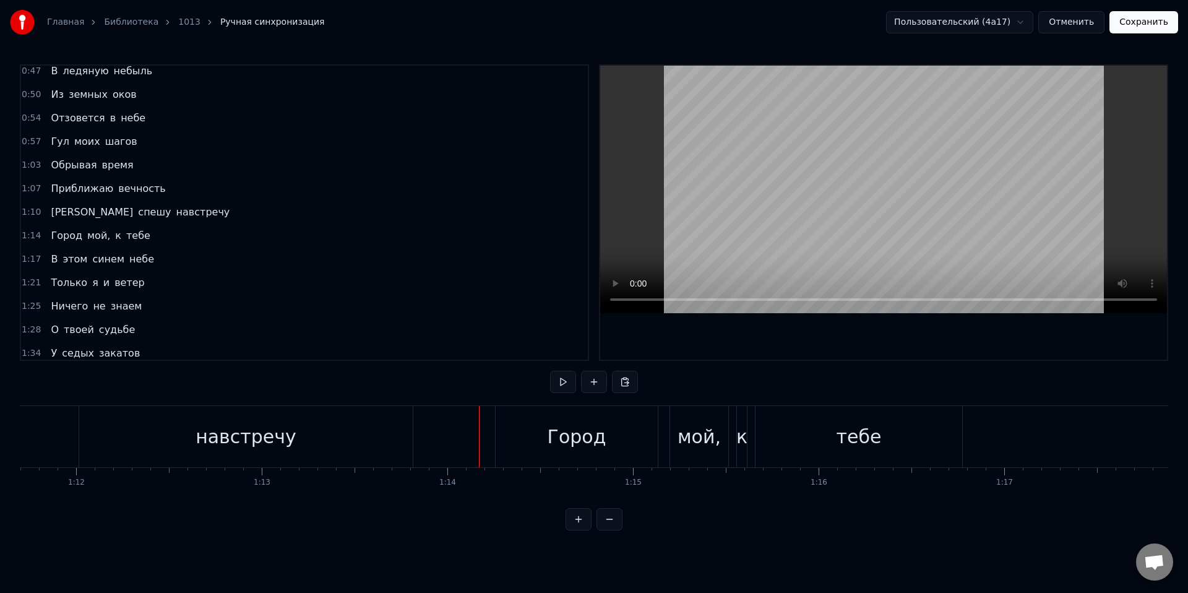
click at [76, 380] on div "0:01 Там, где рвутся горы 0:05 В синеву небес 0:09 Был когда- то город 0:13 Да …" at bounding box center [594, 297] width 1148 height 466
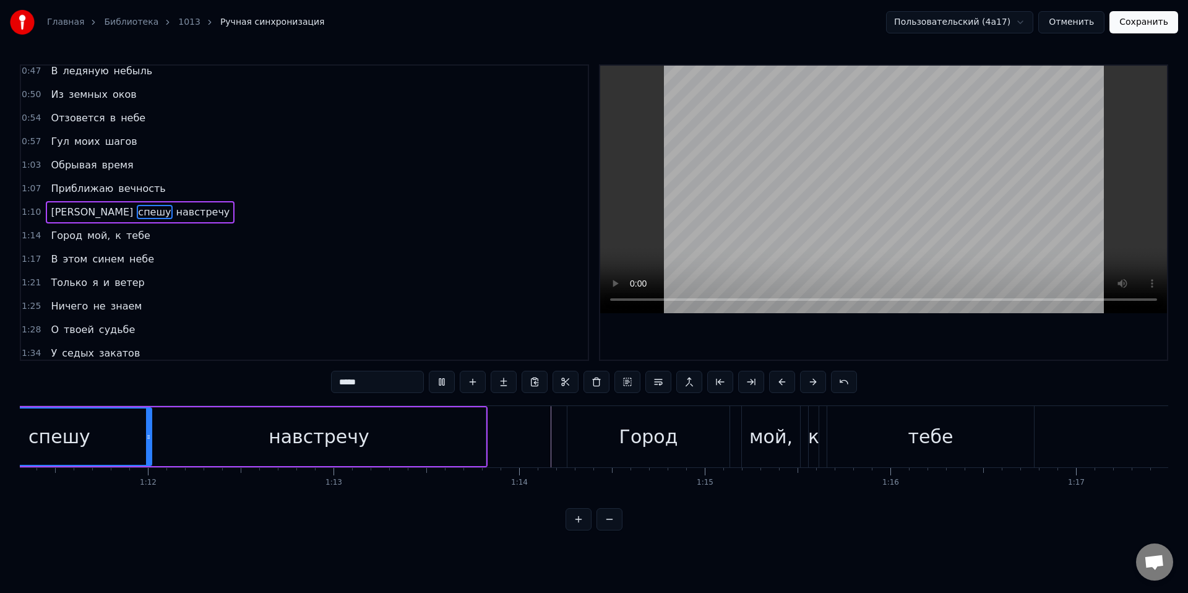
scroll to position [0, 13120]
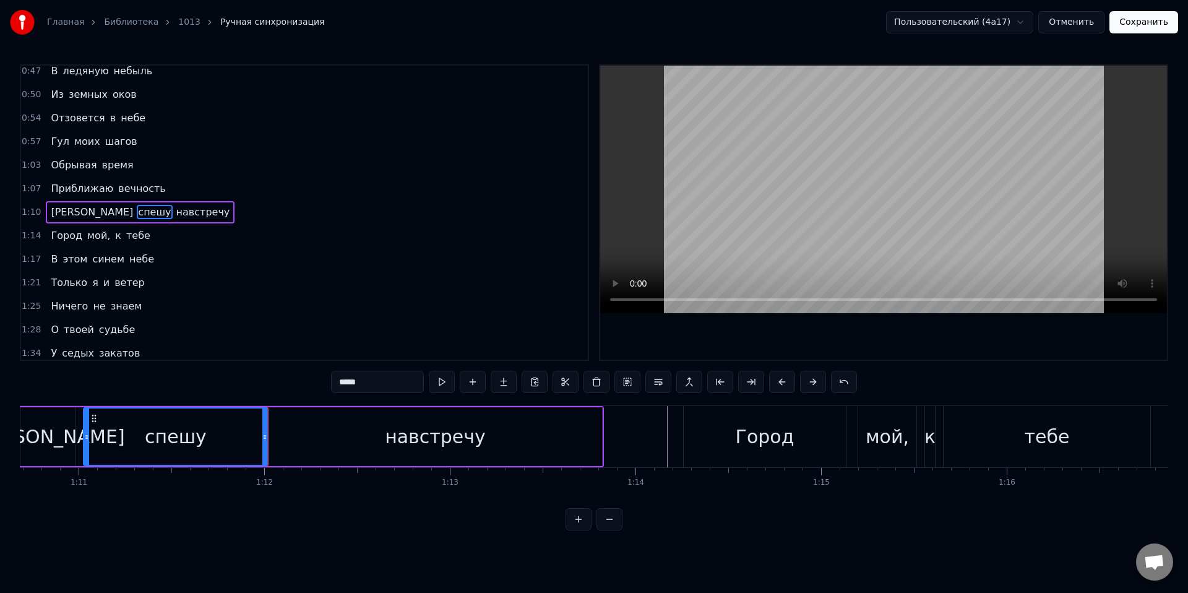
click at [152, 397] on div "0:01 Там, где рвутся горы 0:05 В синеву небес 0:09 Был когда- то город 0:13 Да …" at bounding box center [594, 297] width 1148 height 466
click at [103, 392] on div "0:01 Там, где рвутся горы 0:05 В синеву небес 0:09 Был когда- то город 0:13 Да …" at bounding box center [594, 297] width 1148 height 466
click at [78, 414] on div "Я спешу навстречу" at bounding box center [311, 436] width 585 height 61
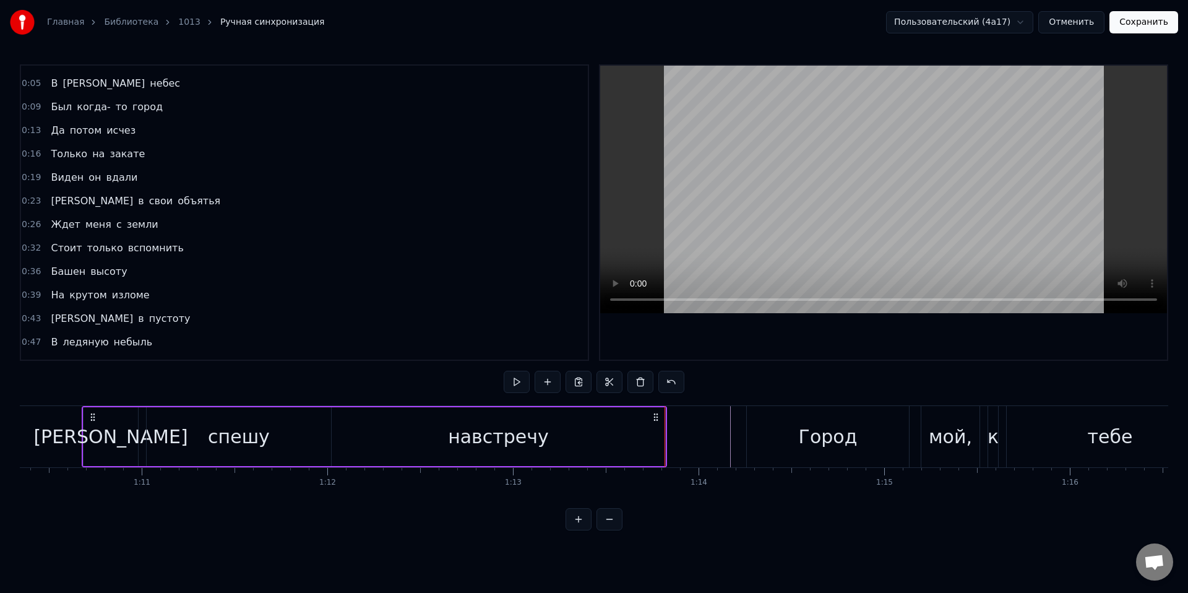
scroll to position [33, 0]
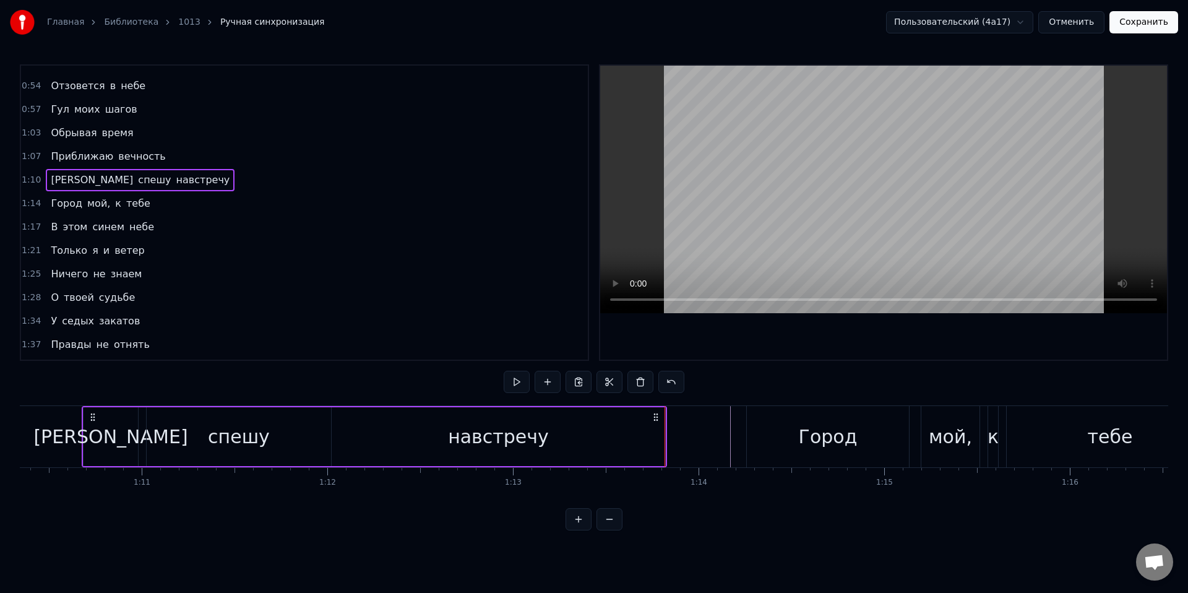
click at [80, 302] on span "твоей" at bounding box center [78, 297] width 33 height 14
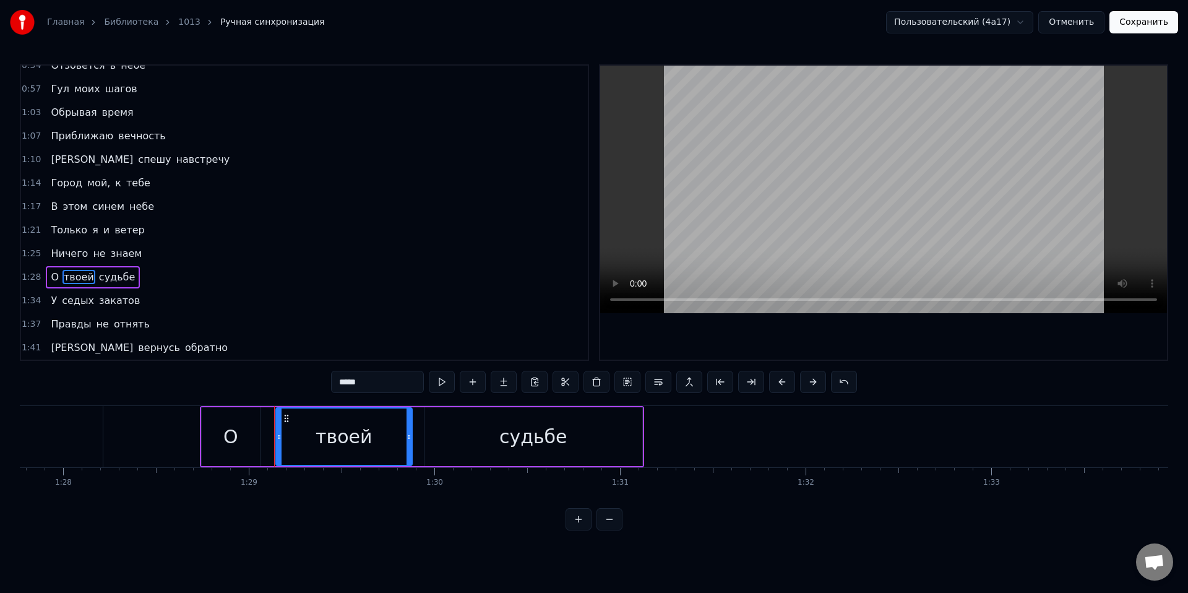
scroll to position [0, 16484]
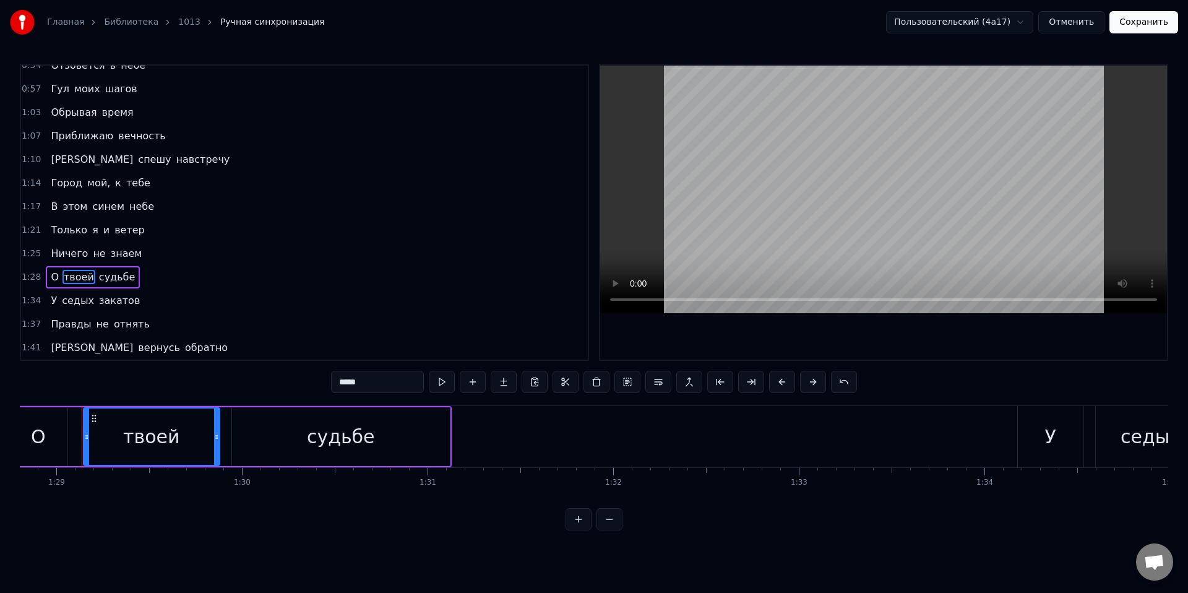
click at [355, 383] on input "*****" at bounding box center [377, 382] width 93 height 22
click at [356, 383] on input "*****" at bounding box center [377, 382] width 93 height 22
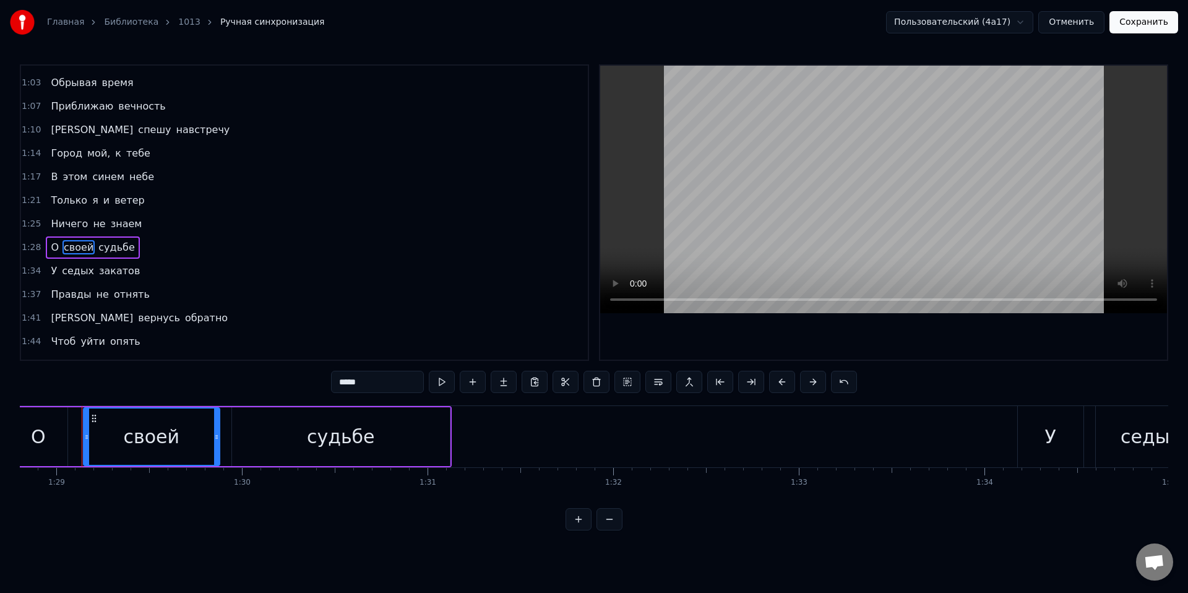
scroll to position [393, 0]
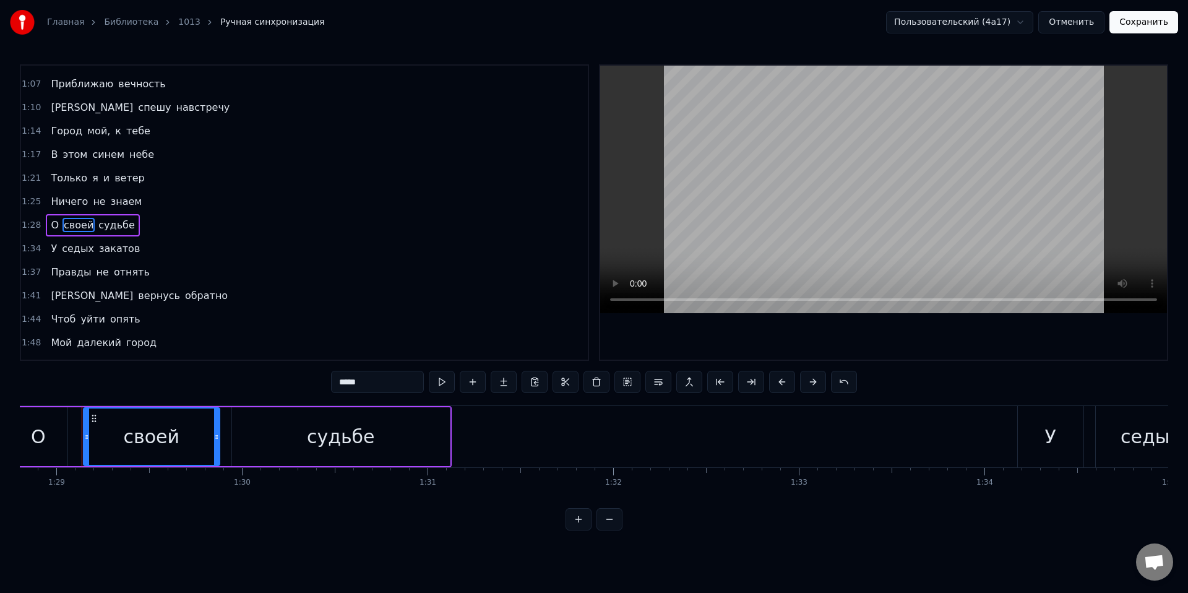
click at [49, 247] on span "У" at bounding box center [53, 248] width 9 height 14
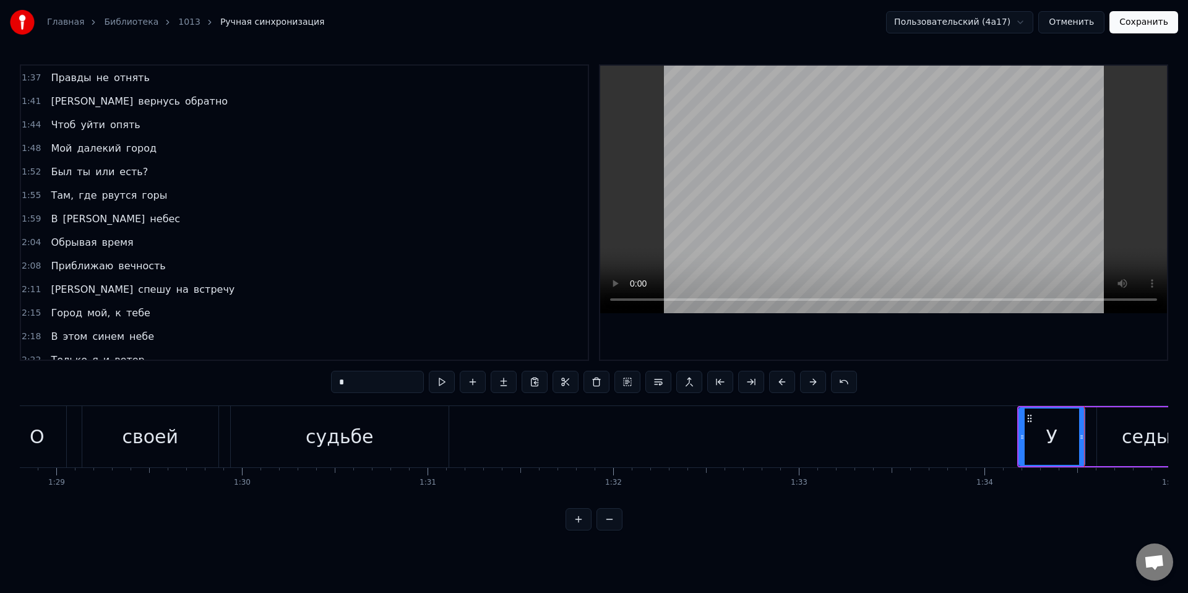
scroll to position [588, 0]
click at [175, 293] on span "на" at bounding box center [182, 288] width 15 height 14
type input "**"
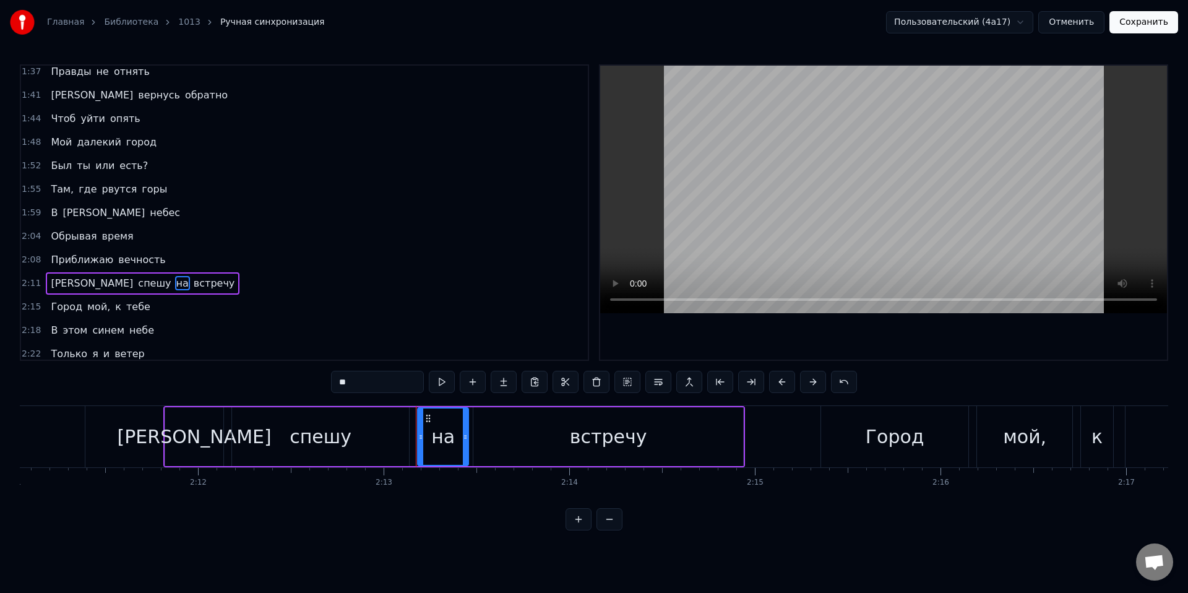
scroll to position [0, 24658]
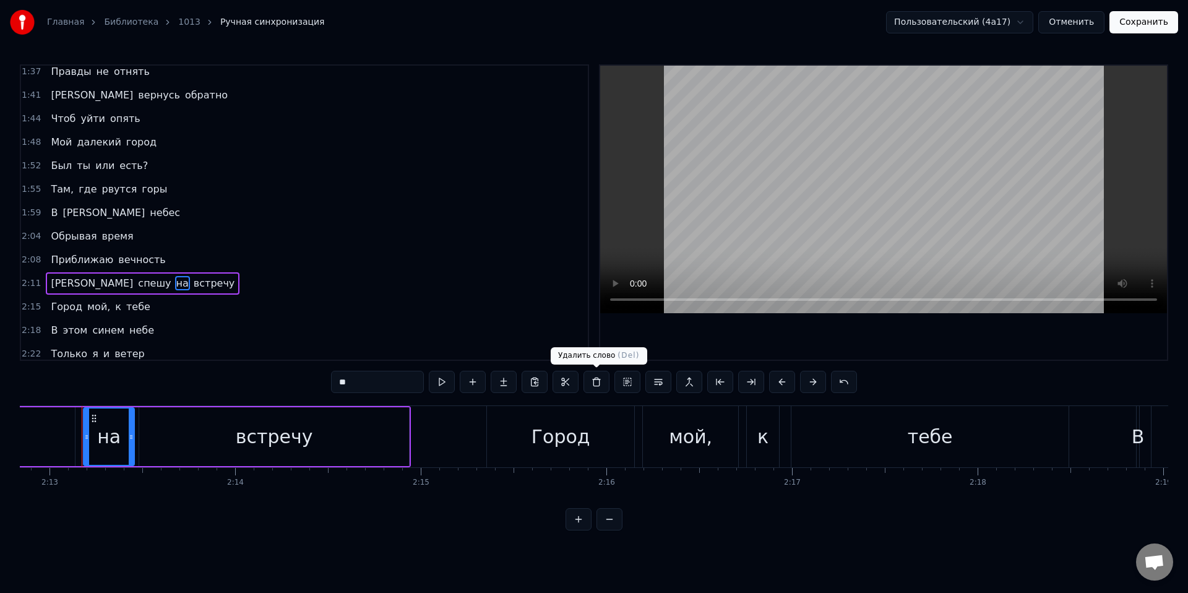
click at [594, 386] on button at bounding box center [596, 382] width 26 height 22
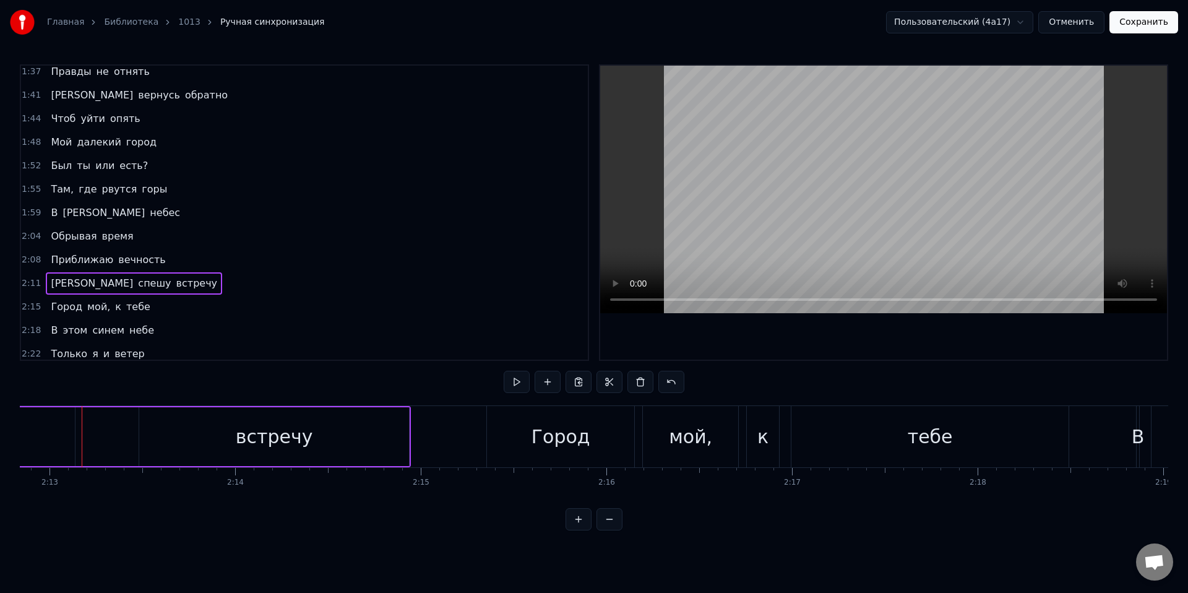
click at [204, 433] on div "встречу" at bounding box center [274, 436] width 270 height 59
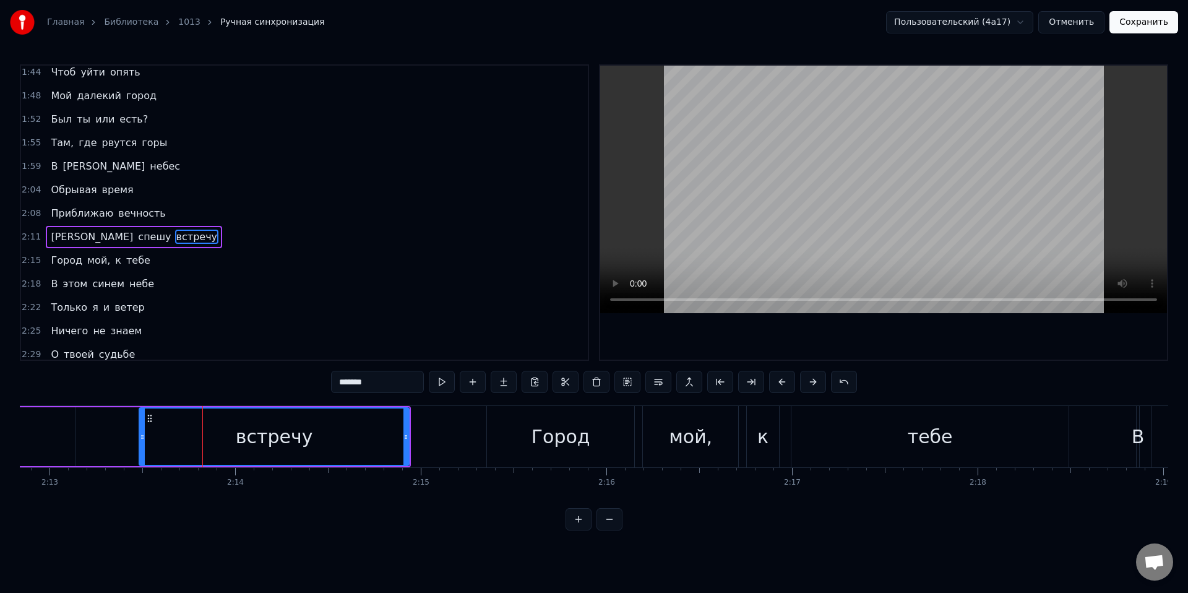
scroll to position [647, 0]
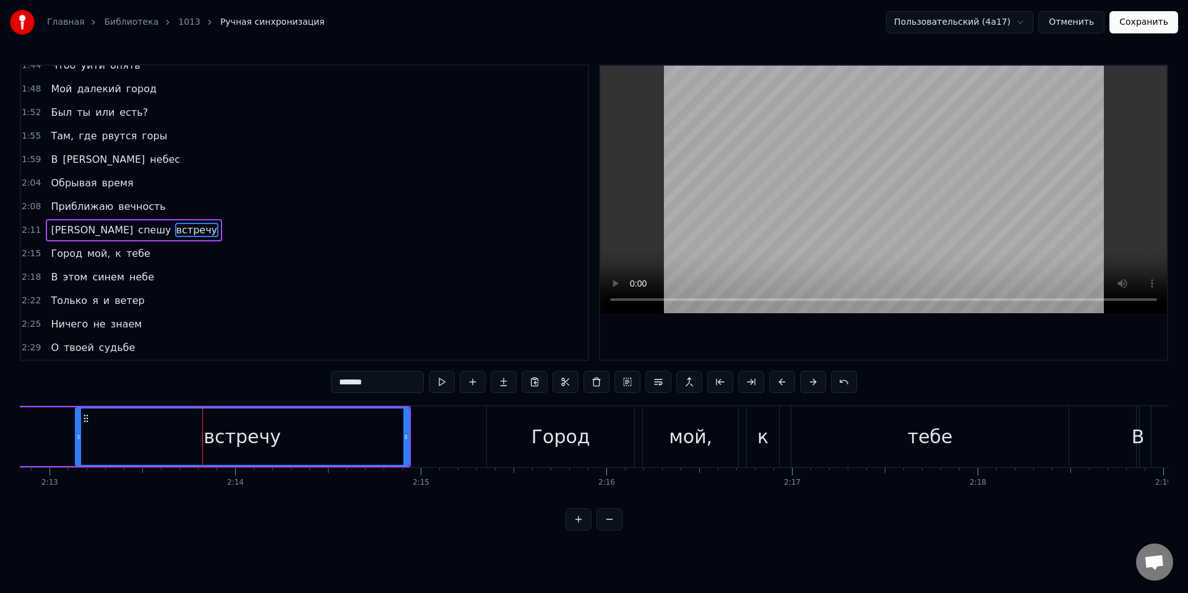
drag, startPoint x: 140, startPoint y: 440, endPoint x: 77, endPoint y: 444, distance: 63.9
click at [77, 444] on div at bounding box center [78, 436] width 5 height 56
click at [338, 382] on input "*******" at bounding box center [377, 382] width 93 height 22
click at [343, 385] on input "********" at bounding box center [377, 382] width 93 height 22
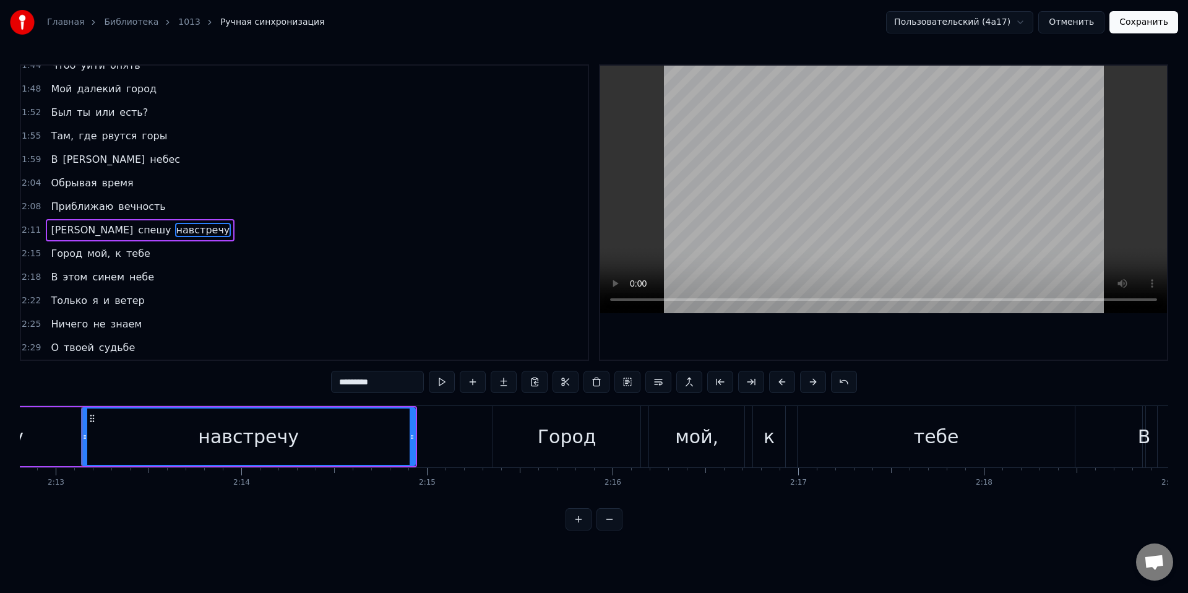
click at [398, 379] on input "*********" at bounding box center [377, 382] width 93 height 22
click at [376, 550] on html "Главная Библиотека 1013 Ручная синхронизация Пользовательский (4a17) Отменить С…" at bounding box center [594, 275] width 1188 height 550
click at [79, 351] on span "твоей" at bounding box center [78, 347] width 33 height 14
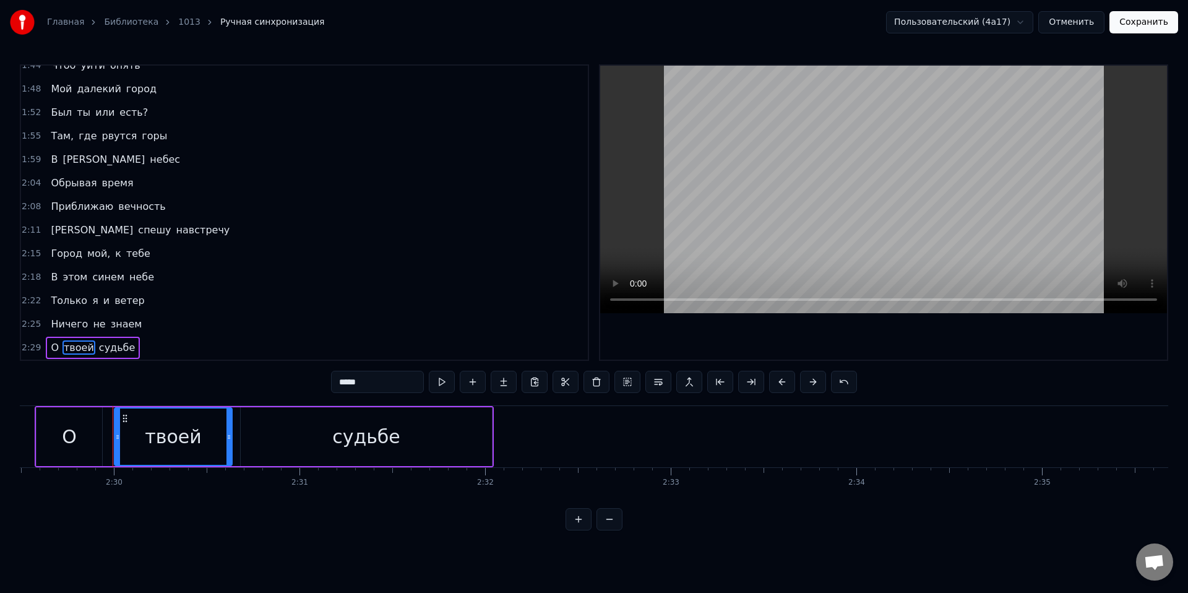
scroll to position [0, 27780]
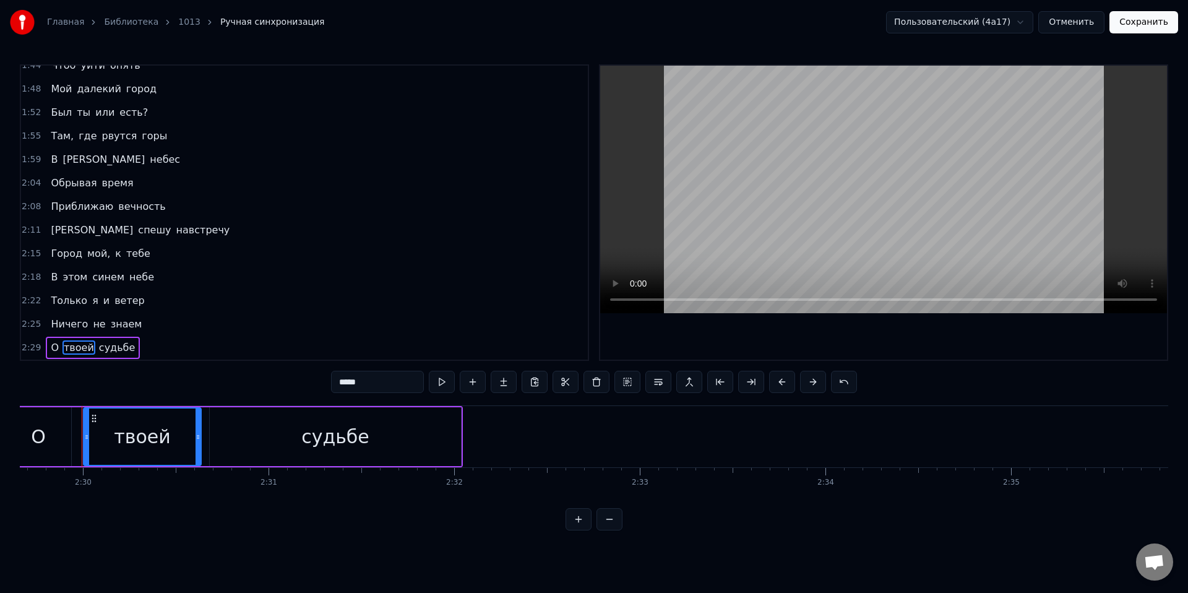
click at [353, 379] on input "*****" at bounding box center [377, 382] width 93 height 22
click at [301, 525] on div "0:01 Там, где рвутся горы 0:05 В синеву небес 0:09 Был когда- то город 0:13 Да …" at bounding box center [594, 297] width 1148 height 466
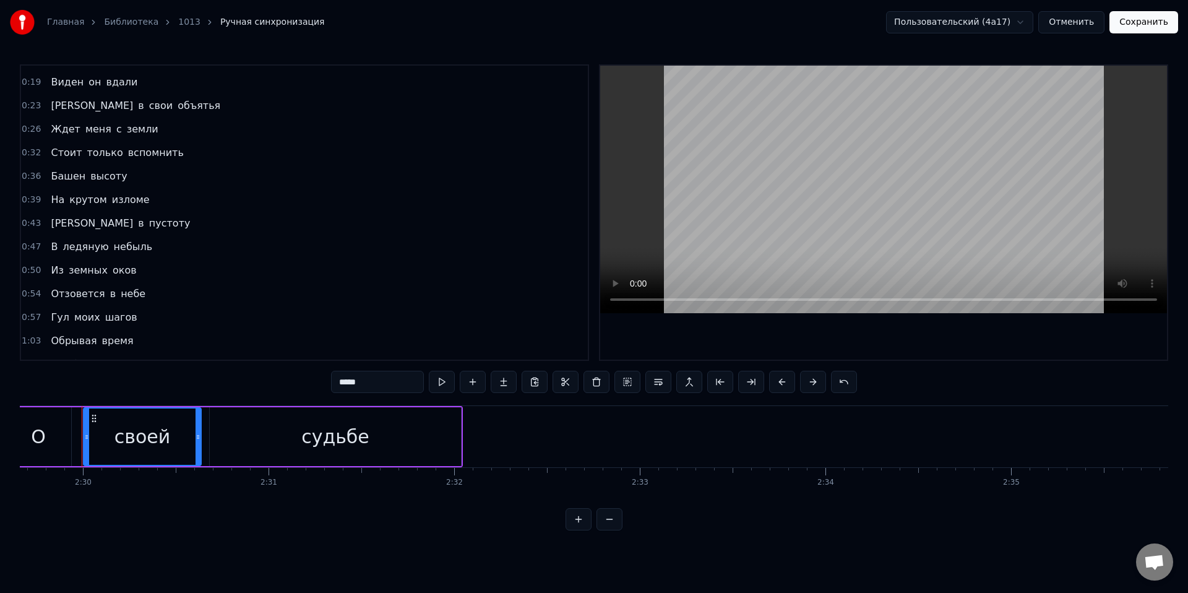
scroll to position [0, 0]
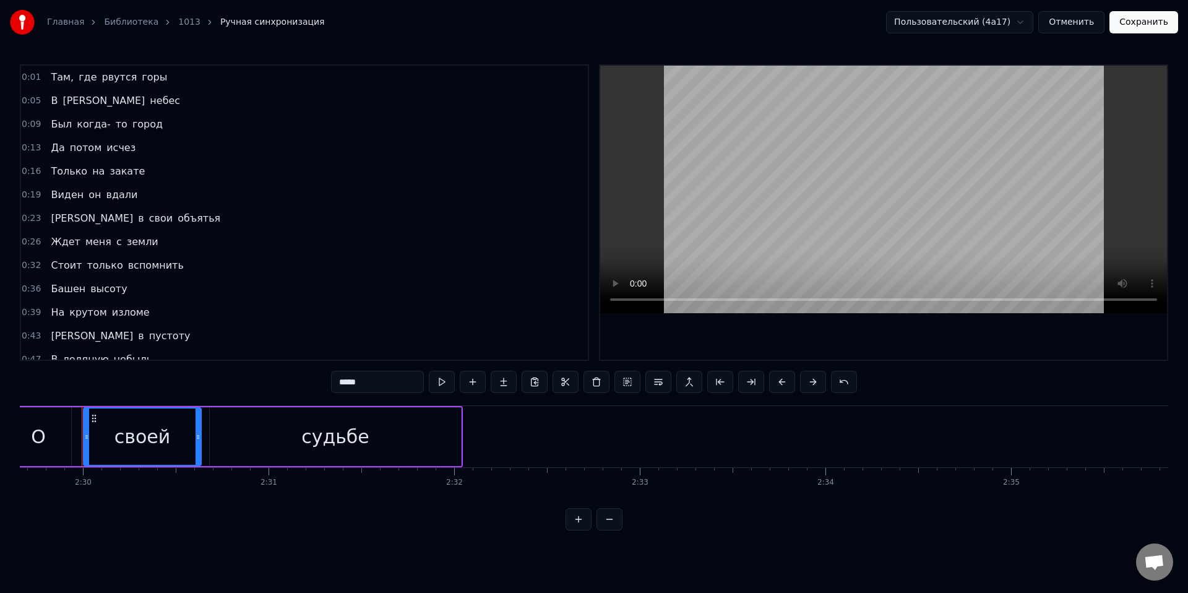
click at [59, 75] on span "Там," at bounding box center [61, 77] width 25 height 14
type input "****"
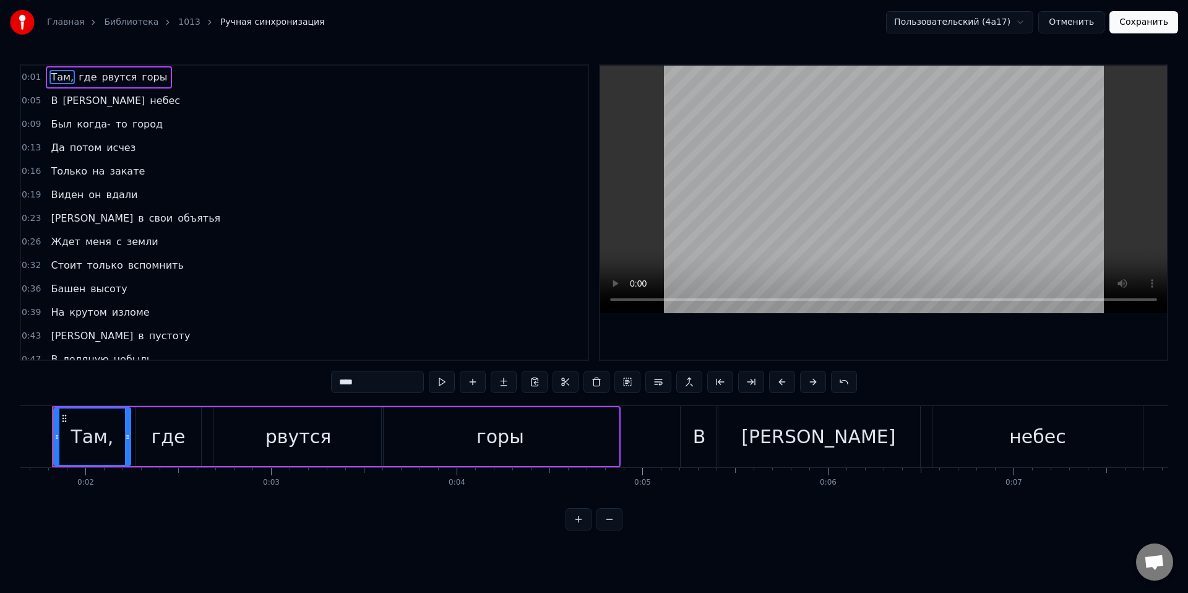
scroll to position [0, 276]
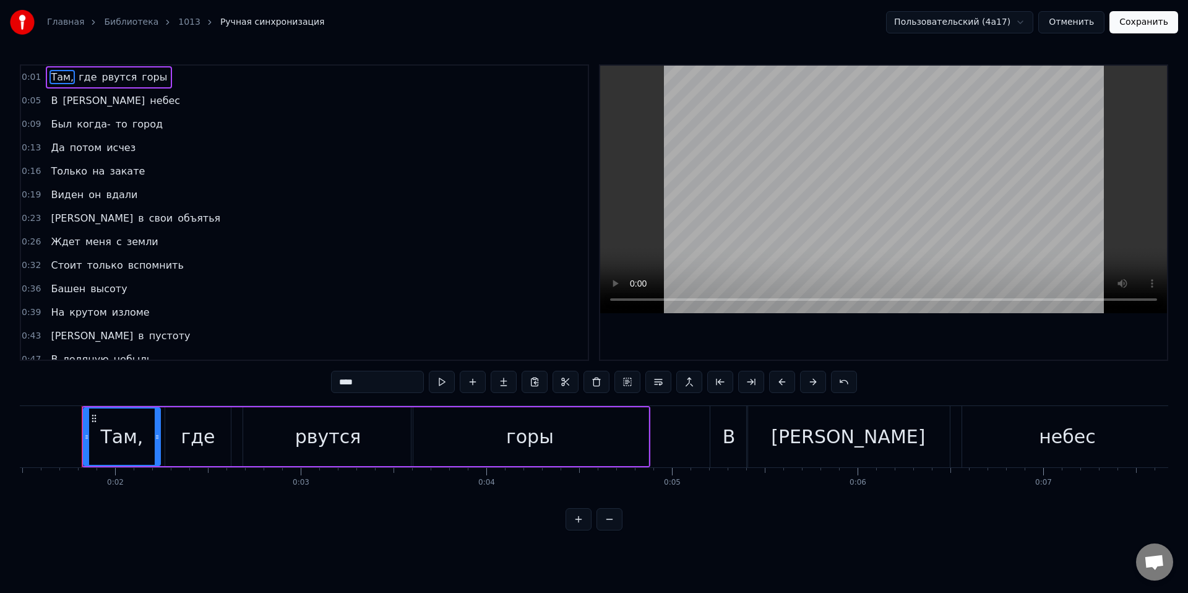
click at [160, 550] on html "Главная Библиотека 1013 Ручная синхронизация Пользовательский (4a17) Отменить С…" at bounding box center [594, 275] width 1188 height 550
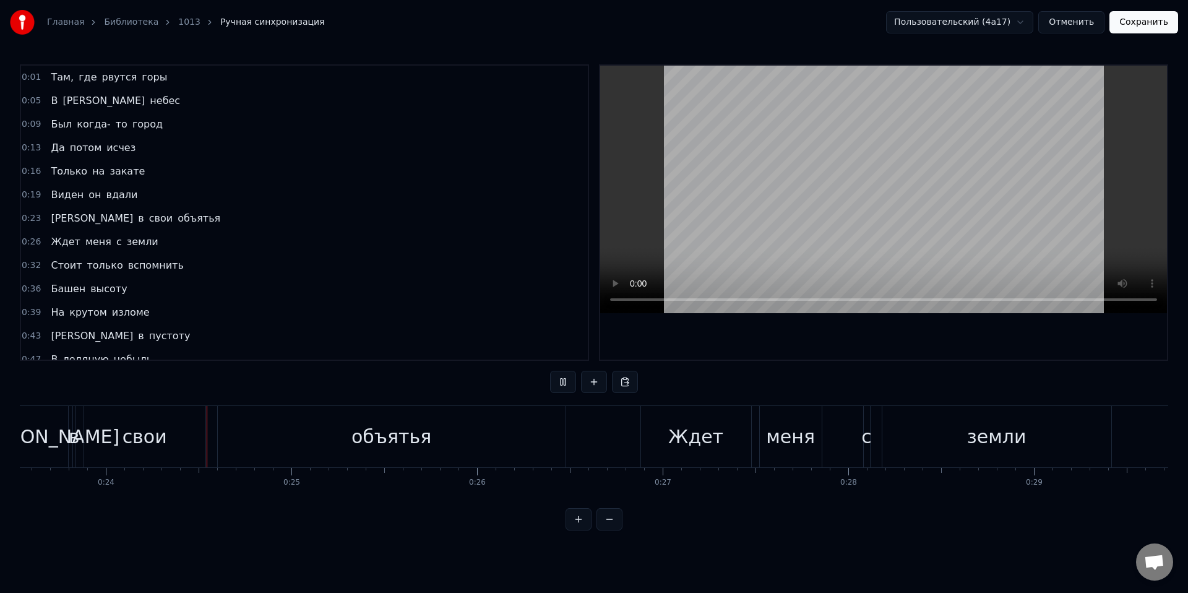
scroll to position [0, 4379]
click at [900, 423] on div "земли" at bounding box center [986, 436] width 229 height 61
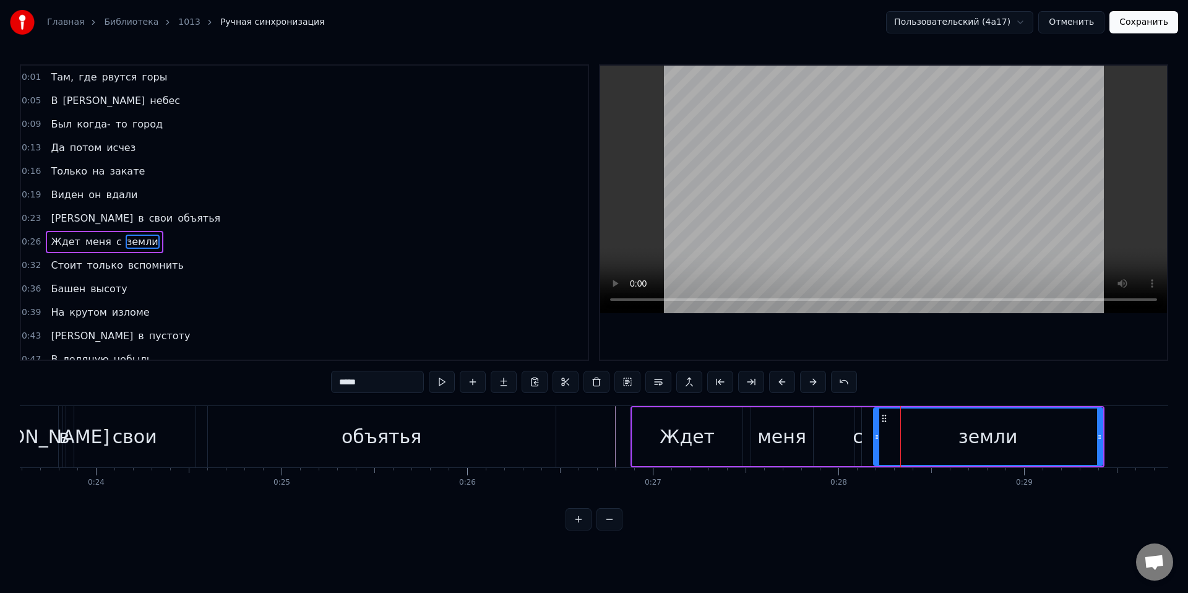
scroll to position [30, 0]
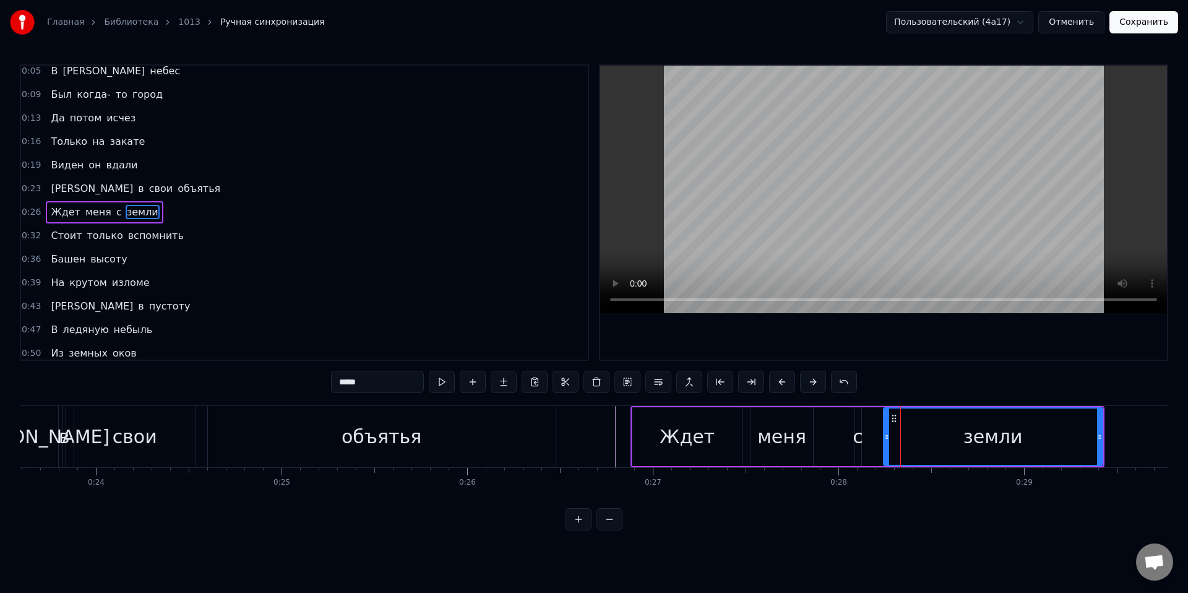
drag, startPoint x: 877, startPoint y: 436, endPoint x: 887, endPoint y: 436, distance: 9.9
click at [887, 436] on circle at bounding box center [887, 436] width 1 height 1
click at [858, 418] on div "с" at bounding box center [858, 436] width 6 height 59
type input "*"
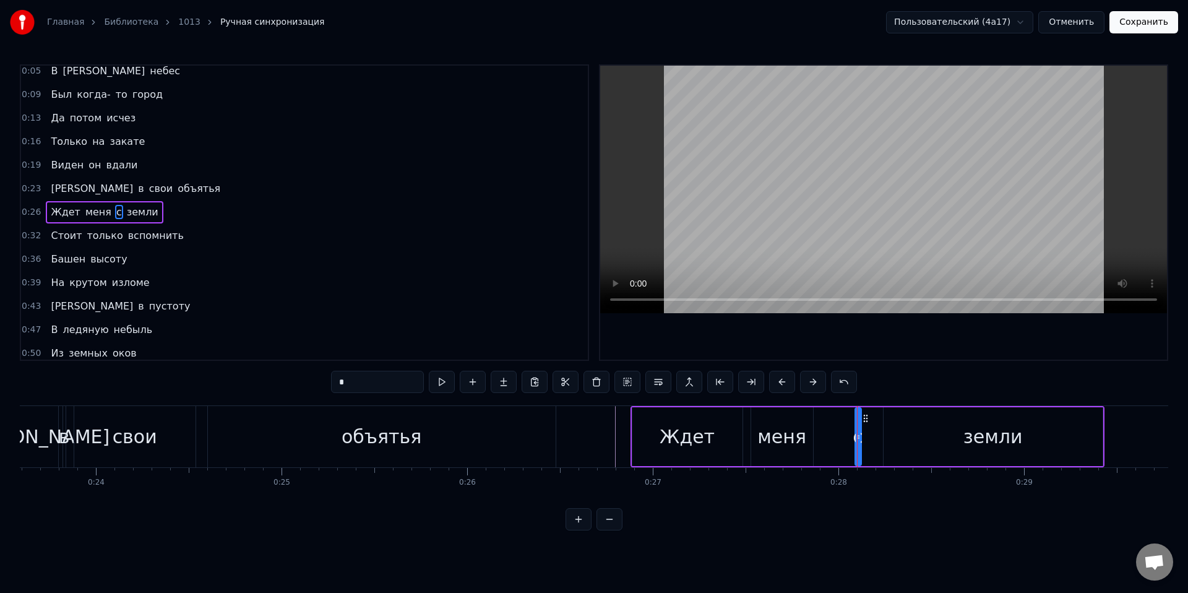
click at [861, 423] on icon at bounding box center [866, 418] width 10 height 10
drag, startPoint x: 859, startPoint y: 439, endPoint x: 876, endPoint y: 439, distance: 17.3
click at [876, 439] on icon at bounding box center [875, 437] width 5 height 10
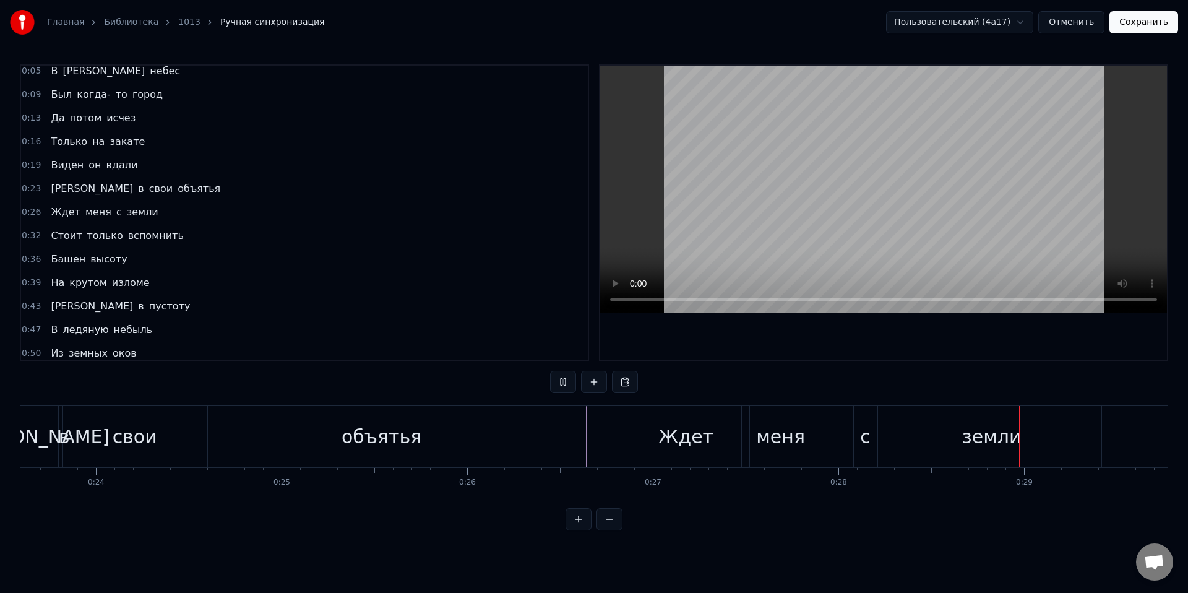
click at [762, 418] on div "меня" at bounding box center [781, 436] width 62 height 61
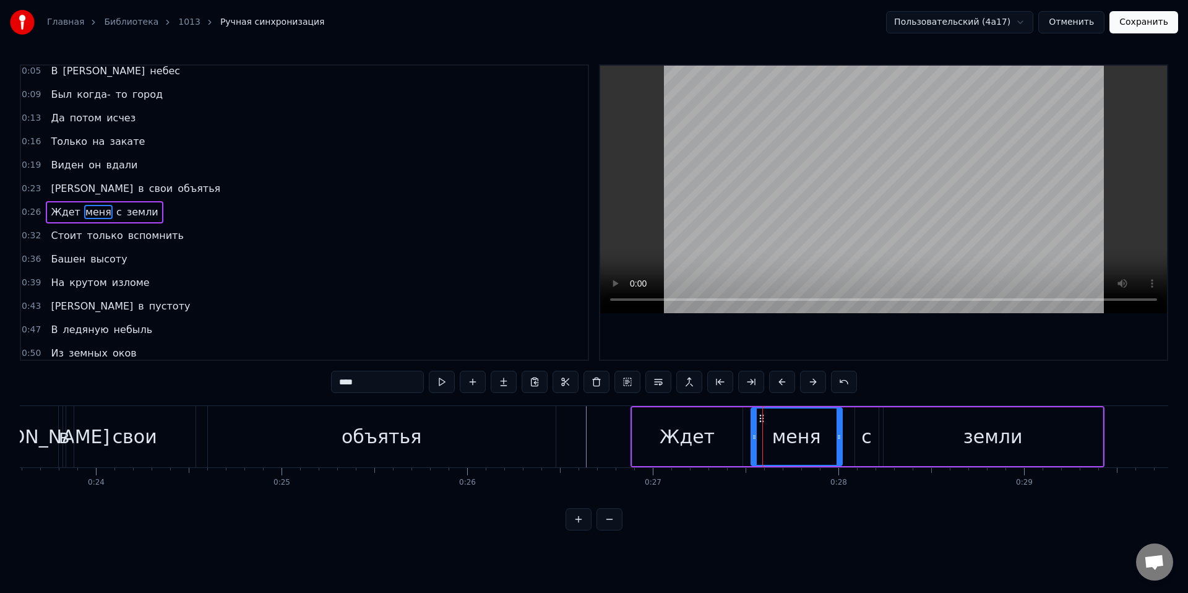
drag, startPoint x: 808, startPoint y: 428, endPoint x: 838, endPoint y: 423, distance: 30.0
click at [838, 423] on div at bounding box center [839, 436] width 5 height 56
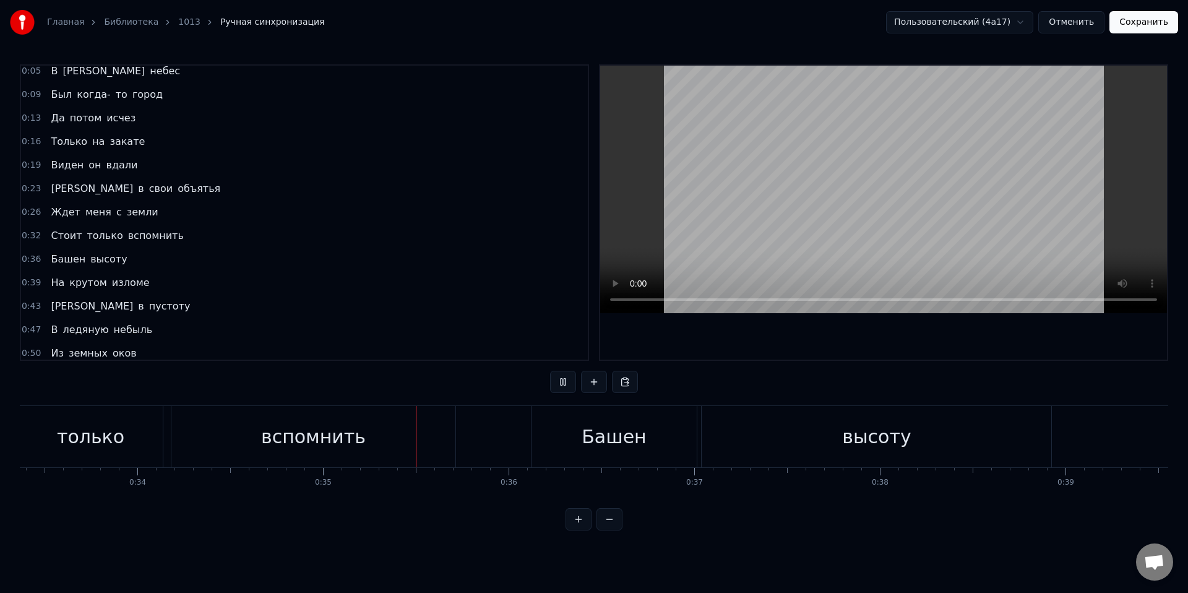
scroll to position [0, 6443]
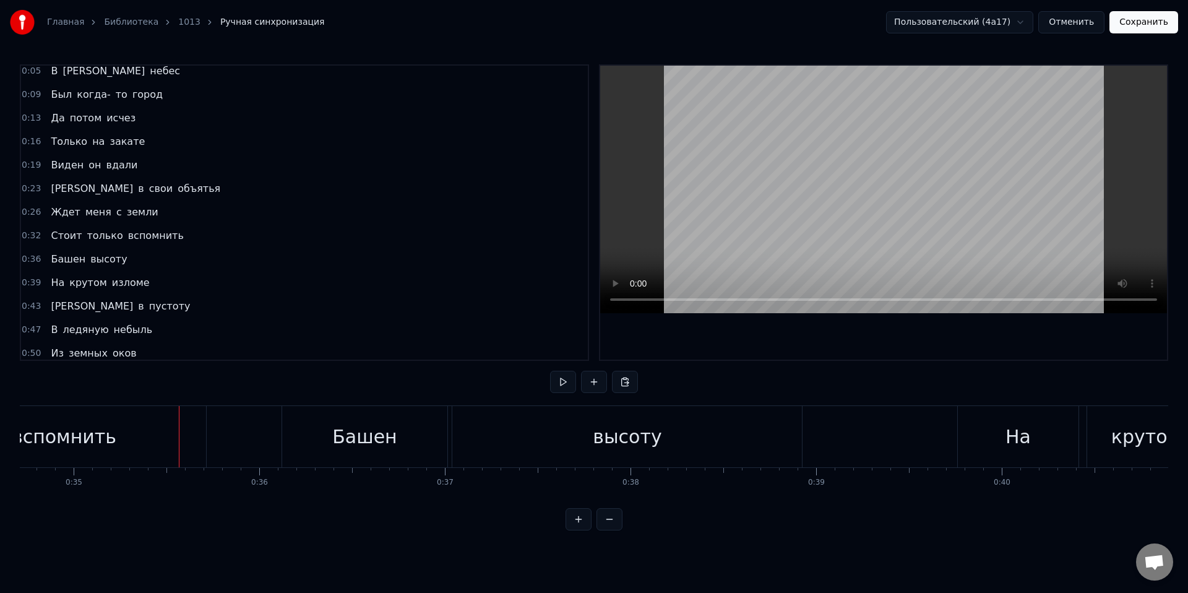
click at [1148, 20] on button "Сохранить" at bounding box center [1143, 22] width 69 height 22
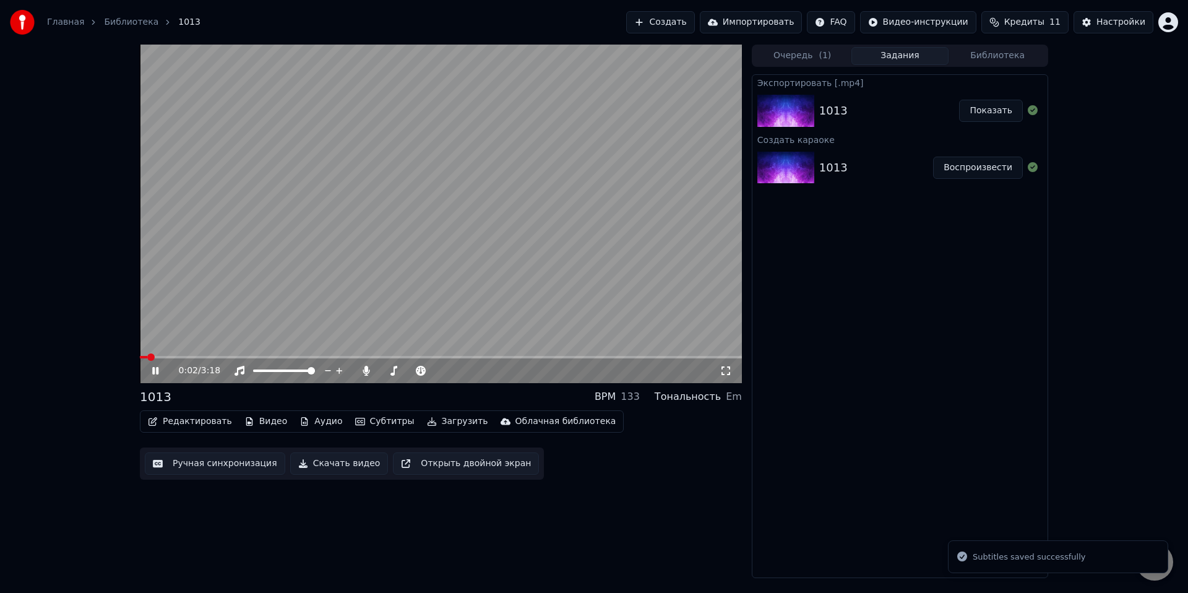
click at [157, 373] on icon at bounding box center [155, 370] width 6 height 7
click at [318, 459] on button "Скачать видео" at bounding box center [339, 463] width 98 height 22
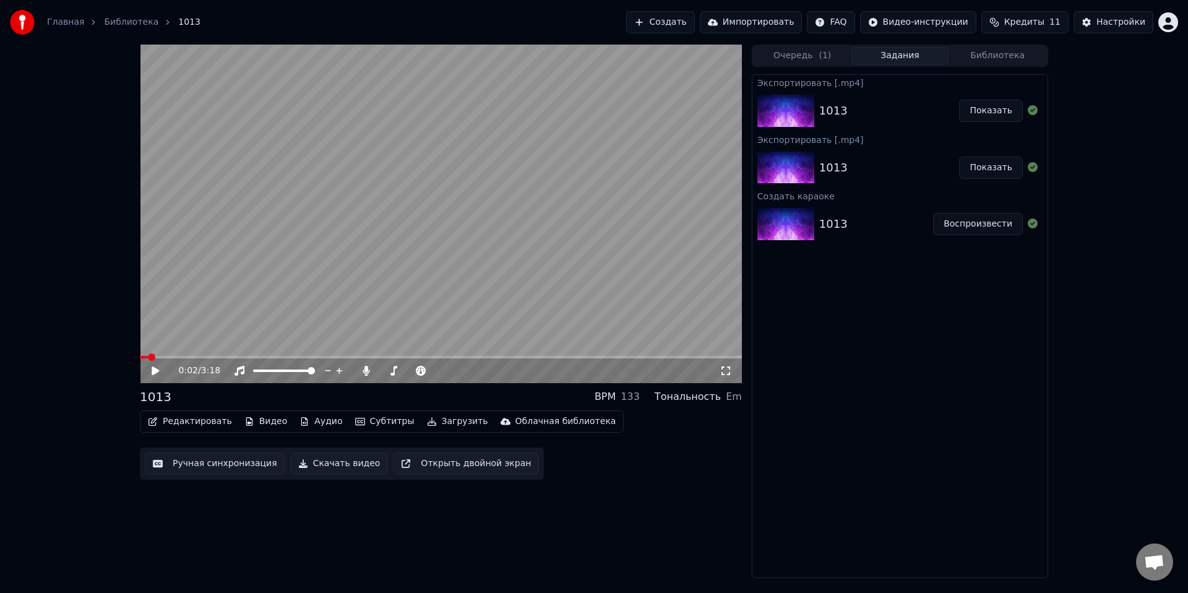
click at [989, 108] on button "Показать" at bounding box center [991, 111] width 64 height 22
click at [990, 172] on button "Показать" at bounding box center [991, 168] width 64 height 22
